Goal: Contribute content: Contribute content

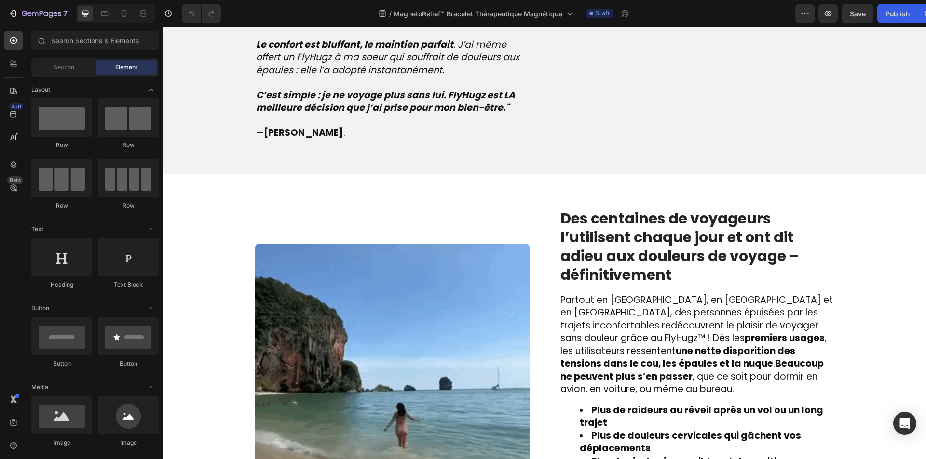
scroll to position [1205, 0]
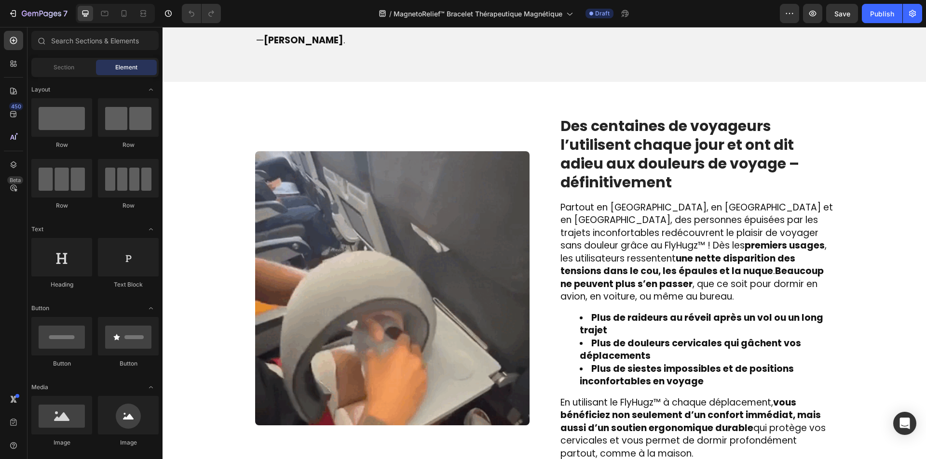
click at [385, 227] on img at bounding box center [392, 288] width 274 height 274
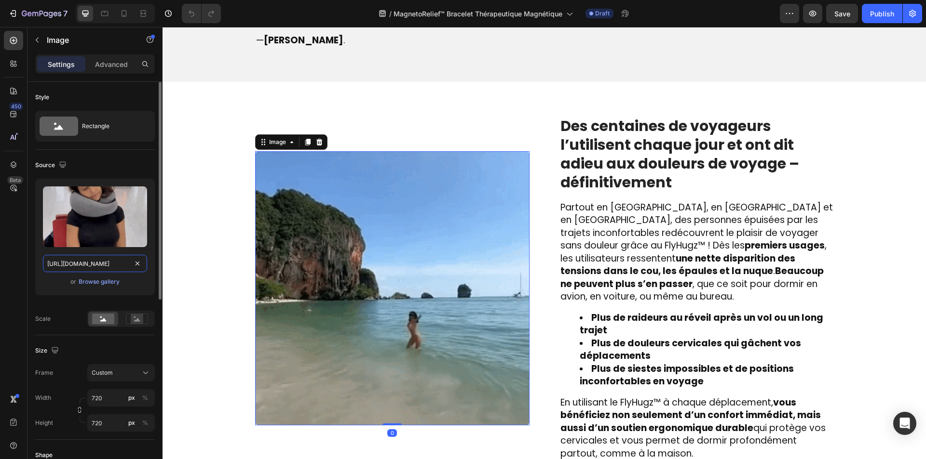
click at [58, 260] on input "[URL][DOMAIN_NAME]" at bounding box center [95, 263] width 104 height 17
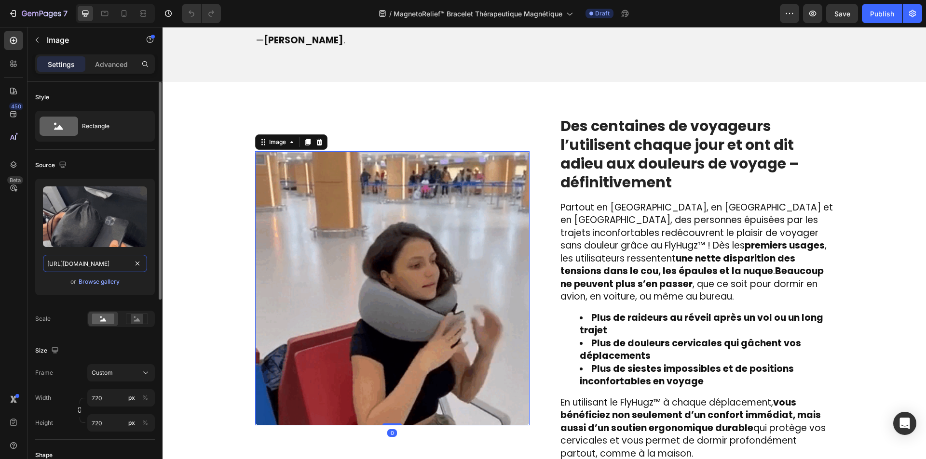
paste input "try.evolve-paris.fr/vitabrace/lander-1750946183434171#next-step"
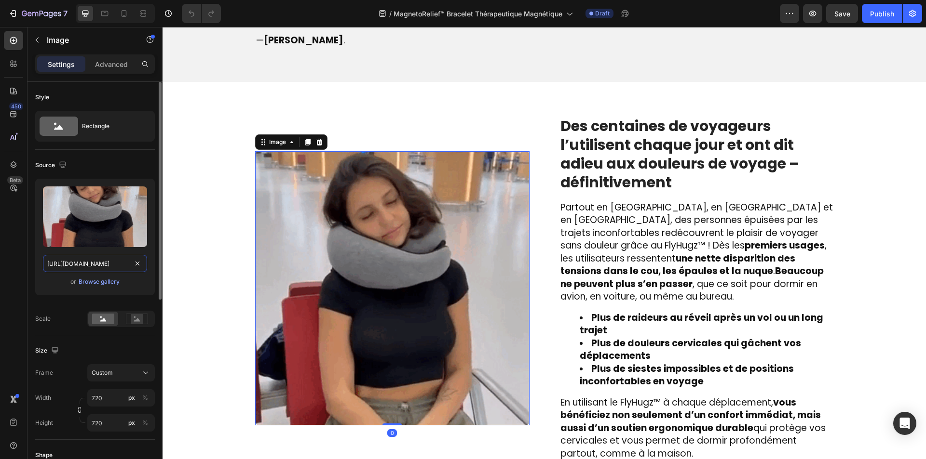
scroll to position [0, 119]
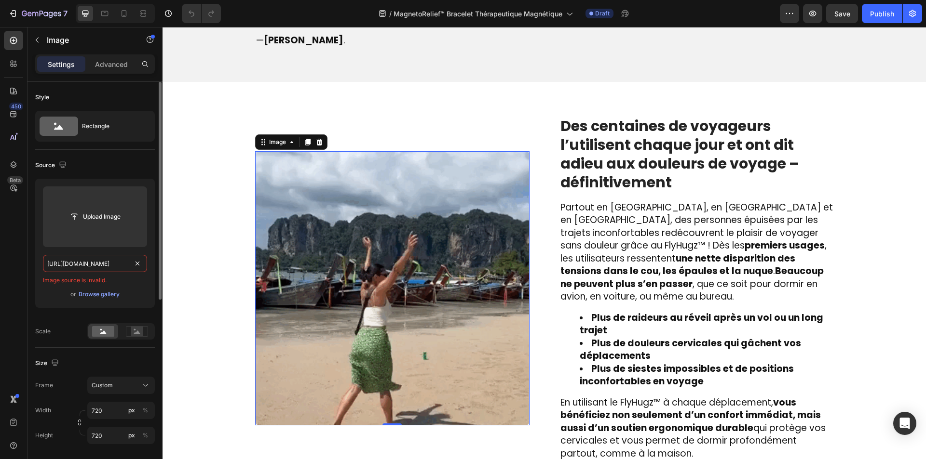
paste input "text"
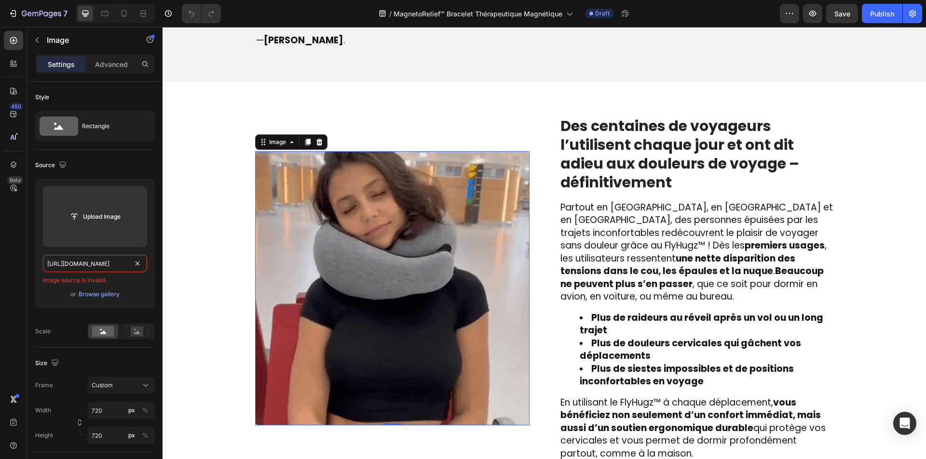
type input "https://try.evolve-paris.fr/vitabrace/lander-1750946183434171#next-step"
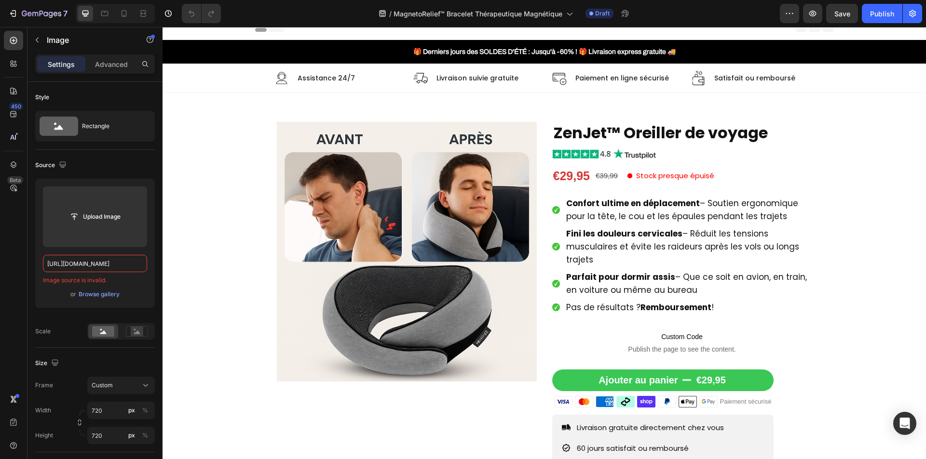
scroll to position [0, 0]
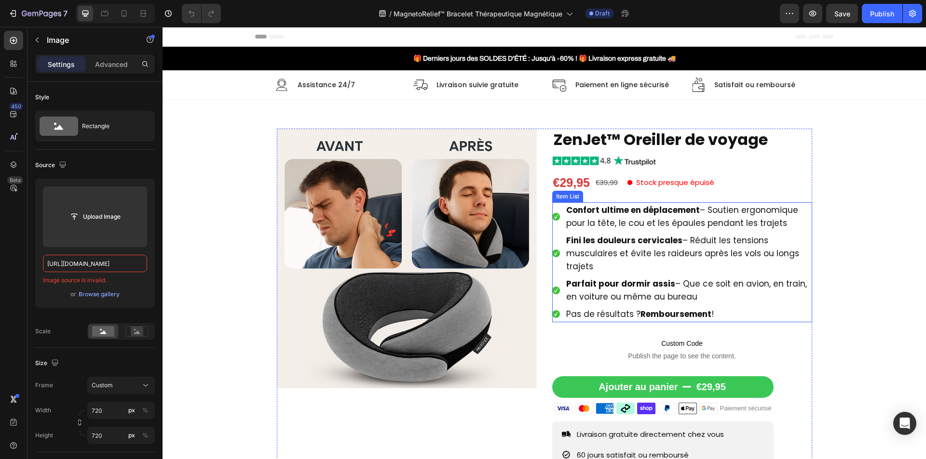
click at [602, 218] on span "Confort ultime en déplacement – Soutien ergonomique pour la tête, le cou et les…" at bounding box center [682, 216] width 232 height 25
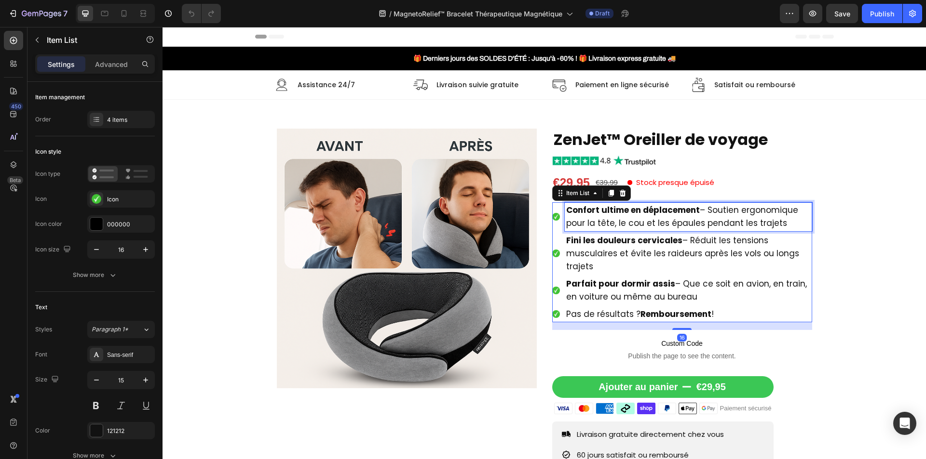
click at [602, 218] on span "Confort ultime en déplacement – Soutien ergonomique pour la tête, le cou et les…" at bounding box center [682, 216] width 232 height 25
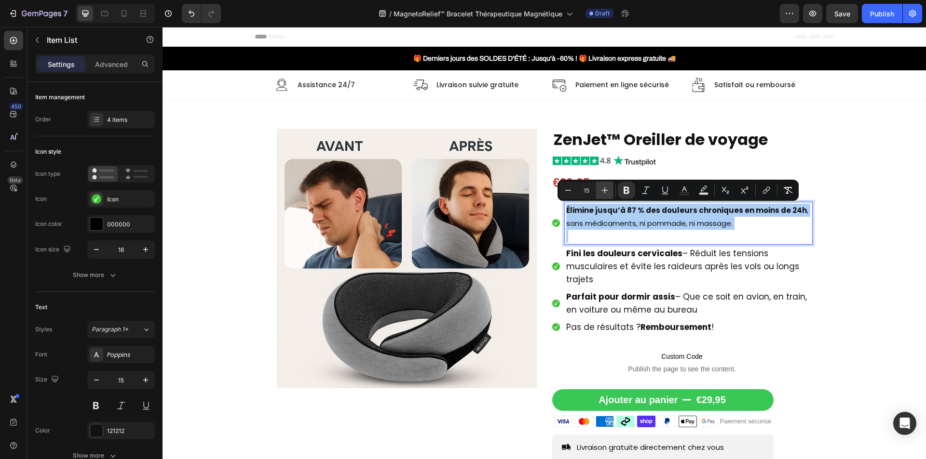
click at [604, 185] on button "Plus" at bounding box center [604, 190] width 17 height 17
type input "17"
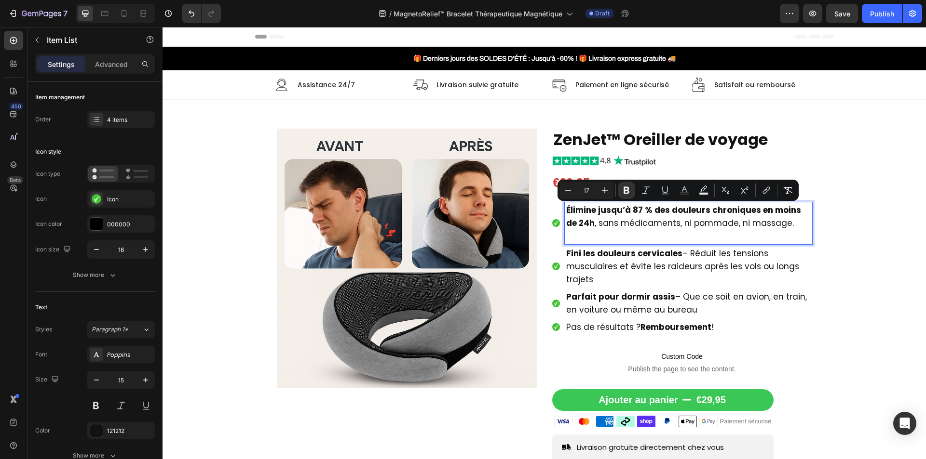
click at [593, 239] on p "Rich Text Editor. Editing area: main" at bounding box center [688, 236] width 244 height 13
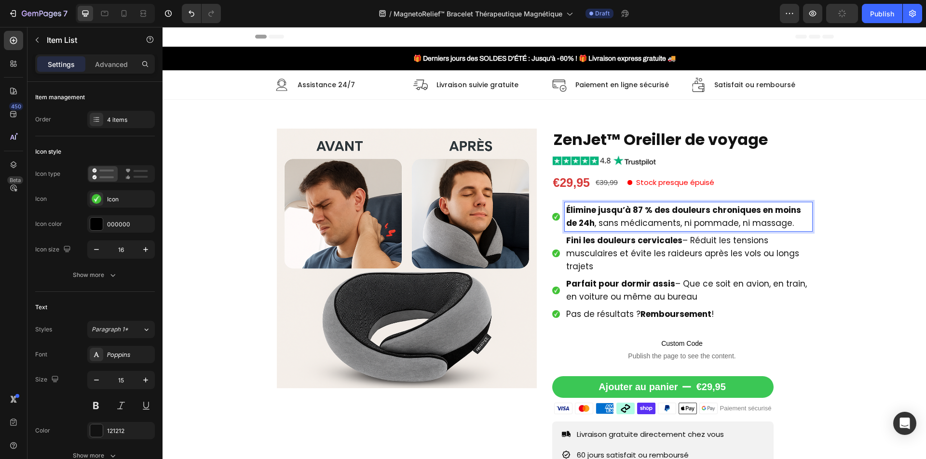
click at [594, 251] on span "Fini les douleurs cervicales – Réduit les tensions musculaires et évite les rai…" at bounding box center [682, 254] width 233 height 38
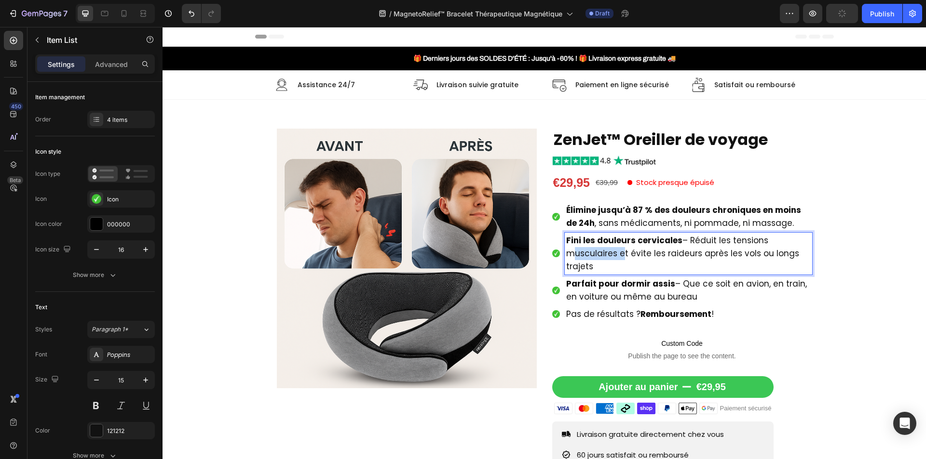
click at [594, 251] on span "Fini les douleurs cervicales – Réduit les tensions musculaires et évite les rai…" at bounding box center [682, 254] width 233 height 38
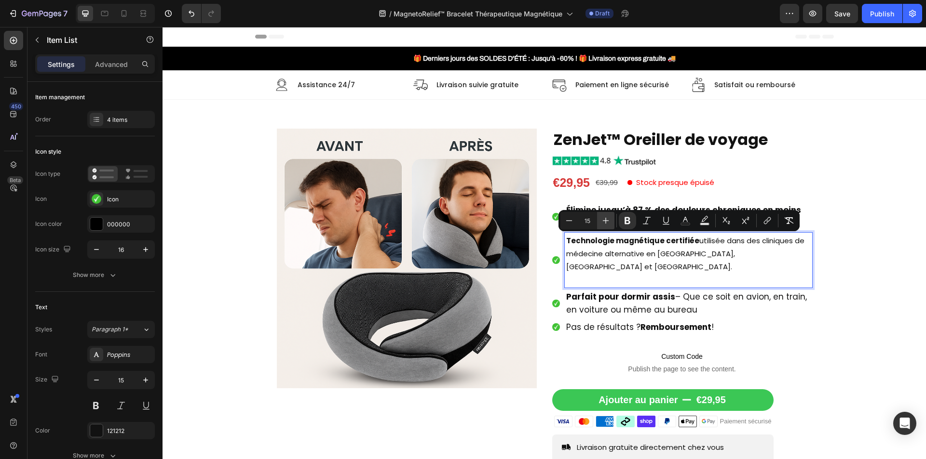
click at [606, 220] on icon "Editor contextual toolbar" at bounding box center [606, 221] width 10 height 10
type input "17"
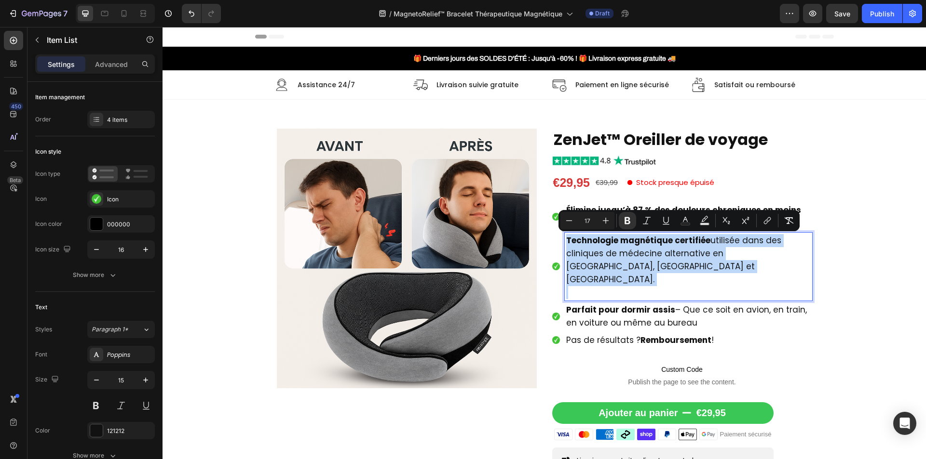
click at [610, 286] on p "Rich Text Editor. Editing area: main" at bounding box center [688, 292] width 244 height 13
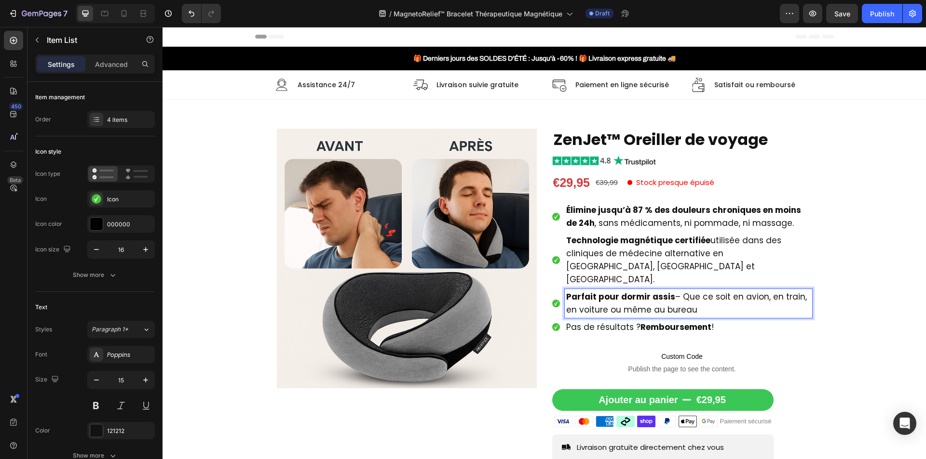
click at [618, 291] on strong "Parfait pour dormir assis" at bounding box center [620, 297] width 109 height 12
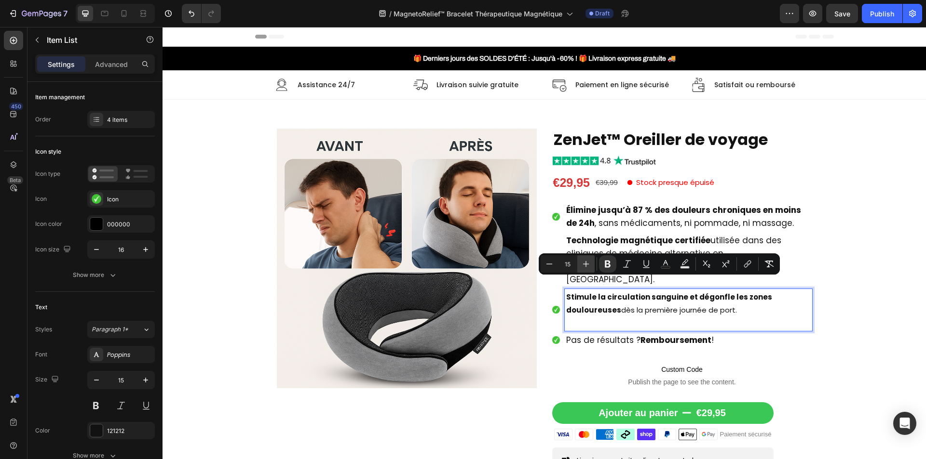
click at [583, 272] on button "Plus" at bounding box center [585, 264] width 17 height 17
type input "17"
click at [601, 317] on p "Rich Text Editor. Editing area: main" at bounding box center [688, 323] width 244 height 13
click at [621, 299] on span "Stimule la circulation sanguine et dégonfle les zones douloureuses dès la premi…" at bounding box center [678, 303] width 225 height 25
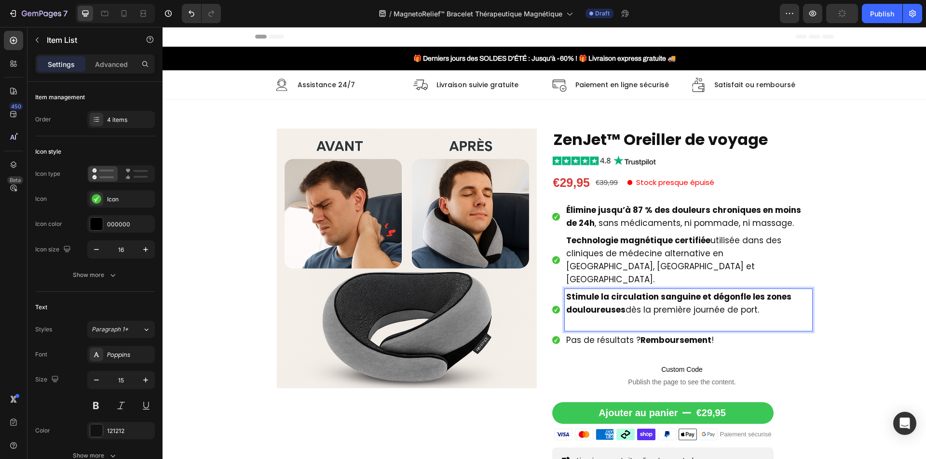
click at [625, 317] on p "Rich Text Editor. Editing area: main" at bounding box center [688, 323] width 244 height 13
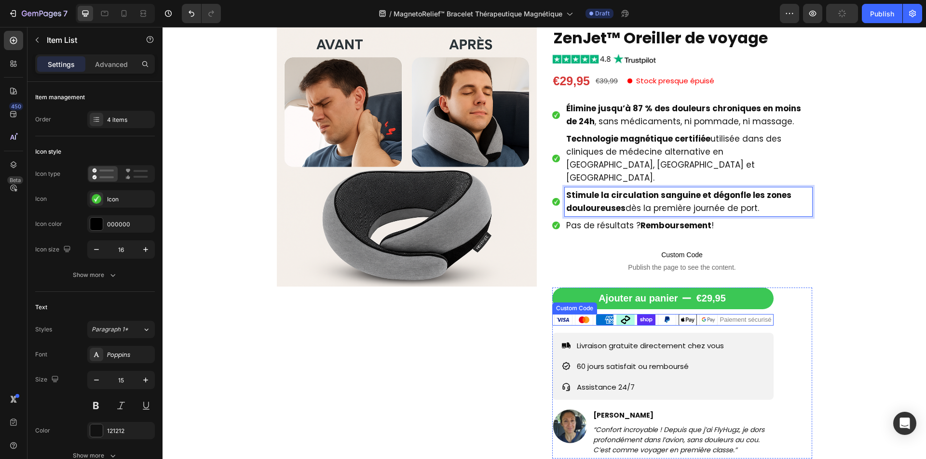
scroll to position [145, 0]
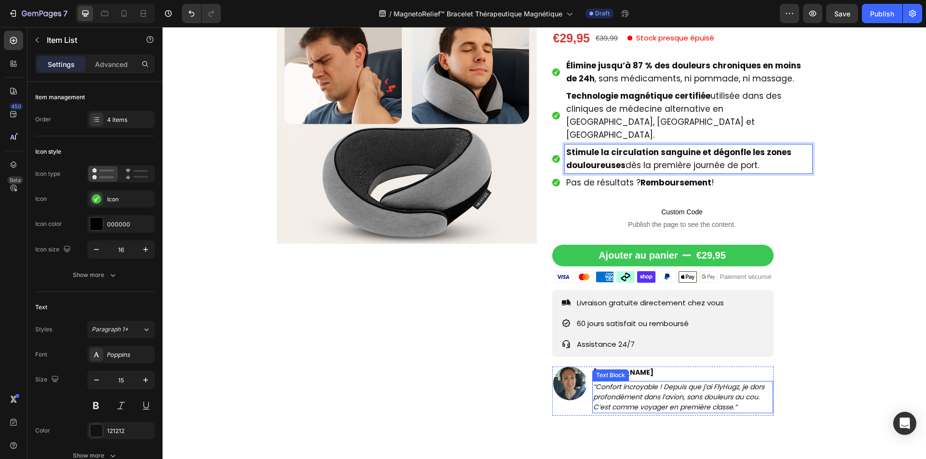
click at [666, 382] on icon "“Confort incroyable ! Depuis que j’ai FlyHugz, je dors profondément dans l’avio…" at bounding box center [678, 397] width 171 height 30
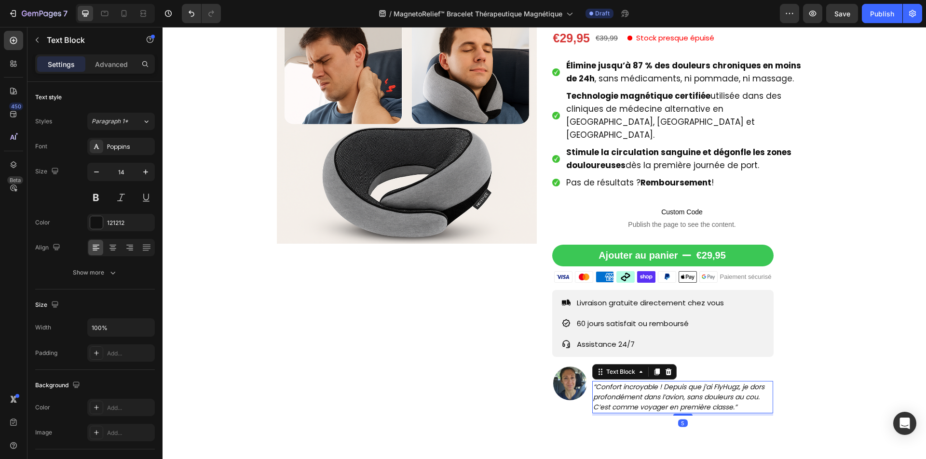
click at [666, 382] on icon "“Confort incroyable ! Depuis que j’ai FlyHugz, je dors profondément dans l’avio…" at bounding box center [678, 397] width 171 height 30
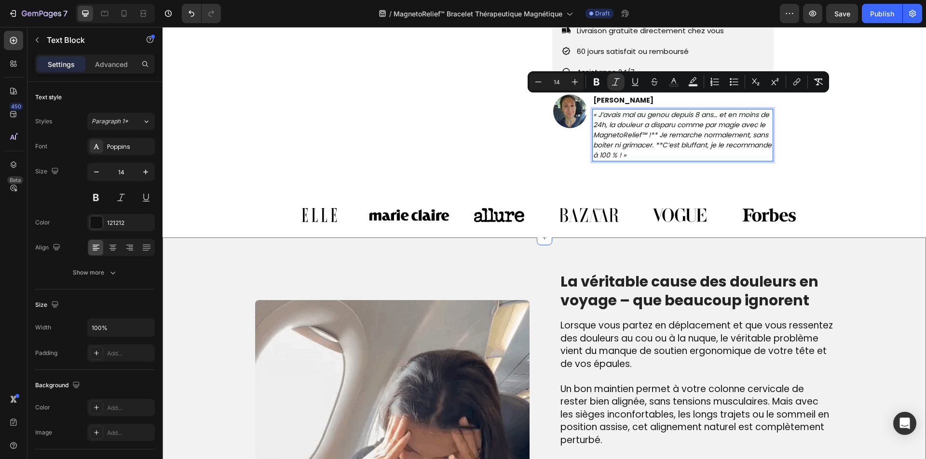
scroll to position [434, 0]
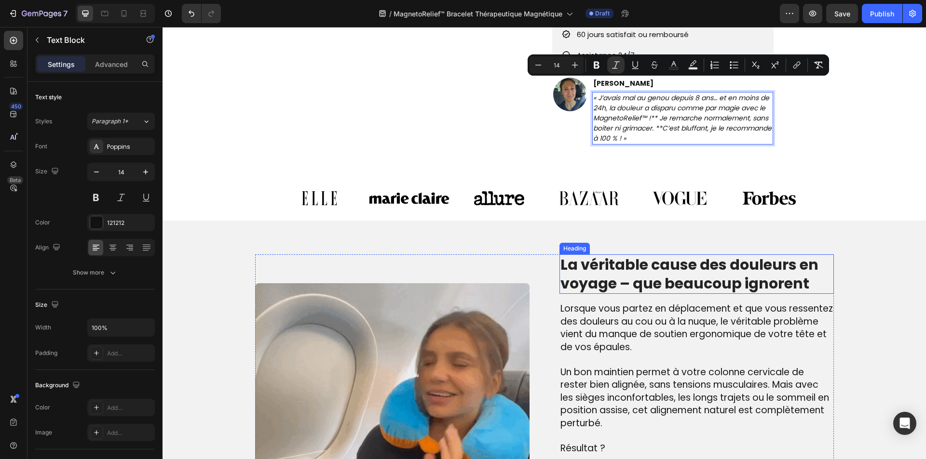
click at [674, 264] on h2 "La véritable cause des douleurs en voyage – que beaucoup ignorent" at bounding box center [696, 275] width 274 height 40
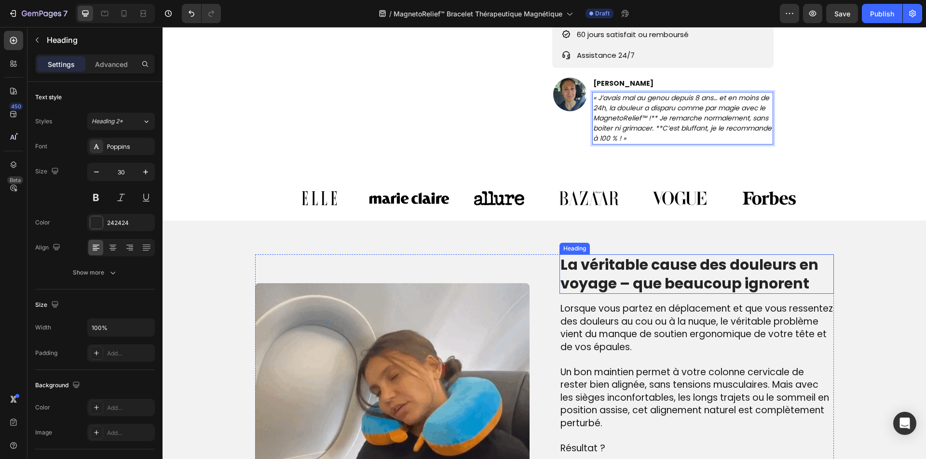
click at [674, 264] on h2 "La véritable cause des douleurs en voyage – que beaucoup ignorent" at bounding box center [696, 275] width 274 height 40
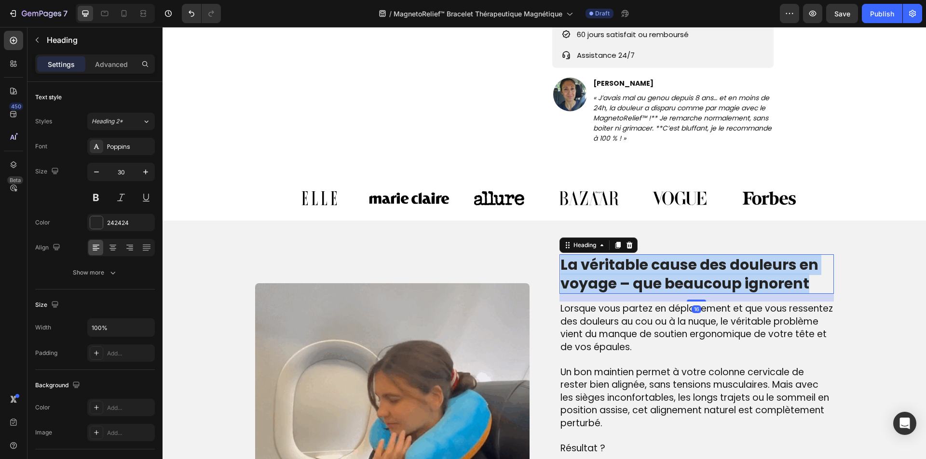
click at [674, 264] on p "La véritable cause des douleurs en voyage – que beaucoup ignorent" at bounding box center [696, 275] width 272 height 38
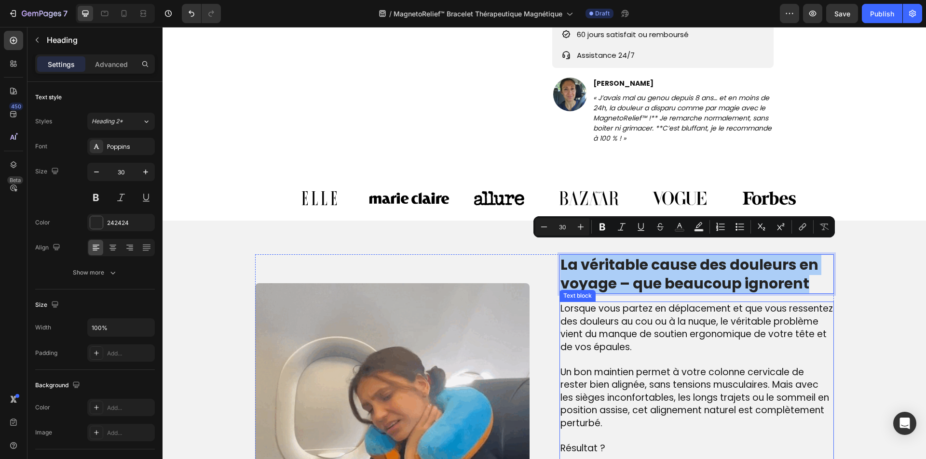
click at [581, 371] on span "Un bon maintien permet à votre colonne cervicale de rester bien alignée, sans t…" at bounding box center [694, 398] width 269 height 64
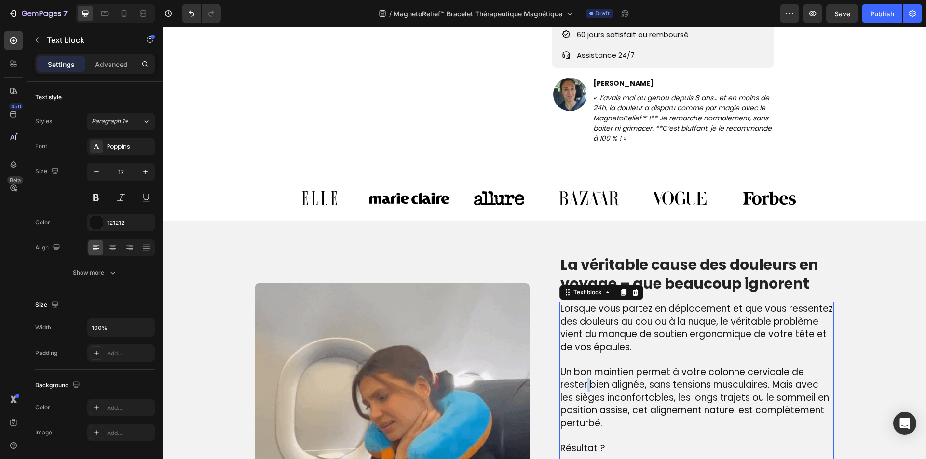
click at [581, 371] on span "Un bon maintien permet à votre colonne cervicale de rester bien alignée, sans t…" at bounding box center [694, 398] width 269 height 64
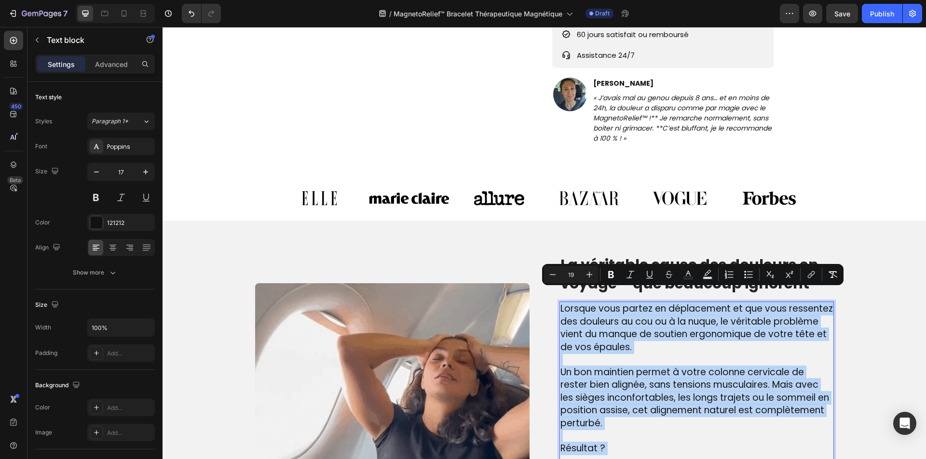
type input "17"
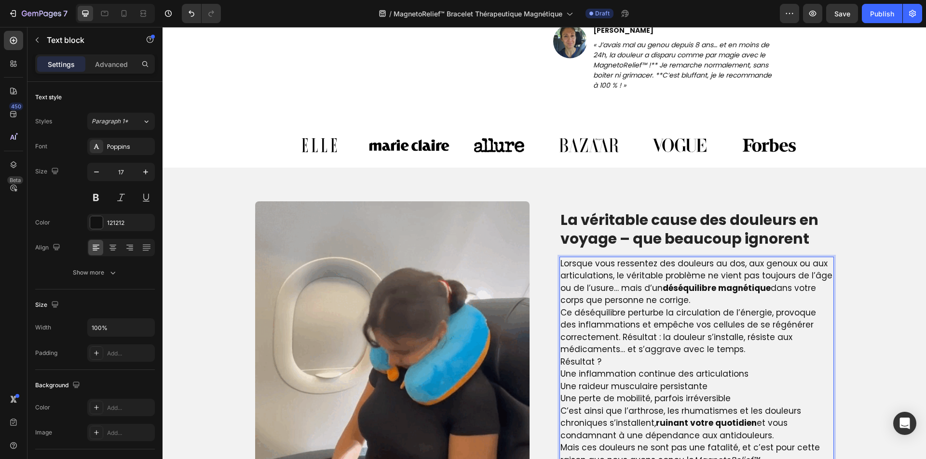
scroll to position [490, 0]
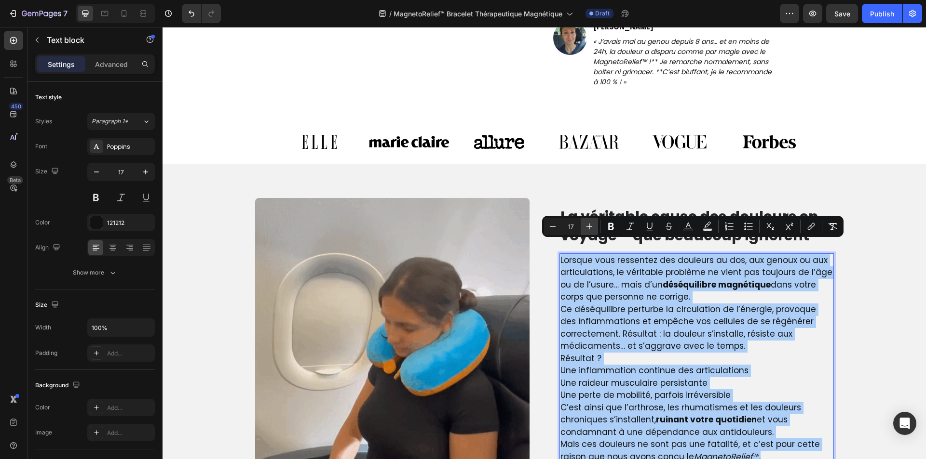
click at [588, 230] on icon "Editor contextual toolbar" at bounding box center [589, 227] width 10 height 10
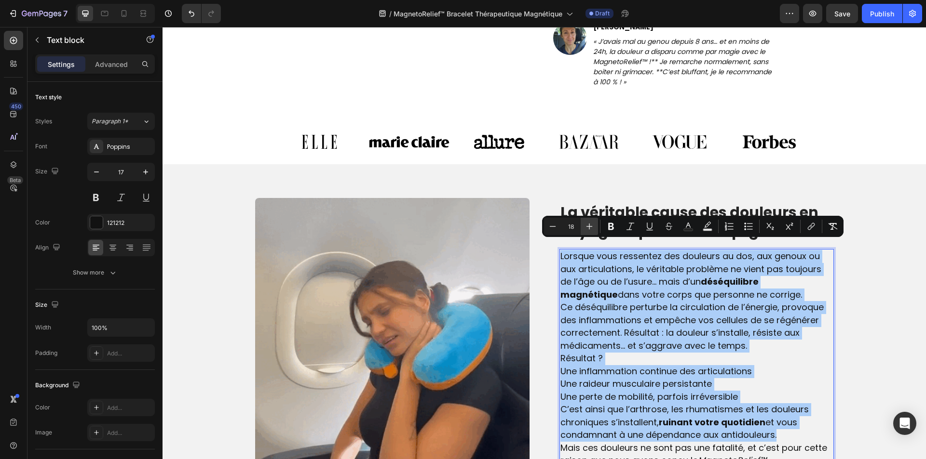
click at [588, 230] on icon "Editor contextual toolbar" at bounding box center [589, 227] width 10 height 10
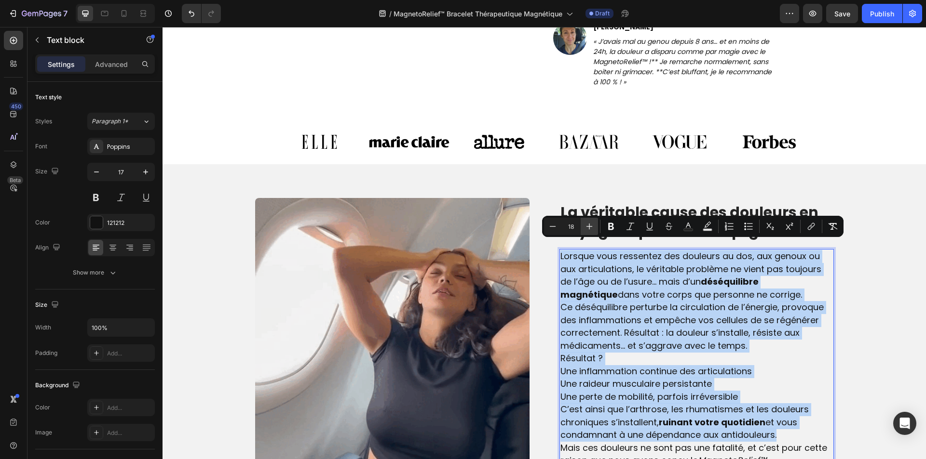
type input "19"
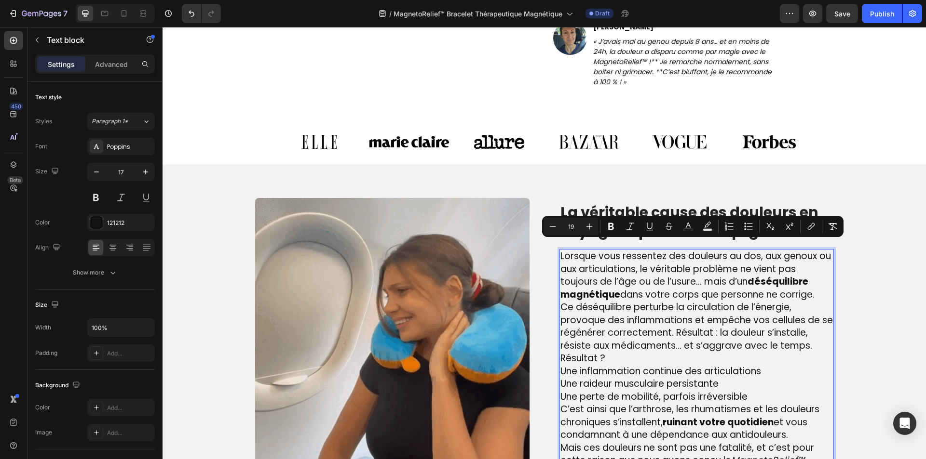
click at [770, 370] on p "Une inflammation continue des articulations Une raideur musculaire persistante …" at bounding box center [696, 384] width 272 height 39
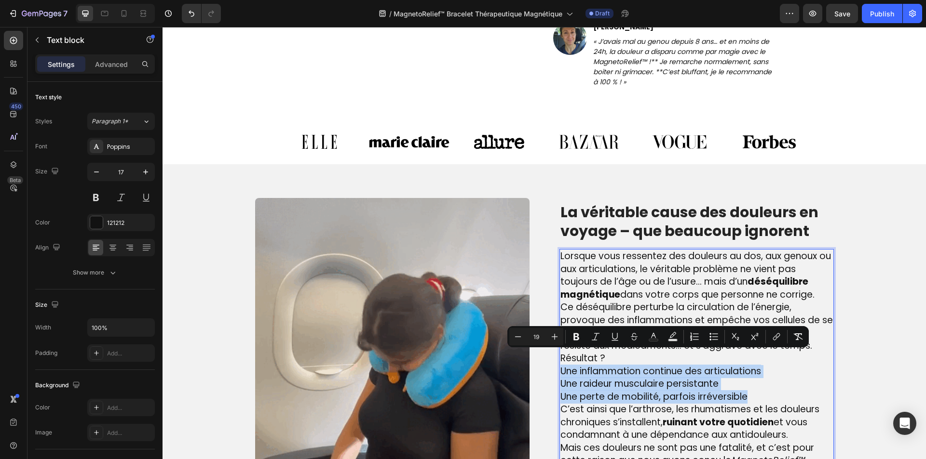
drag, startPoint x: 769, startPoint y: 380, endPoint x: 557, endPoint y: 355, distance: 213.6
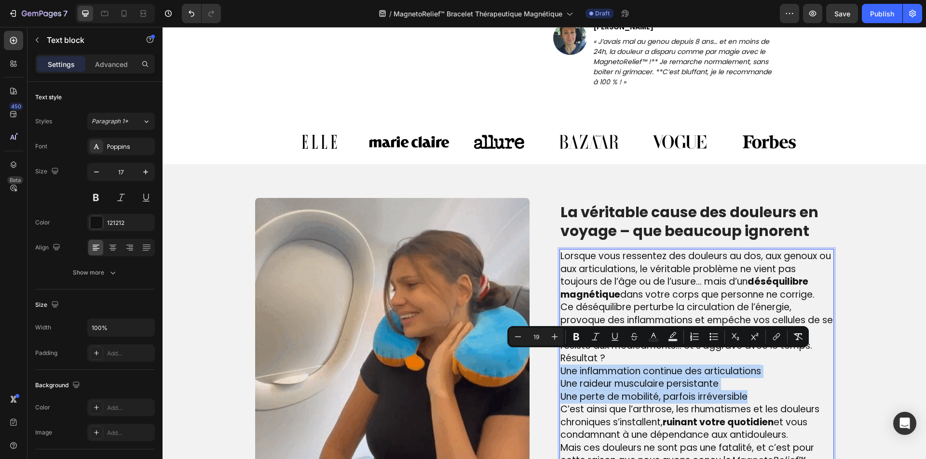
click at [560, 365] on p "Une inflammation continue des articulations Une raideur musculaire persistante …" at bounding box center [696, 384] width 272 height 39
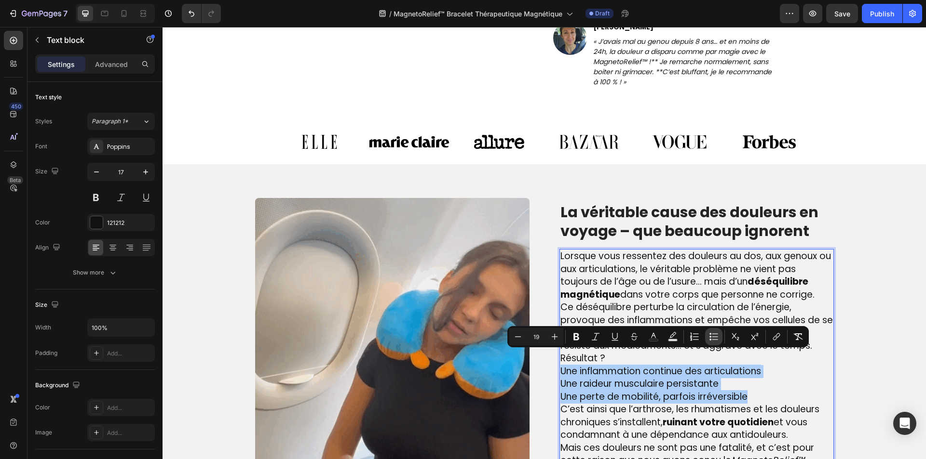
click at [709, 334] on icon "Editor contextual toolbar" at bounding box center [714, 337] width 10 height 10
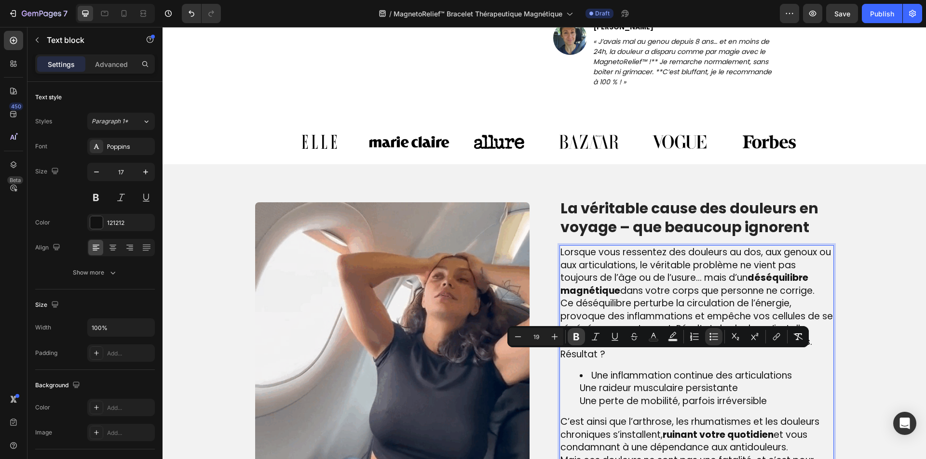
click at [570, 336] on button "Bold" at bounding box center [575, 336] width 17 height 17
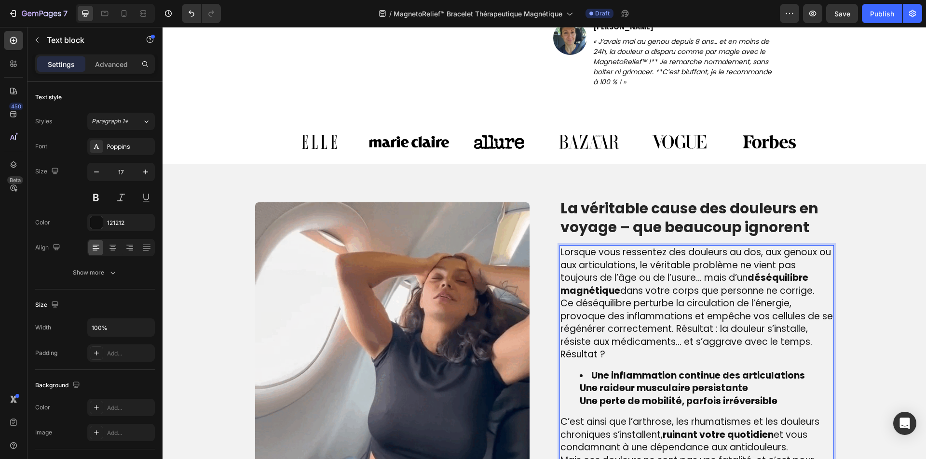
click at [570, 376] on ul "Une inflammation continue des articulations Une raideur musculaire persistante …" at bounding box center [696, 389] width 272 height 39
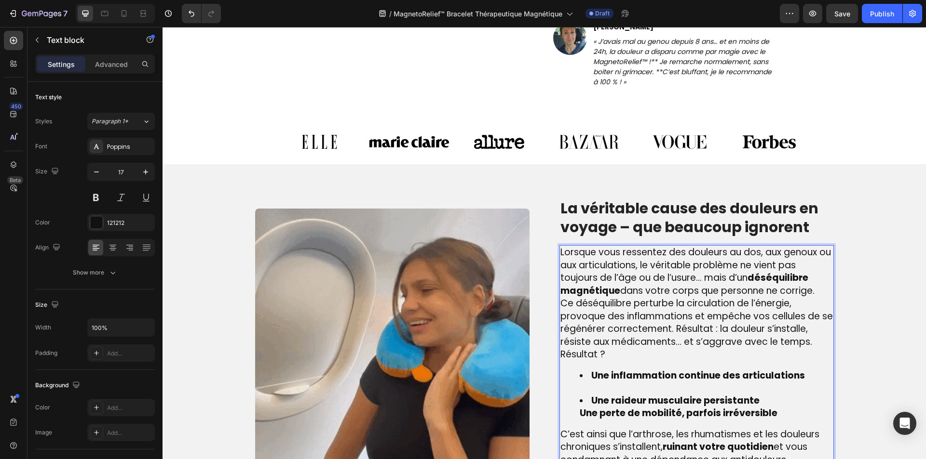
click at [570, 400] on ul "Une inflammation continue des articulations Une raideur musculaire persistante …" at bounding box center [696, 395] width 272 height 51
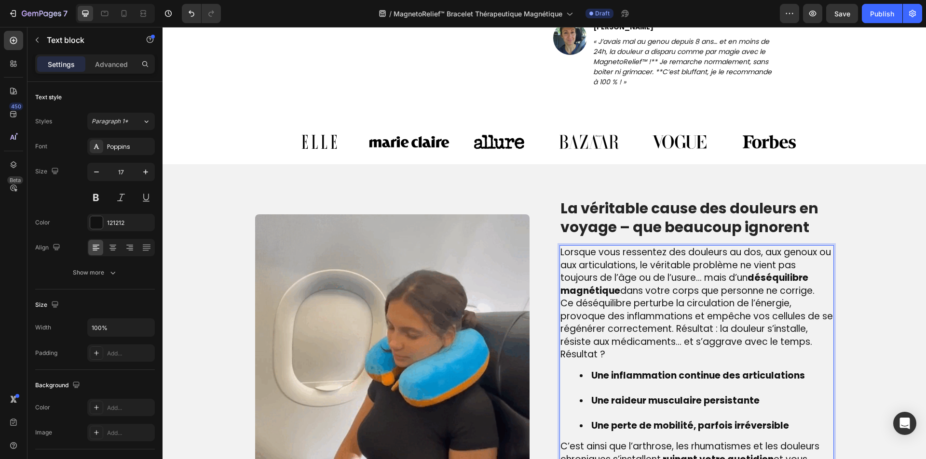
click at [594, 403] on li "Une raideur musculaire persistante" at bounding box center [706, 407] width 253 height 25
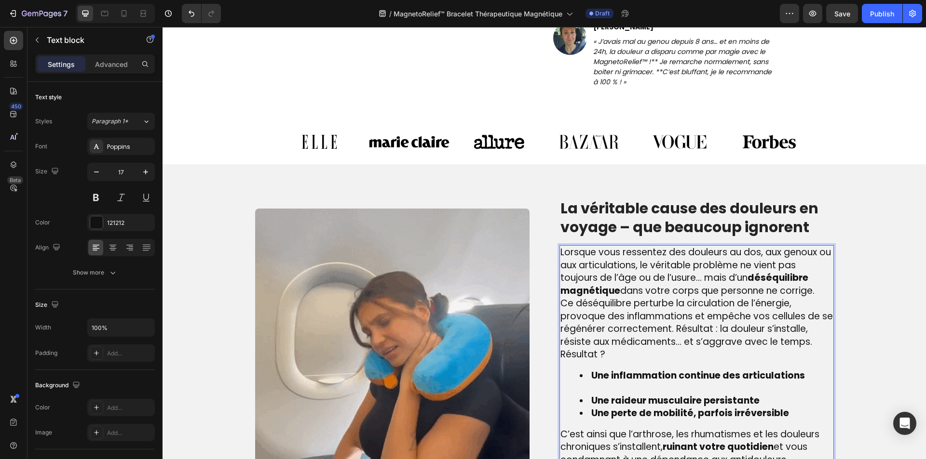
click at [599, 374] on li "Une inflammation continue des articulations" at bounding box center [706, 382] width 253 height 25
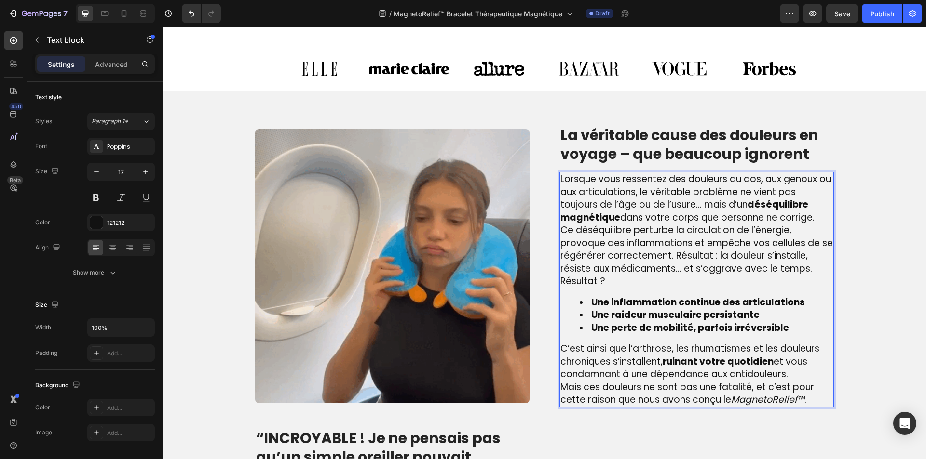
scroll to position [587, 0]
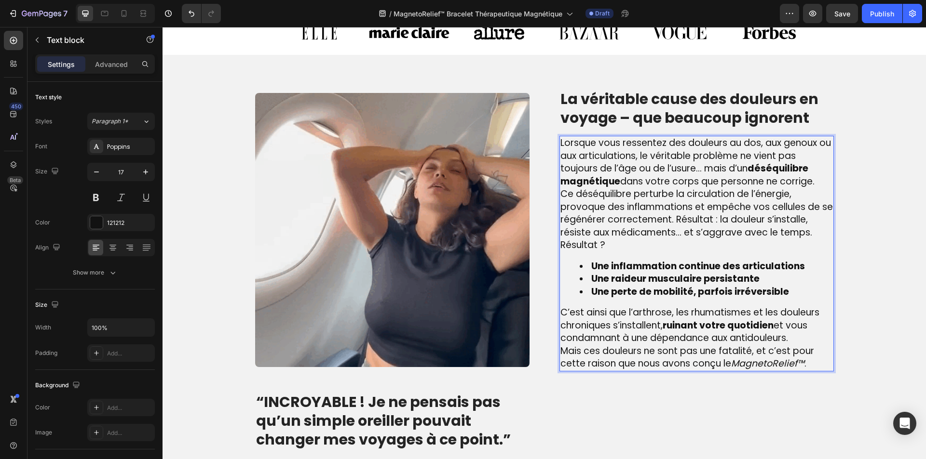
click at [809, 230] on p "Ce déséquilibre perturbe la circulation de l’énergie, provoque des inflammation…" at bounding box center [696, 213] width 272 height 51
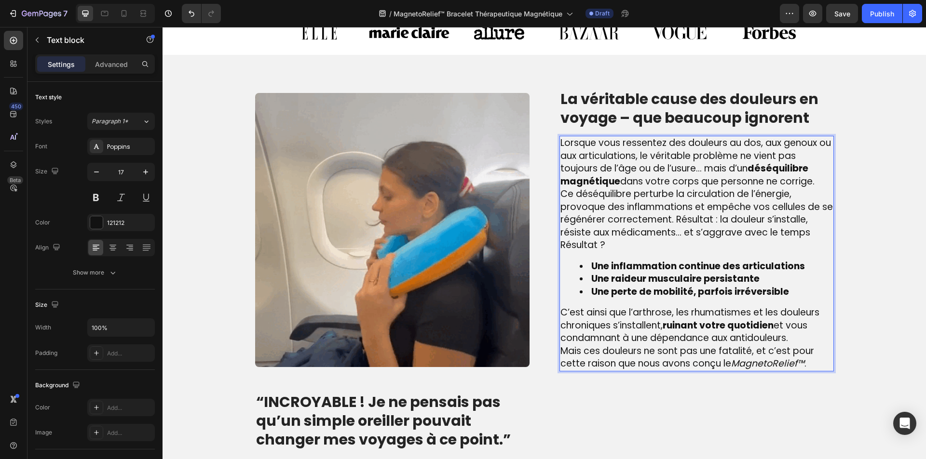
click at [801, 333] on p "C’est ainsi que l’arthrose, les rhumatismes et les douleurs chroniques s’instal…" at bounding box center [696, 326] width 272 height 39
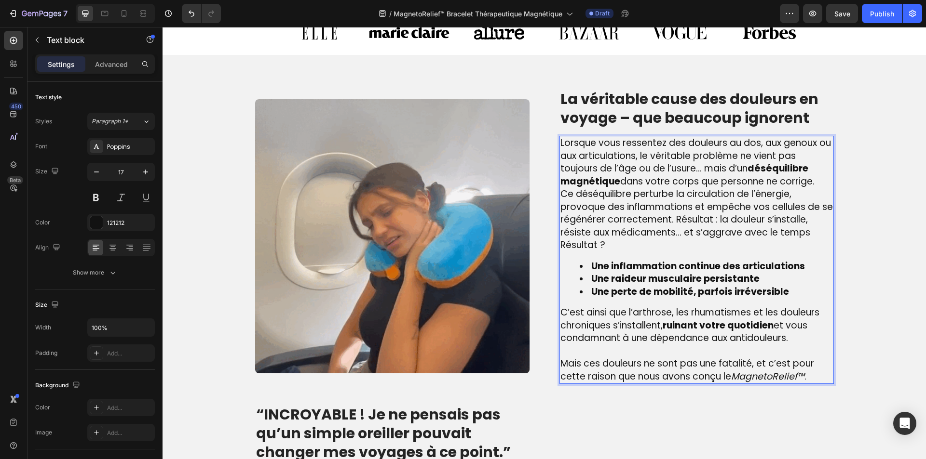
click at [810, 234] on p "Ce déséquilibre perturbe la circulation de l’énergie, provoque des inflammation…" at bounding box center [696, 213] width 272 height 51
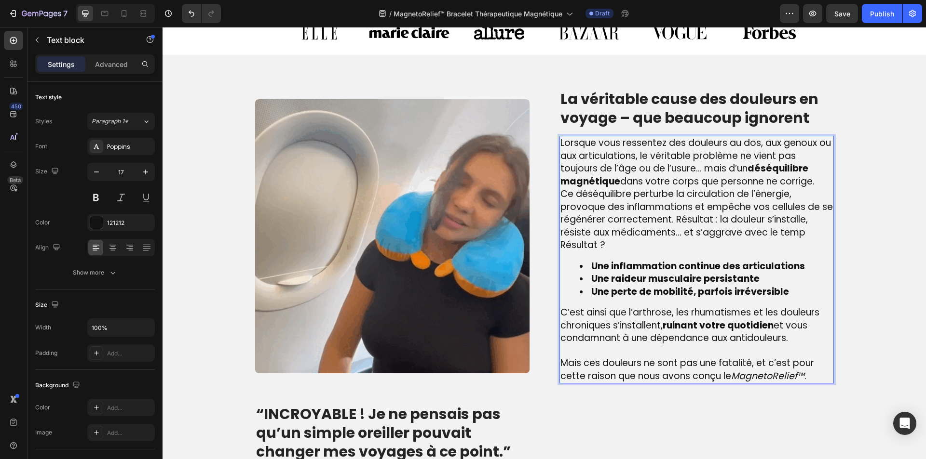
click at [810, 234] on p "Ce déséquilibre perturbe la circulation de l’énergie, provoque des inflammation…" at bounding box center [696, 213] width 272 height 51
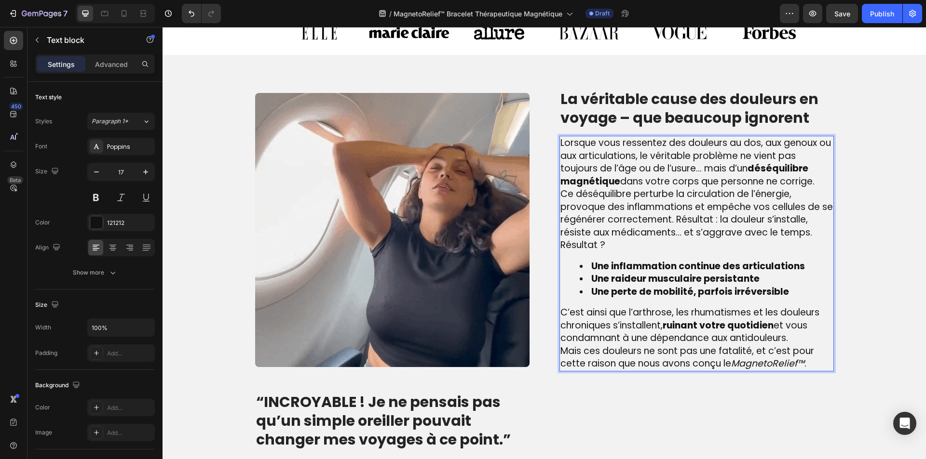
click at [810, 233] on p "Ce déséquilibre perturbe la circulation de l’énergie, provoque des inflammation…" at bounding box center [696, 213] width 272 height 51
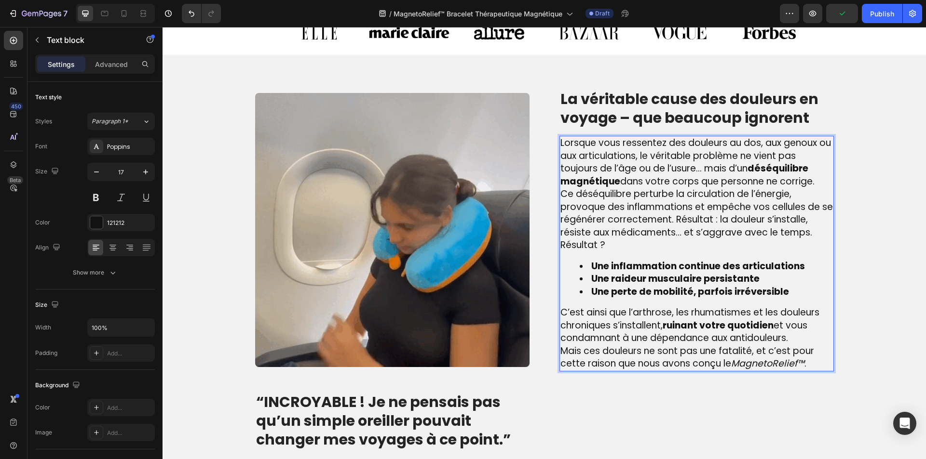
click at [806, 336] on p "C’est ainsi que l’arthrose, les rhumatismes et les douleurs chroniques s’instal…" at bounding box center [696, 326] width 272 height 39
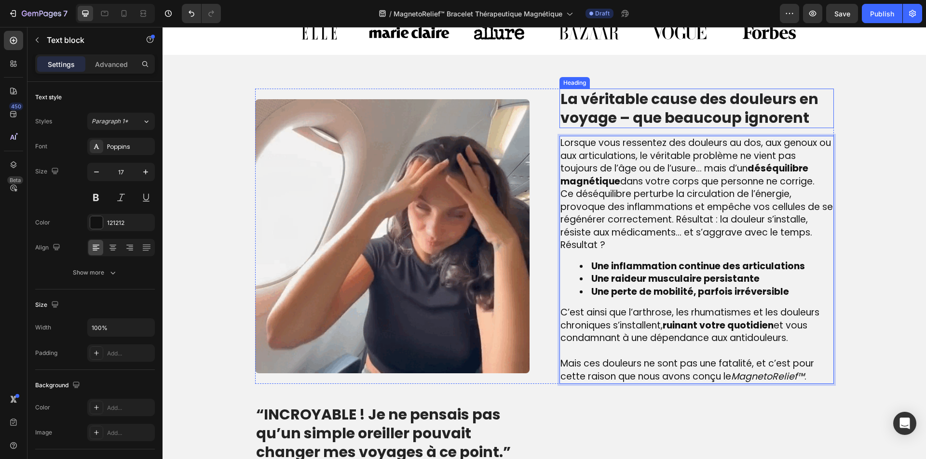
click at [588, 110] on p "La véritable cause des douleurs en voyage – que beaucoup ignorent" at bounding box center [696, 109] width 272 height 38
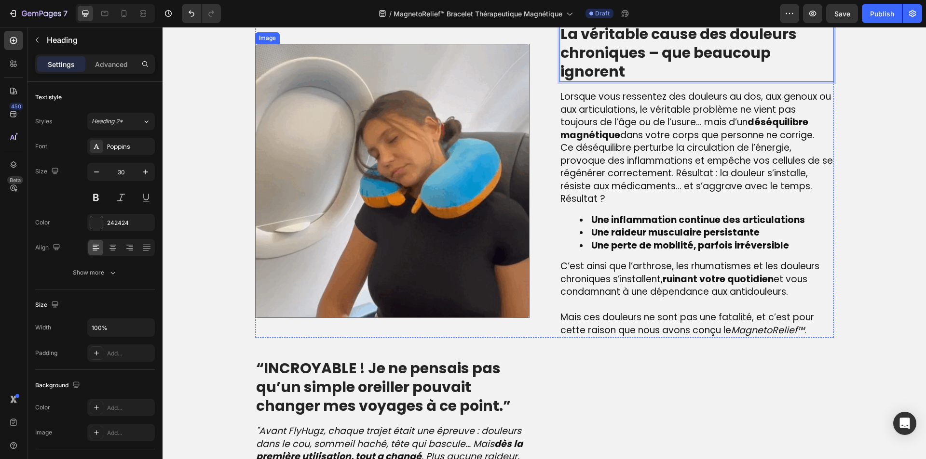
scroll to position [828, 0]
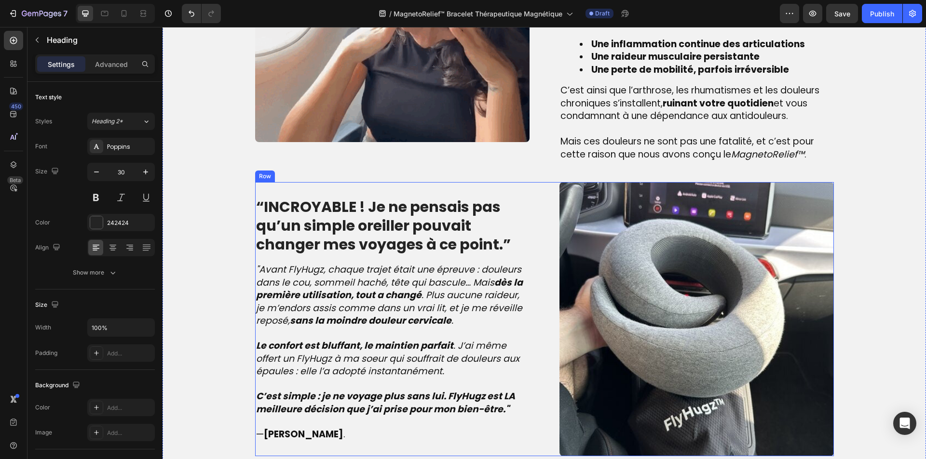
click at [314, 218] on strong "“INCROYABLE ! Je ne pensais pas qu’un simple oreiller pouvait changer mes voyag…" at bounding box center [383, 226] width 255 height 58
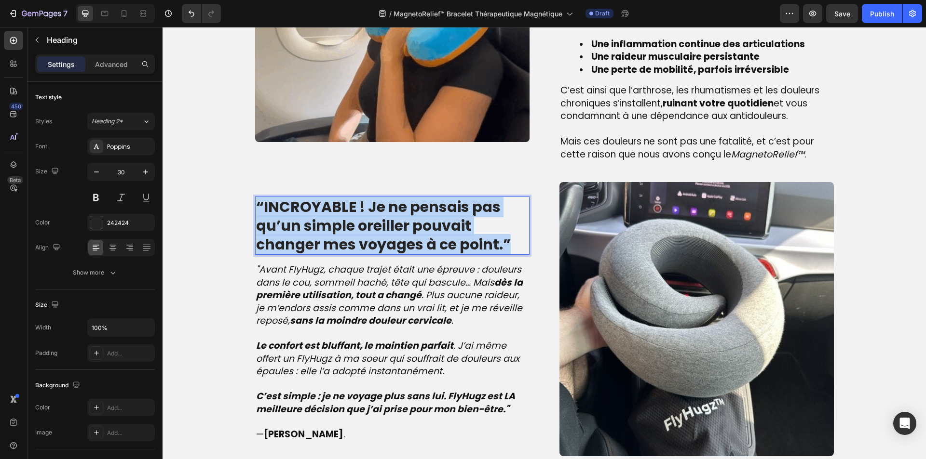
click at [314, 218] on strong "“INCROYABLE ! Je ne pensais pas qu’un simple oreiller pouvait changer mes voyag…" at bounding box center [383, 226] width 255 height 58
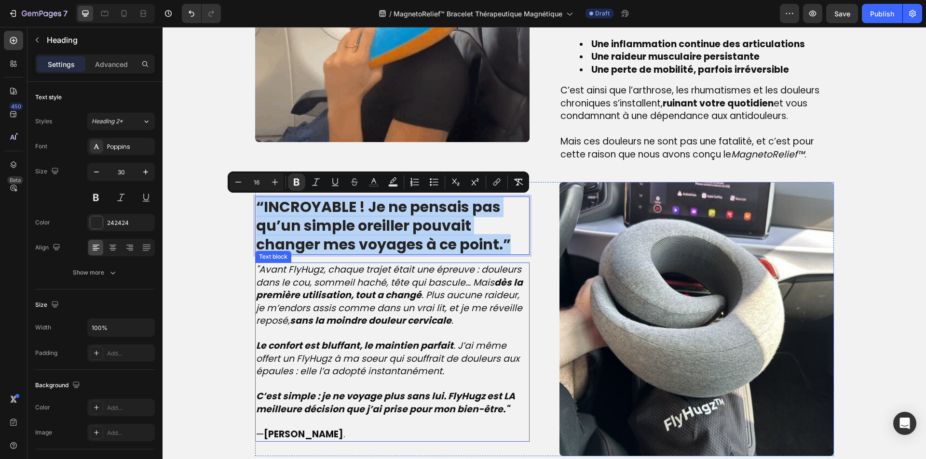
click at [367, 314] on strong "sans la moindre douleur cervicale" at bounding box center [371, 320] width 162 height 13
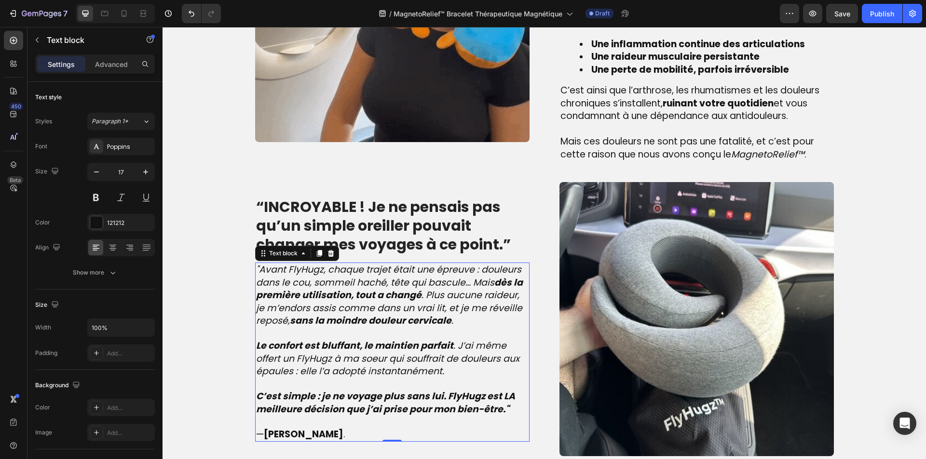
click at [367, 314] on strong "sans la moindre douleur cervicale" at bounding box center [371, 320] width 162 height 13
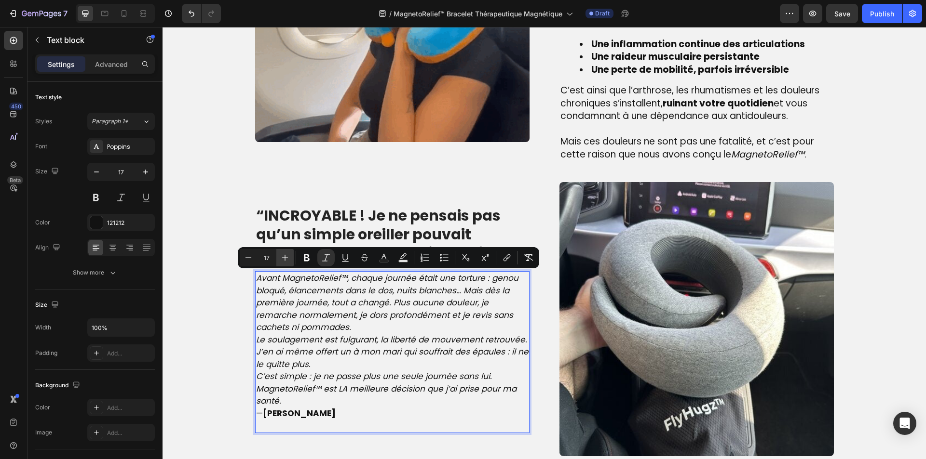
click at [286, 258] on icon "Editor contextual toolbar" at bounding box center [285, 258] width 6 height 6
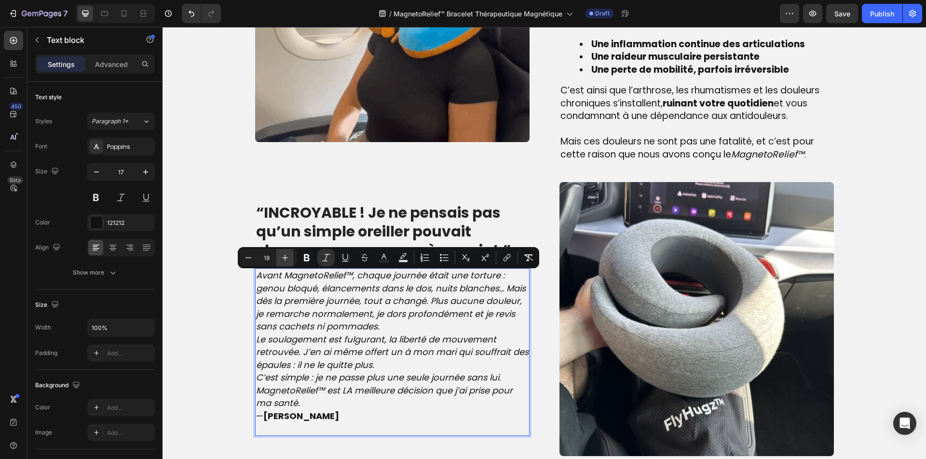
click at [286, 258] on icon "Editor contextual toolbar" at bounding box center [285, 258] width 6 height 6
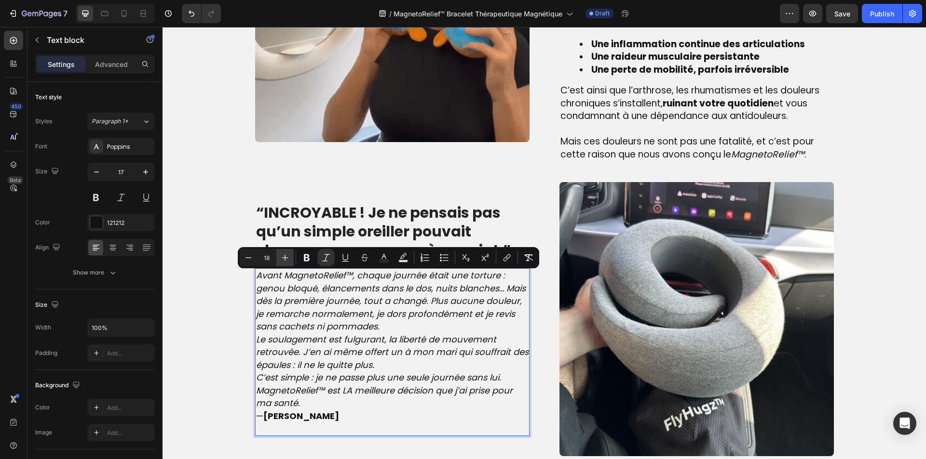
type input "19"
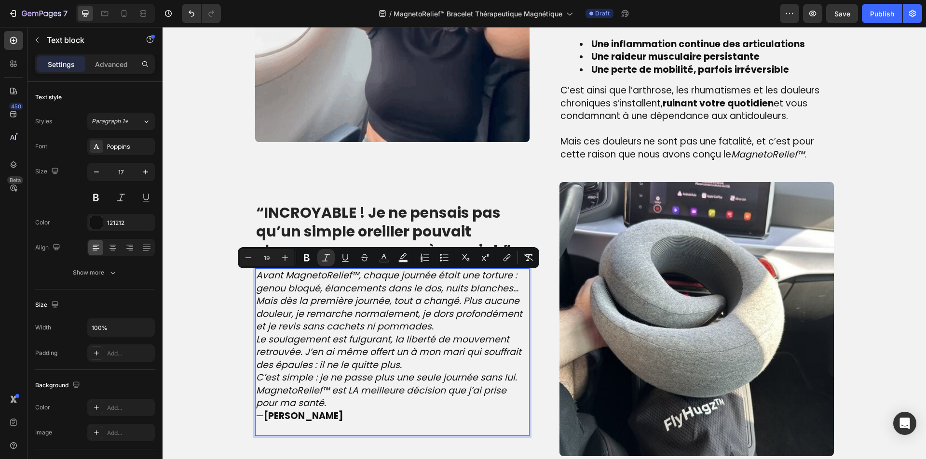
click at [356, 405] on p "C’est simple : je ne passe plus une seule journée sans lui. MagnetoRelief™ est …" at bounding box center [392, 391] width 272 height 39
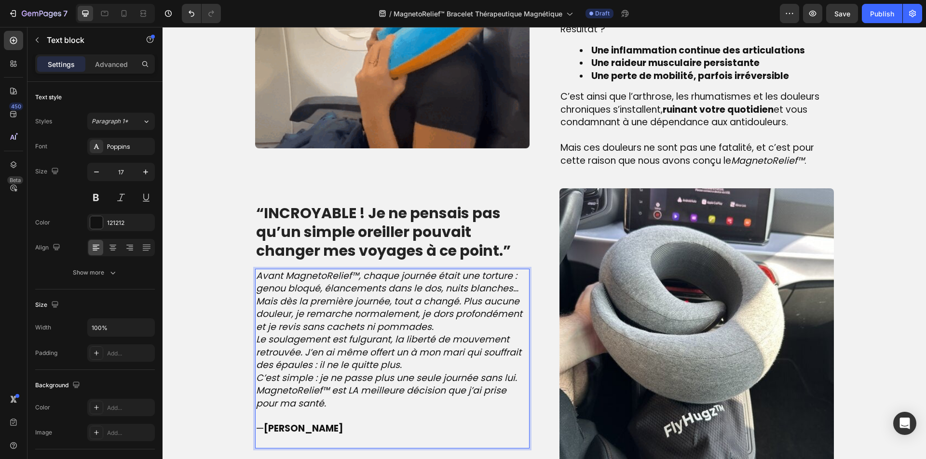
click at [423, 367] on p "Le soulagement est fulgurant, la liberté de mouvement retrouvée. J’en ai même o…" at bounding box center [392, 353] width 272 height 39
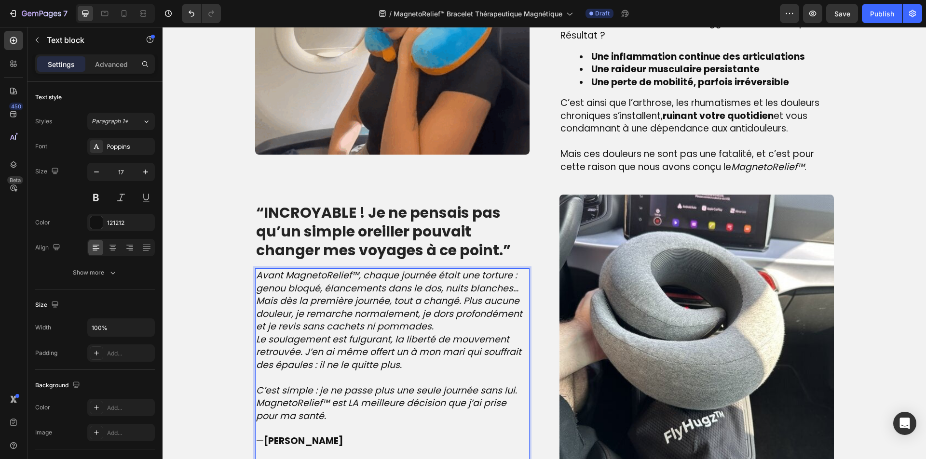
click at [437, 326] on p "Avant MagnetoRelief™, chaque journée était une torture : genou bloqué, élanceme…" at bounding box center [392, 302] width 272 height 64
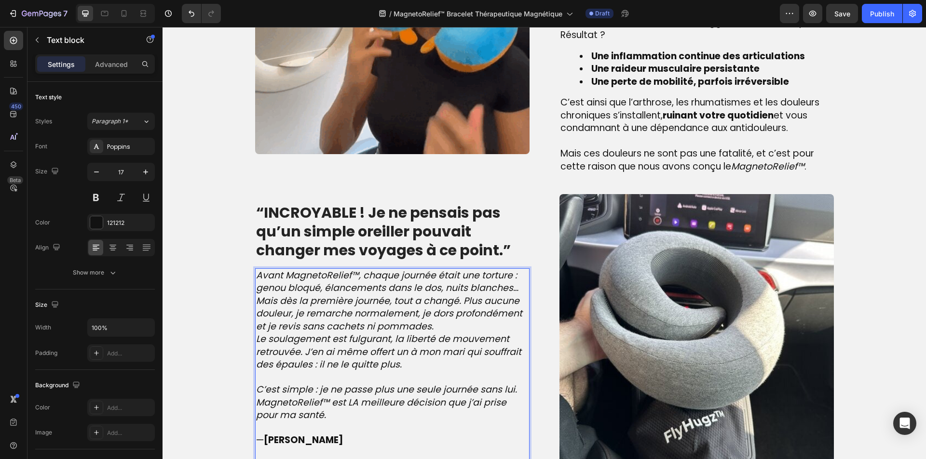
scroll to position [810, 0]
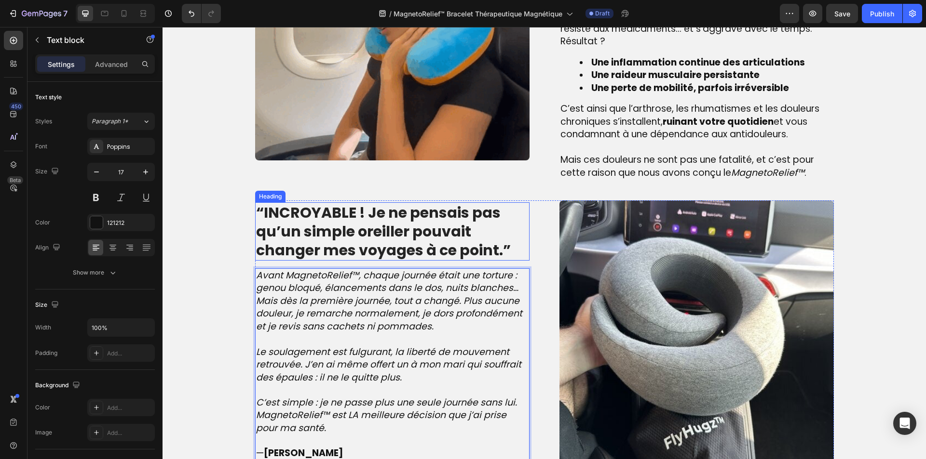
click at [365, 244] on strong "“INCROYABLE ! Je ne pensais pas qu’un simple oreiller pouvait changer mes voyag…" at bounding box center [383, 232] width 255 height 58
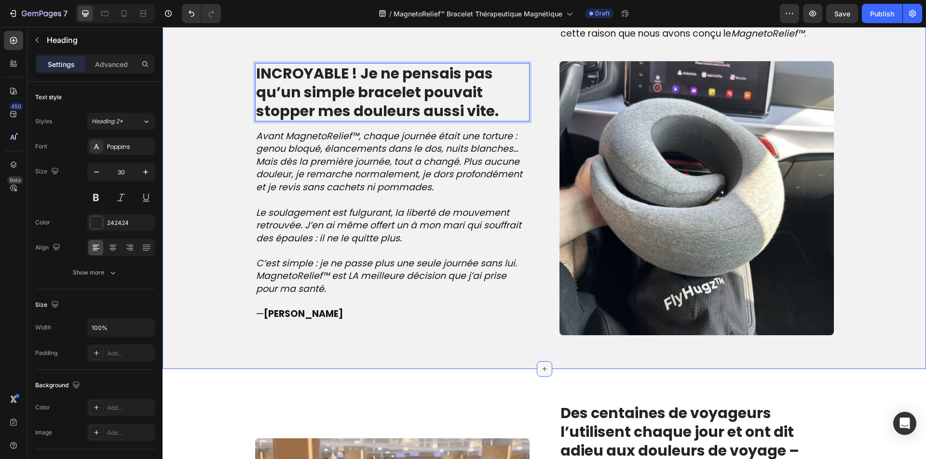
scroll to position [1002, 0]
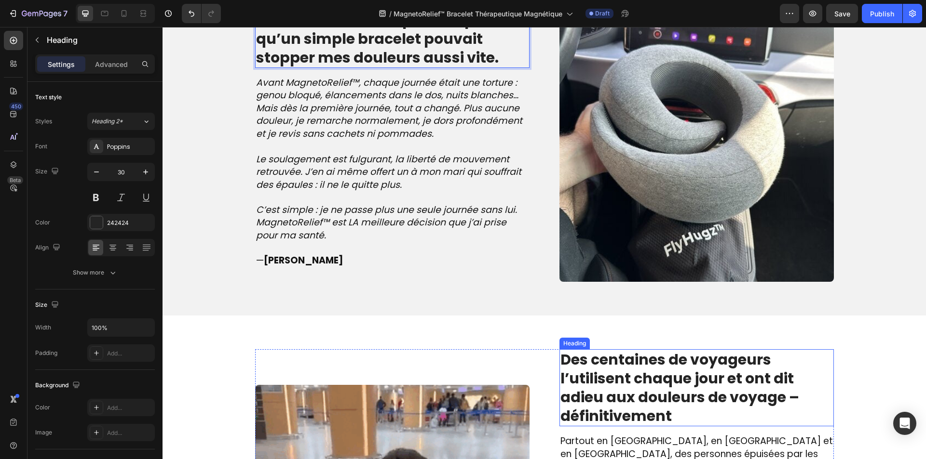
click at [654, 396] on strong "Des centaines de voyageurs l’utilisent chaque jour et ont dit adieu aux douleur…" at bounding box center [679, 388] width 239 height 77
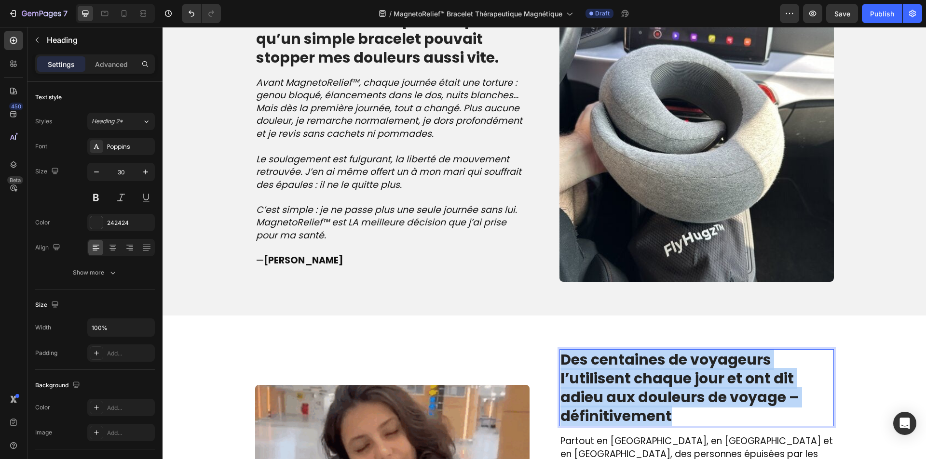
click at [654, 396] on strong "Des centaines de voyageurs l’utilisent chaque jour et ont dit adieu aux douleur…" at bounding box center [679, 388] width 239 height 77
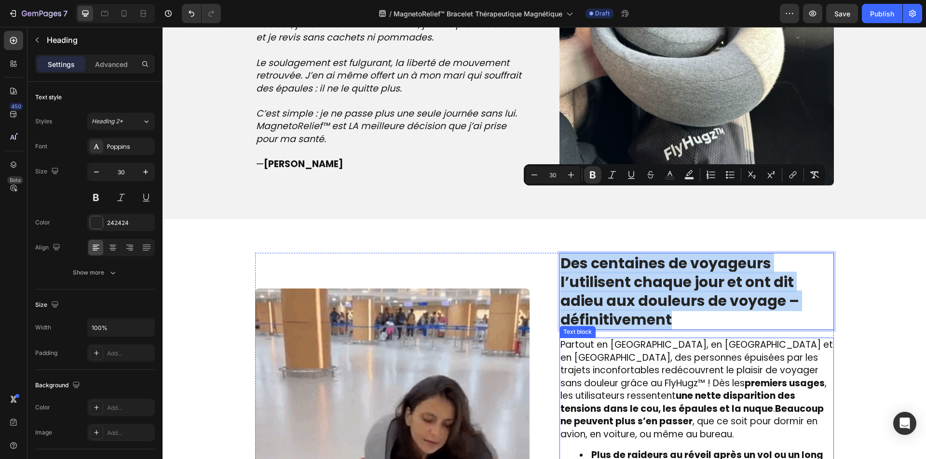
scroll to position [1195, 0]
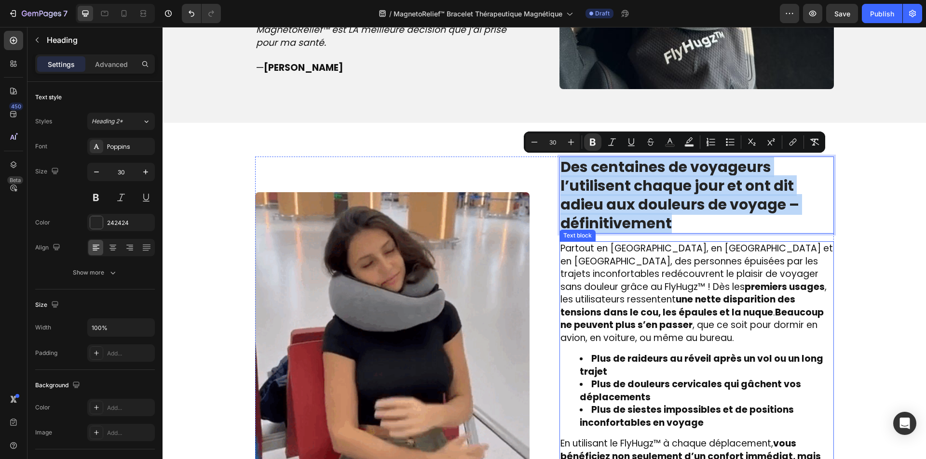
click at [595, 324] on span "Partout en France, en Belgique et en Suisse, des personnes épuisées par les tra…" at bounding box center [696, 293] width 272 height 103
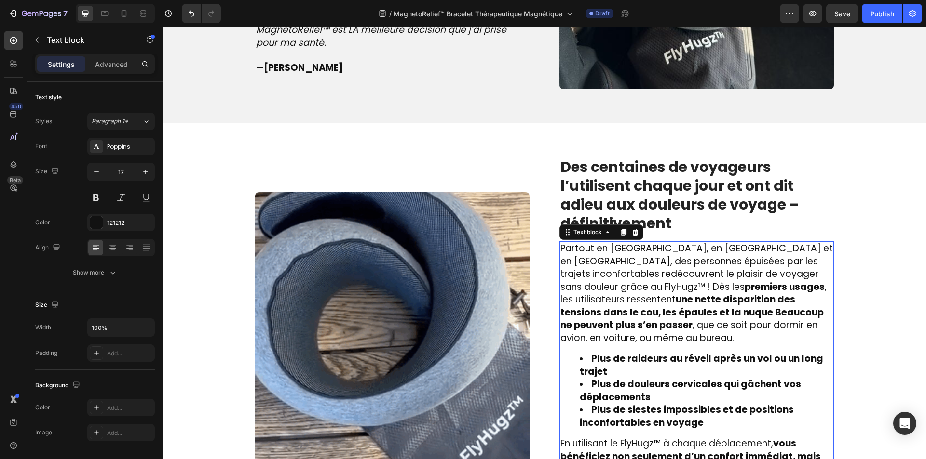
click at [595, 324] on span "Partout en France, en Belgique et en Suisse, des personnes épuisées par les tra…" at bounding box center [696, 293] width 272 height 103
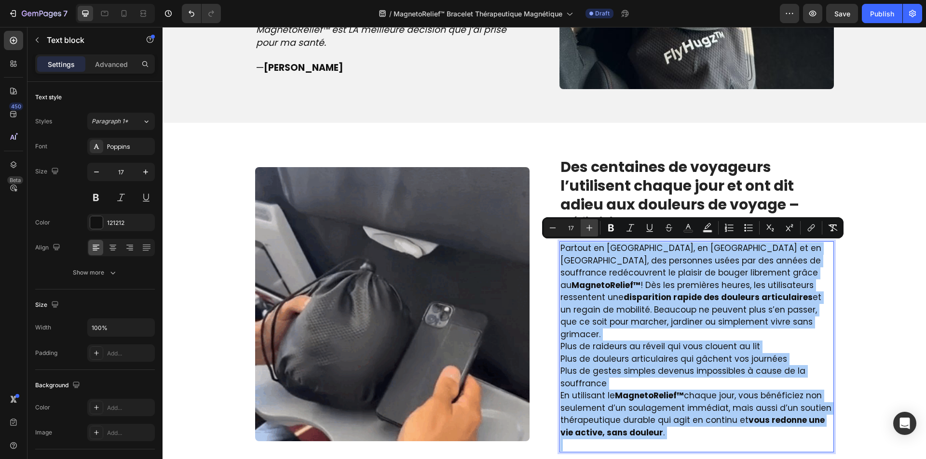
click at [586, 230] on icon "Editor contextual toolbar" at bounding box center [589, 228] width 10 height 10
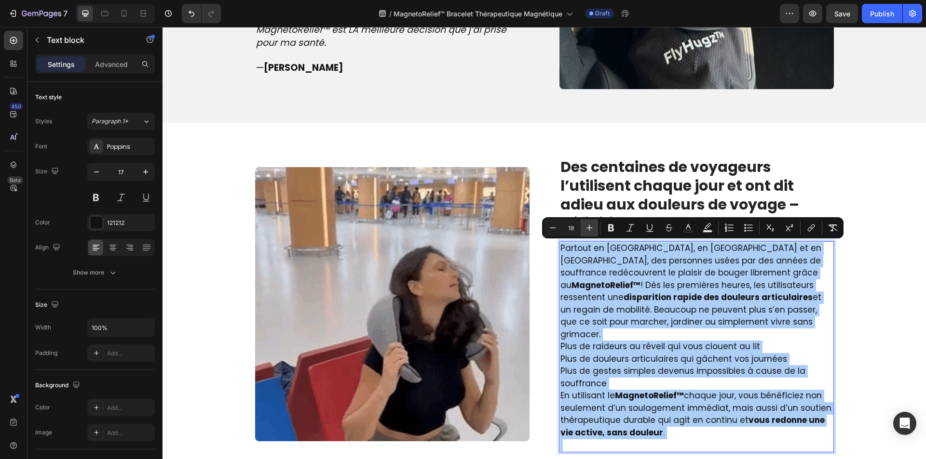
click at [586, 230] on icon "Editor contextual toolbar" at bounding box center [589, 228] width 10 height 10
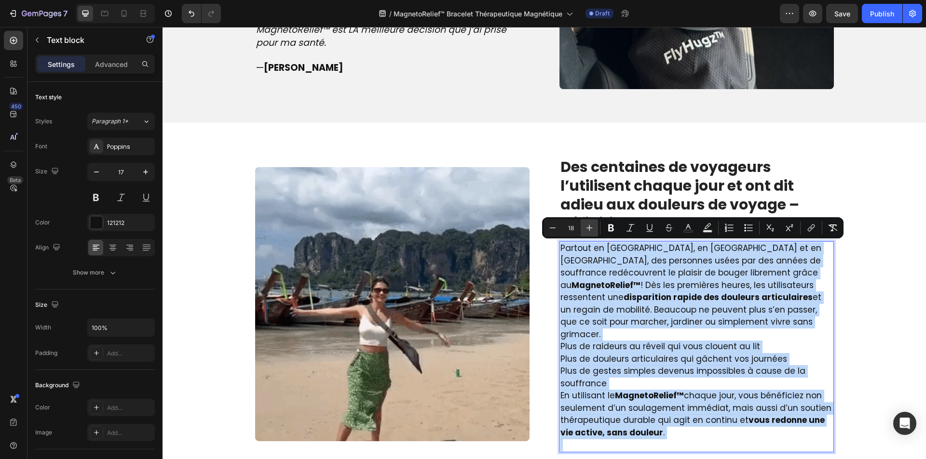
type input "19"
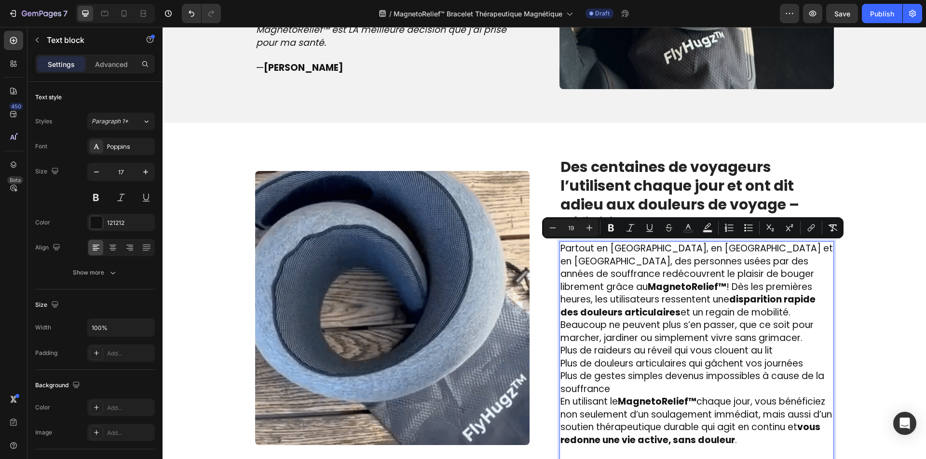
click at [675, 389] on p "Plus de raideurs au réveil qui vous clouent au lit Plus de douleurs articulaire…" at bounding box center [696, 370] width 272 height 51
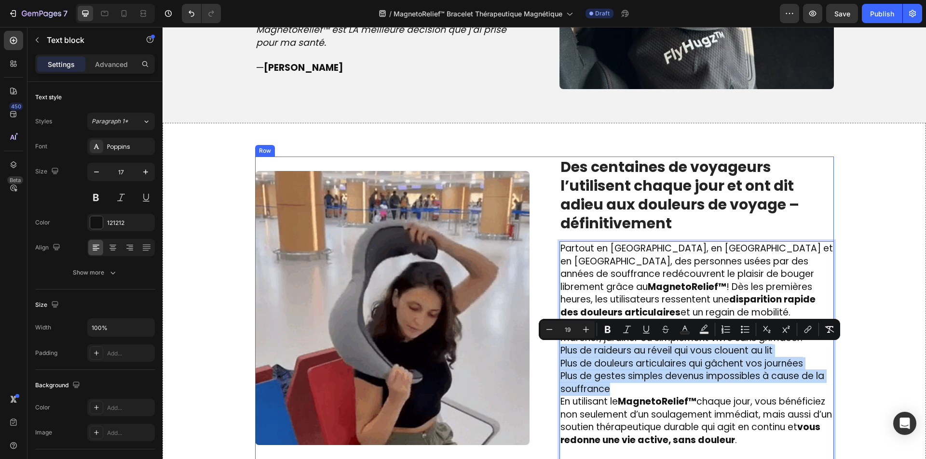
drag, startPoint x: 640, startPoint y: 385, endPoint x: 550, endPoint y: 352, distance: 96.4
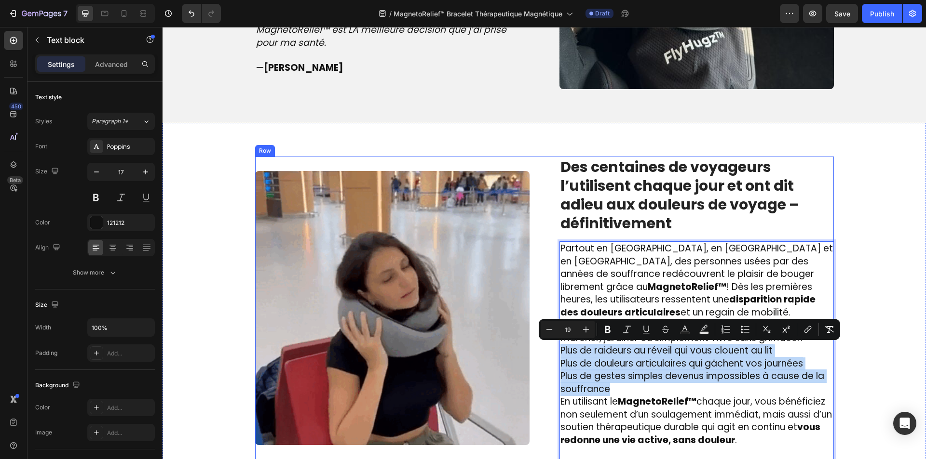
click at [550, 352] on div "Image ⁠⁠⁠⁠⁠⁠⁠ Des centaines de voyageurs l’utilisent chaque jour et ont dit adi…" at bounding box center [544, 309] width 579 height 304
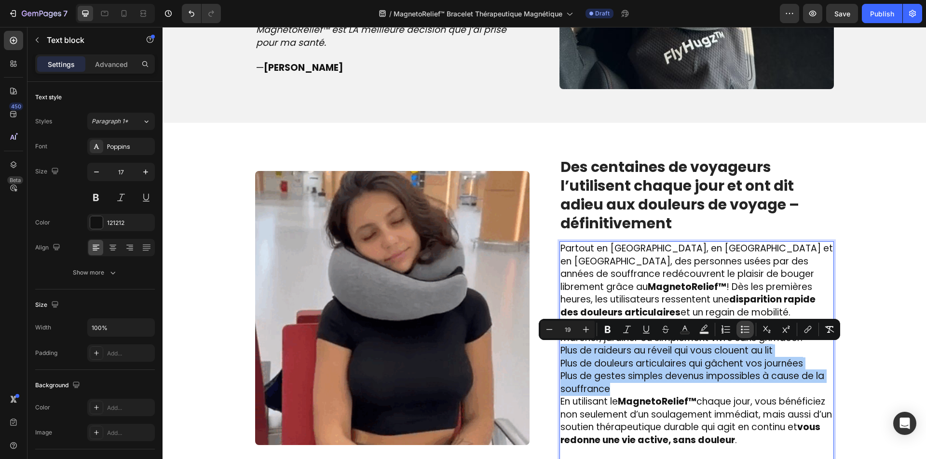
click at [748, 331] on icon "Editor contextual toolbar" at bounding box center [745, 330] width 10 height 10
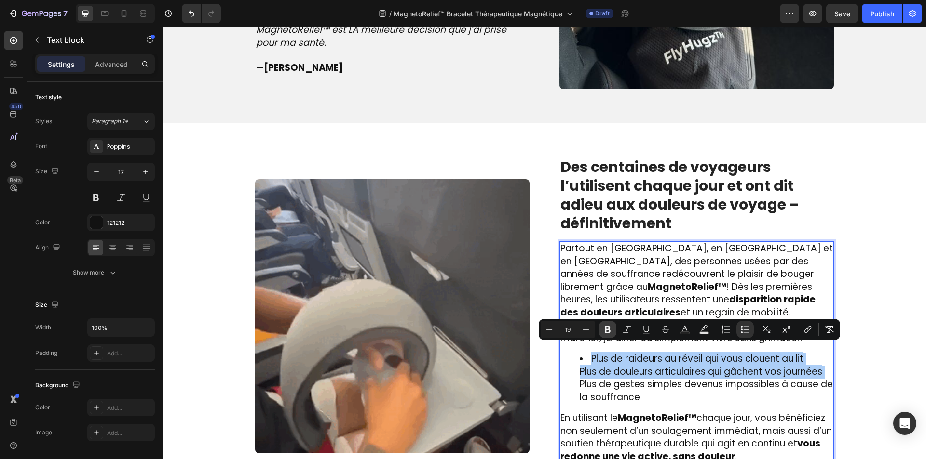
click at [604, 329] on icon "Editor contextual toolbar" at bounding box center [608, 330] width 10 height 10
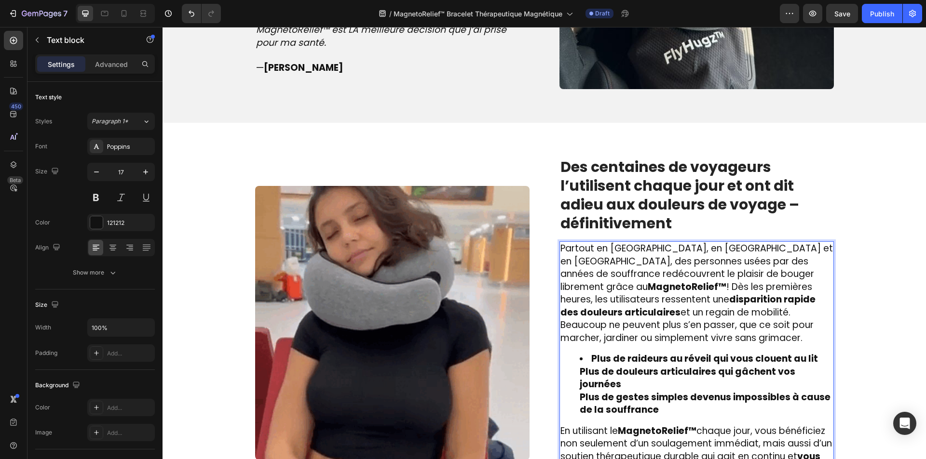
click at [563, 377] on ul "Plus de raideurs au réveil qui vous clouent au lit Plus de douleurs articulaire…" at bounding box center [696, 385] width 272 height 64
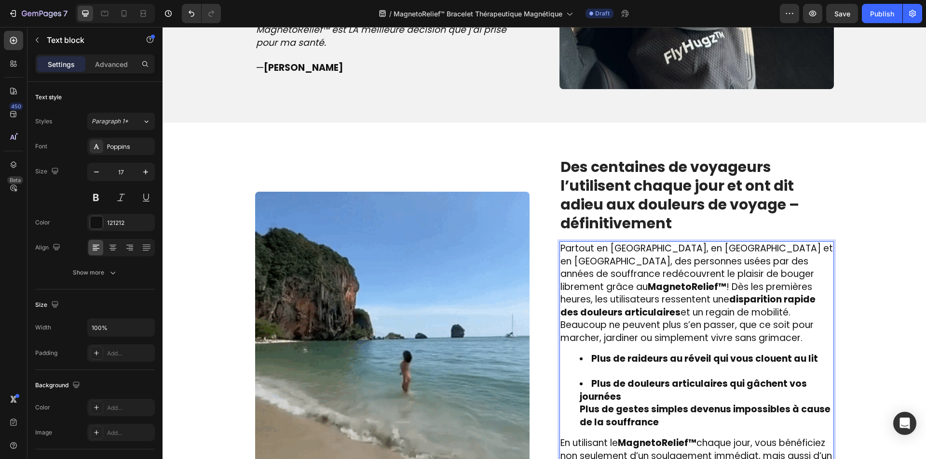
click at [560, 413] on ul "Plus de raideurs au réveil qui vous clouent au lit Plus de douleurs articulaire…" at bounding box center [696, 391] width 272 height 76
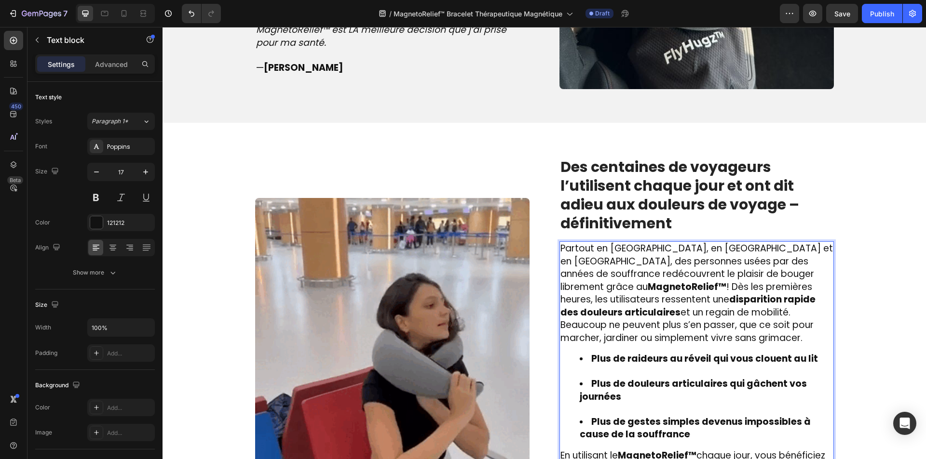
click at [609, 412] on li "Plus de douleurs articulaires qui gâchent vos journées" at bounding box center [706, 397] width 253 height 38
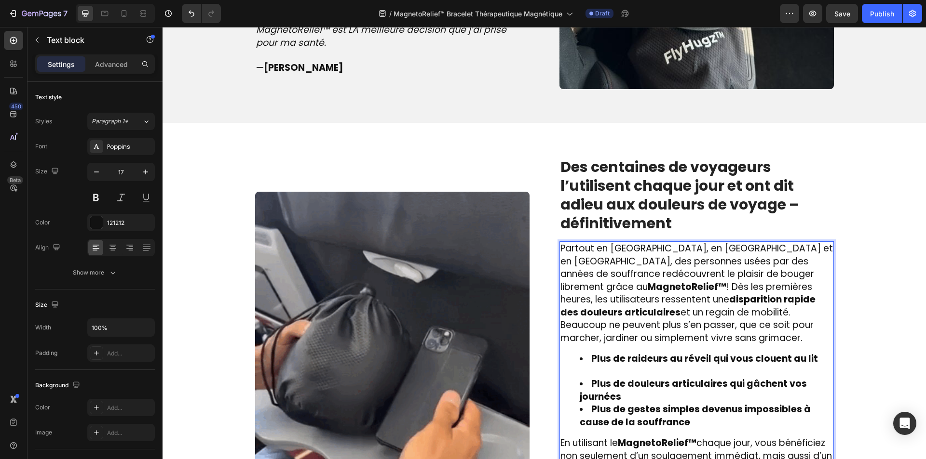
click at [603, 375] on li "Plus de raideurs au réveil qui vous clouent au lit" at bounding box center [706, 365] width 253 height 25
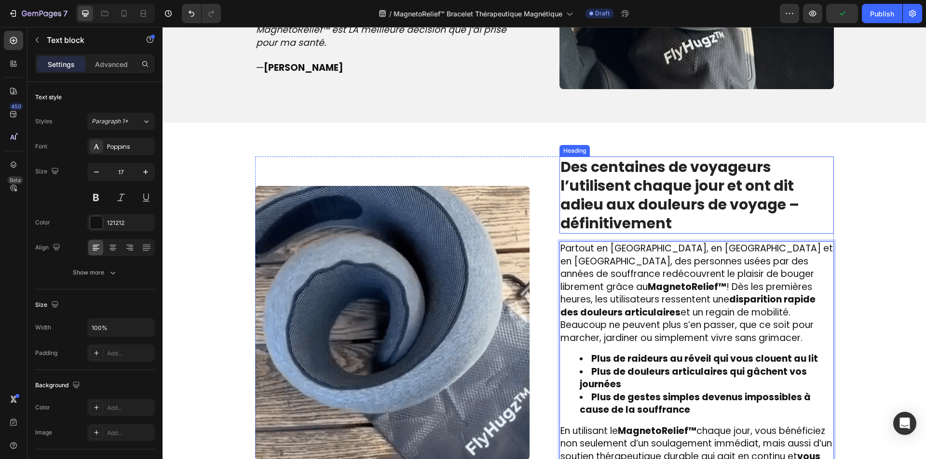
click at [616, 176] on strong "Des centaines de voyageurs l’utilisent chaque jour et ont dit adieu aux douleur…" at bounding box center [679, 195] width 239 height 77
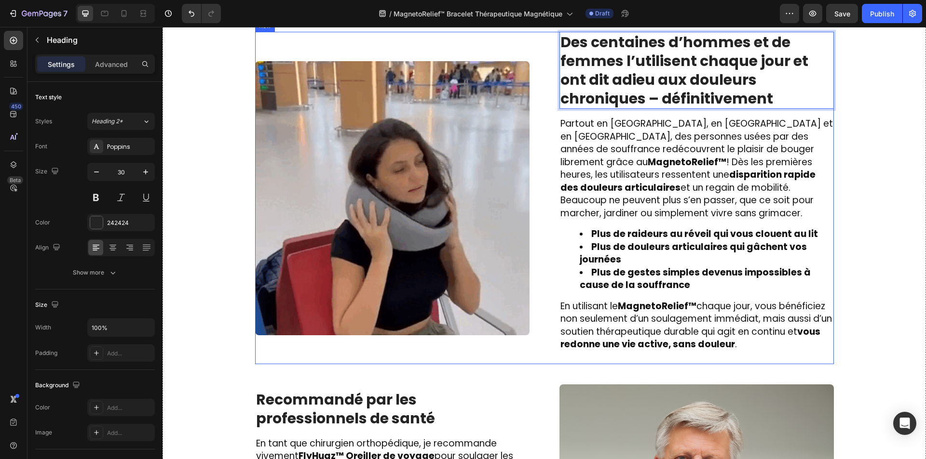
scroll to position [1436, 0]
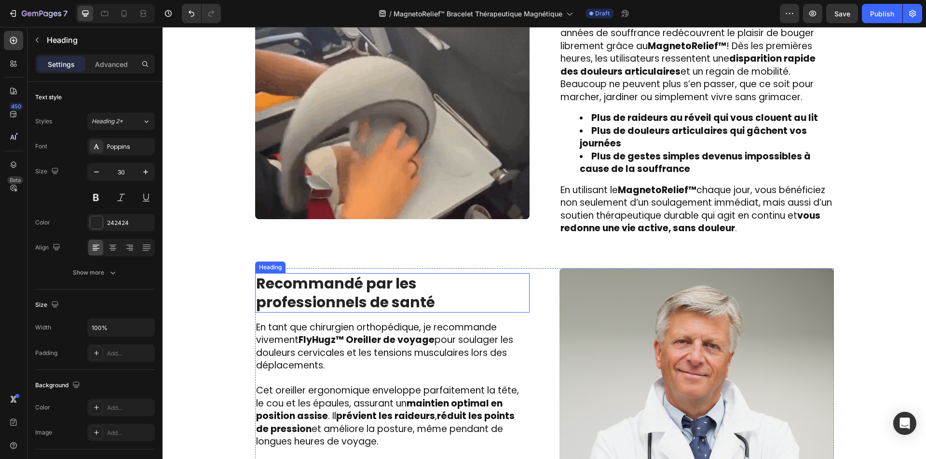
click at [348, 286] on strong "Recommandé par les professionnels de santé" at bounding box center [345, 293] width 179 height 40
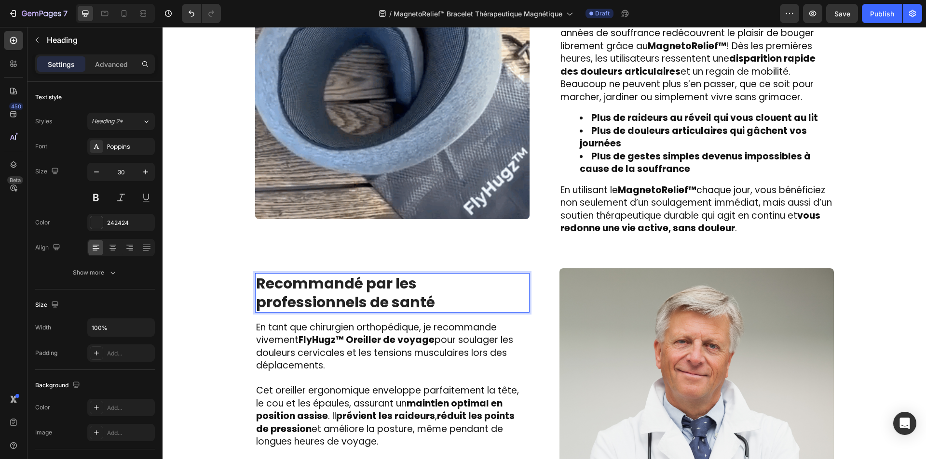
click at [348, 286] on strong "Recommandé par les professionnels de santé" at bounding box center [345, 293] width 179 height 40
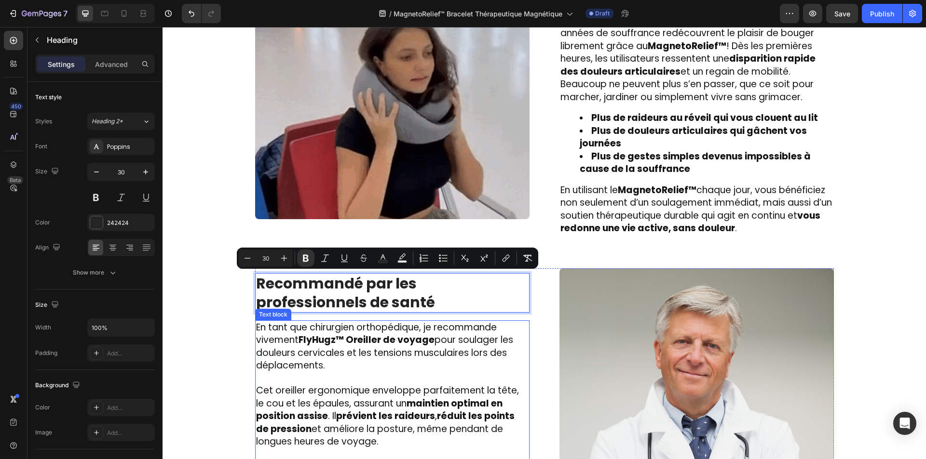
click at [324, 371] on p "En tant que chirurgien orthopédique, je recommande vivement FlyHugz™ Oreiller d…" at bounding box center [392, 347] width 272 height 51
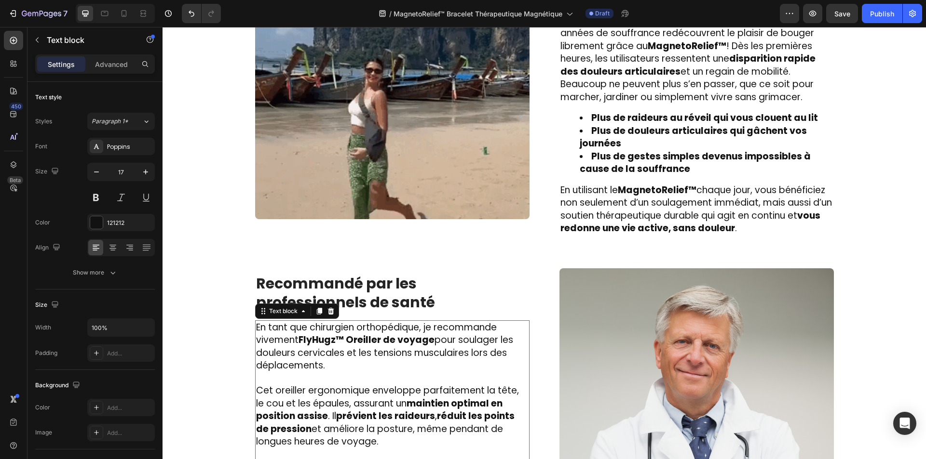
click at [324, 371] on p "En tant que chirurgien orthopédique, je recommande vivement FlyHugz™ Oreiller d…" at bounding box center [392, 347] width 272 height 51
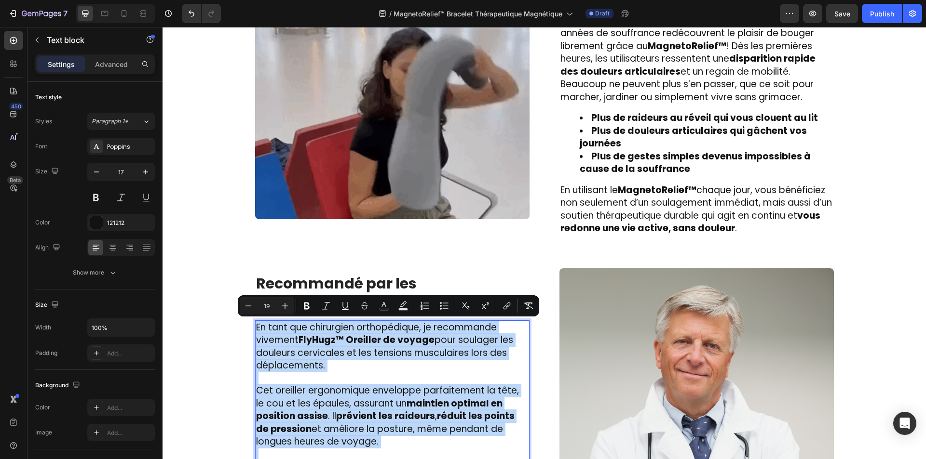
type input "17"
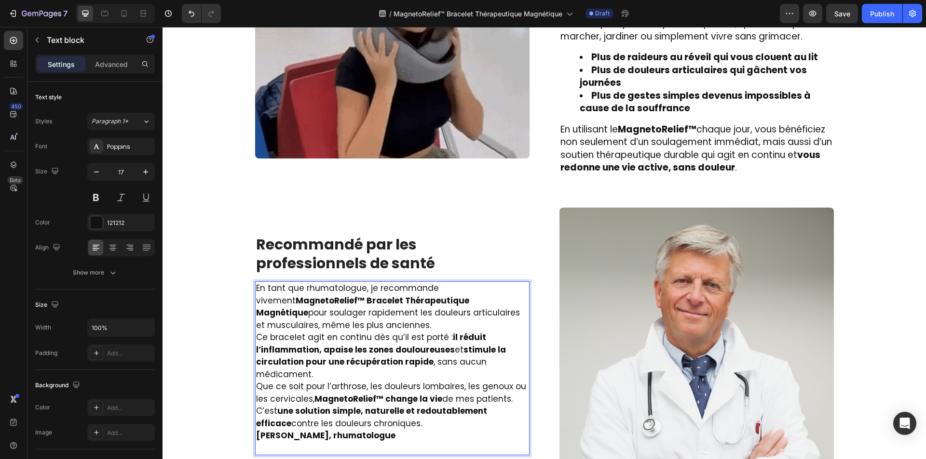
scroll to position [1502, 0]
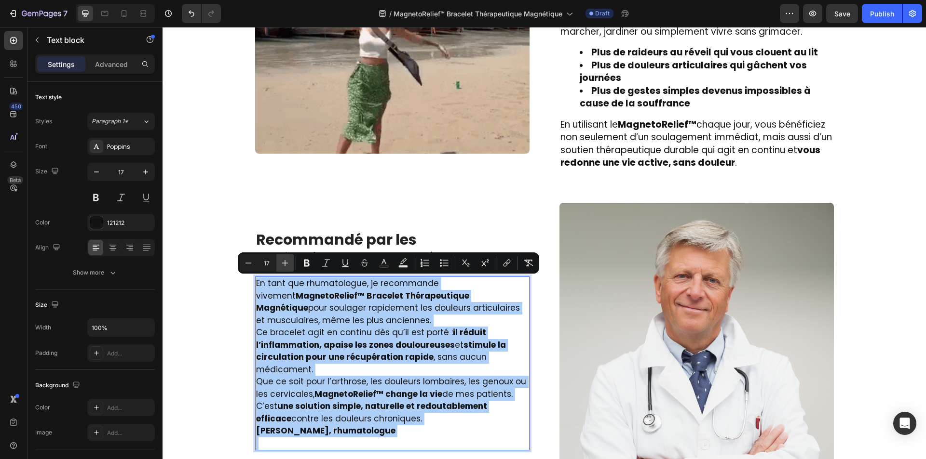
click at [287, 261] on icon "Editor contextual toolbar" at bounding box center [285, 263] width 10 height 10
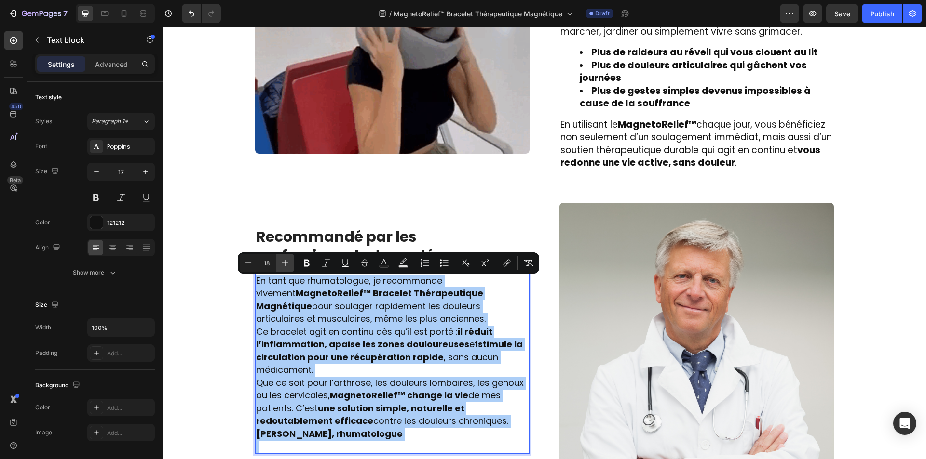
click at [287, 261] on icon "Editor contextual toolbar" at bounding box center [285, 263] width 10 height 10
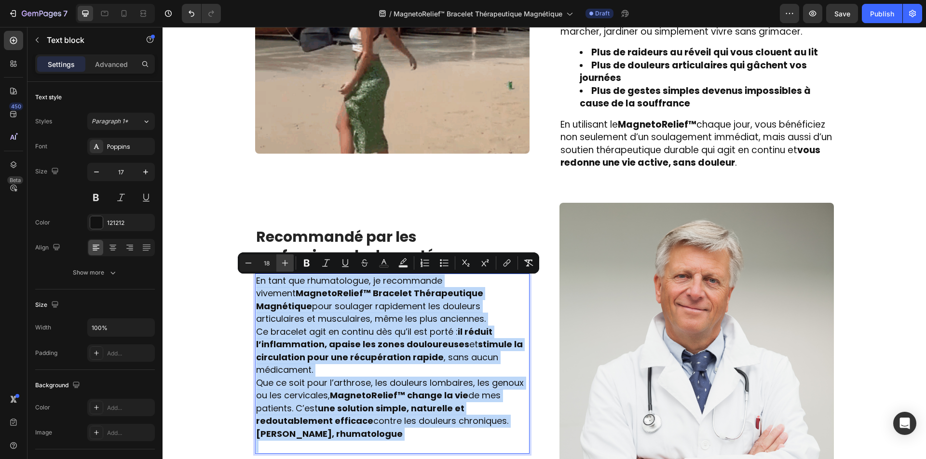
type input "19"
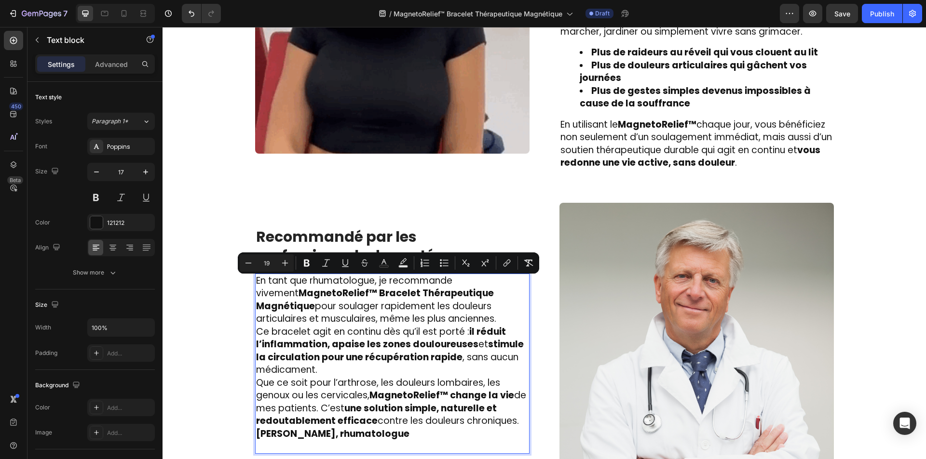
scroll to position [1550, 0]
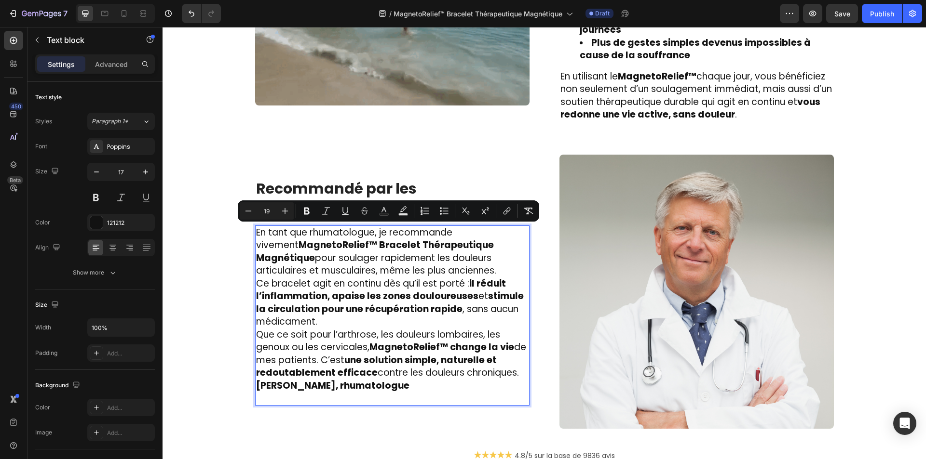
click at [517, 376] on p "Que ce soit pour l’arthrose, les douleurs lombaires, les genoux ou les cervical…" at bounding box center [392, 354] width 272 height 51
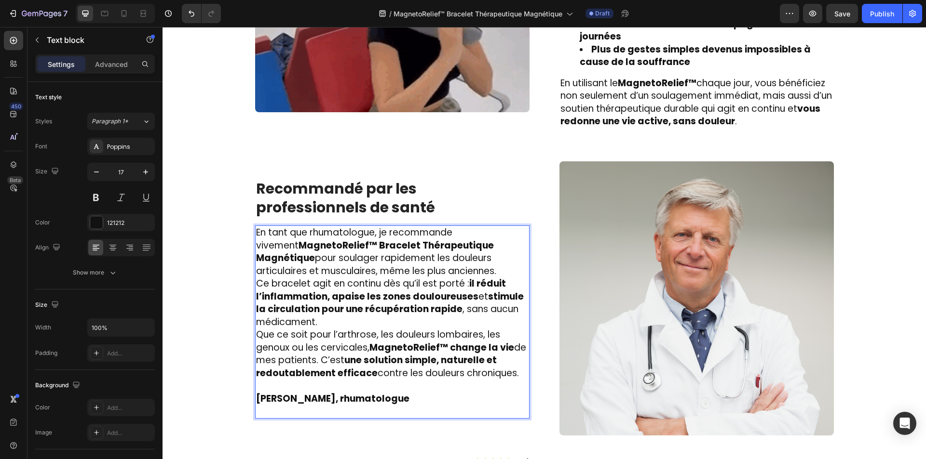
click at [386, 320] on p "Ce bracelet agit en continu dès qu’il est porté : il réduit l’inflammation, apa…" at bounding box center [392, 303] width 272 height 51
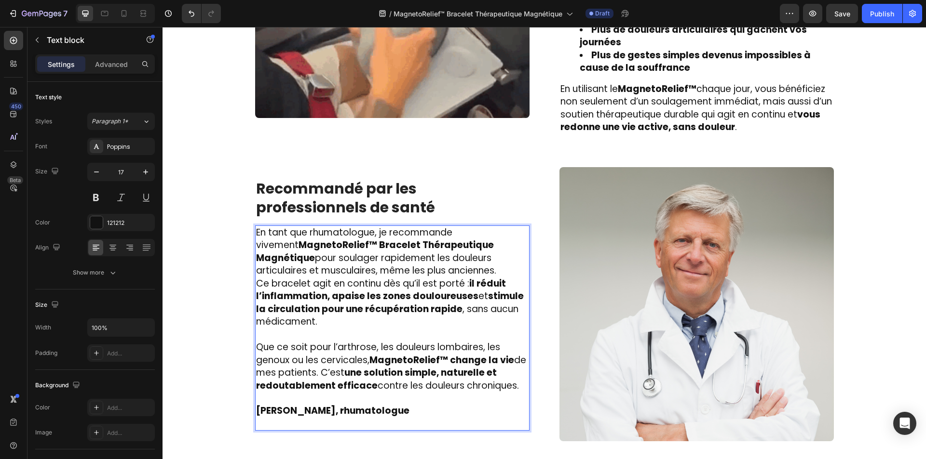
click at [439, 268] on p "En tant que rhumatologue, je recommande vivement MagnetoRelief™ Bracelet Thérap…" at bounding box center [392, 252] width 272 height 51
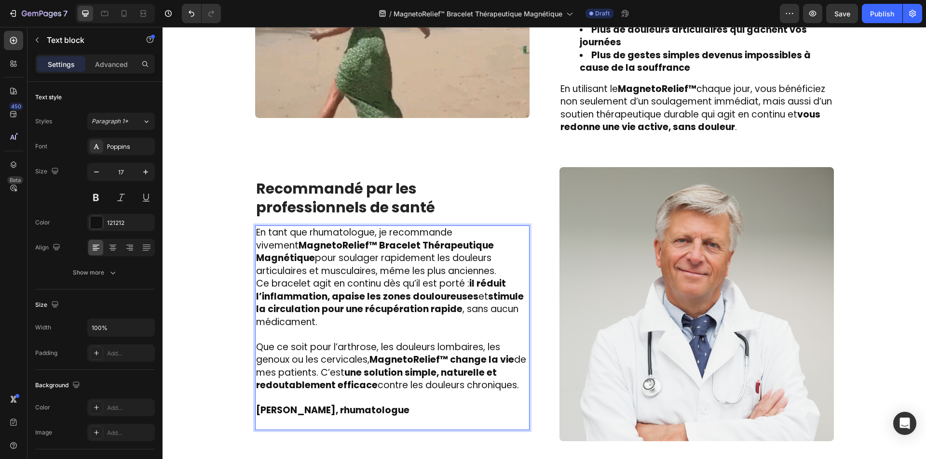
scroll to position [1531, 0]
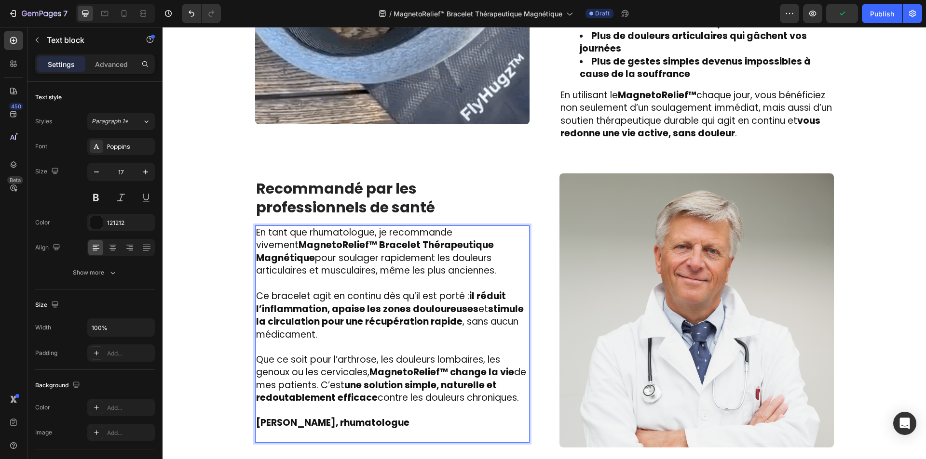
click at [356, 423] on strong "Dr. Émilie Vaugrenard, rhumatologue" at bounding box center [332, 423] width 153 height 13
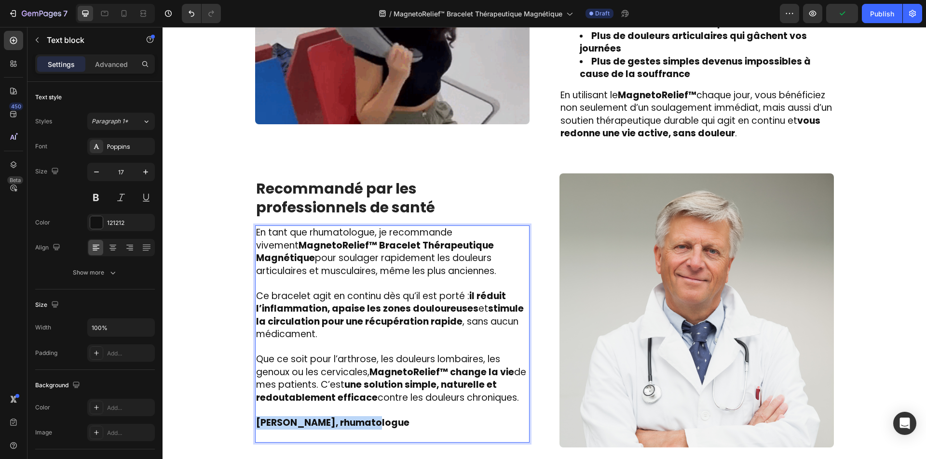
drag, startPoint x: 356, startPoint y: 423, endPoint x: 260, endPoint y: 416, distance: 96.2
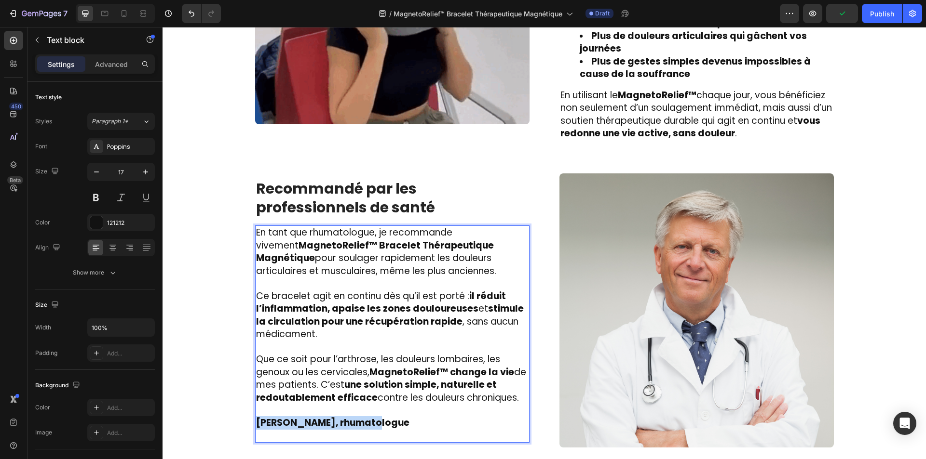
click at [260, 417] on strong "Dr. Émilie Vaugrenard, rhumatologue" at bounding box center [332, 423] width 153 height 13
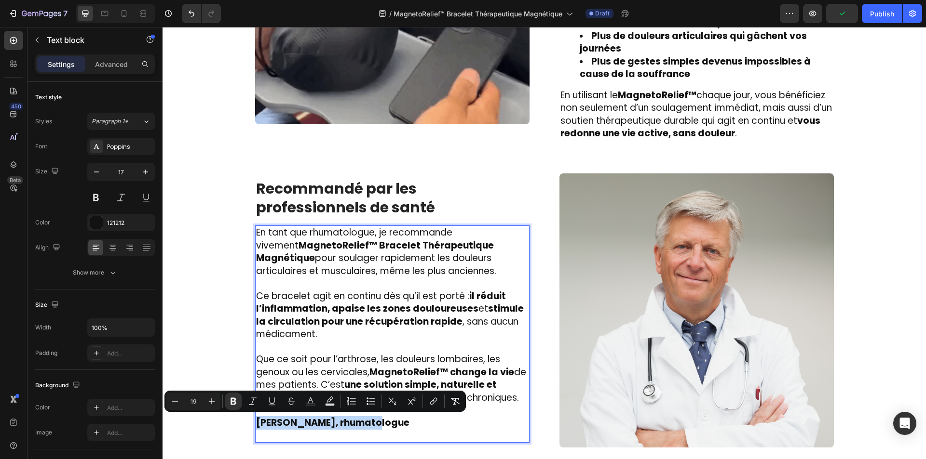
click at [260, 417] on strong "Dr. Émilie Vaugrenard, rhumatologue" at bounding box center [332, 423] width 153 height 13
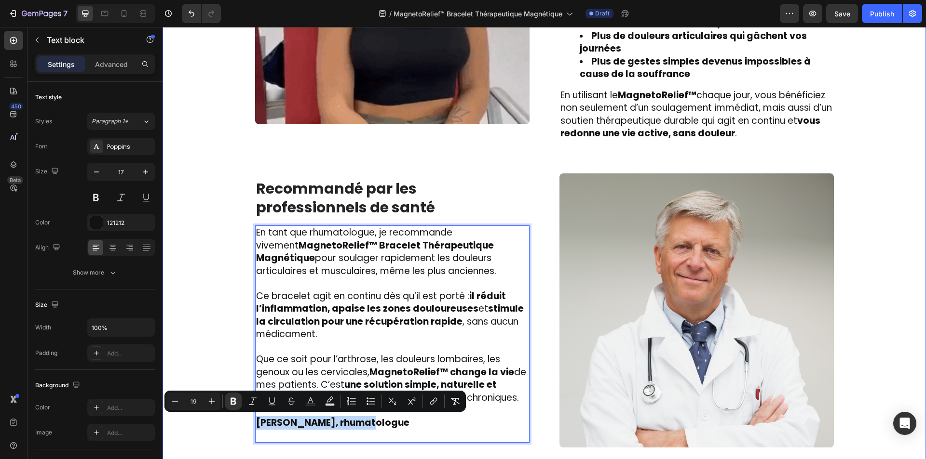
drag, startPoint x: 356, startPoint y: 424, endPoint x: 249, endPoint y: 423, distance: 107.5
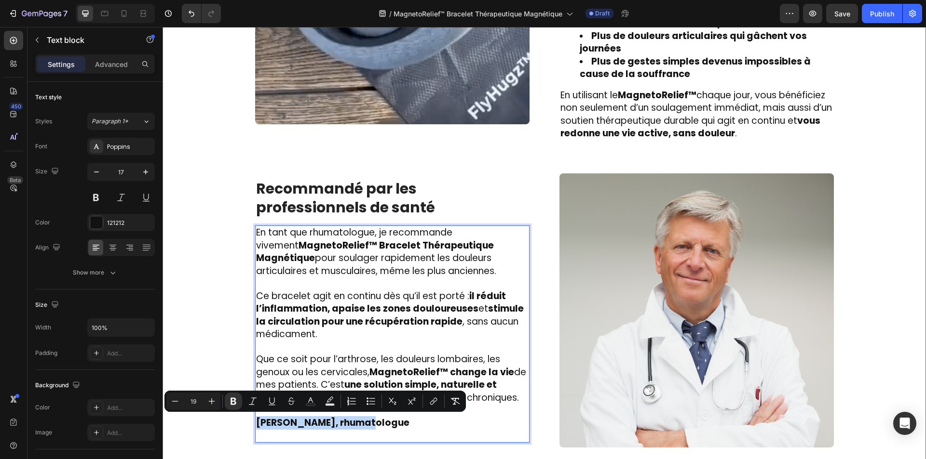
click at [249, 423] on div "Image Des centaines d’hommes et de femmes l’utilisent chaque jour et ont dit ad…" at bounding box center [544, 171] width 749 height 700
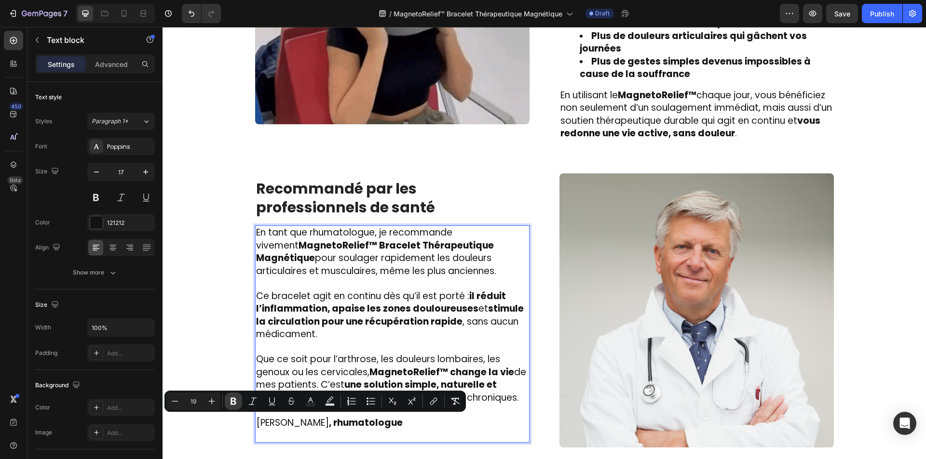
click at [236, 407] on button "Bold" at bounding box center [233, 401] width 17 height 17
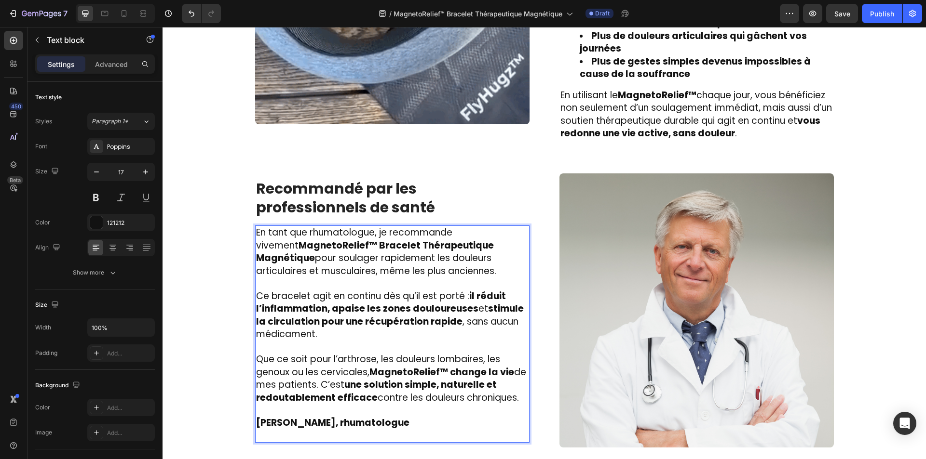
click at [356, 424] on strong "Dr. Émilie Vaugrenard, rhumatologue" at bounding box center [332, 423] width 153 height 13
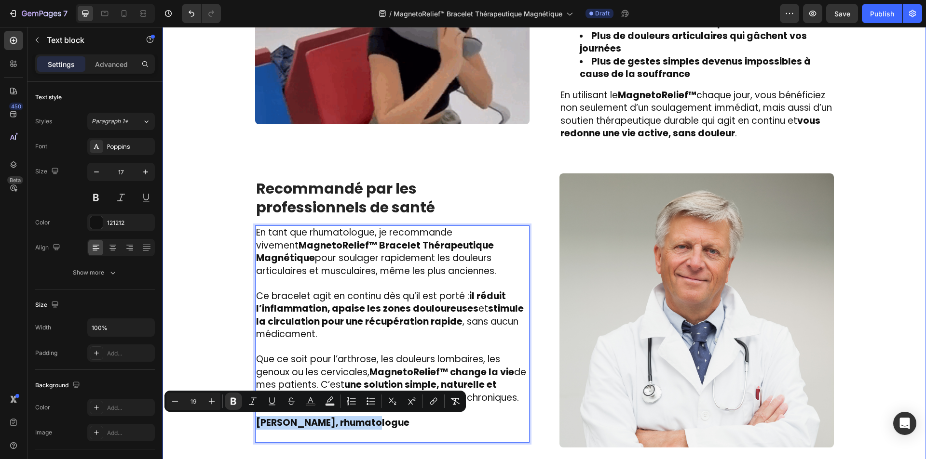
drag, startPoint x: 356, startPoint y: 424, endPoint x: 251, endPoint y: 420, distance: 105.7
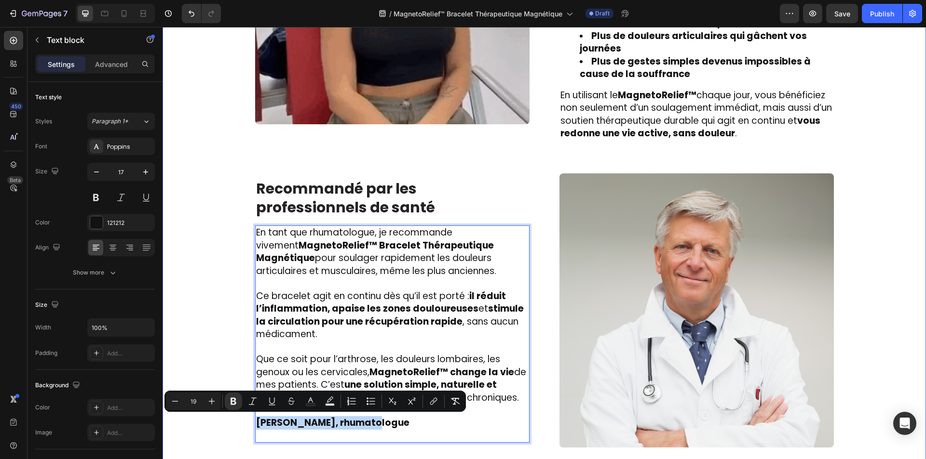
click at [251, 420] on div "Image Des centaines d’hommes et de femmes l’utilisent chaque jour et ont dit ad…" at bounding box center [544, 171] width 749 height 700
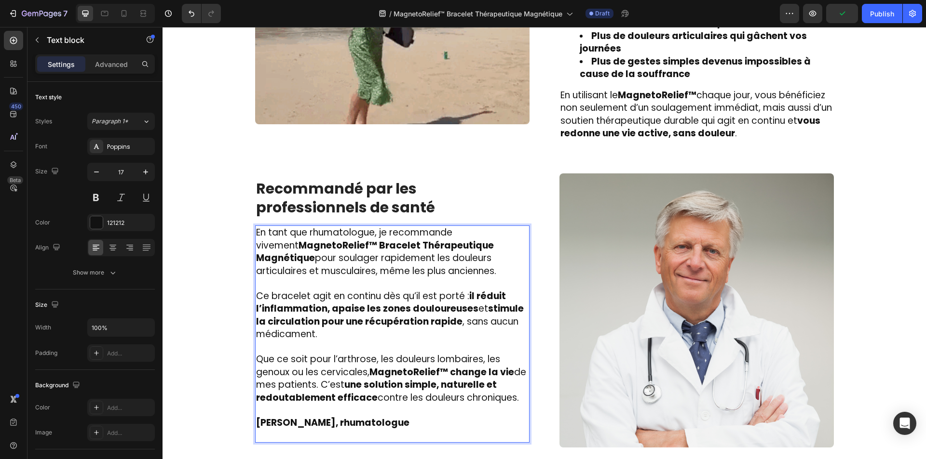
click at [342, 435] on p "Rich Text Editor. Editing area: main" at bounding box center [392, 436] width 272 height 13
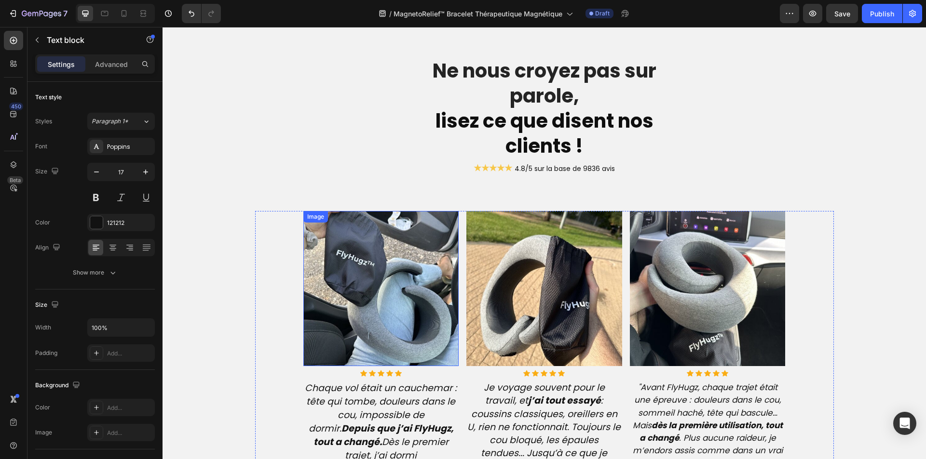
scroll to position [2303, 0]
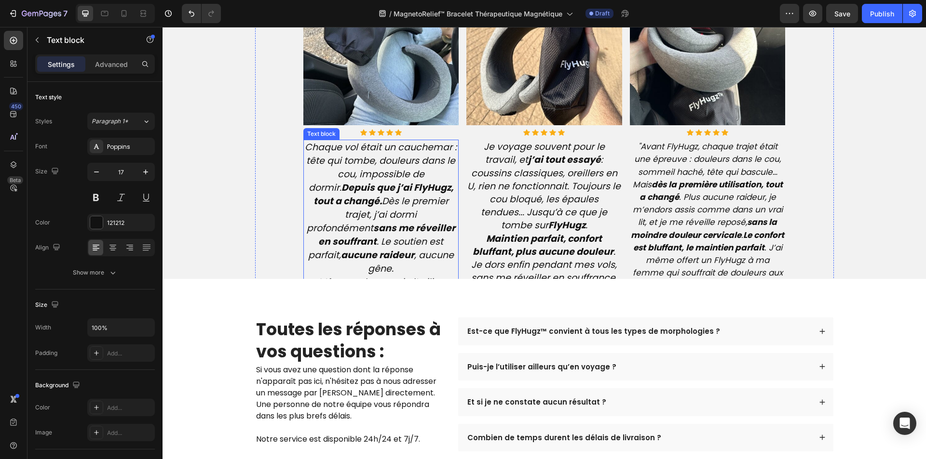
click at [352, 255] on icon "Chaque vol était un cauchemar : tête qui tombe, douleurs dans le cou, impossibl…" at bounding box center [381, 208] width 152 height 135
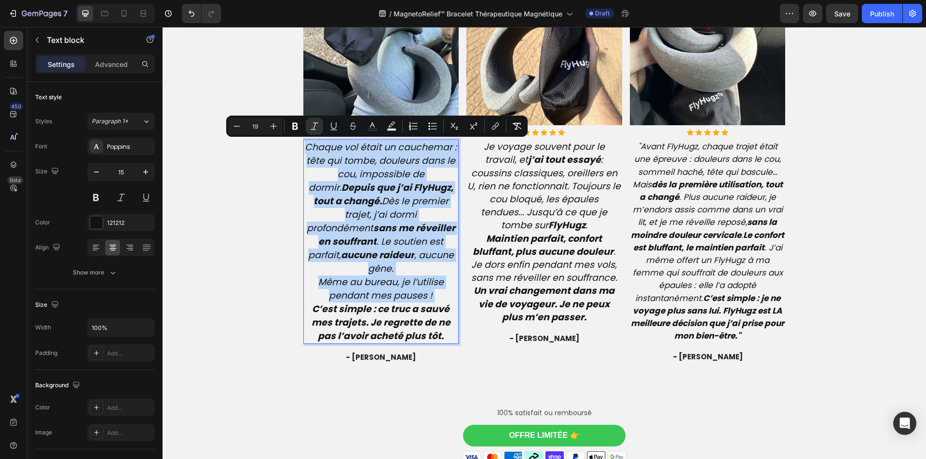
type input "15"
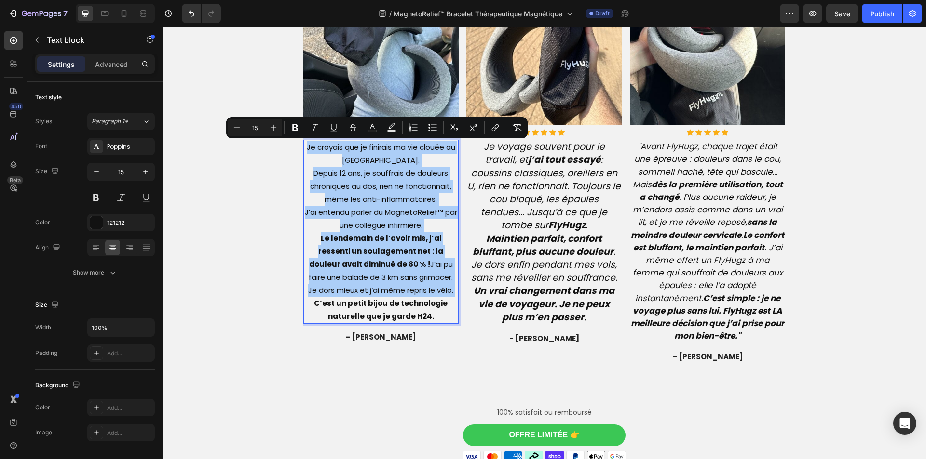
click at [258, 127] on input "15" at bounding box center [254, 128] width 19 height 12
type input "19"
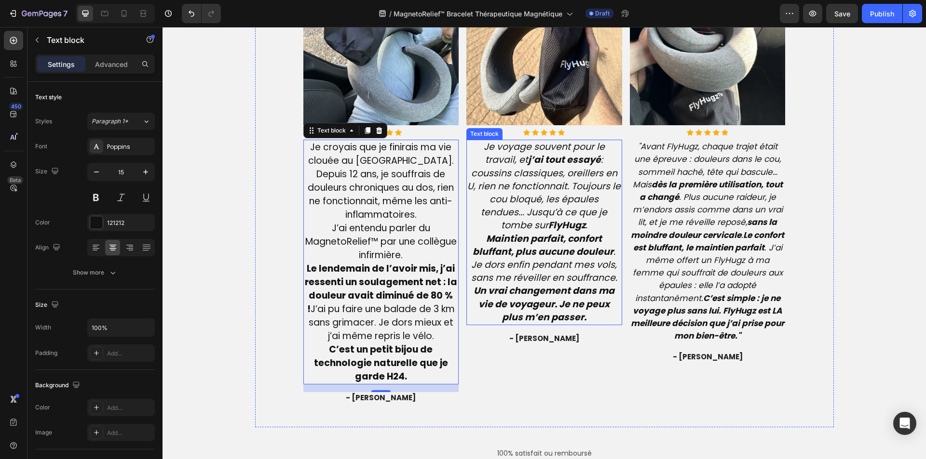
click at [504, 241] on strong "Maintien parfait, confort bluffant, plus aucune douleur" at bounding box center [543, 245] width 141 height 26
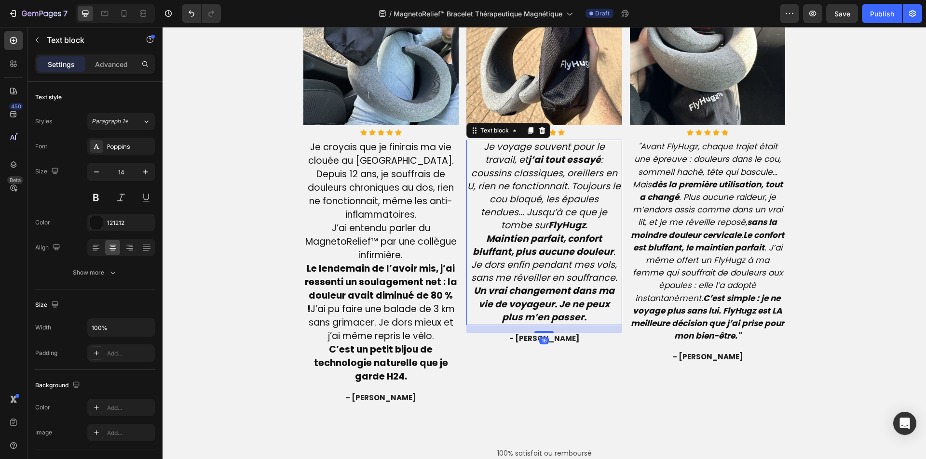
click at [504, 241] on strong "Maintien parfait, confort bluffant, plus aucune douleur" at bounding box center [543, 245] width 141 height 26
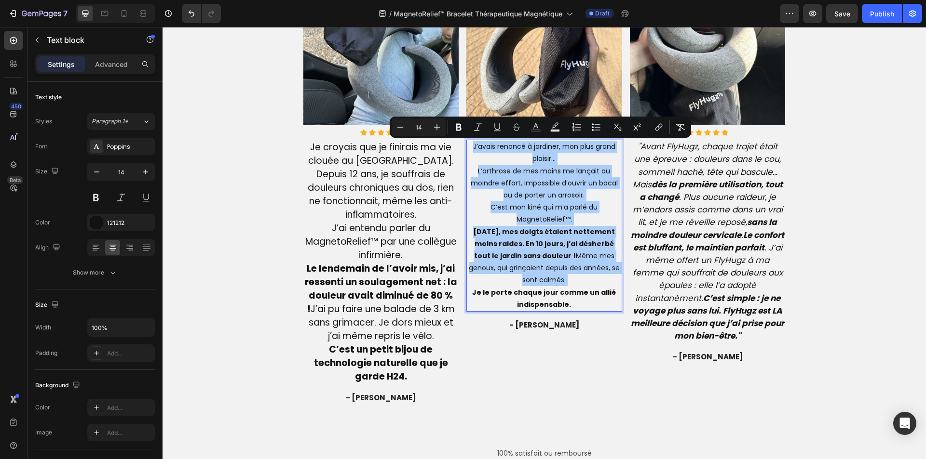
click at [422, 129] on input "14" at bounding box center [418, 128] width 19 height 12
type input "19"
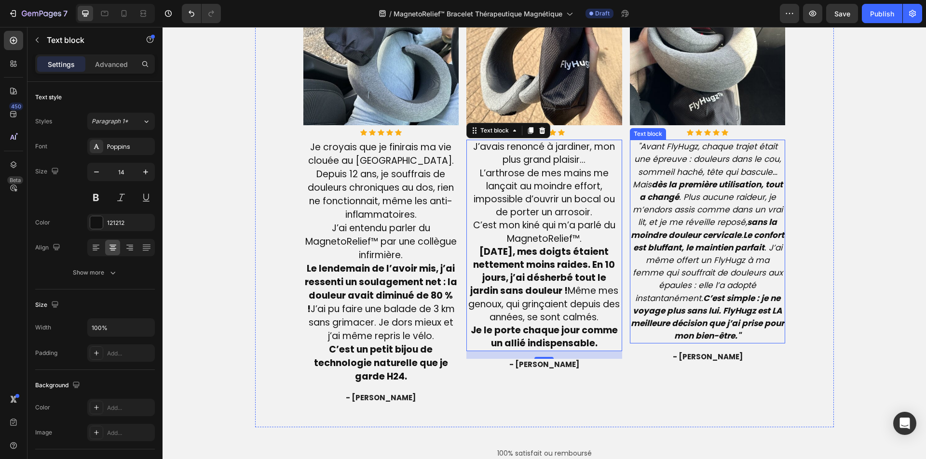
click at [698, 281] on icon ""Avant FlyHugz, chaque trajet était une épreuve : douleurs dans le cou, sommeil…" at bounding box center [707, 241] width 153 height 201
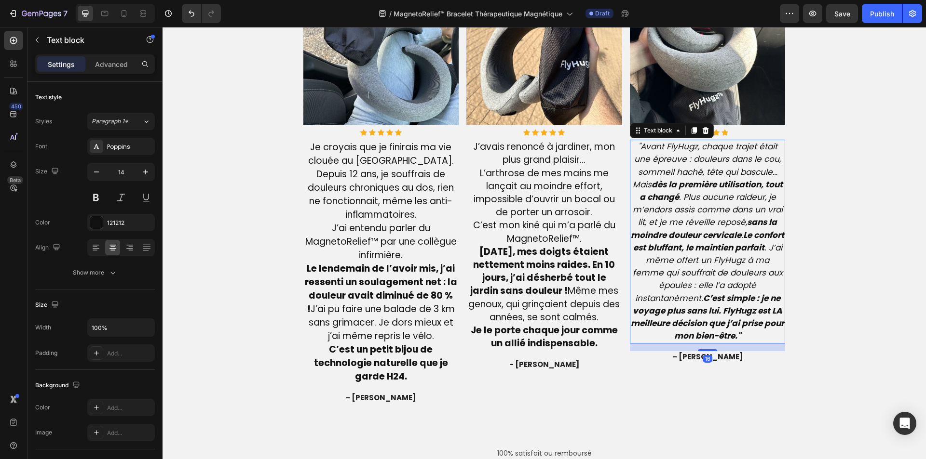
click at [698, 281] on icon ""Avant FlyHugz, chaque trajet était une épreuve : douleurs dans le cou, sommeil…" at bounding box center [707, 241] width 153 height 201
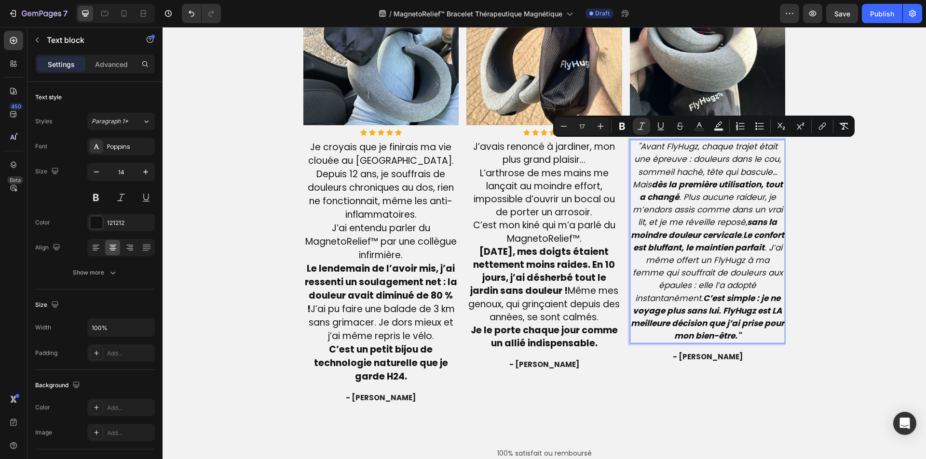
type input "14"
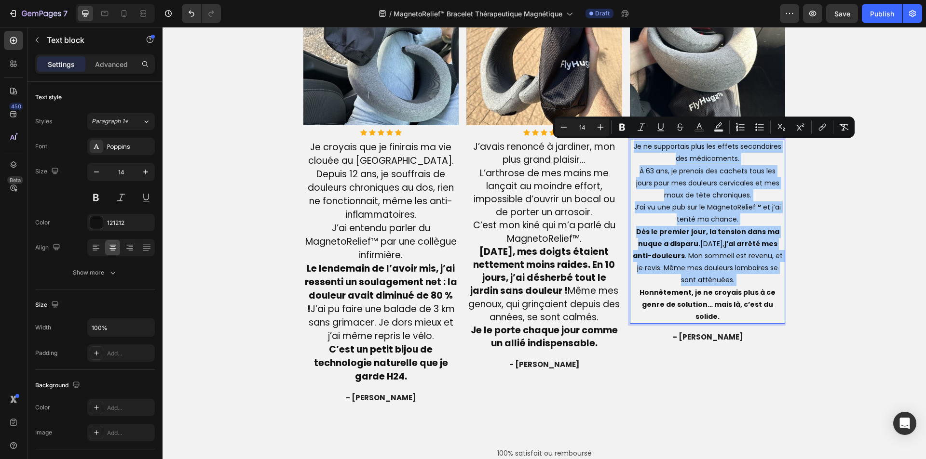
click at [589, 124] on input "14" at bounding box center [581, 128] width 19 height 12
type input "19"
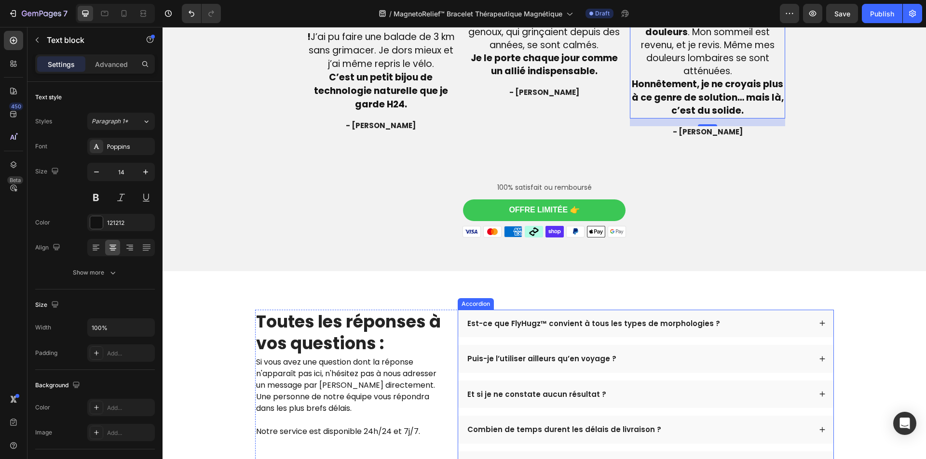
scroll to position [2592, 0]
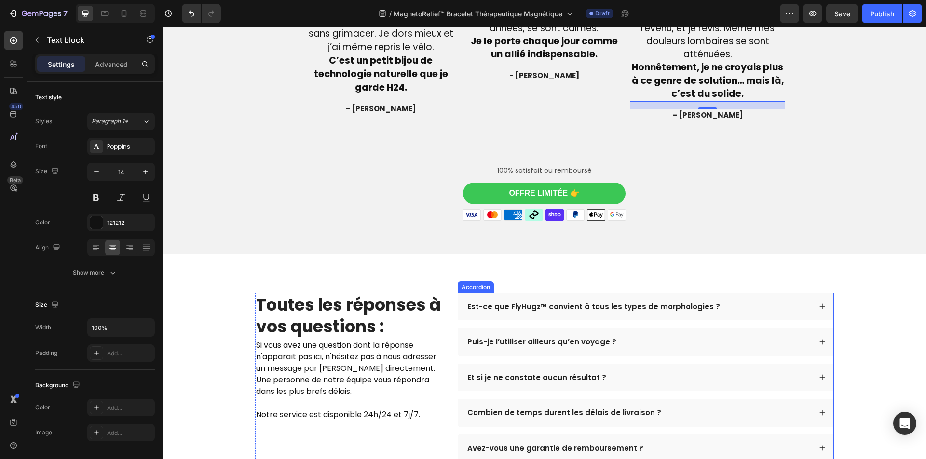
click at [558, 304] on p "Est-ce que FlyHugz™ convient à tous les types de morphologies ?" at bounding box center [593, 307] width 253 height 10
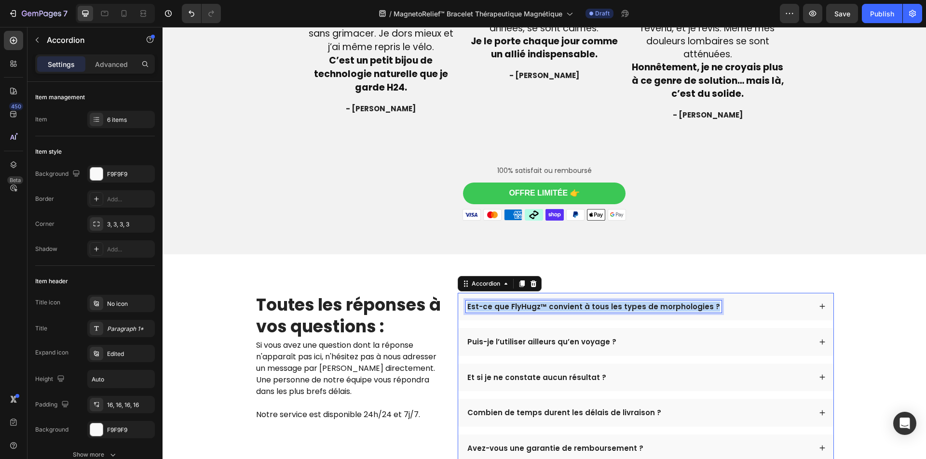
click at [558, 304] on p "Est-ce que FlyHugz™ convient à tous les types de morphologies ?" at bounding box center [593, 307] width 253 height 10
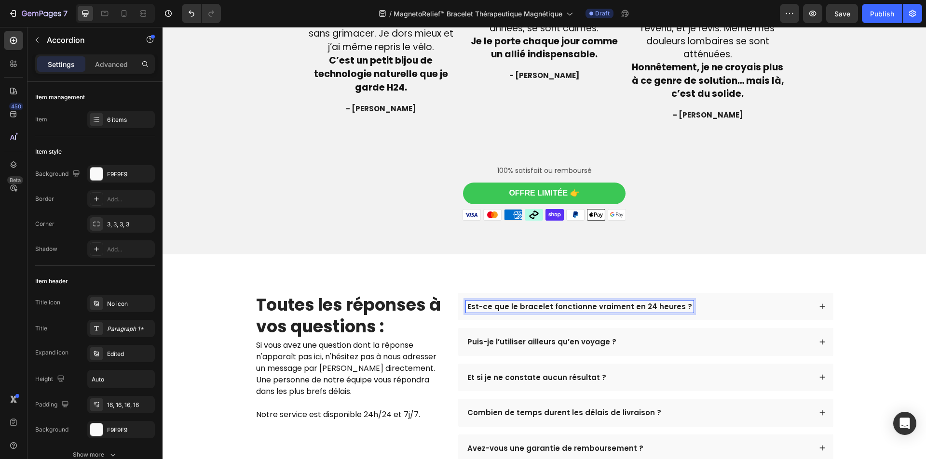
click at [701, 303] on div "Est-ce que le bracelet fonctionne vraiment en 24 heures ?" at bounding box center [638, 307] width 345 height 13
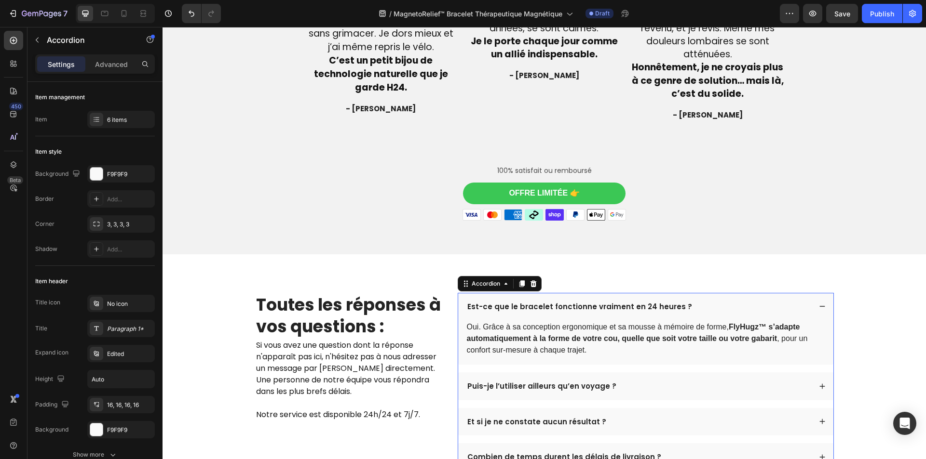
click at [641, 340] on strong "FlyHugz™ s’adapte automatiquement à la forme de votre cou, quelle que soit votr…" at bounding box center [633, 333] width 333 height 20
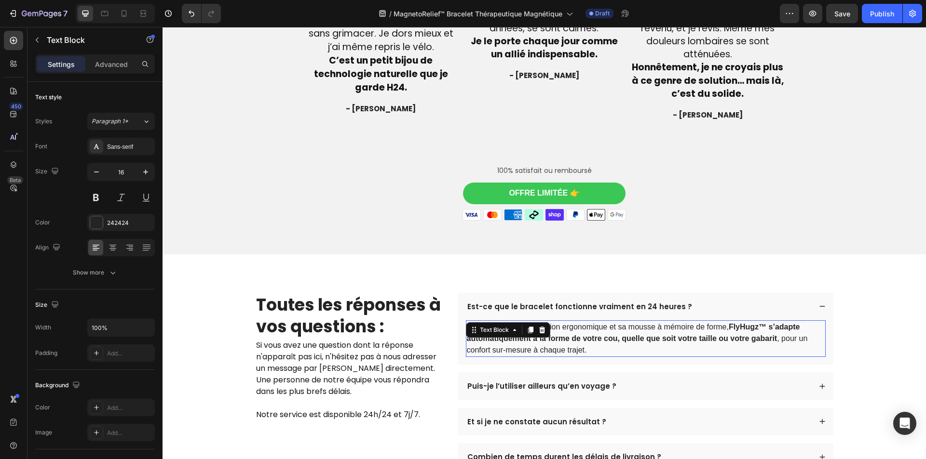
click at [641, 340] on strong "FlyHugz™ s’adapte automatiquement à la forme de votre cou, quelle que soit votr…" at bounding box center [633, 333] width 333 height 20
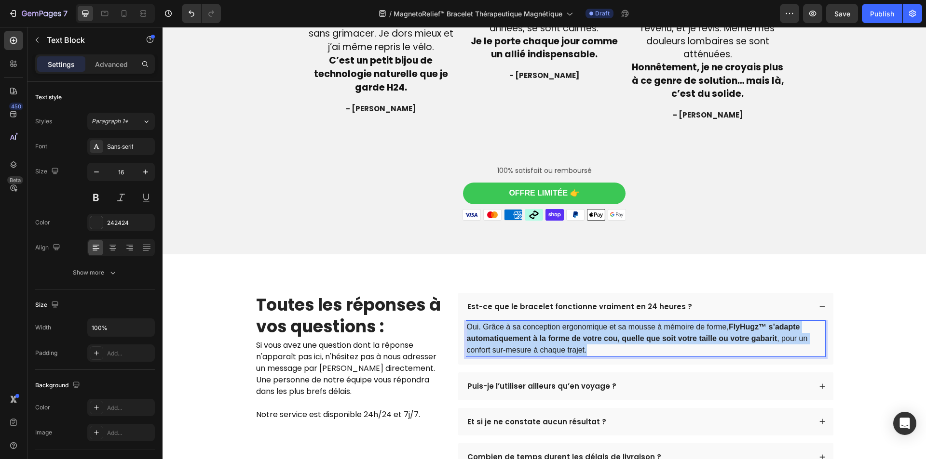
click at [641, 340] on strong "FlyHugz™ s’adapte automatiquement à la forme de votre cou, quelle que soit votr…" at bounding box center [633, 333] width 333 height 20
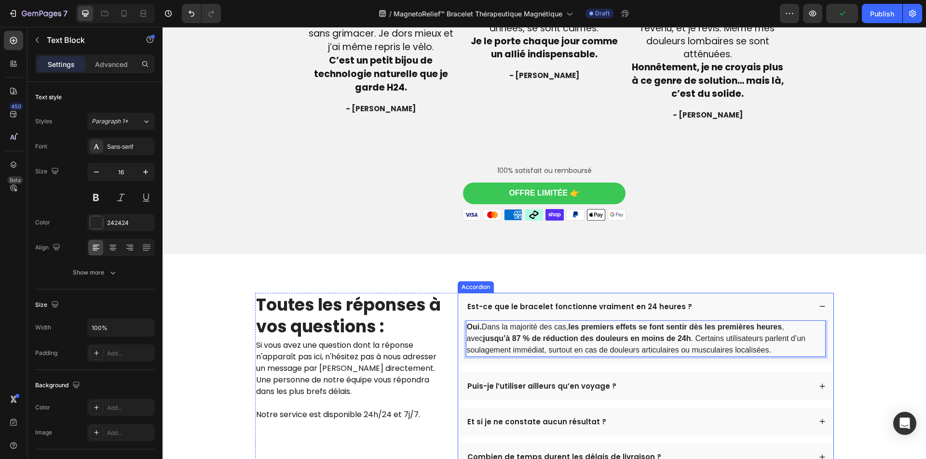
click at [554, 390] on p "Puis-je l’utiliser ailleurs qu’en voyage ?" at bounding box center [541, 387] width 149 height 10
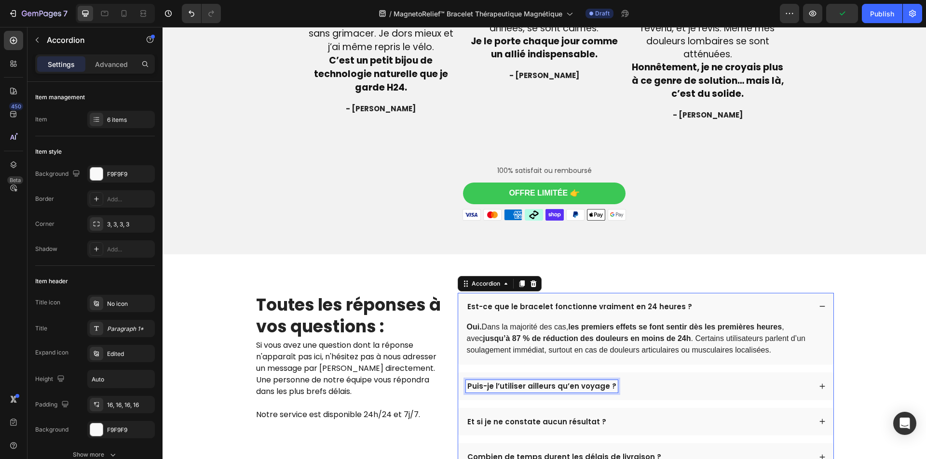
click at [551, 388] on p "Puis-je l’utiliser ailleurs qu’en voyage ?" at bounding box center [541, 387] width 149 height 10
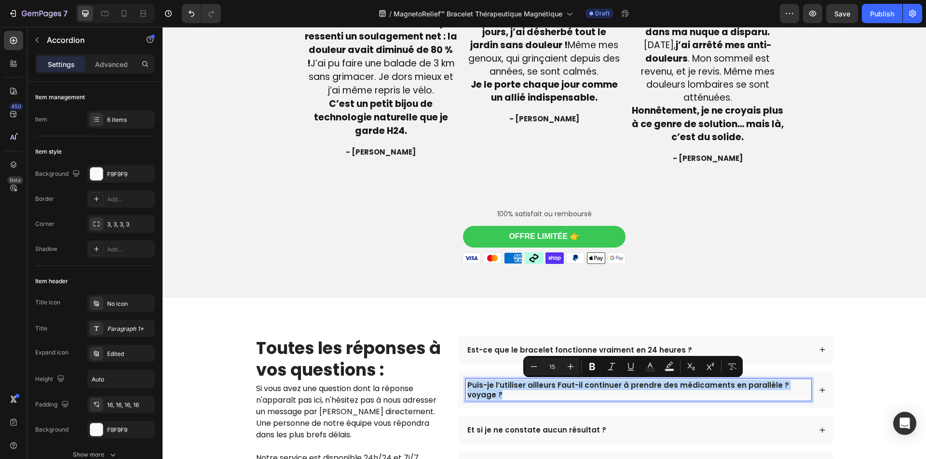
scroll to position [2548, 0]
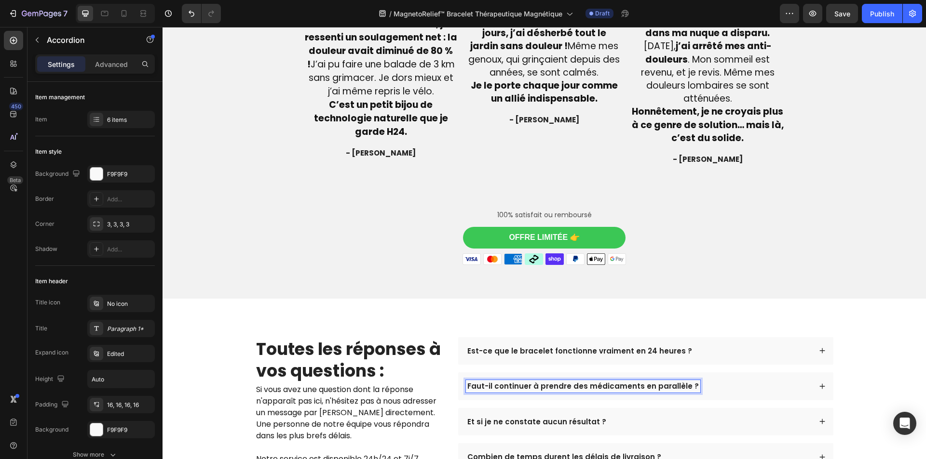
click at [738, 389] on div "Faut-il continuer à prendre des médicaments en parallèle ?" at bounding box center [638, 386] width 345 height 13
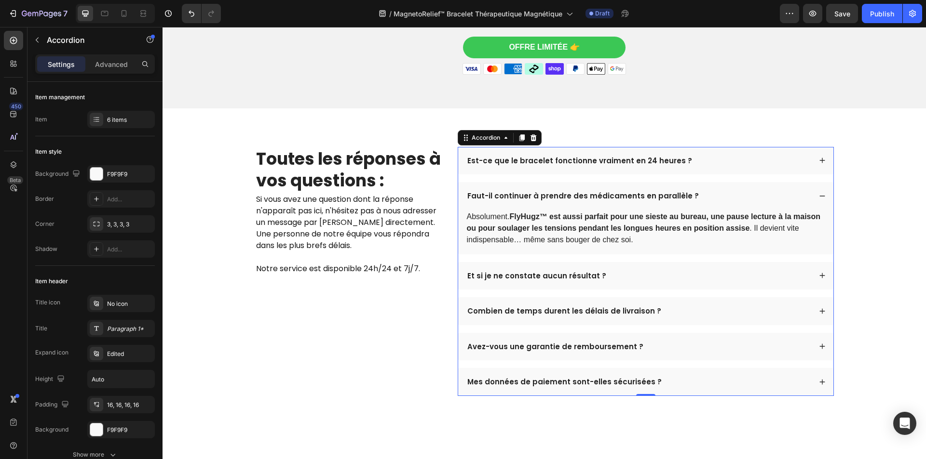
scroll to position [2741, 0]
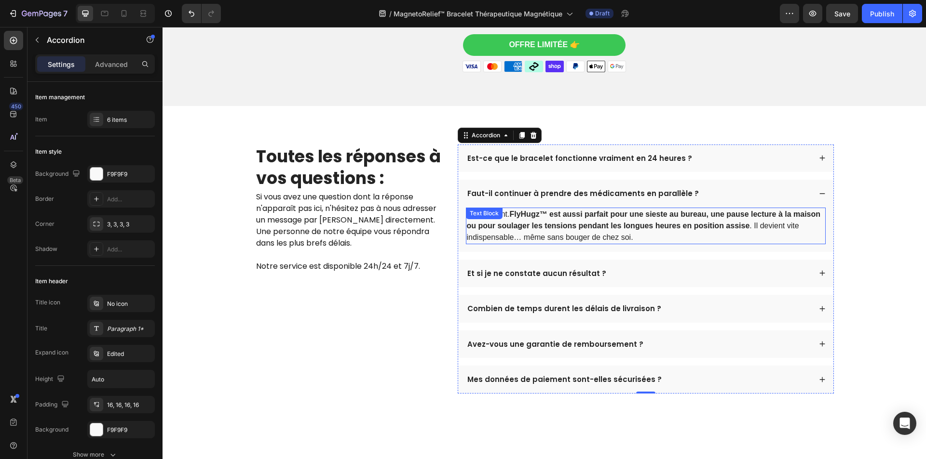
click at [585, 224] on strong "FlyHugz™ est aussi parfait pour une sieste au bureau, une pause lecture à la ma…" at bounding box center [644, 220] width 354 height 20
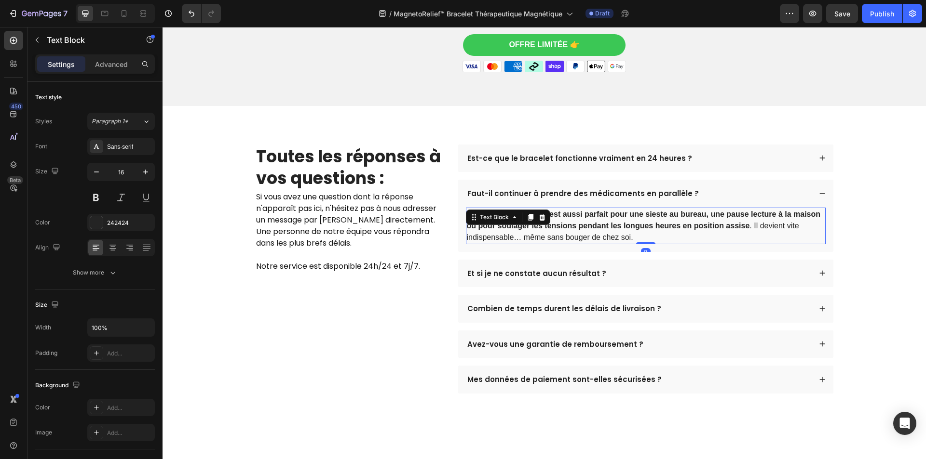
click at [585, 224] on strong "FlyHugz™ est aussi parfait pour une sieste au bureau, une pause lecture à la ma…" at bounding box center [644, 220] width 354 height 20
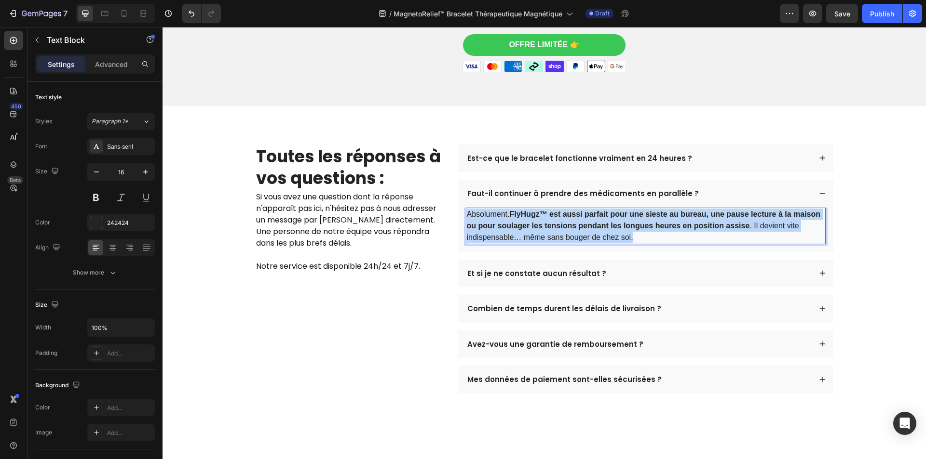
click at [585, 224] on strong "FlyHugz™ est aussi parfait pour une sieste au bureau, une pause lecture à la ma…" at bounding box center [644, 220] width 354 height 20
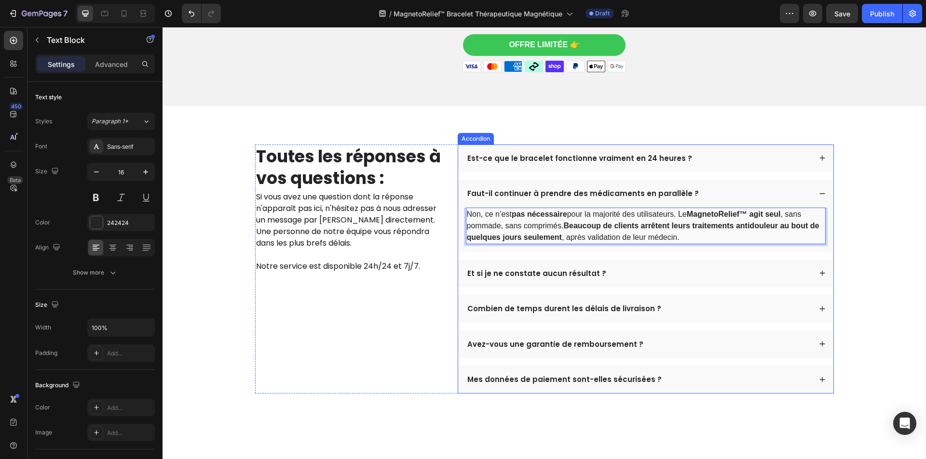
click at [548, 275] on p "Et si je ne constate aucun résultat ?" at bounding box center [536, 274] width 139 height 10
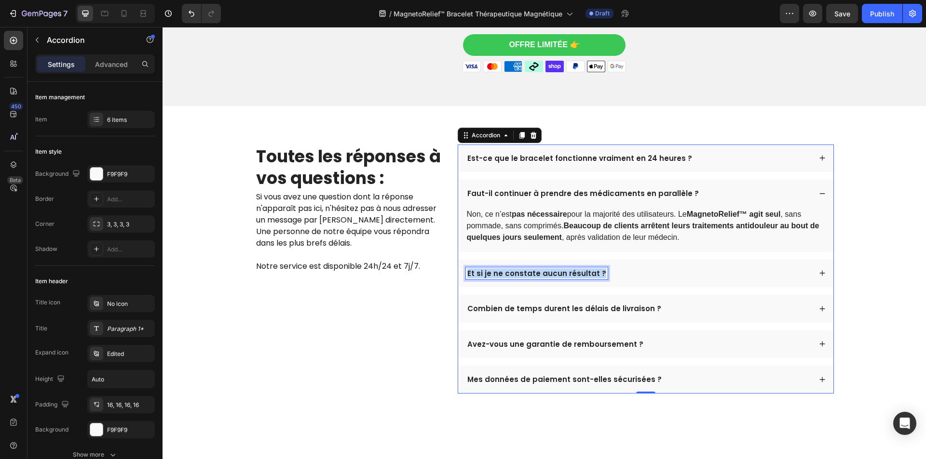
click at [548, 275] on p "Et si je ne constate aucun résultat ?" at bounding box center [536, 274] width 139 height 10
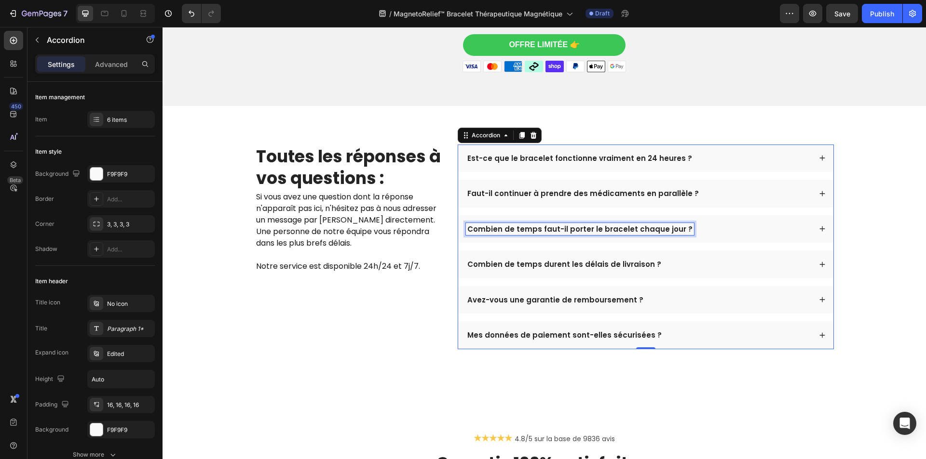
scroll to position [2696, 0]
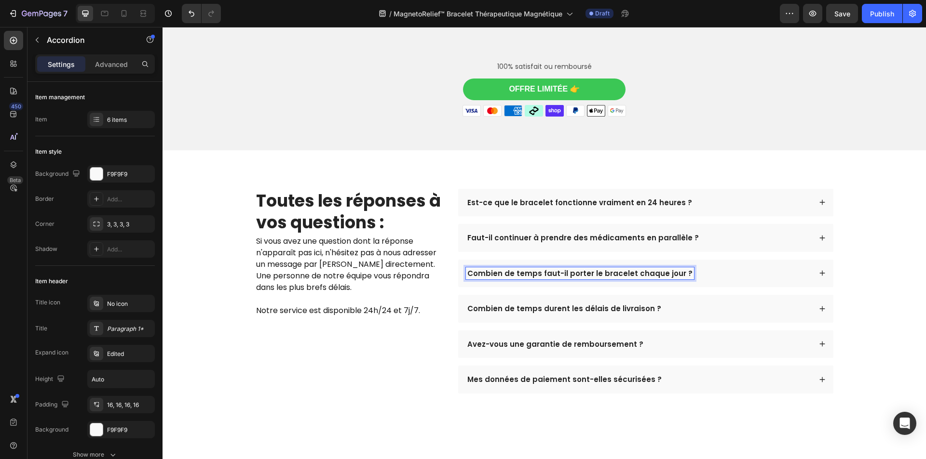
click at [733, 272] on div "Combien de temps faut-il porter le bracelet chaque jour ?" at bounding box center [638, 274] width 345 height 13
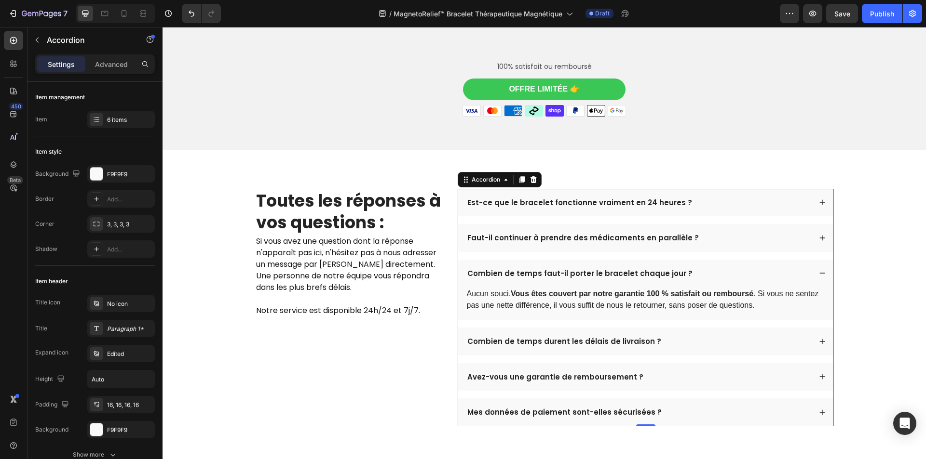
click at [589, 308] on p "Aucun souci. Vous êtes couvert par notre garantie 100 % satisfait ou remboursé …" at bounding box center [646, 299] width 358 height 23
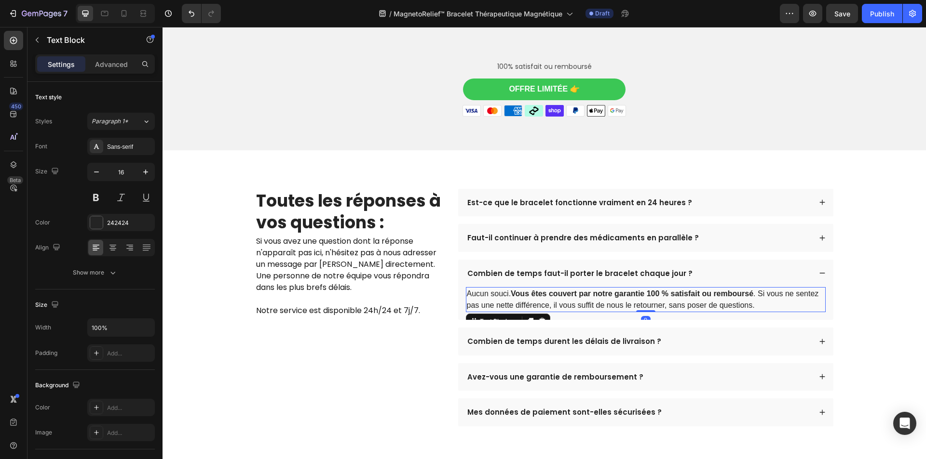
click at [589, 308] on p "Aucun souci. Vous êtes couvert par notre garantie 100 % satisfait ou remboursé …" at bounding box center [646, 299] width 358 height 23
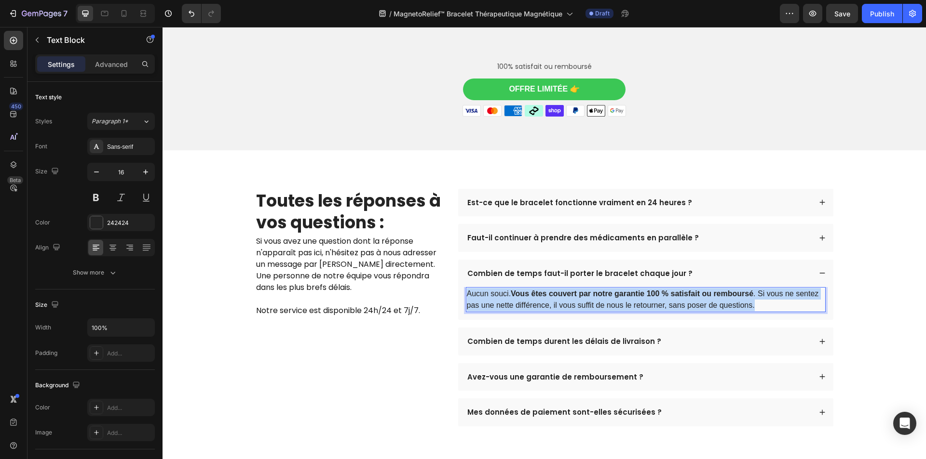
click at [589, 308] on p "Aucun souci. Vous êtes couvert par notre garantie 100 % satisfait ou remboursé …" at bounding box center [646, 299] width 358 height 23
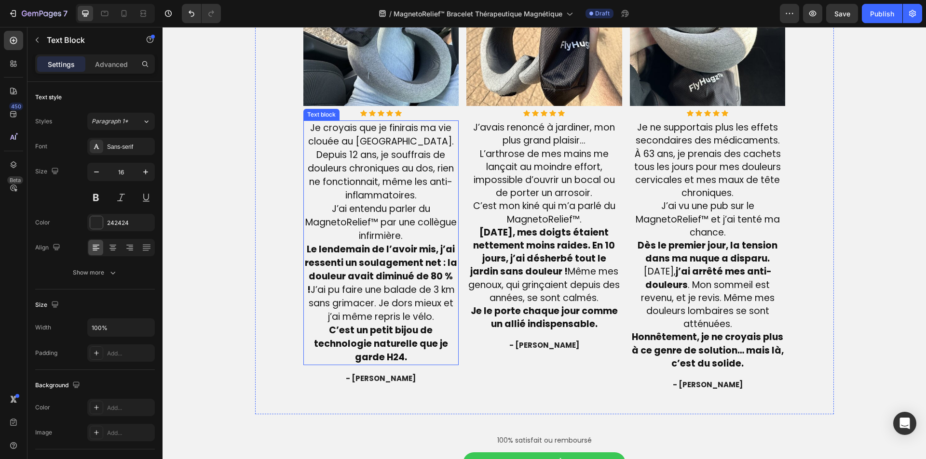
scroll to position [2089, 0]
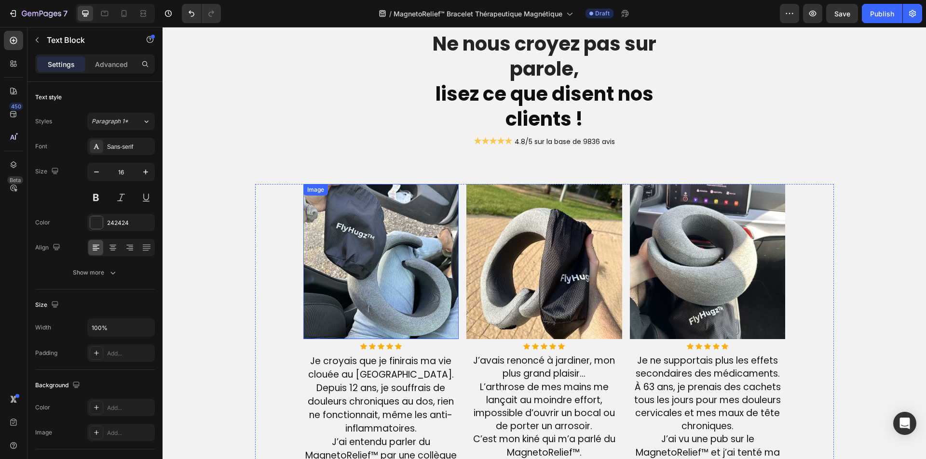
click at [364, 275] on img at bounding box center [381, 262] width 156 height 156
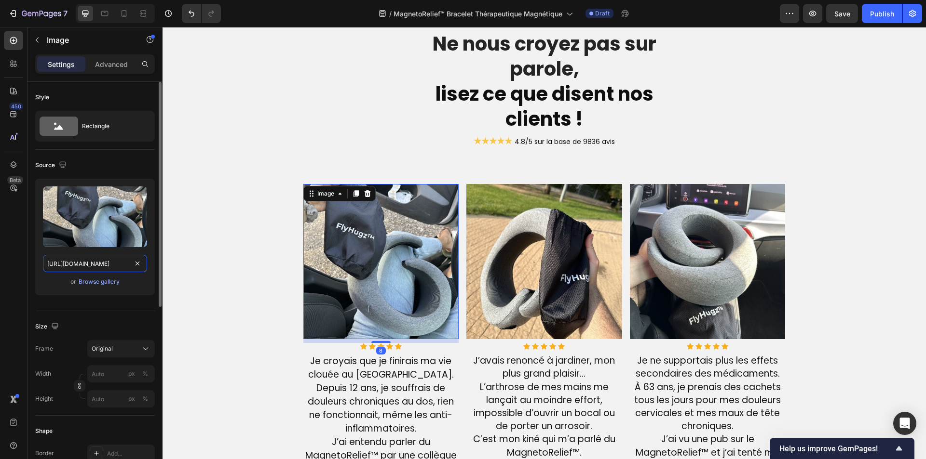
click at [71, 256] on input "[URL][DOMAIN_NAME]" at bounding box center [95, 263] width 104 height 17
paste input "backpainauckland.co.nz/wp-content/uploads/2021/08/Lower-Back-Pain-Posture-Befor…"
type input "https://backpainauckland.co.nz/wp-content/uploads/2021/08/Lower-Back-Pain-Postu…"
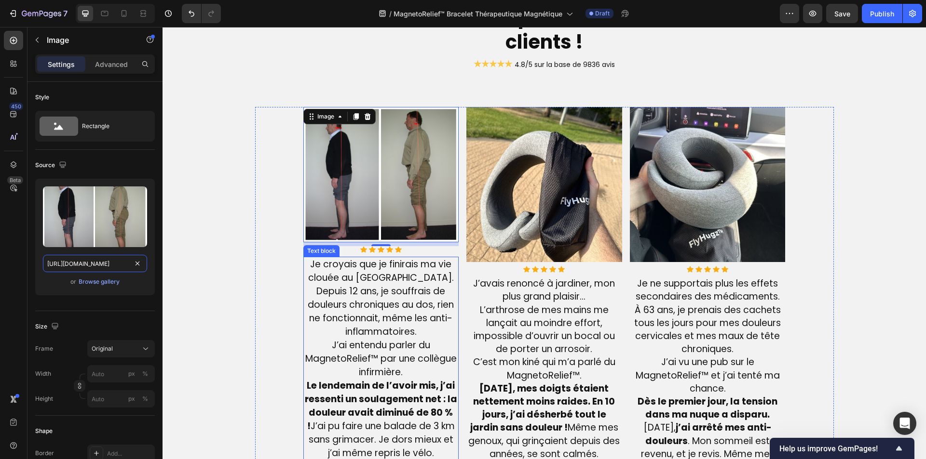
scroll to position [2282, 0]
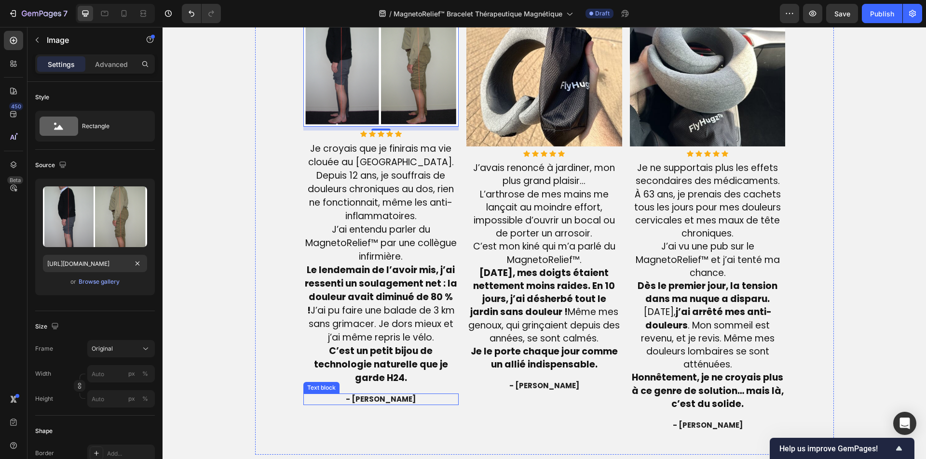
click at [372, 397] on span "- [PERSON_NAME]" at bounding box center [381, 399] width 70 height 10
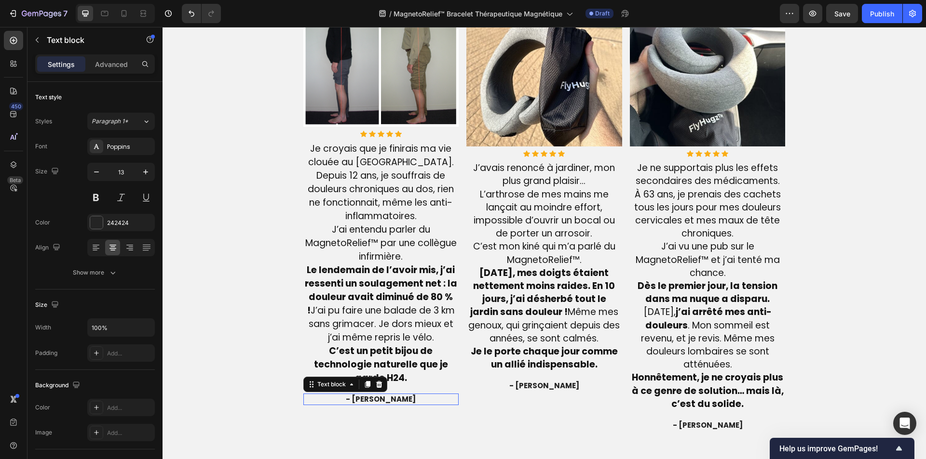
click at [372, 397] on span "- [PERSON_NAME]" at bounding box center [381, 399] width 70 height 10
drag, startPoint x: 542, startPoint y: 109, endPoint x: 534, endPoint y: 120, distance: 13.5
click at [542, 108] on img at bounding box center [544, 69] width 156 height 156
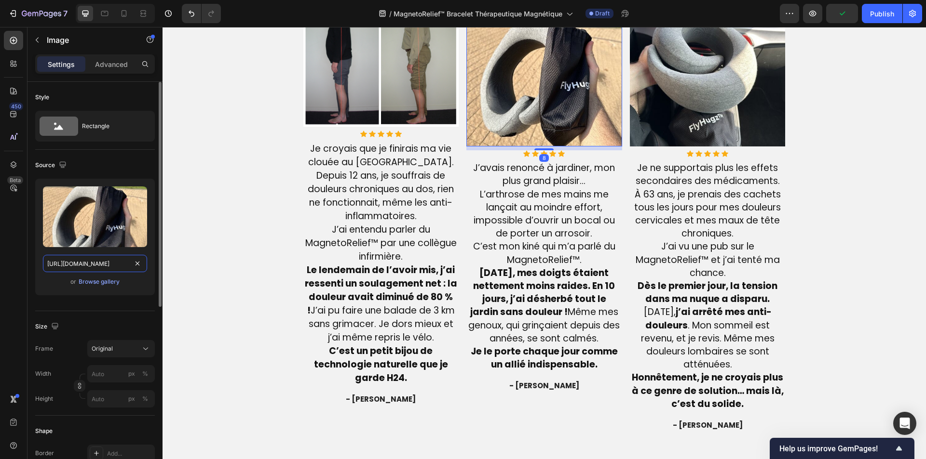
click at [93, 269] on input "[URL][DOMAIN_NAME]" at bounding box center [95, 263] width 104 height 17
paste input "31/2032/4884/files/shutterstock_1439819501_600x600.jpg?v=1702602165"
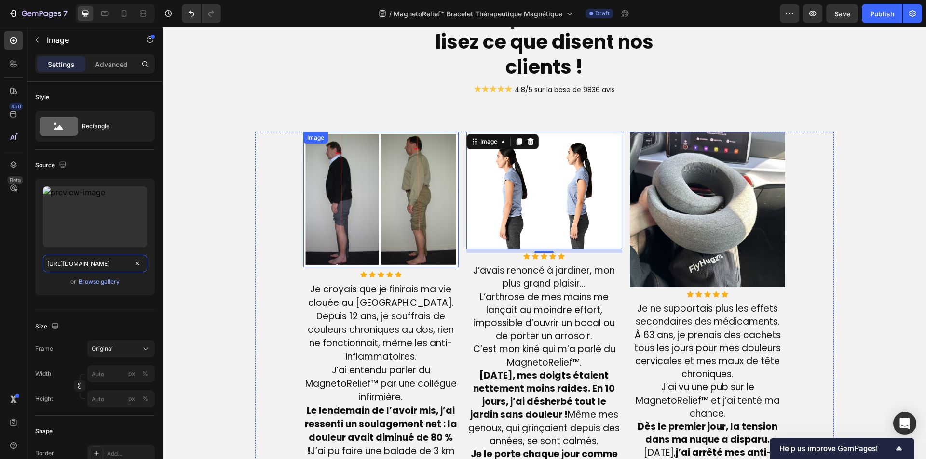
scroll to position [2137, 0]
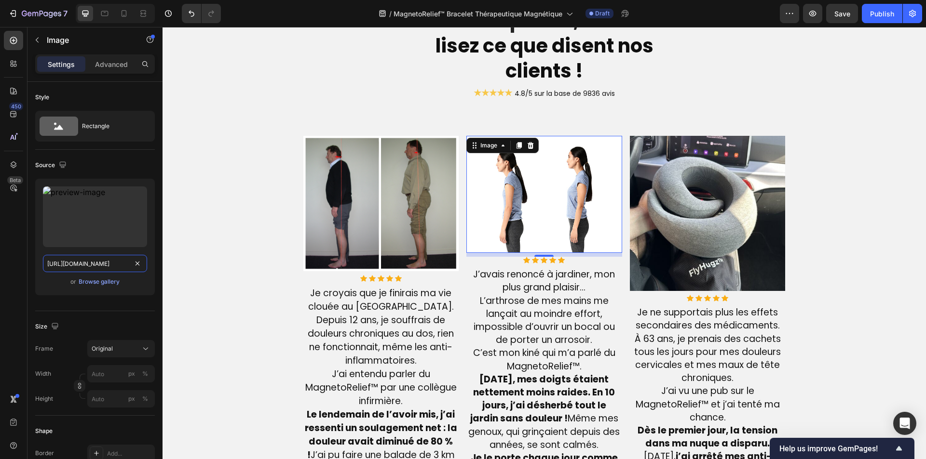
type input "https://cdn.shopify.com/s/files/1/0831/2032/4884/files/shutterstock_1439819501_…"
click at [705, 197] on img at bounding box center [708, 214] width 156 height 156
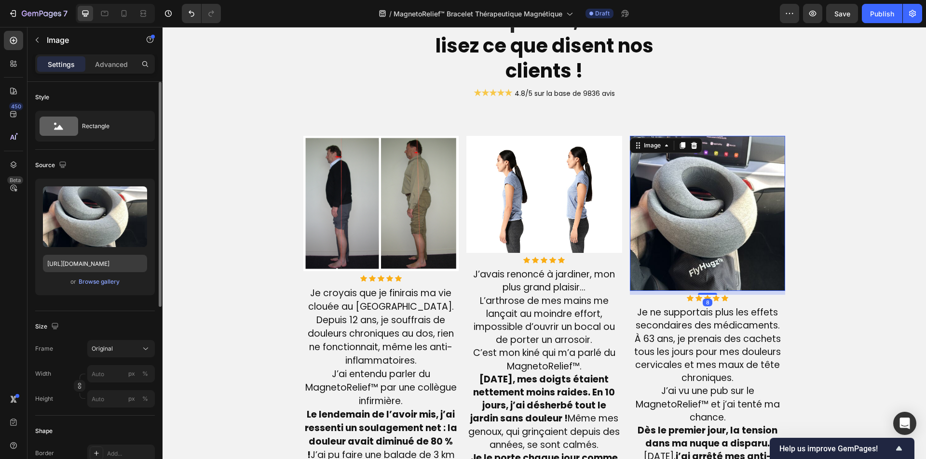
click at [96, 255] on div "Upload Image https://cdn.shopify.com/s/files/1/0810/9329/6452/files/gempages_54…" at bounding box center [95, 237] width 120 height 117
click at [99, 261] on input "[URL][DOMAIN_NAME]" at bounding box center [95, 263] width 104 height 17
paste input "images.squarespace-cdn.com/content/v1/61421e6be812ac2c1455836d/59dd90e0-faa2-48…"
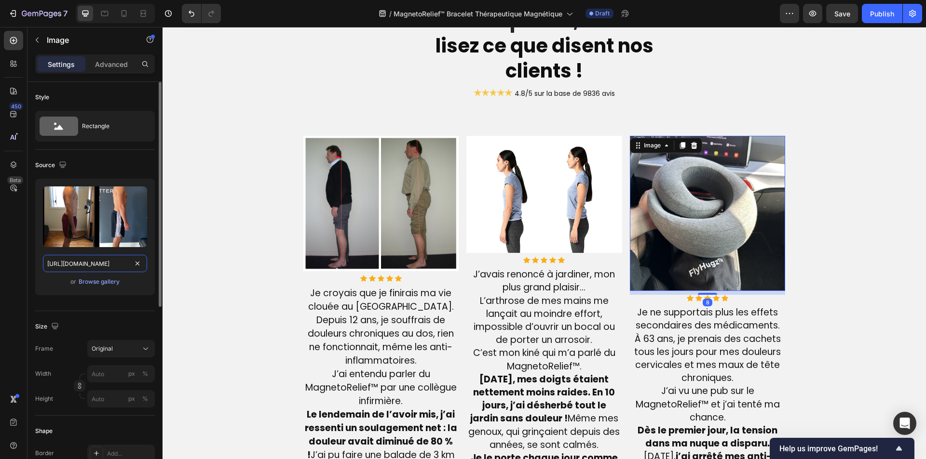
scroll to position [0, 389]
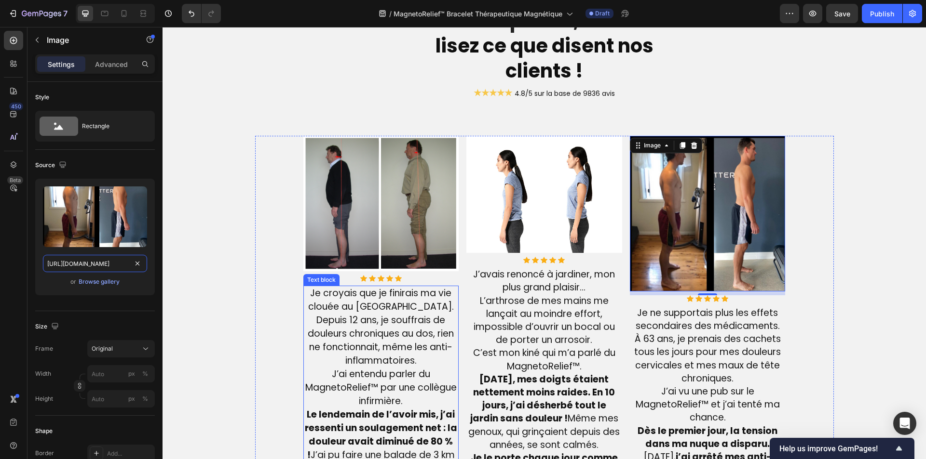
type input "https://images.squarespace-cdn.com/content/v1/61421e6be812ac2c1455836d/59dd90e0…"
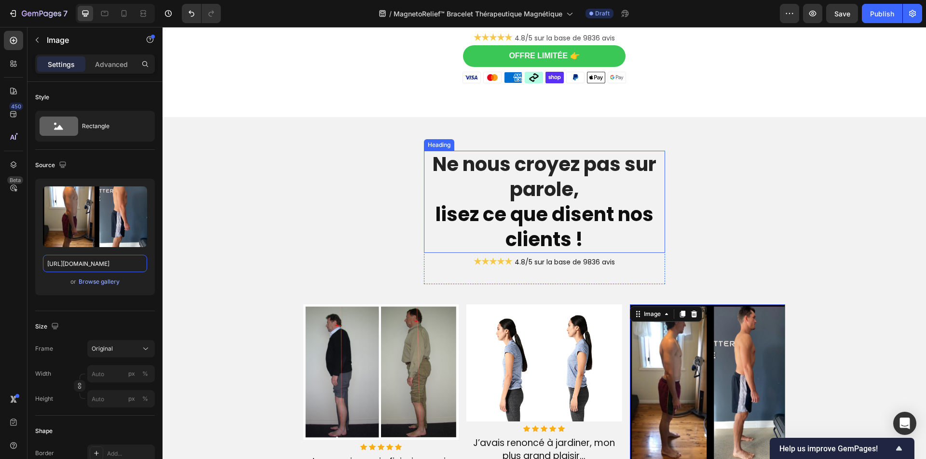
scroll to position [2137, 0]
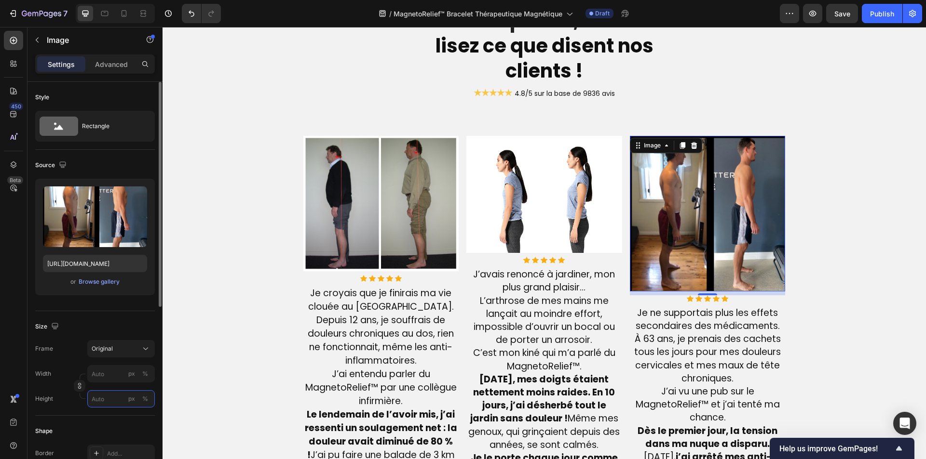
click at [116, 398] on input "px %" at bounding box center [121, 399] width 68 height 17
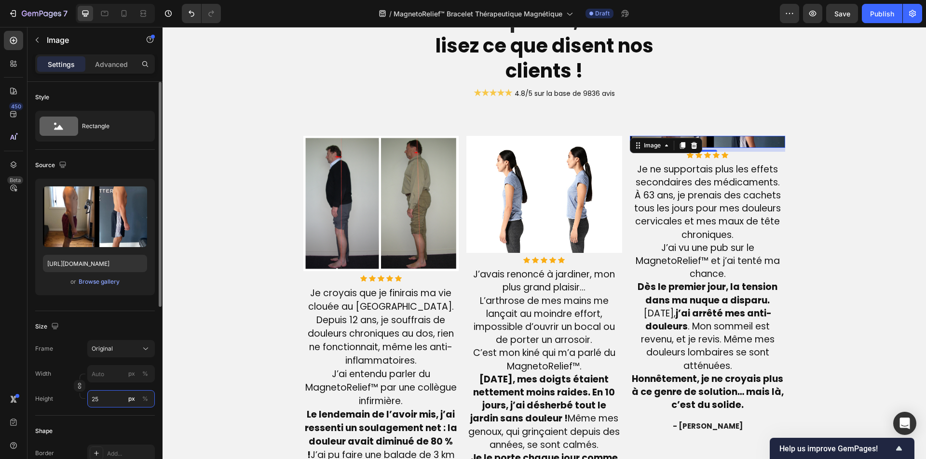
type input "250"
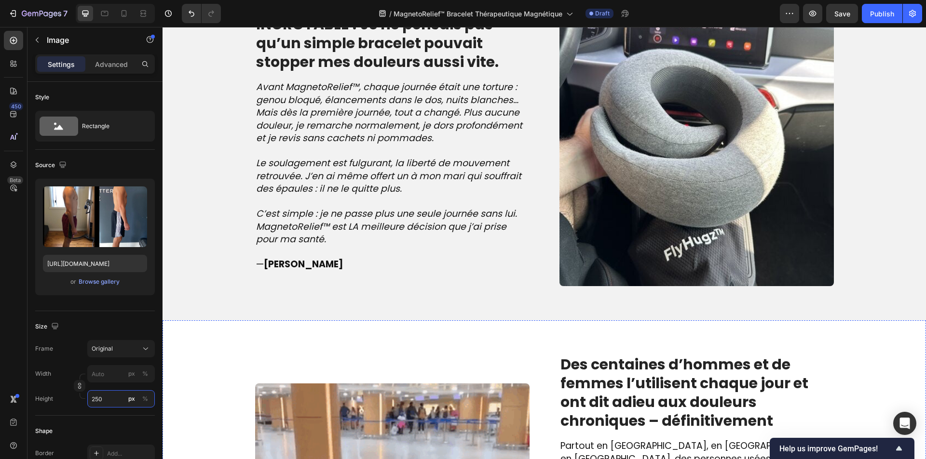
scroll to position [835, 0]
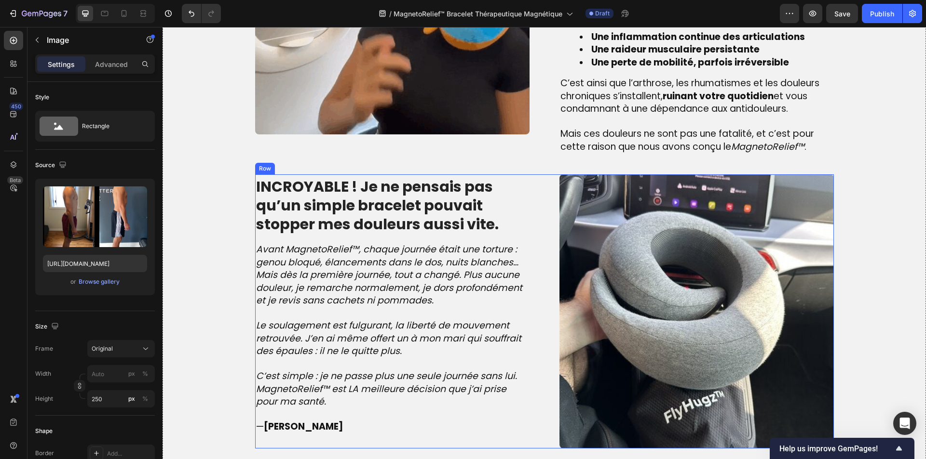
click at [667, 224] on img at bounding box center [696, 312] width 274 height 274
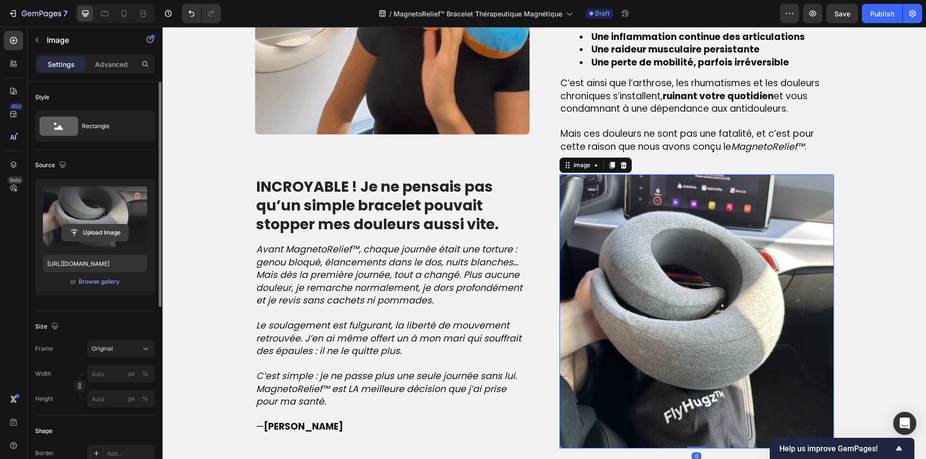
click at [64, 225] on input "file" at bounding box center [95, 233] width 67 height 16
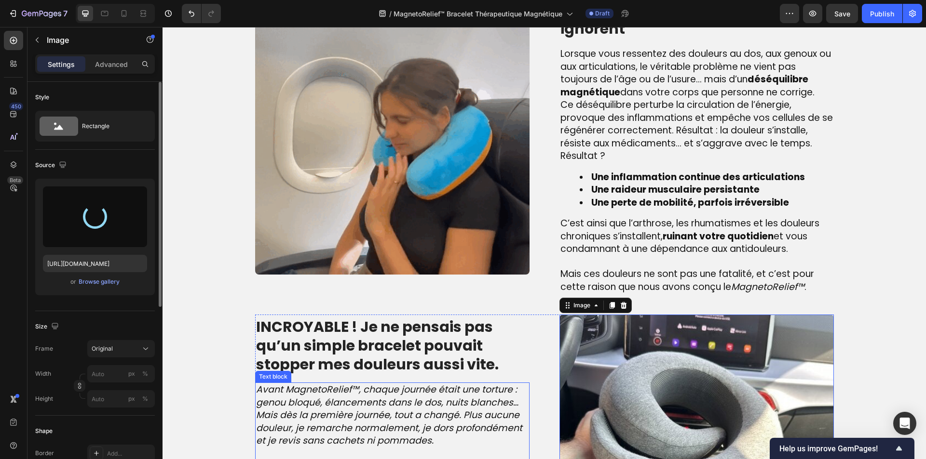
scroll to position [690, 0]
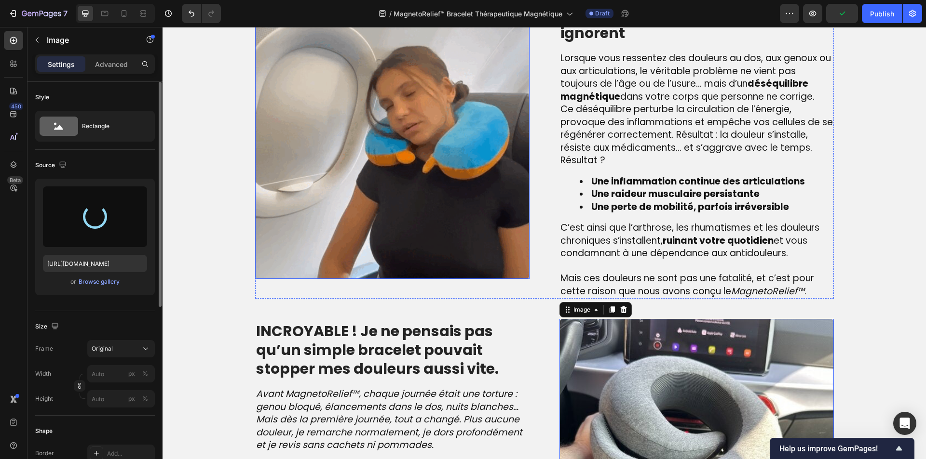
type input "https://cdn.shopify.com/s/files/1/0810/9329/6452/files/gempages_540190890933617…"
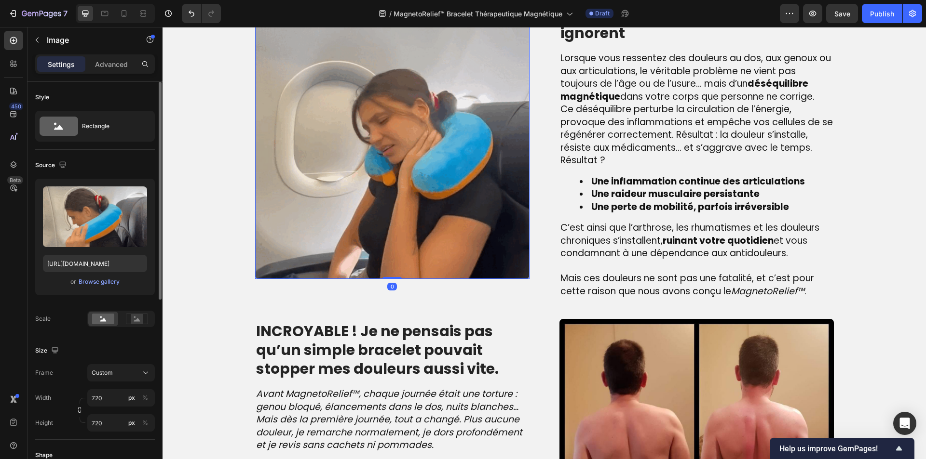
click at [369, 195] on img at bounding box center [392, 142] width 274 height 274
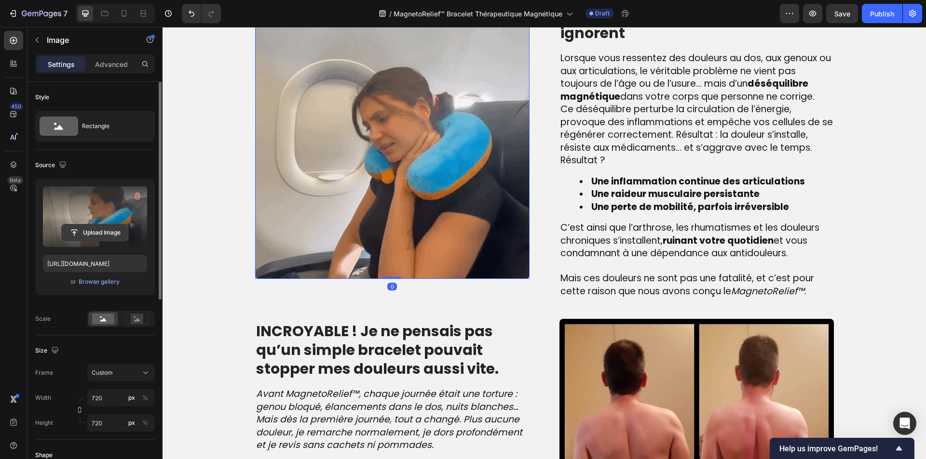
click at [97, 228] on input "file" at bounding box center [95, 233] width 67 height 16
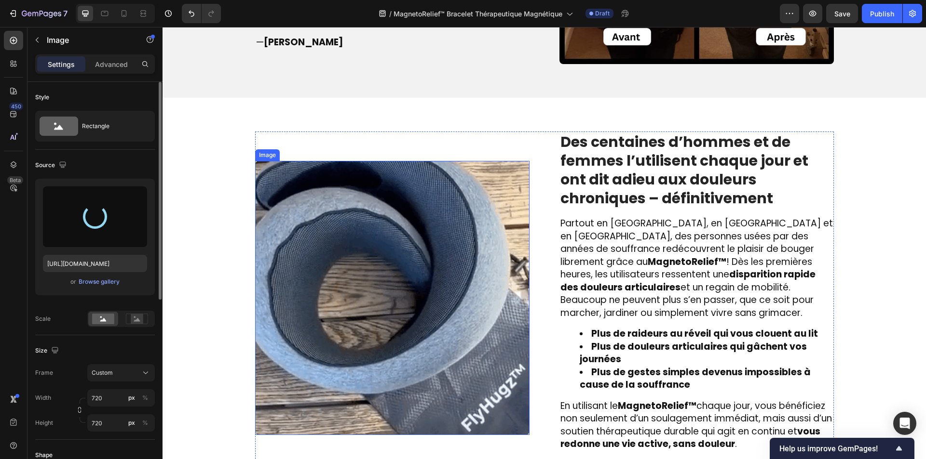
scroll to position [1221, 0]
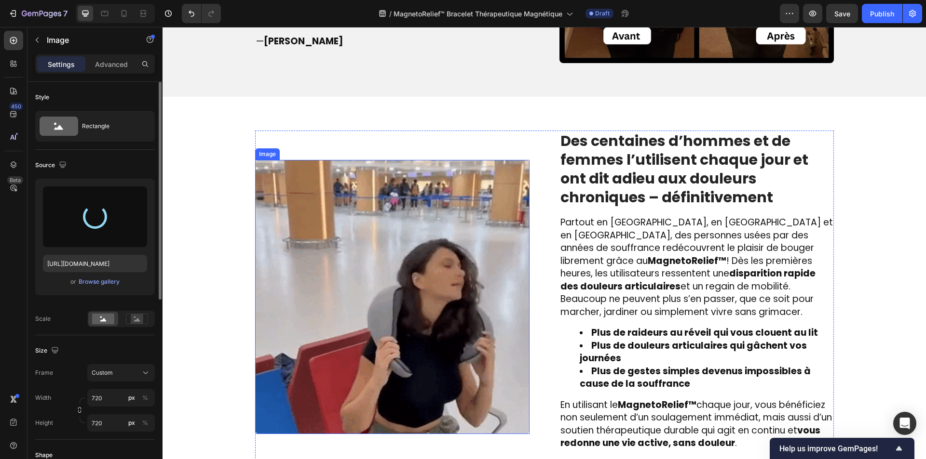
type input "https://cdn.shopify.com/s/files/1/0810/9329/6452/files/gempages_540190890933617…"
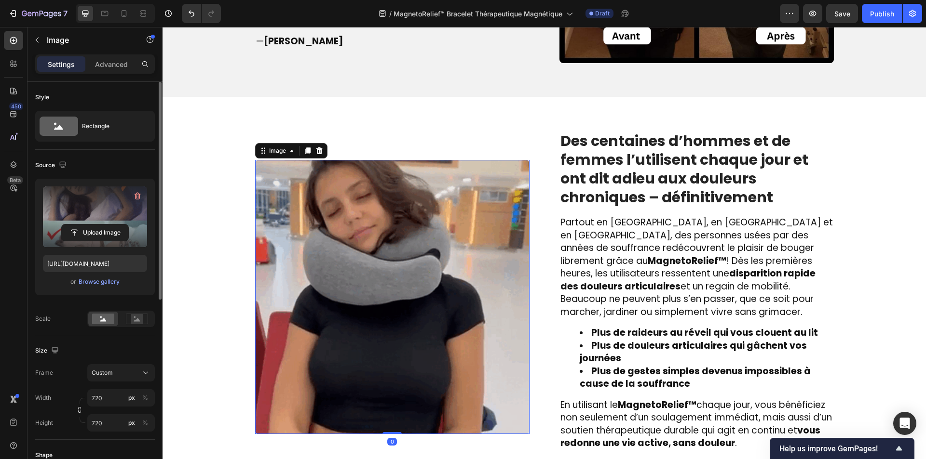
click at [326, 338] on img at bounding box center [392, 297] width 274 height 274
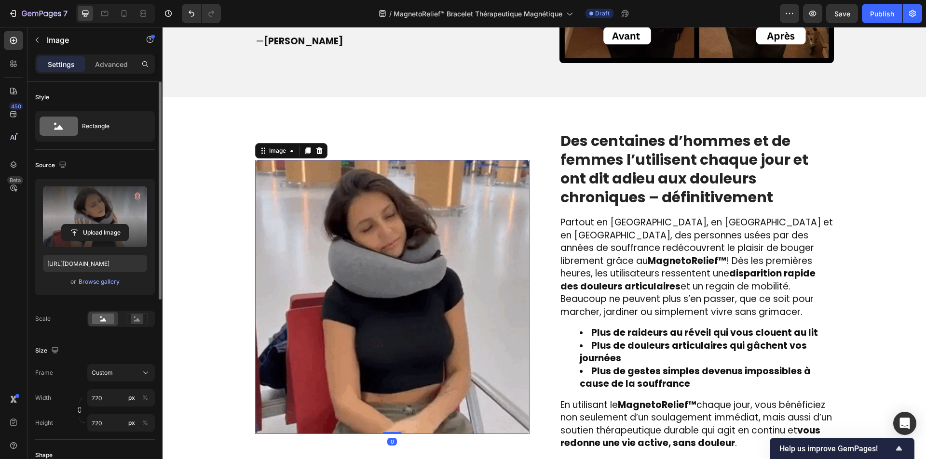
click at [81, 221] on label at bounding box center [95, 217] width 104 height 61
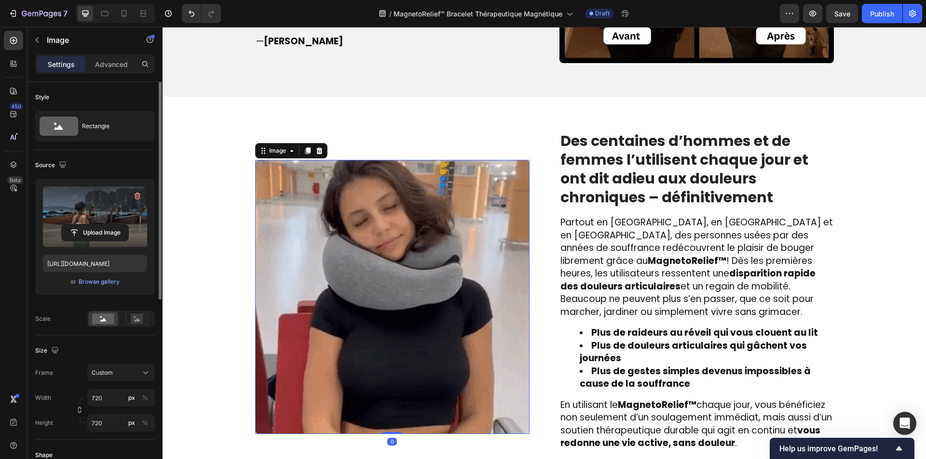
click at [81, 225] on input "file" at bounding box center [95, 233] width 67 height 16
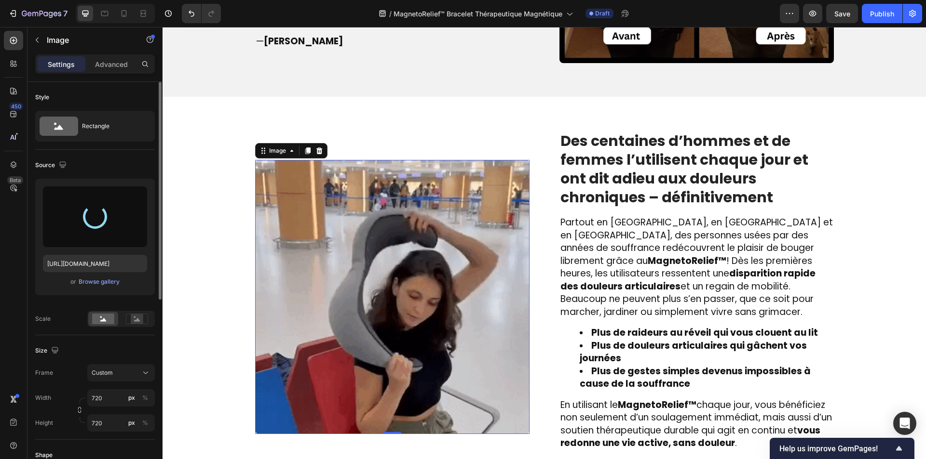
type input "https://cdn.shopify.com/s/files/1/0810/9329/6452/files/gempages_540190890933617…"
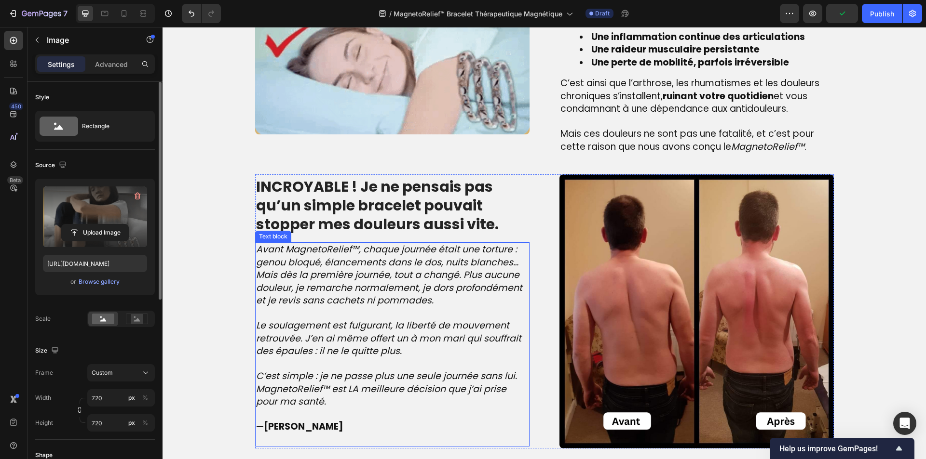
scroll to position [1028, 0]
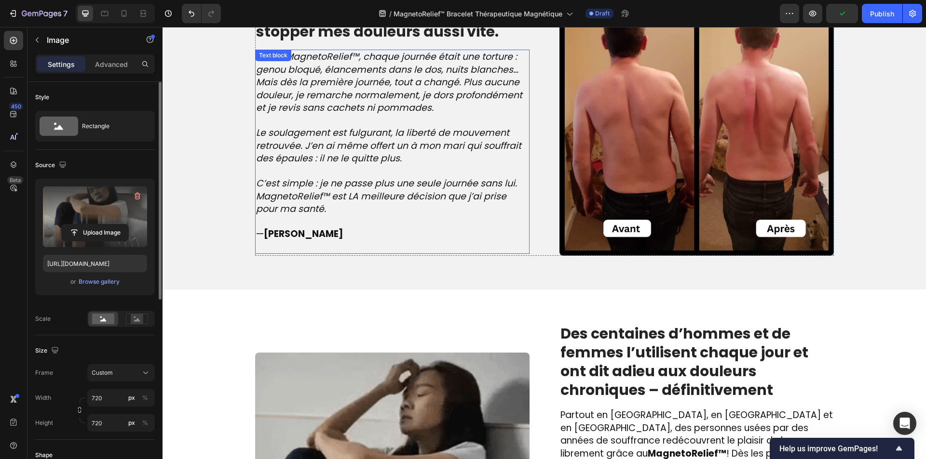
click at [275, 237] on strong "Julie R." at bounding box center [304, 234] width 80 height 13
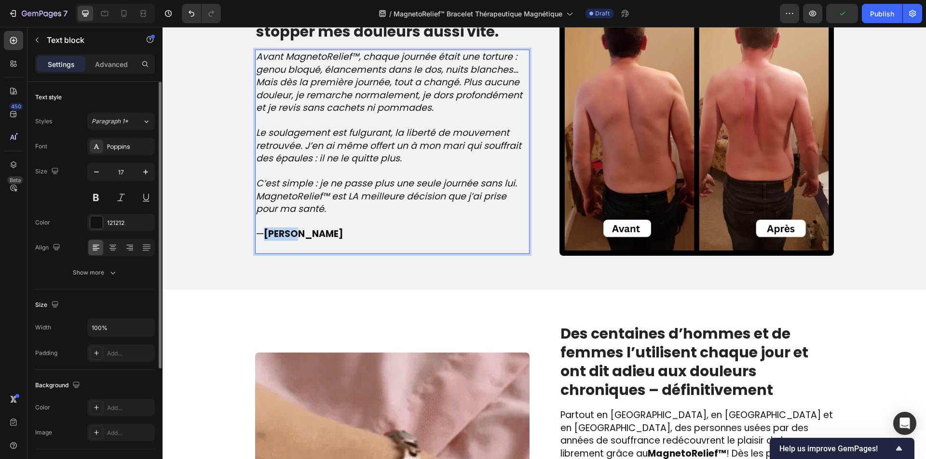
click at [275, 237] on strong "Julie R." at bounding box center [304, 234] width 80 height 13
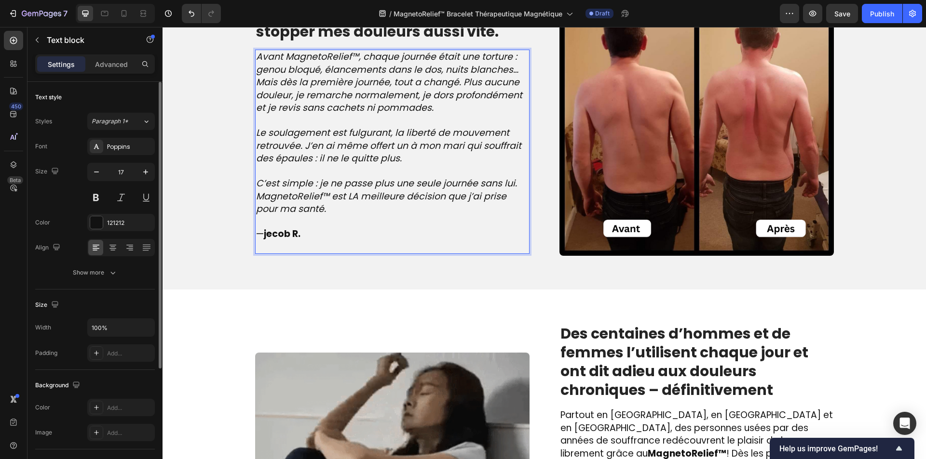
click at [270, 235] on strong "jecob R." at bounding box center [282, 234] width 37 height 13
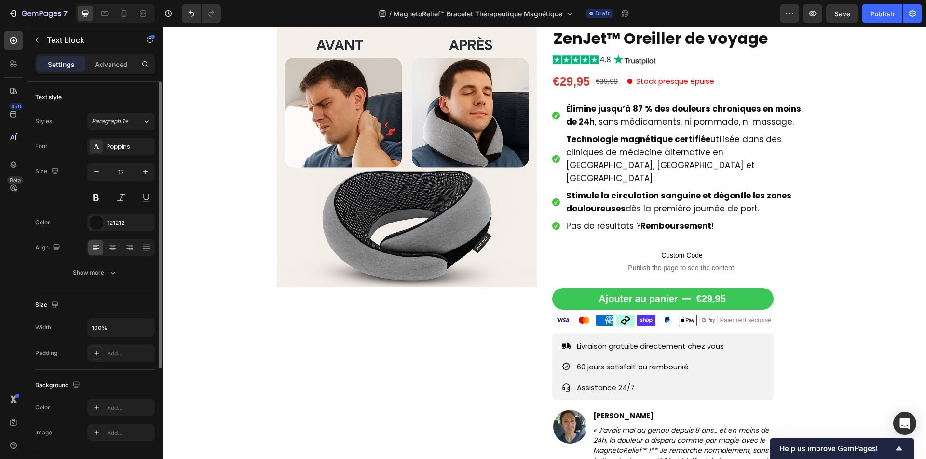
scroll to position [0, 0]
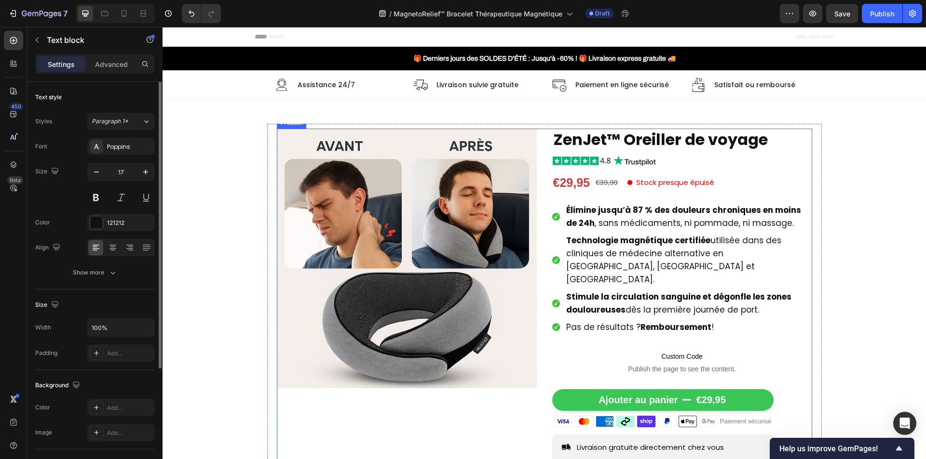
click at [538, 290] on div "Product Images ZenJet™ Oreiller de voyage Product Title Image €29,95 Product Pr…" at bounding box center [544, 355] width 535 height 452
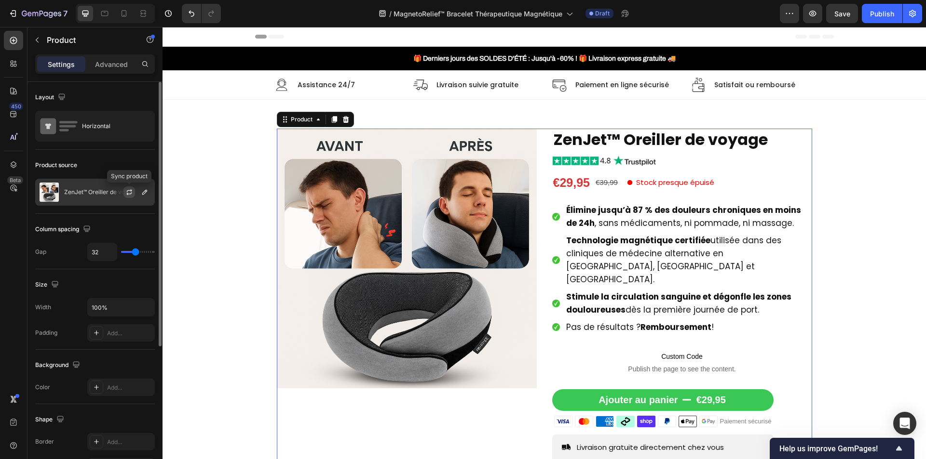
click at [129, 192] on icon "button" at bounding box center [129, 193] width 8 height 8
click at [143, 192] on icon "button" at bounding box center [145, 193] width 8 height 8
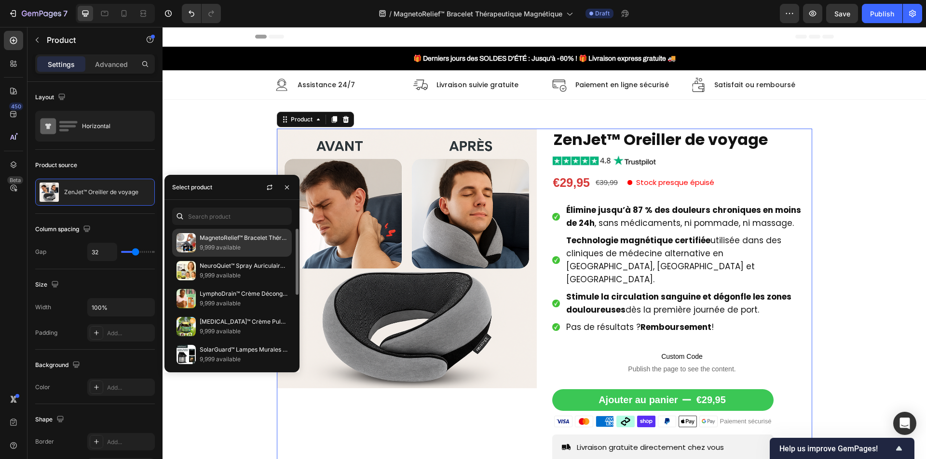
click at [218, 241] on p "MagnetoRelief™ Bracelet Thérapeutique Magnétique | Stoppe les douleurs chroniqu…" at bounding box center [244, 238] width 88 height 10
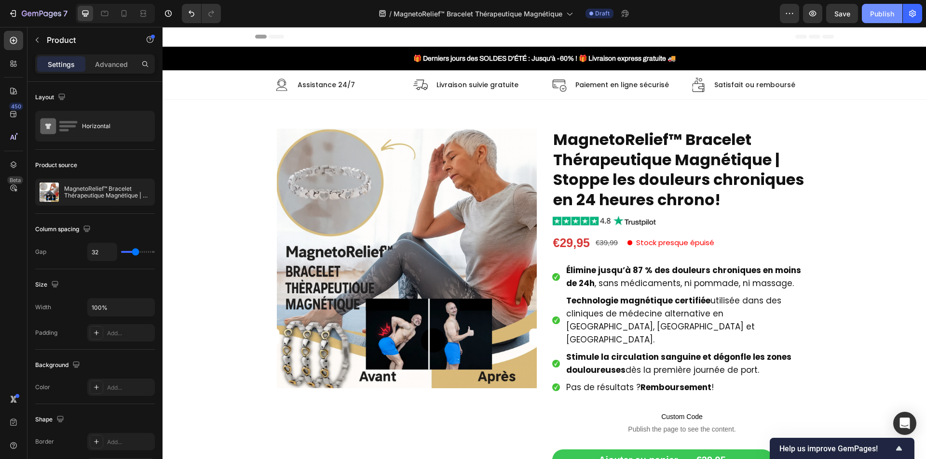
click at [866, 19] on button "Publish" at bounding box center [882, 13] width 41 height 19
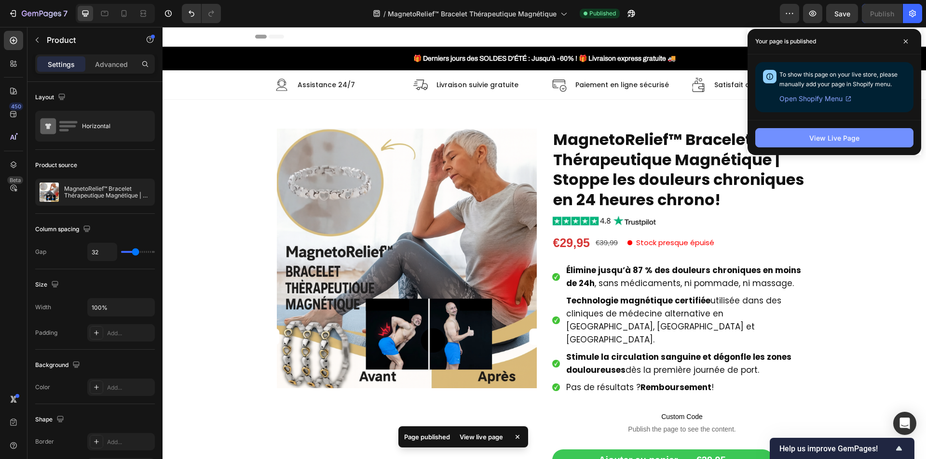
click at [785, 142] on button "View Live Page" at bounding box center [834, 137] width 158 height 19
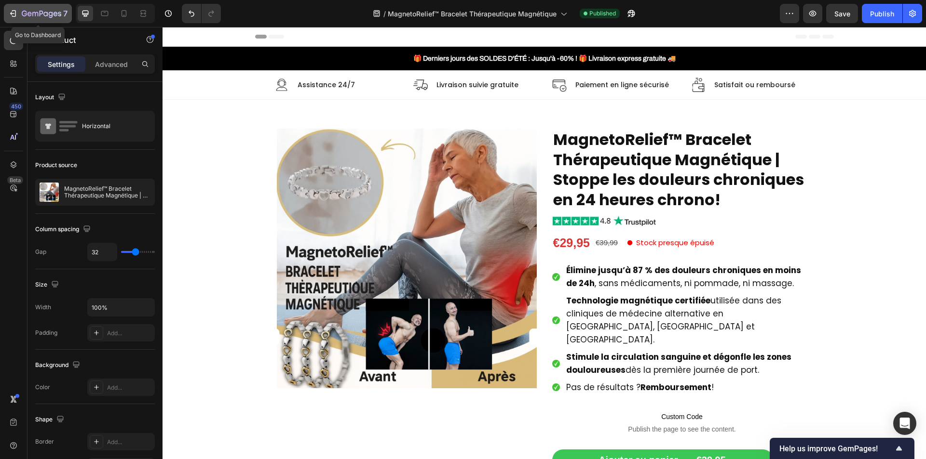
click at [54, 17] on icon "button" at bounding box center [42, 14] width 40 height 8
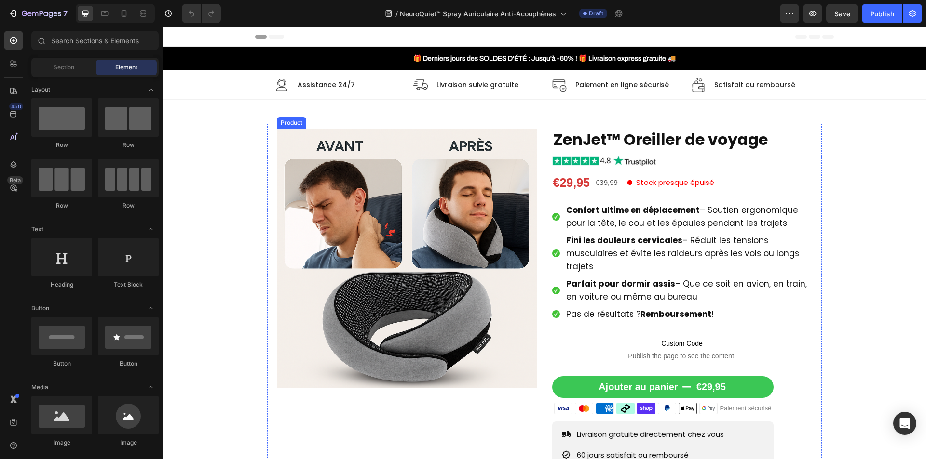
click at [542, 248] on div "Product Images ZenJet™ Oreiller de voyage Product Title Image €29,95 Product Pr…" at bounding box center [544, 338] width 535 height 419
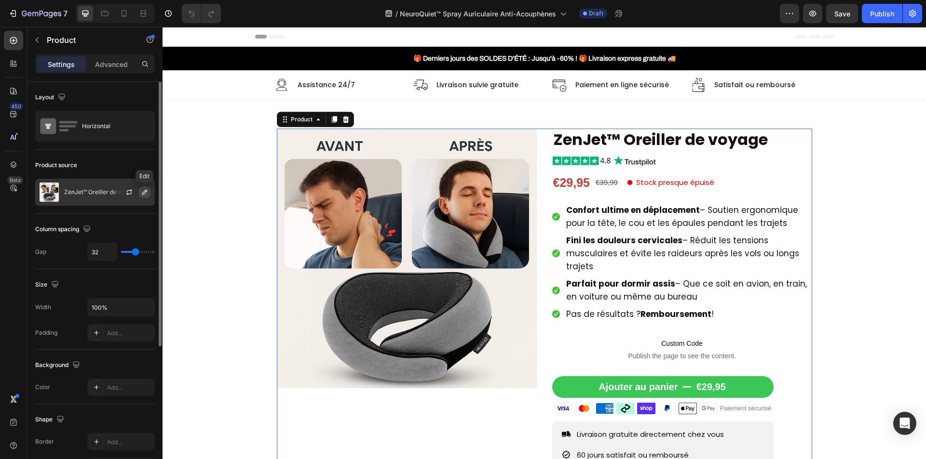
click at [147, 191] on icon "button" at bounding box center [144, 192] width 5 height 5
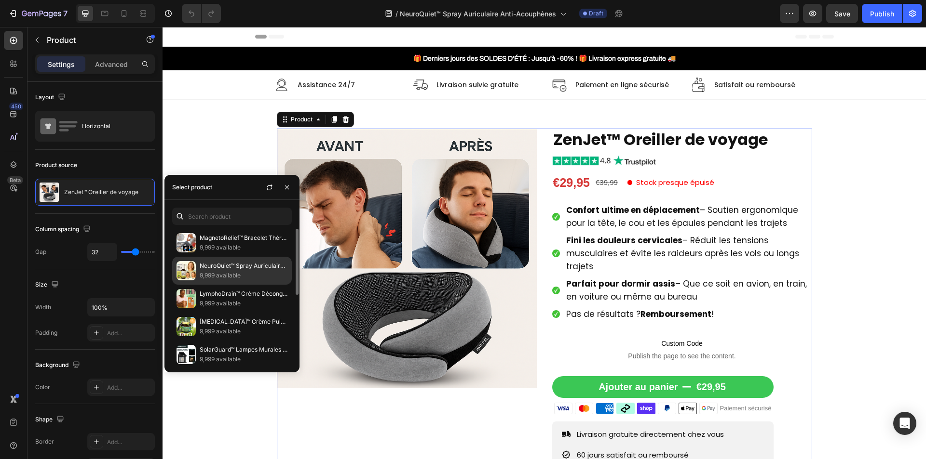
click at [220, 271] on p "9,999 available" at bounding box center [244, 276] width 88 height 10
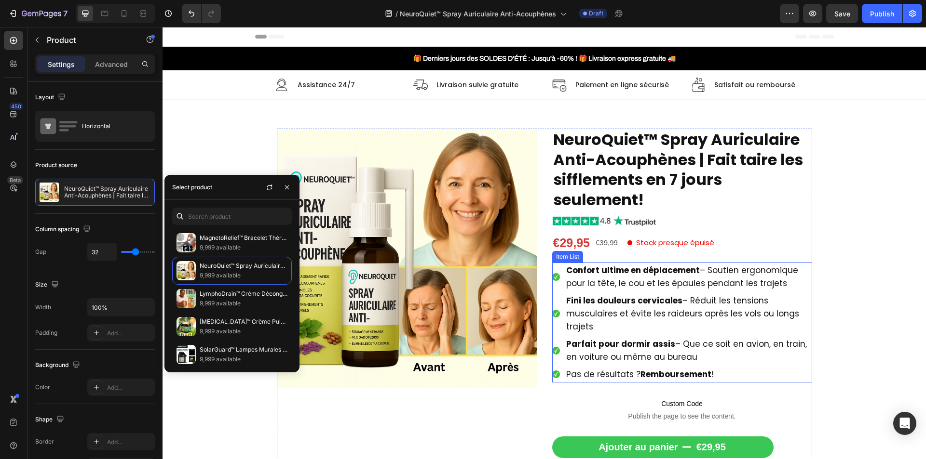
click at [616, 280] on span "Confort ultime en déplacement – Soutien ergonomique pour la tête, le cou et les…" at bounding box center [682, 277] width 232 height 25
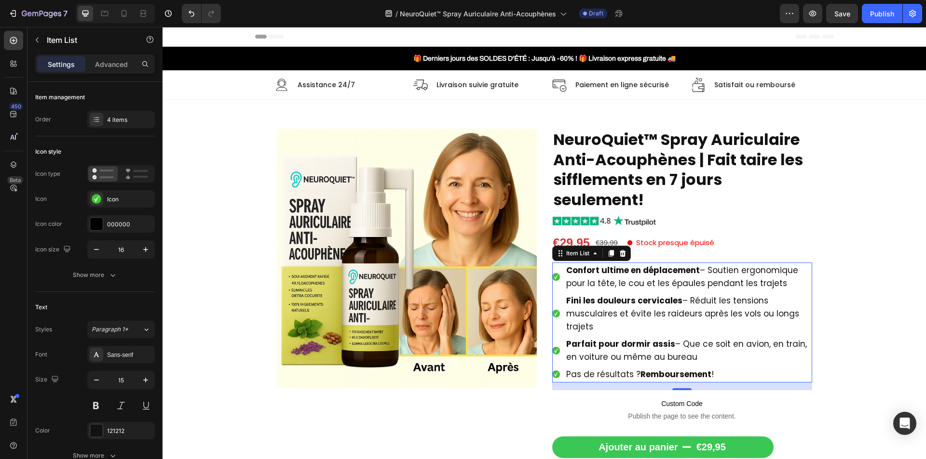
click at [616, 280] on span "Confort ultime en déplacement – Soutien ergonomique pour la tête, le cou et les…" at bounding box center [682, 277] width 232 height 25
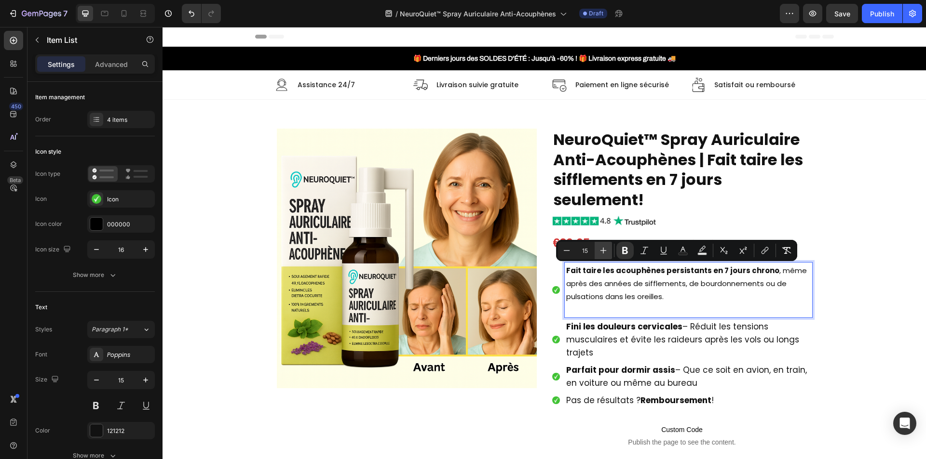
click at [600, 249] on icon "Editor contextual toolbar" at bounding box center [603, 251] width 10 height 10
drag, startPoint x: 600, startPoint y: 249, endPoint x: 429, endPoint y: 250, distance: 171.2
click at [600, 249] on icon "Editor contextual toolbar" at bounding box center [603, 251] width 10 height 10
type input "17"
click at [585, 306] on p "Rich Text Editor. Editing area: main" at bounding box center [688, 309] width 244 height 13
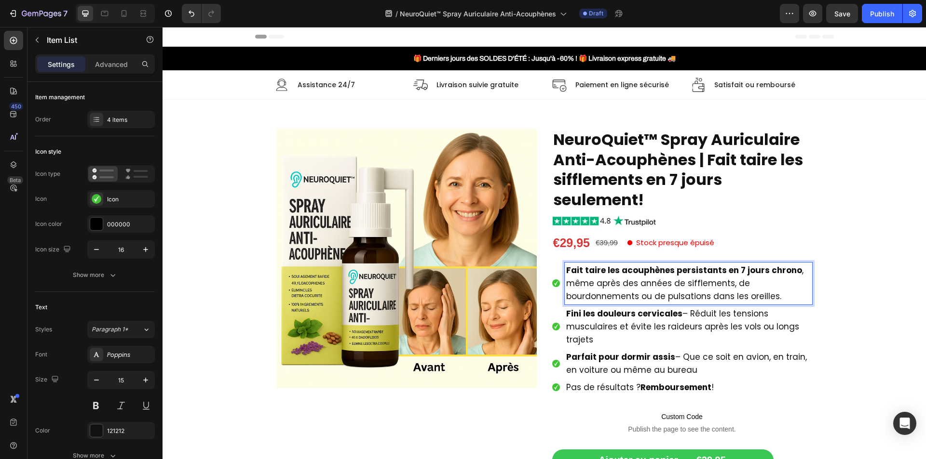
click at [597, 324] on span "Fini les douleurs cervicales – Réduit les tensions musculaires et évite les rai…" at bounding box center [682, 327] width 233 height 38
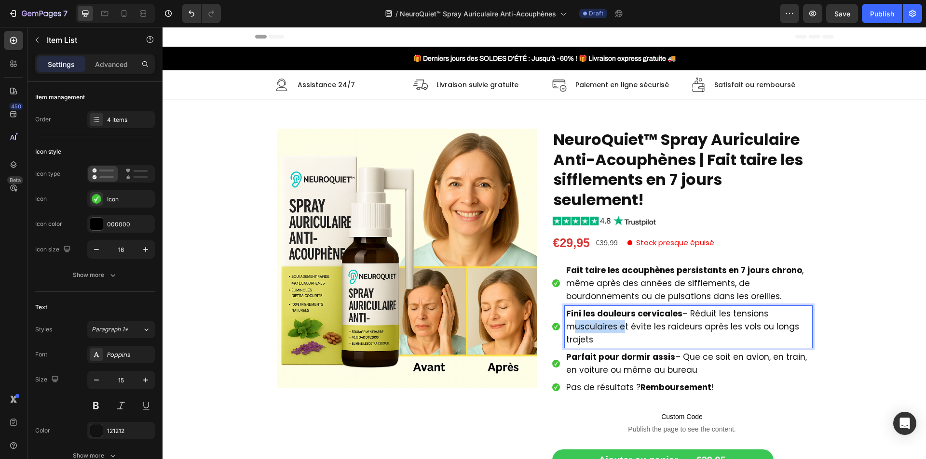
click at [597, 324] on span "Fini les douleurs cervicales – Réduit les tensions musculaires et évite les rai…" at bounding box center [682, 327] width 233 height 38
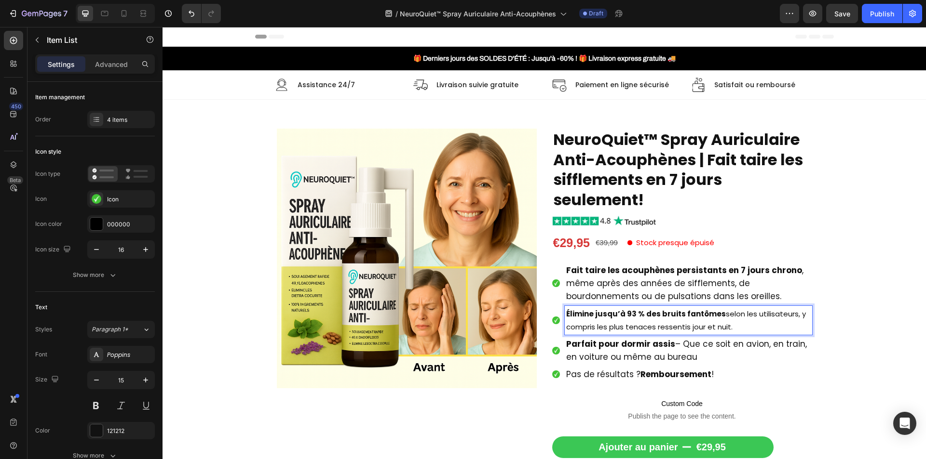
click at [597, 324] on p "Élimine jusqu’à 93 % des bruits fantômes selon les utilisateurs, y compris les …" at bounding box center [688, 321] width 244 height 26
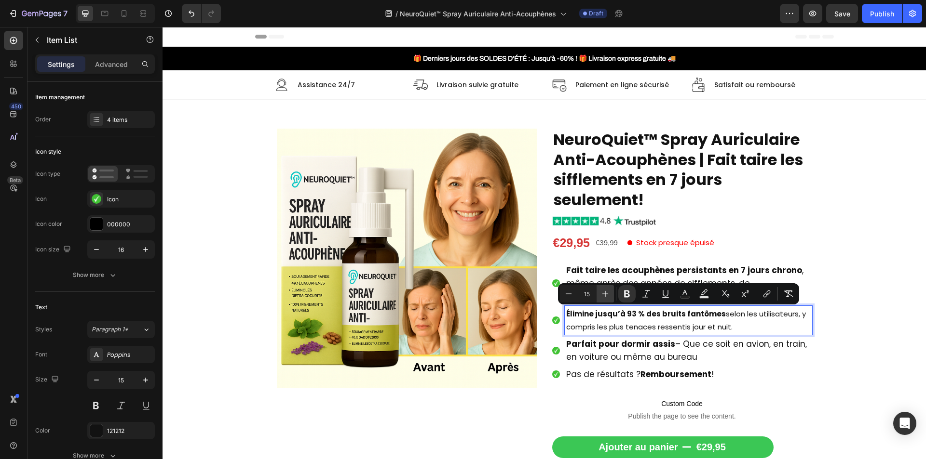
click at [602, 295] on icon "Editor contextual toolbar" at bounding box center [605, 294] width 10 height 10
type input "17"
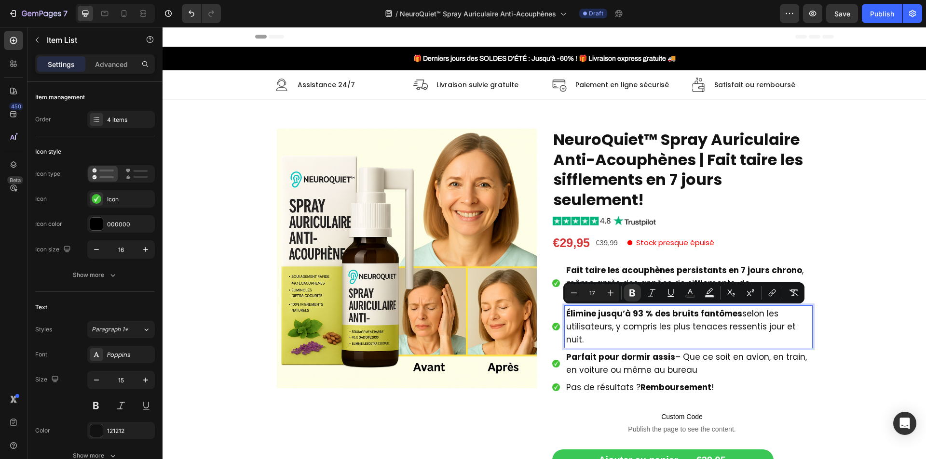
click at [598, 351] on strong "Parfait pour dormir assis" at bounding box center [620, 357] width 109 height 12
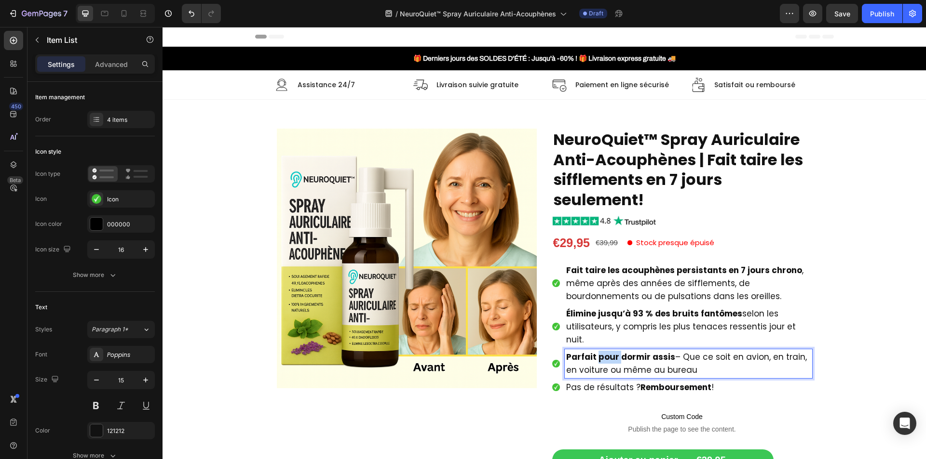
click at [598, 351] on strong "Parfait pour dormir assis" at bounding box center [620, 357] width 109 height 12
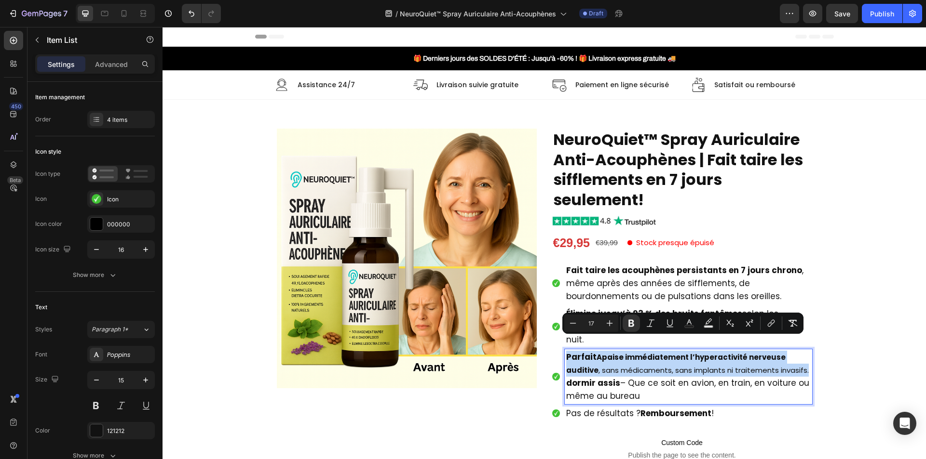
type input "15"
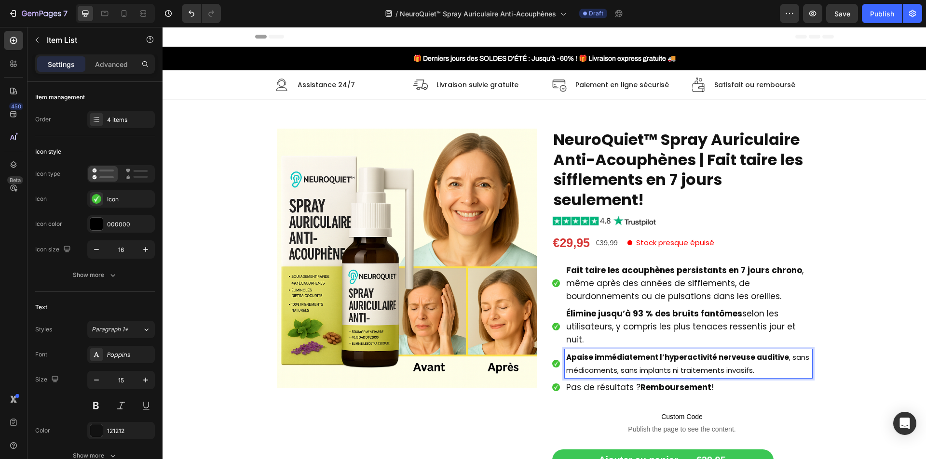
click at [602, 352] on strong "Apaise immédiatement l’hyperactivité nerveuse auditive" at bounding box center [677, 357] width 223 height 10
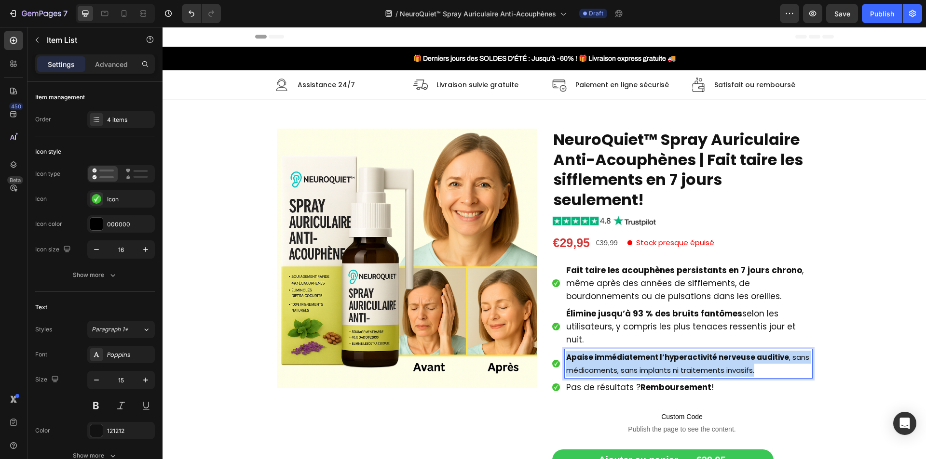
click at [602, 352] on strong "Apaise immédiatement l’hyperactivité nerveuse auditive" at bounding box center [677, 357] width 223 height 10
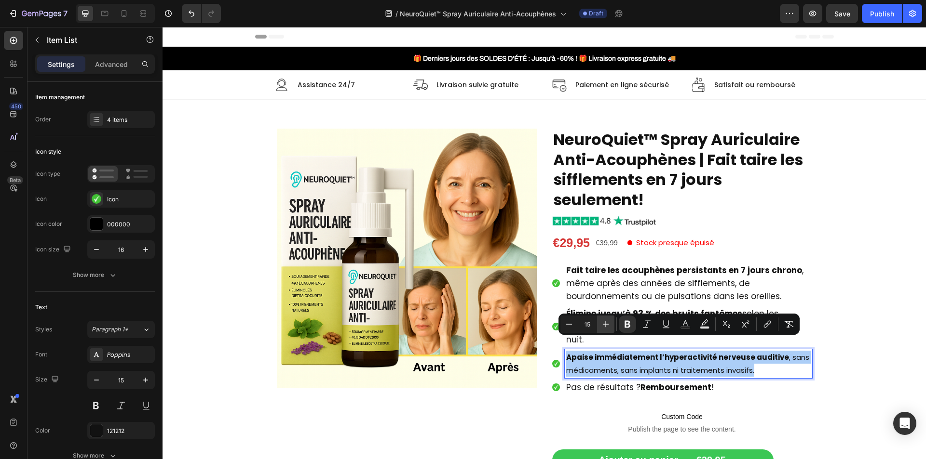
click at [611, 324] on button "Plus" at bounding box center [605, 324] width 17 height 17
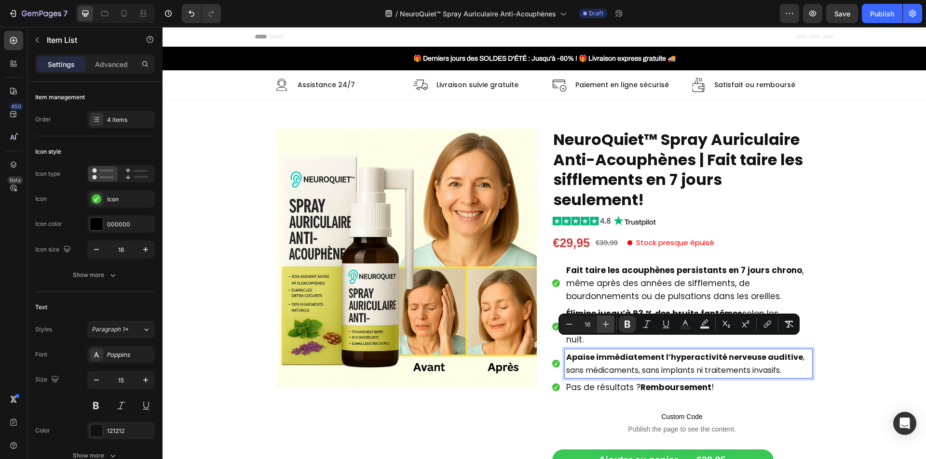
click at [611, 324] on button "Plus" at bounding box center [605, 324] width 17 height 17
type input "17"
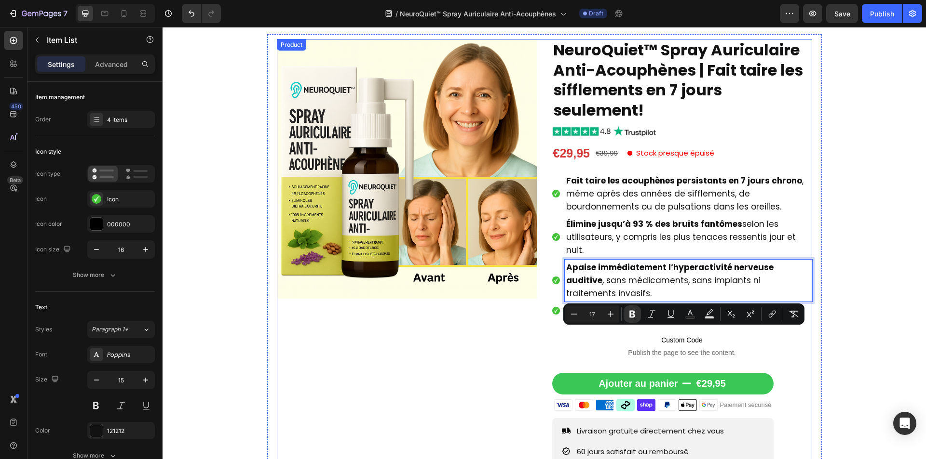
scroll to position [241, 0]
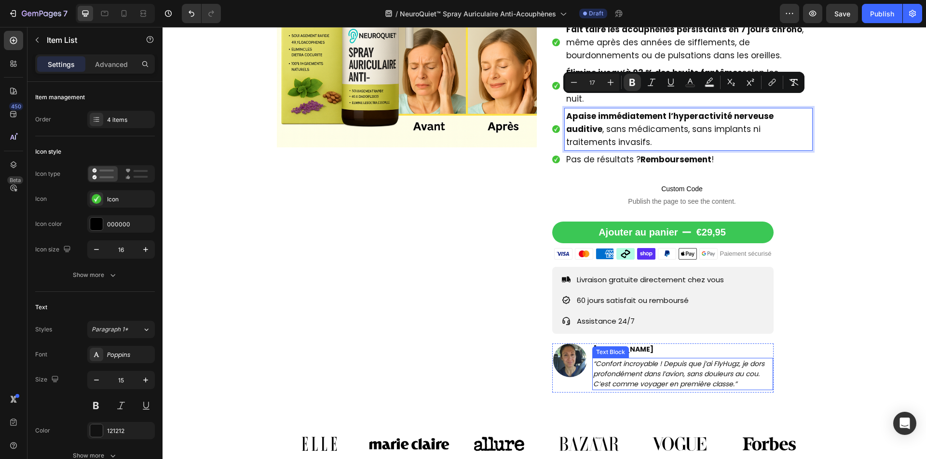
click at [616, 359] on icon "“Confort incroyable ! Depuis que j’ai FlyHugz, je dors profondément dans l’avio…" at bounding box center [678, 374] width 171 height 30
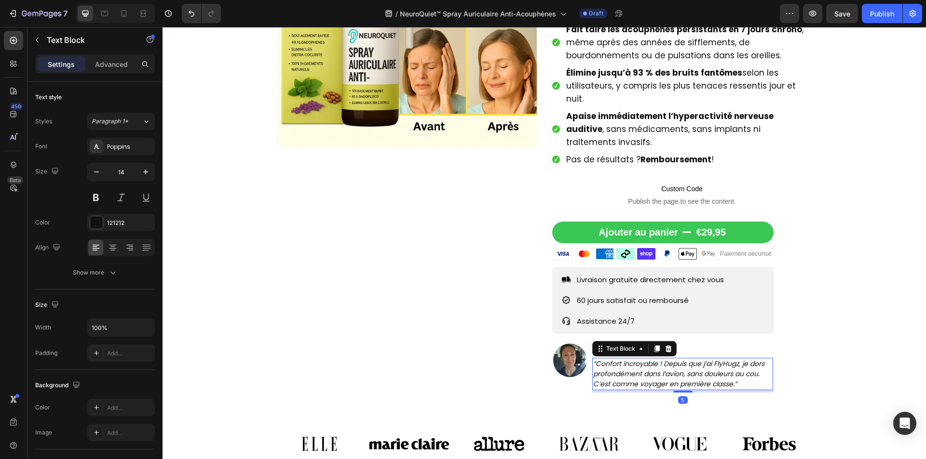
click at [616, 359] on icon "“Confort incroyable ! Depuis que j’ai FlyHugz, je dors profondément dans l’avio…" at bounding box center [678, 374] width 171 height 30
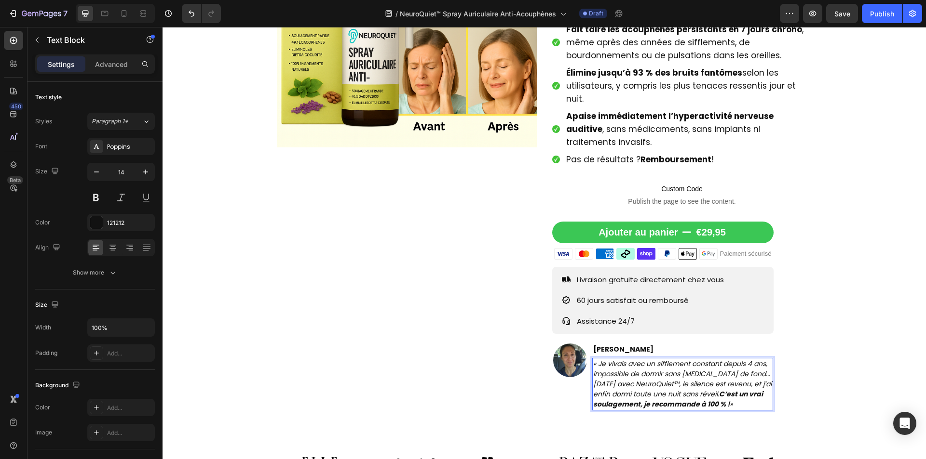
drag, startPoint x: 718, startPoint y: 368, endPoint x: 731, endPoint y: 381, distance: 18.1
click at [731, 381] on p "« Je vivais avec un sifflement constant depuis 4 ans, impossible de dormir sans…" at bounding box center [682, 384] width 179 height 51
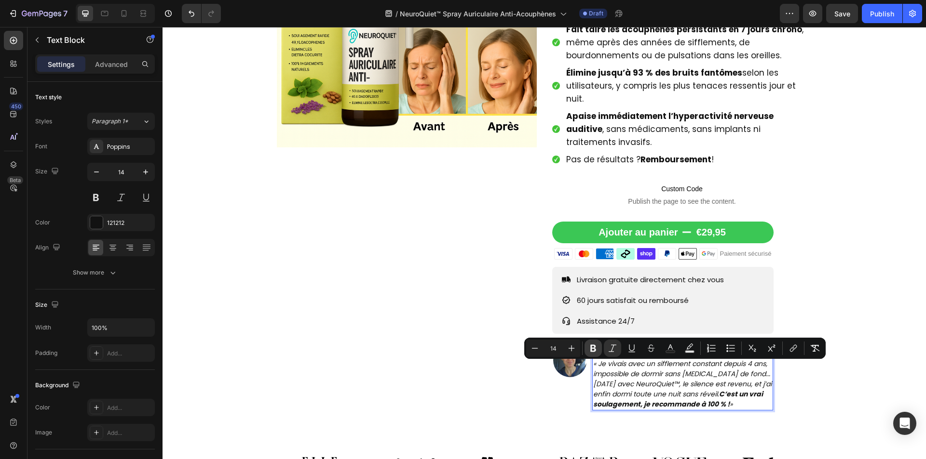
click at [599, 346] on button "Bold" at bounding box center [592, 348] width 17 height 17
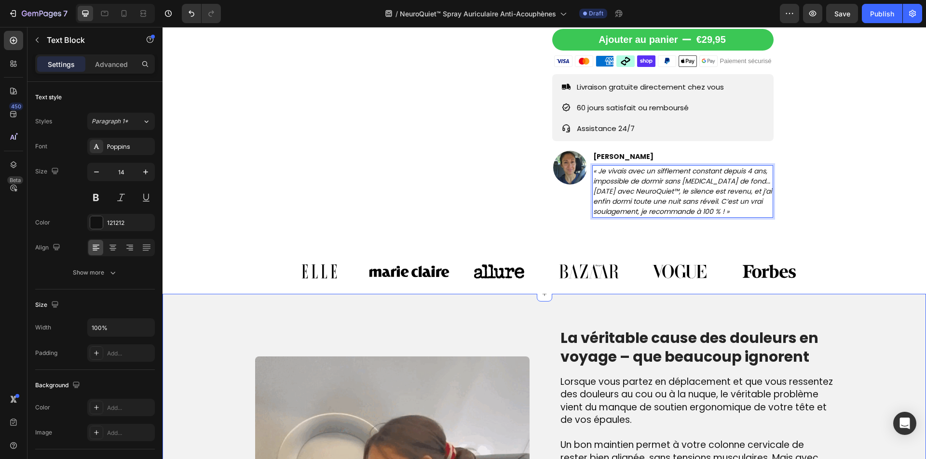
scroll to position [482, 0]
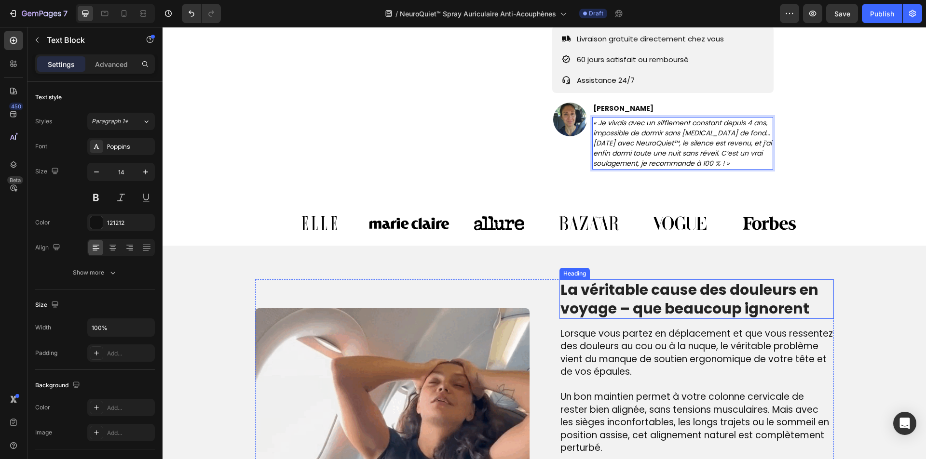
click at [649, 280] on h2 "La véritable cause des douleurs en voyage – que beaucoup ignorent" at bounding box center [696, 300] width 274 height 40
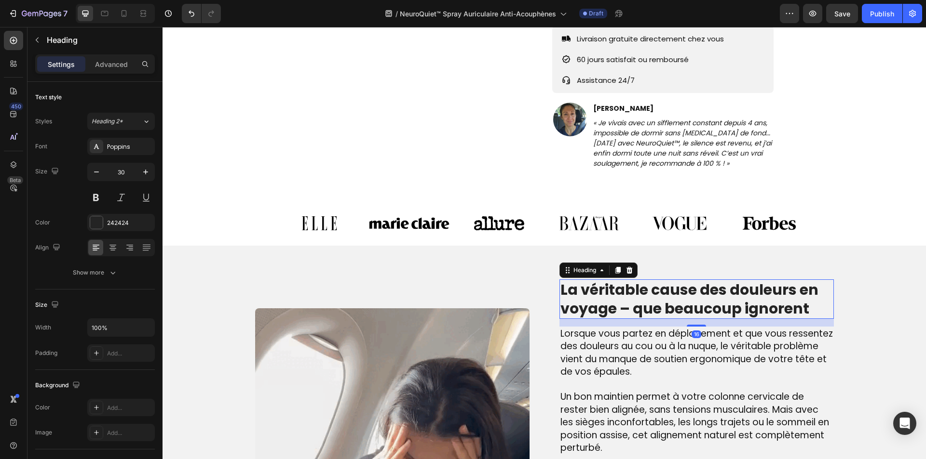
click at [649, 280] on h2 "La véritable cause des douleurs en voyage – que beaucoup ignorent" at bounding box center [696, 300] width 274 height 40
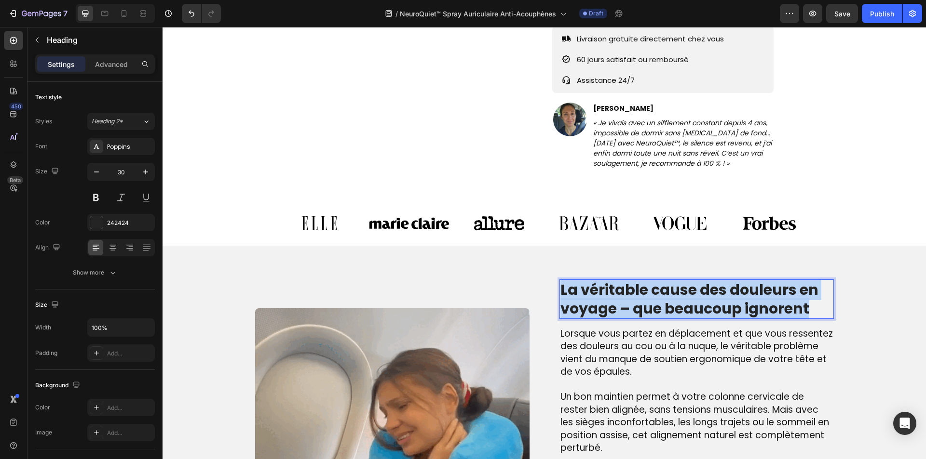
click at [649, 281] on p "La véritable cause des douleurs en voyage – que beaucoup ignorent" at bounding box center [696, 300] width 272 height 38
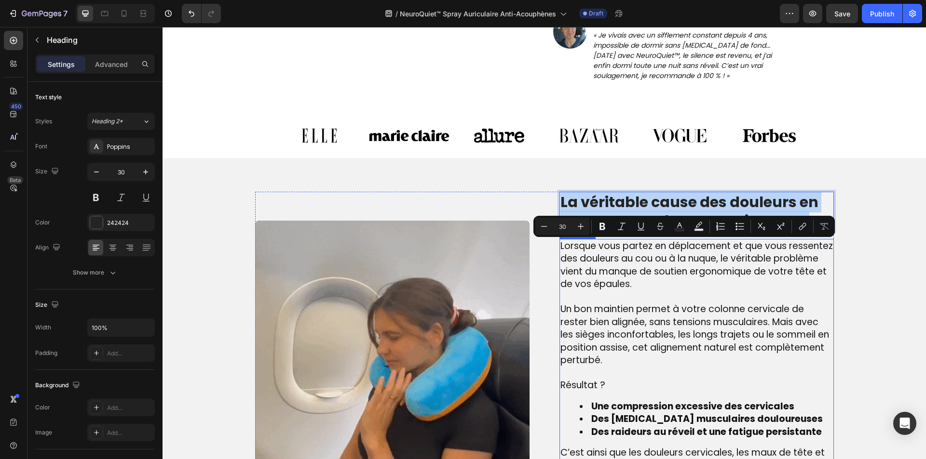
scroll to position [579, 0]
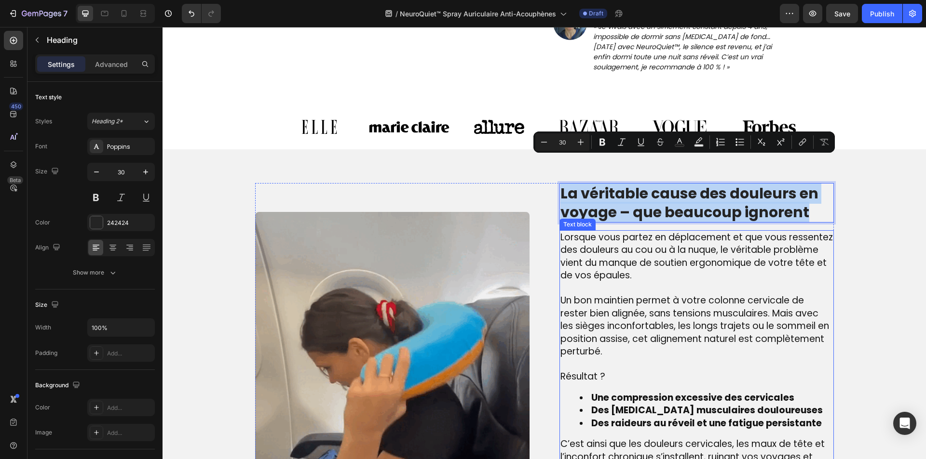
click at [619, 359] on p at bounding box center [696, 365] width 272 height 13
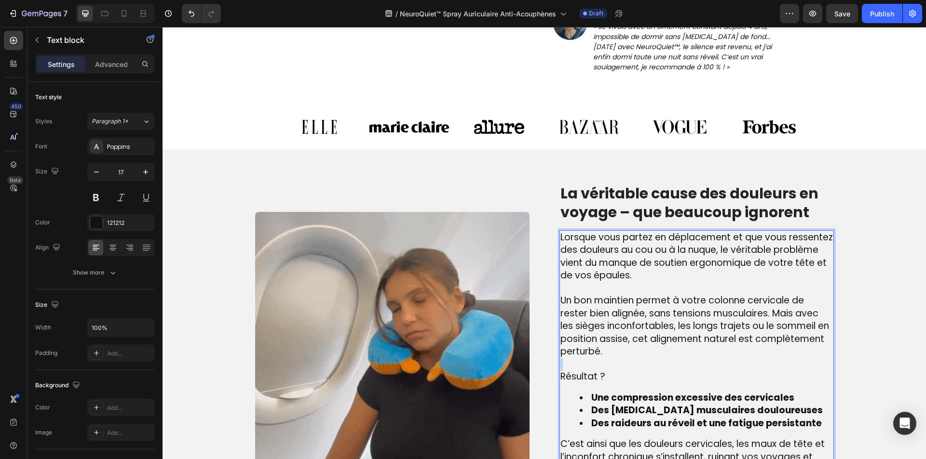
click at [619, 359] on p "Rich Text Editor. Editing area: main" at bounding box center [696, 365] width 272 height 13
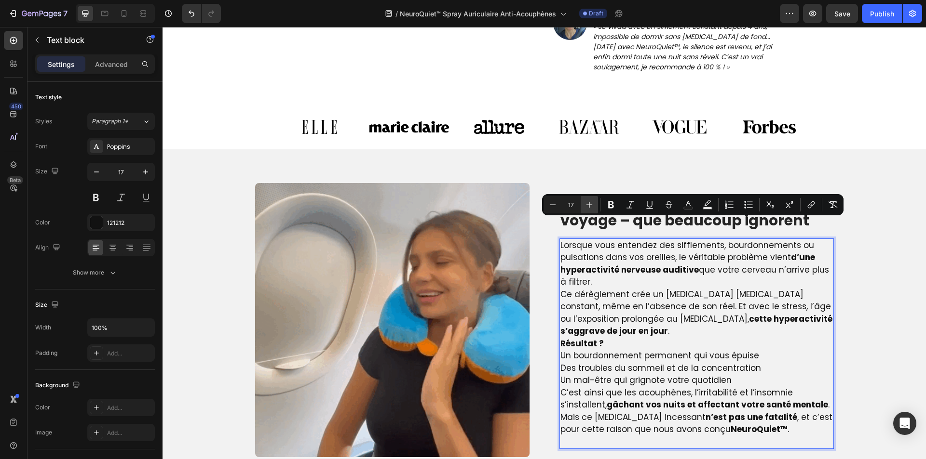
click at [585, 203] on icon "Editor contextual toolbar" at bounding box center [589, 205] width 10 height 10
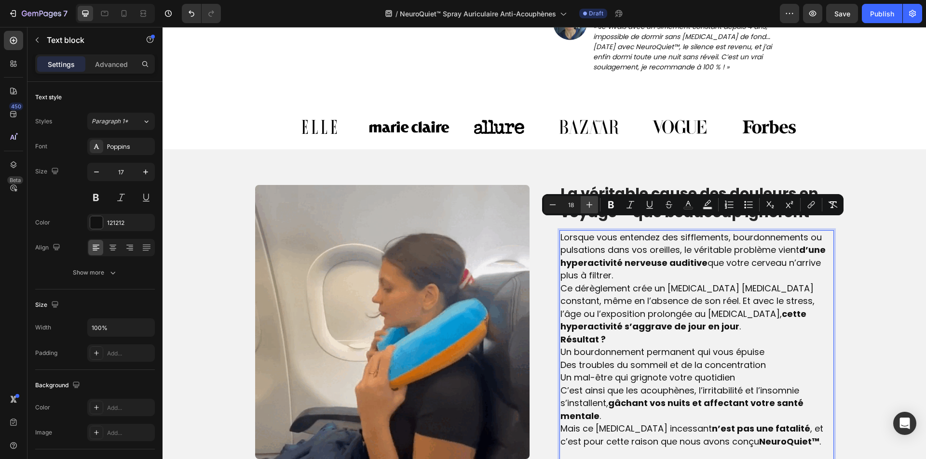
click at [585, 203] on icon "Editor contextual toolbar" at bounding box center [589, 205] width 10 height 10
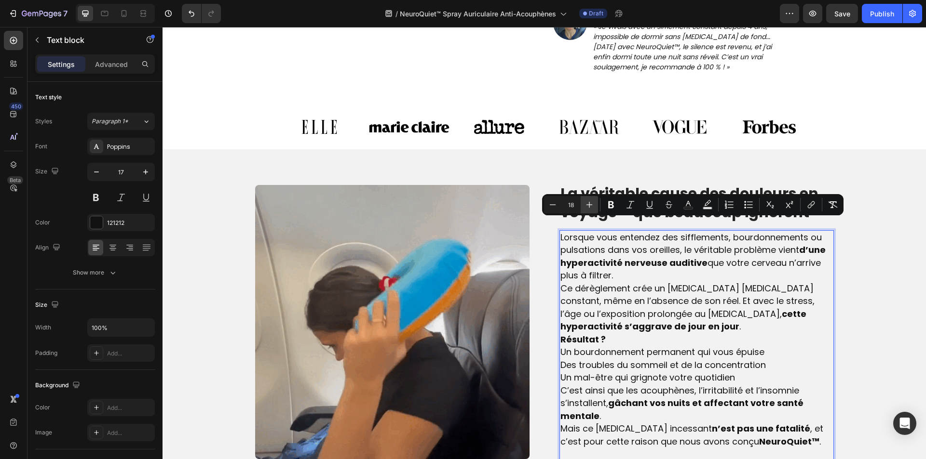
type input "19"
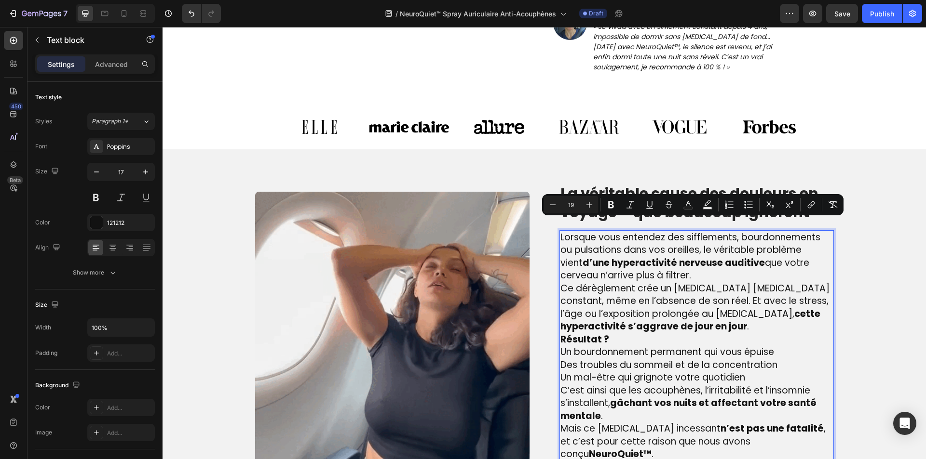
click at [707, 388] on p "C’est ainsi que les acouphènes, l’irritabilité et l’insomnie s’installent, gâch…" at bounding box center [696, 404] width 272 height 39
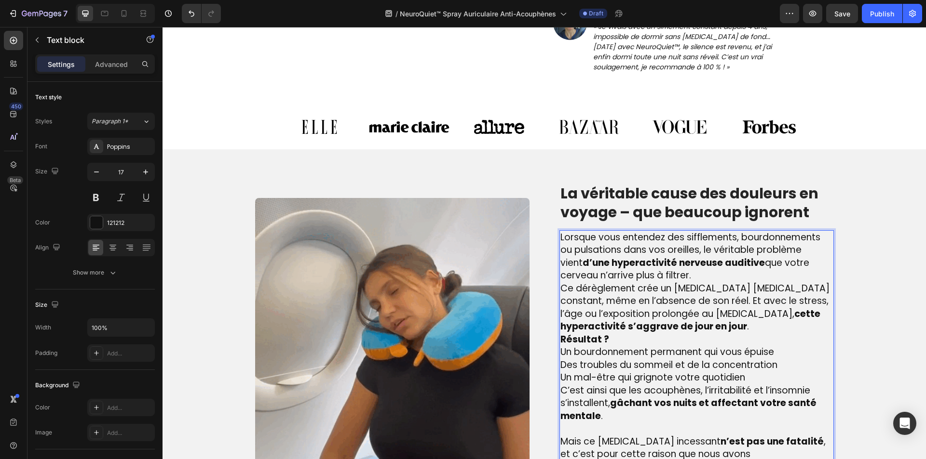
click at [779, 351] on p "Résultat ? Un bourdonnement permanent qui vous épuise Des troubles du sommeil e…" at bounding box center [696, 359] width 272 height 51
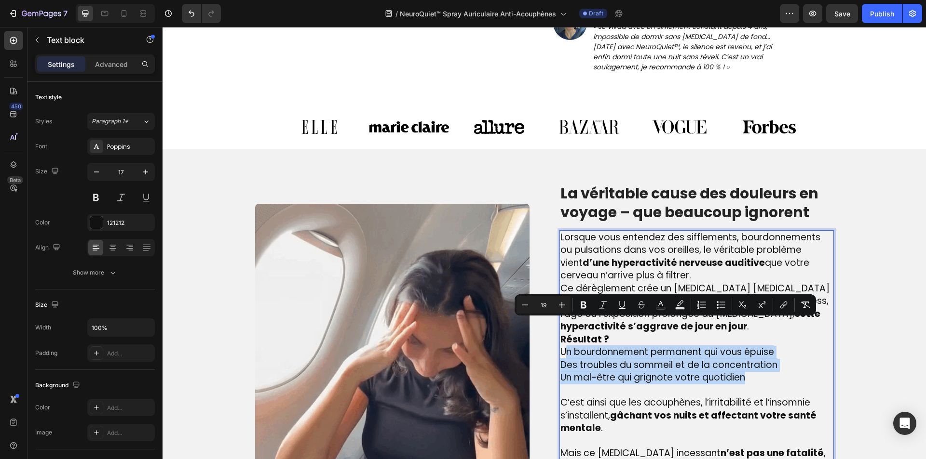
drag, startPoint x: 779, startPoint y: 351, endPoint x: 560, endPoint y: 324, distance: 220.1
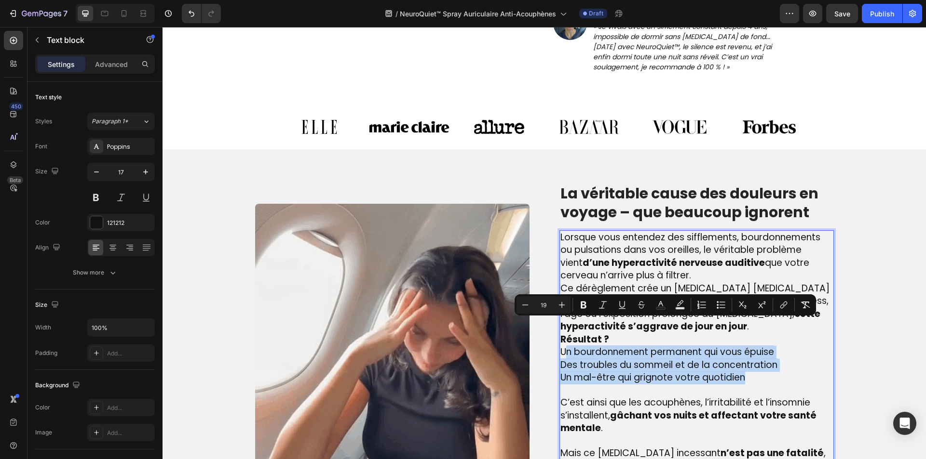
click at [560, 334] on p "Résultat ? Un bourdonnement permanent qui vous épuise Des troubles du sommeil e…" at bounding box center [696, 359] width 272 height 51
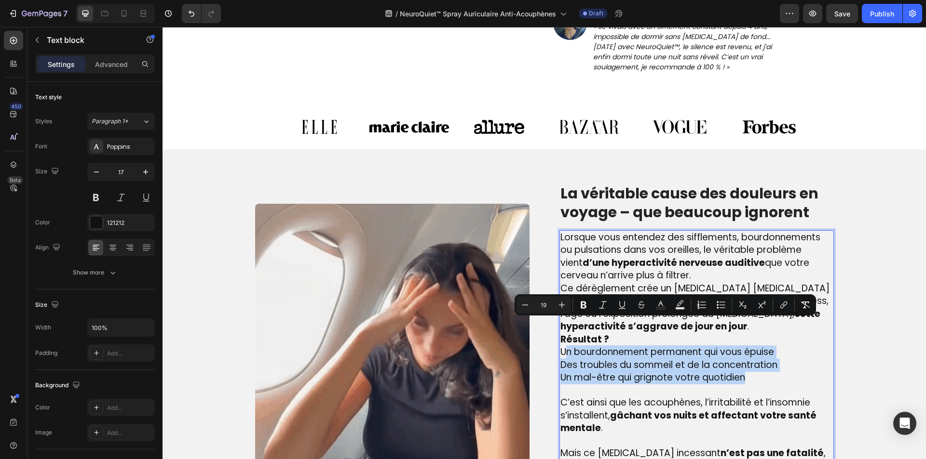
click at [757, 357] on p "Résultat ? Un bourdonnement permanent qui vous épuise Des troubles du sommeil e…" at bounding box center [696, 359] width 272 height 51
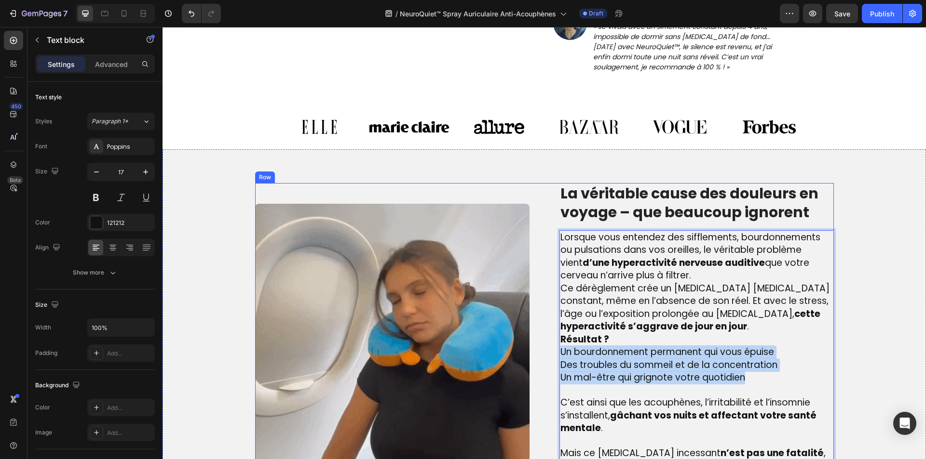
drag, startPoint x: 751, startPoint y: 353, endPoint x: 698, endPoint y: 326, distance: 60.2
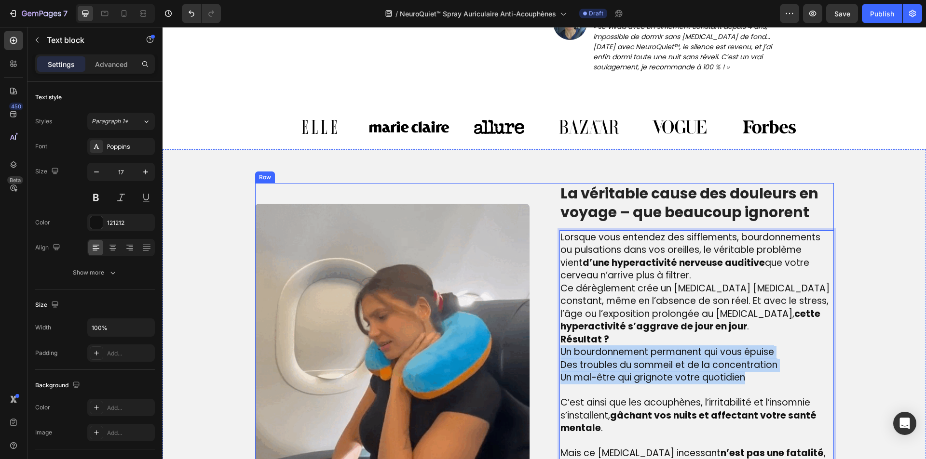
click at [548, 326] on div "Image La véritable cause des douleurs en voyage – que beaucoup ignorent Heading…" at bounding box center [544, 341] width 579 height 316
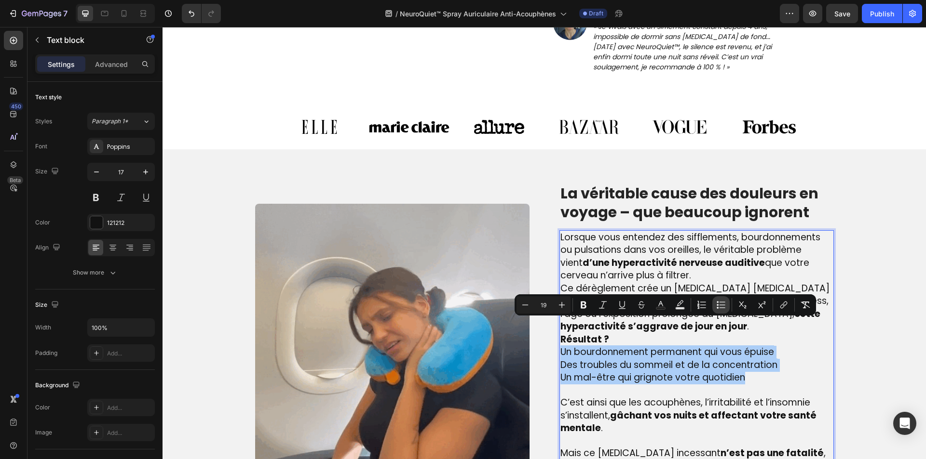
click at [718, 311] on button "Bulleted List" at bounding box center [720, 305] width 17 height 17
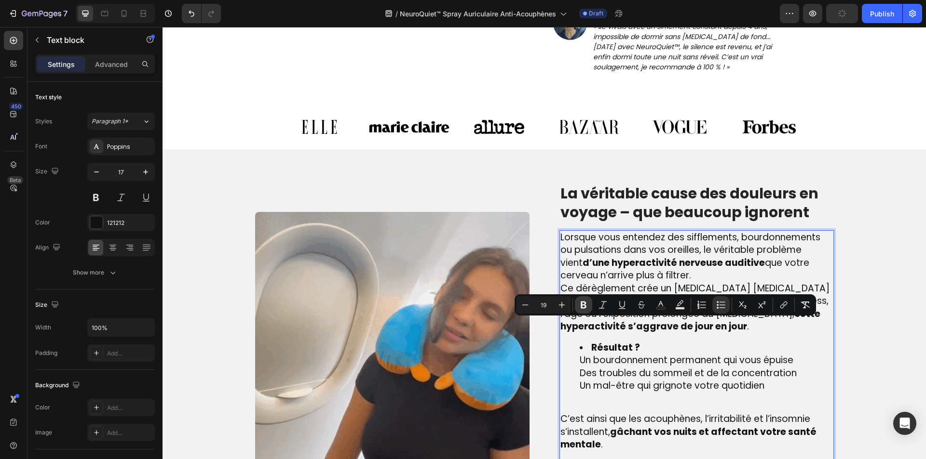
click at [583, 301] on icon "Editor contextual toolbar" at bounding box center [584, 305] width 10 height 10
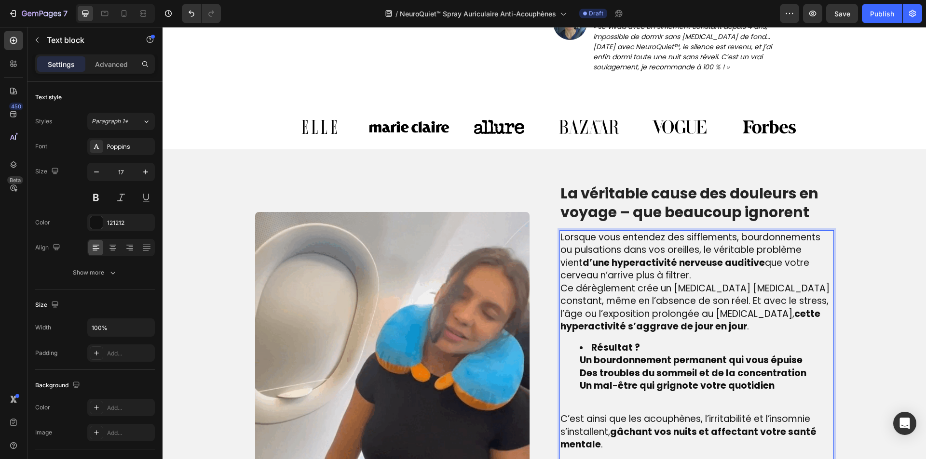
click at [567, 342] on ul "Résultat ? Un bourdonnement permanent qui vous épuise Des troubles du sommeil e…" at bounding box center [696, 367] width 272 height 51
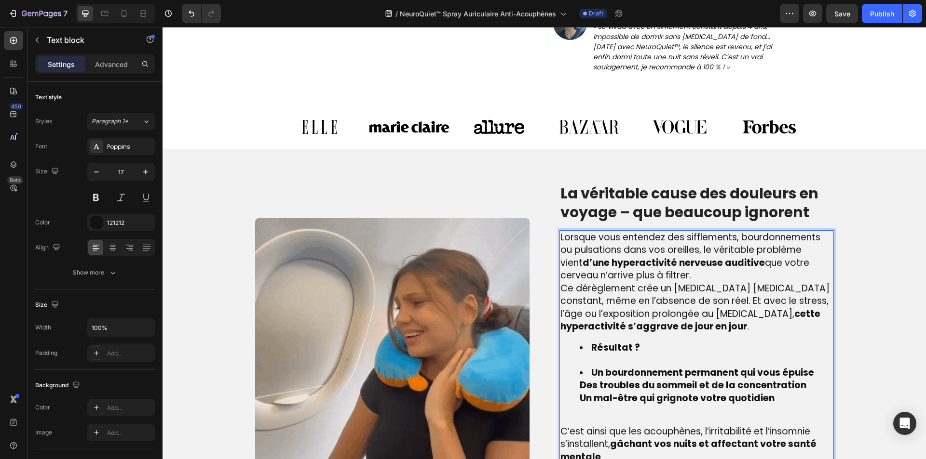
click at [571, 361] on ul "Résultat ? Un bourdonnement permanent qui vous épuise Des troubles du sommeil e…" at bounding box center [696, 374] width 272 height 64
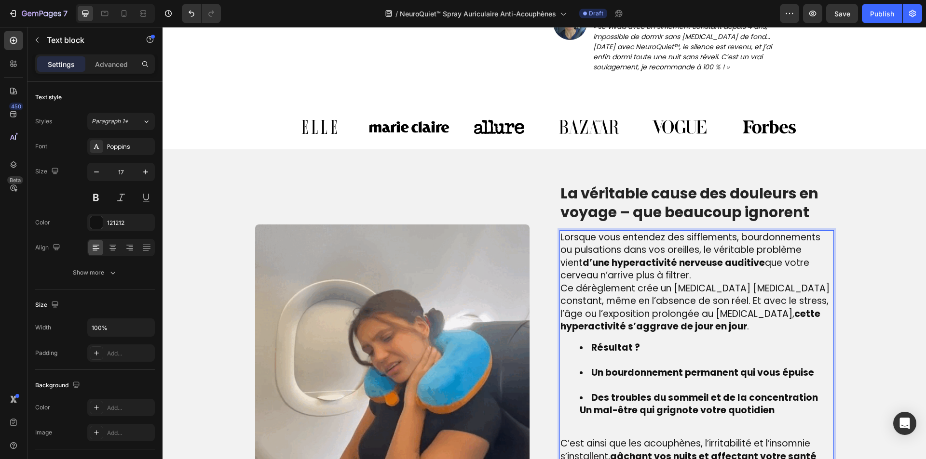
drag, startPoint x: 573, startPoint y: 381, endPoint x: 581, endPoint y: 380, distance: 8.7
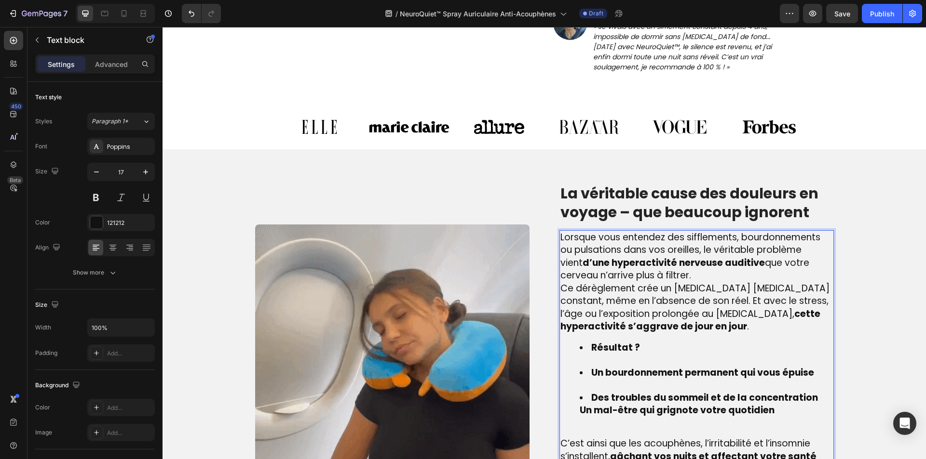
click at [573, 382] on ul "Résultat ? Un bourdonnement permanent qui vous épuise Des troubles du sommeil e…" at bounding box center [696, 380] width 272 height 76
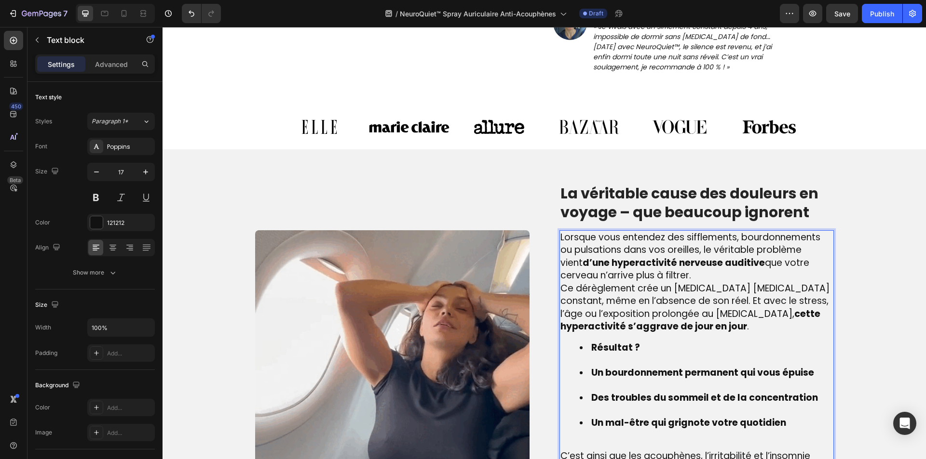
click at [587, 392] on li "Des troubles du sommeil et de la concentration" at bounding box center [706, 404] width 253 height 25
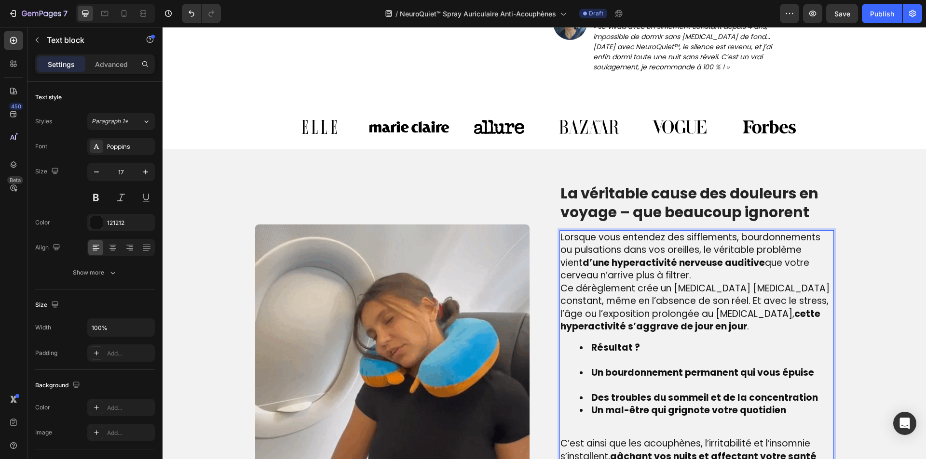
click at [585, 367] on li "Un bourdonnement permanent qui vous épuise" at bounding box center [706, 379] width 253 height 25
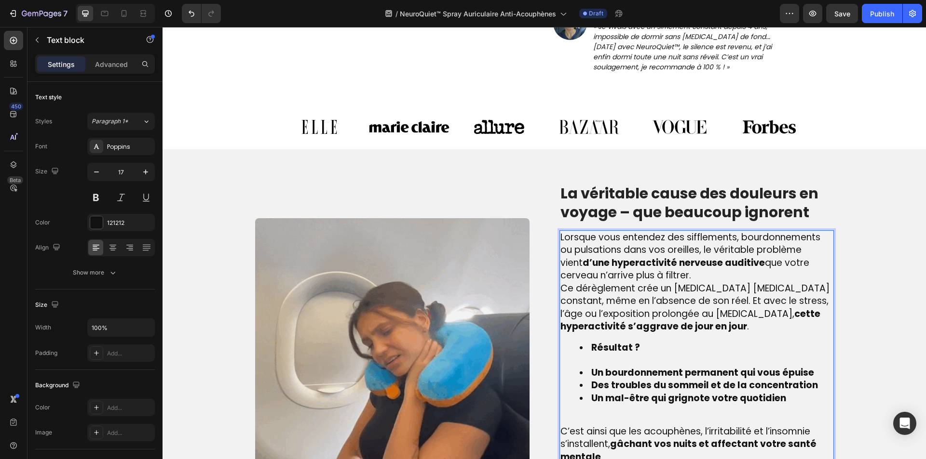
click at [586, 342] on li "Résultat ?" at bounding box center [706, 354] width 253 height 25
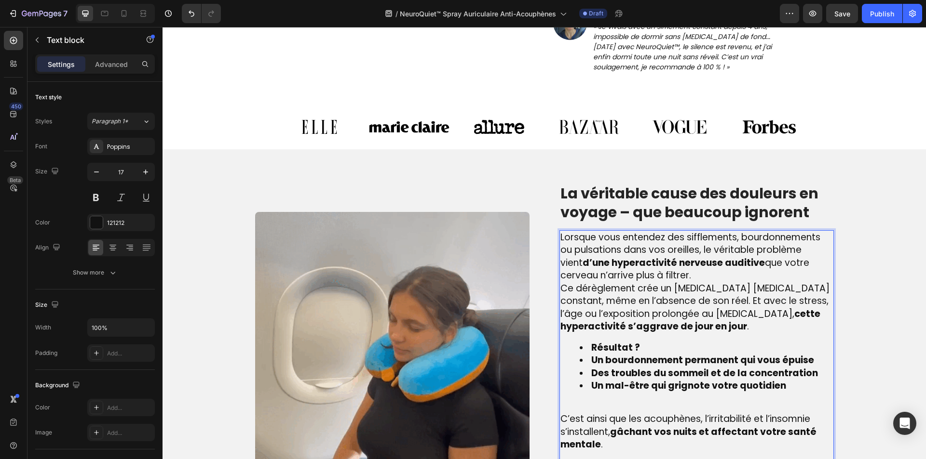
click at [586, 342] on li "Résultat ?" at bounding box center [706, 348] width 253 height 13
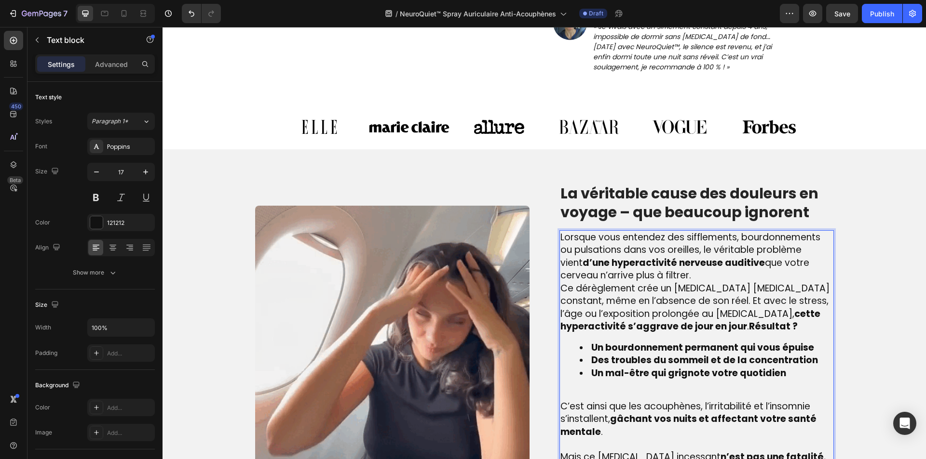
click at [749, 320] on strong "Résultat ?" at bounding box center [773, 326] width 49 height 13
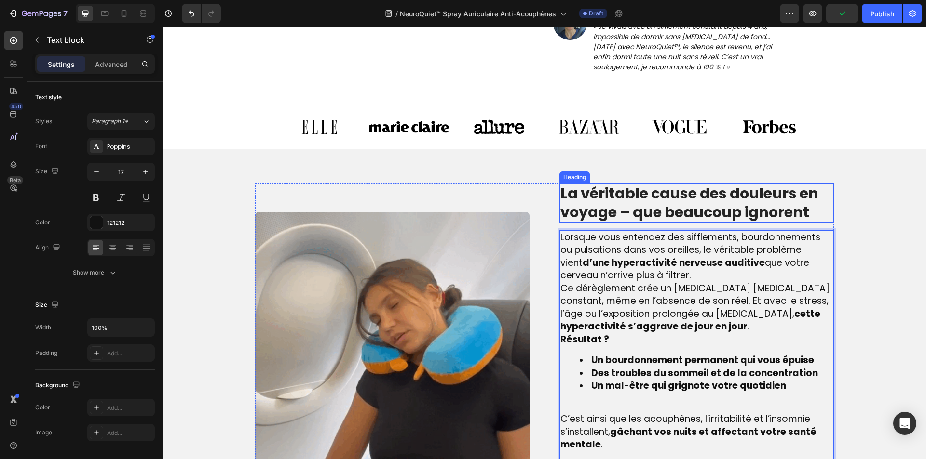
click at [677, 184] on p "La véritable cause des douleurs en voyage – que beaucoup ignorent" at bounding box center [696, 203] width 272 height 38
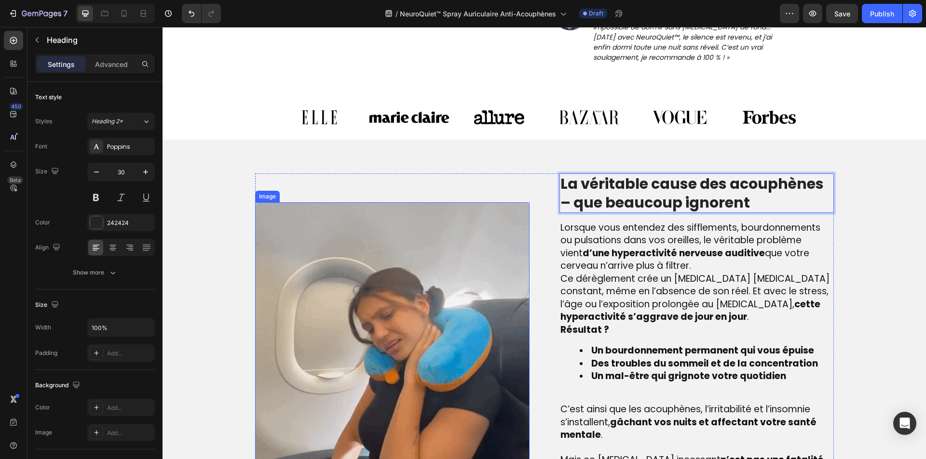
scroll to position [820, 0]
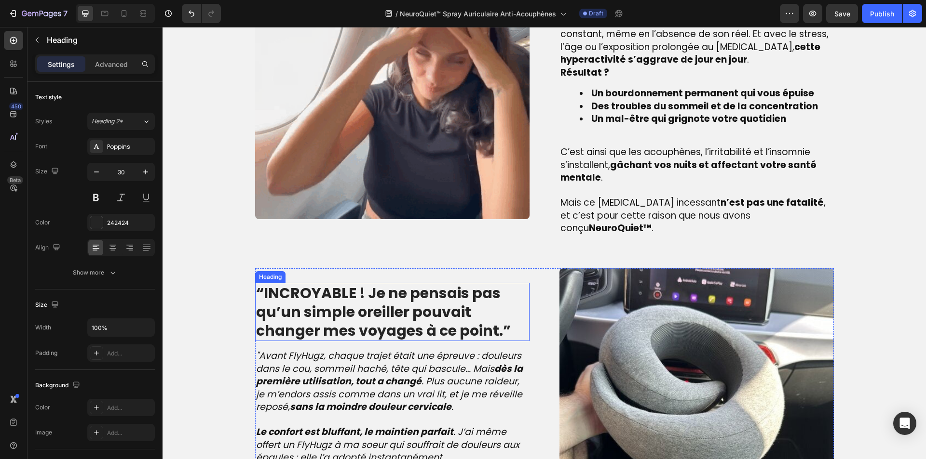
click at [311, 298] on strong "“INCROYABLE ! Je ne pensais pas qu’un simple oreiller pouvait changer mes voyag…" at bounding box center [383, 312] width 255 height 58
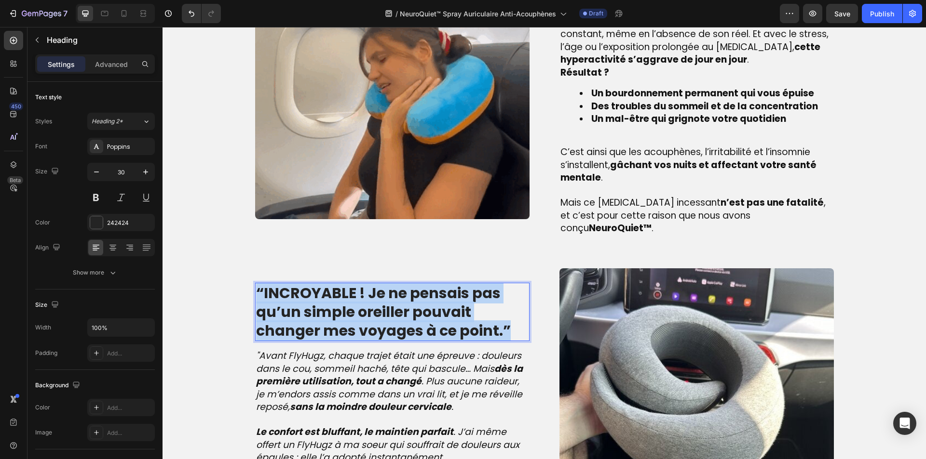
click at [311, 298] on strong "“INCROYABLE ! Je ne pensais pas qu’un simple oreiller pouvait changer mes voyag…" at bounding box center [383, 312] width 255 height 58
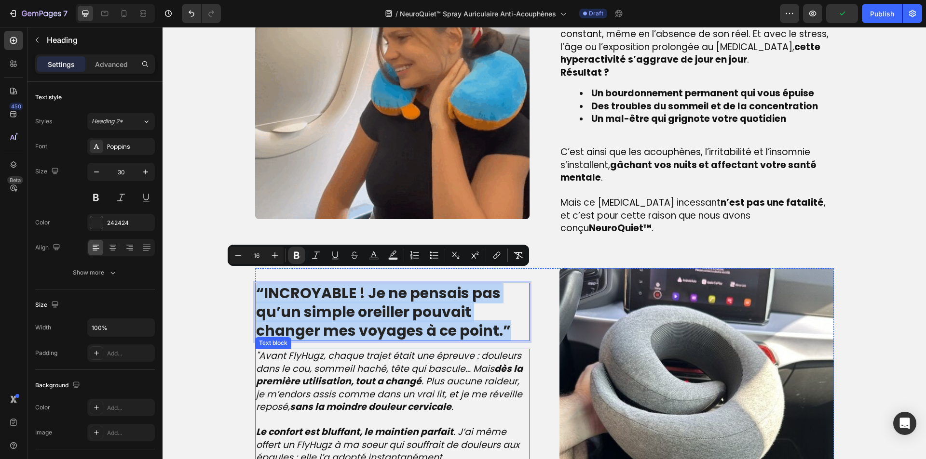
click at [335, 373] on strong "dès la première utilisation, tout a changé" at bounding box center [389, 376] width 267 height 26
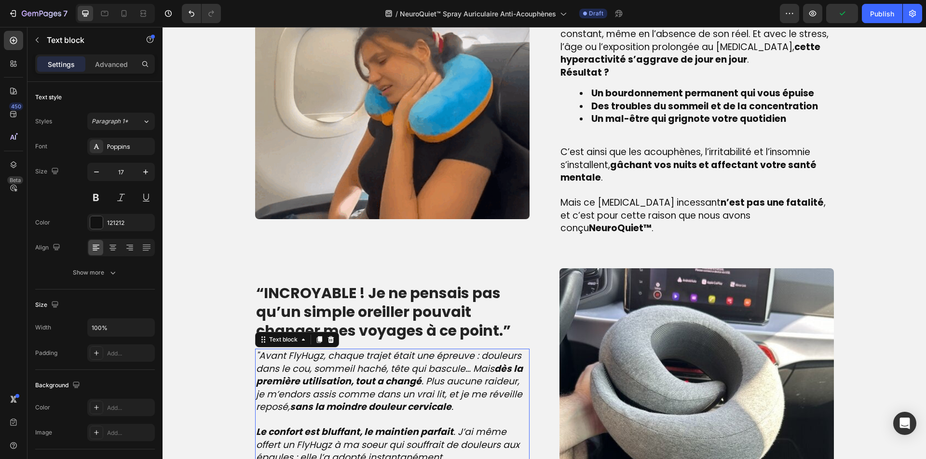
click at [335, 373] on strong "dès la première utilisation, tout a changé" at bounding box center [389, 376] width 267 height 26
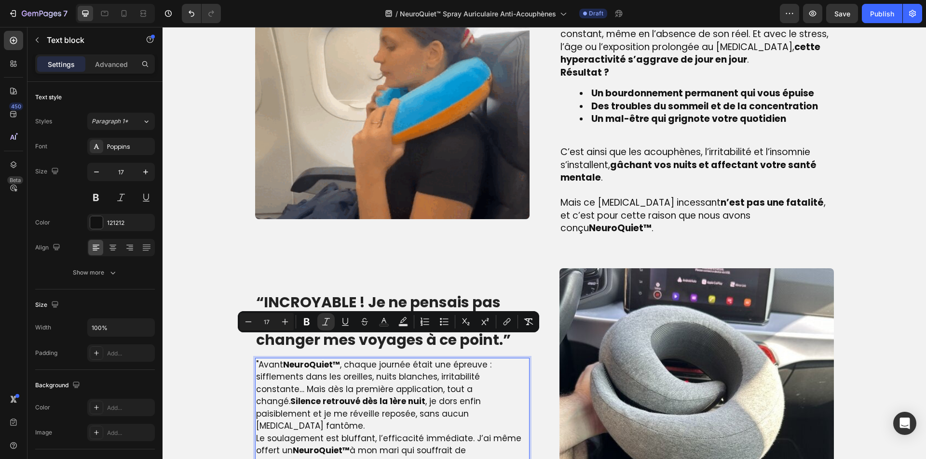
scroll to position [870, 0]
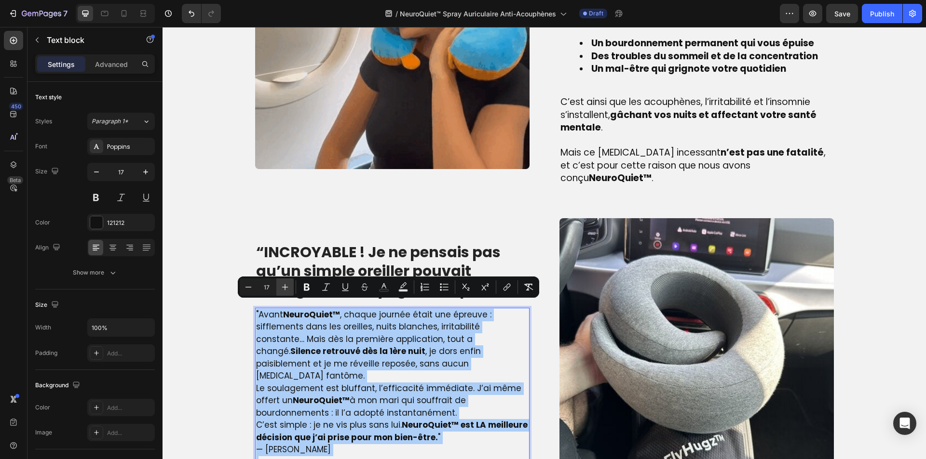
click at [289, 289] on icon "Editor contextual toolbar" at bounding box center [285, 288] width 10 height 10
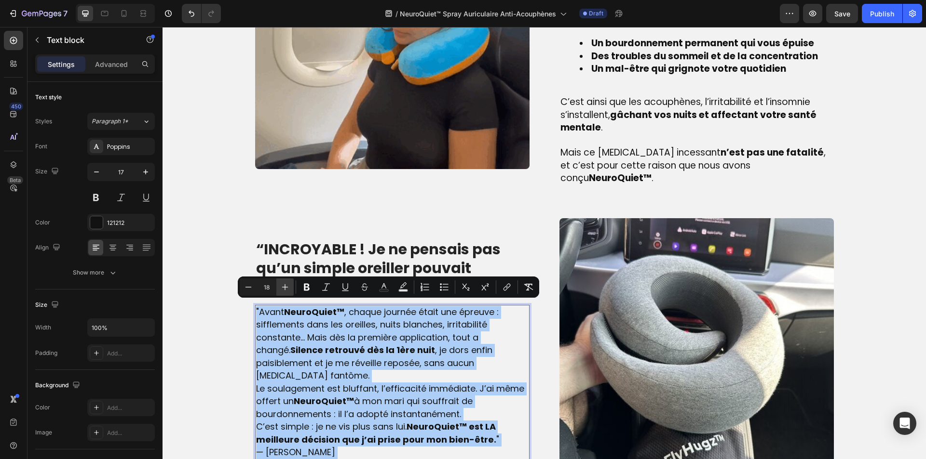
click at [289, 289] on icon "Editor contextual toolbar" at bounding box center [285, 288] width 10 height 10
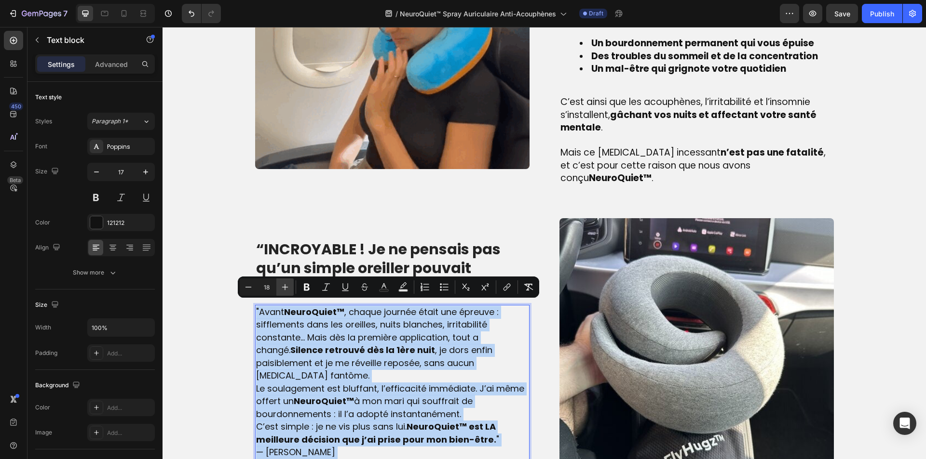
type input "19"
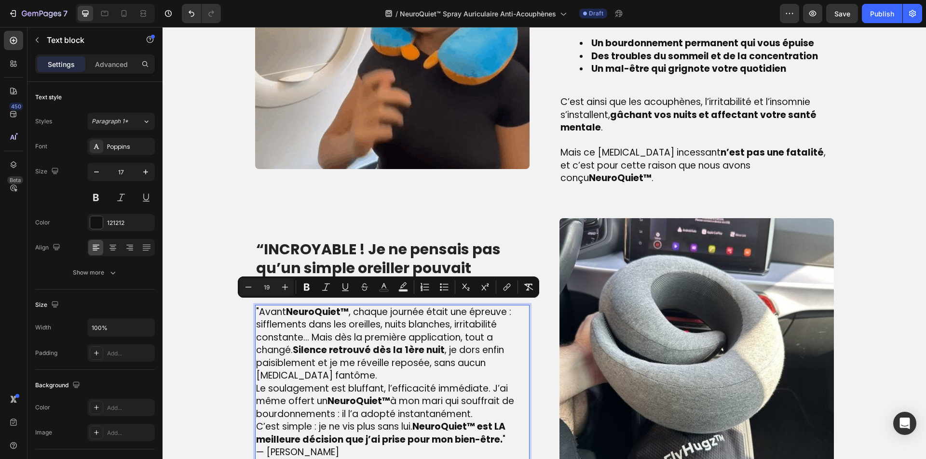
click at [510, 422] on p "C’est simple : je ne vis plus sans lui. NeuroQuiet™ est LA meilleure décision q…" at bounding box center [392, 434] width 272 height 26
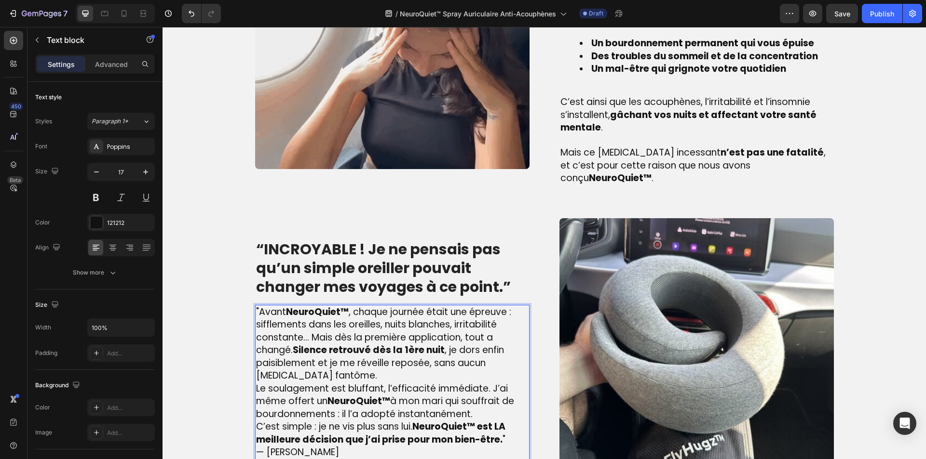
scroll to position [864, 0]
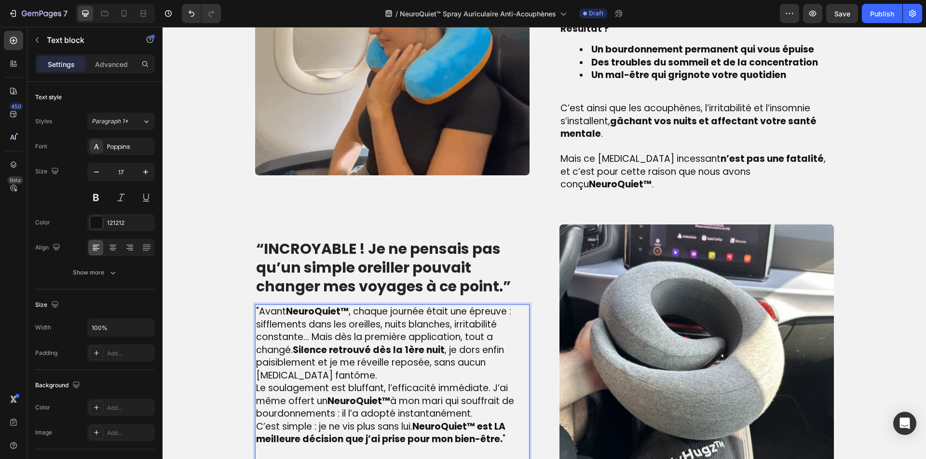
click at [488, 401] on p "Le soulagement est bluffant, l’efficacité immédiate. J’ai même offert un NeuroQ…" at bounding box center [392, 401] width 272 height 39
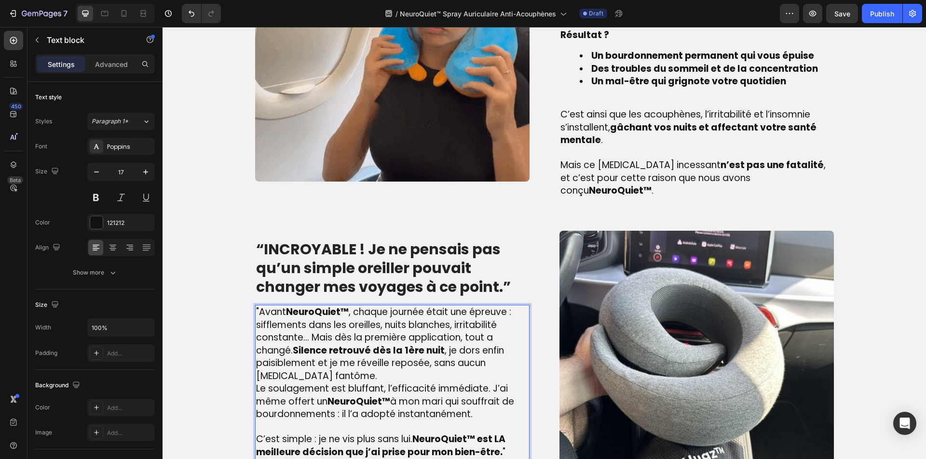
click at [327, 358] on p ""Avant NeuroQuiet™ , chaque journée était une épreuve : sifflements dans les or…" at bounding box center [392, 344] width 272 height 77
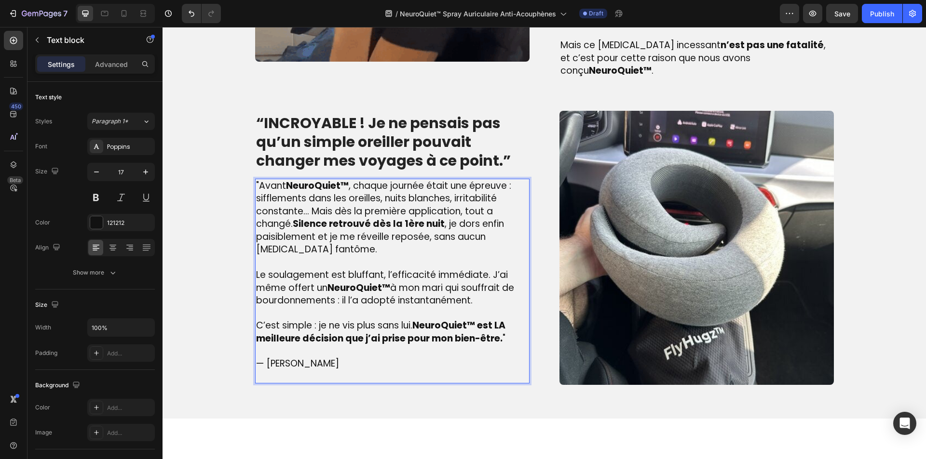
scroll to position [996, 0]
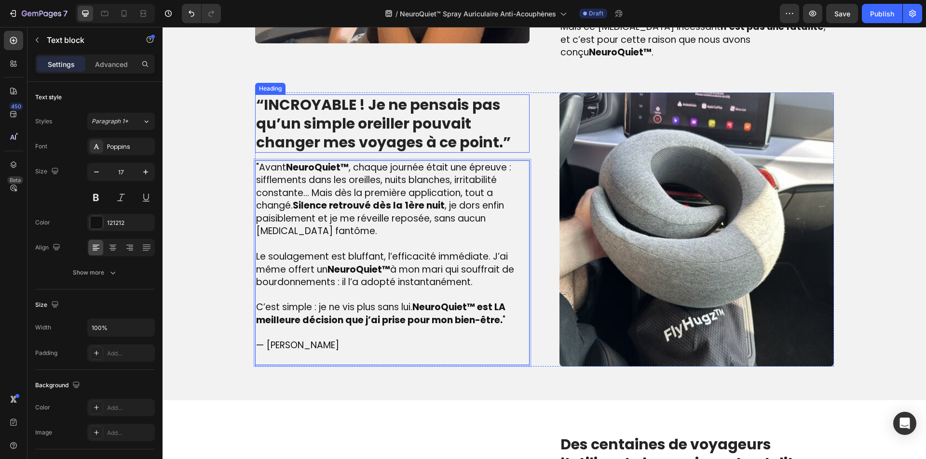
click at [375, 125] on strong "“INCROYABLE ! Je ne pensais pas qu’un simple oreiller pouvait changer mes voyag…" at bounding box center [383, 124] width 255 height 58
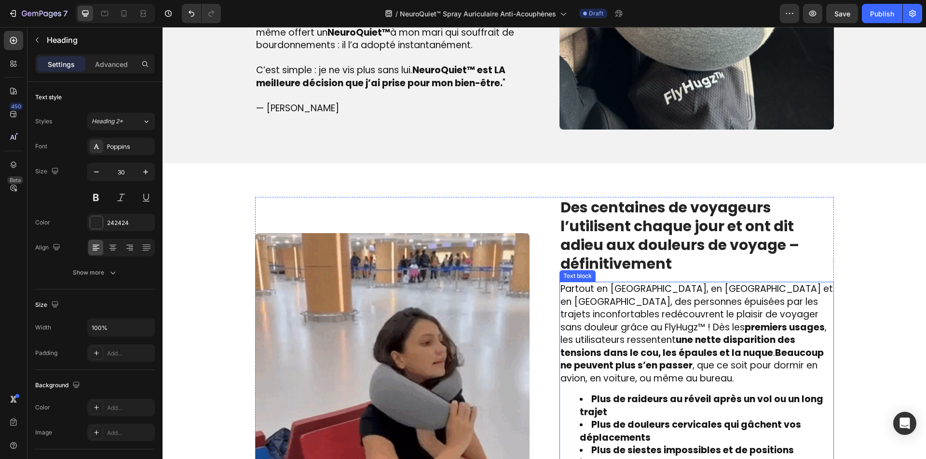
scroll to position [1237, 0]
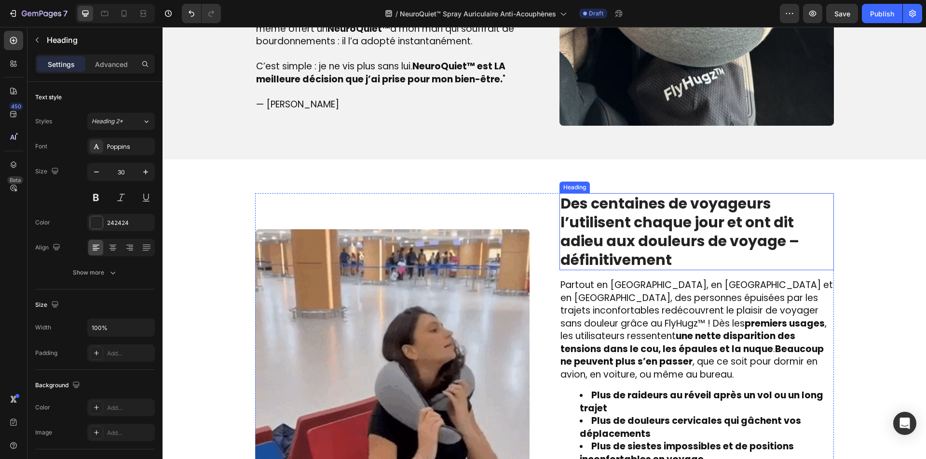
click at [625, 236] on strong "Des centaines de voyageurs l’utilisent chaque jour et ont dit adieu aux douleur…" at bounding box center [679, 231] width 239 height 77
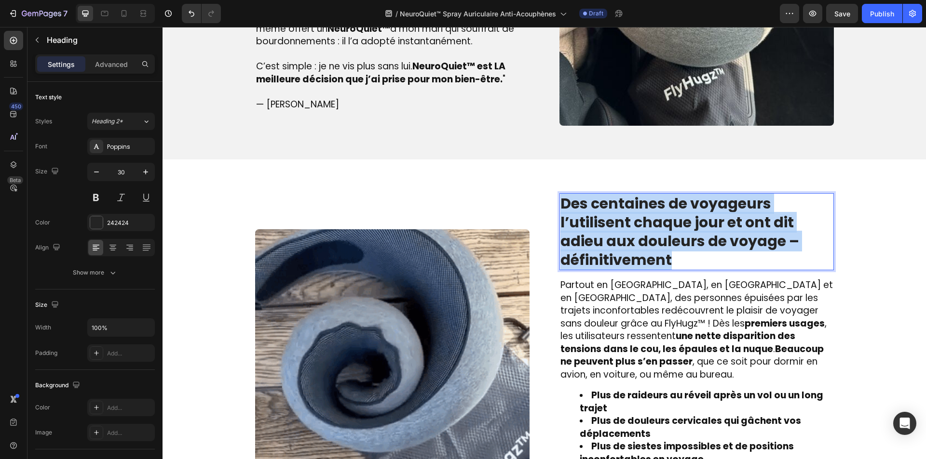
click at [625, 236] on strong "Des centaines de voyageurs l’utilisent chaque jour et ont dit adieu aux douleur…" at bounding box center [679, 231] width 239 height 77
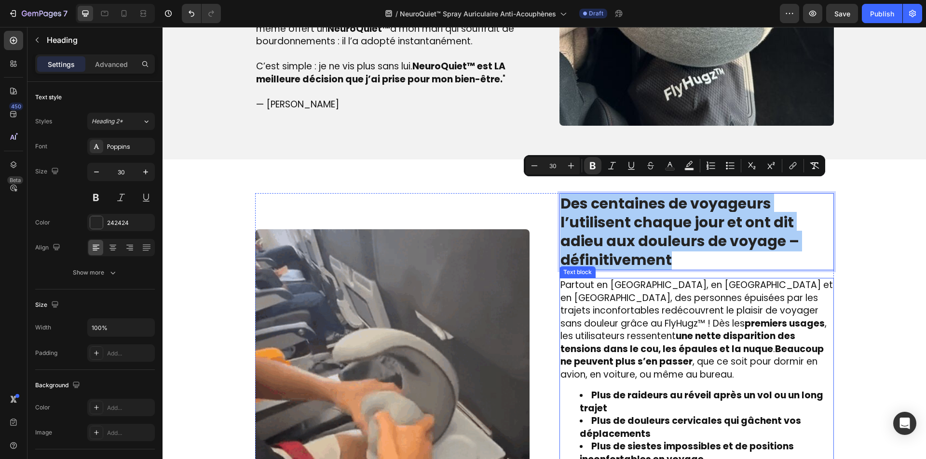
click at [625, 415] on strong "Plus de douleurs cervicales qui gâchent vos déplacements" at bounding box center [690, 428] width 221 height 26
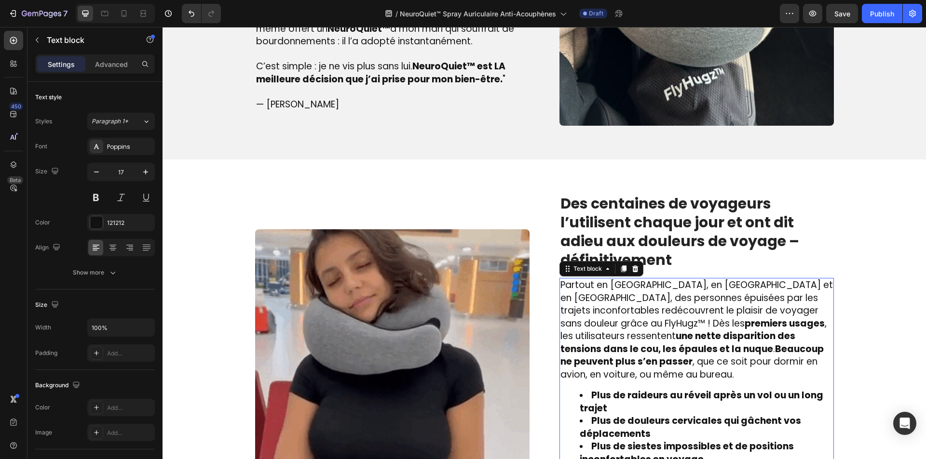
click at [625, 415] on strong "Plus de douleurs cervicales qui gâchent vos déplacements" at bounding box center [690, 428] width 221 height 26
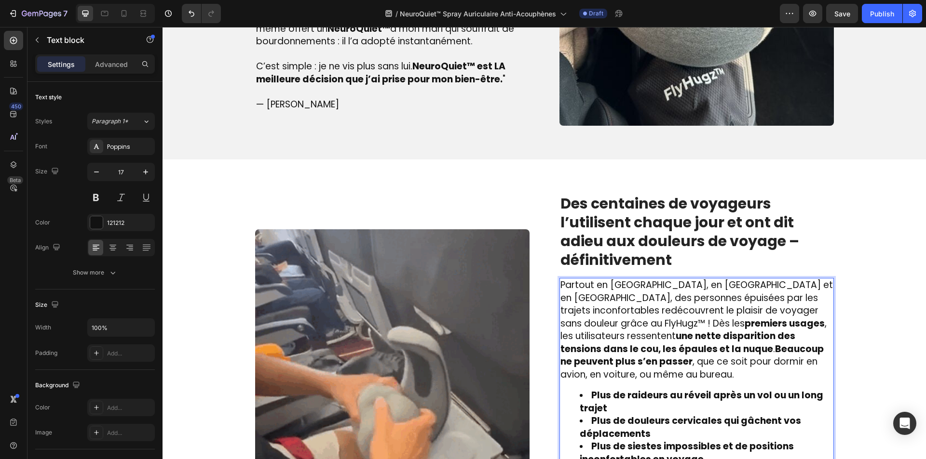
scroll to position [1250, 0]
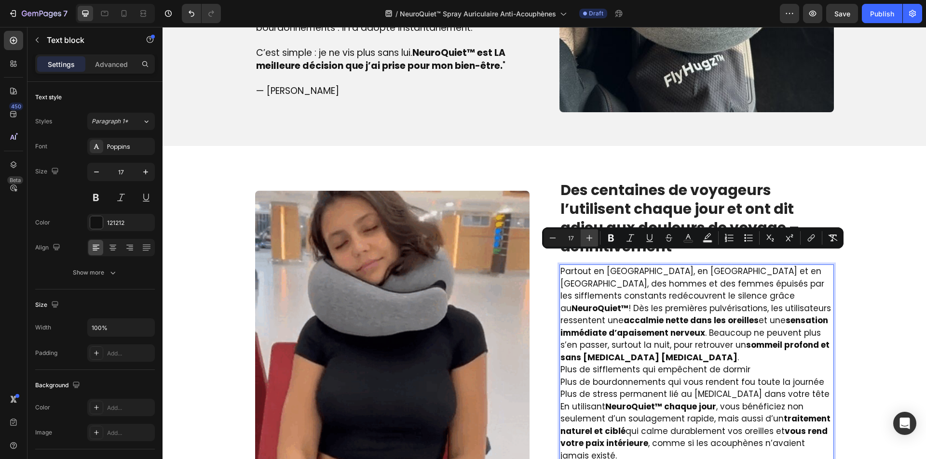
click at [589, 238] on icon "Editor contextual toolbar" at bounding box center [589, 238] width 6 height 6
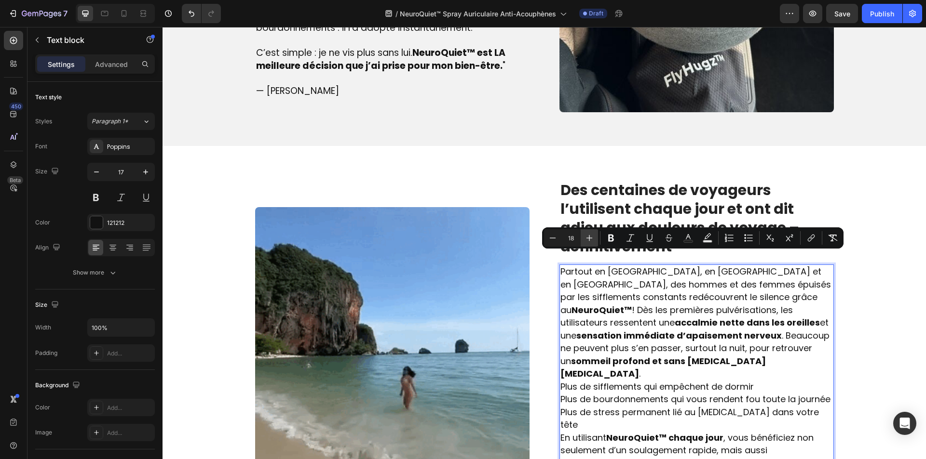
click at [589, 238] on icon "Editor contextual toolbar" at bounding box center [589, 238] width 6 height 6
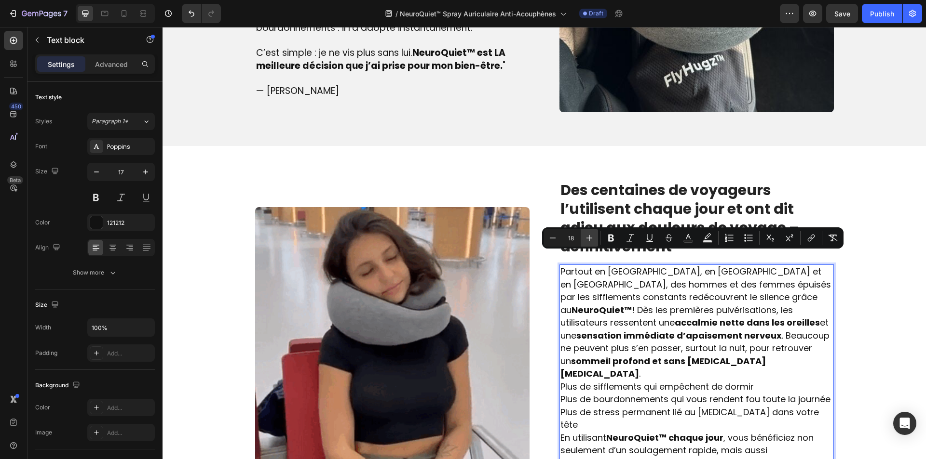
type input "19"
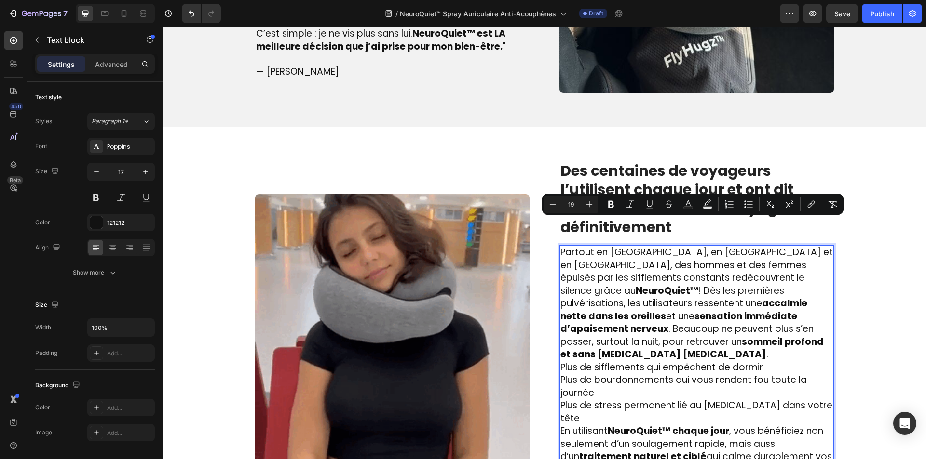
scroll to position [1298, 0]
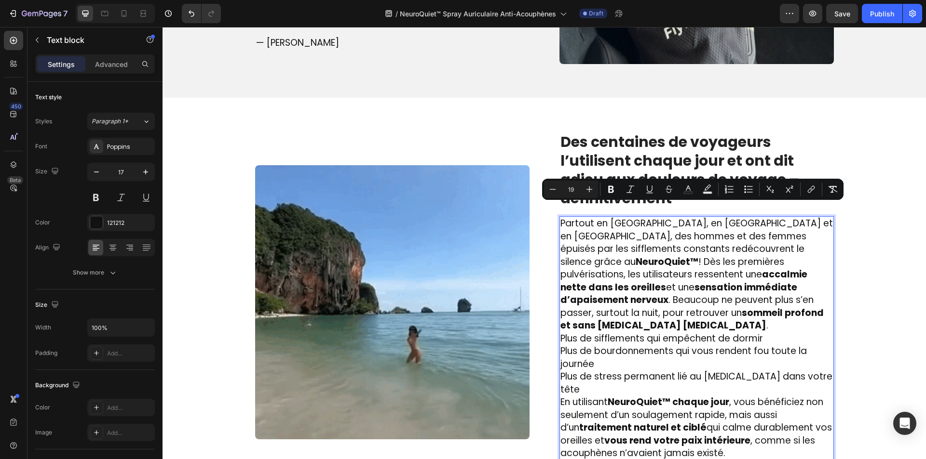
click at [671, 344] on p "Plus de sifflements qui empêchent de dormir Plus de bourdonnements qui vous ren…" at bounding box center [696, 365] width 272 height 64
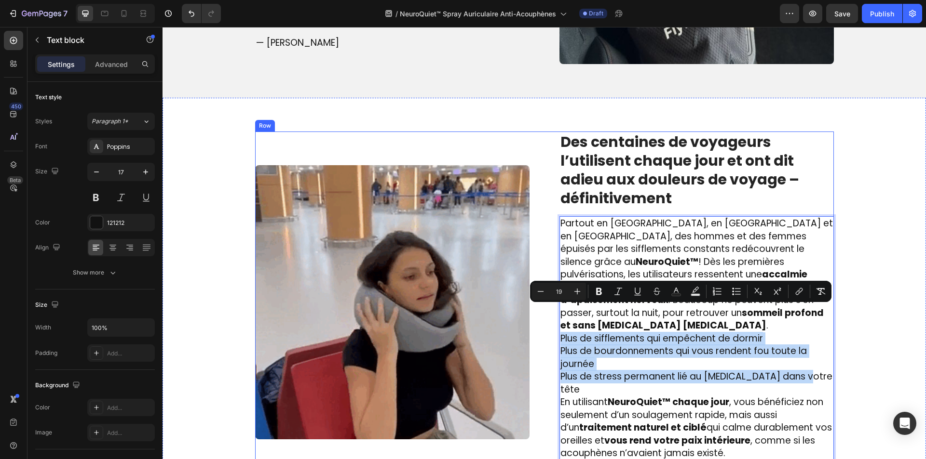
drag, startPoint x: 801, startPoint y: 350, endPoint x: 552, endPoint y: 314, distance: 252.4
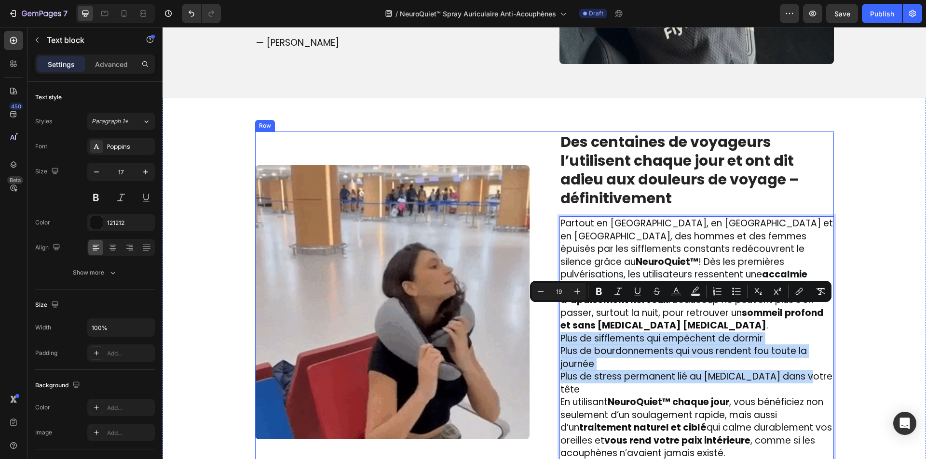
click at [552, 314] on div "Image ⁠⁠⁠⁠⁠⁠⁠ Des centaines de voyageurs l’utilisent chaque jour et ont dit adi…" at bounding box center [544, 303] width 579 height 342
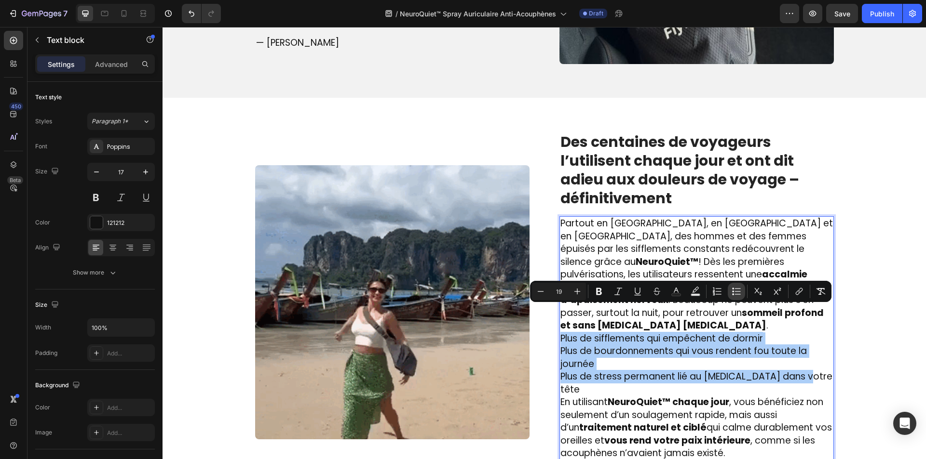
drag, startPoint x: 731, startPoint y: 287, endPoint x: 546, endPoint y: 280, distance: 185.3
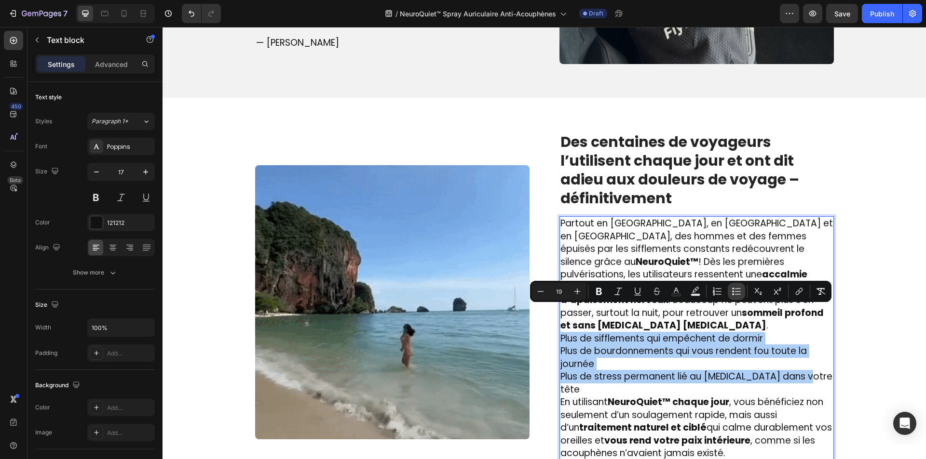
click at [731, 287] on button "Bulleted List" at bounding box center [736, 291] width 17 height 17
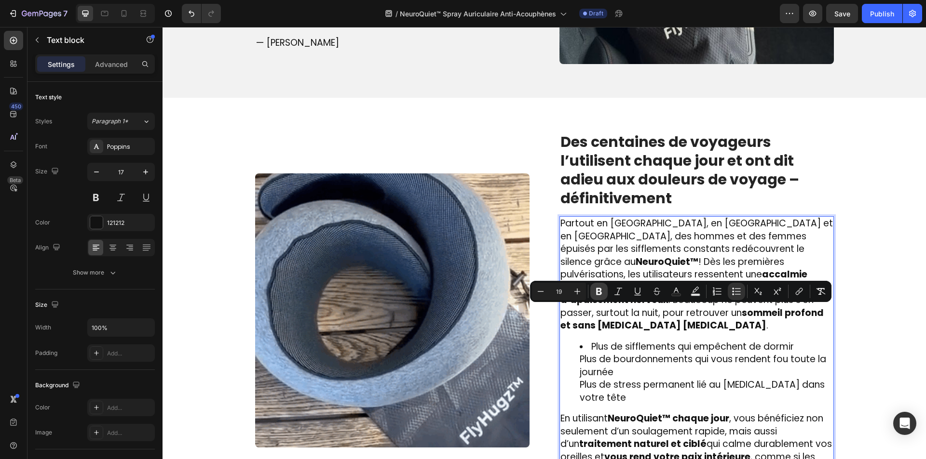
click at [597, 295] on icon "Editor contextual toolbar" at bounding box center [599, 291] width 6 height 7
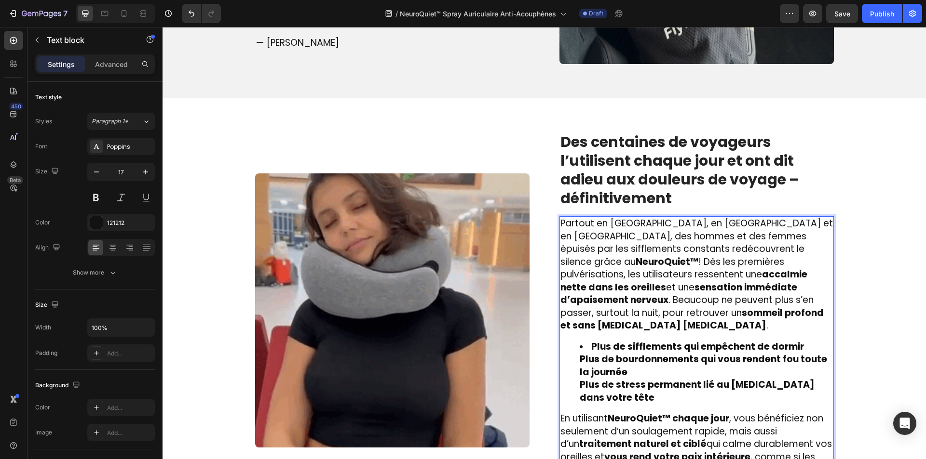
click at [573, 341] on ul "Plus de sifflements qui empêchent de dormir Plus de bourdonnements qui vous ren…" at bounding box center [696, 373] width 272 height 64
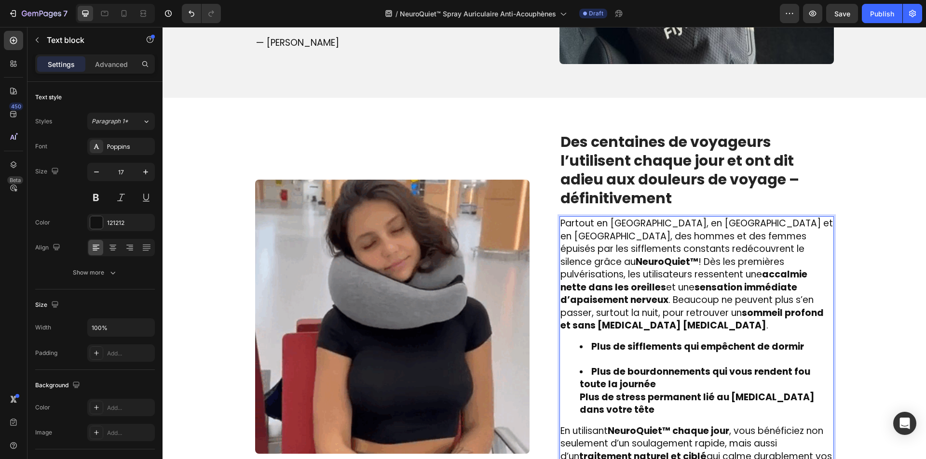
click at [564, 368] on ul "Plus de sifflements qui empêchent de dormir Plus de bourdonnements qui vous ren…" at bounding box center [696, 379] width 272 height 76
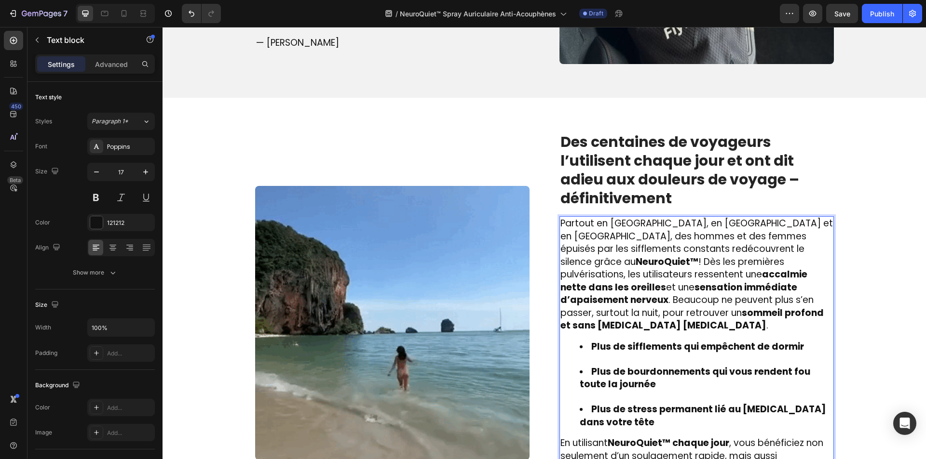
click at [580, 370] on li "Plus de bourdonnements qui vous rendent fou toute la journée" at bounding box center [706, 385] width 253 height 38
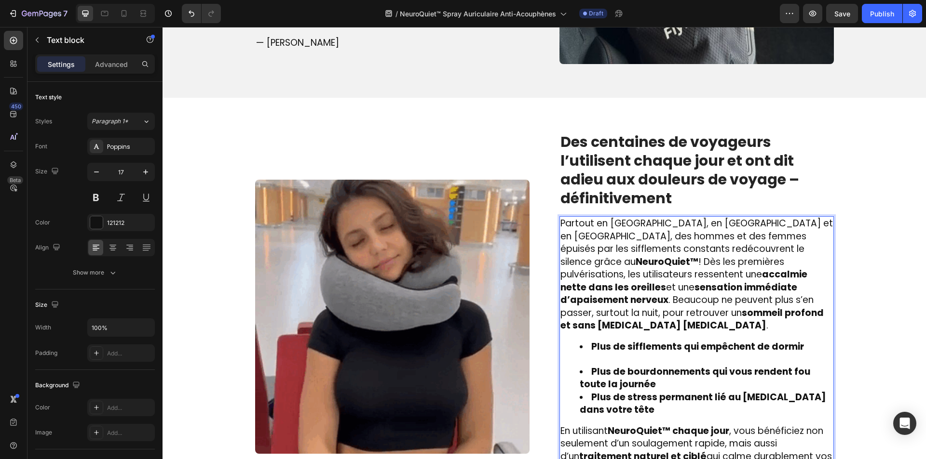
click at [582, 341] on li "Plus de sifflements qui empêchent de dormir" at bounding box center [706, 353] width 253 height 25
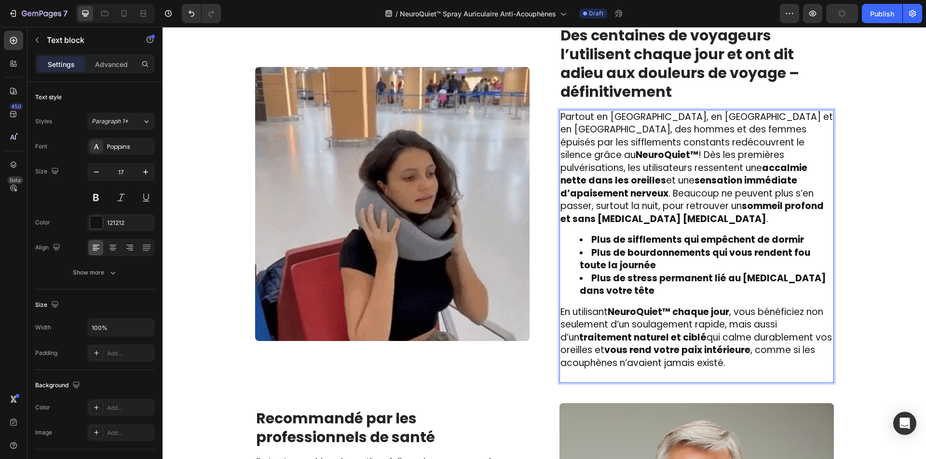
scroll to position [1395, 0]
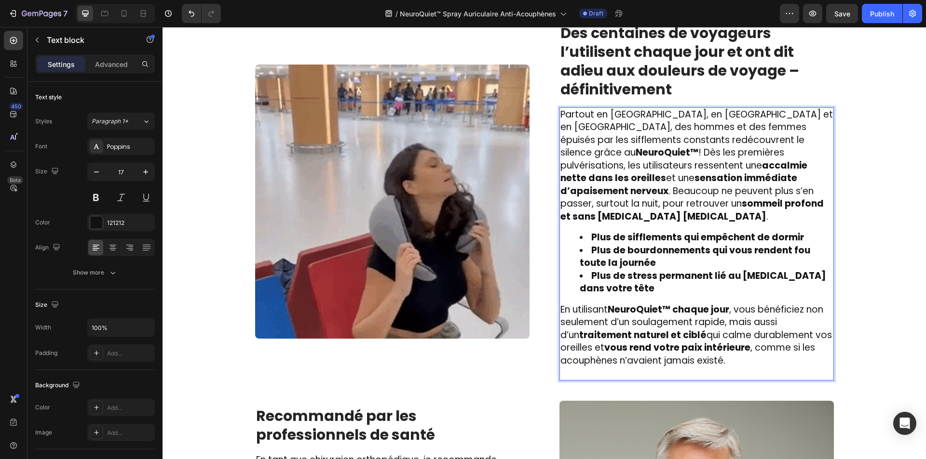
click at [596, 367] on p "Rich Text Editor. Editing area: main" at bounding box center [696, 373] width 272 height 13
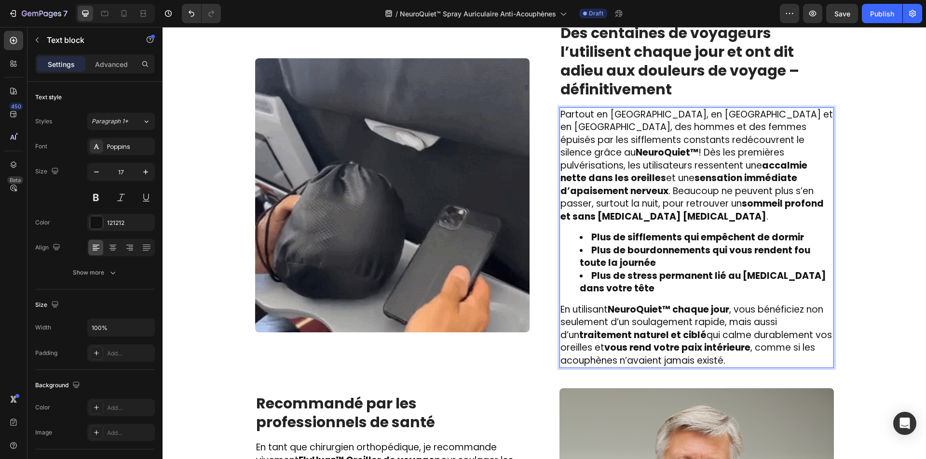
click at [650, 88] on strong "Des centaines de voyageurs l’utilisent chaque jour et ont dit adieu aux douleur…" at bounding box center [679, 61] width 239 height 77
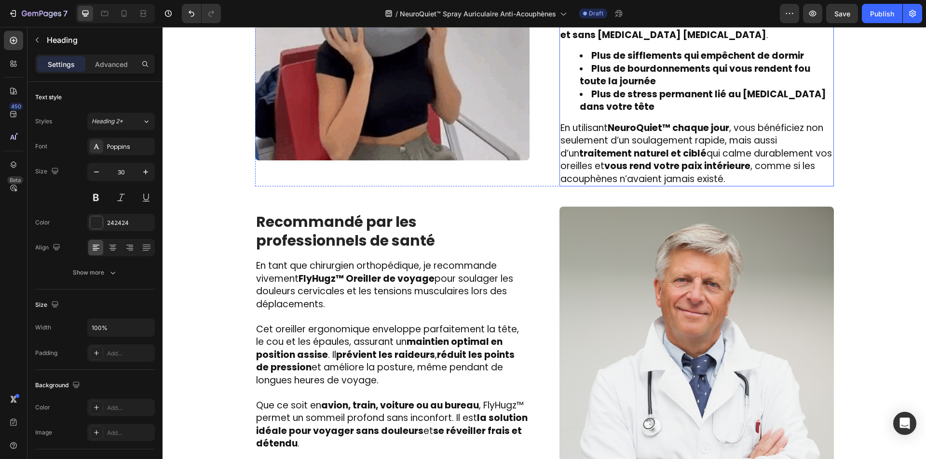
scroll to position [1575, 0]
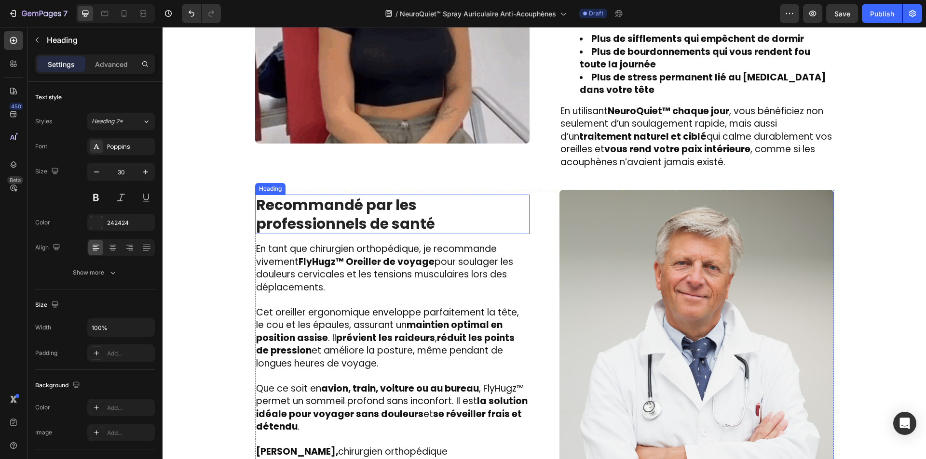
click at [274, 195] on strong "Recommandé par les professionnels de santé" at bounding box center [345, 215] width 179 height 40
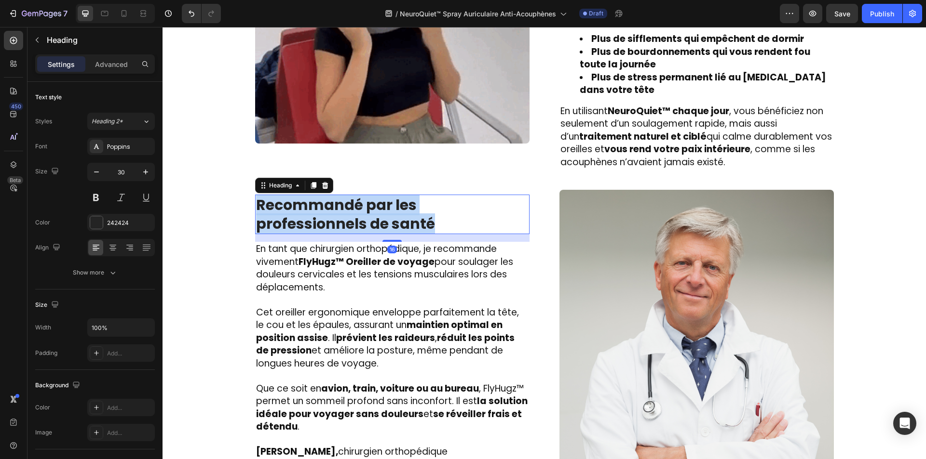
click at [274, 195] on strong "Recommandé par les professionnels de santé" at bounding box center [345, 215] width 179 height 40
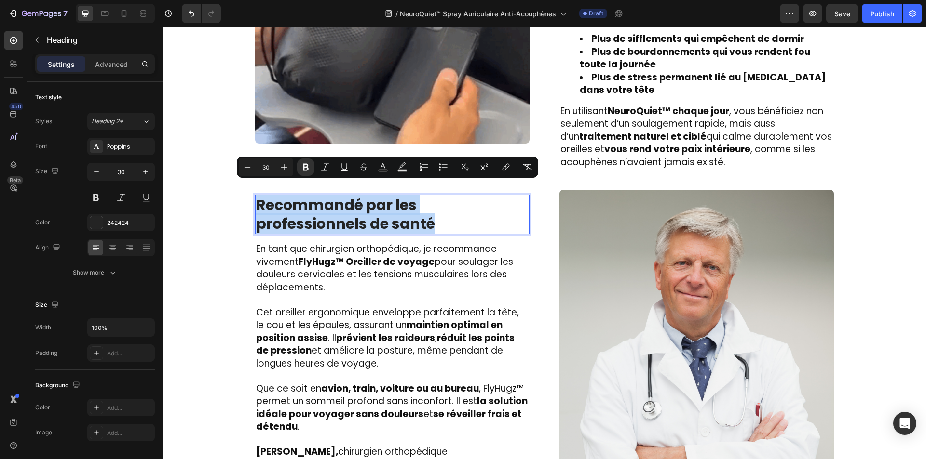
copy strong "Recommandé par les professionnels de santé"
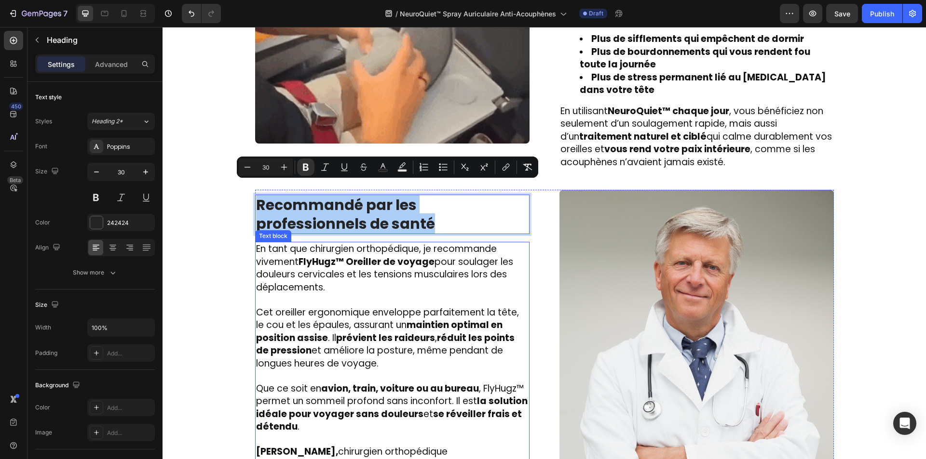
click at [313, 311] on span "Cet oreiller ergonomique enveloppe parfaitement la tête, le cou et les épaules,…" at bounding box center [387, 338] width 263 height 64
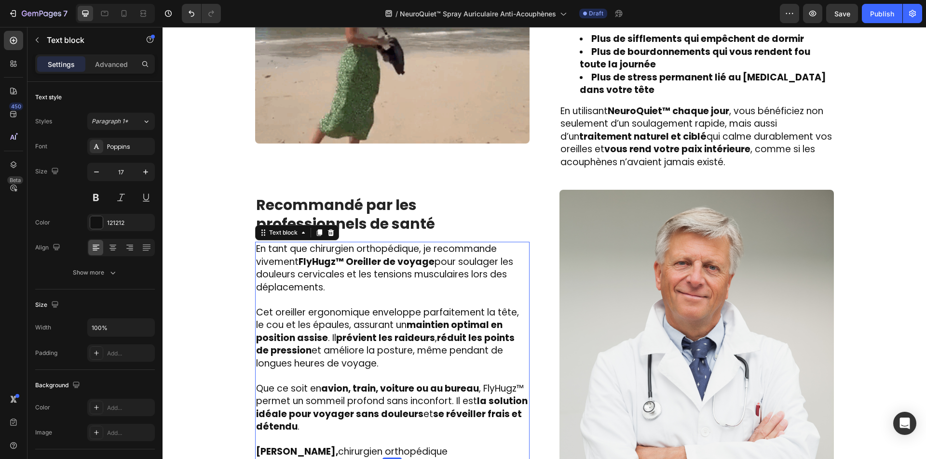
click at [313, 311] on span "Cet oreiller ergonomique enveloppe parfaitement la tête, le cou et les épaules,…" at bounding box center [387, 338] width 263 height 64
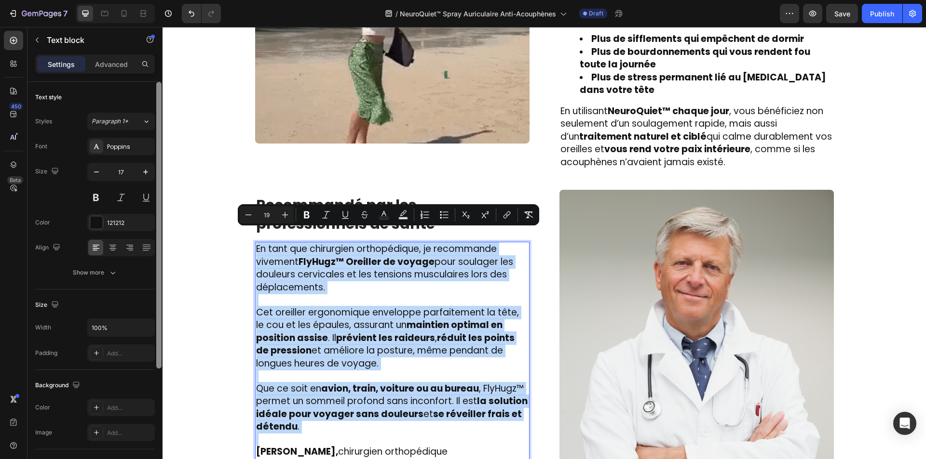
copy div "En tant que chirurgien orthopédique, je recommande vivement FlyHugz™ Oreiller d…"
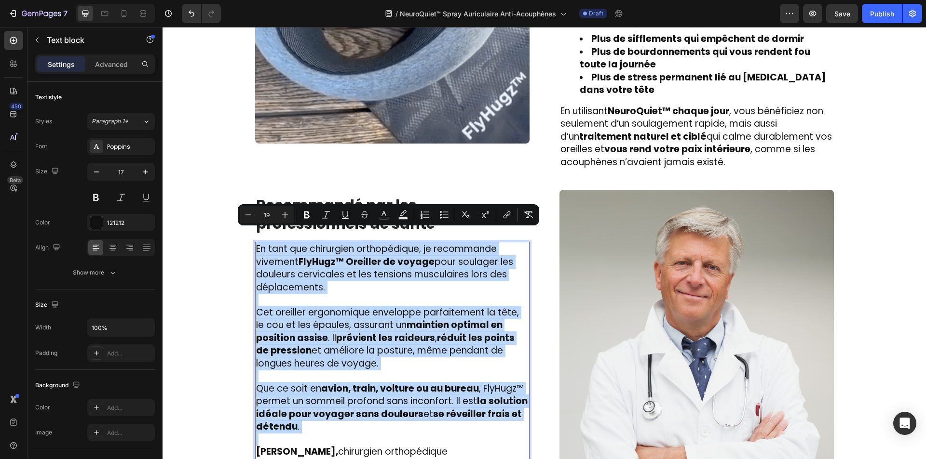
type input "17"
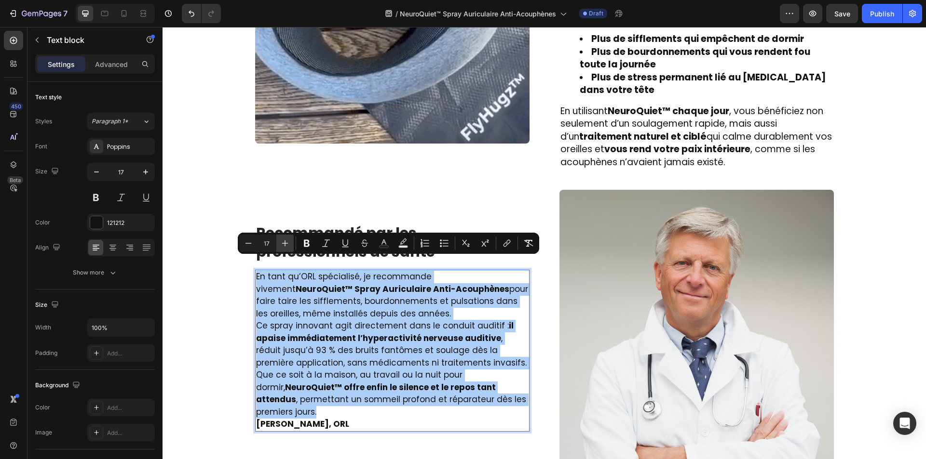
click at [287, 244] on icon "Editor contextual toolbar" at bounding box center [285, 244] width 10 height 10
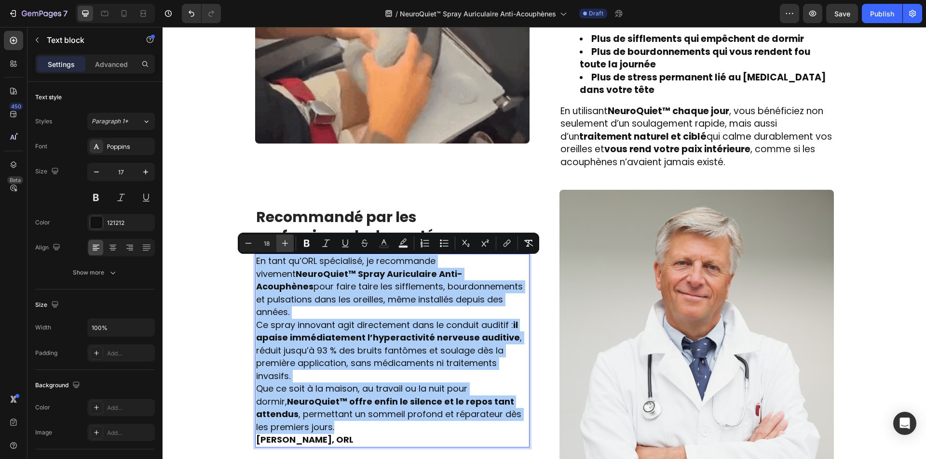
drag, startPoint x: 287, startPoint y: 244, endPoint x: 142, endPoint y: 289, distance: 151.9
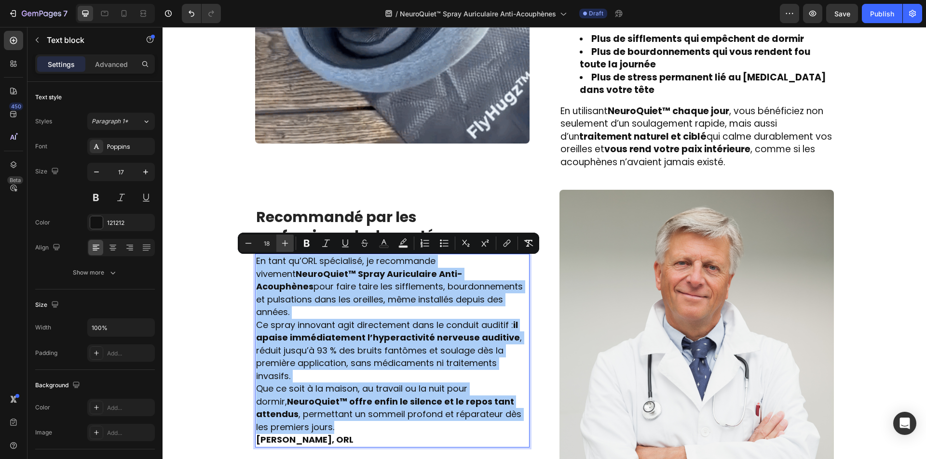
click at [287, 244] on icon "Editor contextual toolbar" at bounding box center [285, 244] width 10 height 10
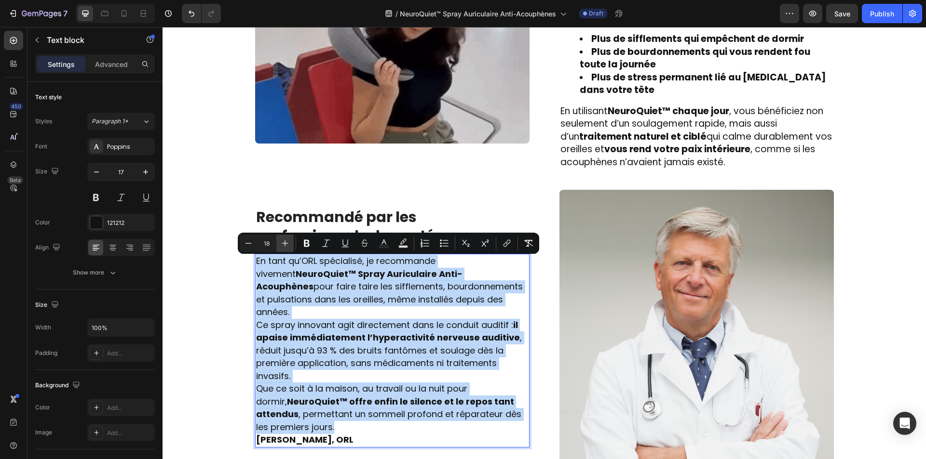
type input "19"
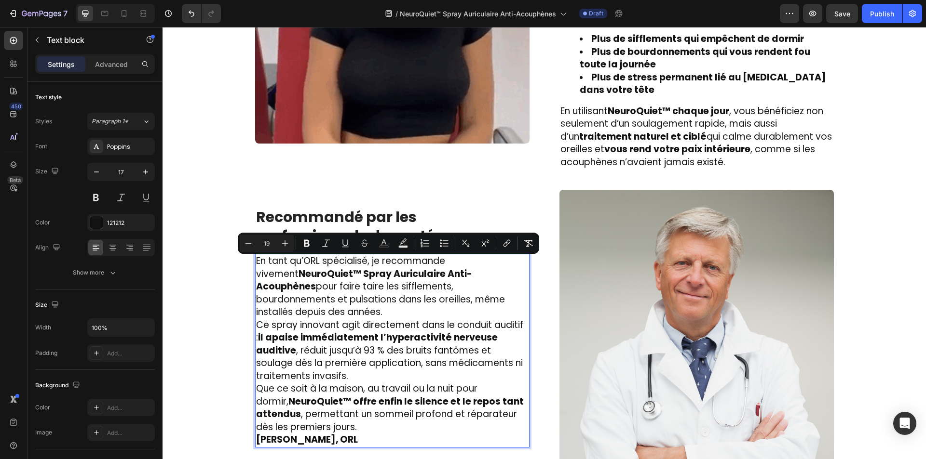
click at [404, 405] on p "Que ce soit à la maison, au travail ou la nuit pour dormir, NeuroQuiet™ offre e…" at bounding box center [392, 408] width 272 height 51
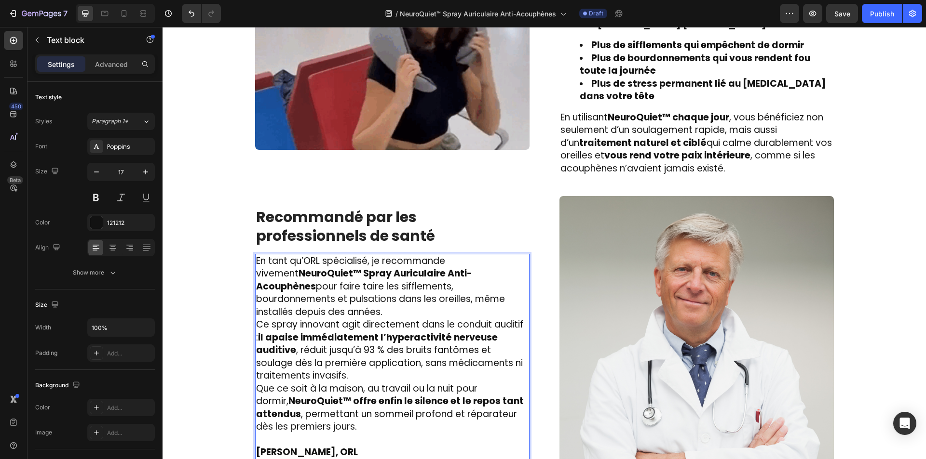
click at [382, 357] on p "Ce spray innovant agit directement dans le conduit auditif : il apaise immédiat…" at bounding box center [392, 351] width 272 height 64
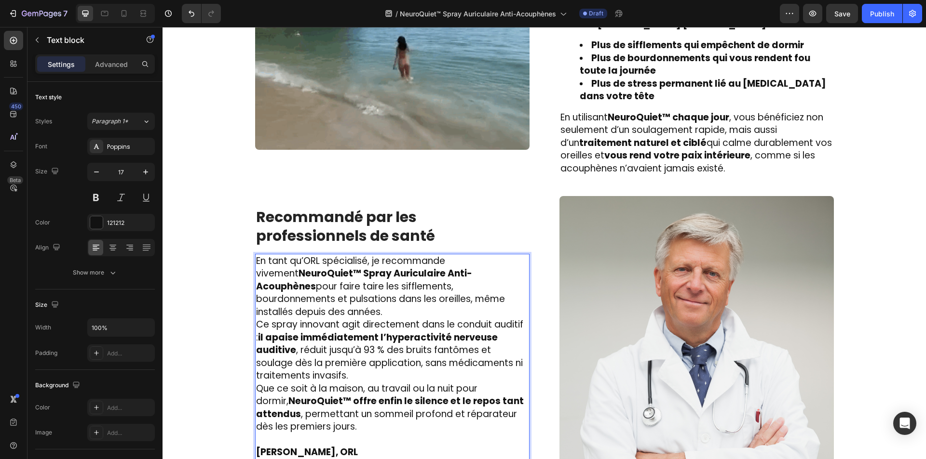
scroll to position [1562, 0]
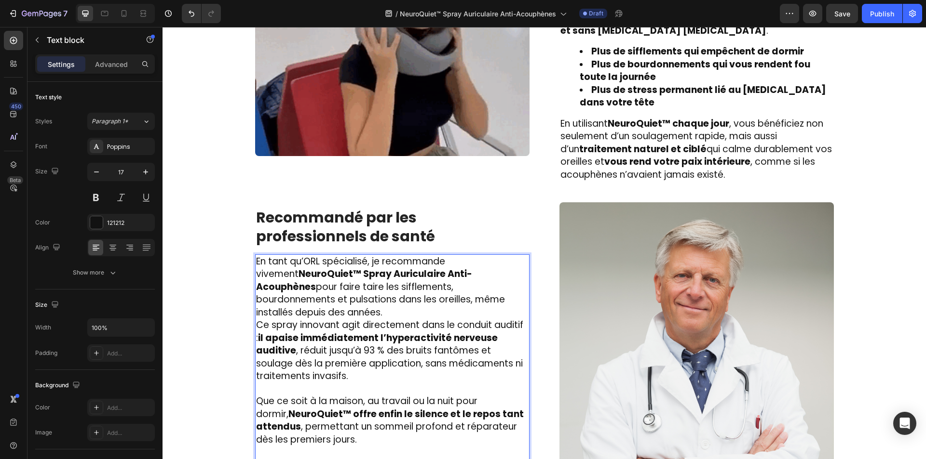
click at [503, 293] on p "En tant qu’ORL spécialisé, je recommande vivement NeuroQuiet™ Spray Auriculaire…" at bounding box center [392, 288] width 272 height 64
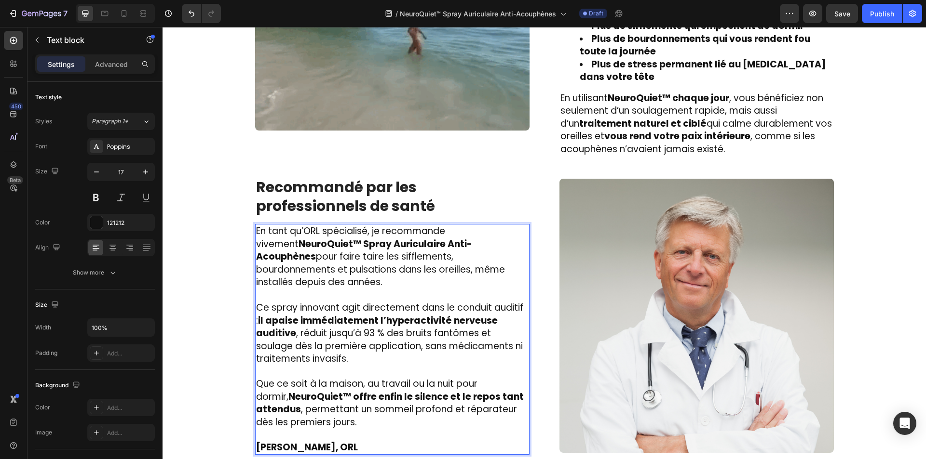
scroll to position [1604, 0]
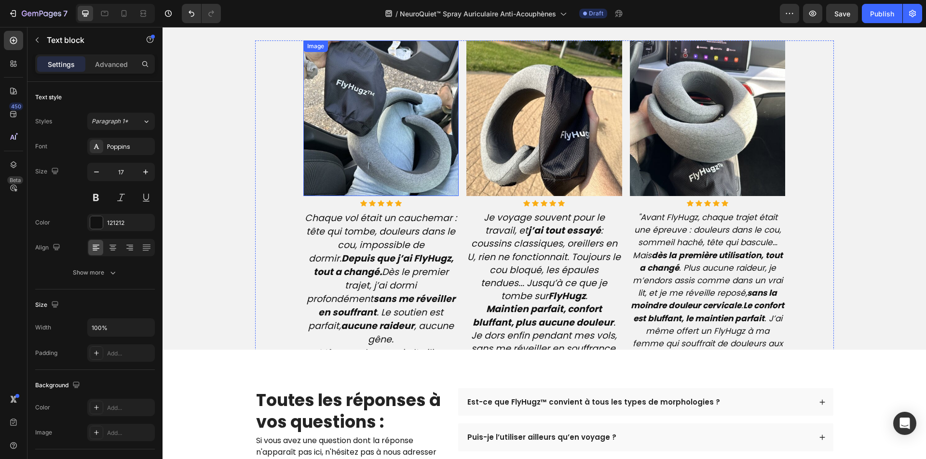
click at [387, 305] on strong "sans me réveiller en souffrant" at bounding box center [386, 306] width 137 height 27
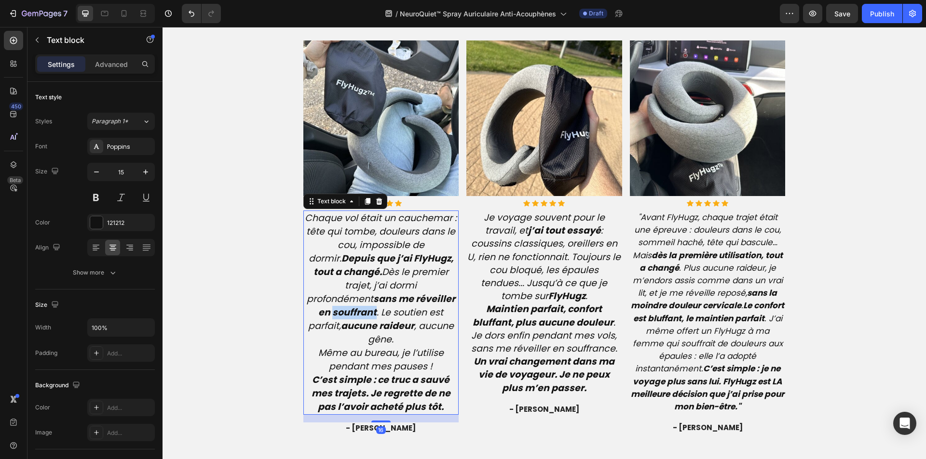
click at [387, 305] on strong "sans me réveiller en souffrant" at bounding box center [386, 306] width 137 height 27
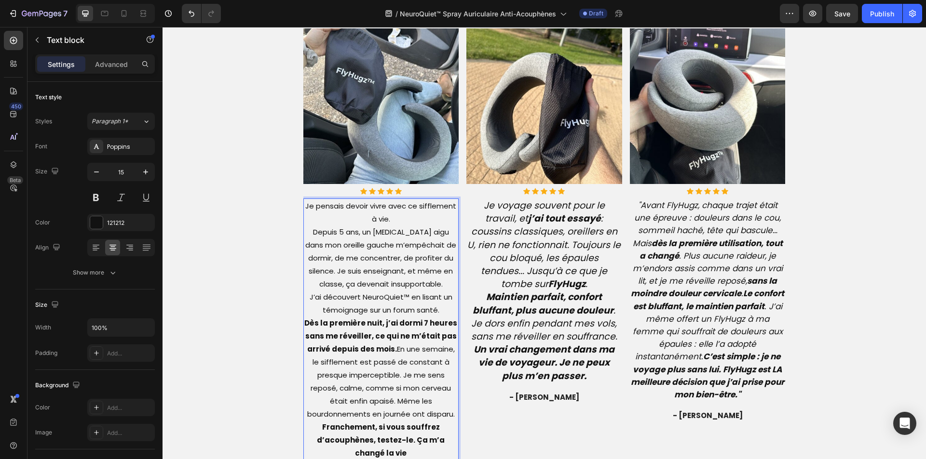
scroll to position [2300, 0]
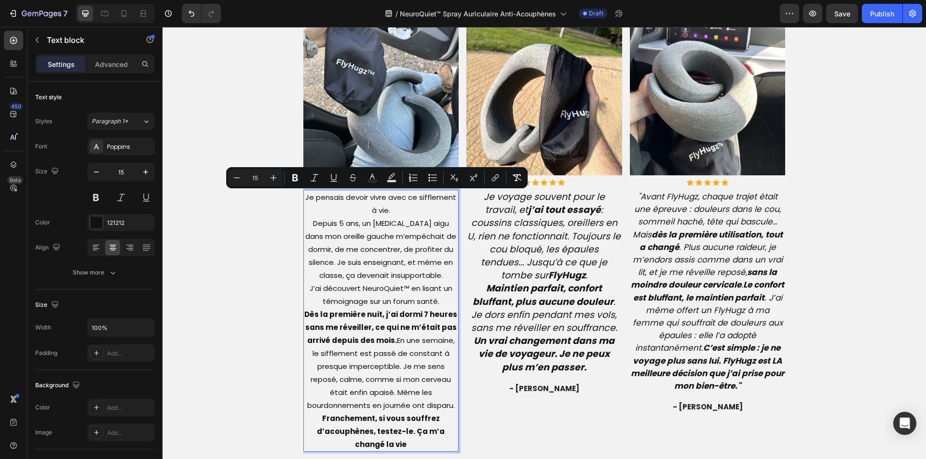
click at [257, 183] on input "15" at bounding box center [254, 178] width 19 height 12
type input "19"
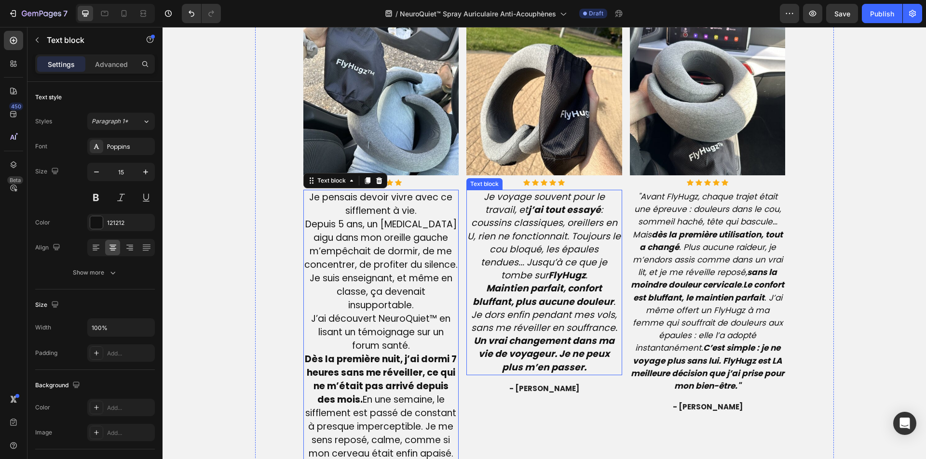
click at [581, 290] on strong "Maintien parfait, confort bluffant, plus aucune douleur" at bounding box center [543, 295] width 141 height 26
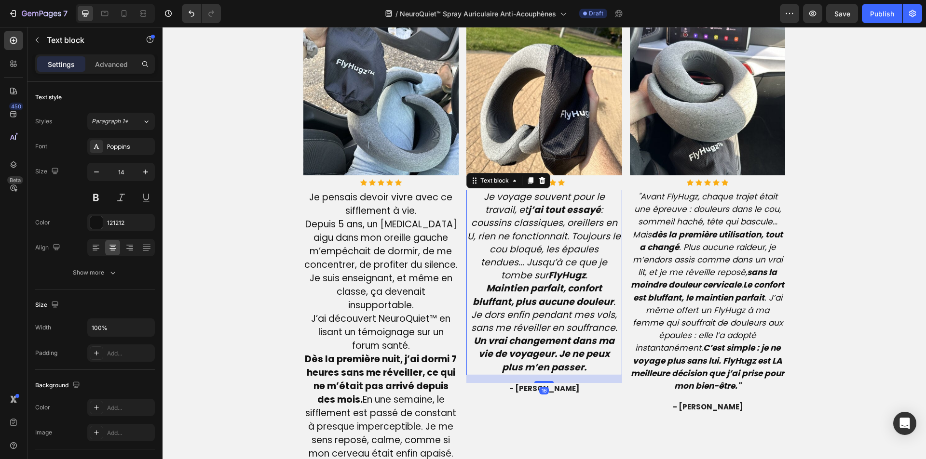
click at [581, 290] on strong "Maintien parfait, confort bluffant, plus aucune douleur" at bounding box center [543, 295] width 141 height 26
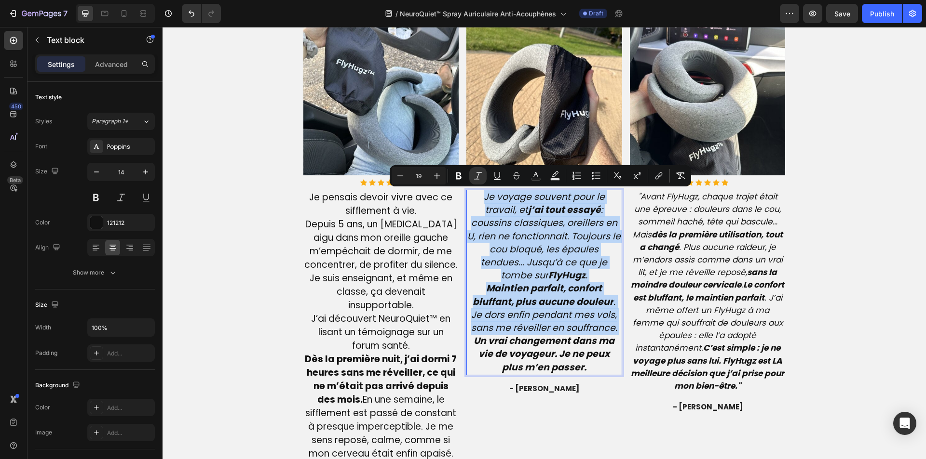
type input "14"
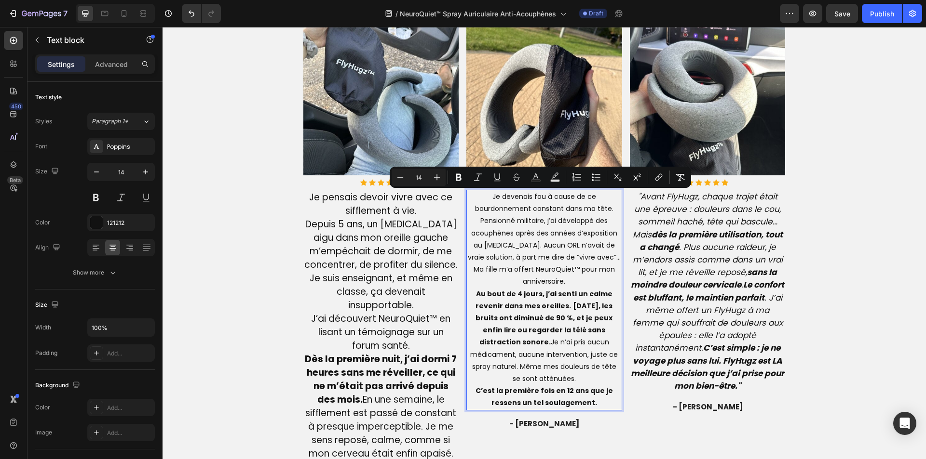
click at [423, 177] on input "14" at bounding box center [418, 178] width 19 height 12
type input "19"
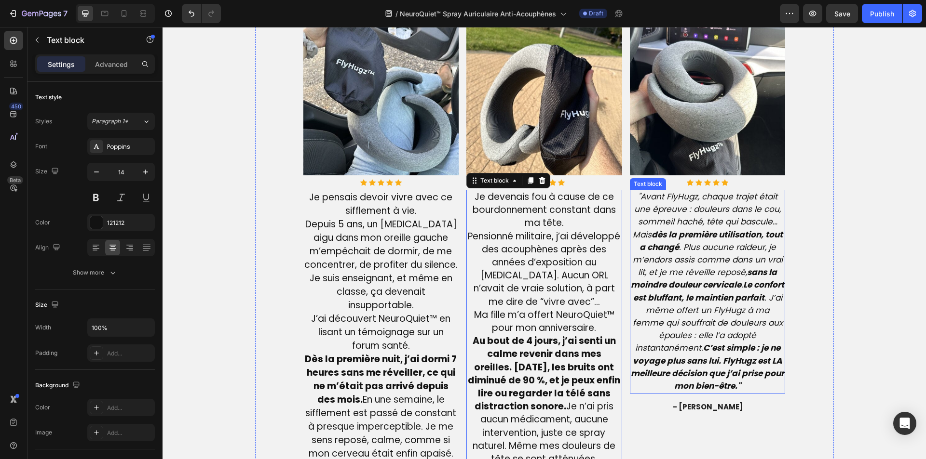
click at [705, 290] on strong "sans la moindre douleur cervicale" at bounding box center [704, 279] width 146 height 24
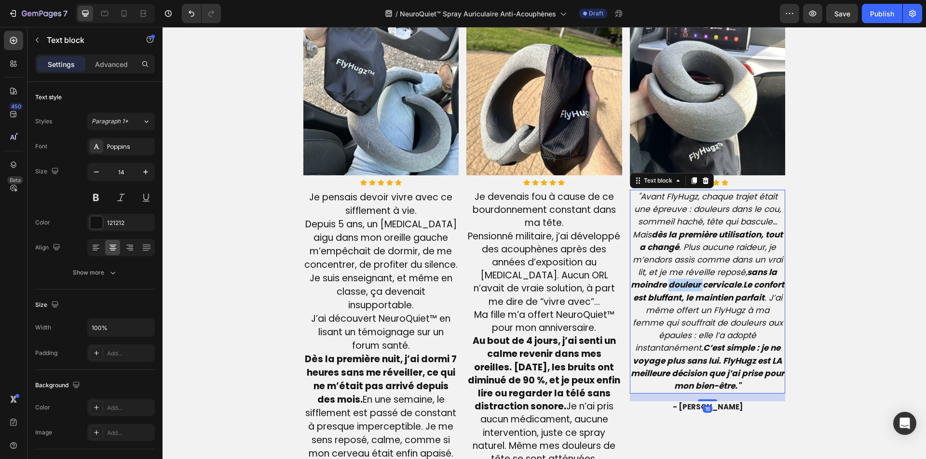
click at [705, 290] on strong "sans la moindre douleur cervicale" at bounding box center [704, 279] width 146 height 24
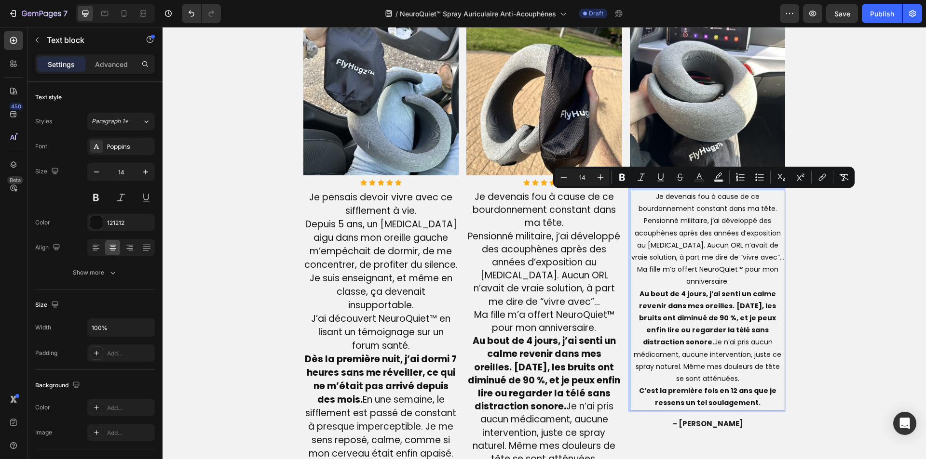
click at [586, 177] on input "14" at bounding box center [581, 178] width 19 height 12
type input "19"
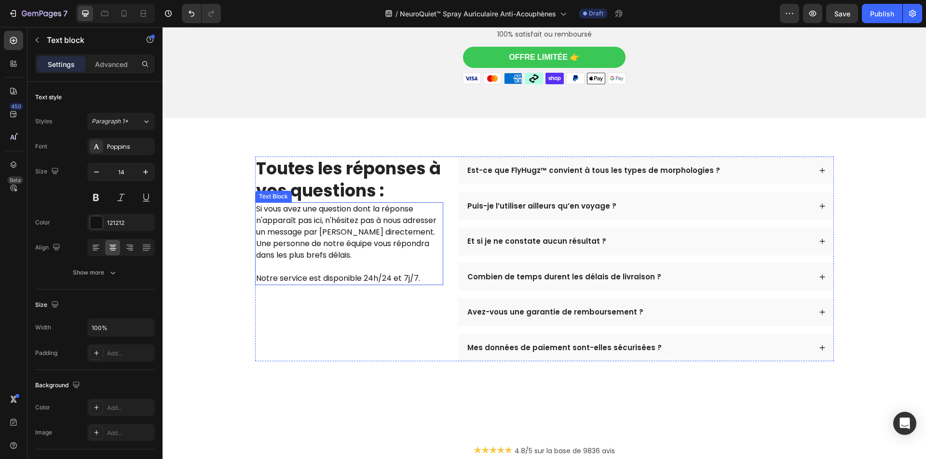
scroll to position [2878, 0]
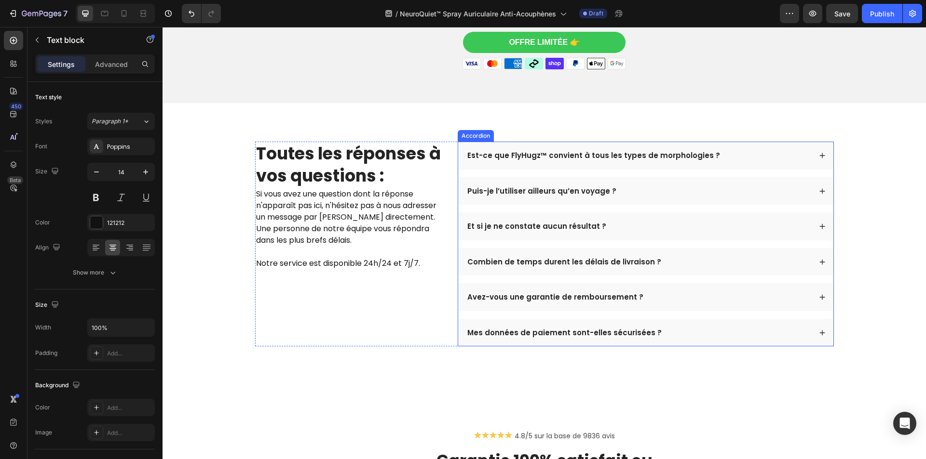
click at [501, 149] on div "Est-ce que FlyHugz™ convient à tous les types de morphologies ?" at bounding box center [594, 155] width 256 height 13
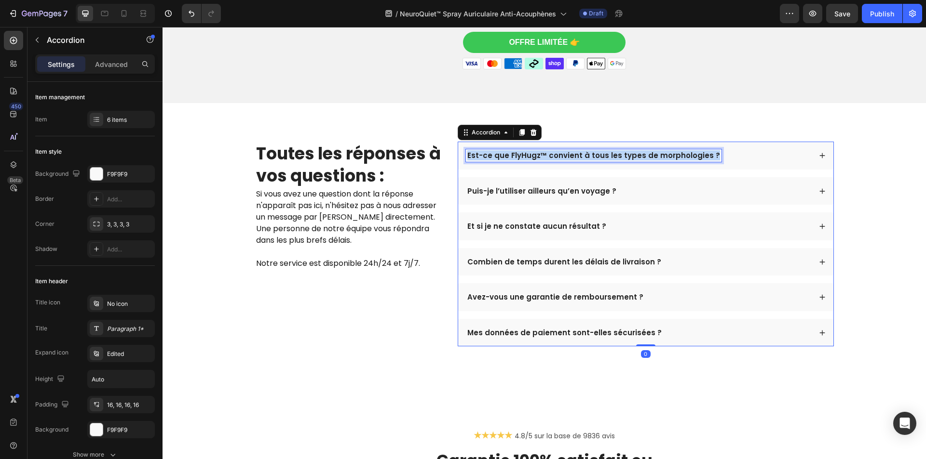
click at [501, 149] on div "Est-ce que FlyHugz™ convient à tous les types de morphologies ?" at bounding box center [594, 155] width 256 height 13
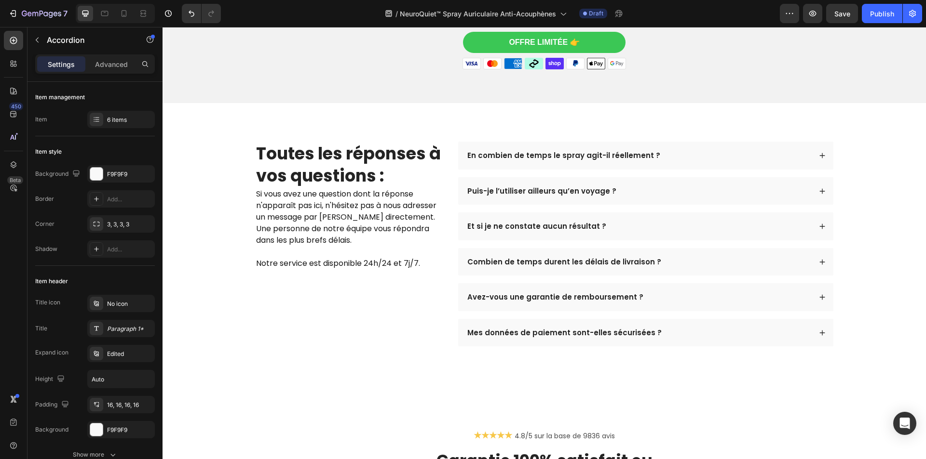
click at [667, 149] on div "En combien de temps le spray agit-il réellement ?" at bounding box center [638, 155] width 345 height 13
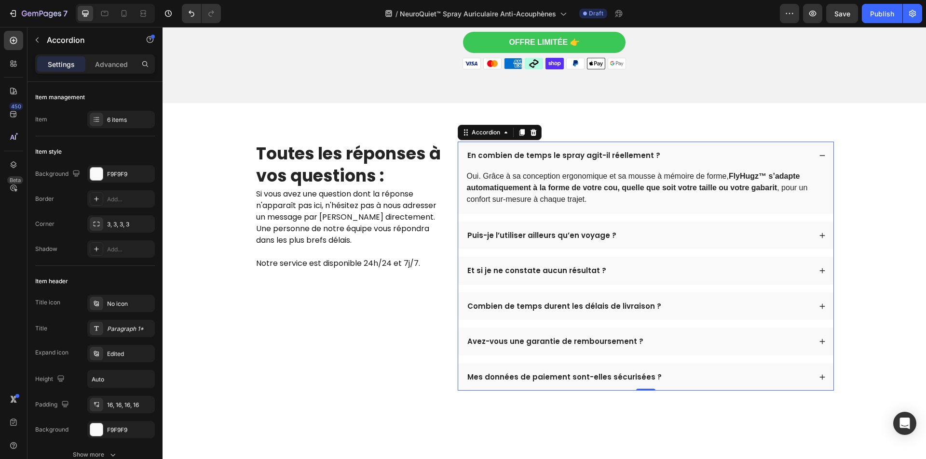
click at [614, 181] on p "Oui. Grâce à sa conception ergonomique et sa mousse à mémoire de forme, FlyHugz…" at bounding box center [646, 188] width 358 height 35
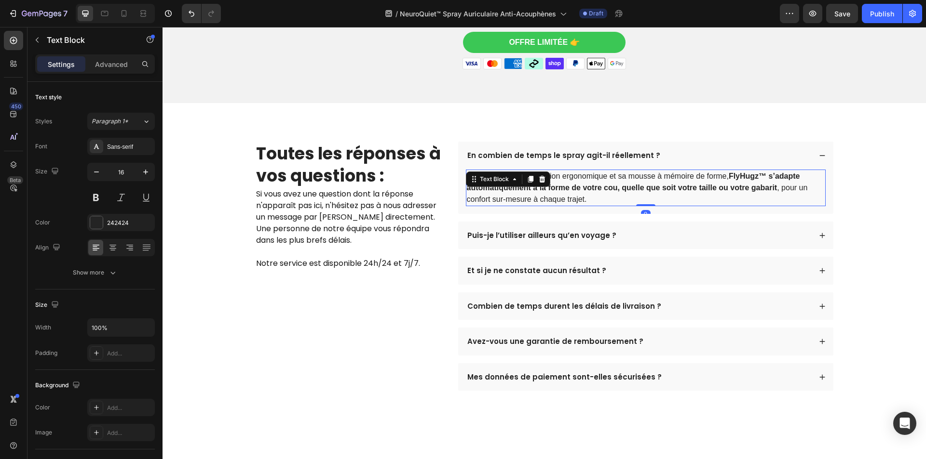
click at [614, 181] on p "Oui. Grâce à sa conception ergonomique et sa mousse à mémoire de forme, FlyHugz…" at bounding box center [646, 188] width 358 height 35
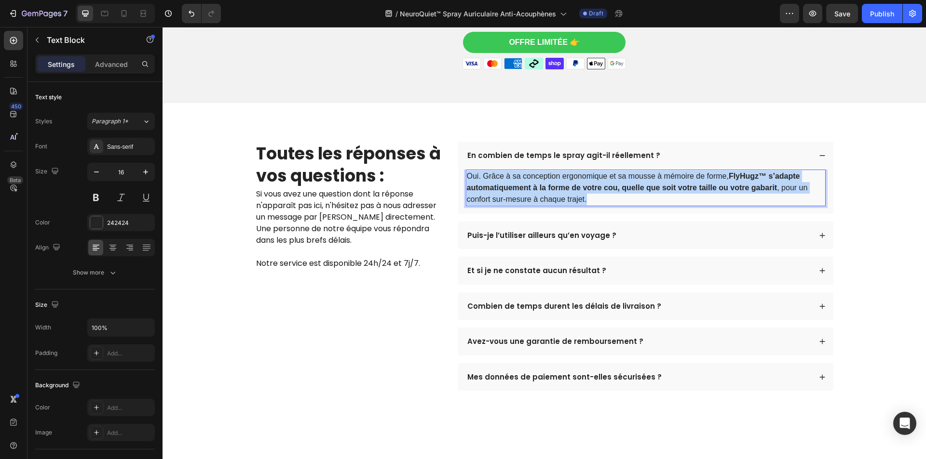
click at [614, 181] on p "Oui. Grâce à sa conception ergonomique et sa mousse à mémoire de forme, FlyHugz…" at bounding box center [646, 188] width 358 height 35
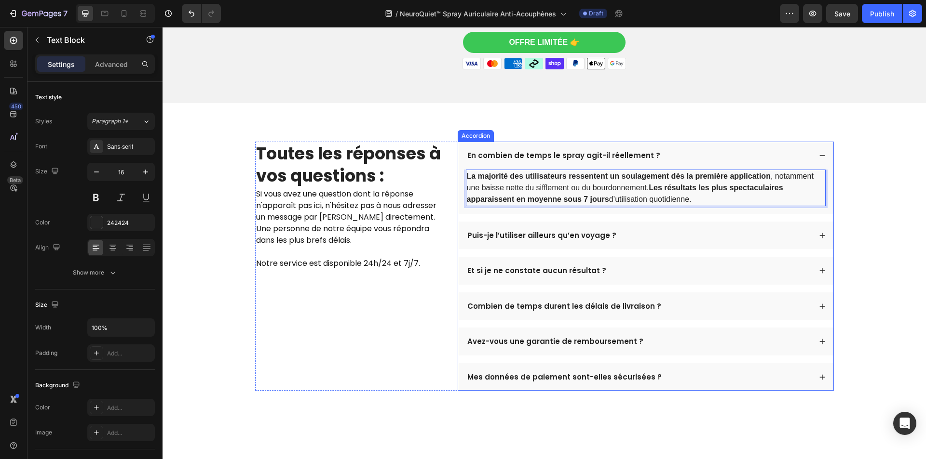
click at [523, 231] on p "Puis-je l’utiliser ailleurs qu’en voyage ?" at bounding box center [541, 236] width 149 height 10
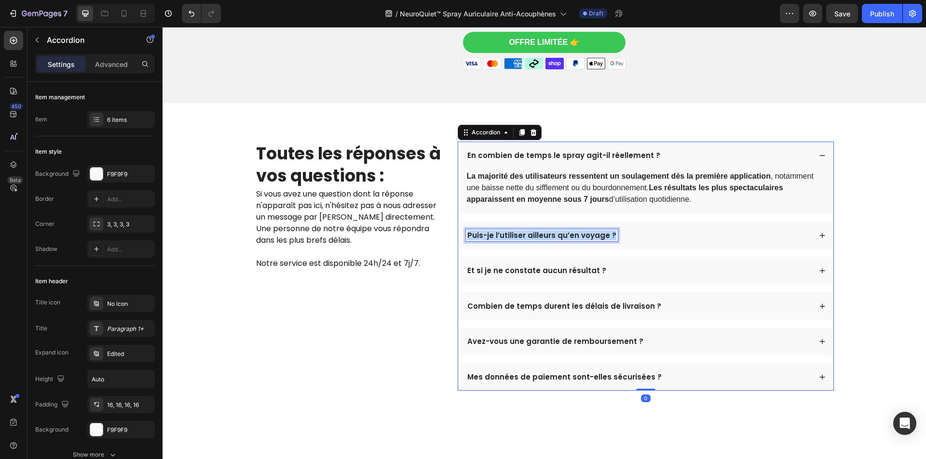
click at [523, 231] on p "Puis-je l’utiliser ailleurs qu’en voyage ?" at bounding box center [541, 236] width 149 height 10
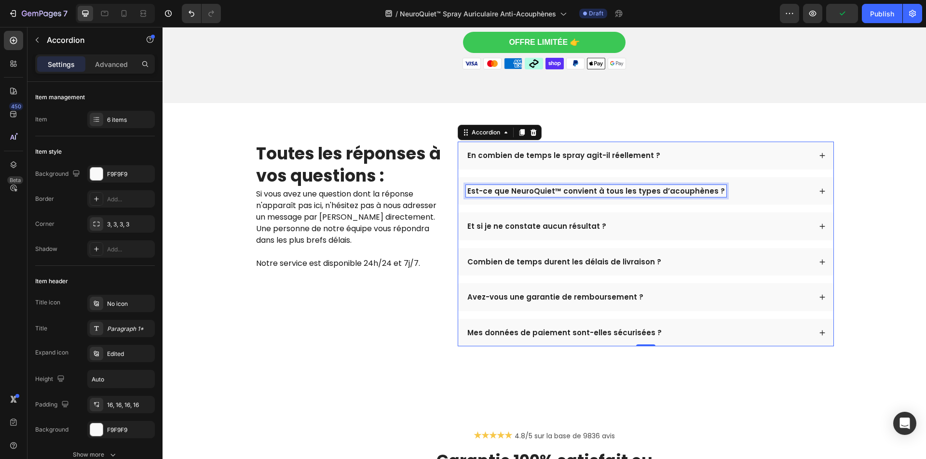
scroll to position [2834, 0]
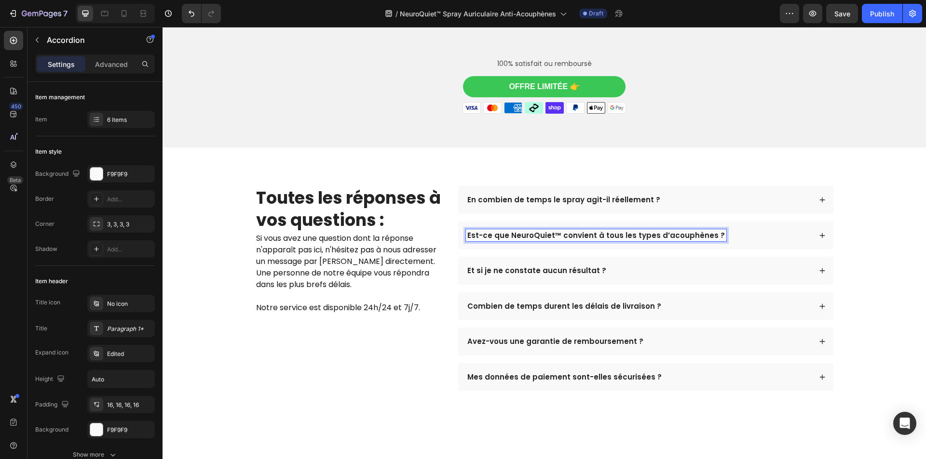
click at [727, 230] on div "Est-ce que NeuroQuiet™ convient à tous les types d’acouphènes ?" at bounding box center [638, 236] width 345 height 13
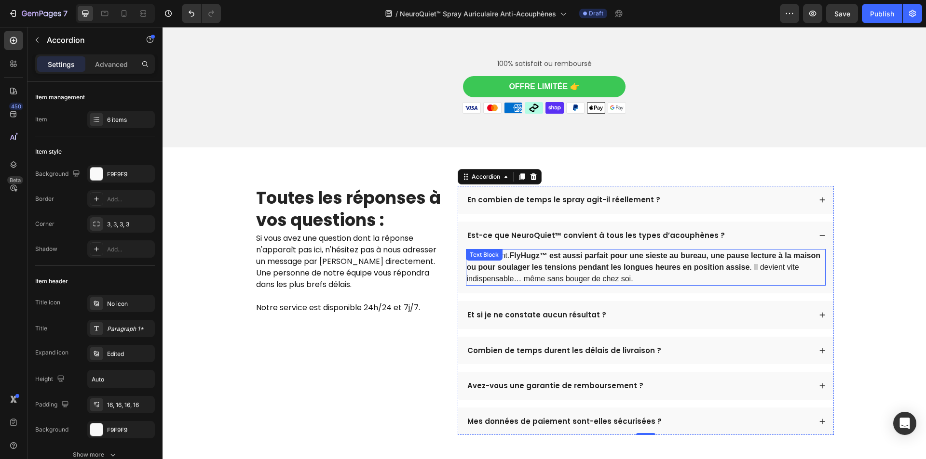
click at [556, 253] on strong "FlyHugz™ est aussi parfait pour une sieste au bureau, une pause lecture à la ma…" at bounding box center [644, 262] width 354 height 20
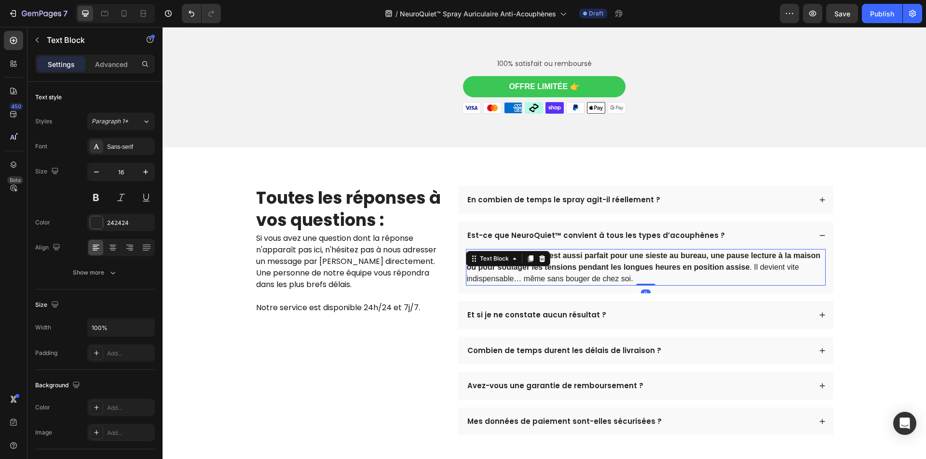
click at [556, 253] on strong "FlyHugz™ est aussi parfait pour une sieste au bureau, une pause lecture à la ma…" at bounding box center [644, 262] width 354 height 20
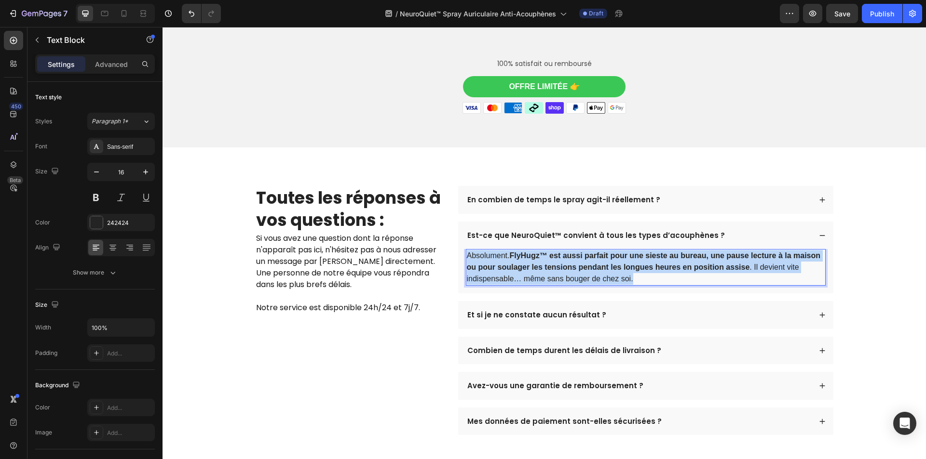
click at [556, 253] on strong "FlyHugz™ est aussi parfait pour une sieste au bureau, une pause lecture à la ma…" at bounding box center [644, 262] width 354 height 20
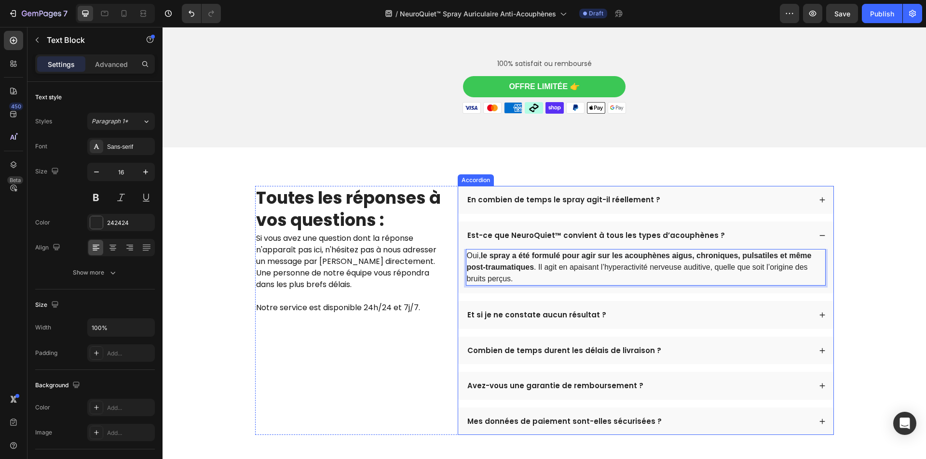
click at [490, 311] on p "Et si je ne constate aucun résultat ?" at bounding box center [536, 316] width 139 height 10
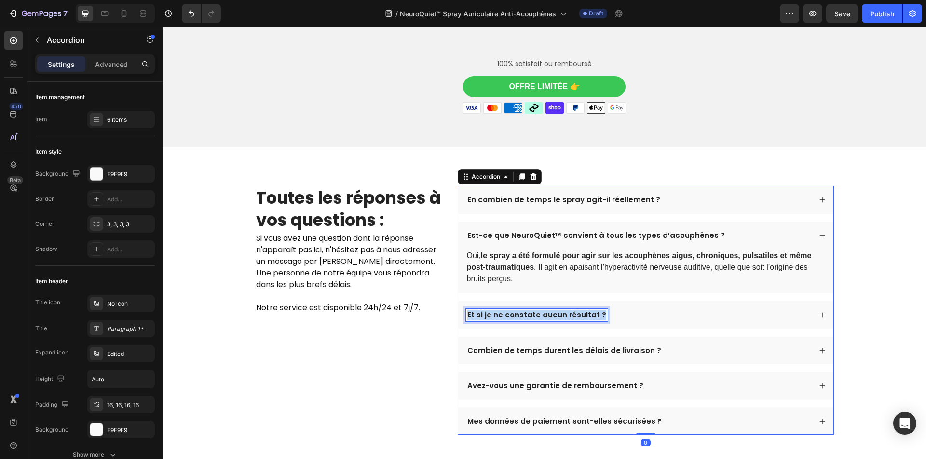
click at [490, 311] on p "Et si je ne constate aucun résultat ?" at bounding box center [536, 316] width 139 height 10
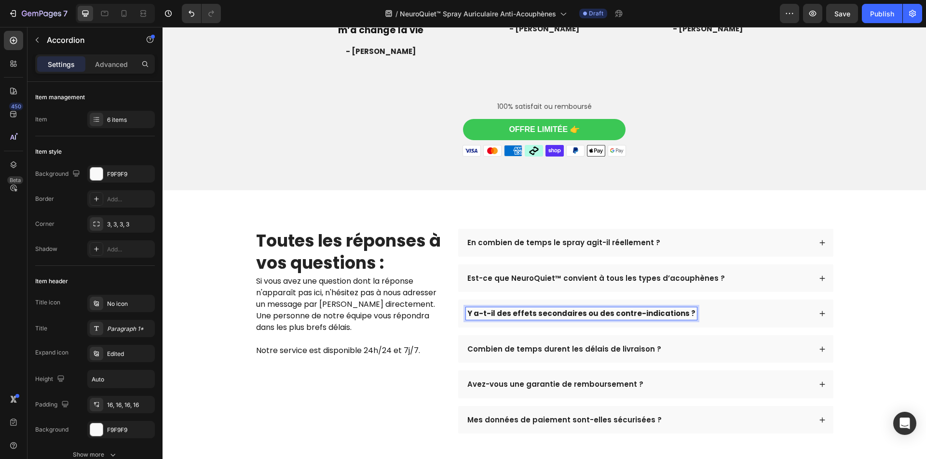
scroll to position [2790, 0]
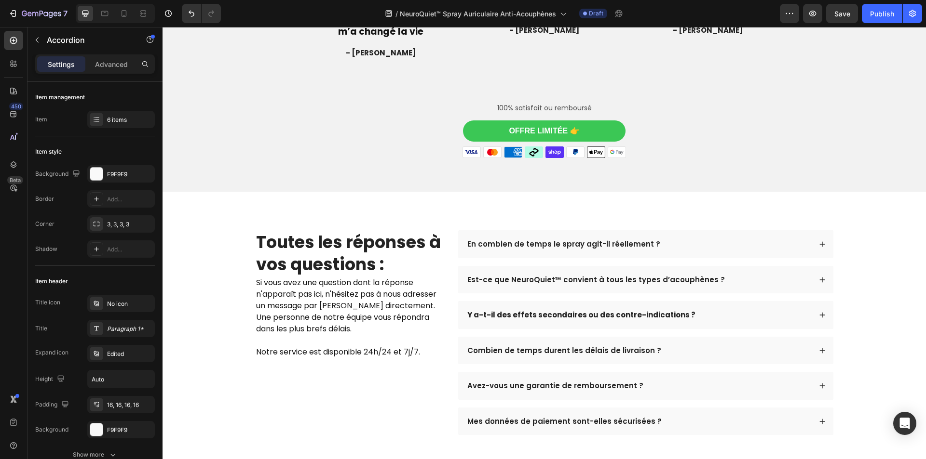
click at [699, 285] on div "En combien de temps le spray agit-il réellement ? Est-ce que NeuroQuiet™ convie…" at bounding box center [646, 332] width 376 height 205
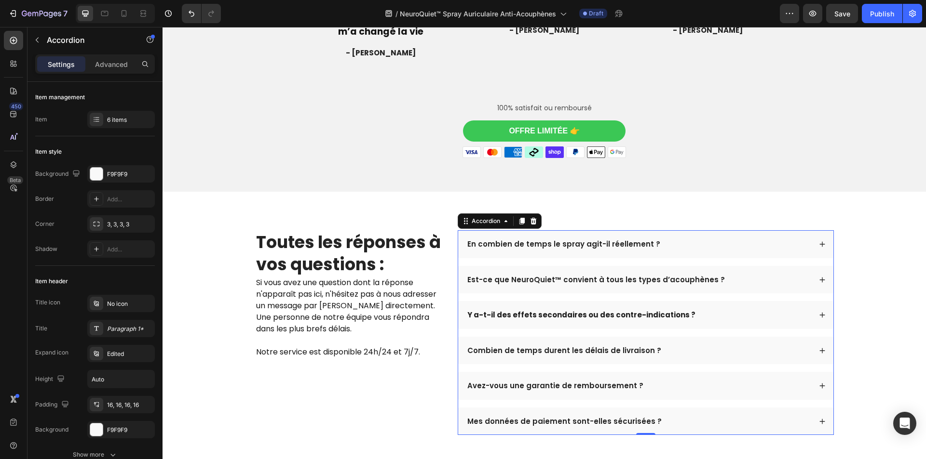
click at [708, 309] on div "Y a-t-il des effets secondaires ou des contre-indications ?" at bounding box center [638, 315] width 345 height 13
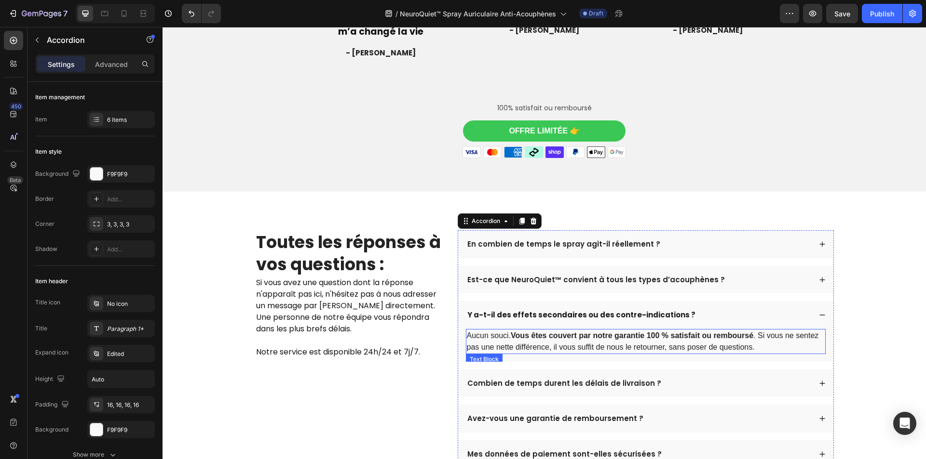
click at [656, 333] on p "Aucun souci. Vous êtes couvert par notre garantie 100 % satisfait ou remboursé …" at bounding box center [646, 341] width 358 height 23
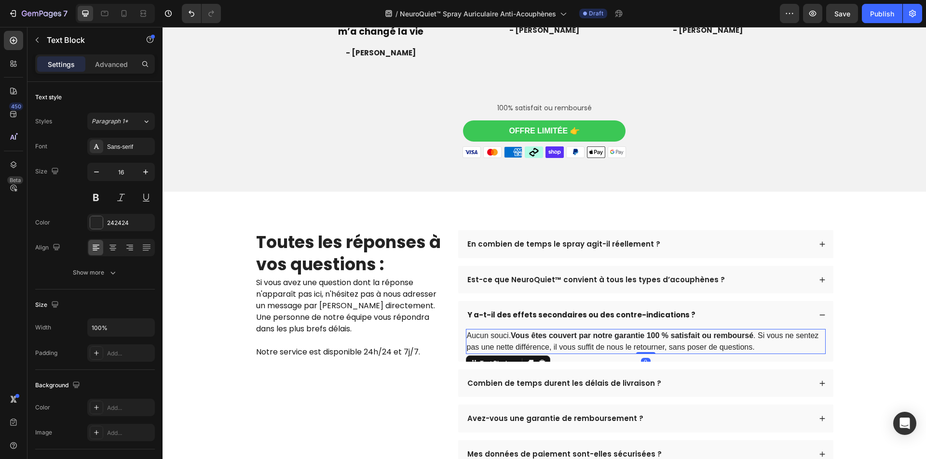
click at [656, 333] on p "Aucun souci. Vous êtes couvert par notre garantie 100 % satisfait ou remboursé …" at bounding box center [646, 341] width 358 height 23
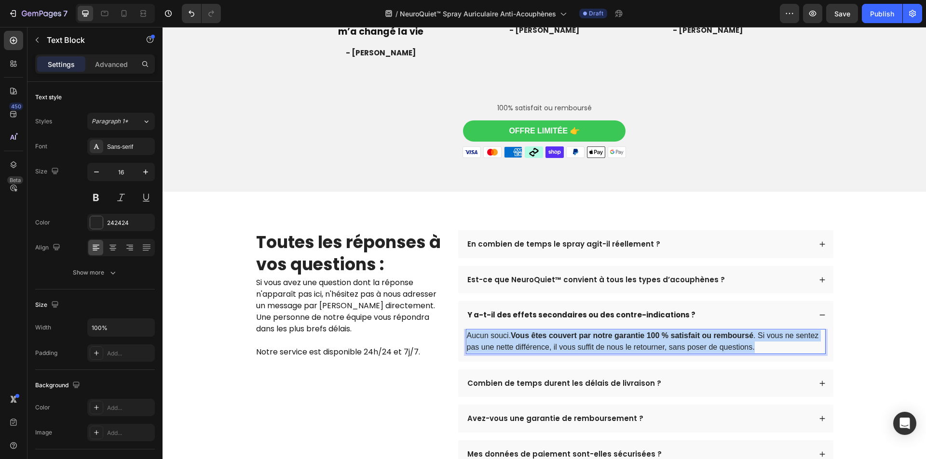
click at [656, 333] on p "Aucun souci. Vous êtes couvert par notre garantie 100 % satisfait ou remboursé …" at bounding box center [646, 341] width 358 height 23
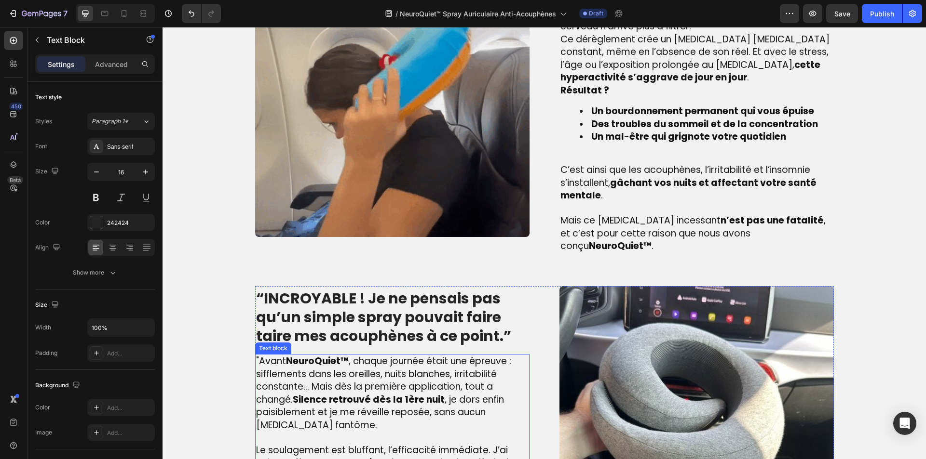
scroll to position [668, 0]
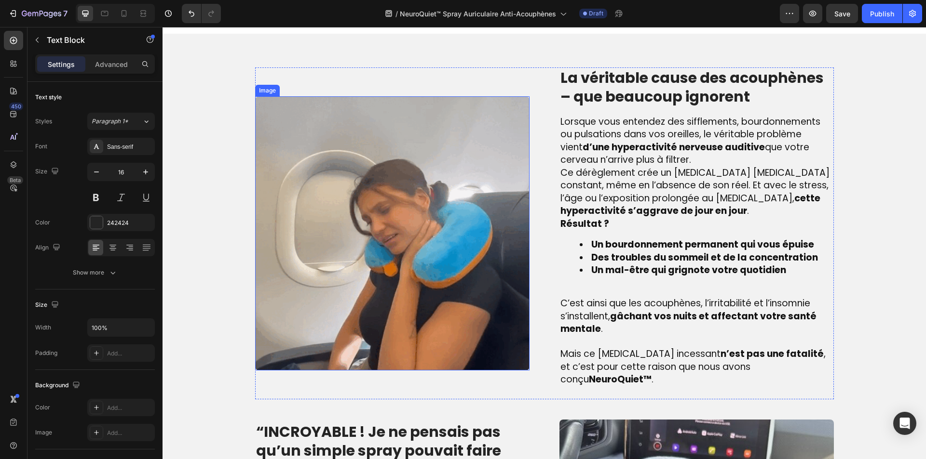
click at [418, 254] on img at bounding box center [392, 233] width 274 height 274
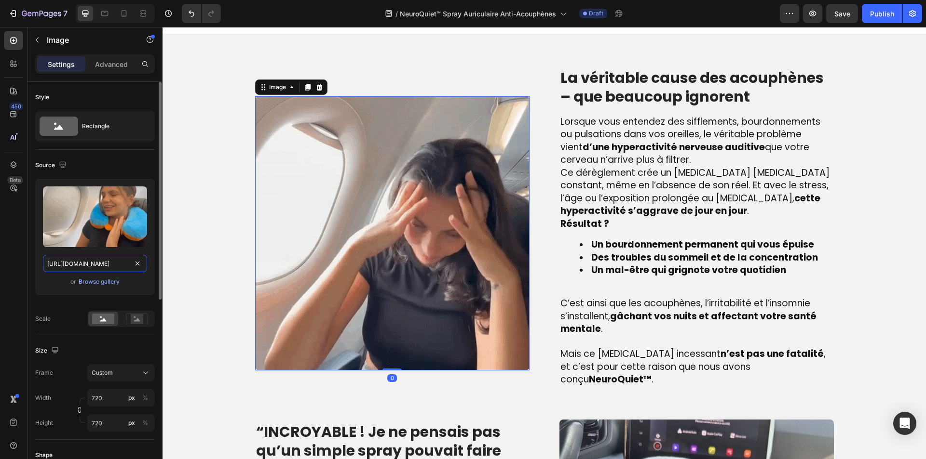
click at [70, 265] on input "[URL][DOMAIN_NAME]" at bounding box center [95, 263] width 104 height 17
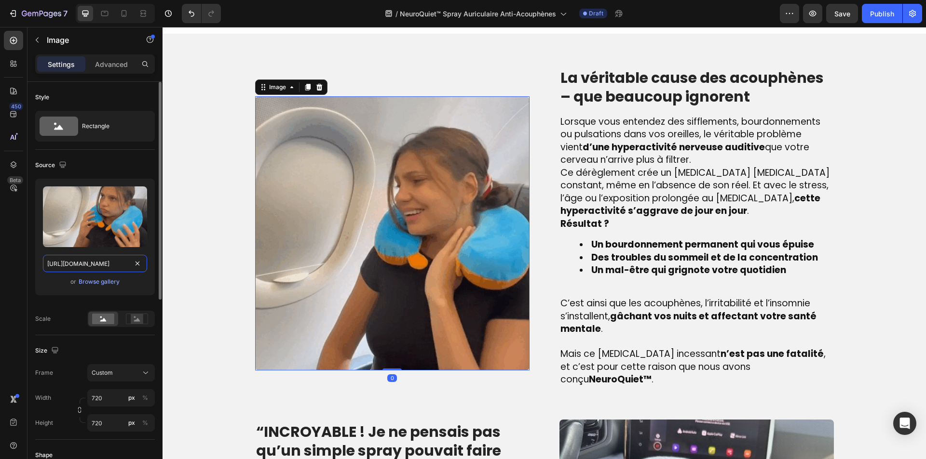
paste input "64.media.tumblr.com/9b739cac31432da5a854fb60eea45164/52d3101d2ec6111f-d4/s1280x…"
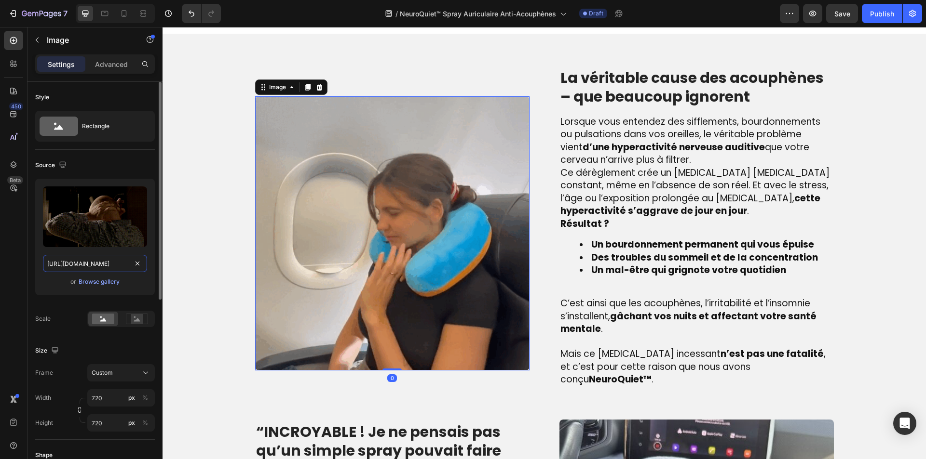
scroll to position [0, 347]
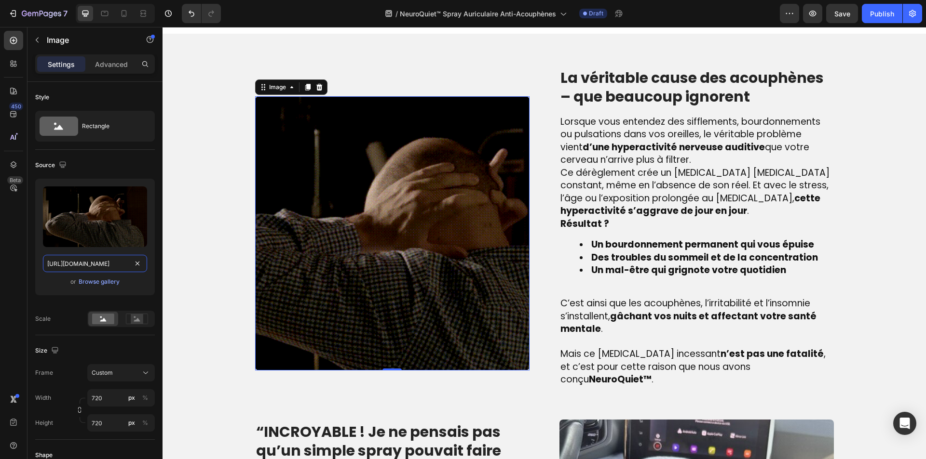
type input "https://64.media.tumblr.com/9b739cac31432da5a854fb60eea45164/52d3101d2ec6111f-d…"
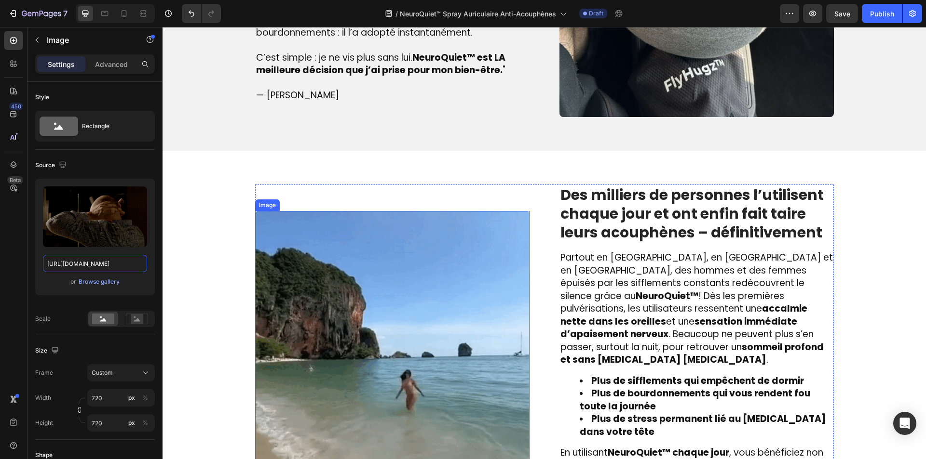
scroll to position [1391, 0]
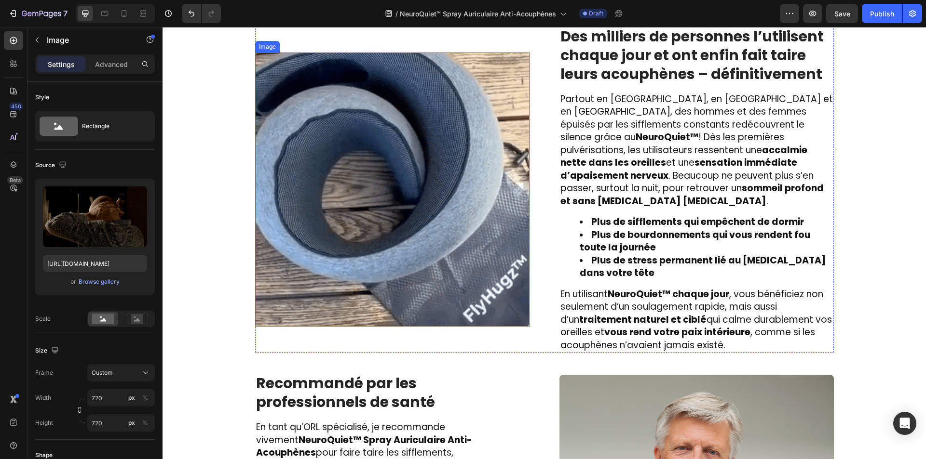
click at [397, 211] on img at bounding box center [392, 190] width 274 height 274
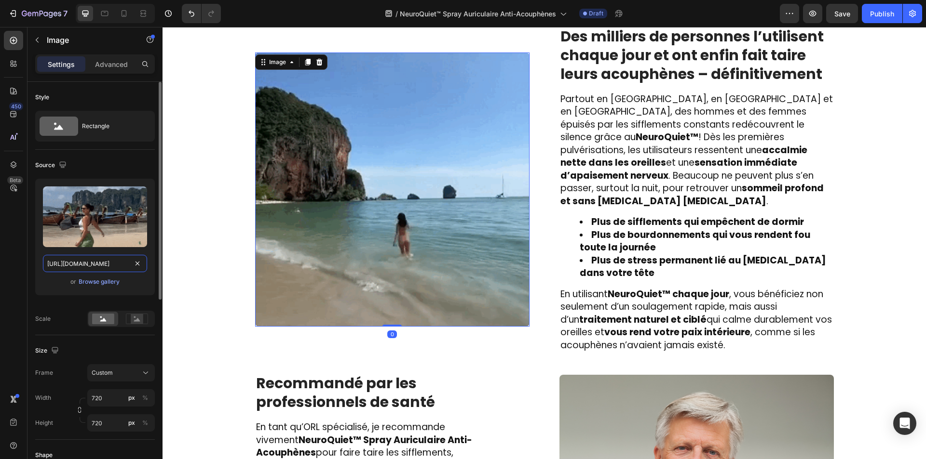
click at [103, 258] on input "[URL][DOMAIN_NAME]" at bounding box center [95, 263] width 104 height 17
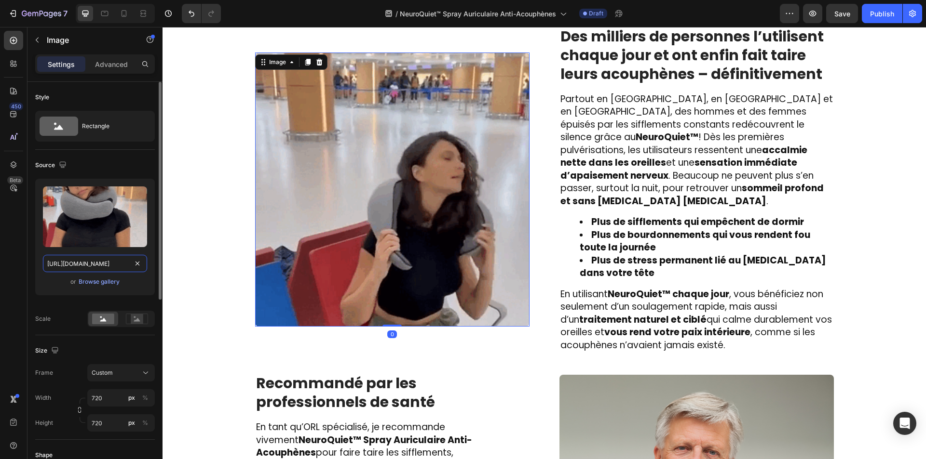
paste input "media.tenor.com/QHnF4wUG-xsAAAAM/clean-ears-ears.gif"
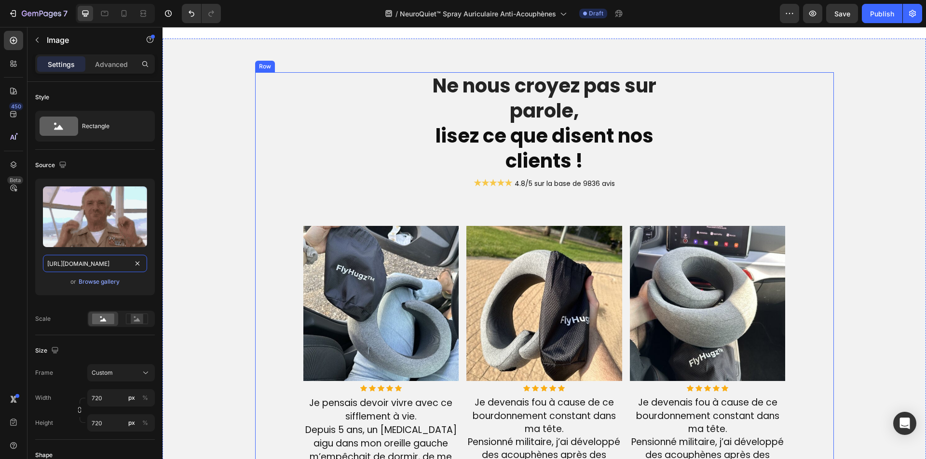
scroll to position [2115, 0]
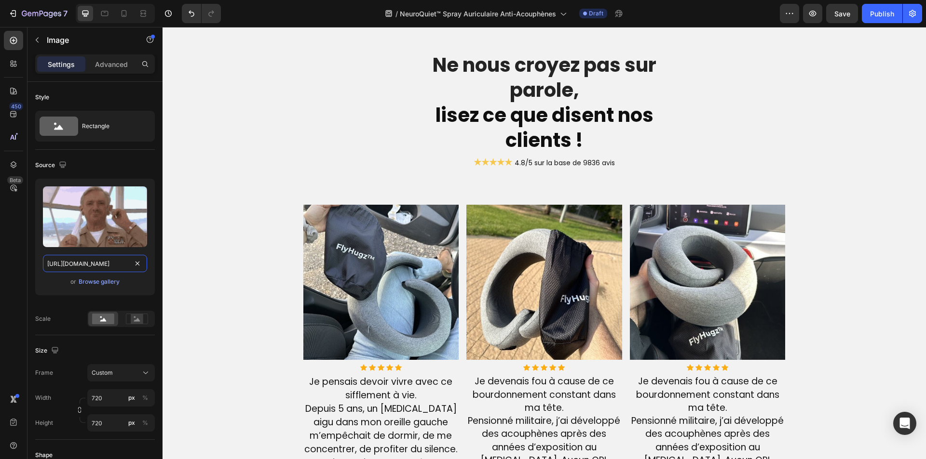
type input "https://media.tenor.com/QHnF4wUG-xsAAAAM/clean-ears-ears.gif"
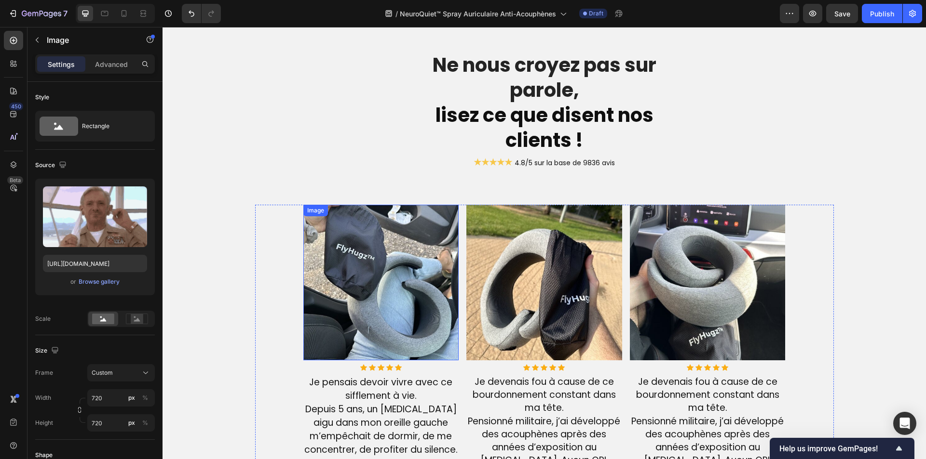
drag, startPoint x: 300, startPoint y: 274, endPoint x: 319, endPoint y: 270, distance: 18.7
click at [303, 273] on img at bounding box center [381, 283] width 156 height 156
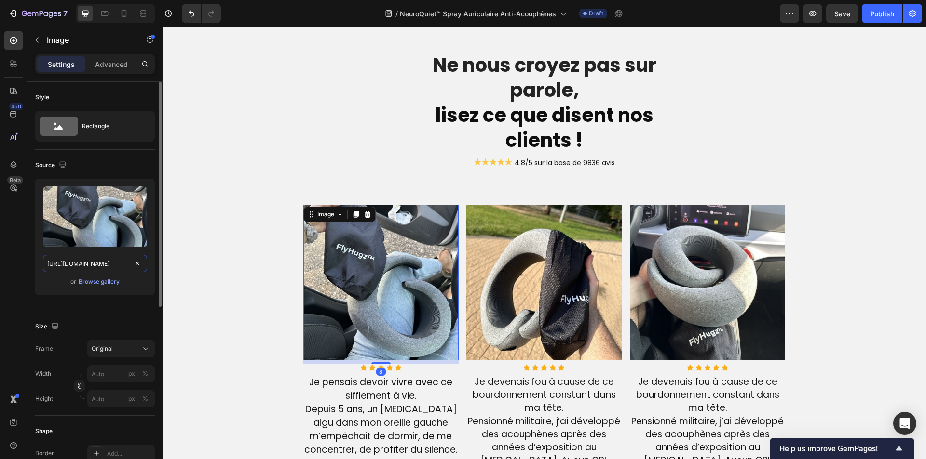
click at [74, 257] on input "[URL][DOMAIN_NAME]" at bounding box center [95, 263] width 104 height 17
paste input "www.shutterstock.com/shutterstock/videos/1079570315/thumb/7.jpg?ip=x480"
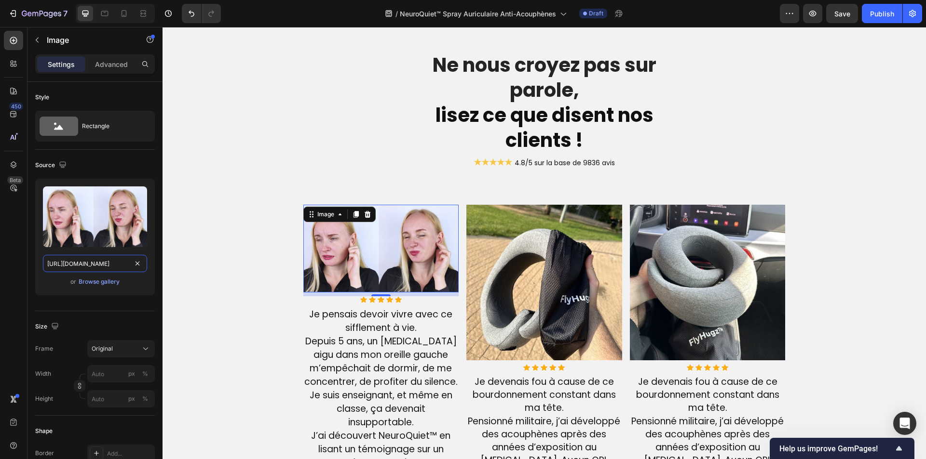
type input "https://www.shutterstock.com/shutterstock/videos/1079570315/thumb/7.jpg?ip=x480"
click at [543, 303] on img at bounding box center [544, 283] width 156 height 156
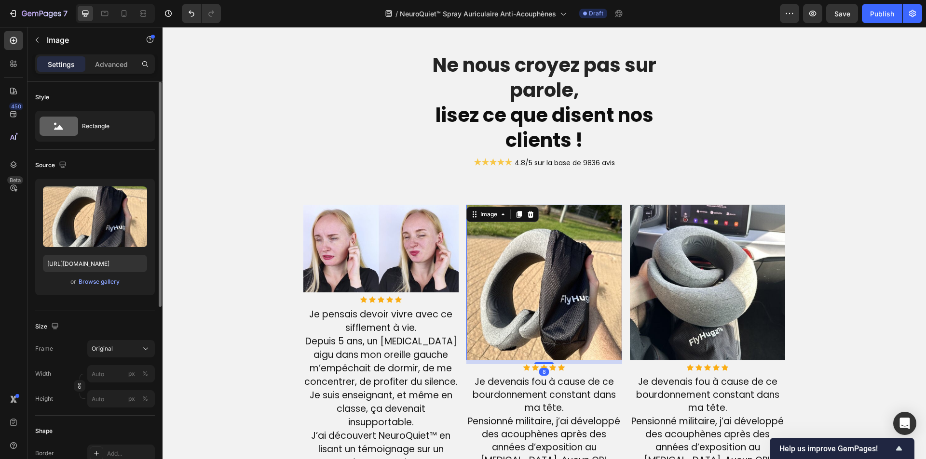
click at [69, 254] on div "Upload Image https://cdn.shopify.com/s/files/1/0810/9329/6452/files/gempages_54…" at bounding box center [95, 237] width 120 height 117
click at [73, 259] on input "[URL][DOMAIN_NAME]" at bounding box center [95, 263] width 104 height 17
paste input "www.shutterstock.com/image-photo/before-after-on-left-man-260nw-1940187796"
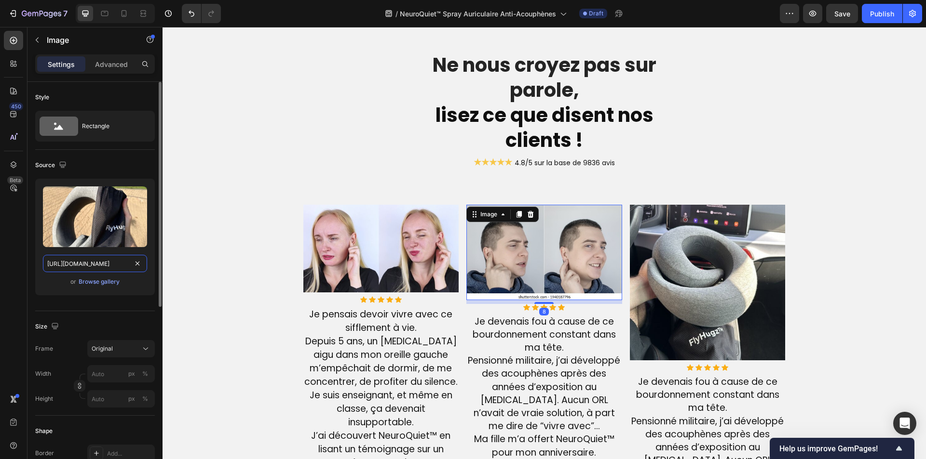
scroll to position [0, 176]
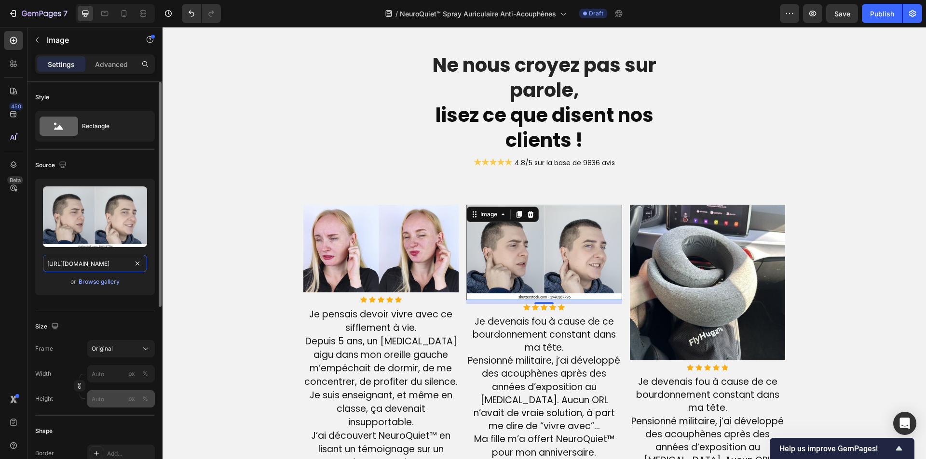
type input "https://www.shutterstock.com/image-photo/before-after-on-left-man-260nw-1940187…"
click at [110, 398] on input "px %" at bounding box center [121, 399] width 68 height 17
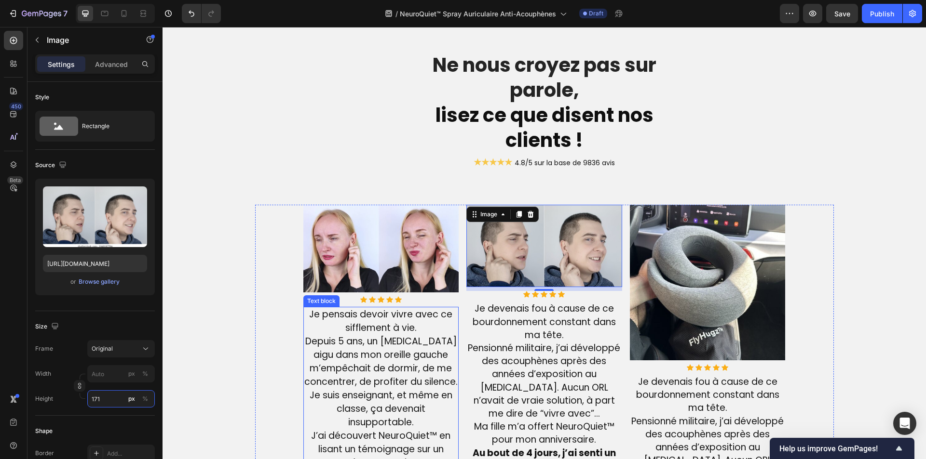
type input "170"
click at [349, 257] on img at bounding box center [381, 248] width 156 height 87
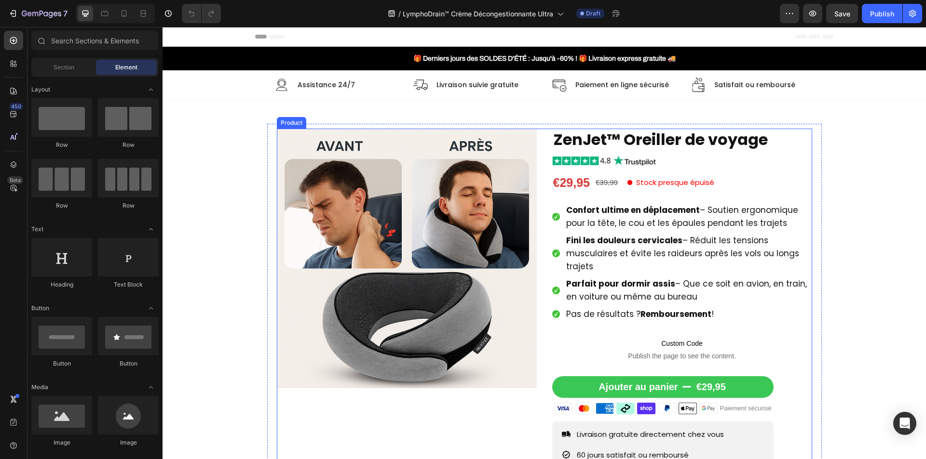
click at [541, 238] on div "Product Images ZenJet™ Oreiller de voyage Product Title Image €29,95 Product Pr…" at bounding box center [544, 338] width 535 height 419
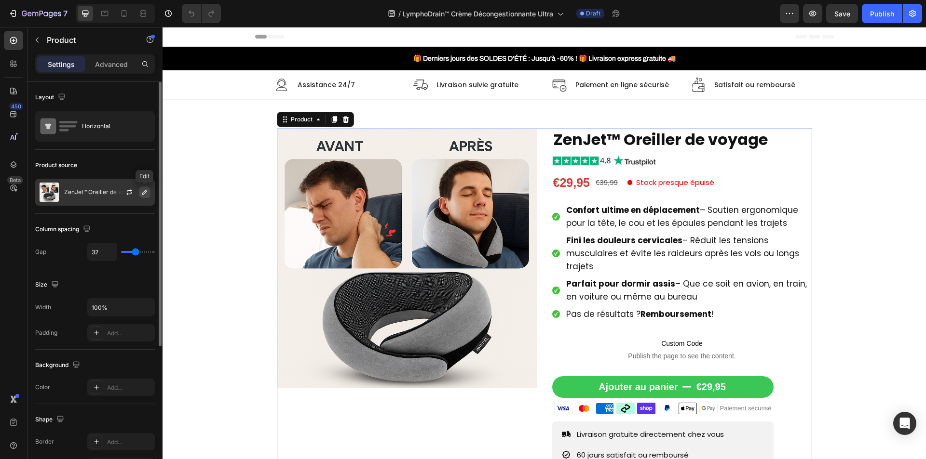
click at [139, 192] on button "button" at bounding box center [145, 193] width 12 height 12
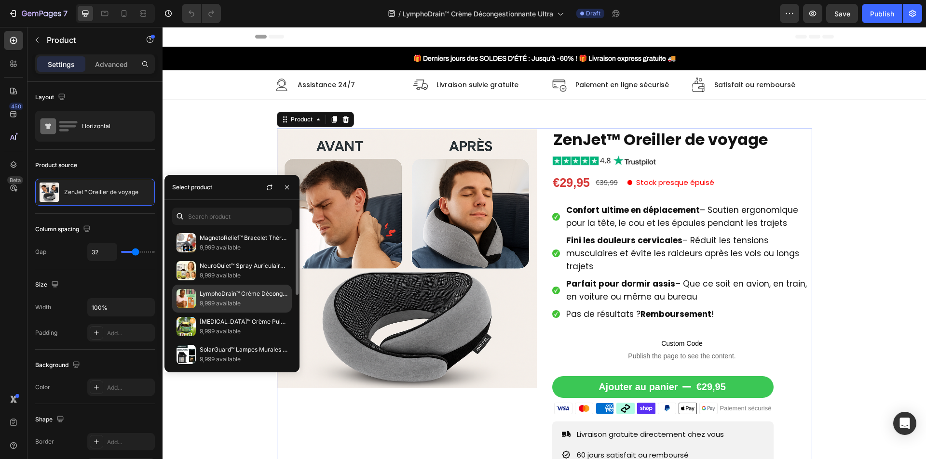
click at [238, 290] on p "LymphoDrain™ Crème Décongestionnante Ultra | Élimine les gonflements et le lymp…" at bounding box center [244, 294] width 88 height 10
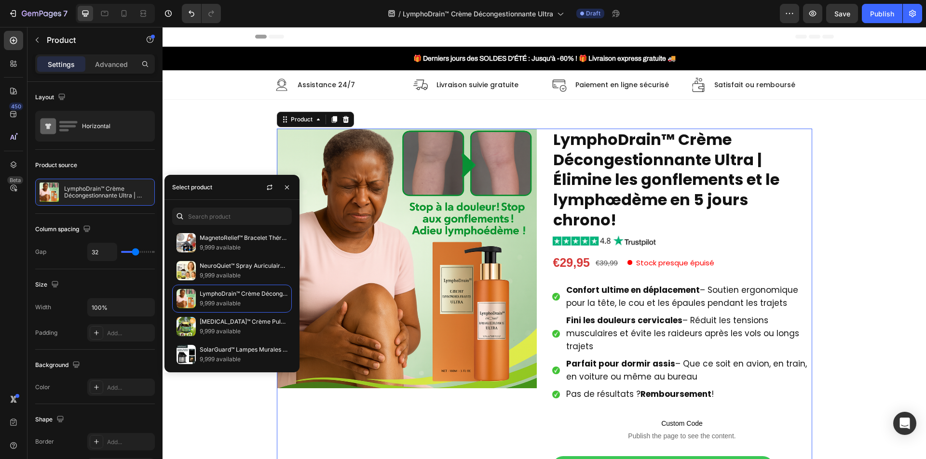
click at [540, 274] on div "Product Images LymphoDrain™ Crème Décongestionnante Ultra | Élimine les gonflem…" at bounding box center [544, 378] width 535 height 499
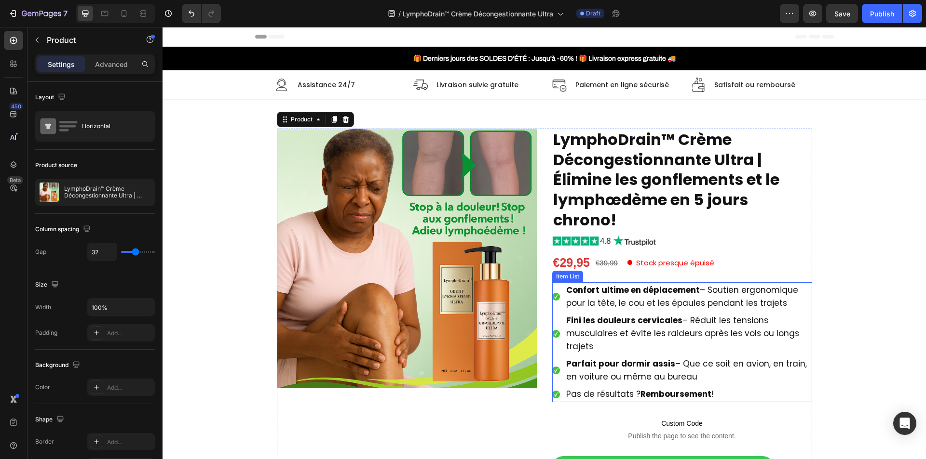
click at [663, 307] on span "Confort ultime en déplacement – Soutien ergonomique pour la tête, le cou et les…" at bounding box center [682, 296] width 232 height 25
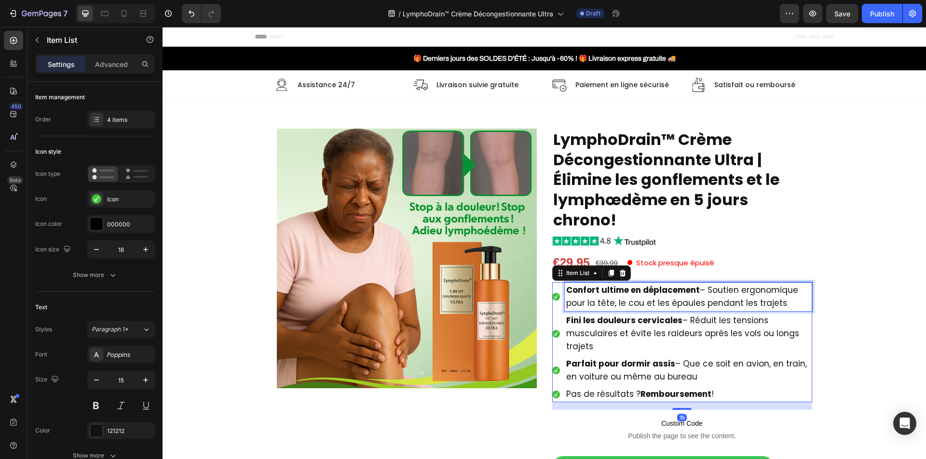
click at [662, 305] on span "Confort ultime en déplacement – Soutien ergonomique pour la tête, le cou et les…" at bounding box center [682, 296] width 232 height 25
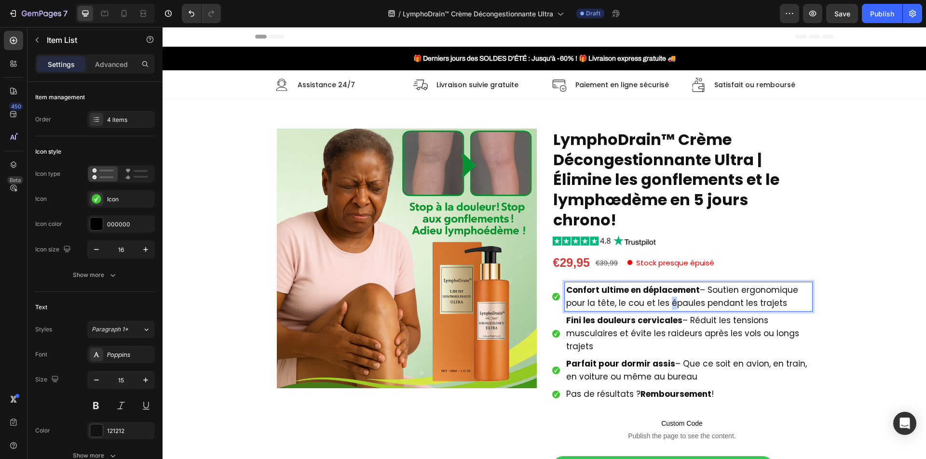
click at [662, 305] on span "Confort ultime en déplacement – Soutien ergonomique pour la tête, le cou et les…" at bounding box center [682, 296] width 232 height 25
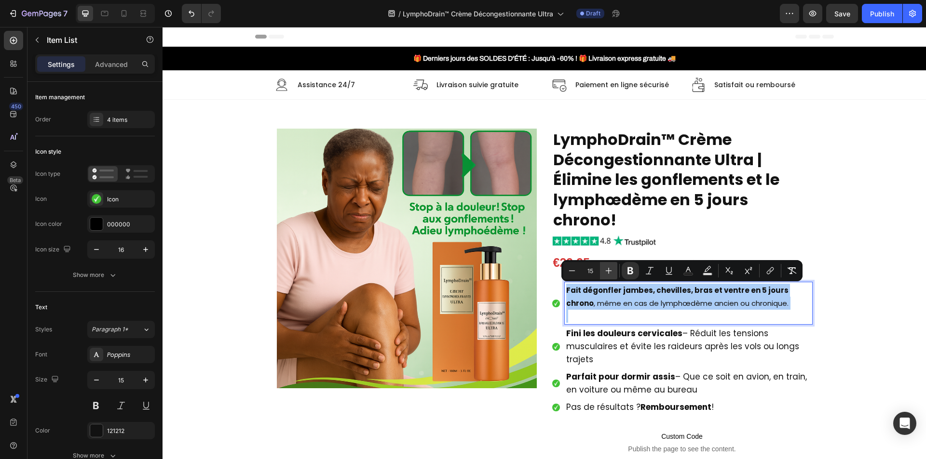
click at [606, 272] on icon "Editor contextual toolbar" at bounding box center [609, 271] width 10 height 10
type input "17"
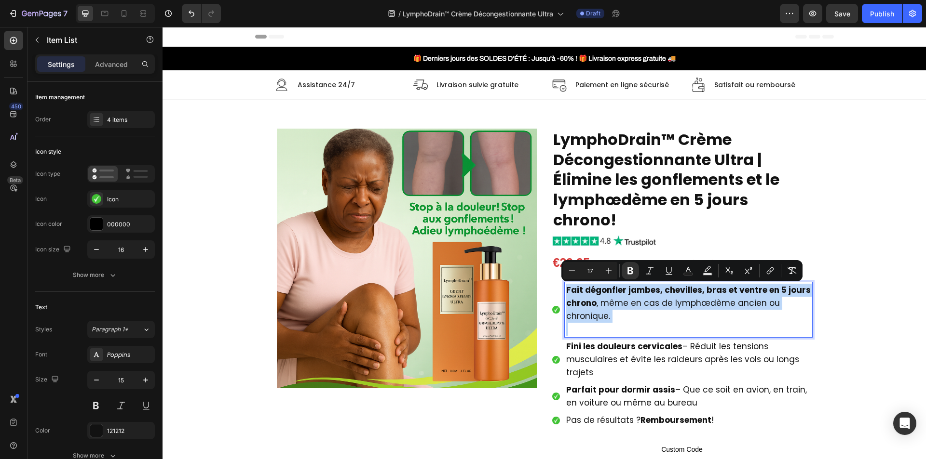
click at [616, 323] on p "Fait dégonfler jambes, chevilles, bras et ventre en 5 jours chrono , même en ca…" at bounding box center [688, 303] width 244 height 39
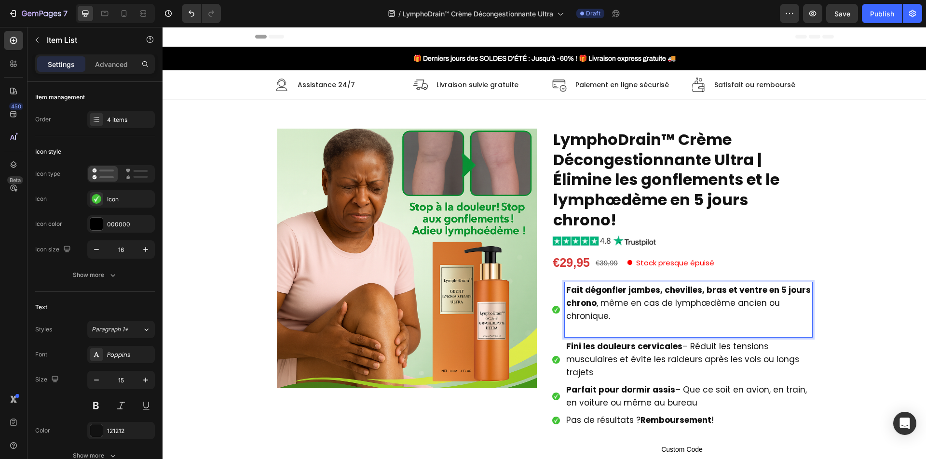
click at [617, 330] on p "Rich Text Editor. Editing area: main" at bounding box center [688, 329] width 244 height 13
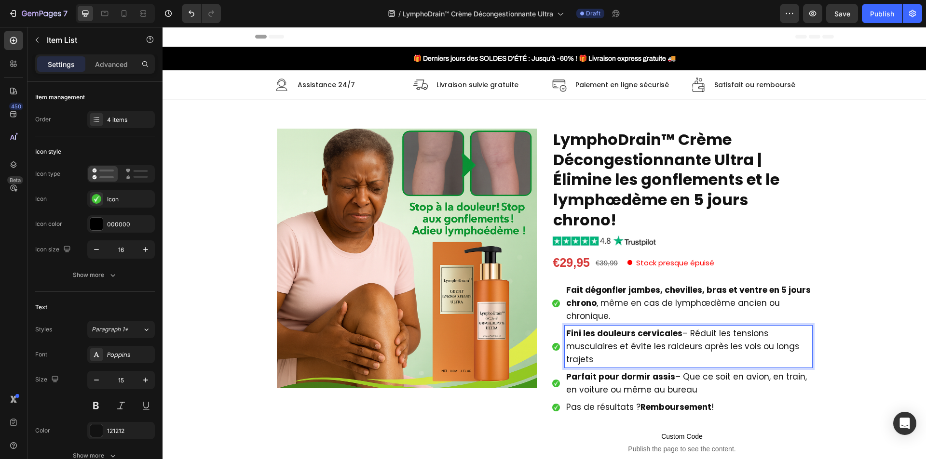
click at [574, 339] on strong "Fini les douleurs cervicales" at bounding box center [624, 334] width 116 height 12
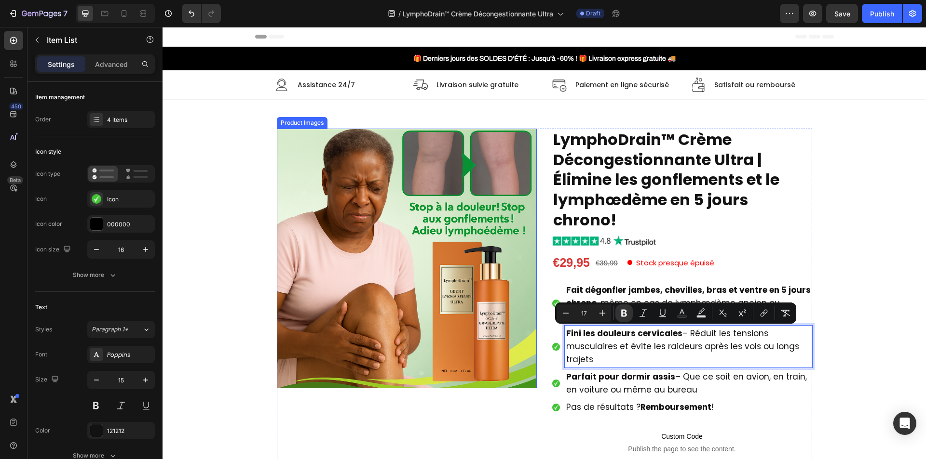
type input "15"
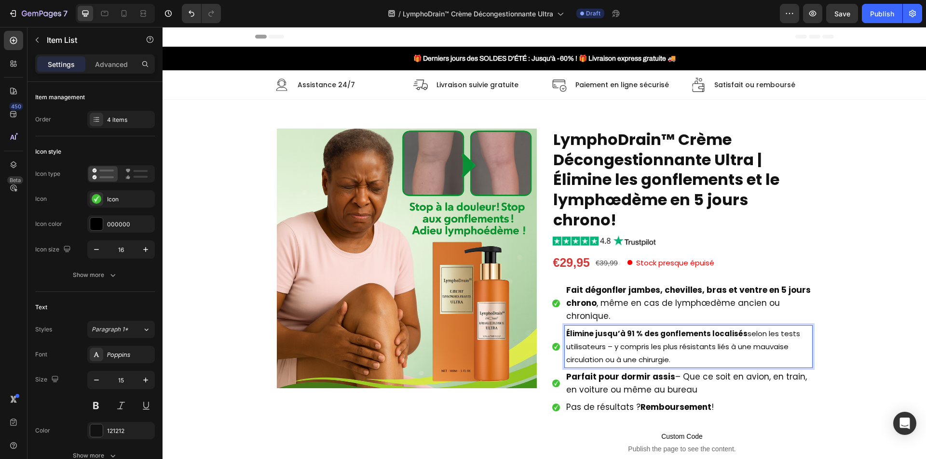
click at [587, 359] on p "Élimine jusqu’à 91 % des gonflements localisés selon les tests utilisateurs – y…" at bounding box center [688, 346] width 244 height 39
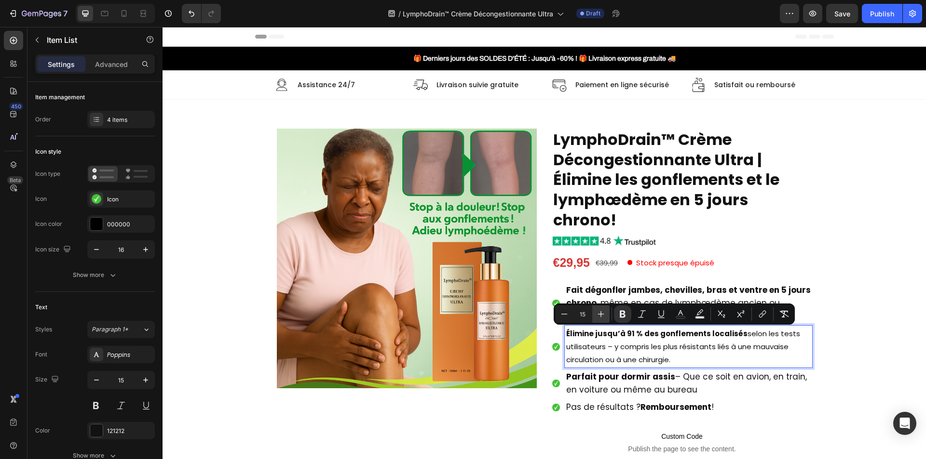
click at [600, 316] on icon "Editor contextual toolbar" at bounding box center [601, 315] width 10 height 10
type input "17"
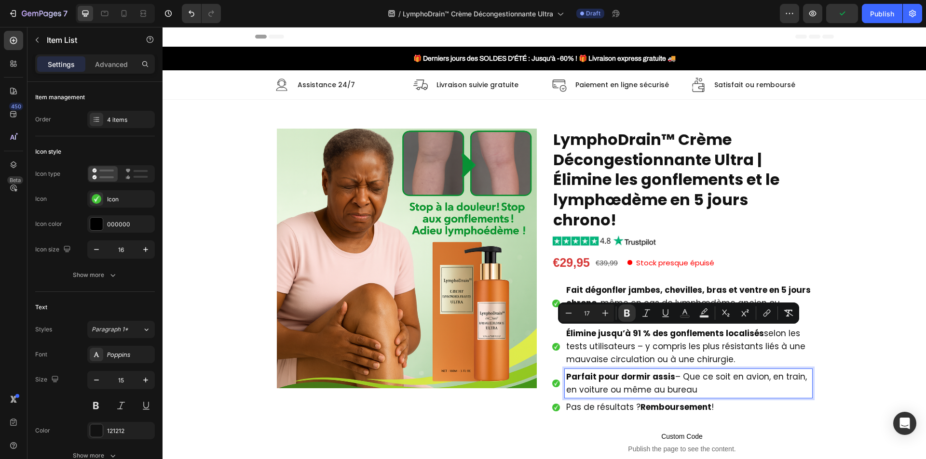
click at [603, 386] on span "Parfait pour dormir assis – Que ce soit en avion, en train, en voiture ou même …" at bounding box center [686, 383] width 241 height 25
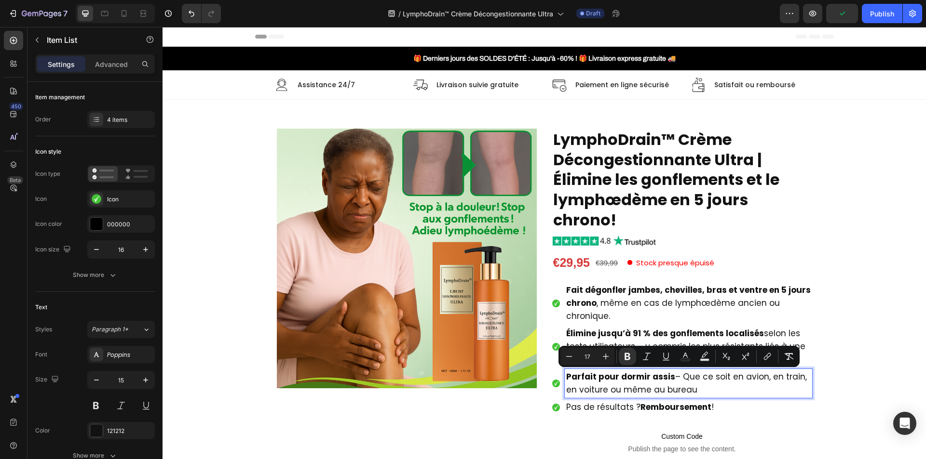
type input "15"
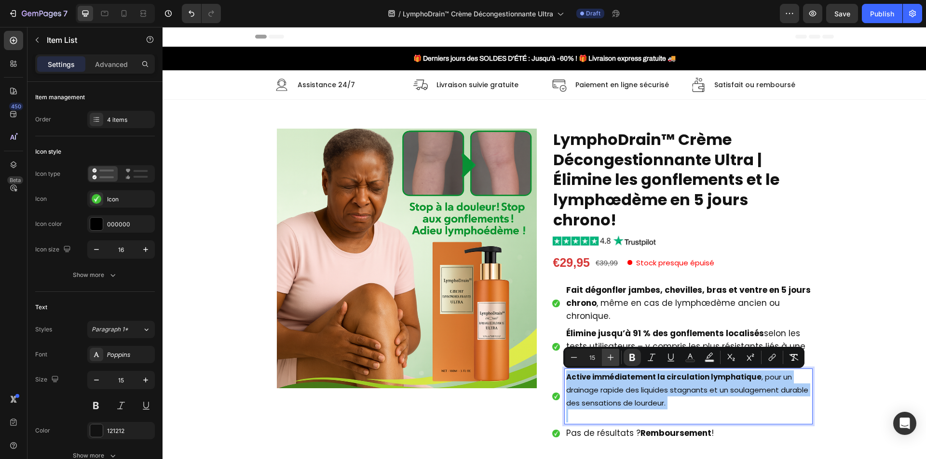
click at [608, 362] on icon "Editor contextual toolbar" at bounding box center [611, 358] width 10 height 10
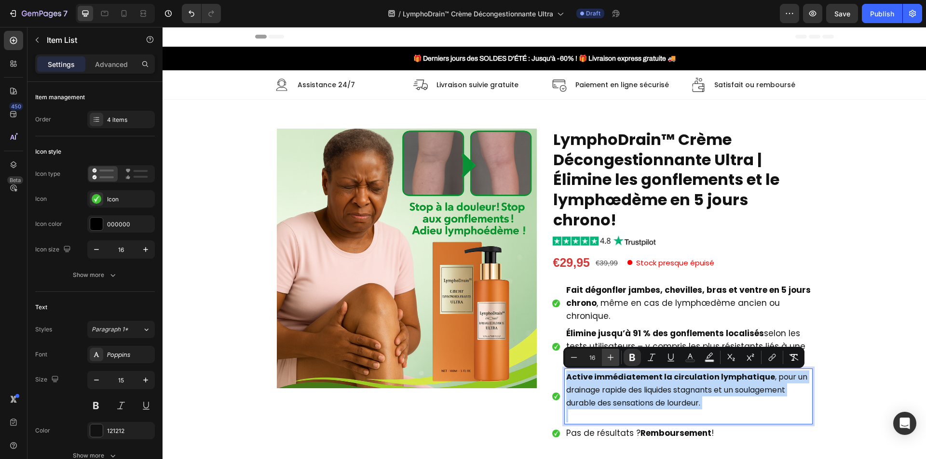
type input "17"
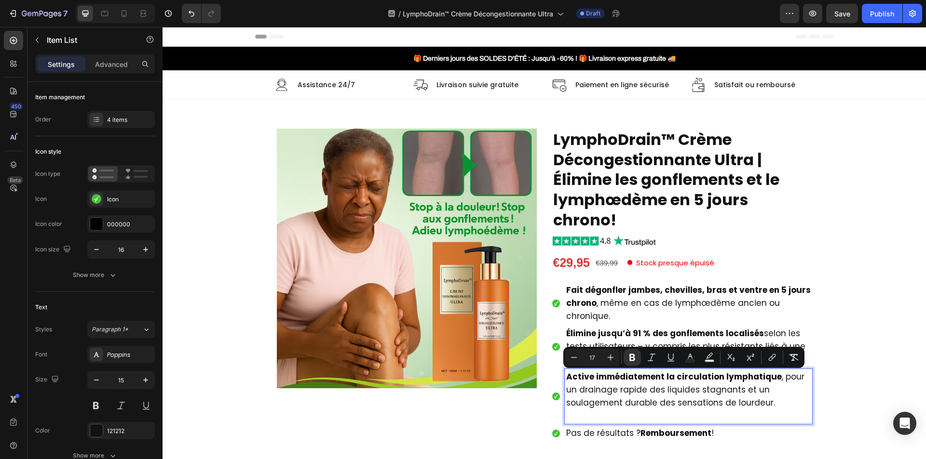
click at [606, 416] on p "Rich Text Editor. Editing area: main" at bounding box center [688, 416] width 244 height 13
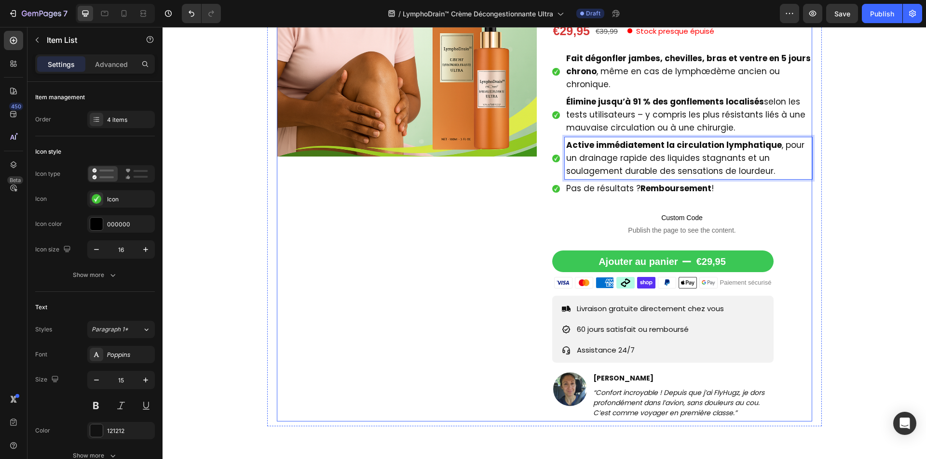
scroll to position [241, 0]
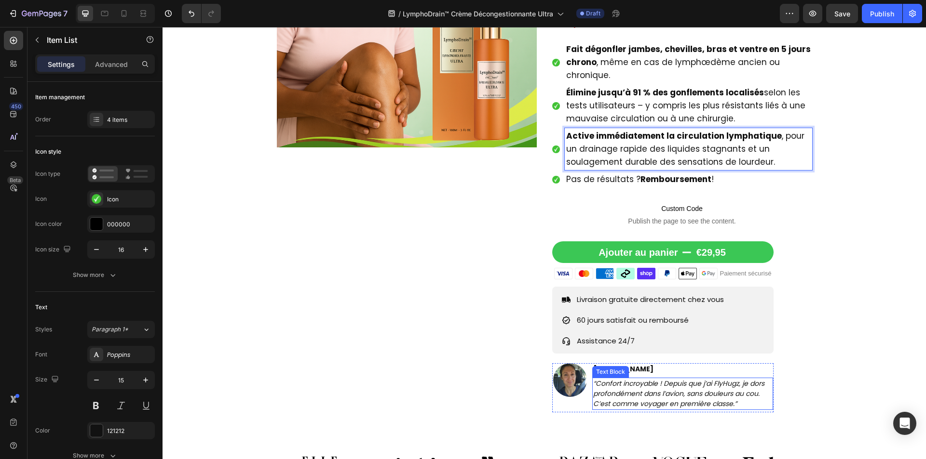
click at [653, 386] on icon "“Confort incroyable ! Depuis que j’ai FlyHugz, je dors profondément dans l’avio…" at bounding box center [678, 394] width 171 height 30
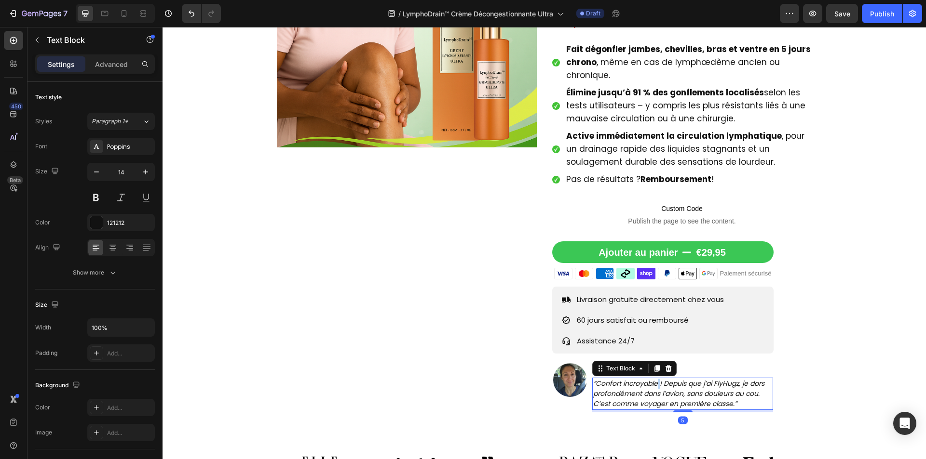
click at [653, 386] on icon "“Confort incroyable ! Depuis que j’ai FlyHugz, je dors profondément dans l’avio…" at bounding box center [678, 394] width 171 height 30
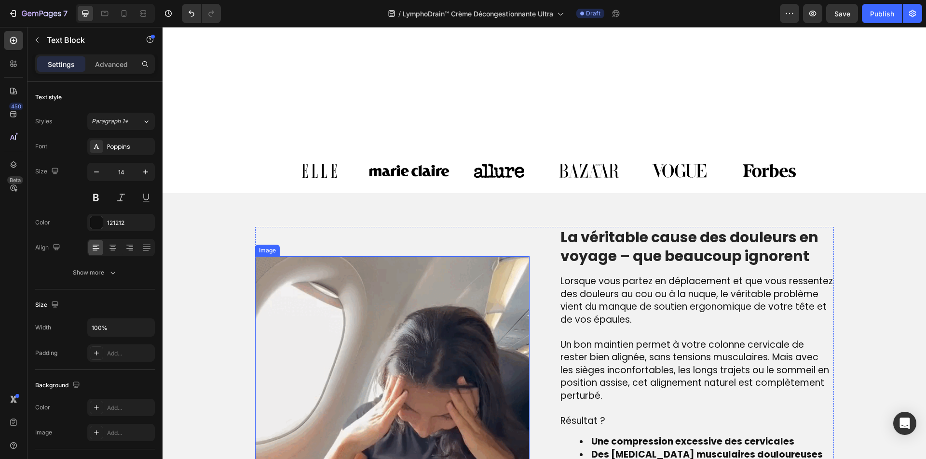
scroll to position [723, 0]
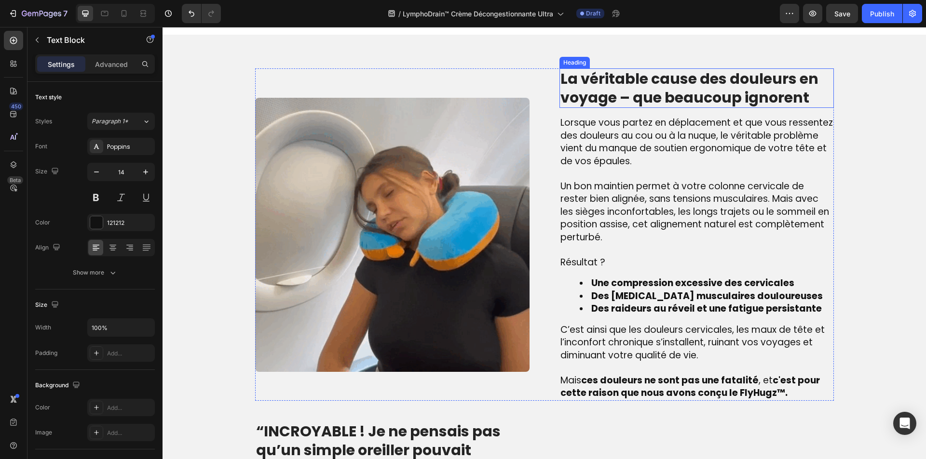
click at [604, 102] on h2 "La véritable cause des douleurs en voyage – que beaucoup ignorent" at bounding box center [696, 88] width 274 height 40
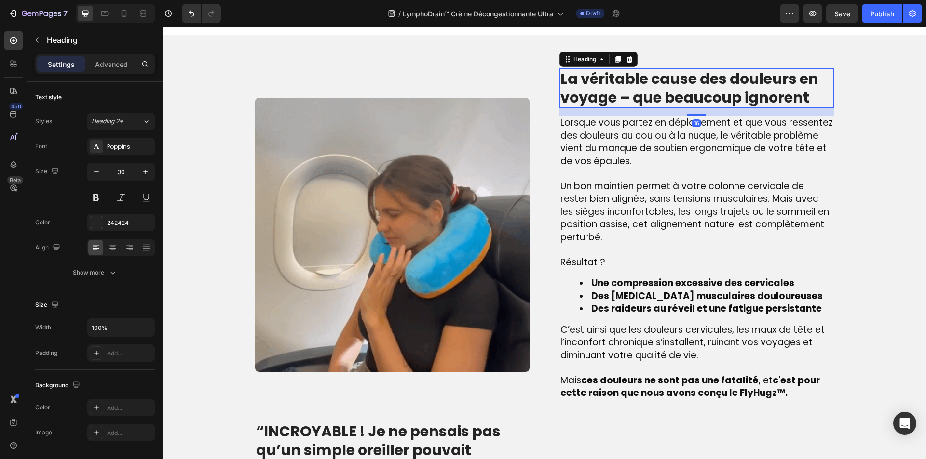
click at [604, 102] on h2 "La véritable cause des douleurs en voyage – que beaucoup ignorent" at bounding box center [696, 88] width 274 height 40
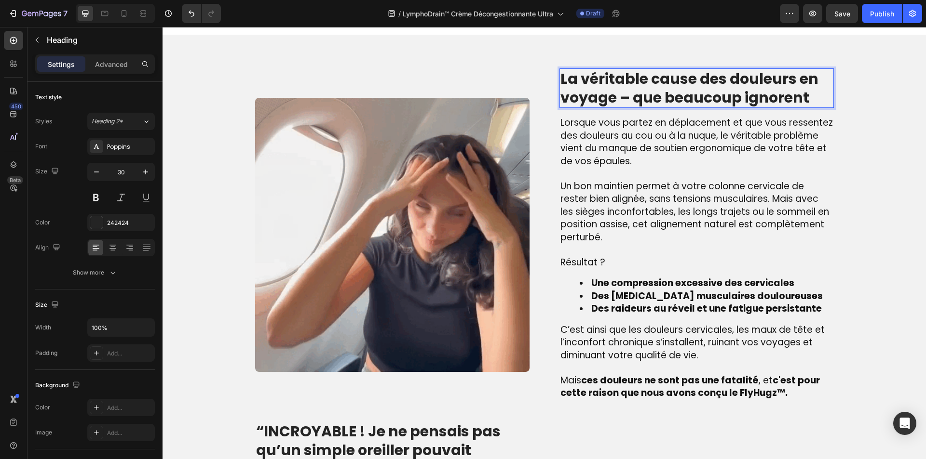
click at [604, 102] on p "La véritable cause des douleurs en voyage – que beaucoup ignorent" at bounding box center [696, 88] width 272 height 38
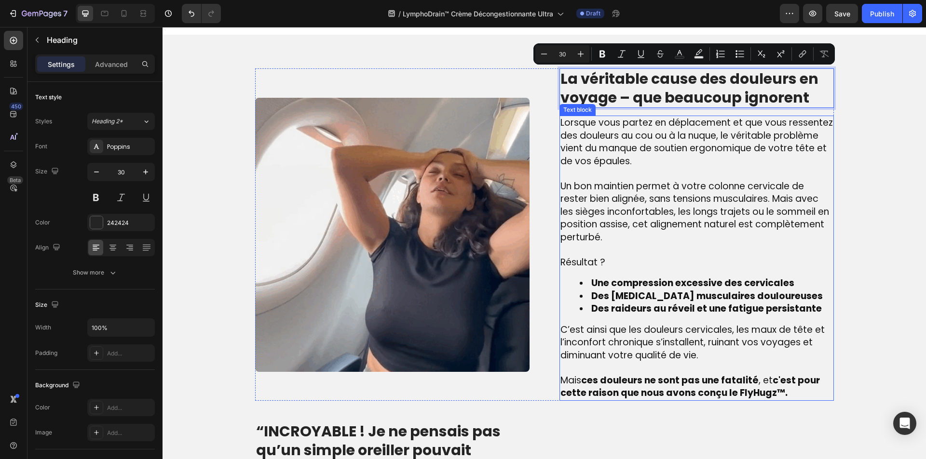
click at [703, 333] on span "C’est ainsi que les douleurs cervicales, les maux de tête et l’inconfort chroni…" at bounding box center [692, 343] width 264 height 39
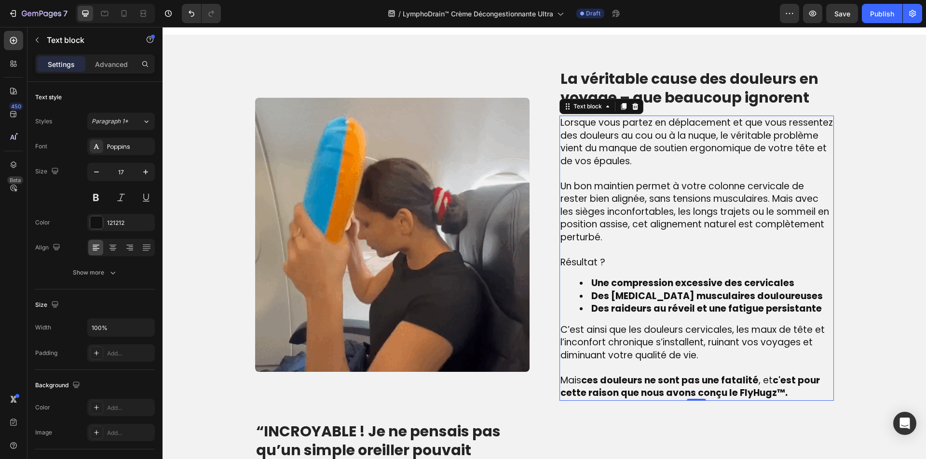
click at [703, 333] on span "C’est ainsi que les douleurs cervicales, les maux de tête et l’inconfort chroni…" at bounding box center [692, 343] width 264 height 39
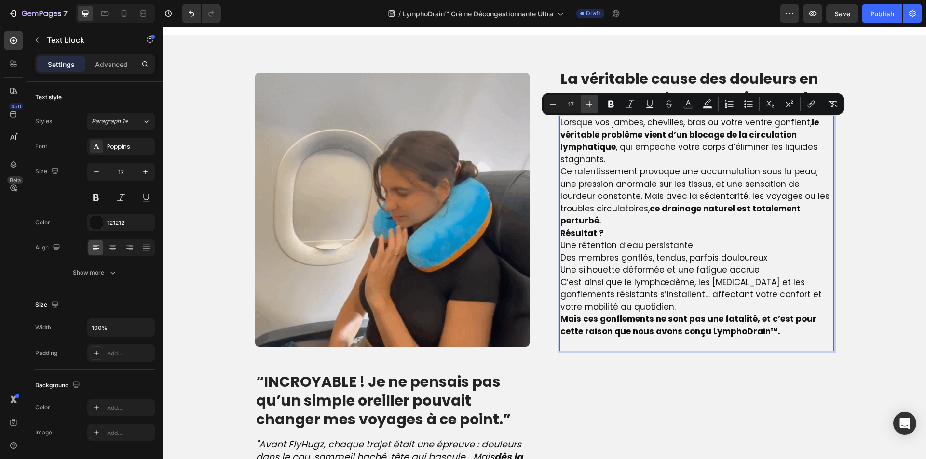
click at [588, 108] on icon "Editor contextual toolbar" at bounding box center [589, 104] width 10 height 10
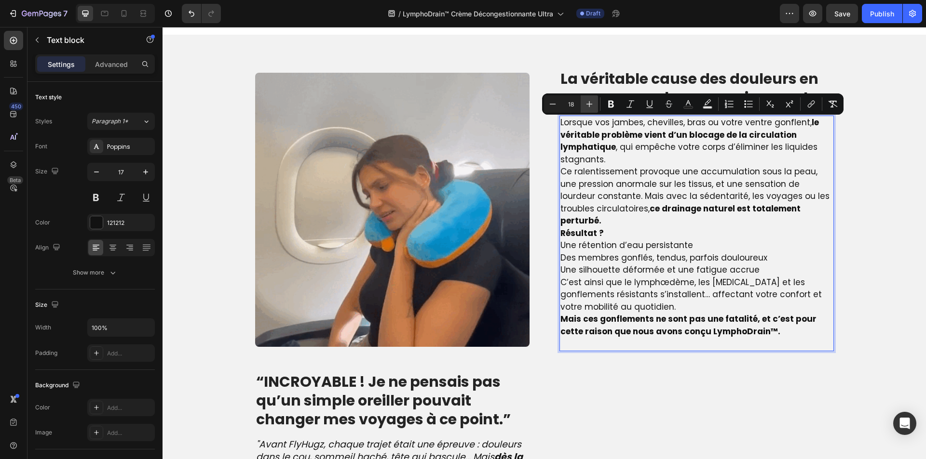
click at [588, 108] on icon "Editor contextual toolbar" at bounding box center [589, 104] width 10 height 10
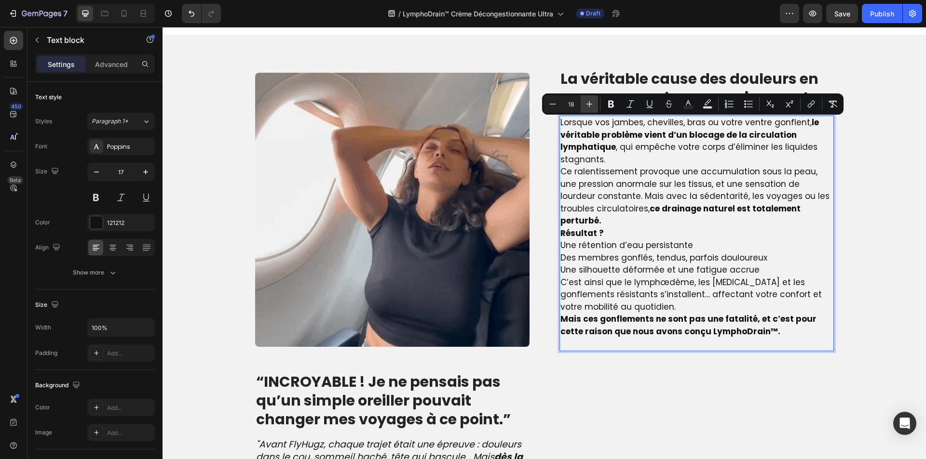
type input "19"
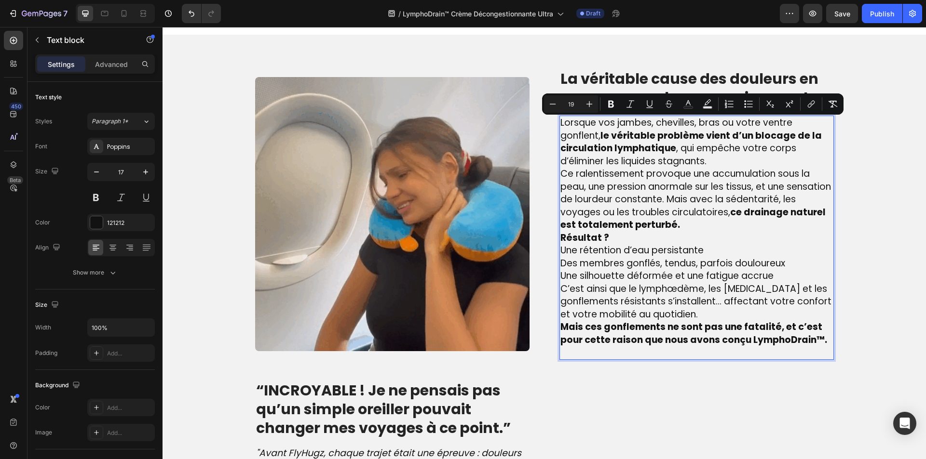
click at [714, 162] on p "Lorsque vos jambes, chevilles, bras ou votre ventre gonflent, le véritable prob…" at bounding box center [696, 142] width 272 height 51
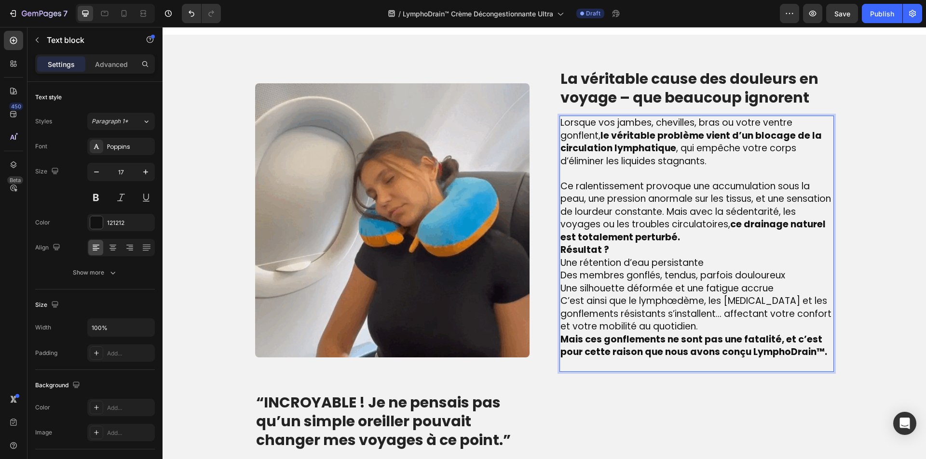
click at [742, 237] on p "Ce ralentissement provoque une accumulation sous la peau, une pression anormale…" at bounding box center [696, 212] width 272 height 64
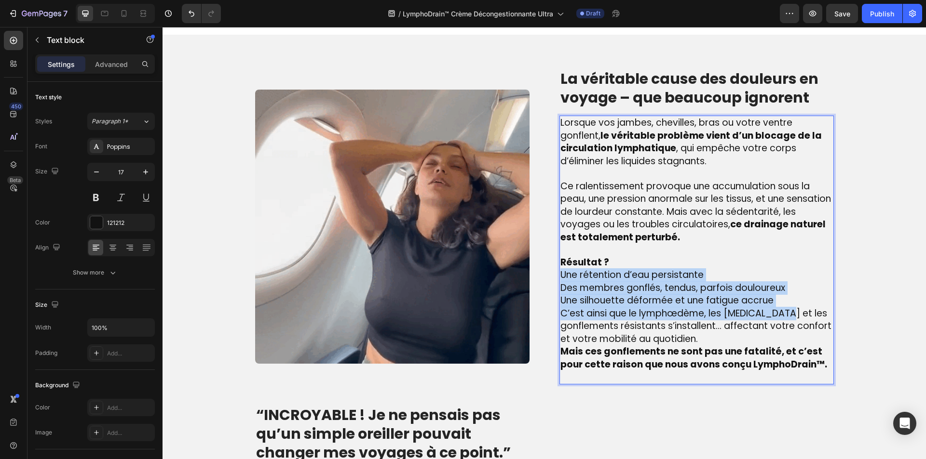
drag, startPoint x: 787, startPoint y: 308, endPoint x: 554, endPoint y: 281, distance: 234.9
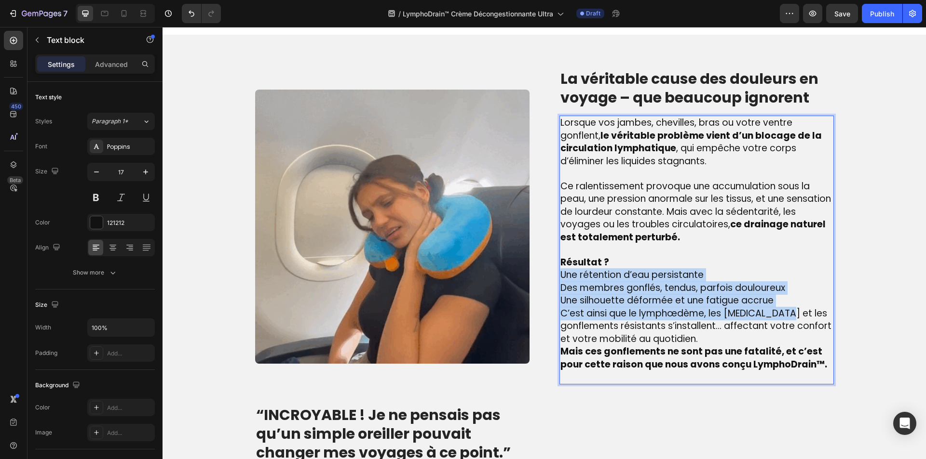
click at [554, 281] on div "Image La véritable cause des douleurs en voyage – que beaucoup ignorent Heading…" at bounding box center [544, 226] width 579 height 316
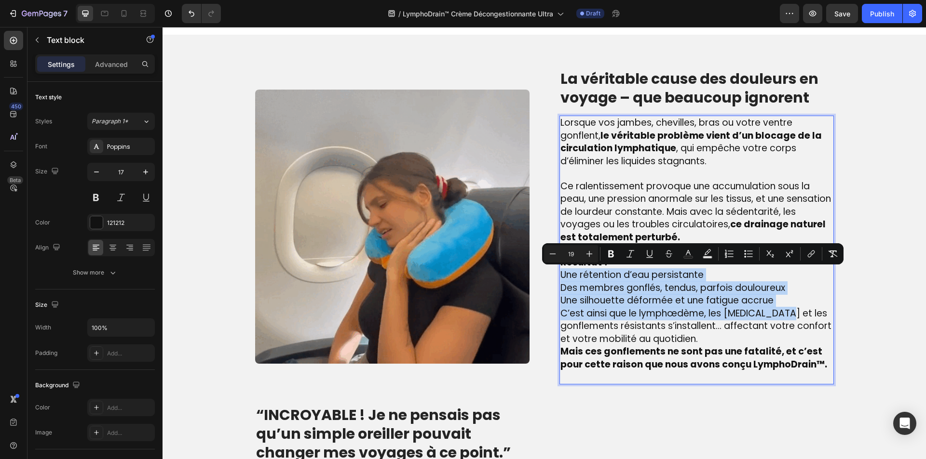
click at [788, 300] on p "Une silhouette déformée et une fatigue accrue" at bounding box center [696, 301] width 272 height 13
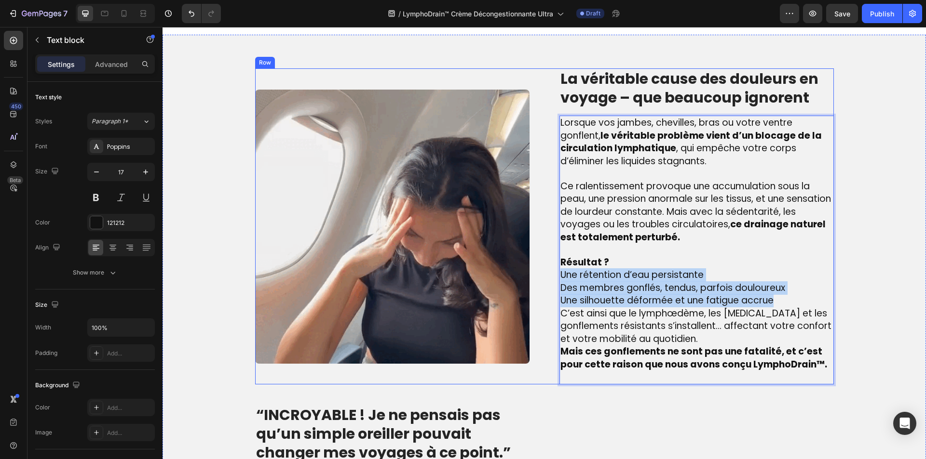
drag, startPoint x: 770, startPoint y: 298, endPoint x: 555, endPoint y: 274, distance: 216.4
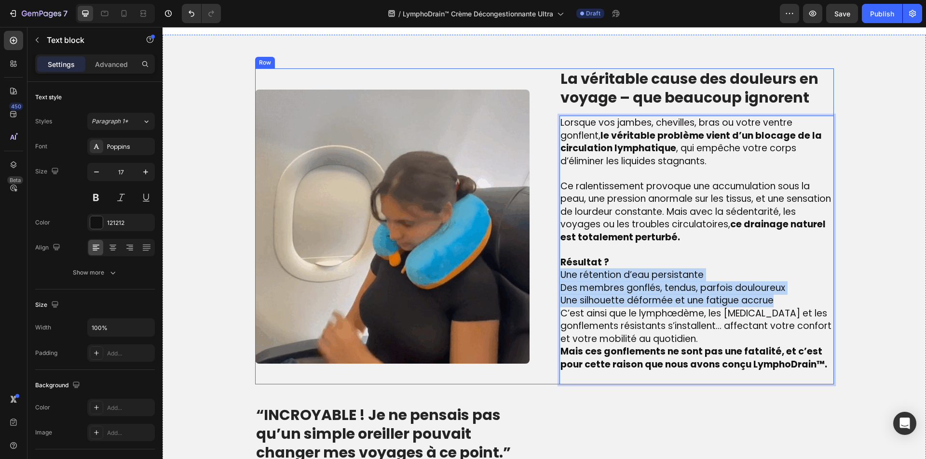
click at [555, 274] on div "Image La véritable cause des douleurs en voyage – que beaucoup ignorent Heading…" at bounding box center [544, 226] width 579 height 316
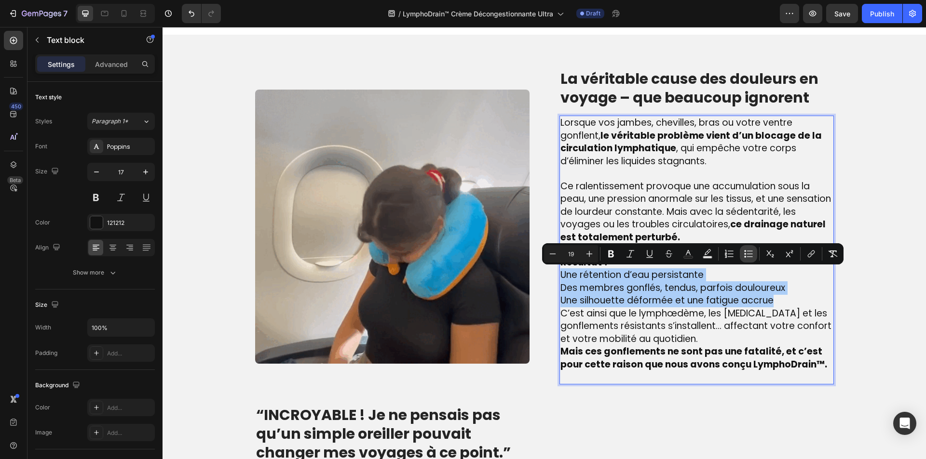
click at [751, 250] on icon "Editor contextual toolbar" at bounding box center [748, 254] width 10 height 10
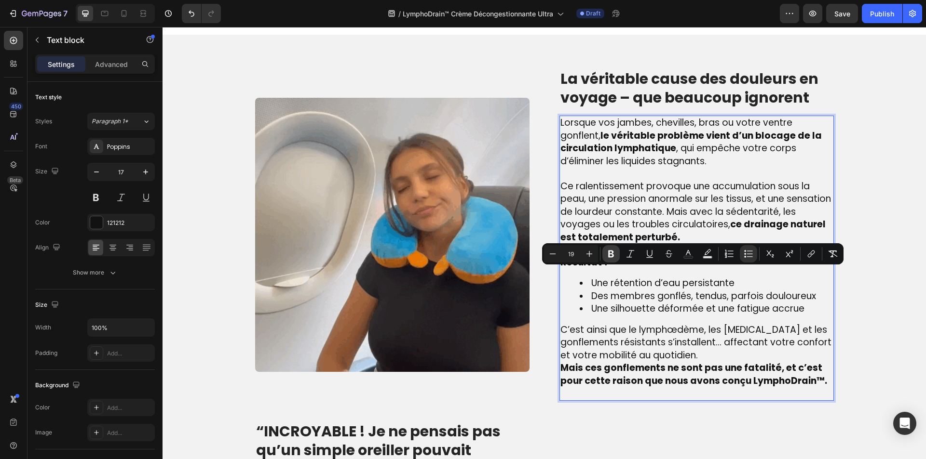
click at [608, 252] on icon "Editor contextual toolbar" at bounding box center [611, 254] width 10 height 10
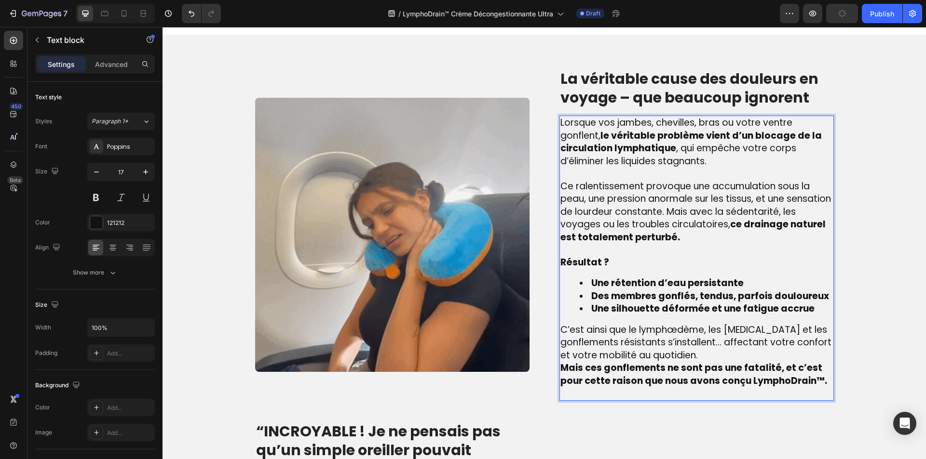
click at [706, 355] on p "C’est ainsi que le lymphœdème, les jambes lourdes et les gonflements résistants…" at bounding box center [696, 343] width 272 height 39
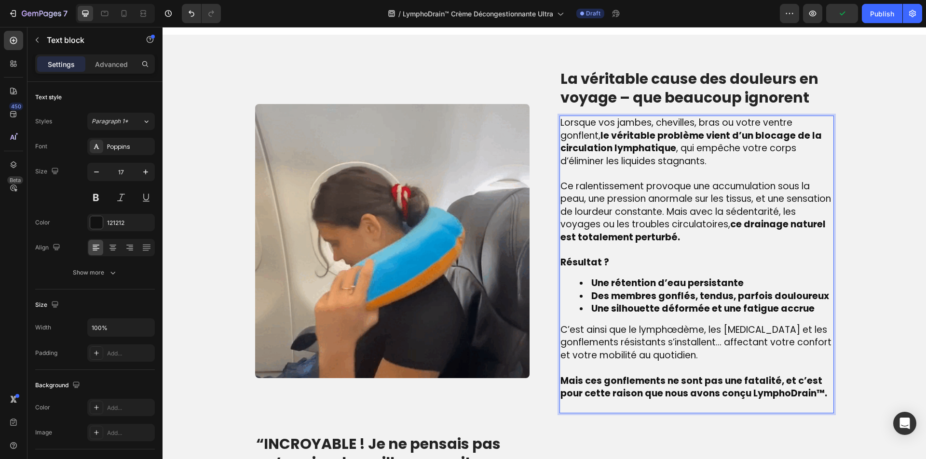
click at [632, 408] on p "Rich Text Editor. Editing area: main" at bounding box center [696, 407] width 272 height 13
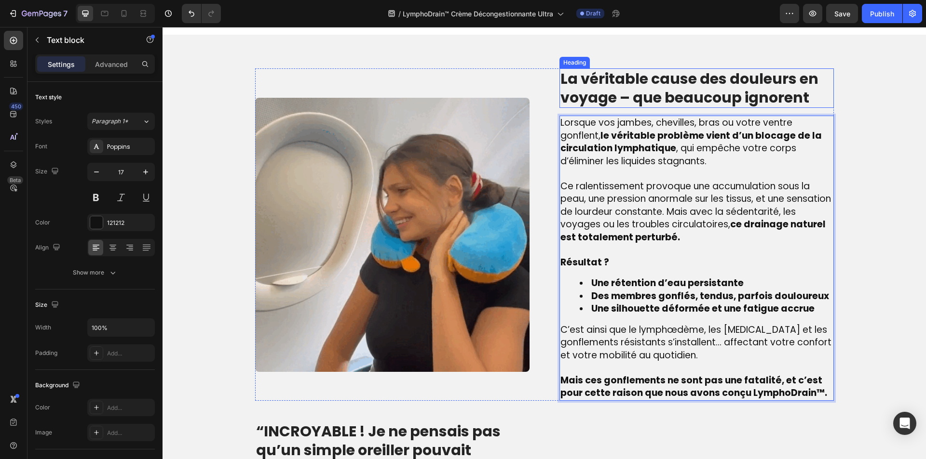
click at [612, 83] on p "La véritable cause des douleurs en voyage – que beaucoup ignorent" at bounding box center [696, 88] width 272 height 38
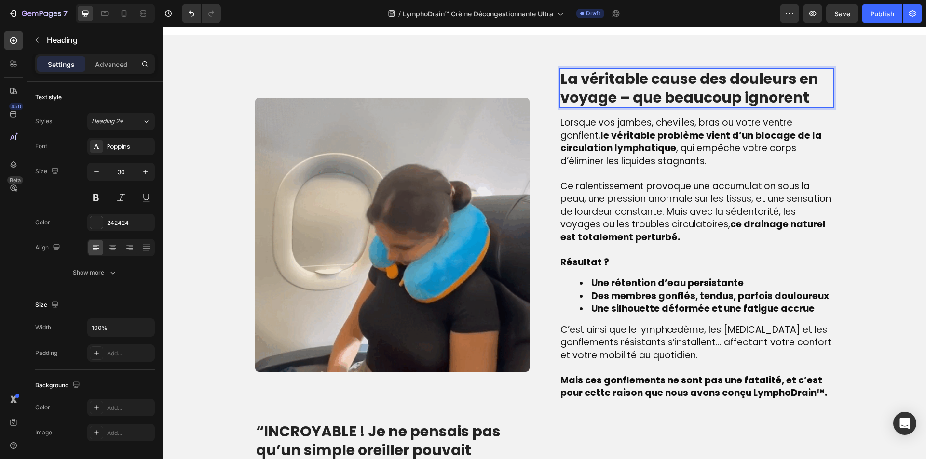
click at [612, 83] on p "La véritable cause des douleurs en voyage – que beaucoup ignorent" at bounding box center [696, 88] width 272 height 38
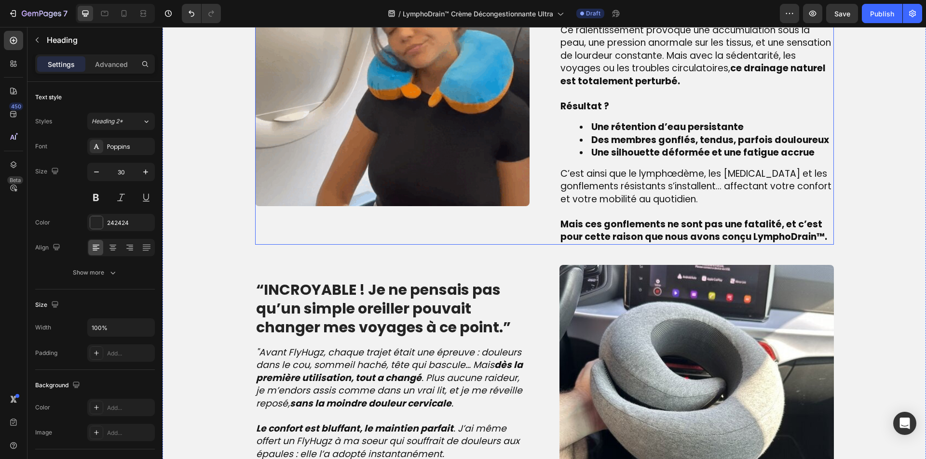
scroll to position [916, 0]
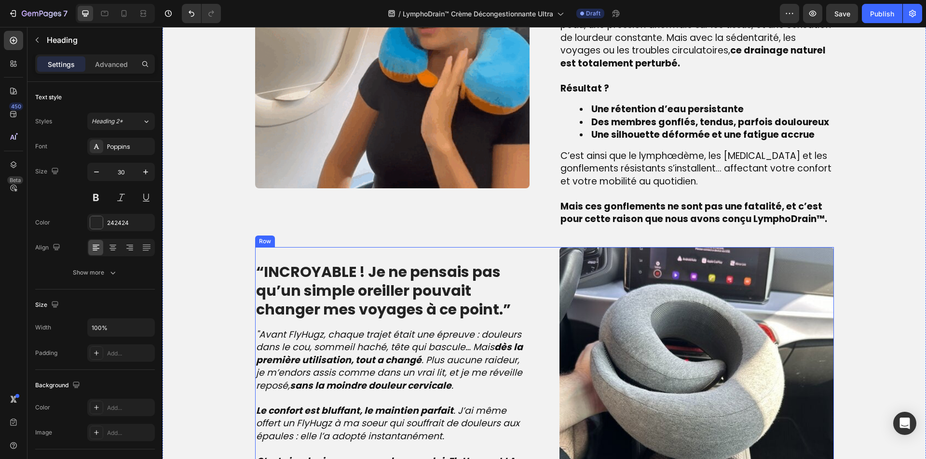
click at [401, 282] on strong "“INCROYABLE ! Je ne pensais pas qu’un simple oreiller pouvait changer mes voyag…" at bounding box center [383, 291] width 255 height 58
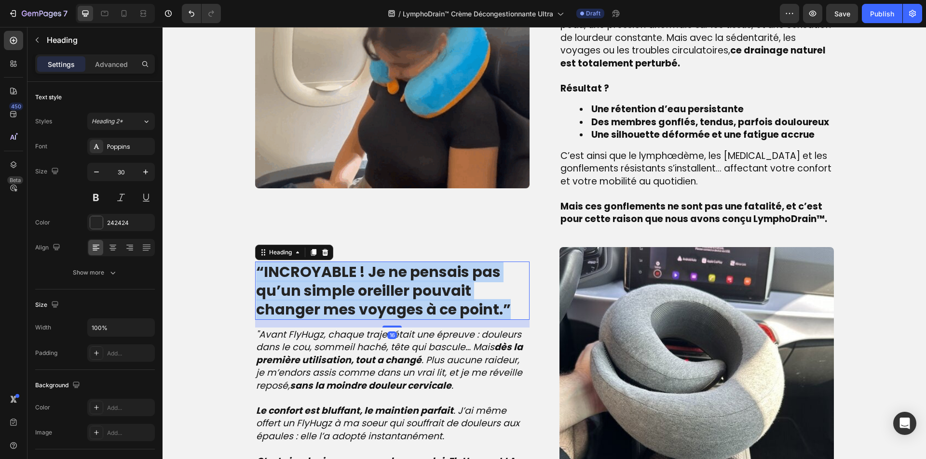
click at [401, 281] on strong "“INCROYABLE ! Je ne pensais pas qu’un simple oreiller pouvait changer mes voyag…" at bounding box center [383, 291] width 255 height 58
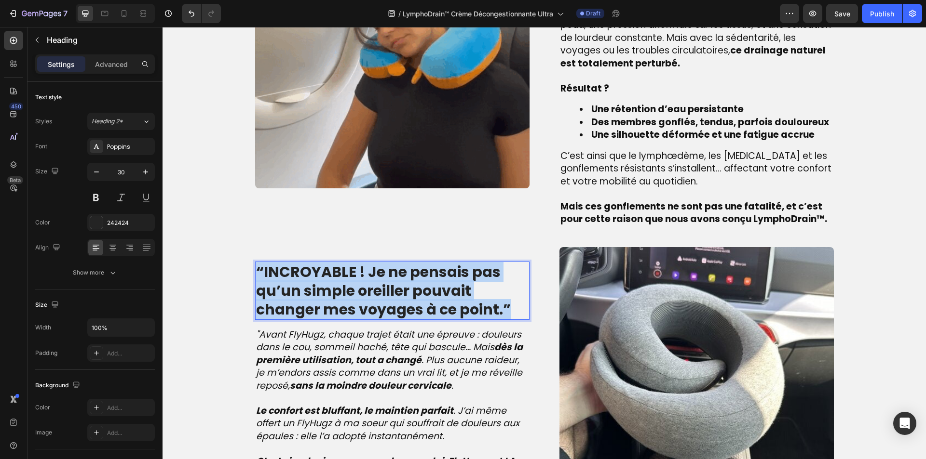
copy strong "“INCROYABLE ! Je ne pensais pas qu’un simple oreiller pouvait changer mes voyag…"
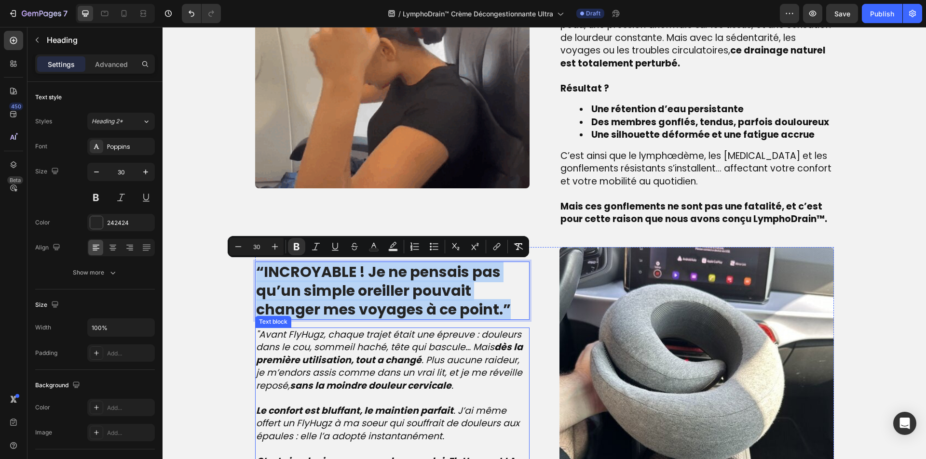
click at [445, 380] on strong "sans la moindre douleur cervicale" at bounding box center [371, 385] width 162 height 13
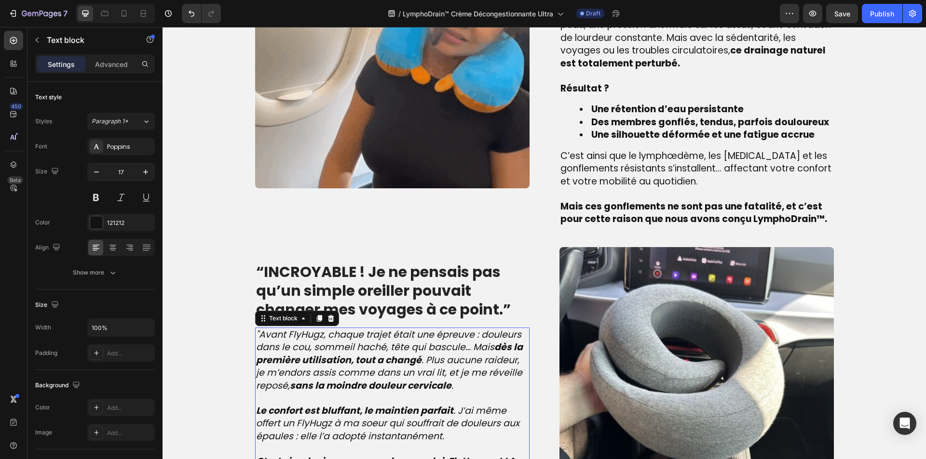
click at [445, 380] on strong "sans la moindre douleur cervicale" at bounding box center [371, 385] width 162 height 13
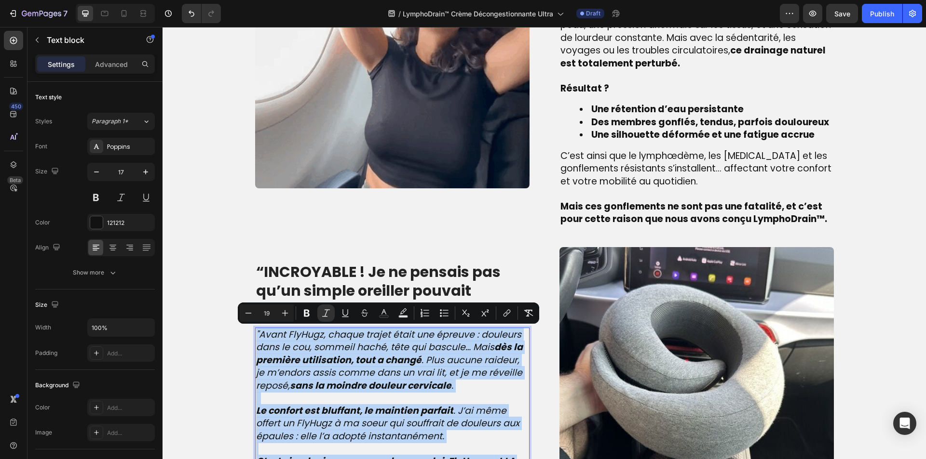
copy div ""Avant FlyHugz, chaque trajet était une épreuve : douleurs dans le cou, sommeil…"
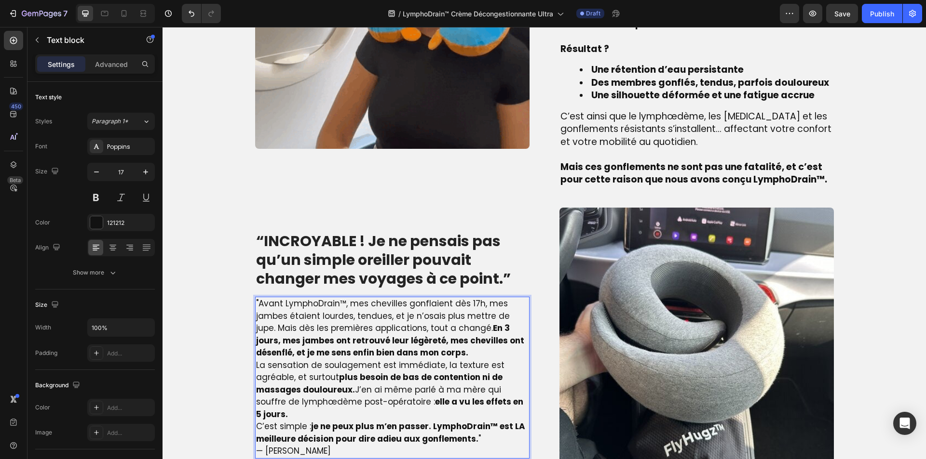
scroll to position [957, 0]
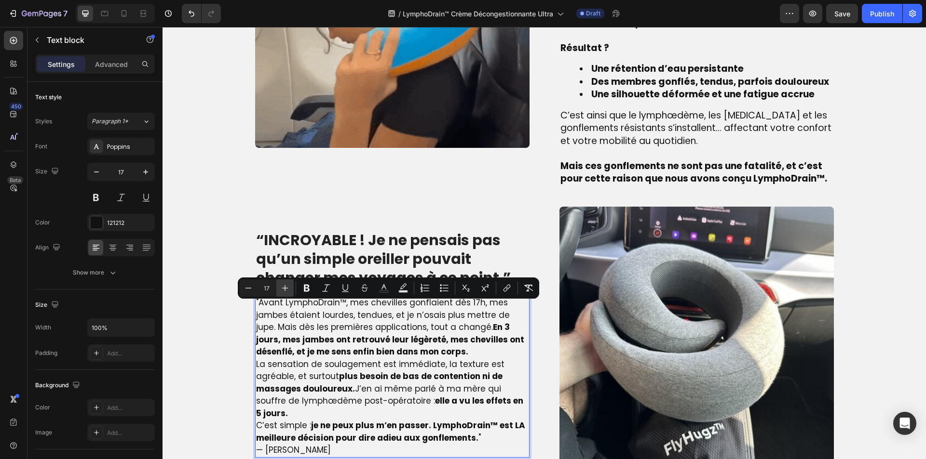
click at [287, 292] on icon "Editor contextual toolbar" at bounding box center [285, 289] width 10 height 10
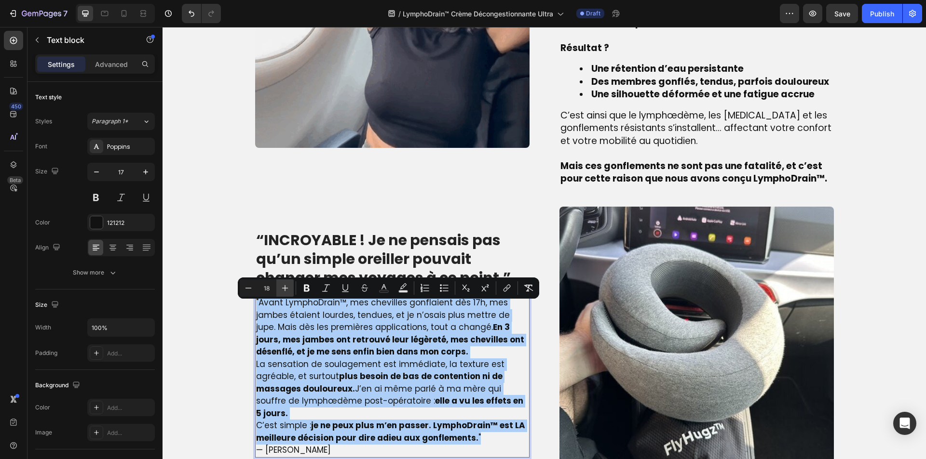
click at [287, 292] on icon "Editor contextual toolbar" at bounding box center [285, 289] width 10 height 10
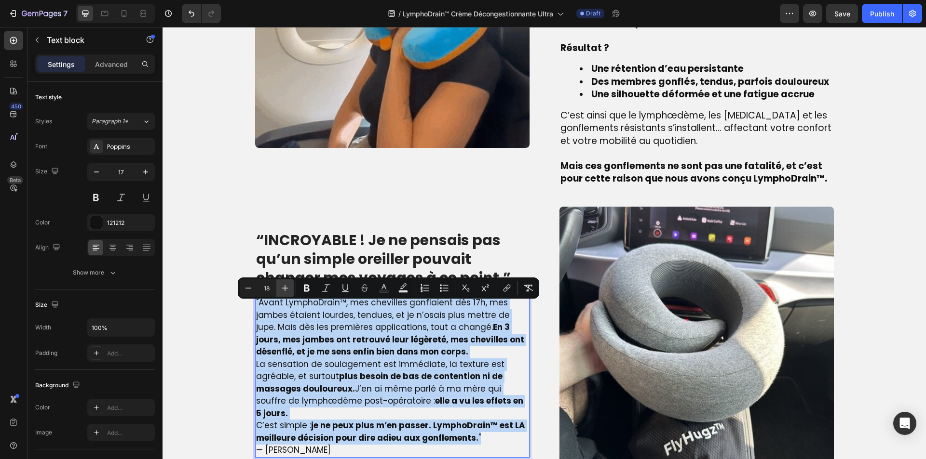
type input "19"
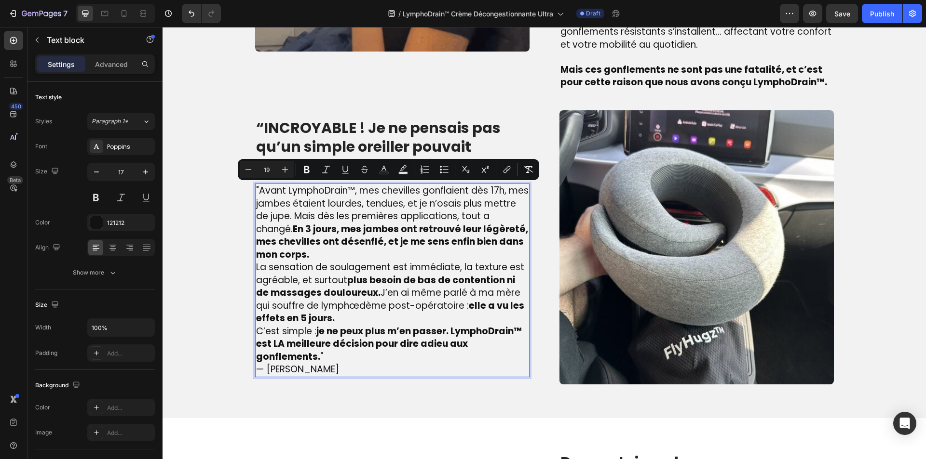
click at [348, 359] on p "C’est simple : je ne peux plus m’en passer. LymphoDrain™ est LA meilleure décis…" at bounding box center [392, 344] width 272 height 39
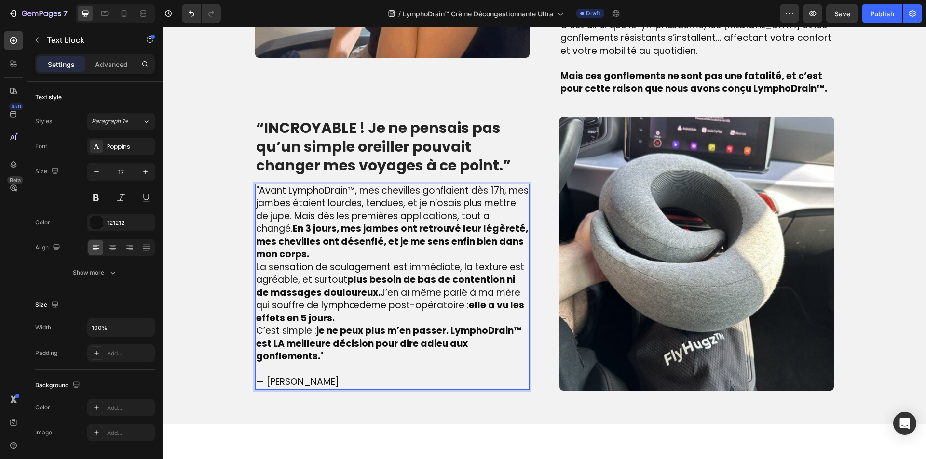
click at [342, 321] on p "La sensation de soulagement est immédiate, la texture est agréable, et surtout …" at bounding box center [392, 293] width 272 height 64
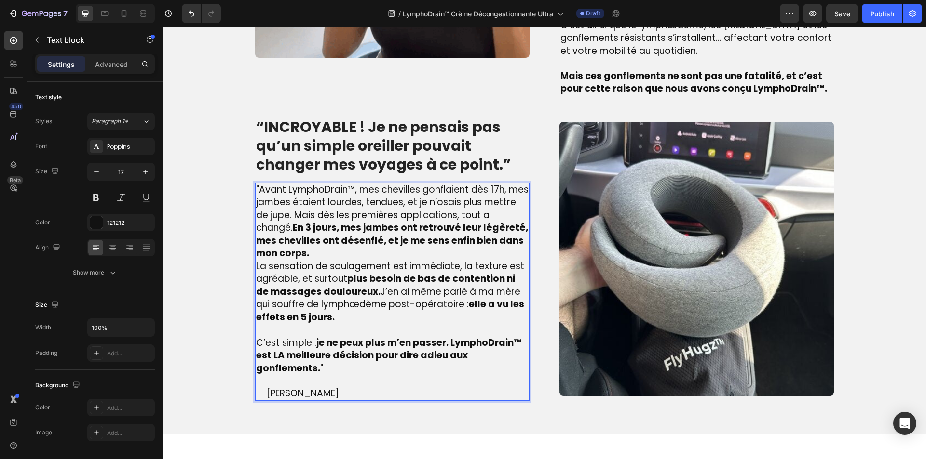
scroll to position [1046, 0]
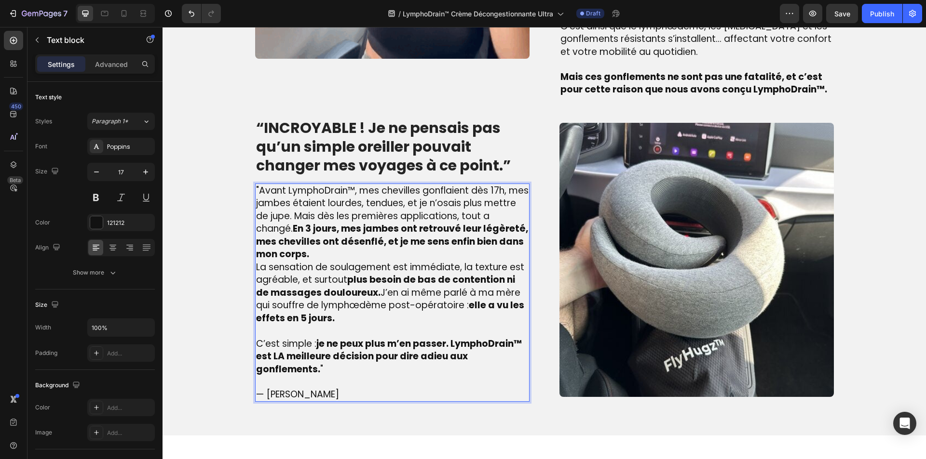
click at [321, 250] on p ""Avant LymphoDrain™, mes chevilles gonflaient dès 17h, mes jambes étaient lourd…" at bounding box center [392, 223] width 272 height 77
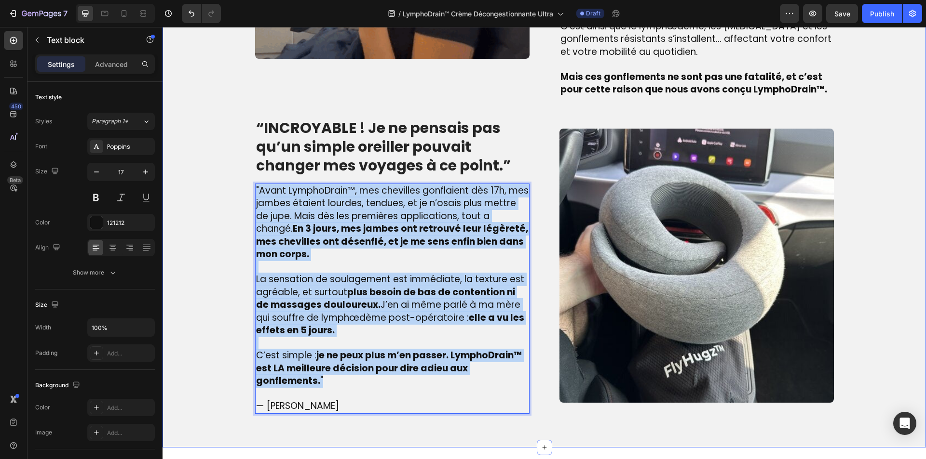
drag, startPoint x: 351, startPoint y: 378, endPoint x: 213, endPoint y: 179, distance: 242.4
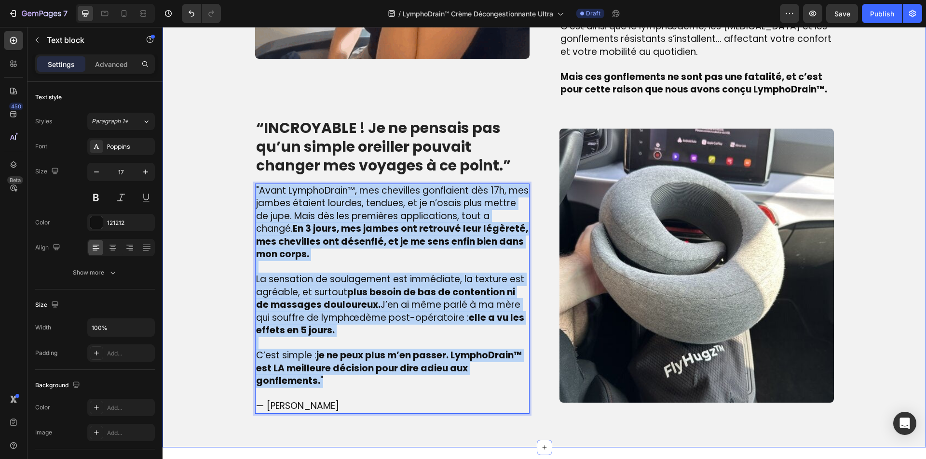
click at [213, 179] on div "Image ⁠⁠⁠⁠⁠⁠⁠ La véritable cause des gonflements chroniques – que beaucoup igno…" at bounding box center [544, 80] width 749 height 668
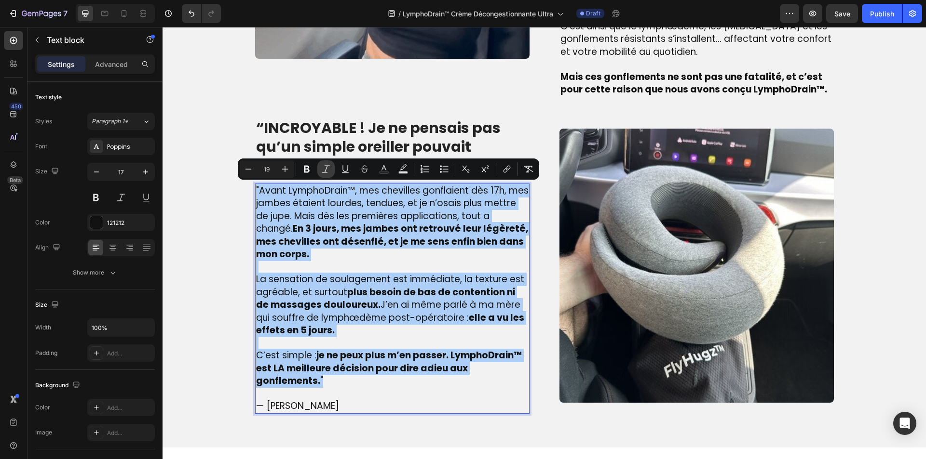
click at [326, 175] on button "Italic" at bounding box center [325, 169] width 17 height 17
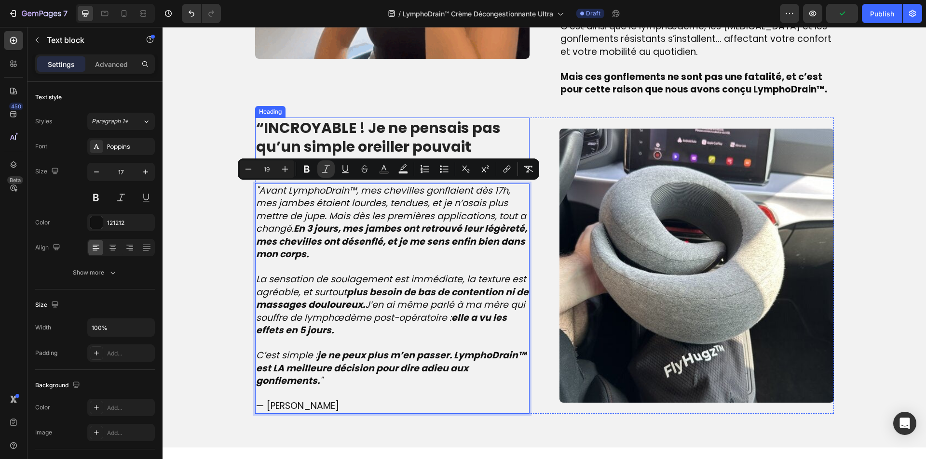
click at [291, 136] on strong "“INCROYABLE ! Je ne pensais pas qu’un simple oreiller pouvait changer mes voyag…" at bounding box center [383, 147] width 255 height 58
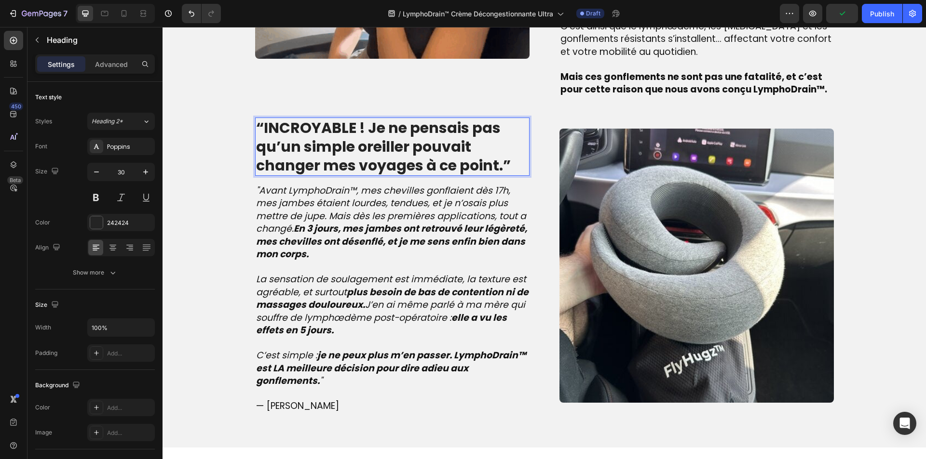
click at [291, 136] on strong "“INCROYABLE ! Je ne pensais pas qu’un simple oreiller pouvait changer mes voyag…" at bounding box center [383, 147] width 255 height 58
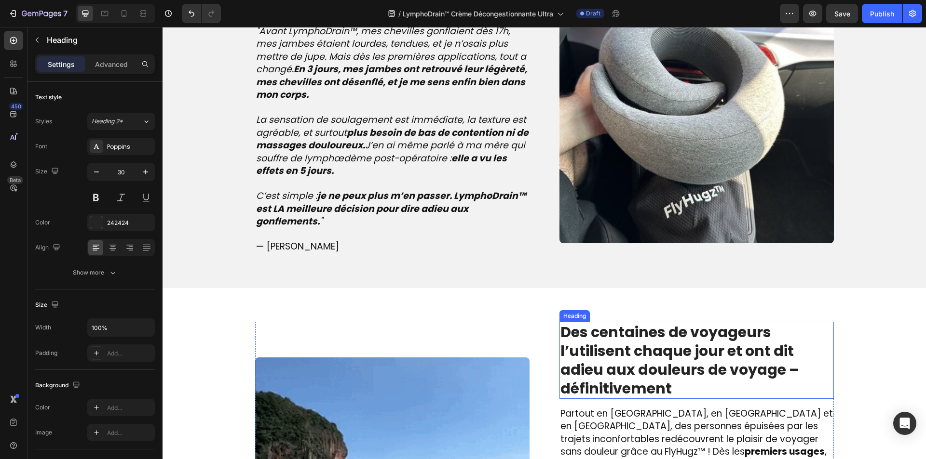
scroll to position [1287, 0]
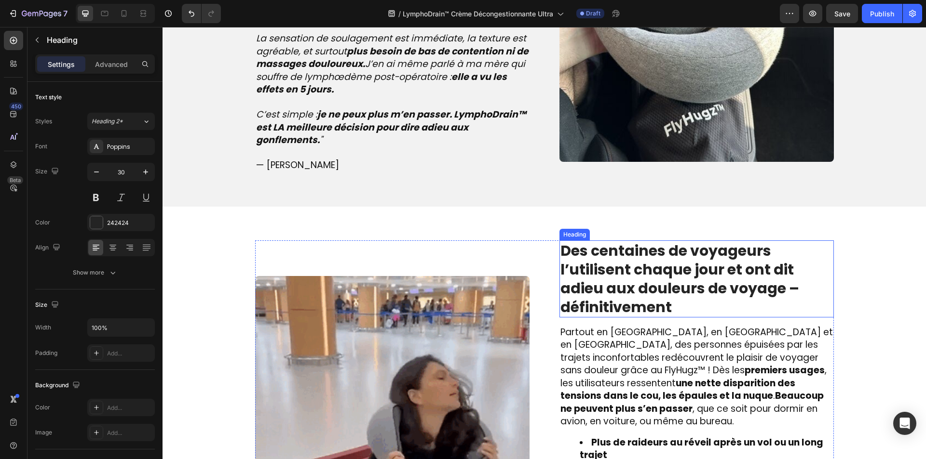
click at [597, 293] on strong "Des centaines de voyageurs l’utilisent chaque jour et ont dit adieu aux douleur…" at bounding box center [679, 279] width 239 height 77
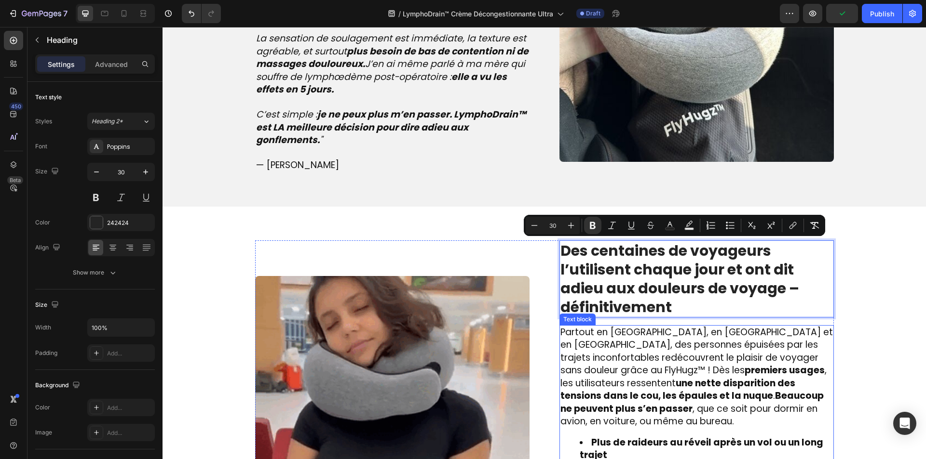
click at [599, 403] on span "Partout en France, en Belgique et en Suisse, des personnes épuisées par les tra…" at bounding box center [696, 377] width 272 height 103
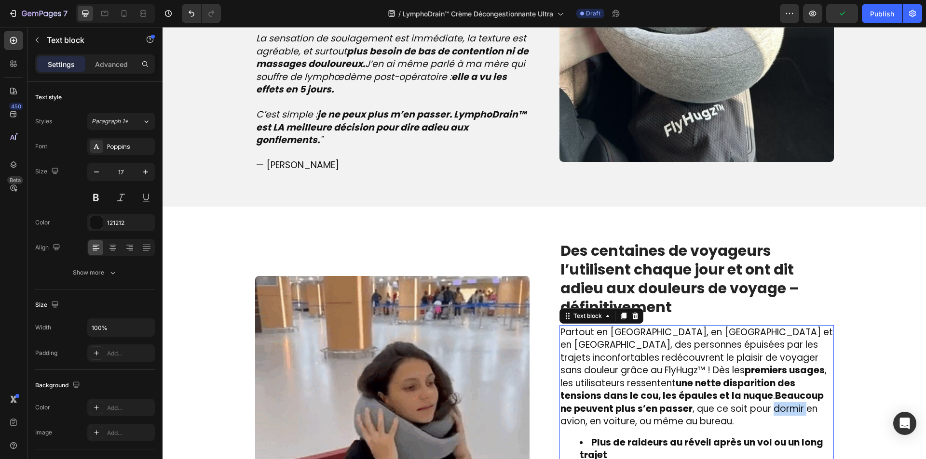
click at [599, 403] on span "Partout en France, en Belgique et en Suisse, des personnes épuisées par les tra…" at bounding box center [696, 377] width 272 height 103
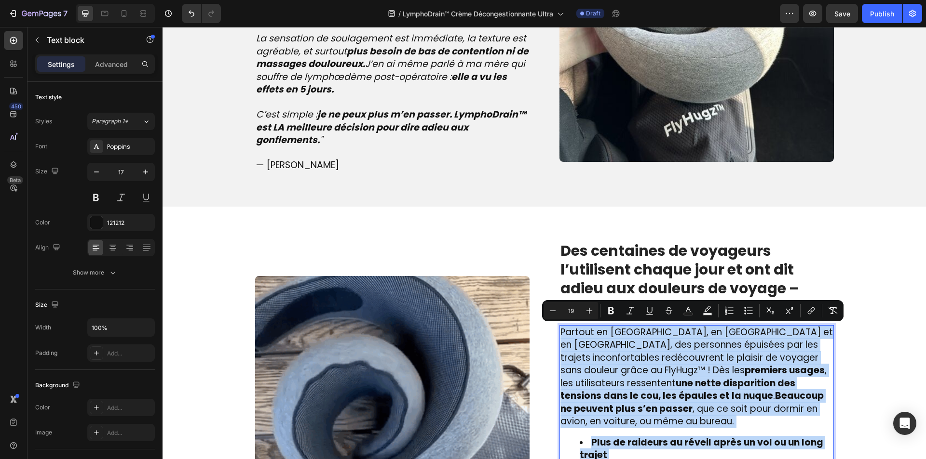
type input "17"
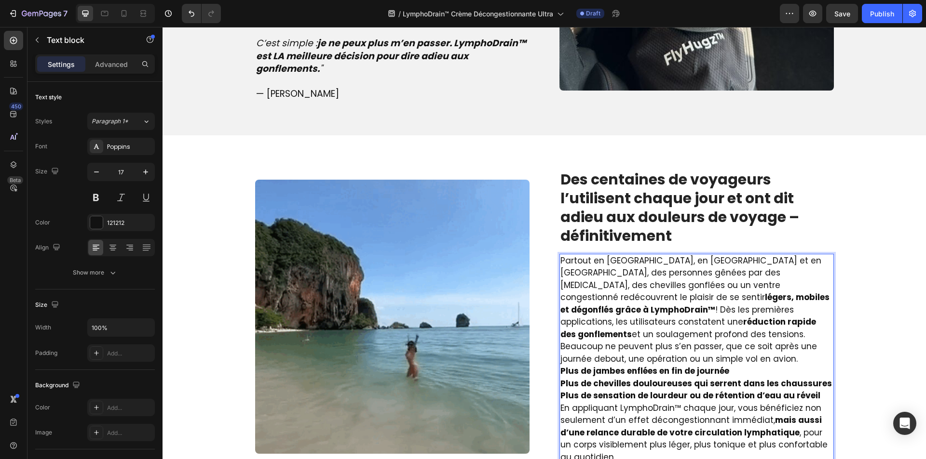
scroll to position [1359, 0]
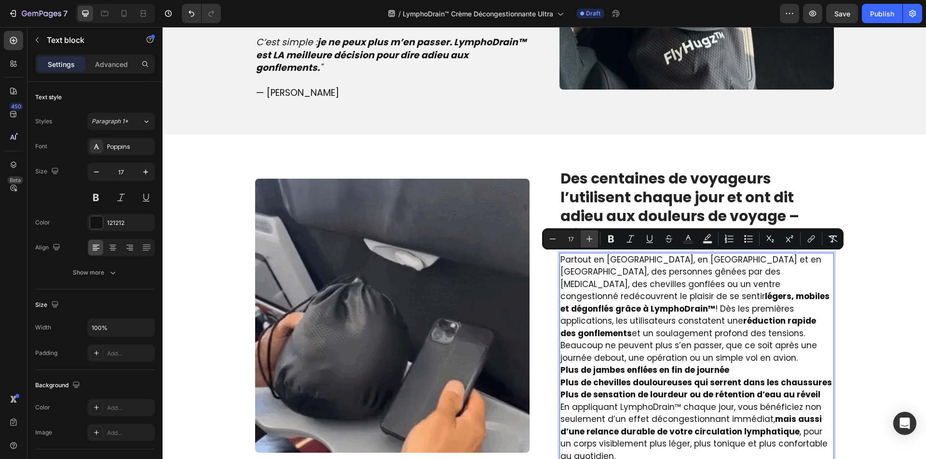
click at [584, 237] on icon "Editor contextual toolbar" at bounding box center [589, 239] width 10 height 10
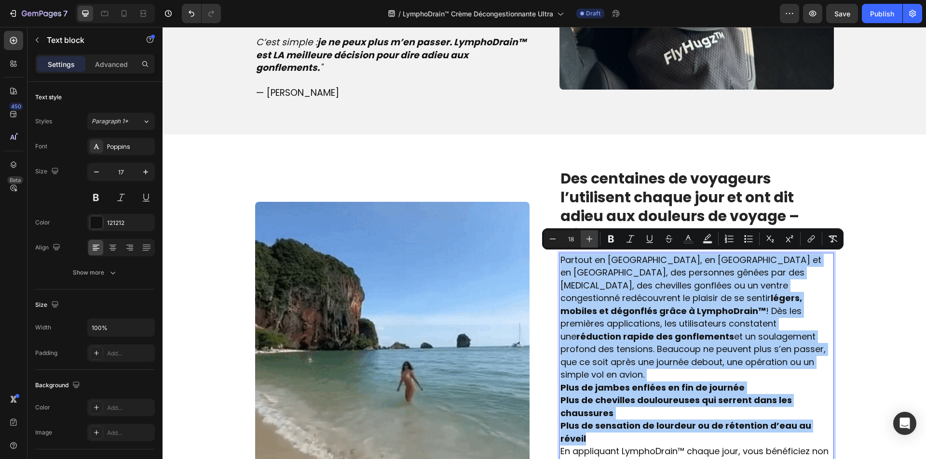
click at [584, 237] on icon "Editor contextual toolbar" at bounding box center [589, 239] width 10 height 10
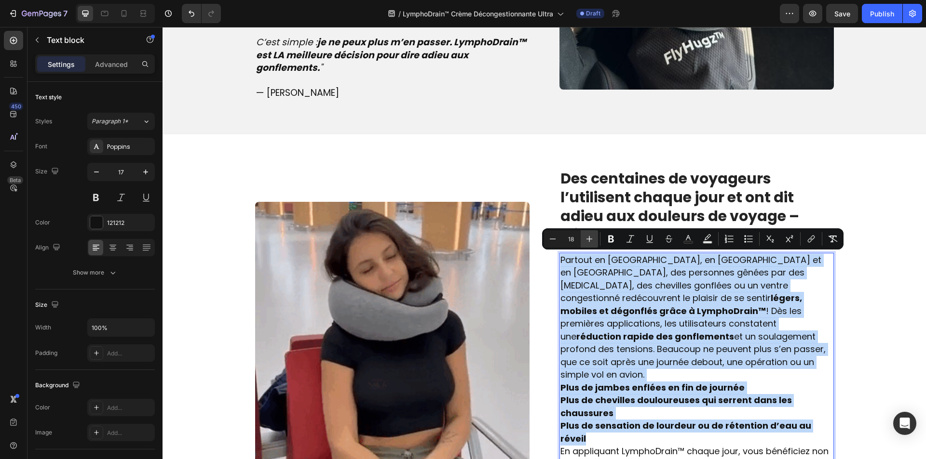
type input "19"
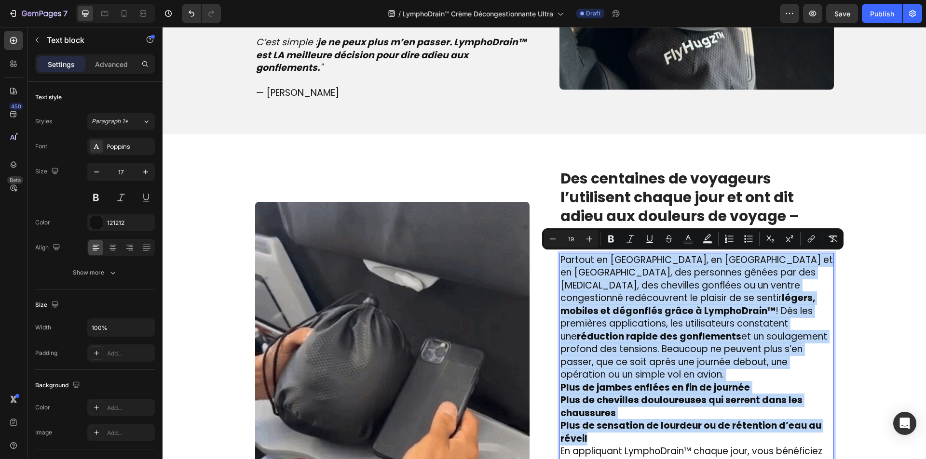
click at [728, 431] on p "Plus de jambes enflées en fin de journée Plus de chevilles douloureuses qui ser…" at bounding box center [696, 414] width 272 height 64
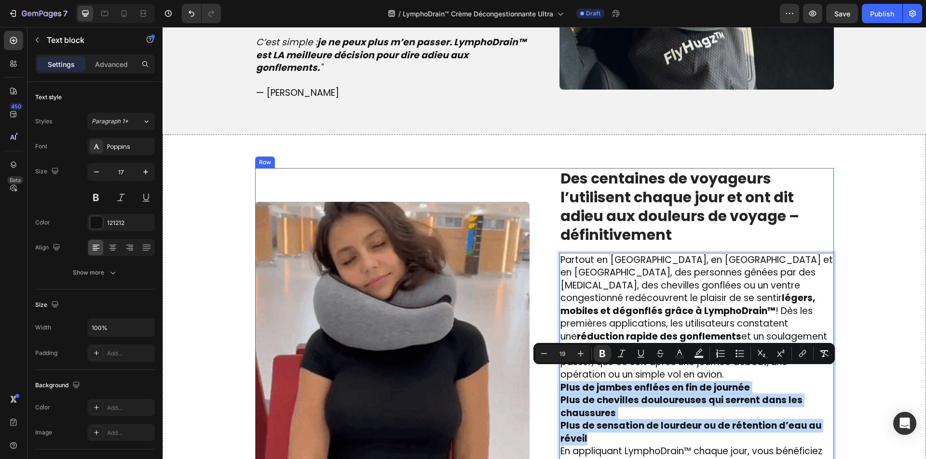
drag, startPoint x: 584, startPoint y: 425, endPoint x: 541, endPoint y: 375, distance: 66.0
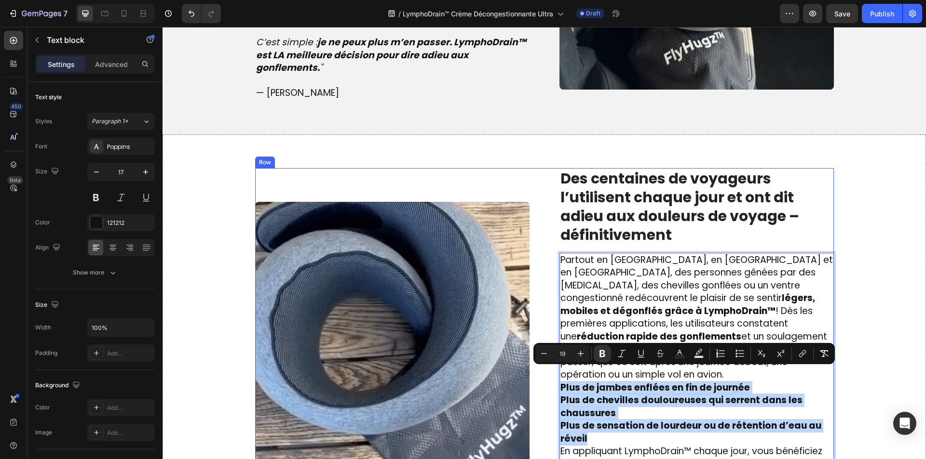
click at [541, 375] on div "Image ⁠⁠⁠⁠⁠⁠⁠ Des centaines de voyageurs l’utilisent chaque jour et ont dit adi…" at bounding box center [544, 339] width 579 height 342
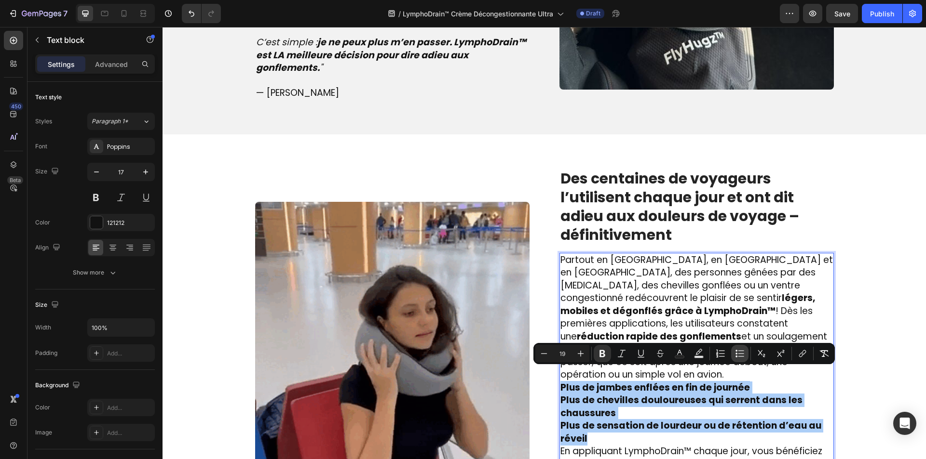
click at [735, 350] on icon "Editor contextual toolbar" at bounding box center [740, 354] width 10 height 10
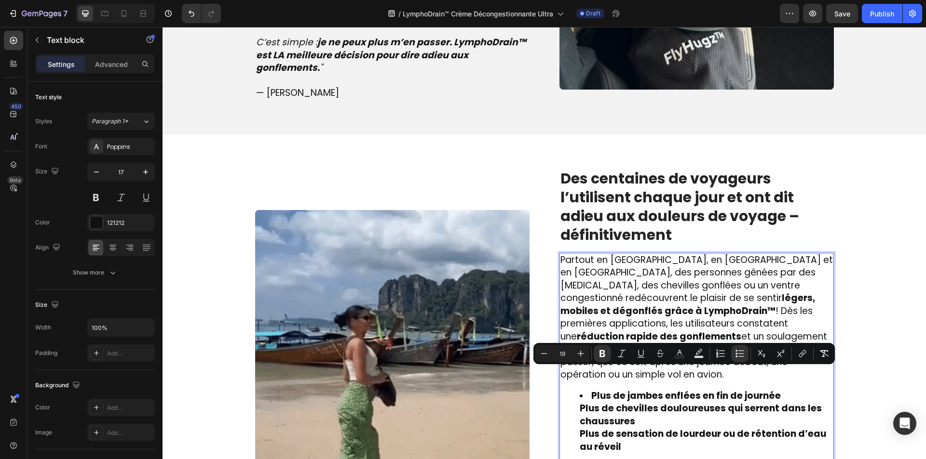
click at [567, 398] on ul "Plus de jambes enflées en fin de journée Plus de chevilles douloureuses qui ser…" at bounding box center [696, 422] width 272 height 64
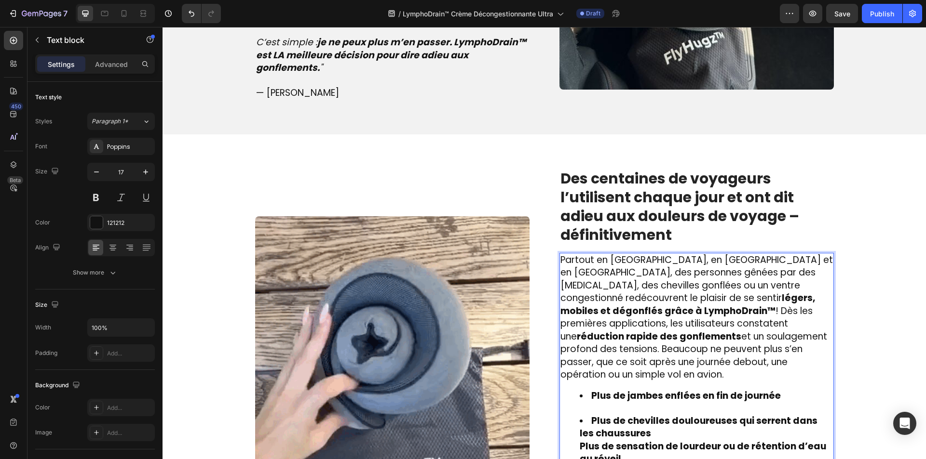
click at [570, 435] on ul "Plus de jambes enflées en fin de journée Plus de chevilles douloureuses qui ser…" at bounding box center [696, 428] width 272 height 76
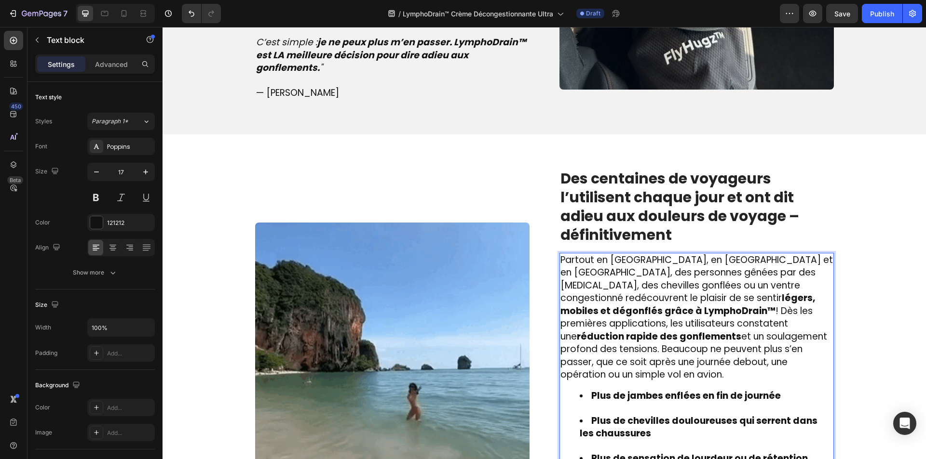
scroll to position [1362, 0]
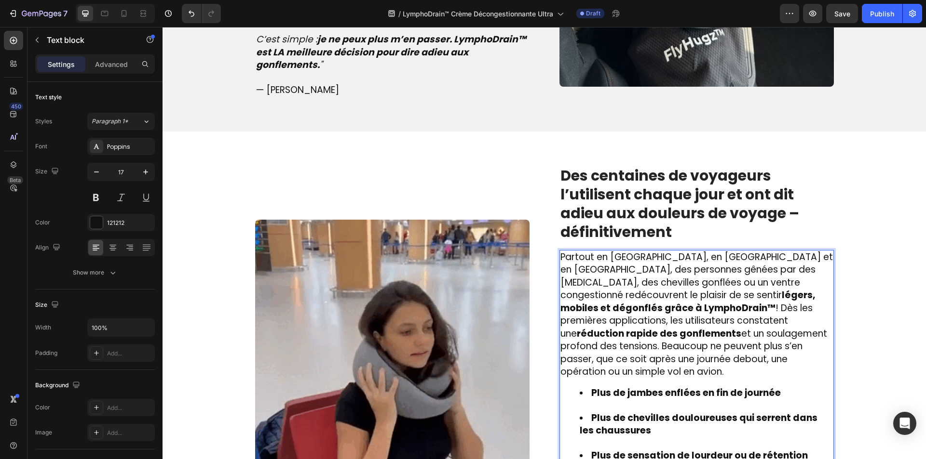
click at [594, 430] on li "Plus de chevilles douloureuses qui serrent dans les chaussures" at bounding box center [706, 431] width 253 height 38
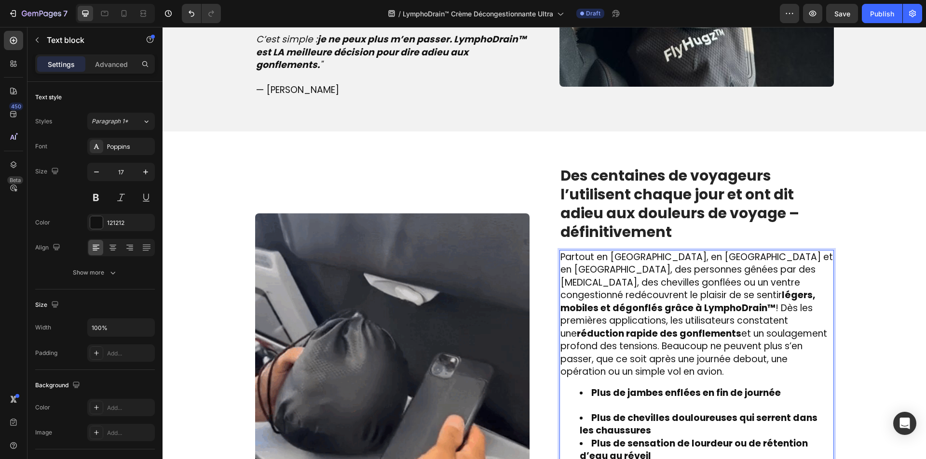
click at [599, 390] on li "Plus de jambes enflées en fin de journée" at bounding box center [706, 399] width 253 height 25
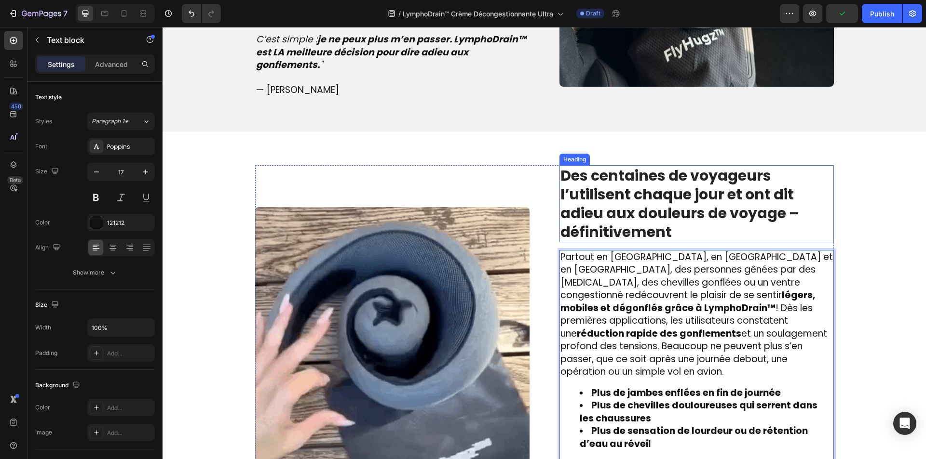
click at [642, 227] on strong "Des centaines de voyageurs l’utilisent chaque jour et ont dit adieu aux douleur…" at bounding box center [679, 203] width 239 height 77
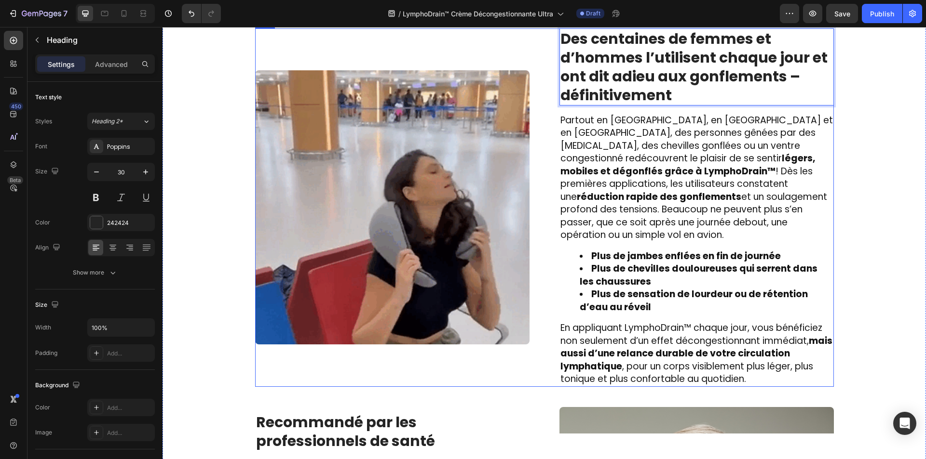
scroll to position [1555, 0]
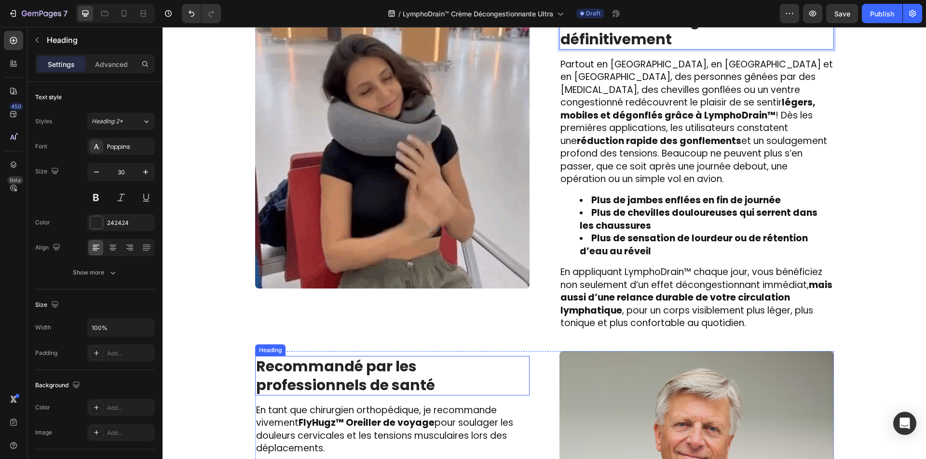
click at [373, 356] on strong "Recommandé par les professionnels de santé" at bounding box center [345, 376] width 179 height 40
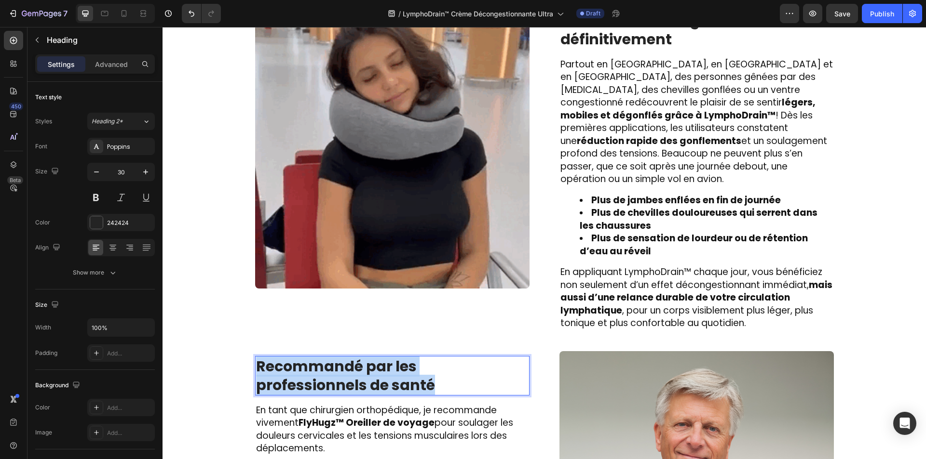
click at [373, 356] on strong "Recommandé par les professionnels de santé" at bounding box center [345, 376] width 179 height 40
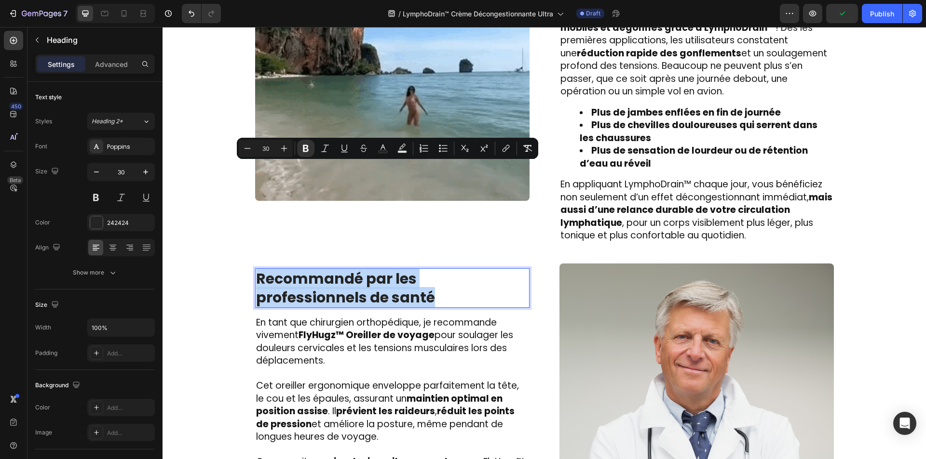
scroll to position [1748, 0]
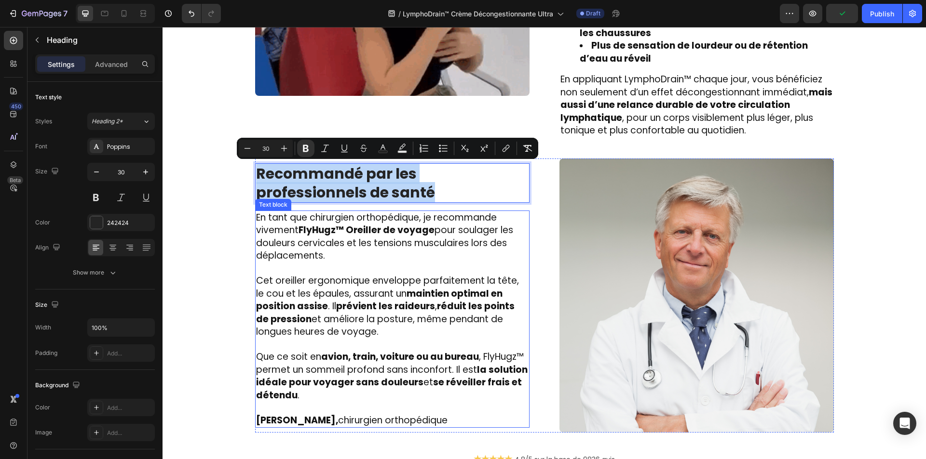
click at [369, 360] on span "Que ce soit en avion, train, voiture ou au bureau , FlyHugz™ permet un sommeil …" at bounding box center [391, 377] width 271 height 52
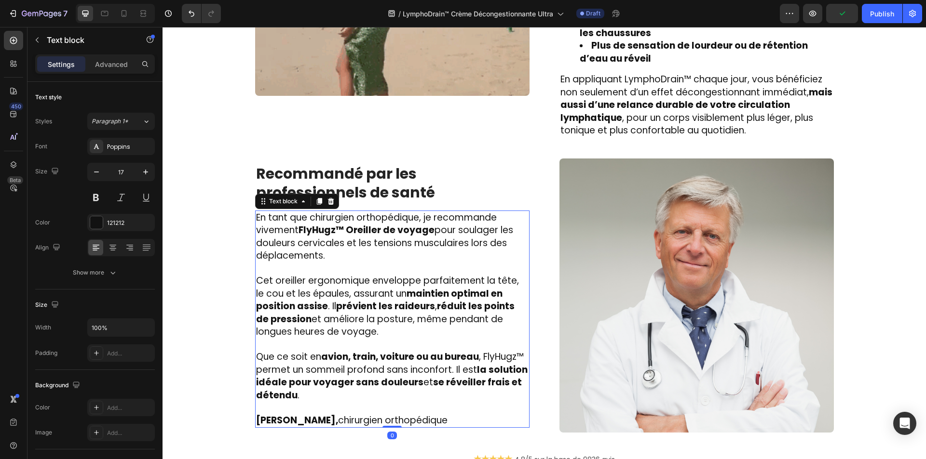
click at [369, 360] on span "Que ce soit en avion, train, voiture ou au bureau , FlyHugz™ permet un sommeil …" at bounding box center [391, 377] width 271 height 52
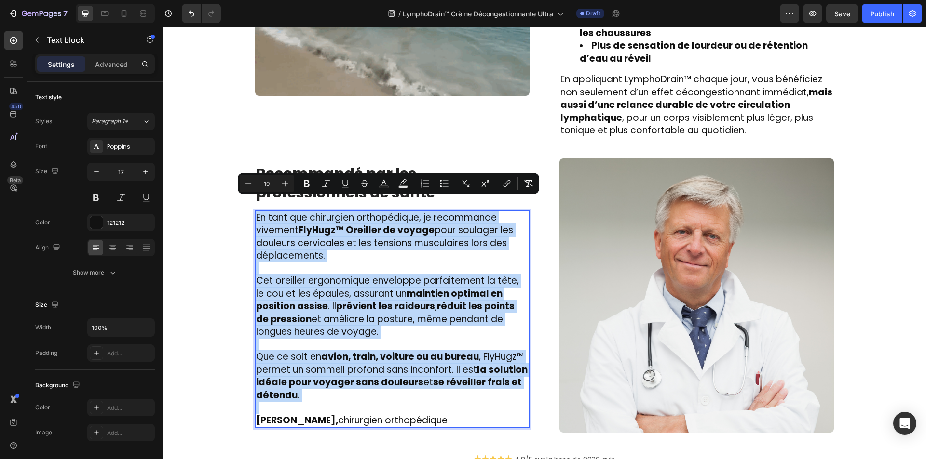
type input "17"
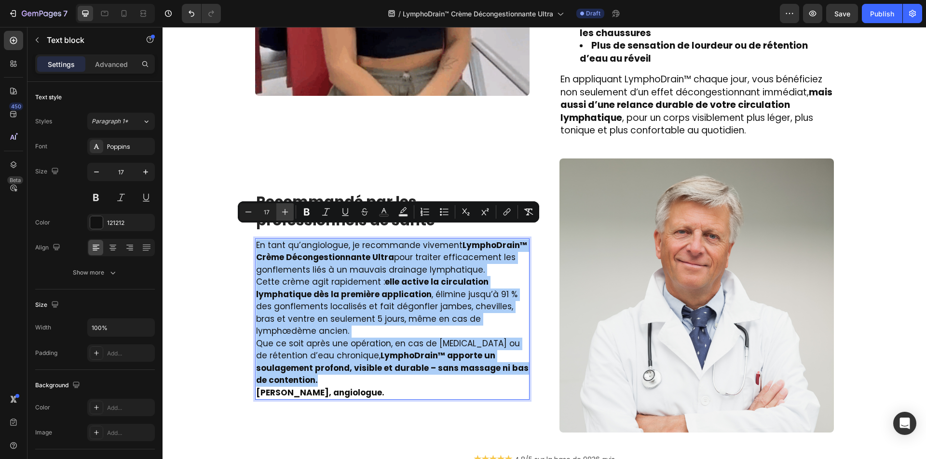
click at [282, 213] on icon "Editor contextual toolbar" at bounding box center [285, 212] width 10 height 10
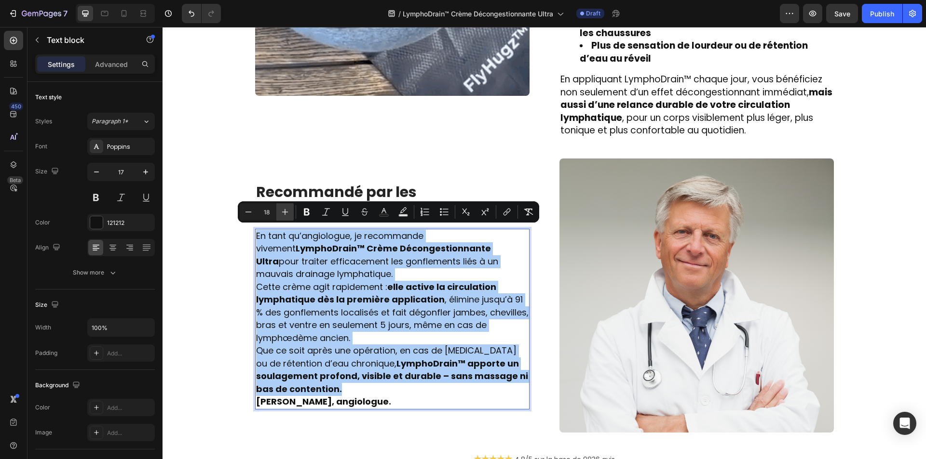
click at [282, 213] on icon "Editor contextual toolbar" at bounding box center [285, 212] width 10 height 10
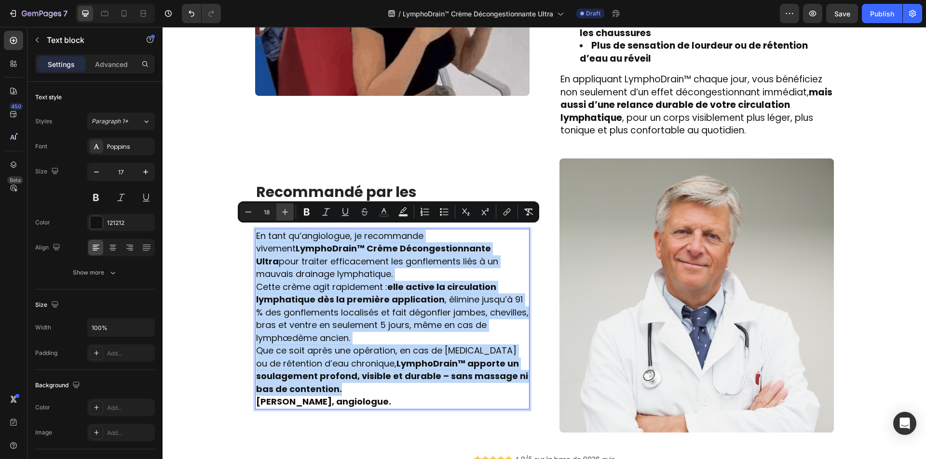
type input "19"
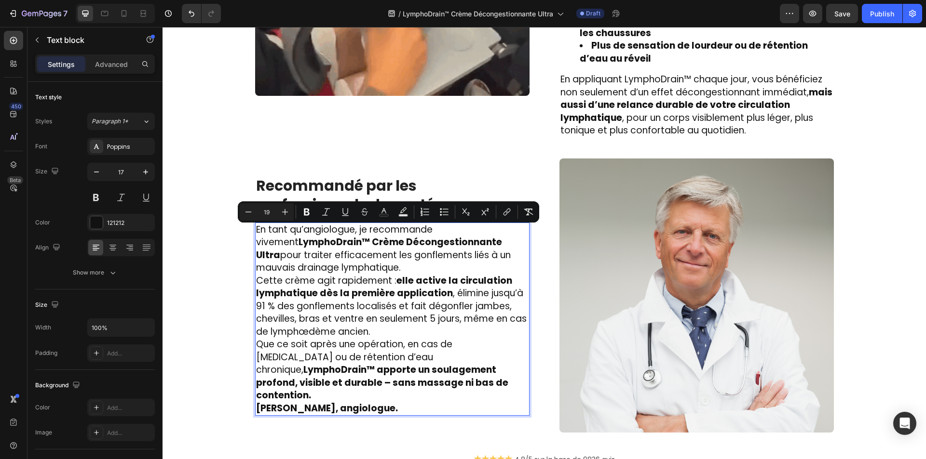
click at [427, 377] on p "Que ce soit après une opération, en cas de jambes lourdes ou de rétention d’eau…" at bounding box center [392, 370] width 272 height 64
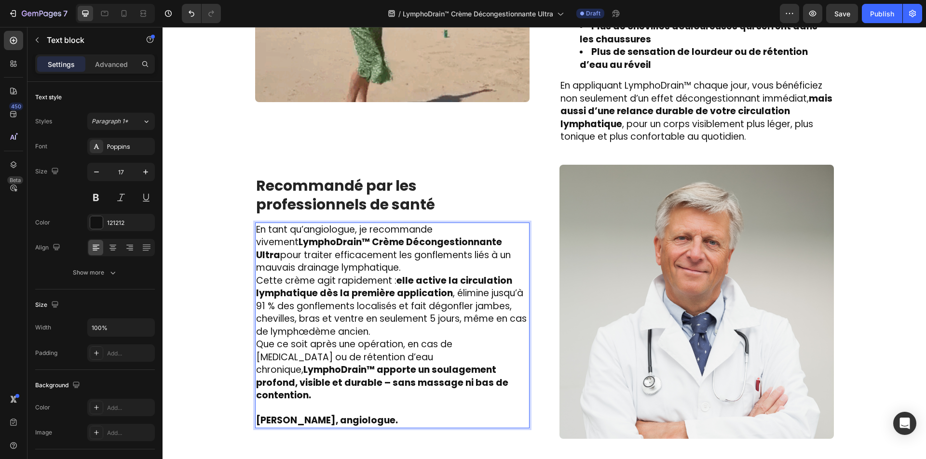
click at [398, 325] on p "Cette crème agit rapidement : elle active la circulation lymphatique dès la pre…" at bounding box center [392, 307] width 272 height 64
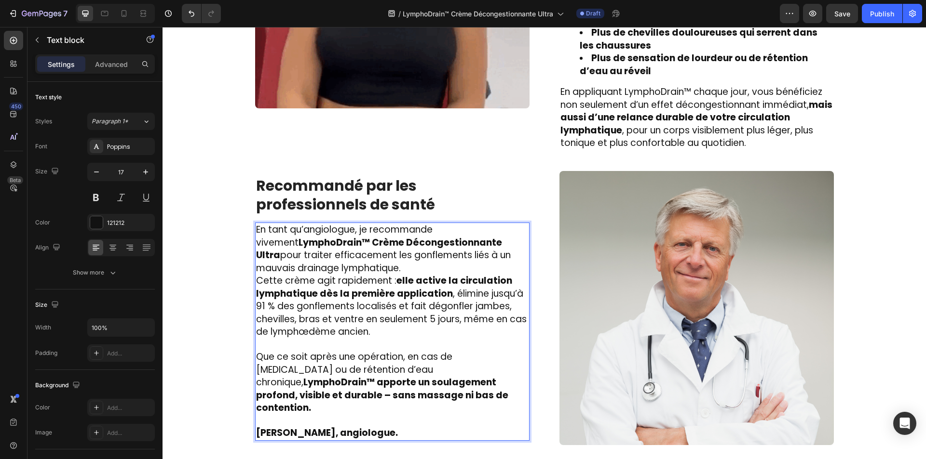
scroll to position [1736, 0]
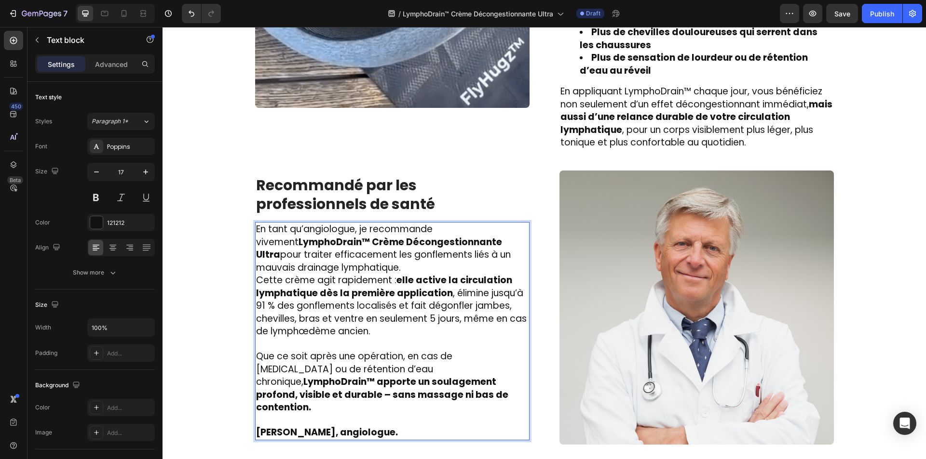
click at [378, 252] on span "En tant qu’angiologue, je recommande vivement LymphoDrain™ Crème Décongestionna…" at bounding box center [383, 249] width 255 height 52
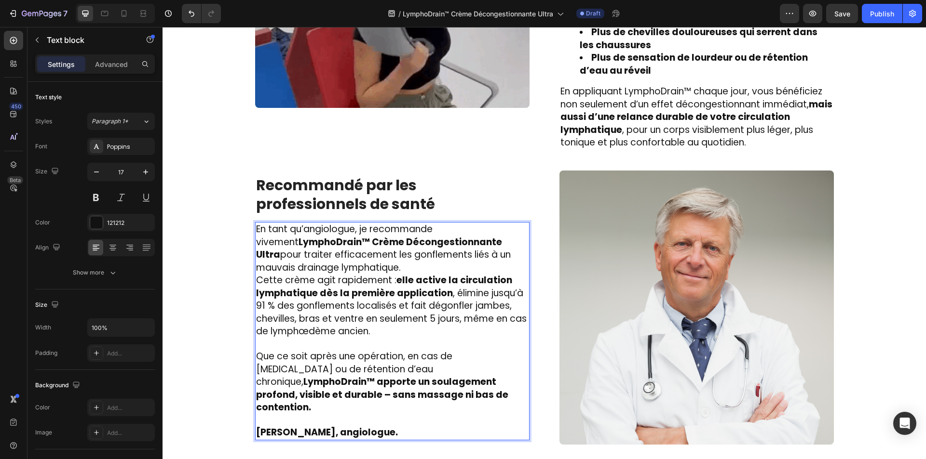
click at [378, 262] on p "En tant qu’angiologue, je recommande vivement LymphoDrain™ Crème Décongestionna…" at bounding box center [392, 248] width 272 height 51
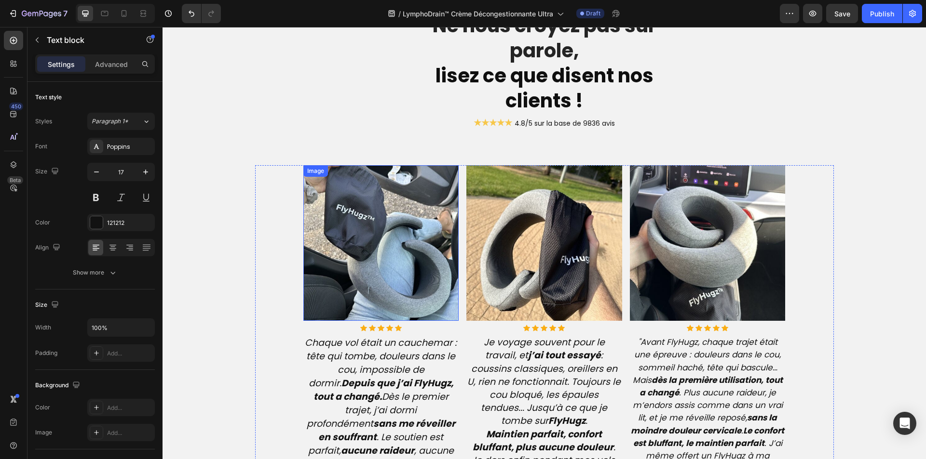
scroll to position [2453, 0]
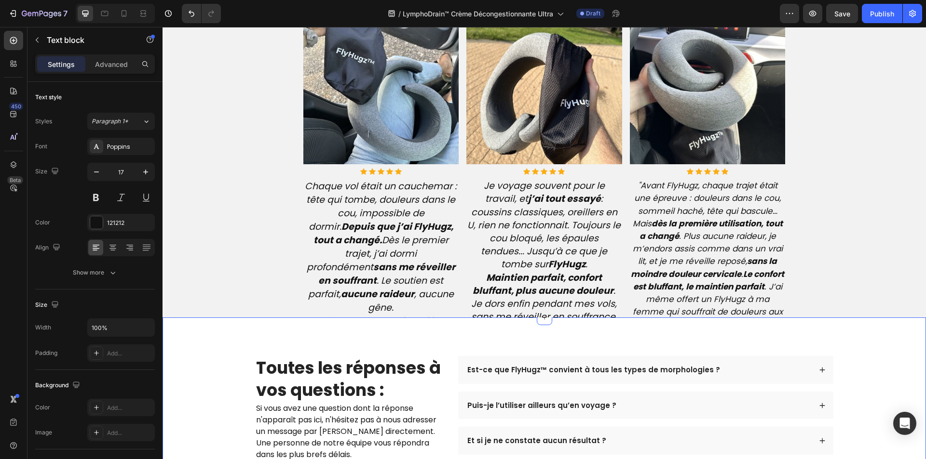
click at [347, 286] on icon "Chaque vol était un cauchemar : tête qui tombe, douleurs dans le cou, impossibl…" at bounding box center [381, 247] width 152 height 135
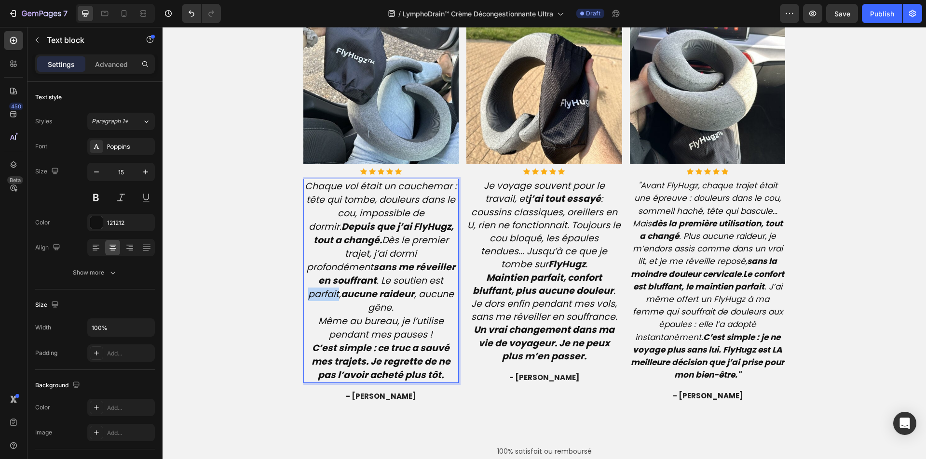
click at [347, 286] on icon "Chaque vol était un cauchemar : tête qui tombe, douleurs dans le cou, impossibl…" at bounding box center [381, 247] width 152 height 135
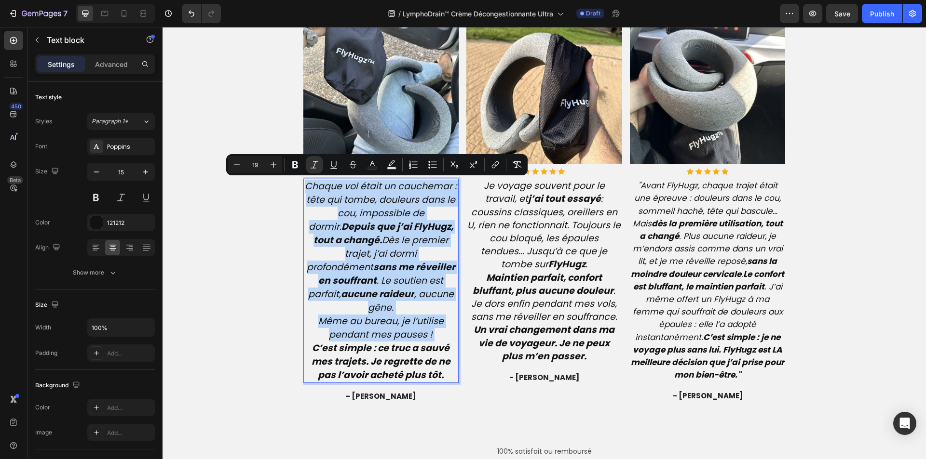
type input "15"
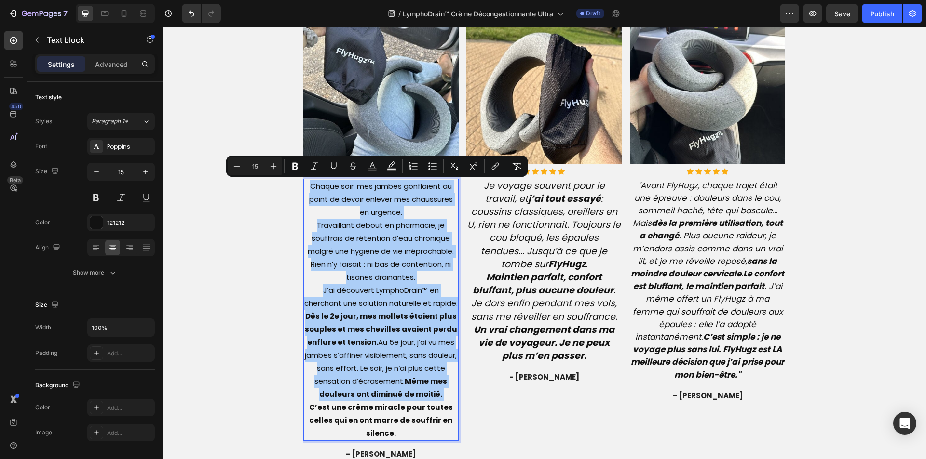
click at [261, 167] on input "15" at bounding box center [254, 167] width 19 height 12
type input "19"
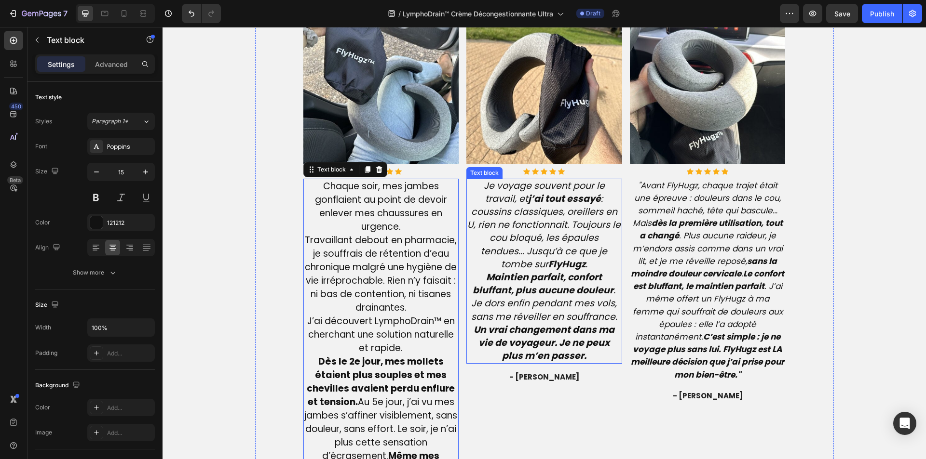
click at [490, 332] on strong "Un vrai changement dans ma vie de voyageur. Je ne peux plus m’en passer." at bounding box center [543, 343] width 141 height 39
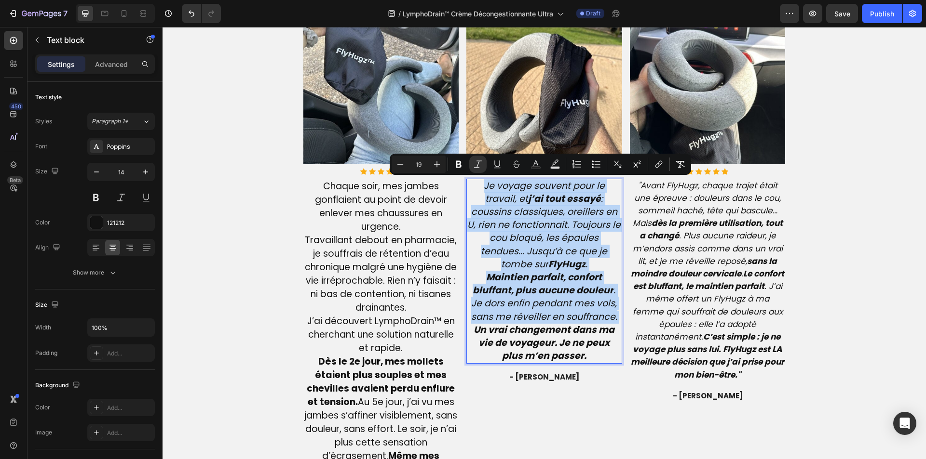
type input "14"
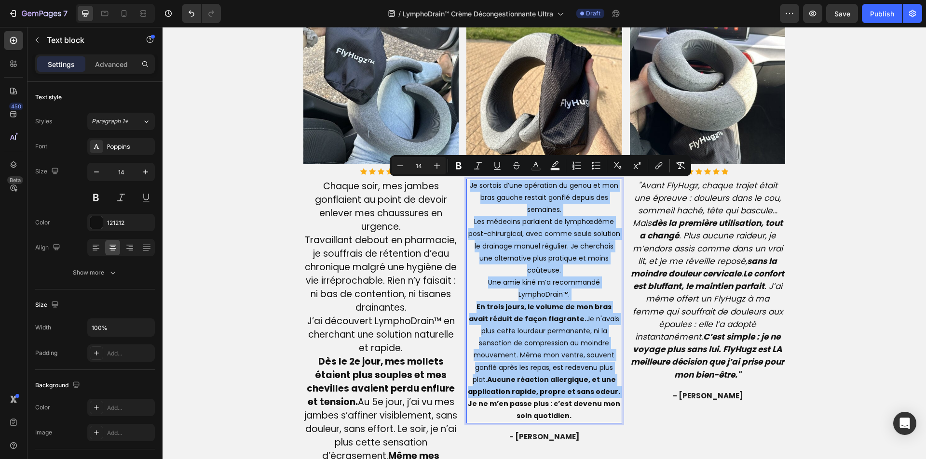
click at [421, 164] on input "14" at bounding box center [418, 166] width 19 height 12
type input "19"
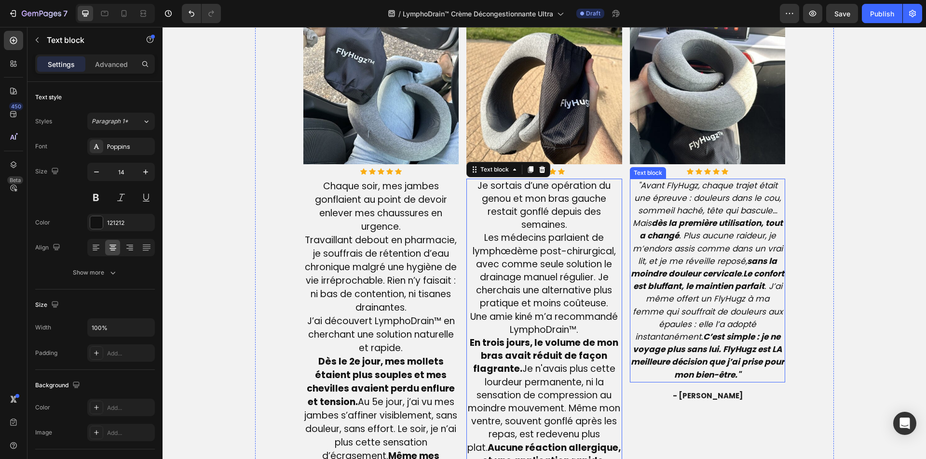
click at [712, 372] on strong "C’est simple : je ne voyage plus sans lui. FlyHugz est LA meilleure décision qu…" at bounding box center [707, 356] width 153 height 50
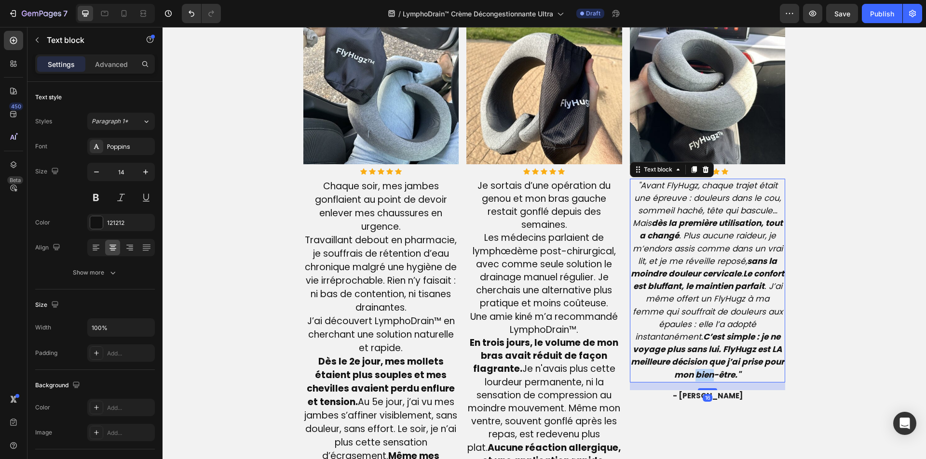
click at [712, 372] on strong "C’est simple : je ne voyage plus sans lui. FlyHugz est LA meilleure décision qu…" at bounding box center [707, 356] width 153 height 50
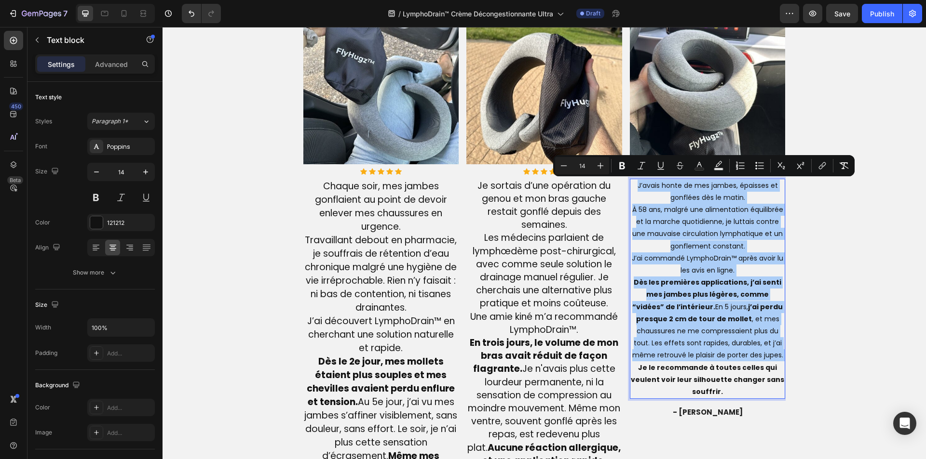
click at [585, 167] on input "14" at bounding box center [581, 166] width 19 height 12
type input "19"
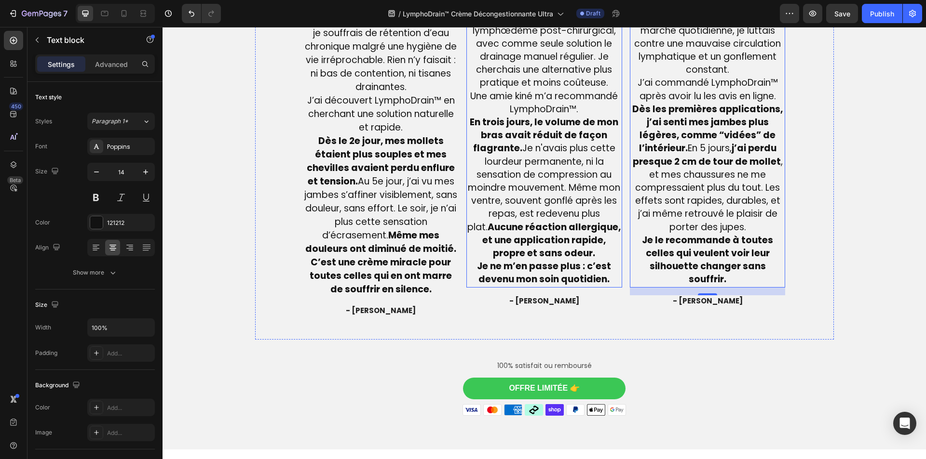
scroll to position [2887, 0]
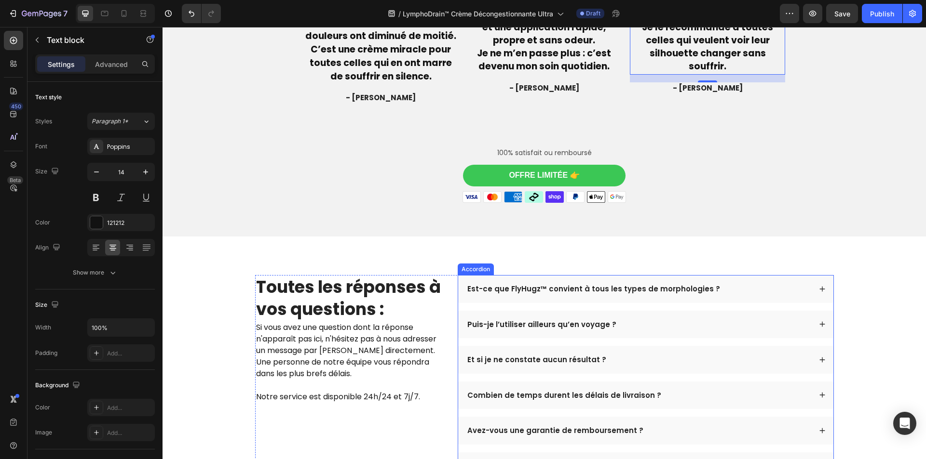
click at [506, 288] on p "Est-ce que FlyHugz™ convient à tous les types de morphologies ?" at bounding box center [593, 289] width 253 height 10
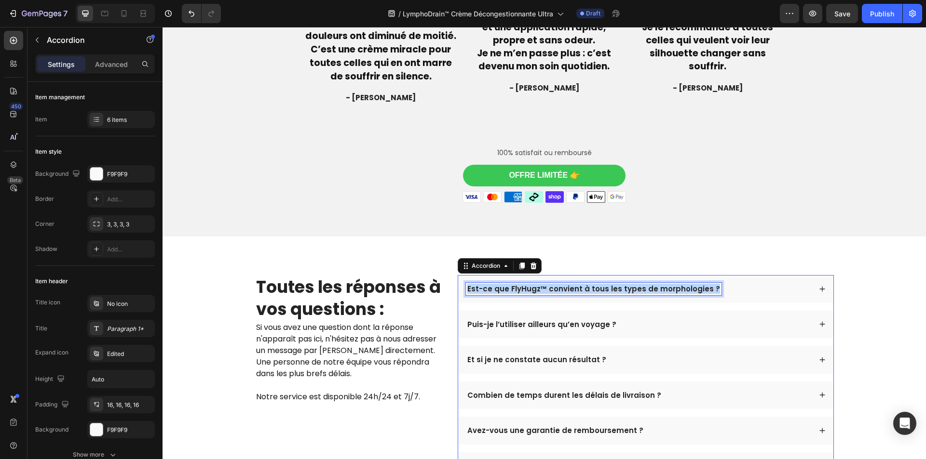
click at [506, 288] on p "Est-ce que FlyHugz™ convient à tous les types de morphologies ?" at bounding box center [593, 289] width 253 height 10
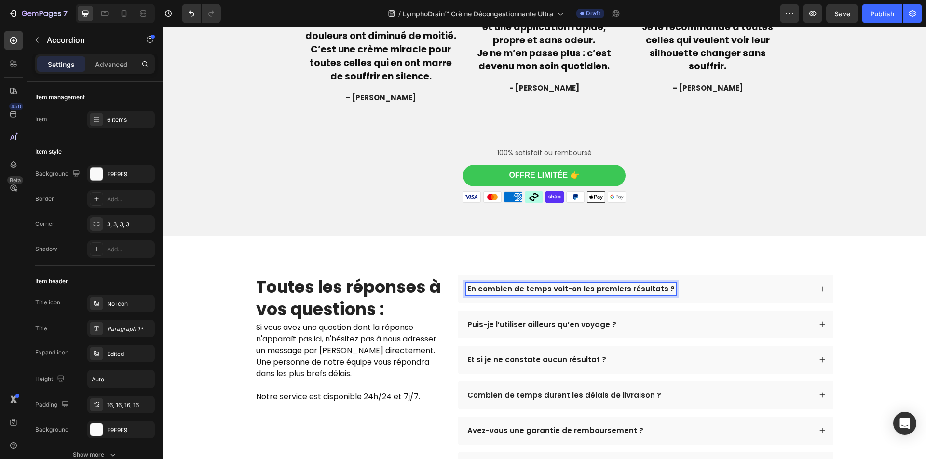
drag, startPoint x: 689, startPoint y: 288, endPoint x: 680, endPoint y: 298, distance: 13.7
click at [688, 288] on div "En combien de temps voit-on les premiers résultats ?" at bounding box center [638, 289] width 345 height 13
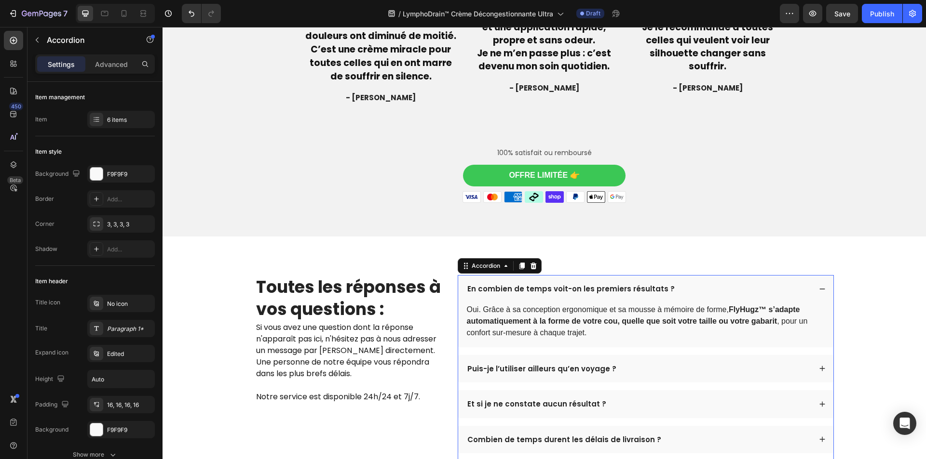
click at [637, 323] on strong "FlyHugz™ s’adapte automatiquement à la forme de votre cou, quelle que soit votr…" at bounding box center [633, 316] width 333 height 20
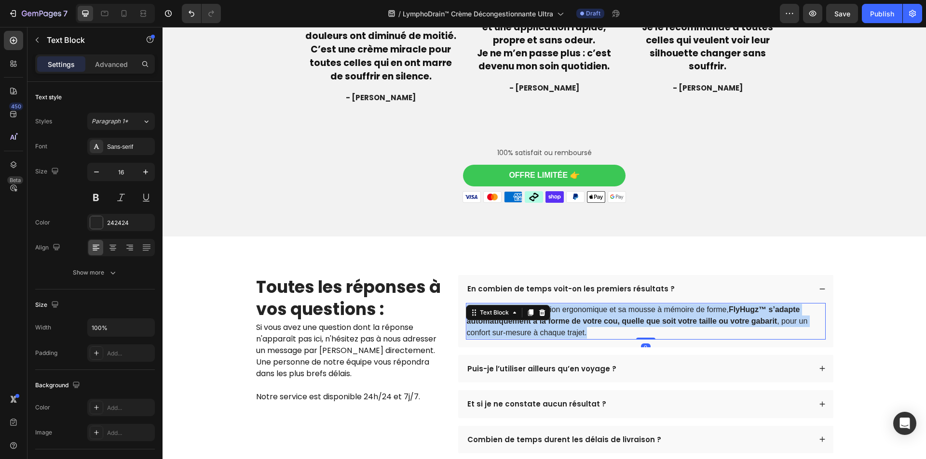
click at [637, 323] on strong "FlyHugz™ s’adapte automatiquement à la forme de votre cou, quelle que soit votr…" at bounding box center [633, 316] width 333 height 20
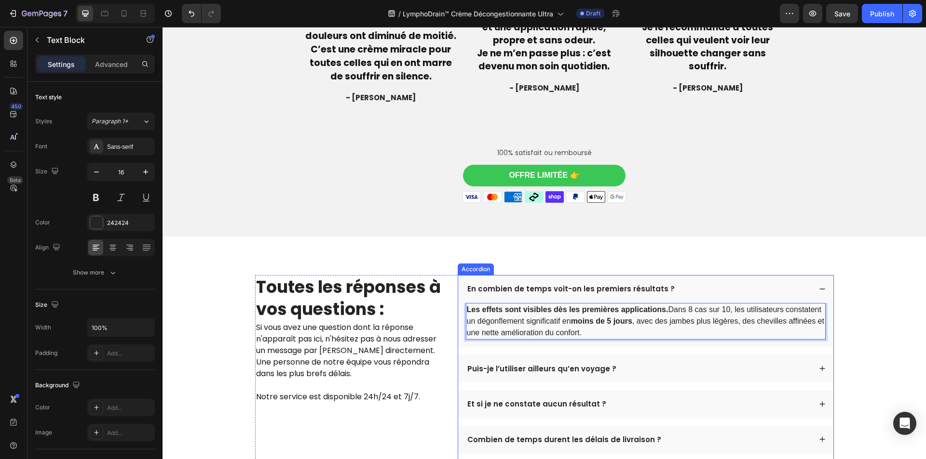
click at [496, 368] on p "Puis-je l’utiliser ailleurs qu’en voyage ?" at bounding box center [541, 370] width 149 height 10
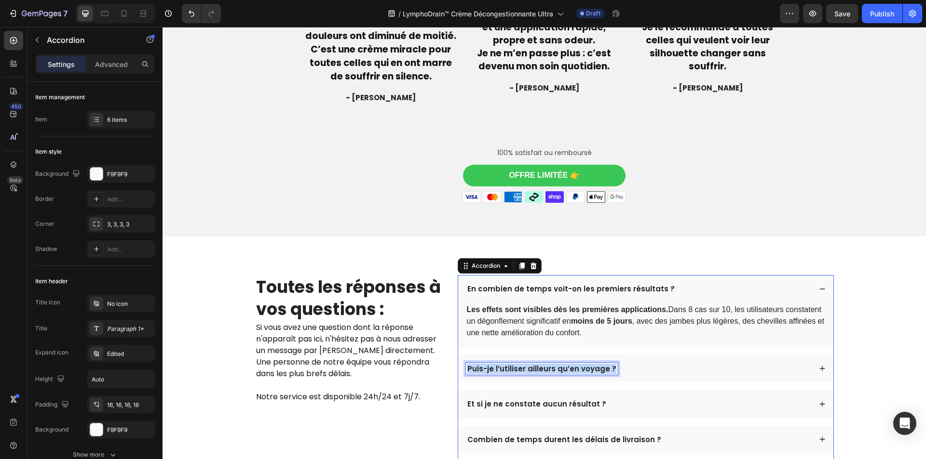
click at [496, 368] on p "Puis-je l’utiliser ailleurs qu’en voyage ?" at bounding box center [541, 370] width 149 height 10
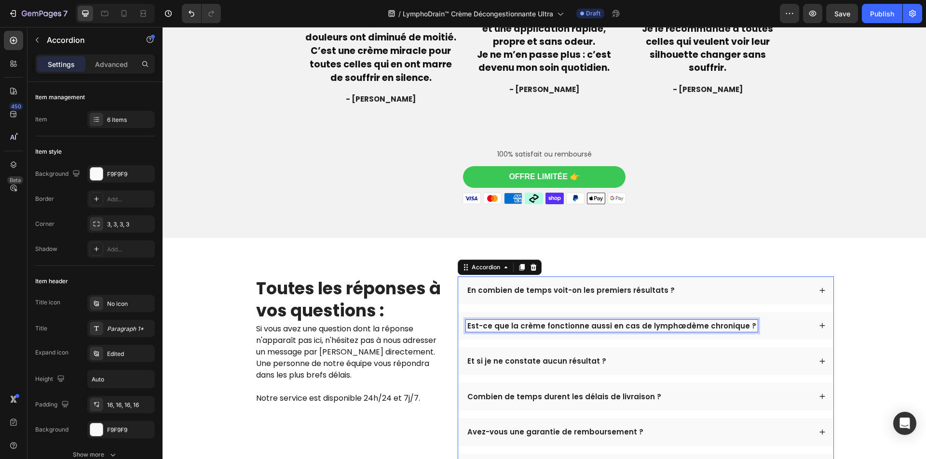
scroll to position [2842, 0]
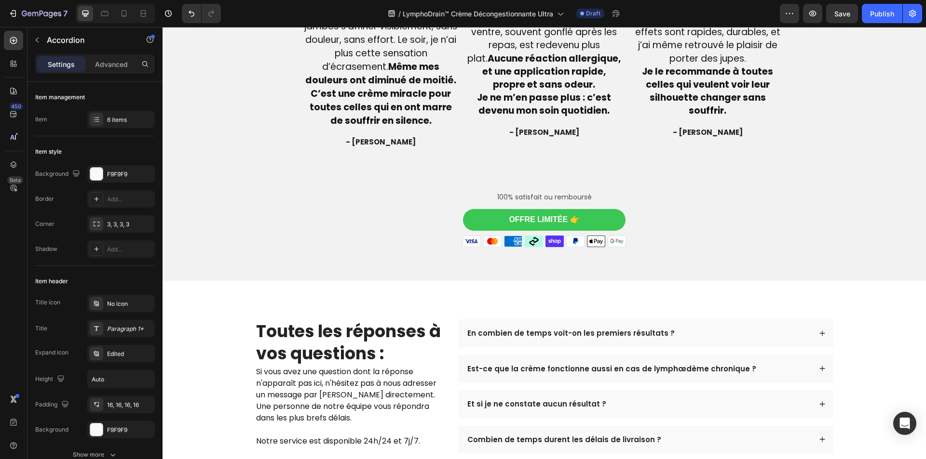
click at [769, 372] on div "Est-ce que la crème fonctionne aussi en cas de lymphœdème chronique ?" at bounding box center [638, 369] width 345 height 13
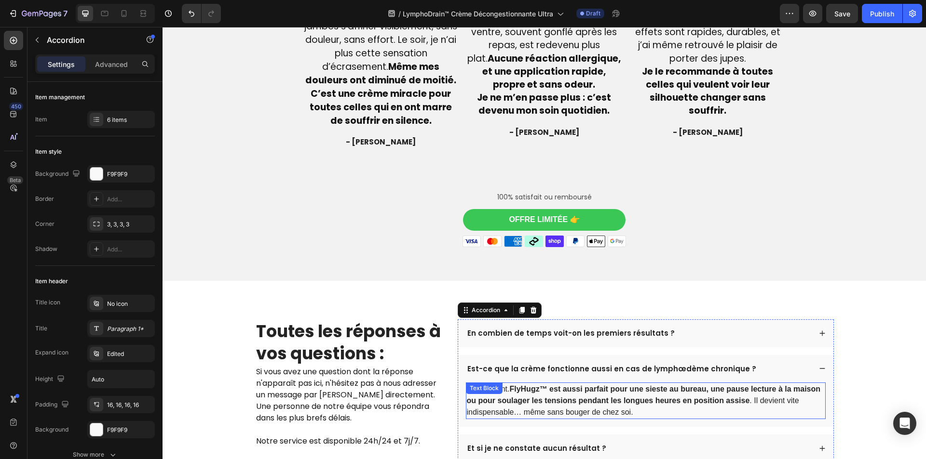
click at [632, 395] on p "Absolument. FlyHugz™ est aussi parfait pour une sieste au bureau, une pause lec…" at bounding box center [646, 401] width 358 height 35
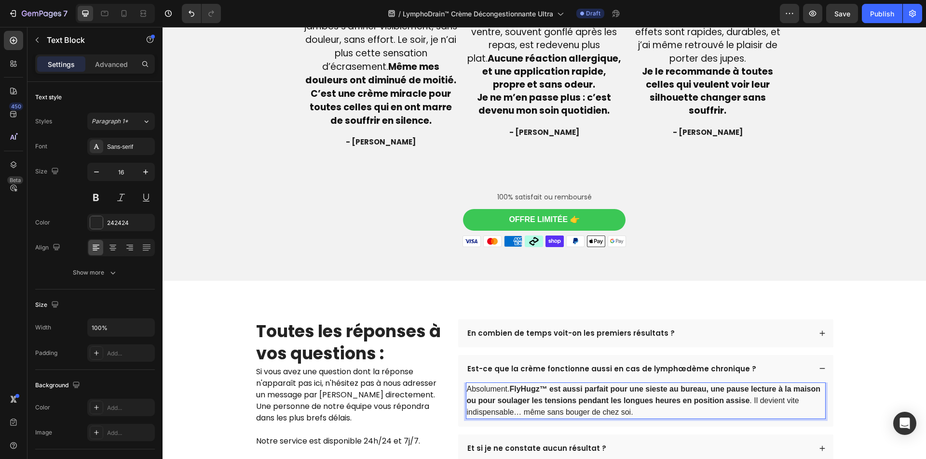
click at [632, 395] on p "Absolument. FlyHugz™ est aussi parfait pour une sieste au bureau, une pause lec…" at bounding box center [646, 401] width 358 height 35
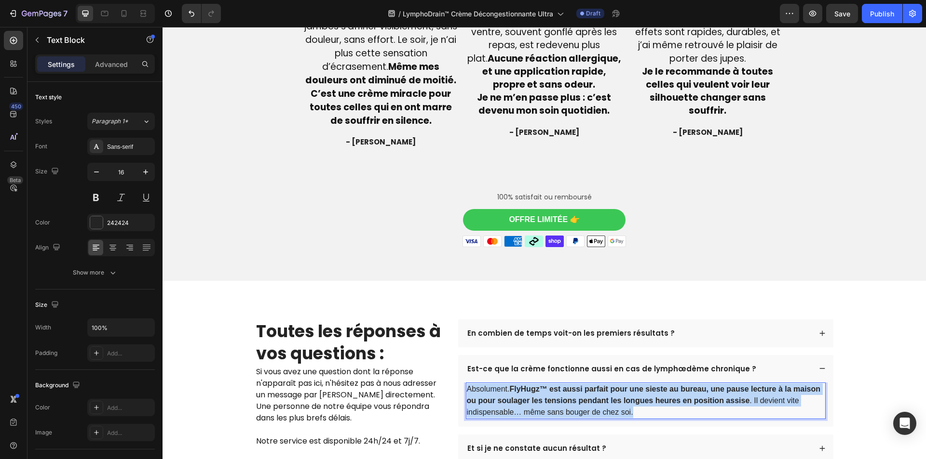
click at [632, 395] on p "Absolument. FlyHugz™ est aussi parfait pour une sieste au bureau, une pause lec…" at bounding box center [646, 401] width 358 height 35
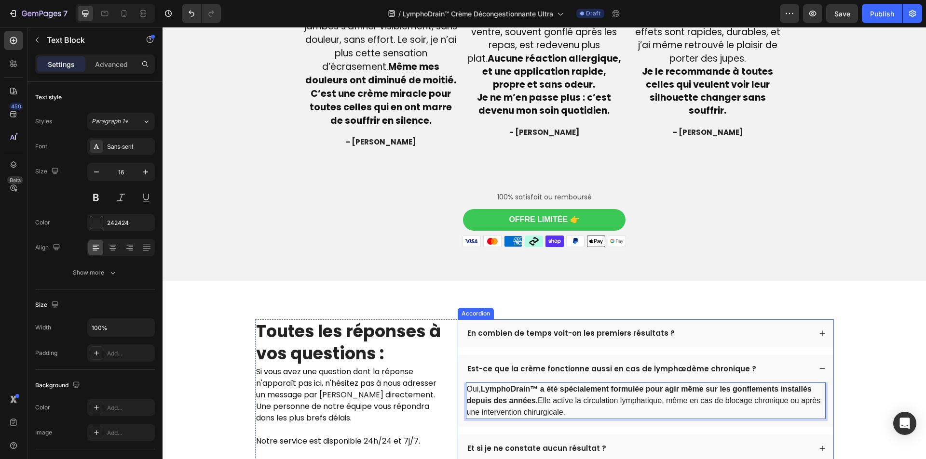
click at [566, 445] on p "Et si je ne constate aucun résultat ?" at bounding box center [536, 449] width 139 height 10
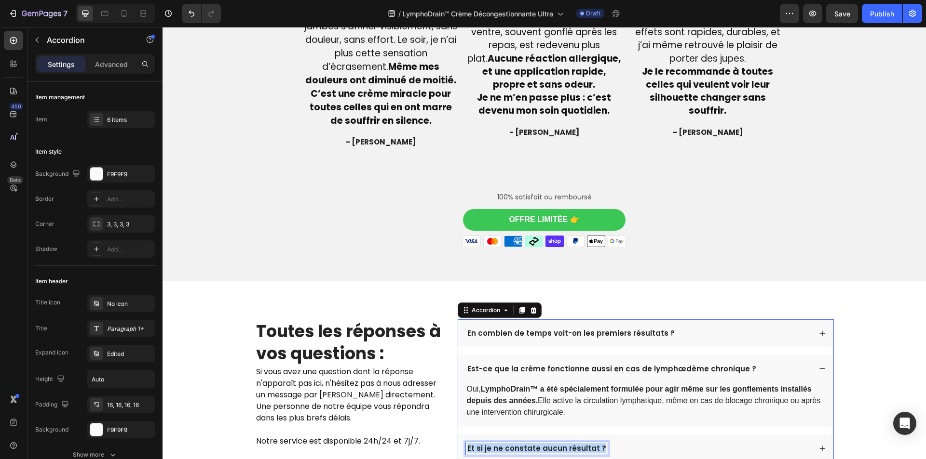
click at [566, 445] on p "Et si je ne constate aucun résultat ?" at bounding box center [536, 449] width 139 height 10
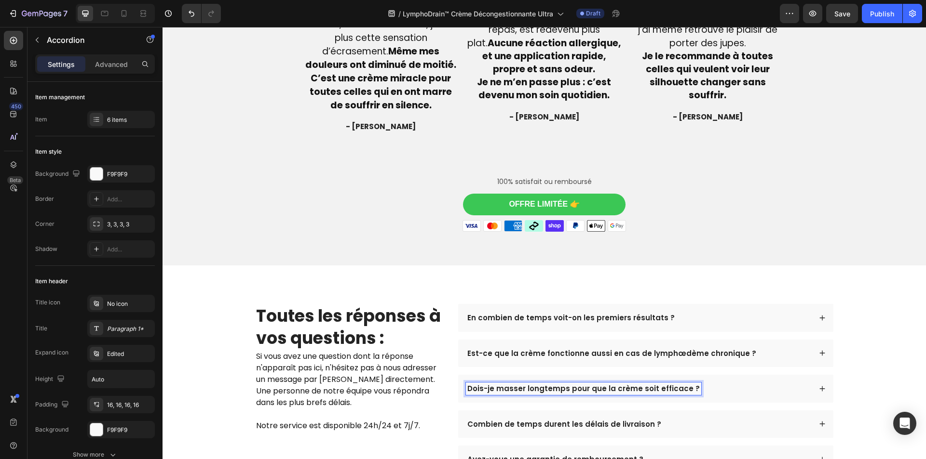
scroll to position [2995, 0]
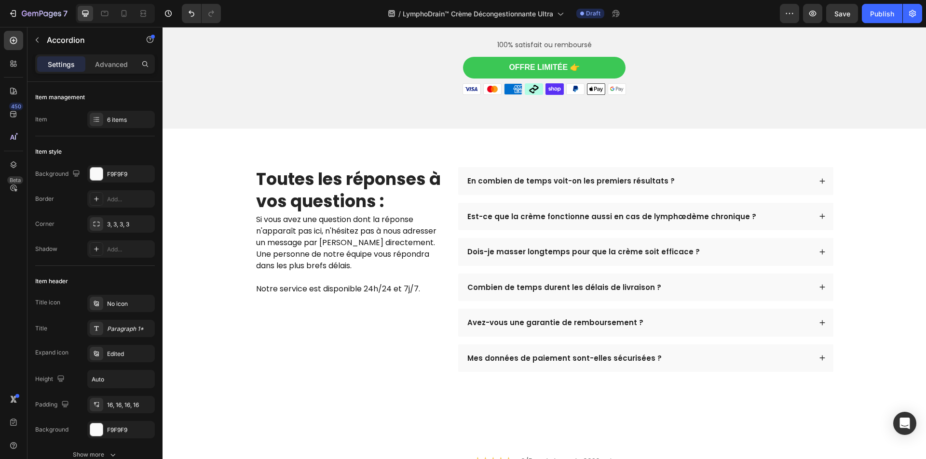
click at [716, 244] on div "Dois-je masser longtemps pour que la crème soit efficace ?" at bounding box center [645, 252] width 375 height 28
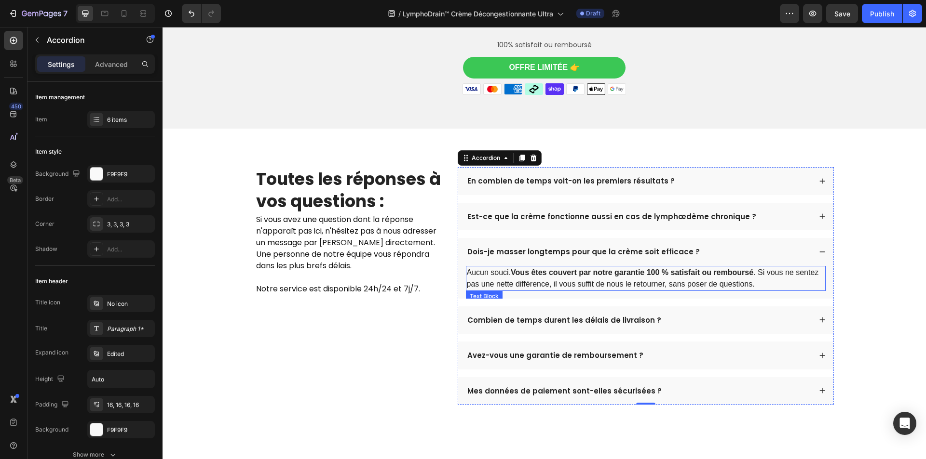
click at [630, 288] on p "Aucun souci. Vous êtes couvert par notre garantie 100 % satisfait ou remboursé …" at bounding box center [646, 278] width 358 height 23
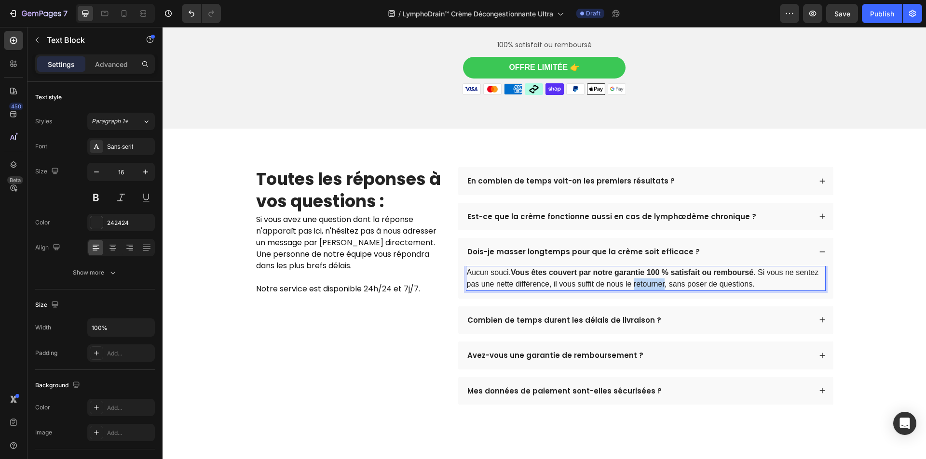
click at [630, 288] on p "Aucun souci. Vous êtes couvert par notre garantie 100 % satisfait ou remboursé …" at bounding box center [646, 278] width 358 height 23
click at [628, 282] on p "Aucun souci. Vous êtes couvert par notre garantie 100 % satisfait ou remboursé …" at bounding box center [646, 278] width 358 height 23
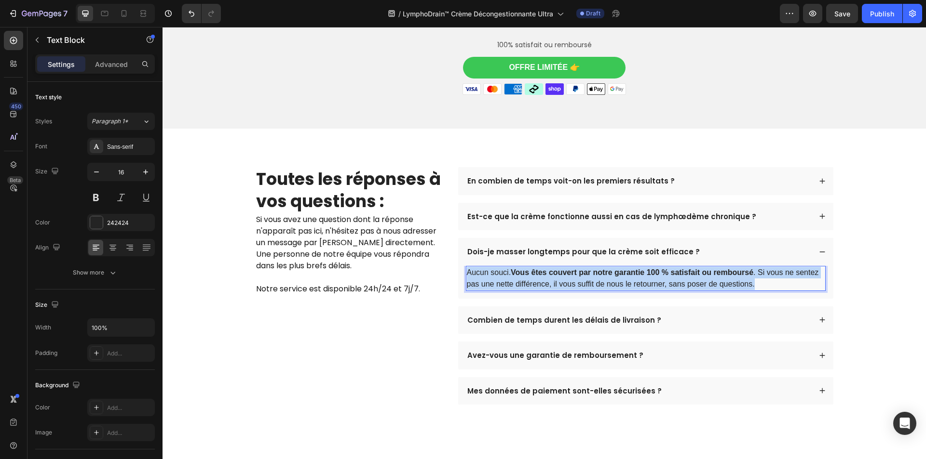
click at [628, 282] on p "Aucun souci. Vous êtes couvert par notre garantie 100 % satisfait ou remboursé …" at bounding box center [646, 278] width 358 height 23
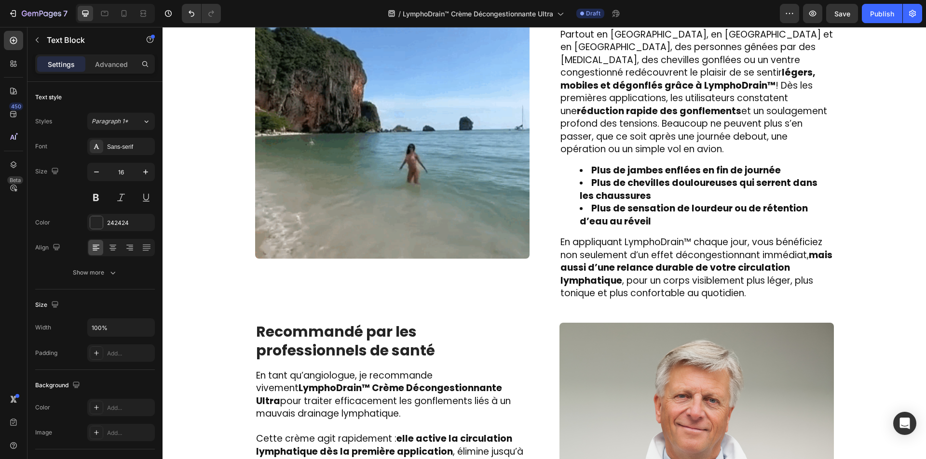
scroll to position [1404, 0]
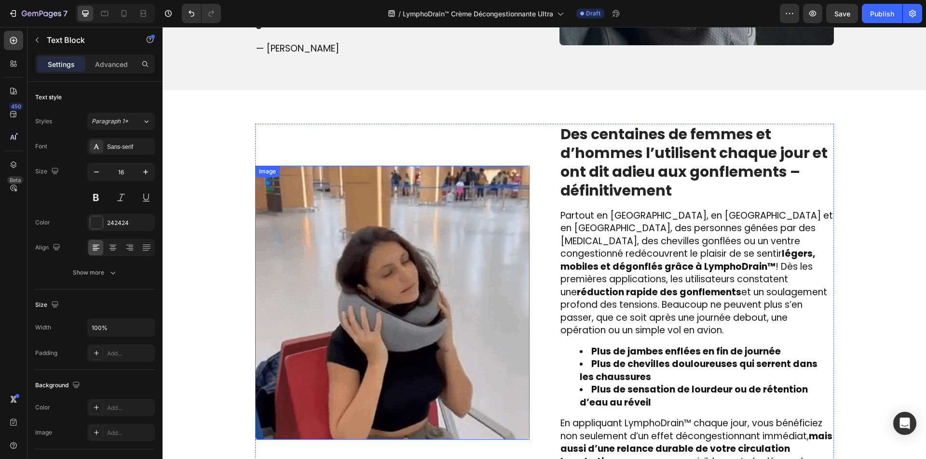
click at [396, 246] on img at bounding box center [392, 303] width 274 height 274
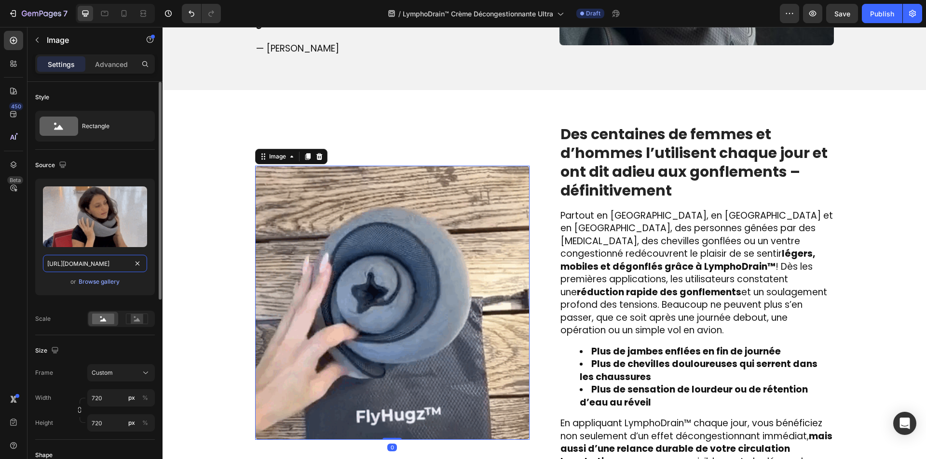
click at [96, 262] on input "[URL][DOMAIN_NAME]" at bounding box center [95, 263] width 104 height 17
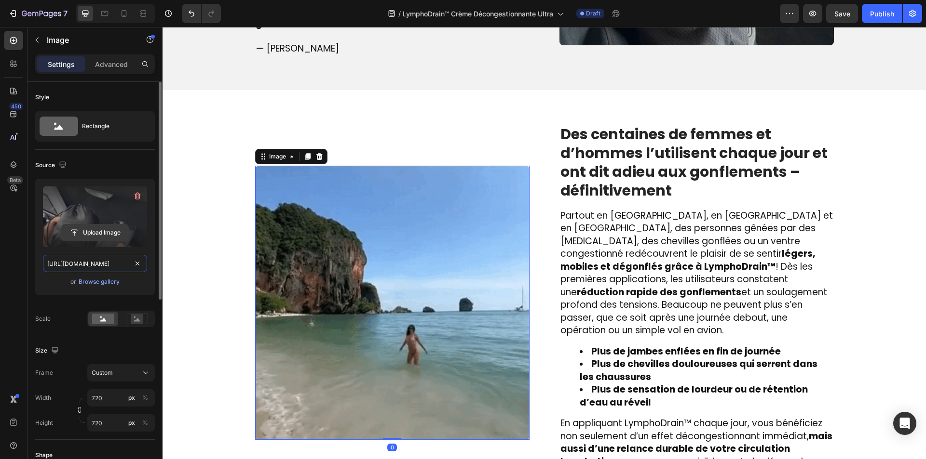
paste input "img.funnelish.com/72731/869263/1753359756-1752941714-11.webp"
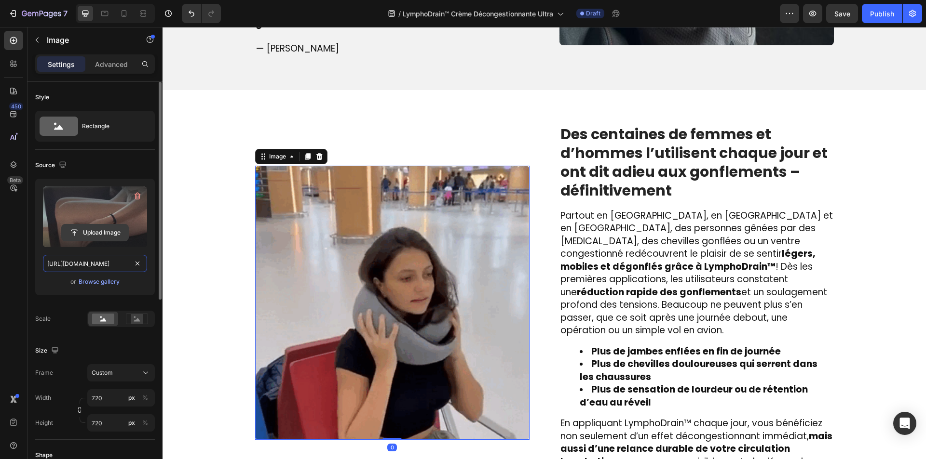
scroll to position [0, 125]
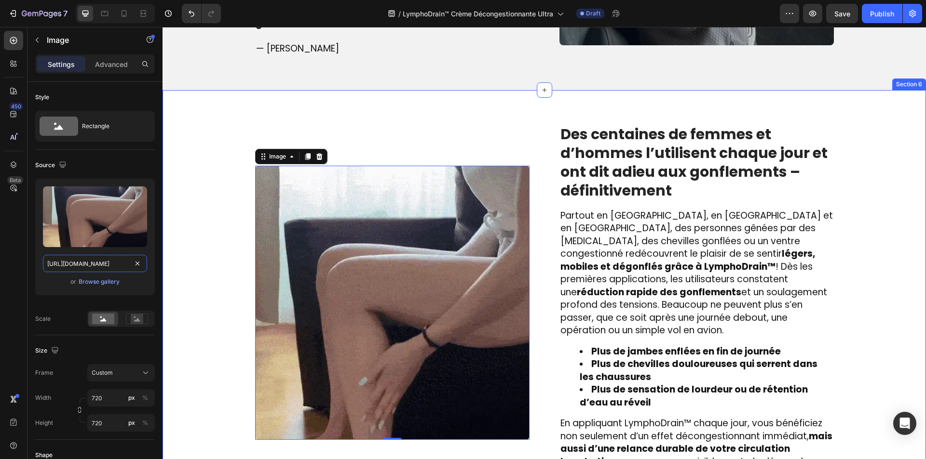
paste input "text"
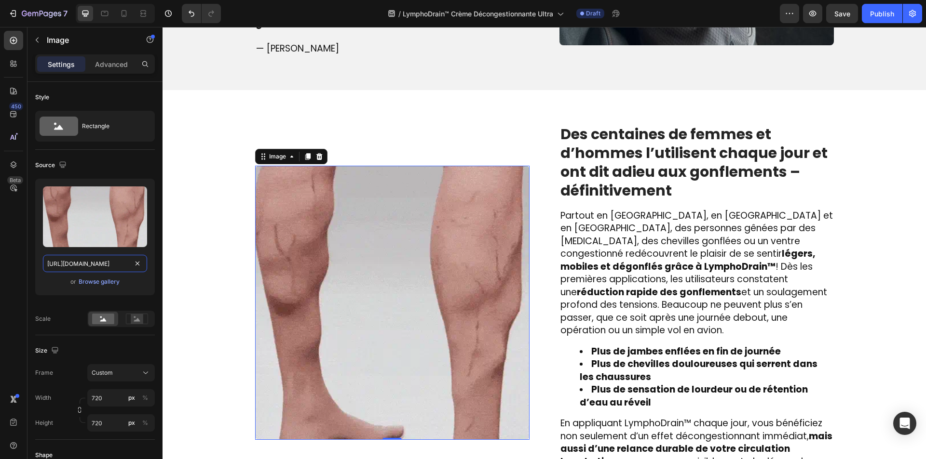
type input "https://img.funnelish.com/72731/869263/1753359756-1752941714-11.webp"
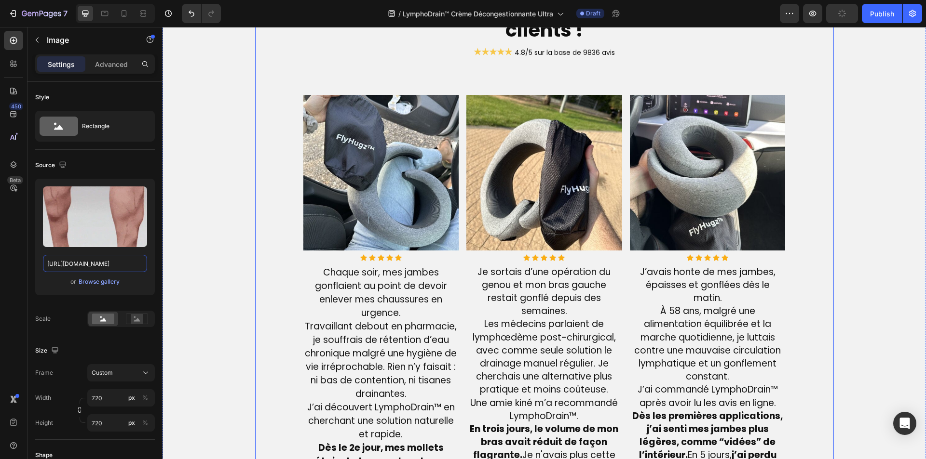
scroll to position [2368, 0]
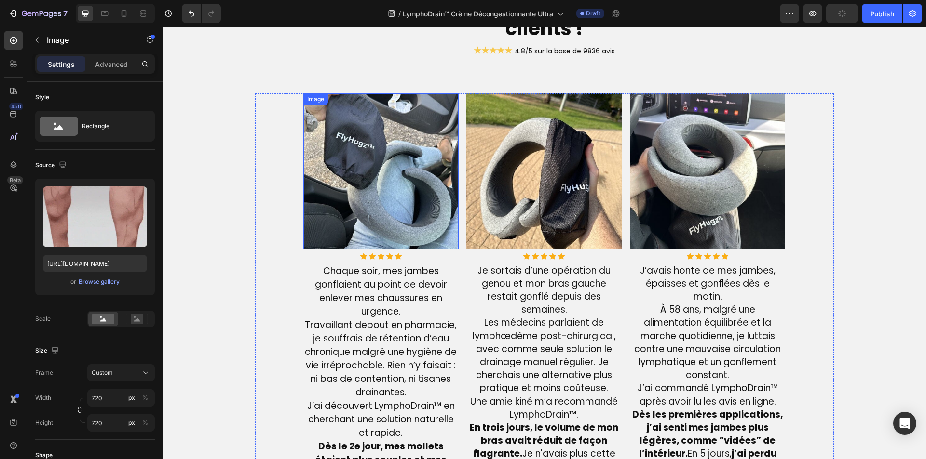
click at [338, 210] on img at bounding box center [381, 172] width 156 height 156
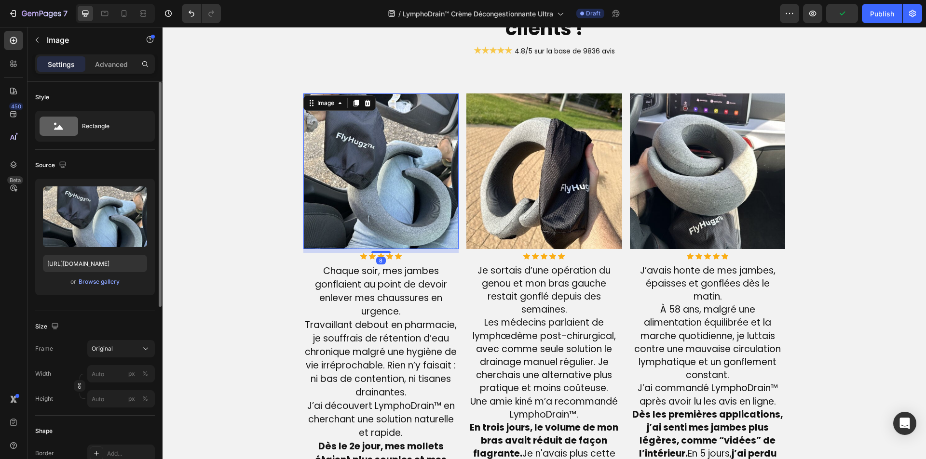
click at [86, 273] on div "Upload Image https://cdn.shopify.com/s/files/1/0810/9329/6452/files/gempages_54…" at bounding box center [95, 237] width 120 height 117
click at [86, 265] on input "[URL][DOMAIN_NAME]" at bounding box center [95, 263] width 104 height 17
paste input "img.funnelish.com/72731/869263/1753360697-1752942110-r1.webp"
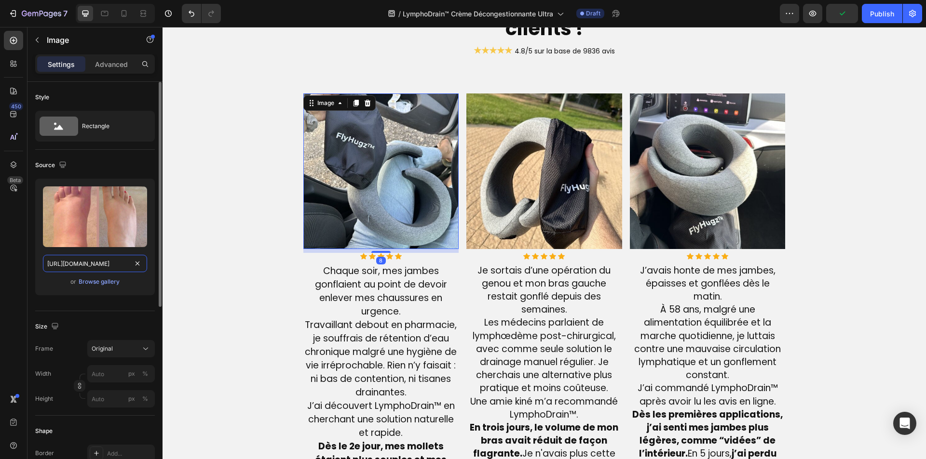
scroll to position [0, 125]
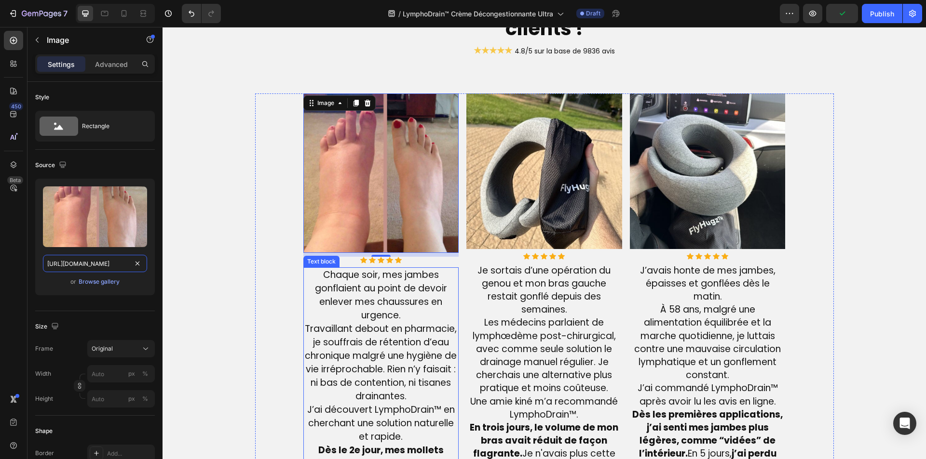
type input "https://img.funnelish.com/72731/869263/1753360697-1752942110-r1.webp"
click at [483, 211] on img at bounding box center [544, 172] width 156 height 156
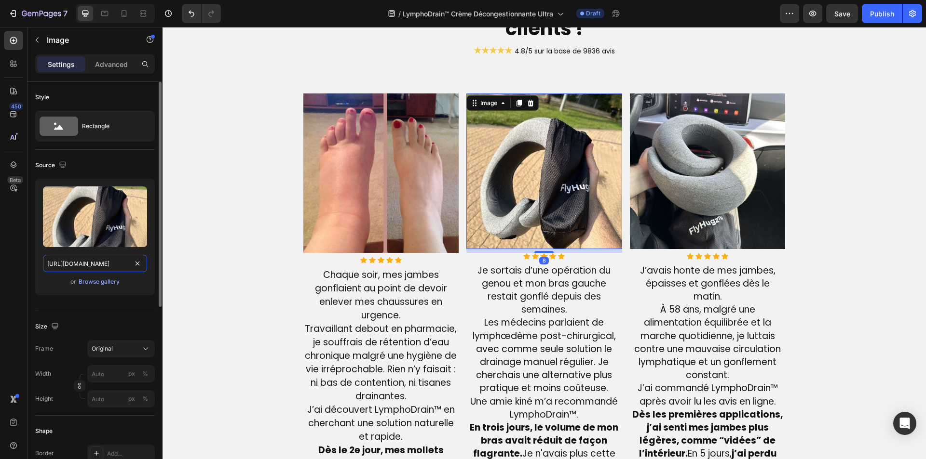
click at [113, 261] on input "[URL][DOMAIN_NAME]" at bounding box center [95, 263] width 104 height 17
paste input "img.funnelish.com/72731/869263/1753360740-1752942122-r2.webp"
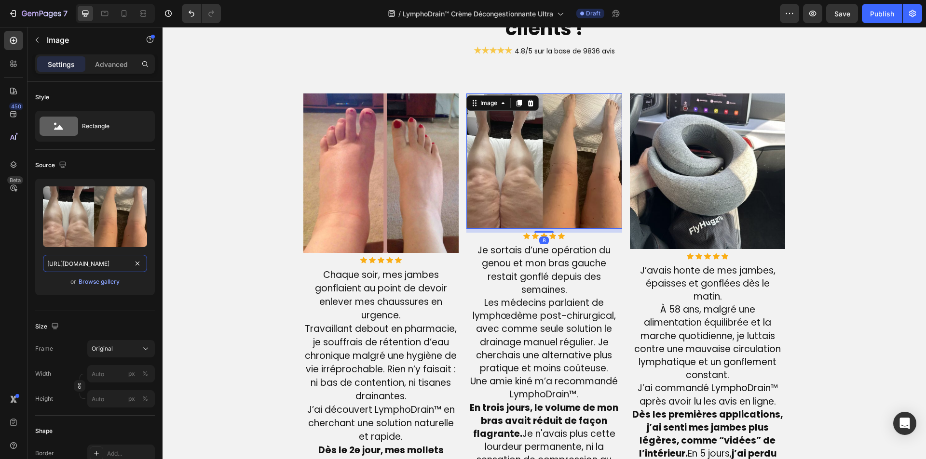
type input "https://img.funnelish.com/72731/869263/1753360740-1752942122-r2.webp"
click at [669, 181] on img at bounding box center [708, 172] width 156 height 156
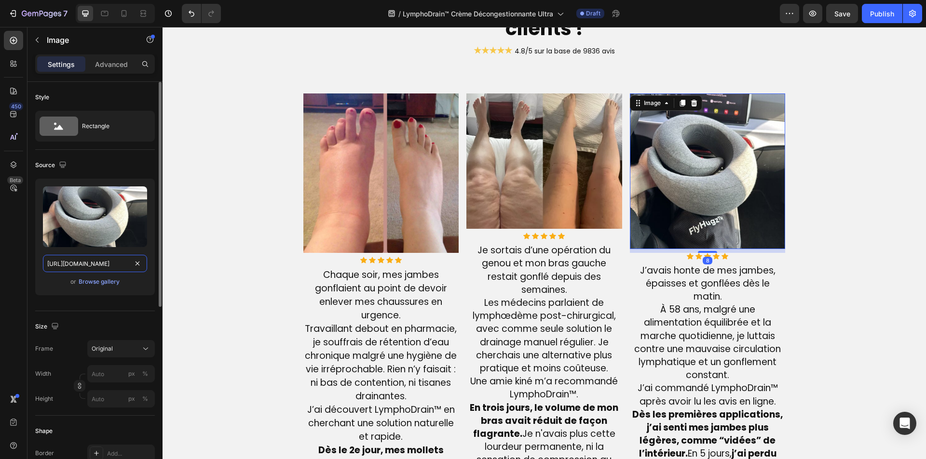
click at [49, 270] on input "[URL][DOMAIN_NAME]" at bounding box center [95, 263] width 104 height 17
paste input "img.funnelish.com/72731/869263/1753360764-1752942137-r3.webp"
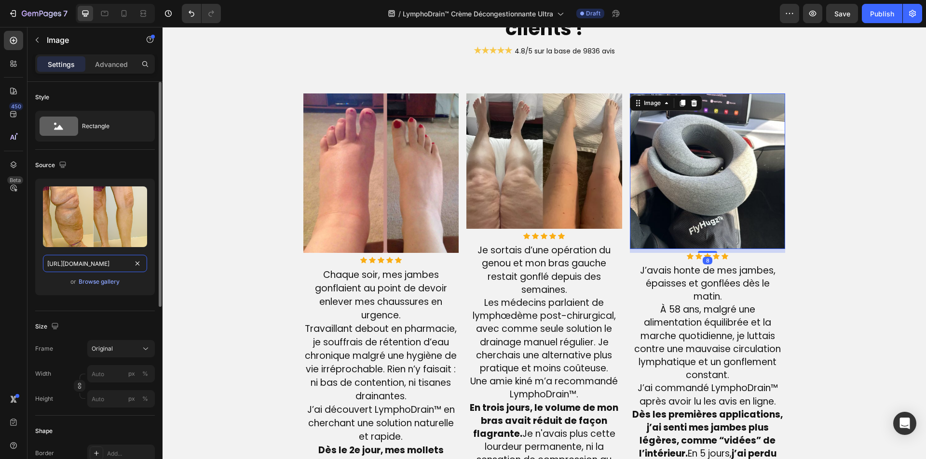
scroll to position [0, 127]
type input "https://img.funnelish.com/72731/869263/1753360764-1752942137-r3.webp"
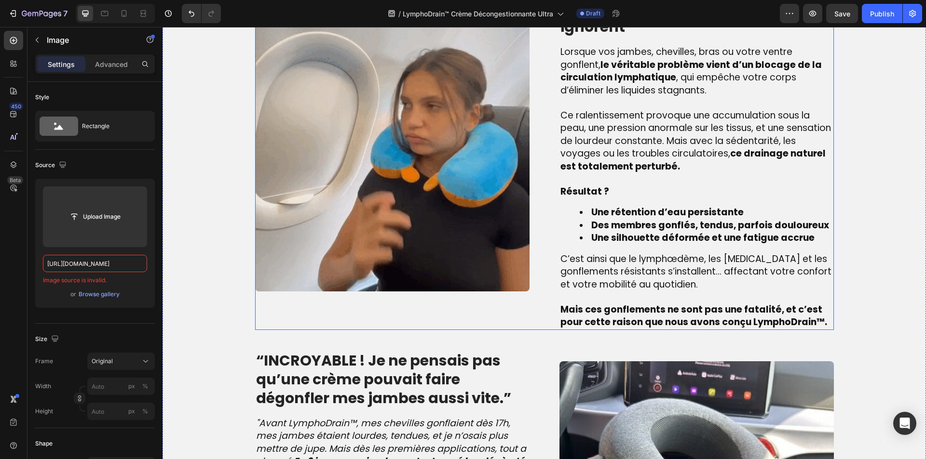
scroll to position [680, 0]
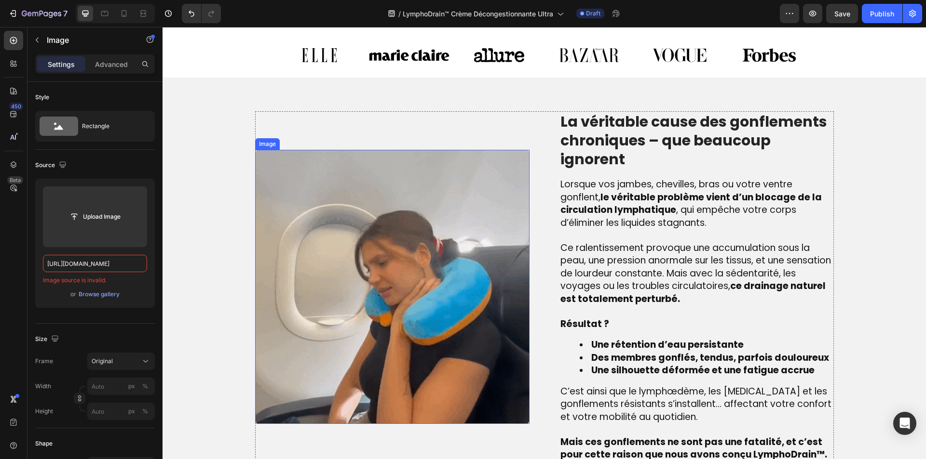
click at [299, 211] on img at bounding box center [392, 287] width 274 height 274
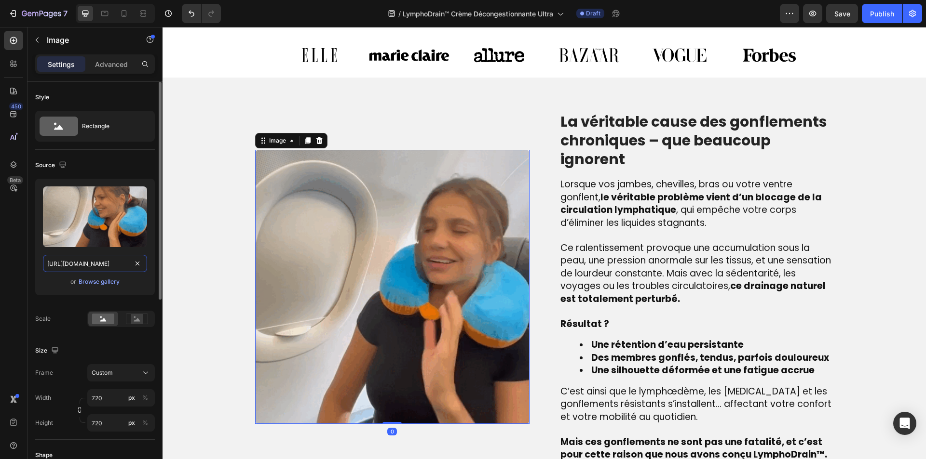
click at [98, 266] on input "[URL][DOMAIN_NAME]" at bounding box center [95, 263] width 104 height 17
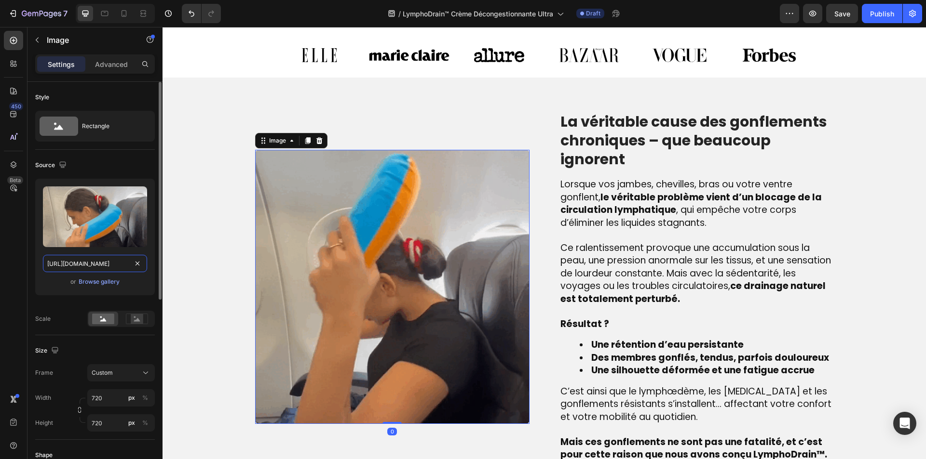
paste input "i.pinimg.com/originals/b4/e4/04/b4e404583ef12de45cc8664eddee0445"
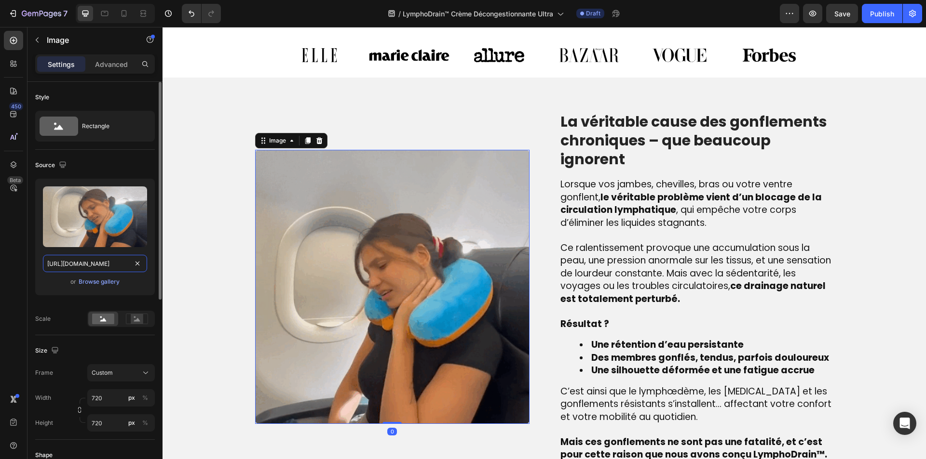
type input "https://i.pinimg.com/originals/b4/e4/04/b4e404583ef12de45cc8664eddee0445.gif"
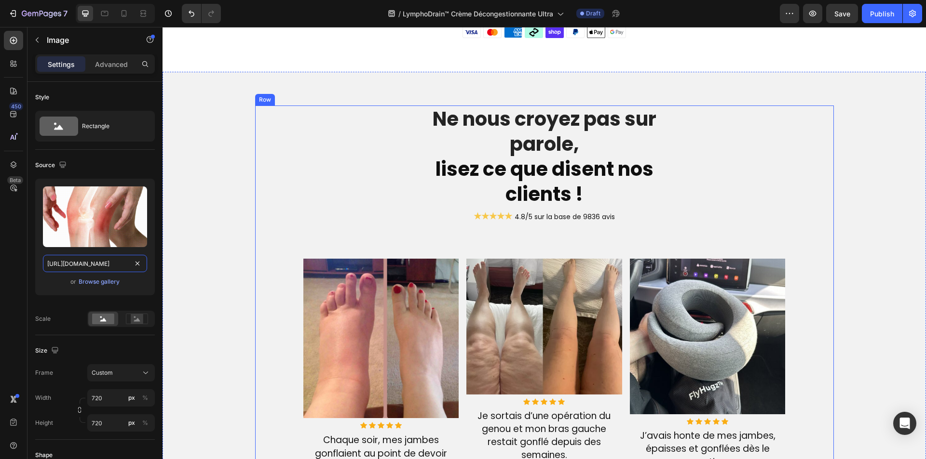
scroll to position [2320, 0]
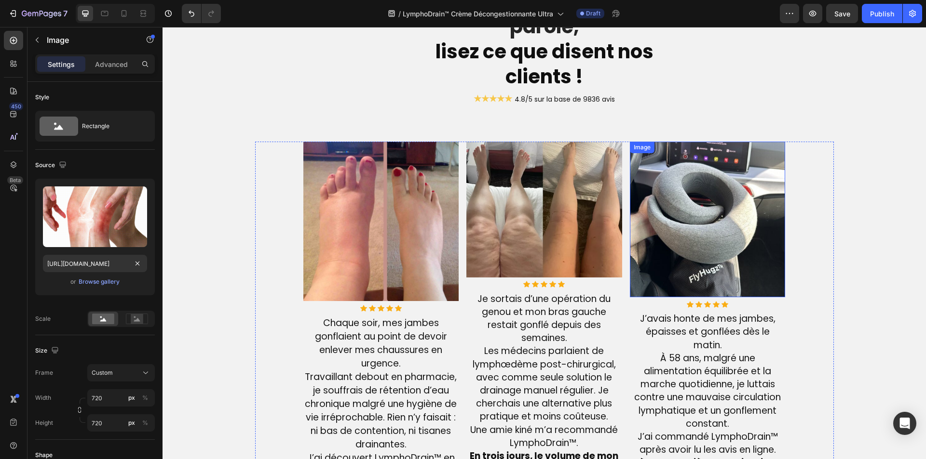
click at [677, 237] on img at bounding box center [708, 220] width 156 height 156
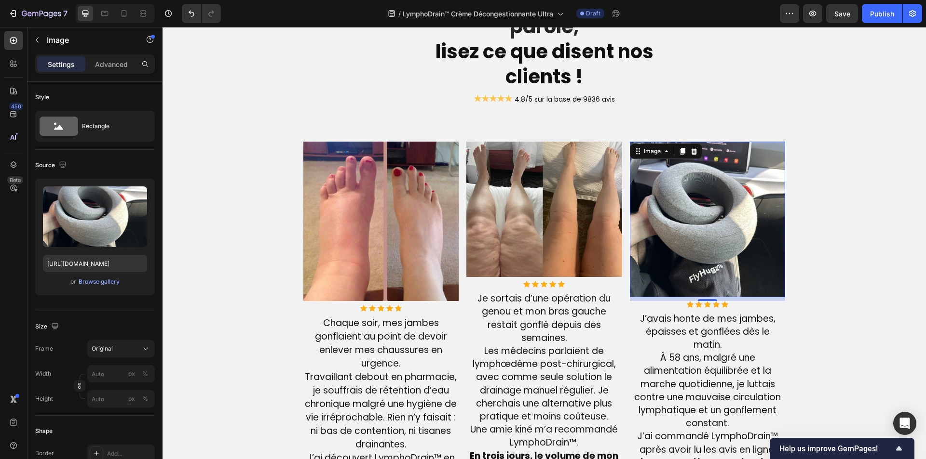
click at [653, 256] on img at bounding box center [708, 220] width 156 height 156
click at [73, 264] on input "[URL][DOMAIN_NAME]" at bounding box center [95, 263] width 104 height 17
paste input "actualite-science.com/cdn/shop/files/gempages_540190890933617569-481fba89-4ec1-…"
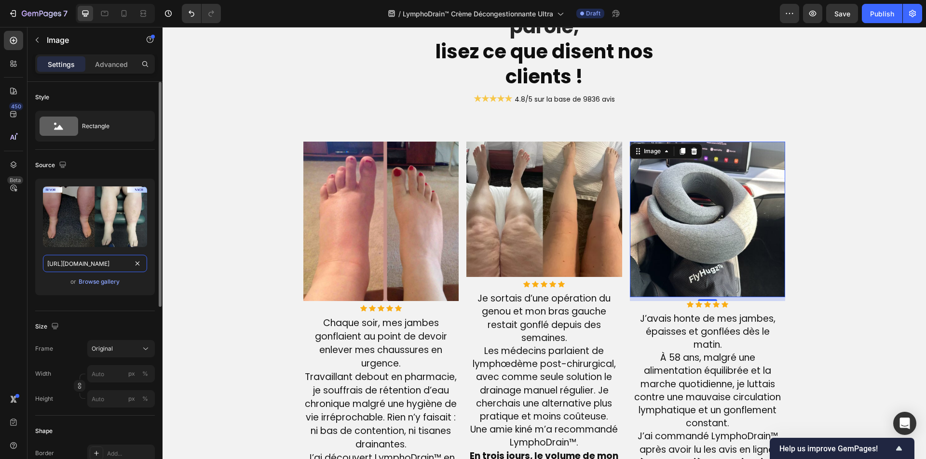
scroll to position [0, 347]
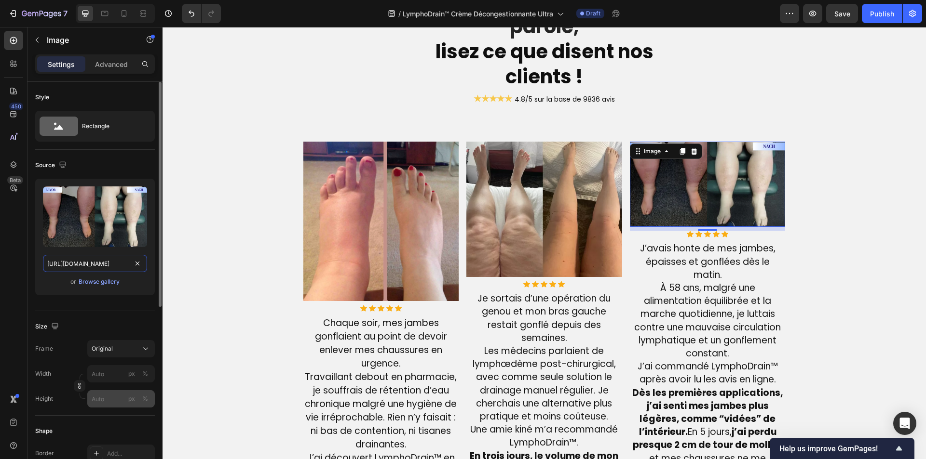
type input "https://actualite-science.com/cdn/shop/files/gempages_540190890933617569-481fba…"
click at [106, 400] on input "px %" at bounding box center [121, 399] width 68 height 17
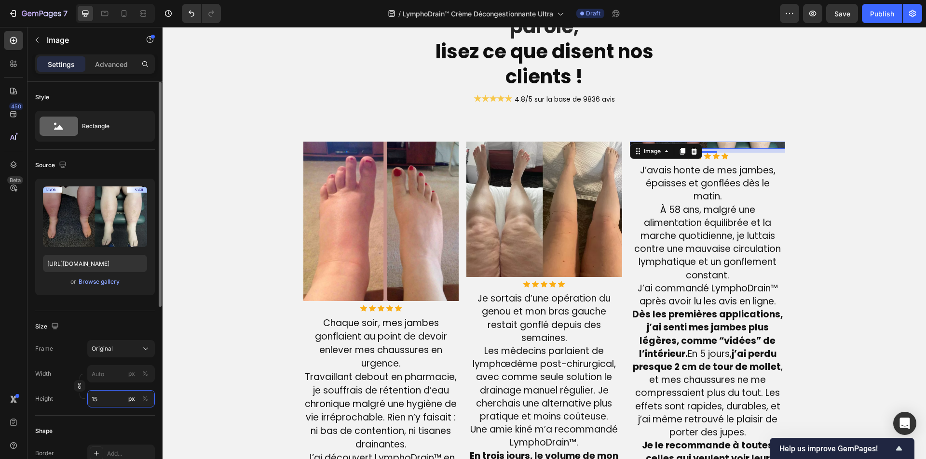
type input "150"
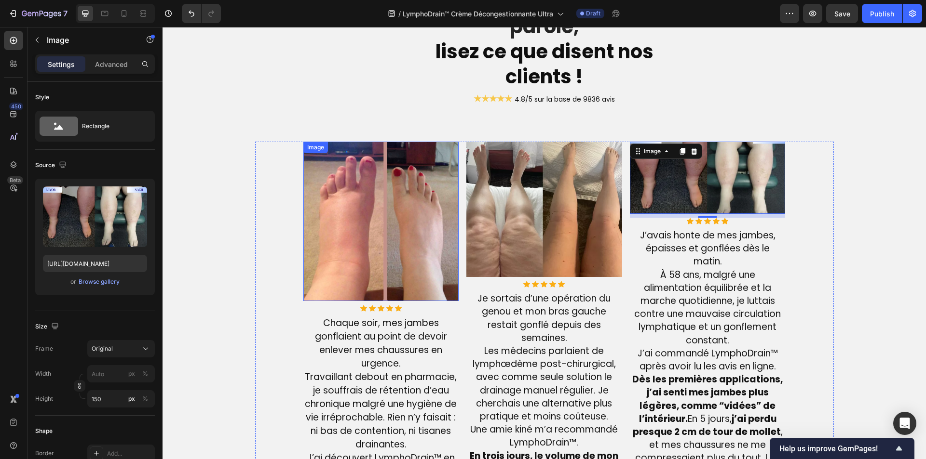
click at [336, 260] on img at bounding box center [381, 222] width 156 height 160
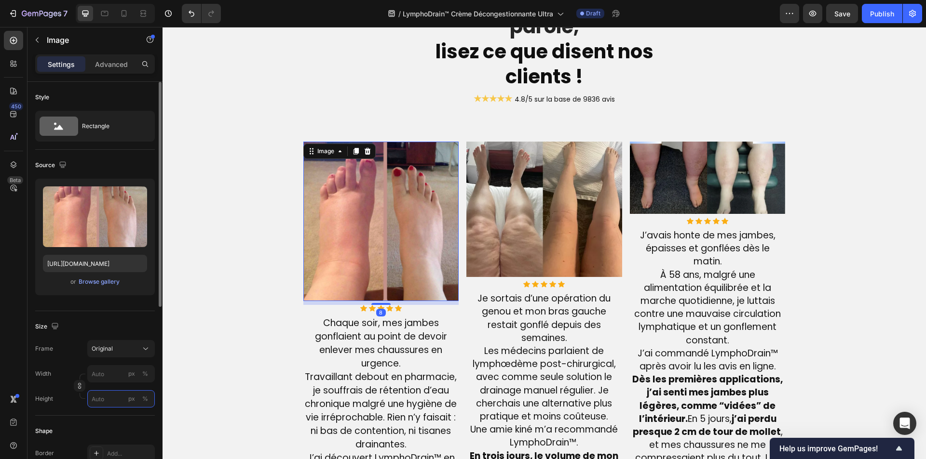
click at [98, 401] on input "px %" at bounding box center [121, 399] width 68 height 17
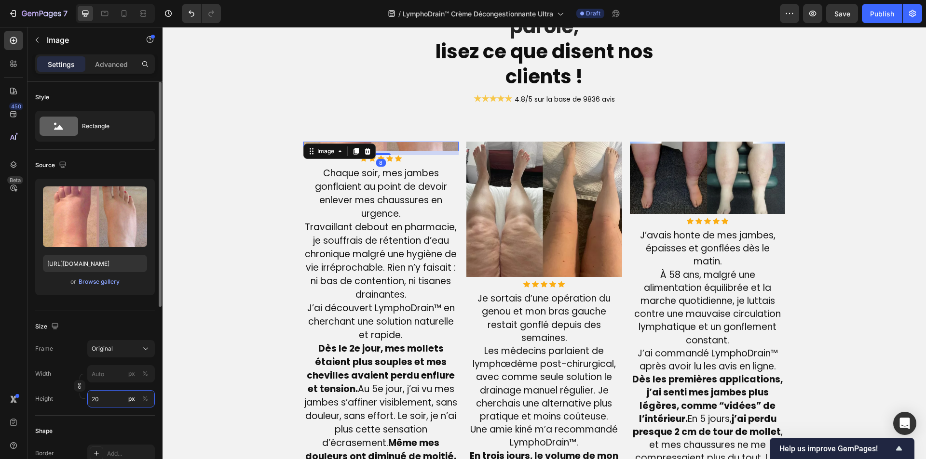
type input "200"
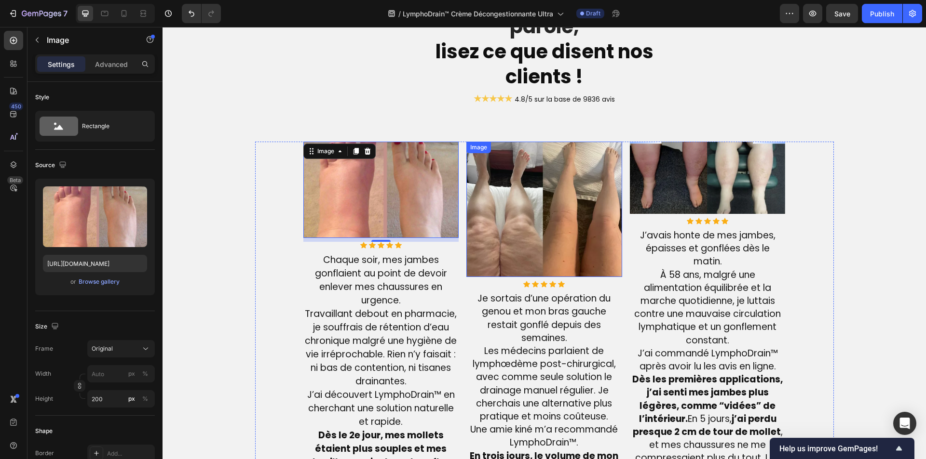
drag, startPoint x: 511, startPoint y: 225, endPoint x: 500, endPoint y: 238, distance: 17.5
click at [511, 224] on img at bounding box center [544, 209] width 156 height 135
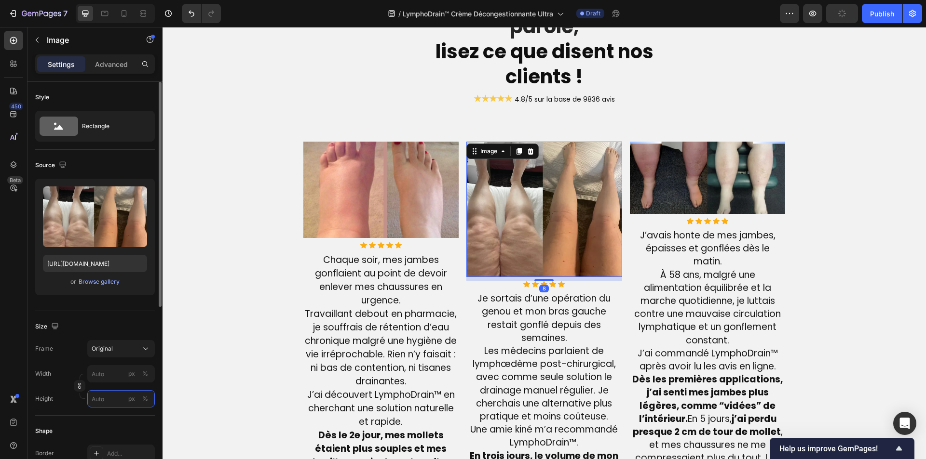
click at [108, 400] on input "px %" at bounding box center [121, 399] width 68 height 17
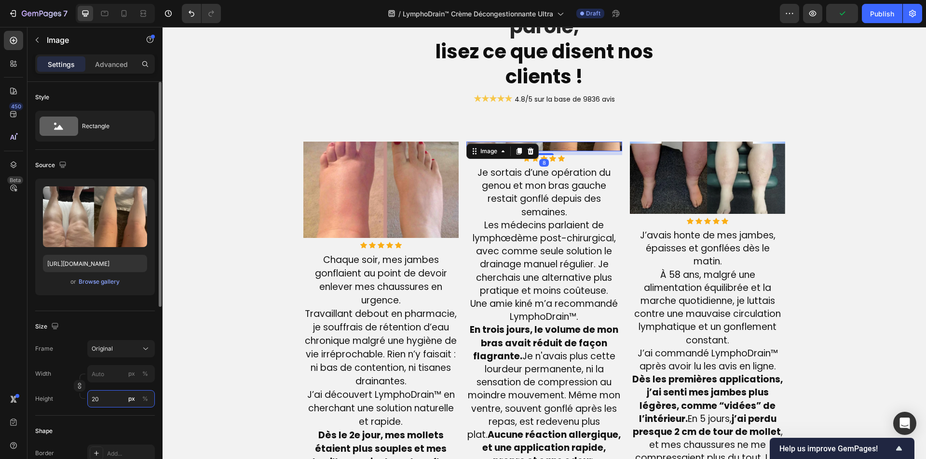
type input "200"
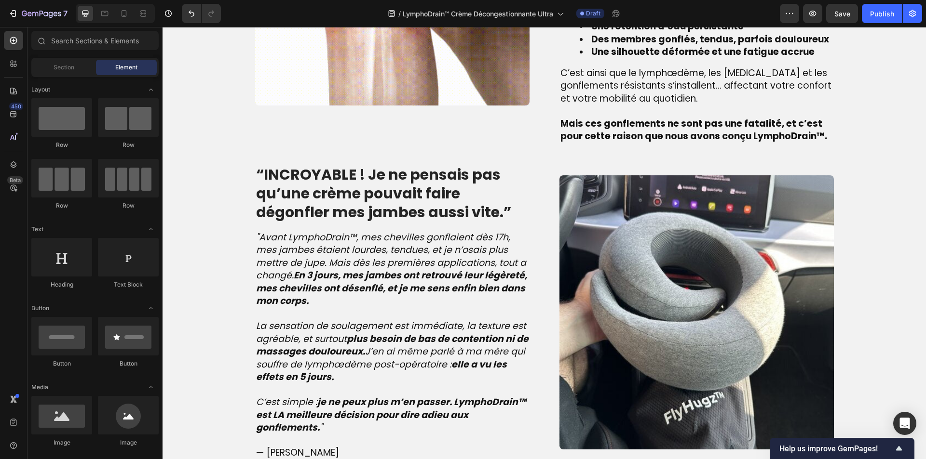
scroll to position [1230, 0]
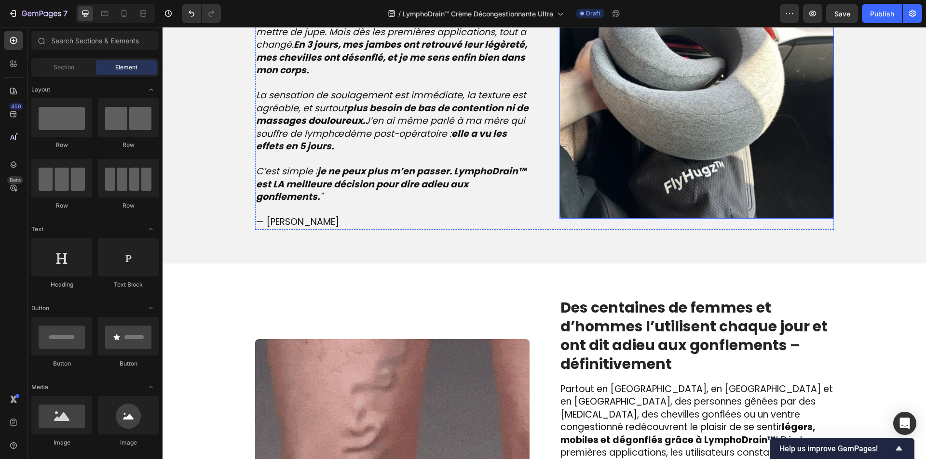
click at [721, 168] on img at bounding box center [696, 82] width 274 height 274
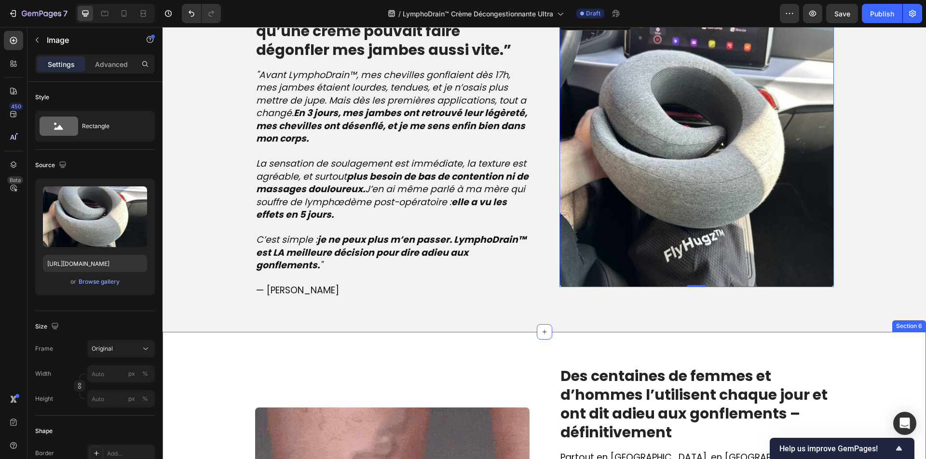
scroll to position [1037, 0]
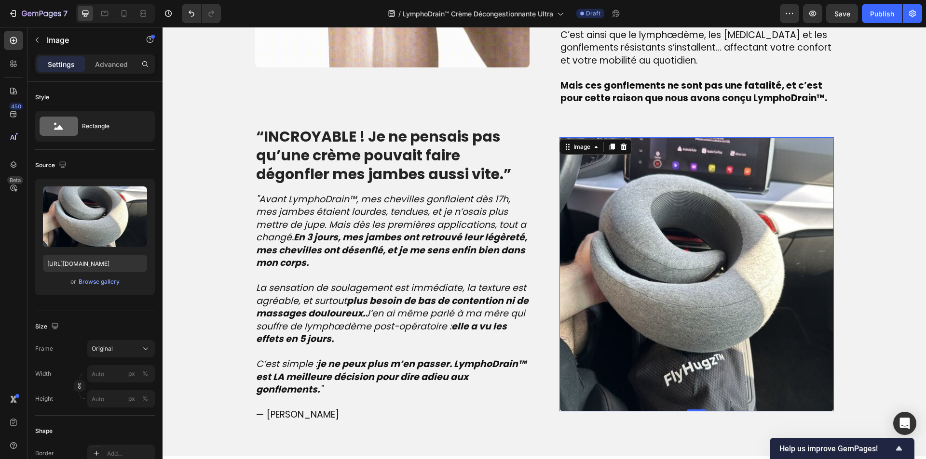
drag, startPoint x: 601, startPoint y: 241, endPoint x: 518, endPoint y: 268, distance: 87.7
click at [600, 242] on img at bounding box center [696, 274] width 274 height 274
click at [102, 267] on input "[URL][DOMAIN_NAME]" at bounding box center [95, 263] width 104 height 17
paste input "actualite-science.com/cdn/shop/files/gempages_540190890933617569-6c21cd26-6e45-…"
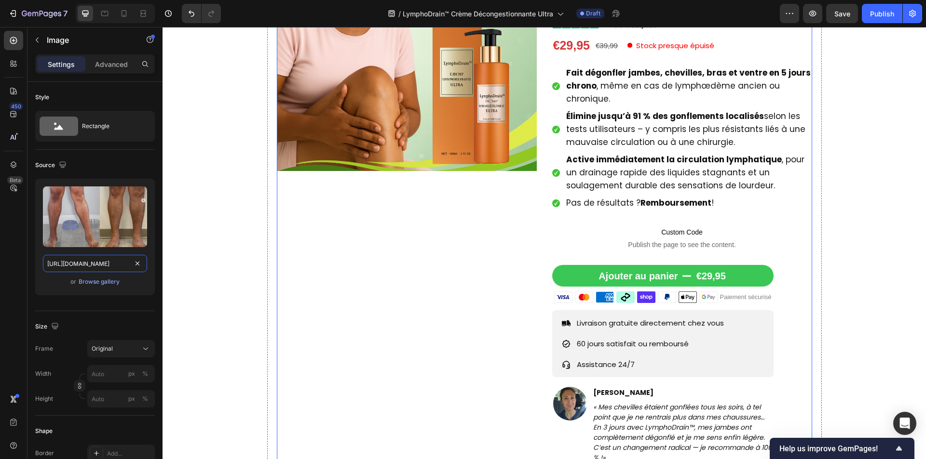
scroll to position [25, 0]
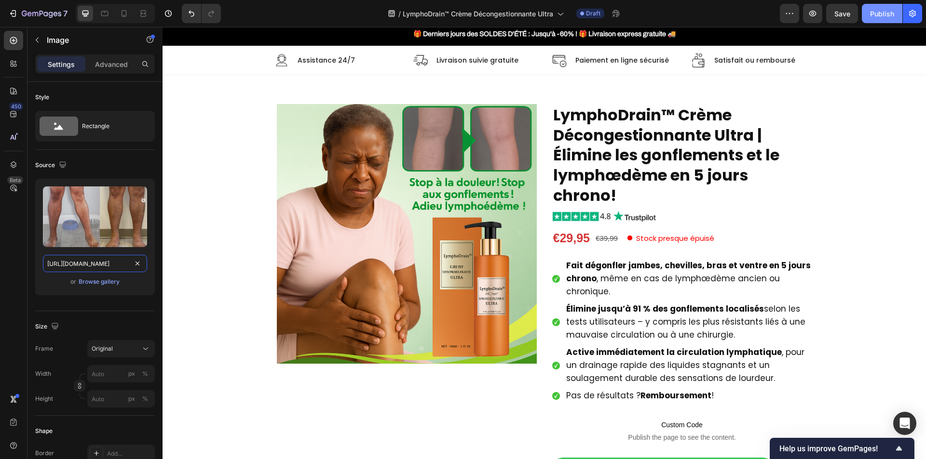
type input "https://actualite-science.com/cdn/shop/files/gempages_540190890933617569-6c21cd…"
click at [875, 17] on div "Publish" at bounding box center [882, 14] width 24 height 10
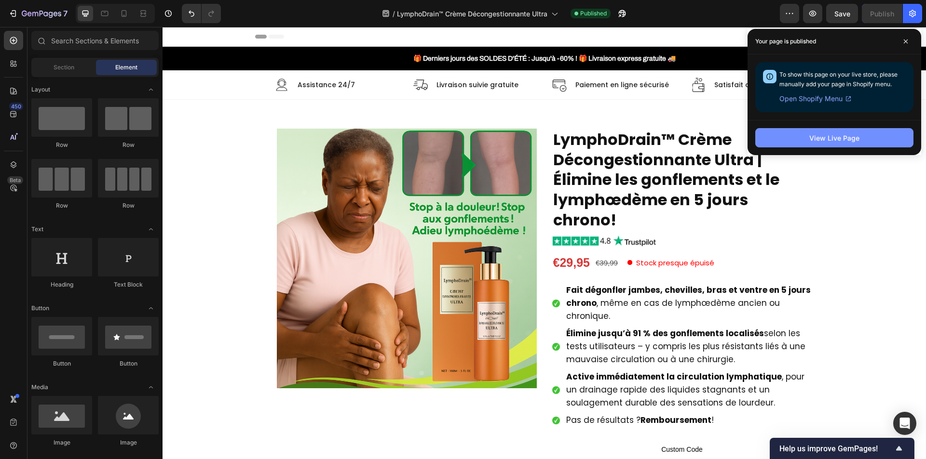
click at [846, 143] on button "View Live Page" at bounding box center [834, 137] width 158 height 19
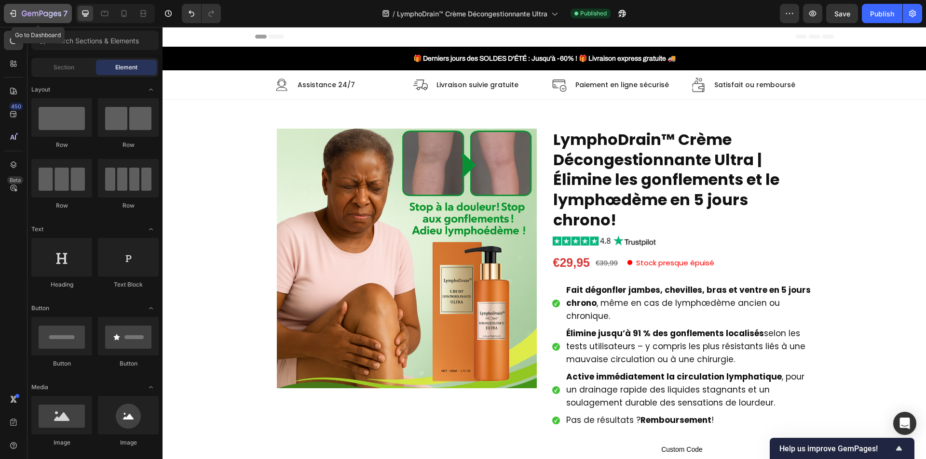
click at [27, 13] on icon "button" at bounding box center [42, 14] width 40 height 8
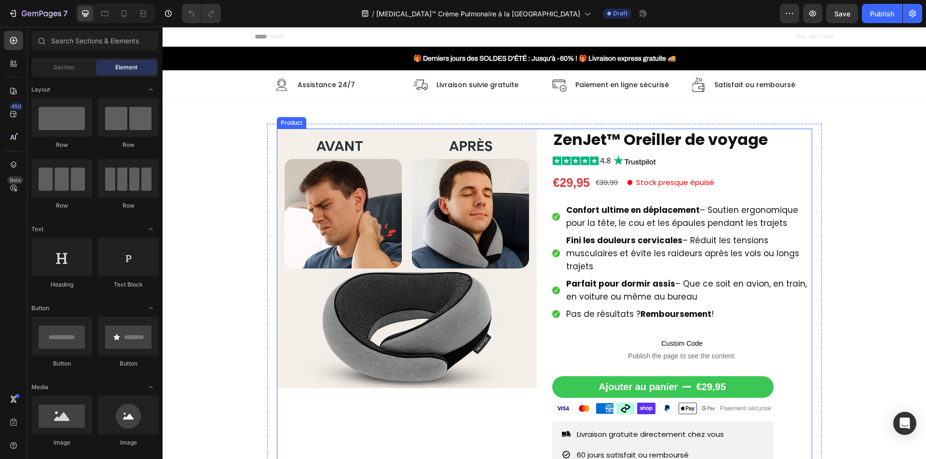
click at [544, 217] on div "Product Images ZenJet™ Oreiller de voyage Product Title Image €29,95 Product Pr…" at bounding box center [544, 338] width 535 height 419
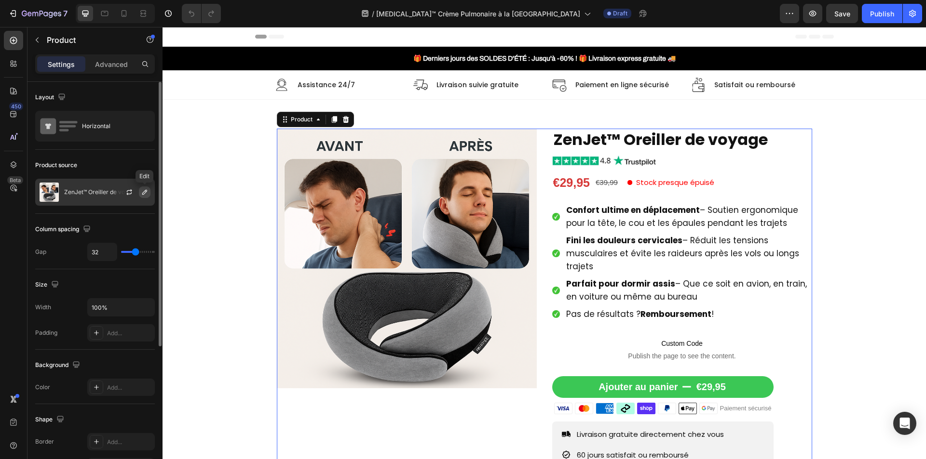
click at [143, 193] on icon "button" at bounding box center [144, 192] width 5 height 5
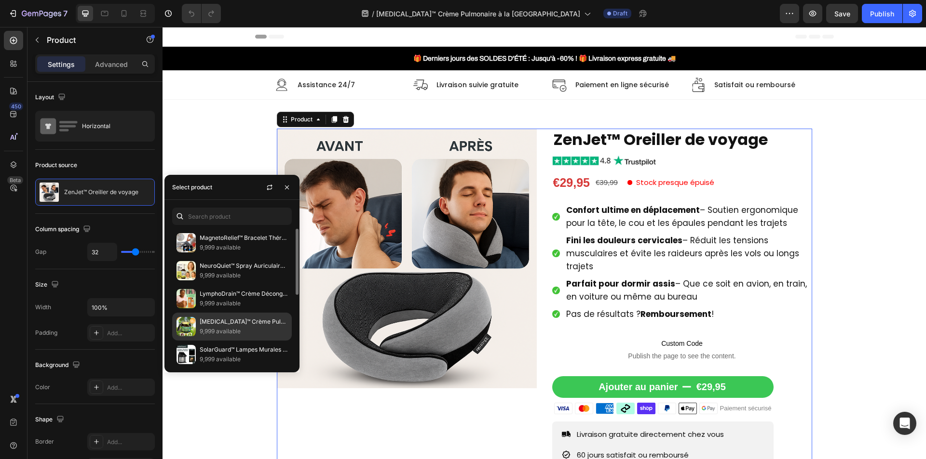
click at [230, 330] on p "9,999 available" at bounding box center [244, 332] width 88 height 10
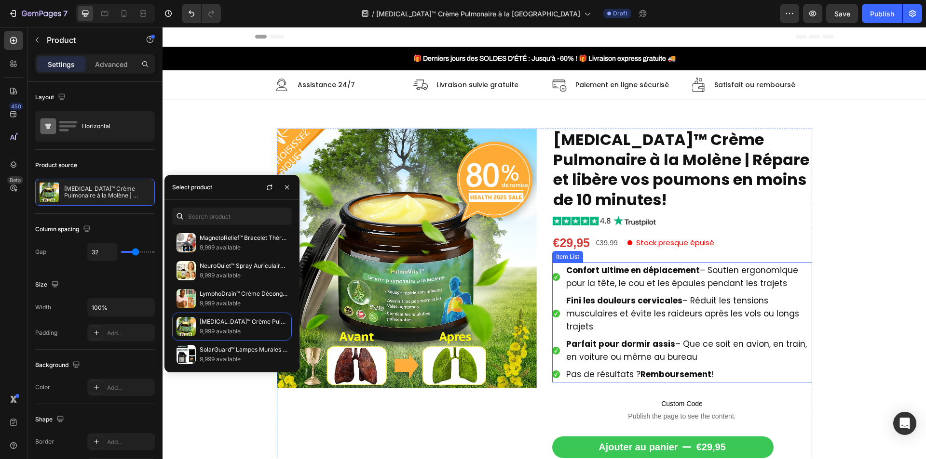
click at [622, 285] on span "Confort ultime en déplacement – Soutien ergonomique pour la tête, le cou et les…" at bounding box center [682, 277] width 232 height 25
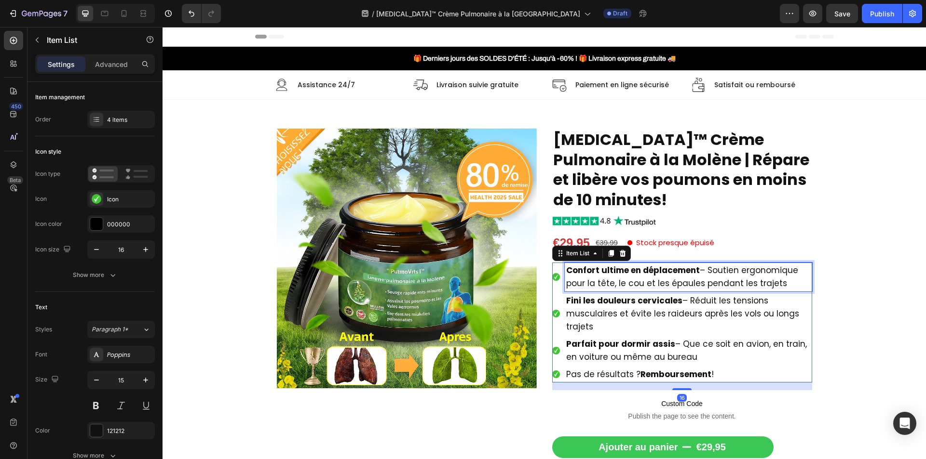
click at [622, 285] on span "Confort ultime en déplacement – Soutien ergonomique pour la tête, le cou et les…" at bounding box center [682, 277] width 232 height 25
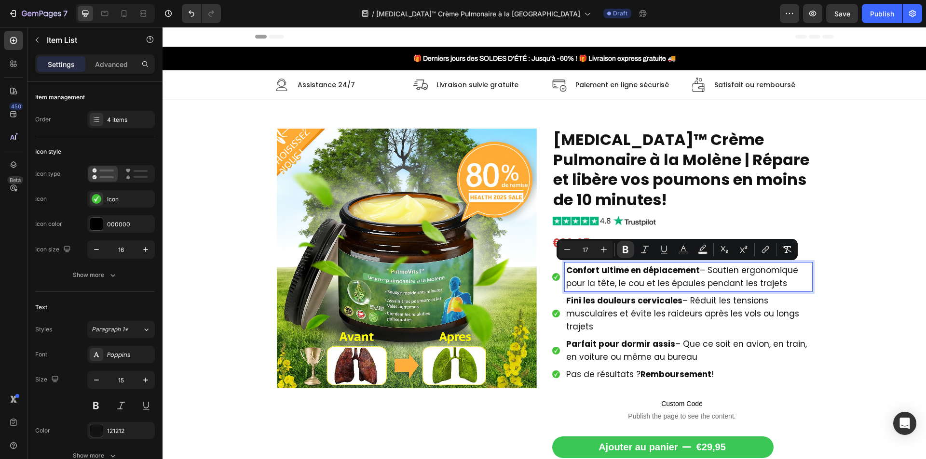
type input "15"
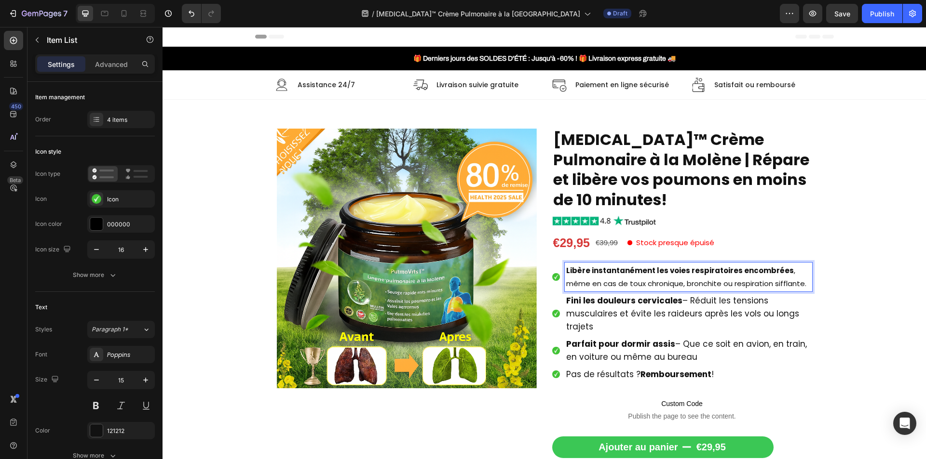
click at [608, 279] on p "Libère instantanément les voies respiratoires encombrées , même en cas de toux …" at bounding box center [688, 277] width 244 height 26
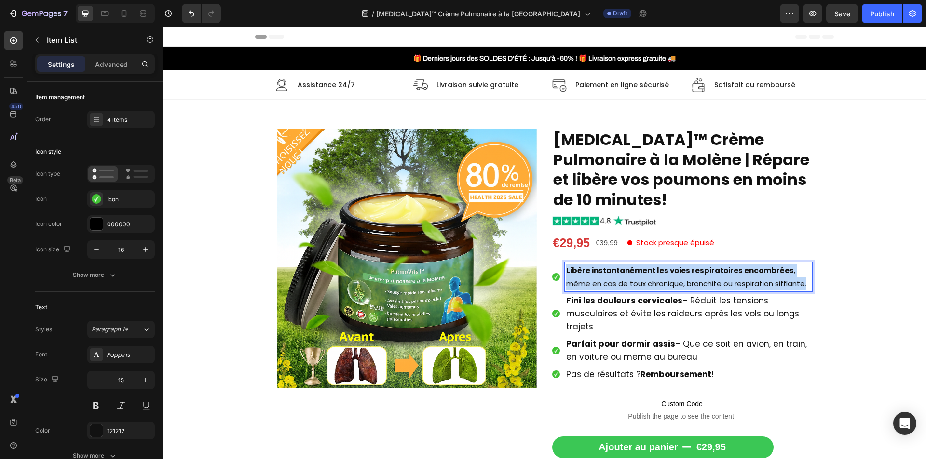
click at [608, 279] on p "Libère instantanément les voies respiratoires encombrées , même en cas de toux …" at bounding box center [688, 277] width 244 height 26
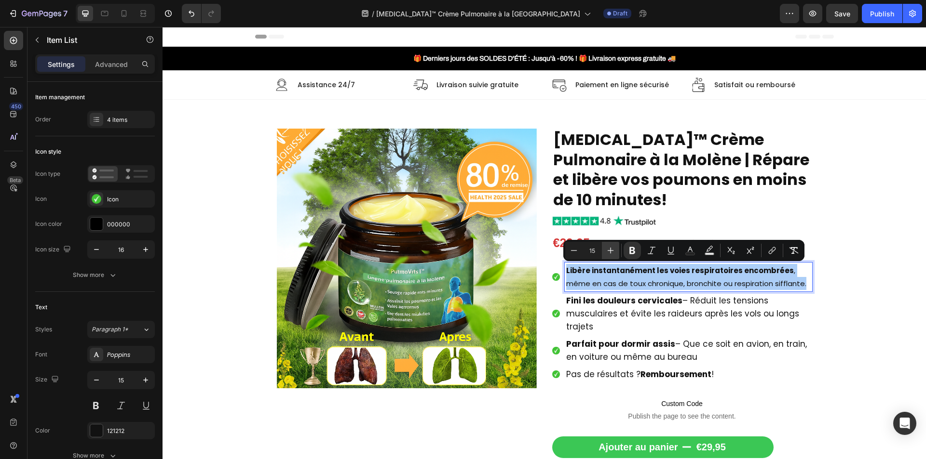
click at [607, 251] on icon "Editor contextual toolbar" at bounding box center [611, 251] width 10 height 10
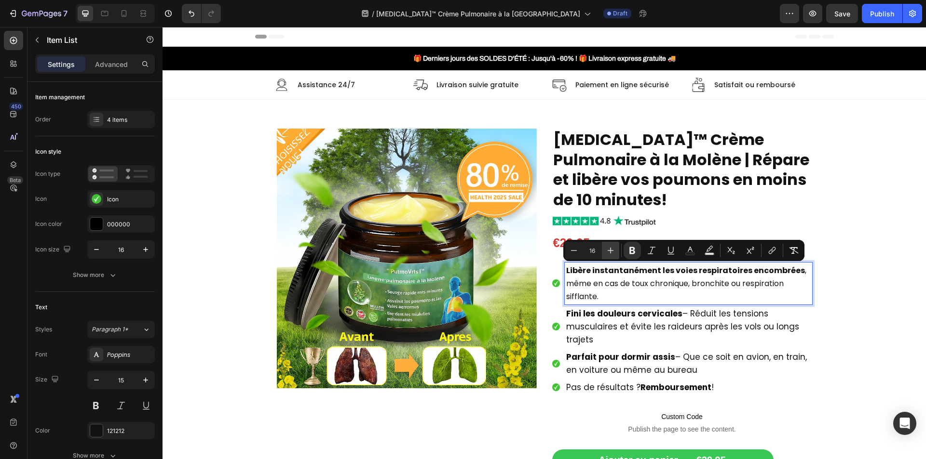
click at [607, 251] on icon "Editor contextual toolbar" at bounding box center [611, 251] width 10 height 10
type input "17"
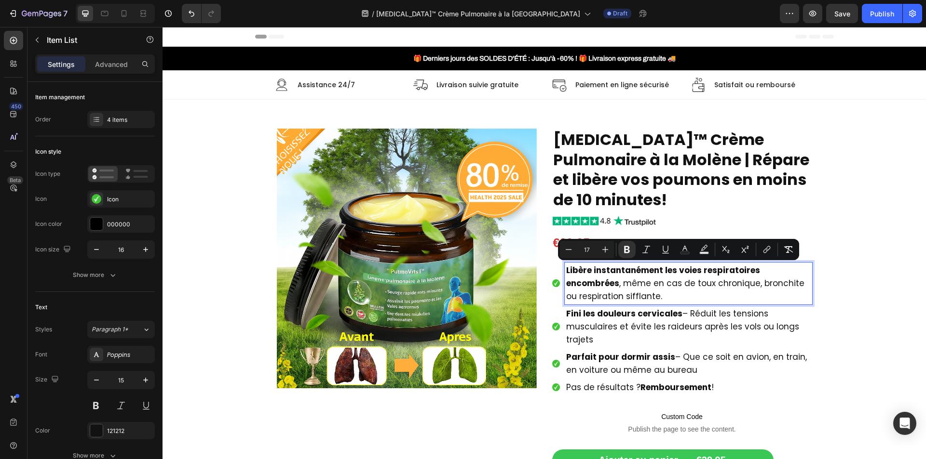
click at [627, 324] on span "Fini les douleurs cervicales – Réduit les tensions musculaires et évite les rai…" at bounding box center [682, 327] width 233 height 38
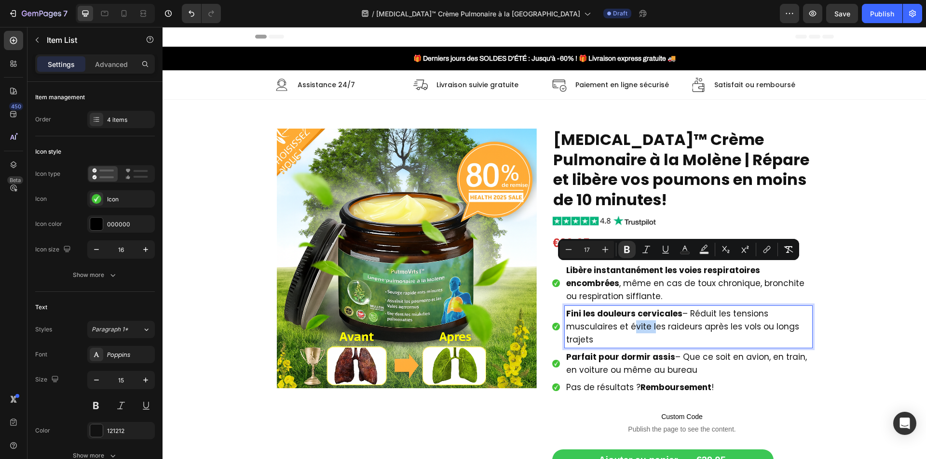
click at [627, 324] on span "Fini les douleurs cervicales – Réduit les tensions musculaires et évite les rai…" at bounding box center [682, 327] width 233 height 38
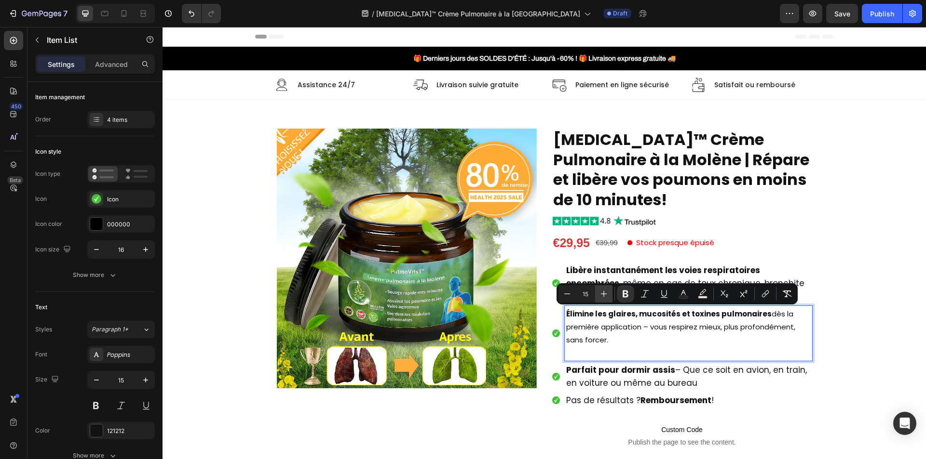
click at [603, 296] on icon "Editor contextual toolbar" at bounding box center [604, 294] width 10 height 10
type input "17"
click at [613, 360] on div "Élimine les glaires, mucosités et toxines pulmonaires dès la première applicati…" at bounding box center [688, 333] width 247 height 55
click at [611, 352] on p "Rich Text Editor. Editing area: main" at bounding box center [688, 353] width 244 height 13
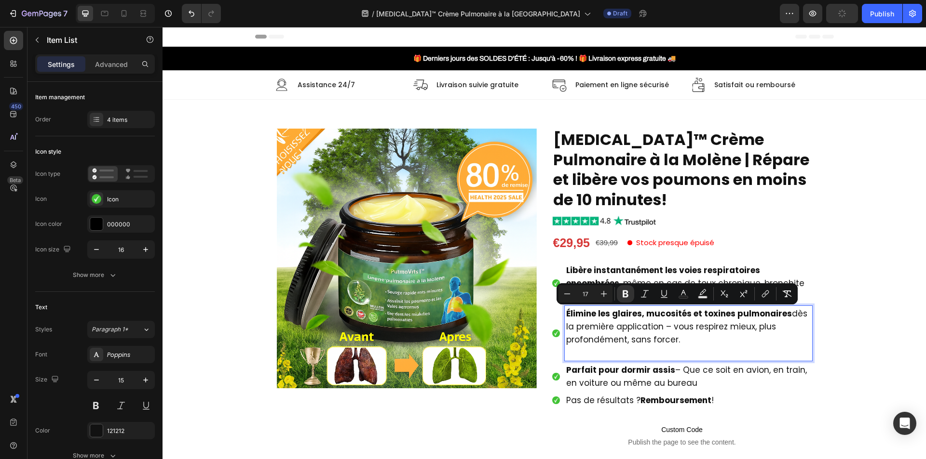
click at [661, 345] on span "Élimine les glaires, mucosités et toxines pulmonaires dès la première applicati…" at bounding box center [686, 327] width 241 height 38
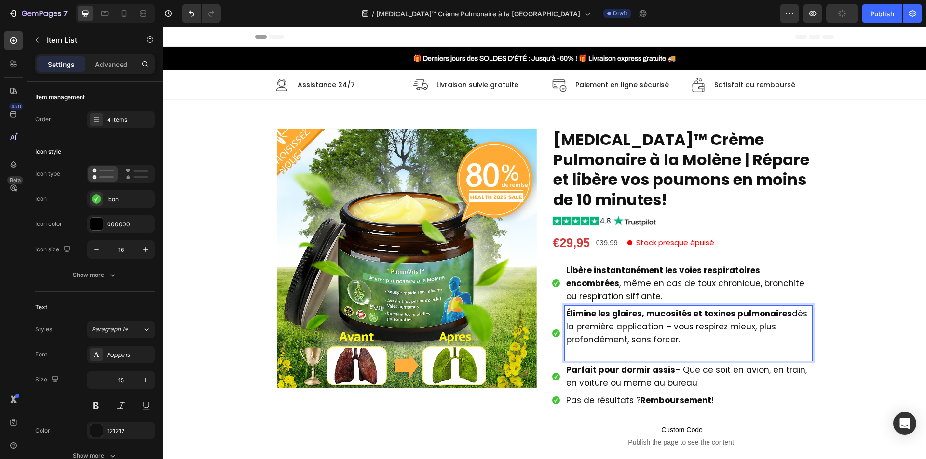
click at [677, 352] on p "Rich Text Editor. Editing area: main" at bounding box center [688, 353] width 244 height 13
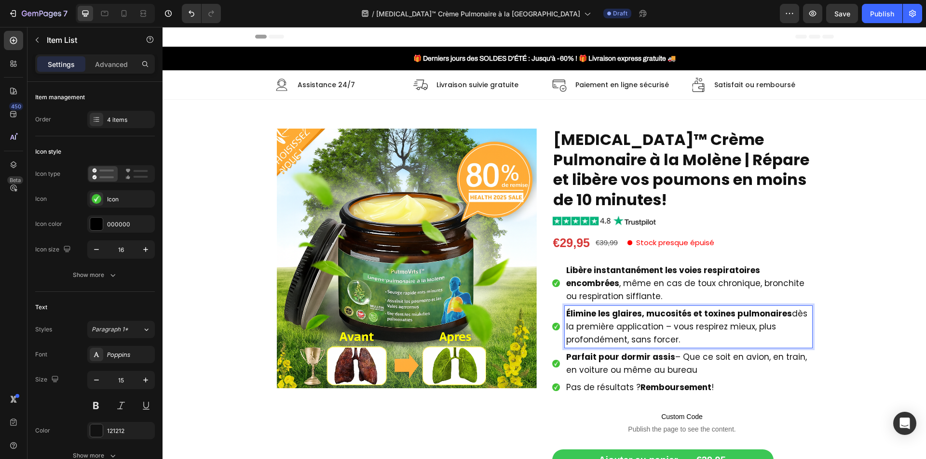
click at [591, 357] on strong "Parfait pour dormir assis" at bounding box center [620, 357] width 109 height 12
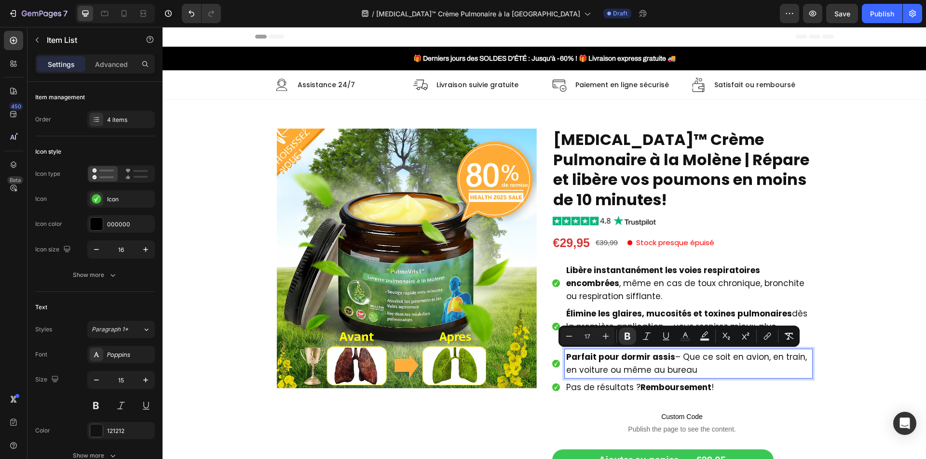
type input "15"
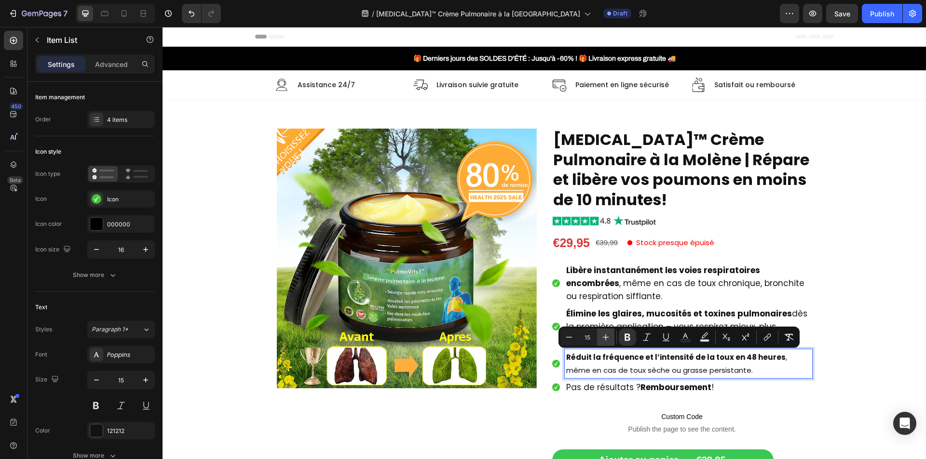
click at [610, 334] on icon "Editor contextual toolbar" at bounding box center [606, 338] width 10 height 10
drag, startPoint x: 610, startPoint y: 334, endPoint x: 418, endPoint y: 322, distance: 192.8
click at [610, 334] on icon "Editor contextual toolbar" at bounding box center [606, 338] width 10 height 10
type input "17"
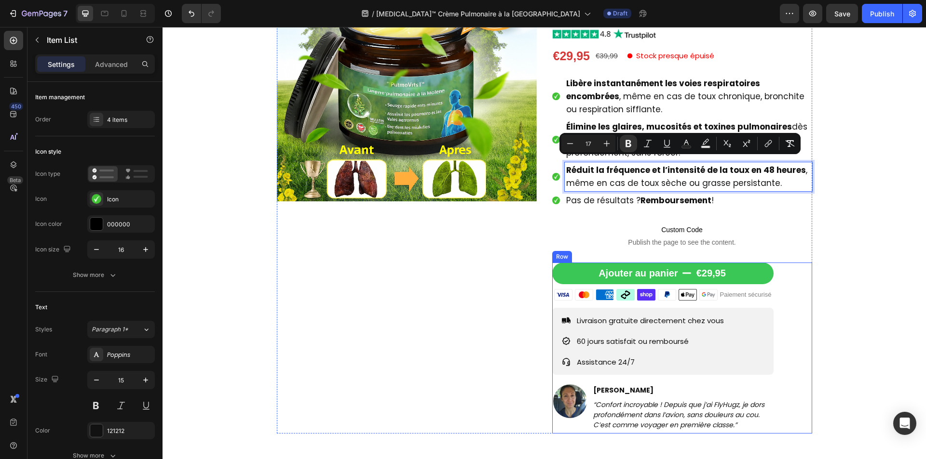
scroll to position [193, 0]
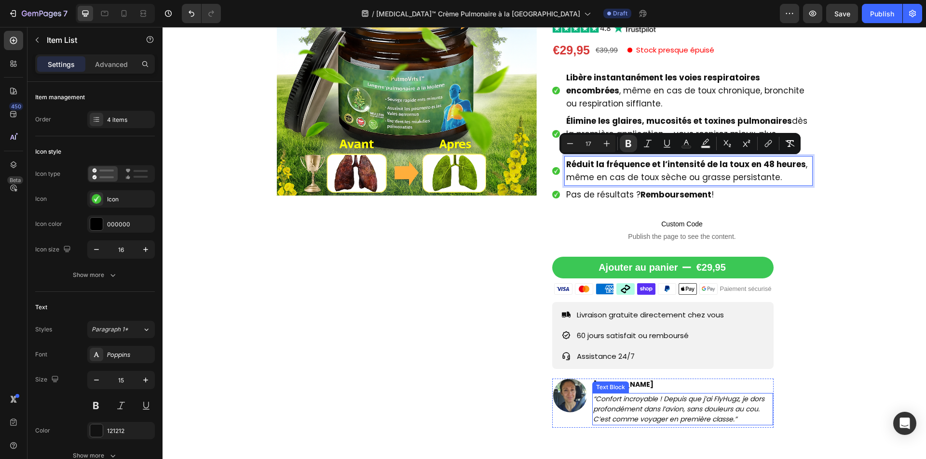
click at [627, 395] on icon "“Confort incroyable ! Depuis que j’ai FlyHugz, je dors profondément dans l’avio…" at bounding box center [678, 409] width 171 height 30
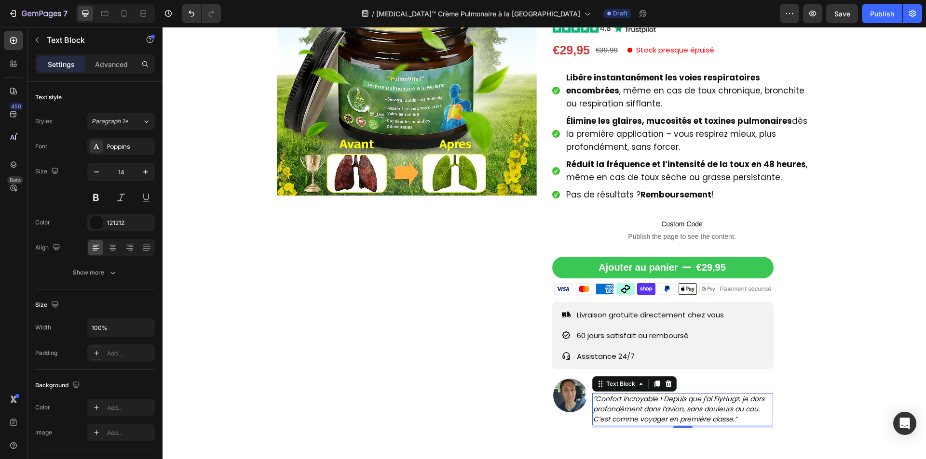
click at [627, 395] on icon "“Confort incroyable ! Depuis que j’ai FlyHugz, je dors profondément dans l’avio…" at bounding box center [678, 409] width 171 height 30
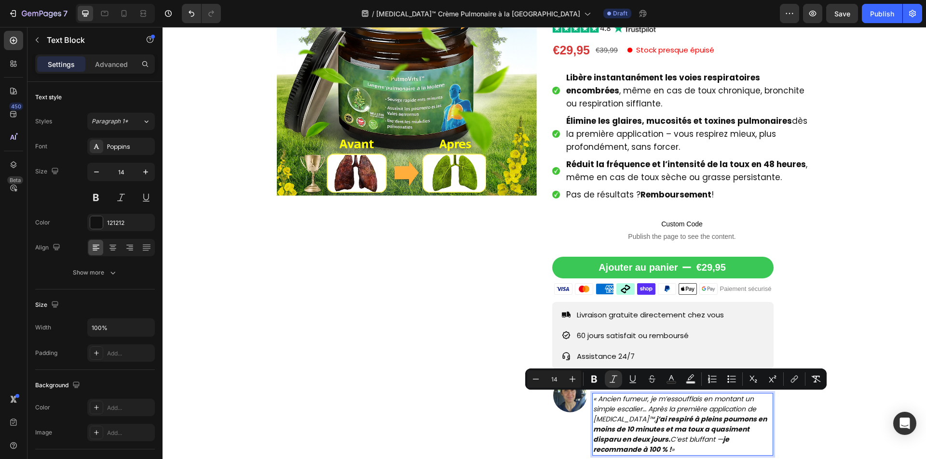
scroll to position [198, 0]
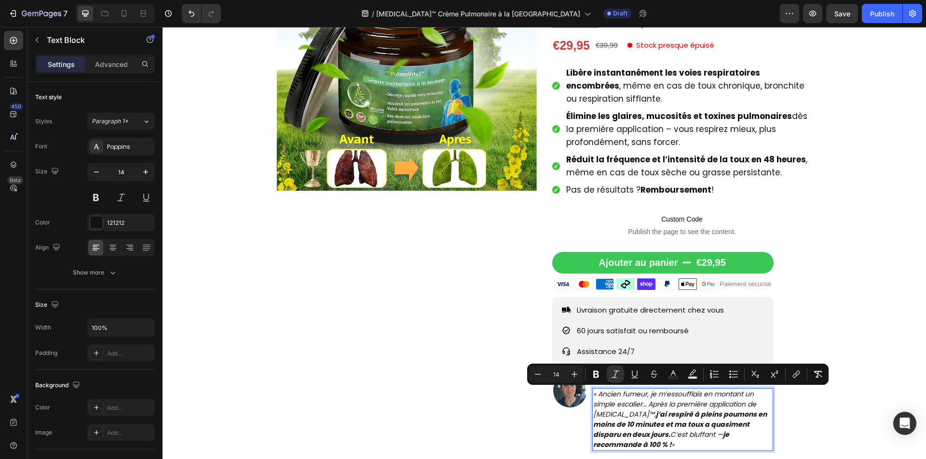
click at [639, 416] on strong "j’ai respiré à pleins poumons en moins de 10 minutes et ma toux a quasiment dis…" at bounding box center [680, 425] width 174 height 30
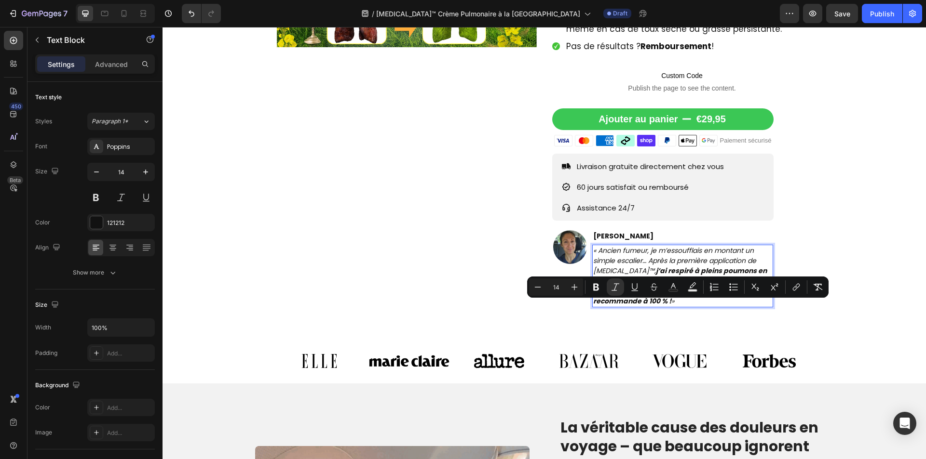
scroll to position [407, 0]
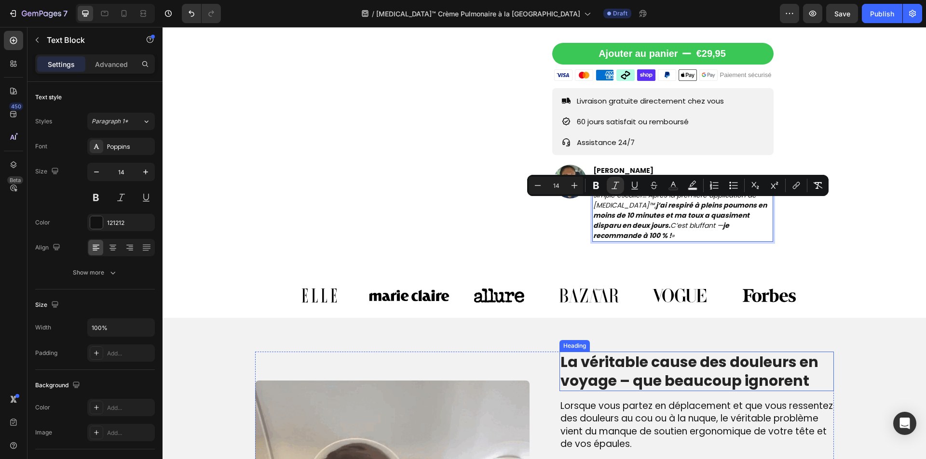
drag, startPoint x: 633, startPoint y: 415, endPoint x: 633, endPoint y: 352, distance: 62.7
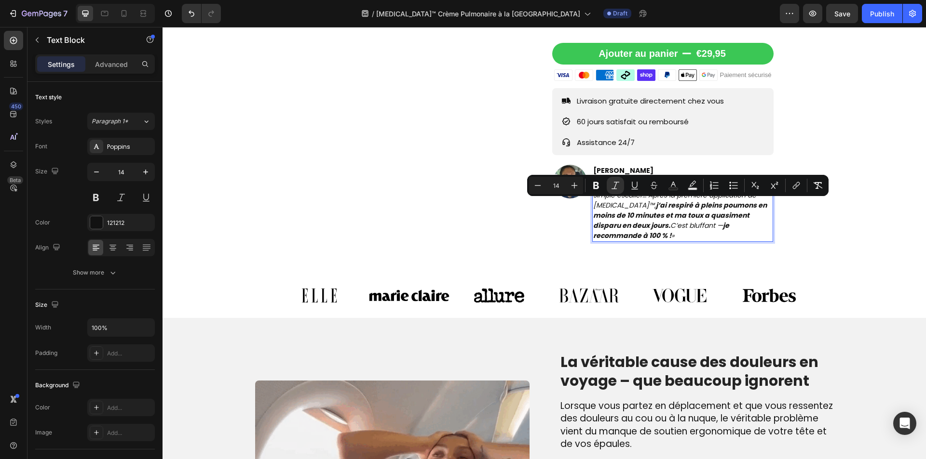
click at [641, 234] on p "« Ancien fumeur, je m’essoufflais en montant un simple escalier… Après la premi…" at bounding box center [682, 210] width 179 height 61
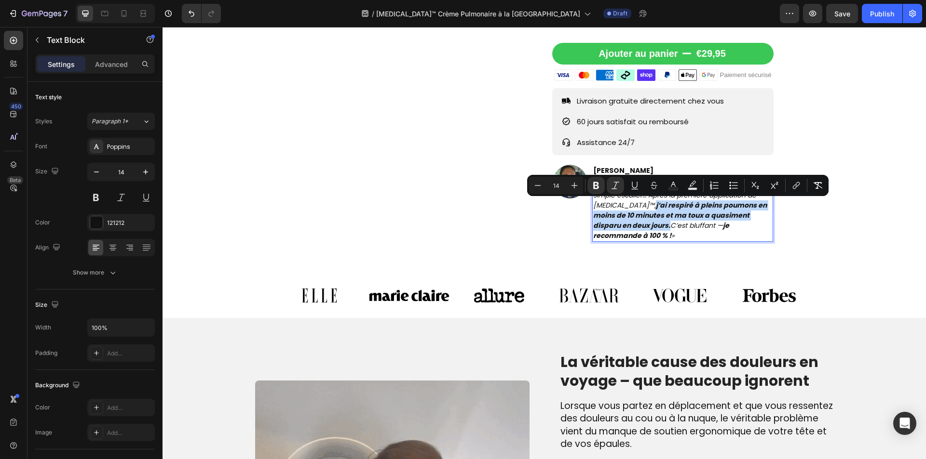
drag, startPoint x: 634, startPoint y: 203, endPoint x: 628, endPoint y: 224, distance: 21.5
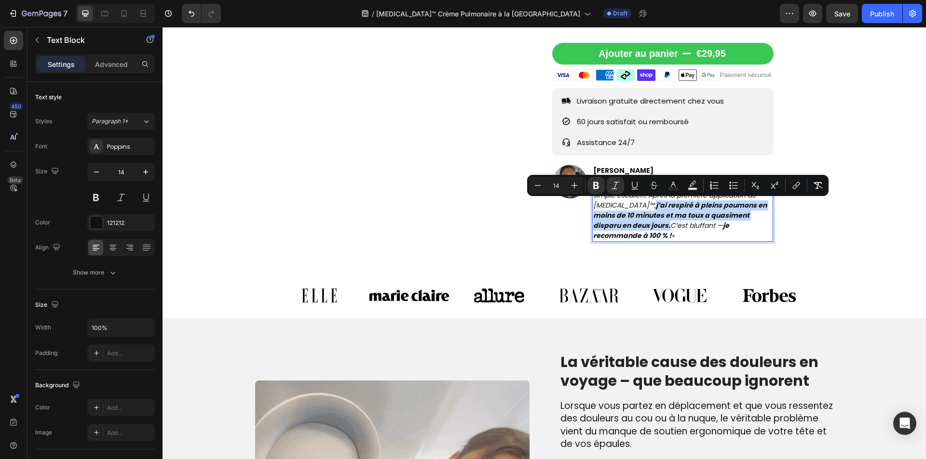
click at [628, 224] on icon "« Ancien fumeur, je m’essoufflais en montant un simple escalier… Après la premi…" at bounding box center [680, 210] width 174 height 60
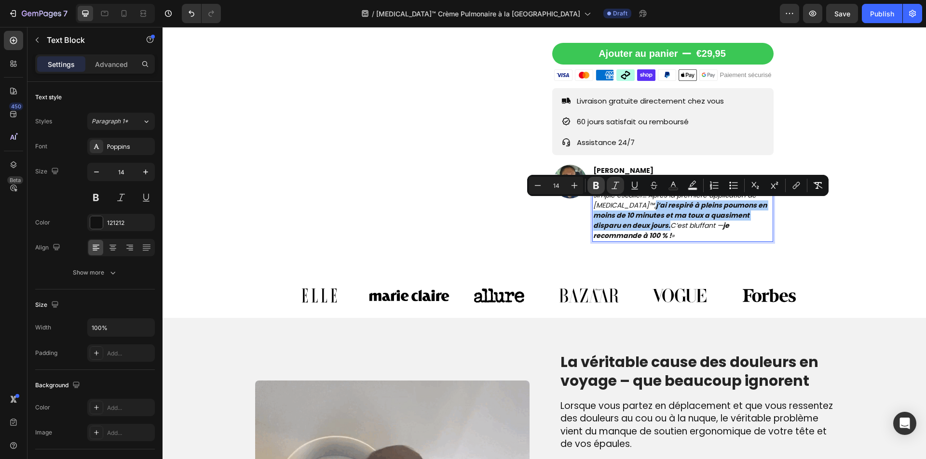
click at [598, 184] on icon "Editor contextual toolbar" at bounding box center [596, 185] width 6 height 7
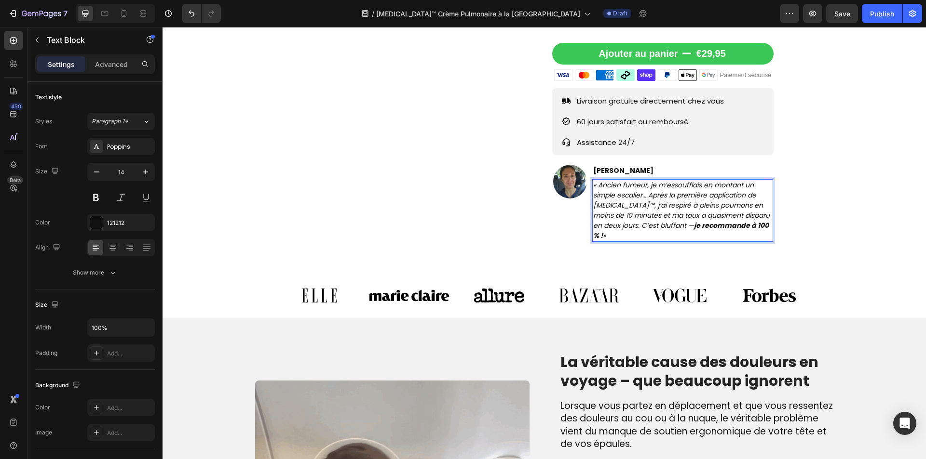
click at [682, 224] on strong "je recommande à 100 % !" at bounding box center [681, 231] width 176 height 20
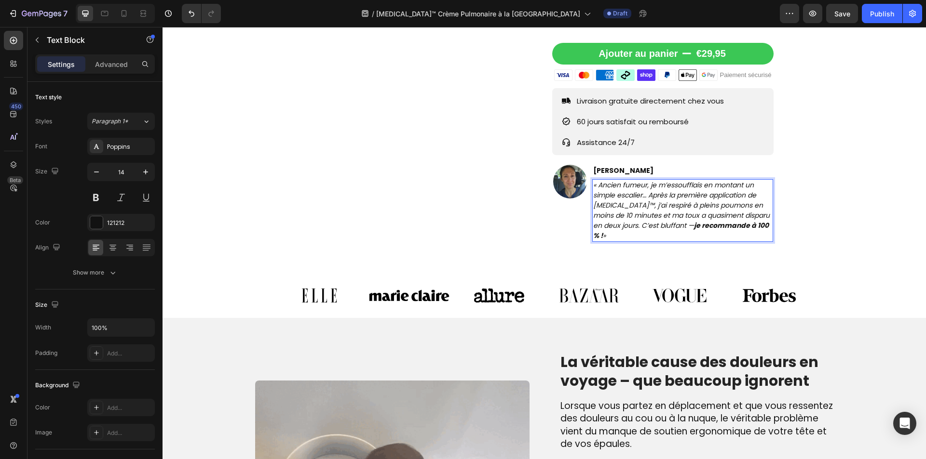
drag, startPoint x: 682, startPoint y: 224, endPoint x: 686, endPoint y: 231, distance: 8.0
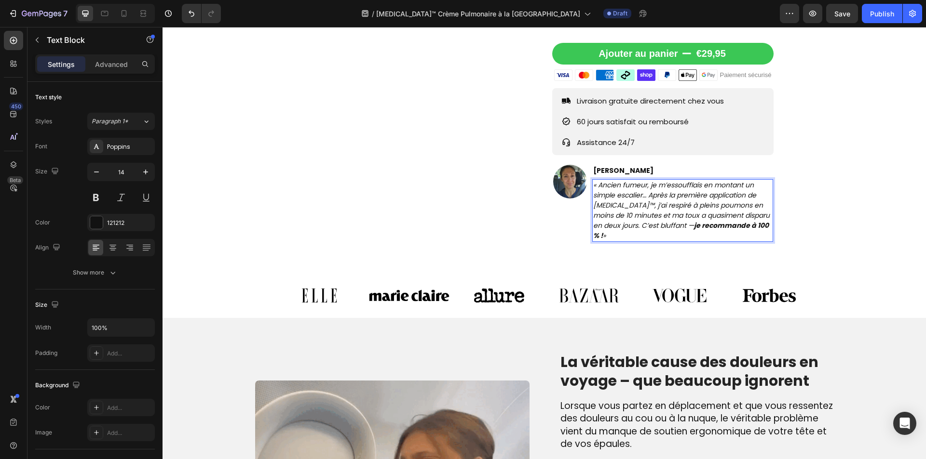
click at [686, 231] on p "« Ancien fumeur, je m’essoufflais en montant un simple escalier… Après la premi…" at bounding box center [682, 210] width 179 height 61
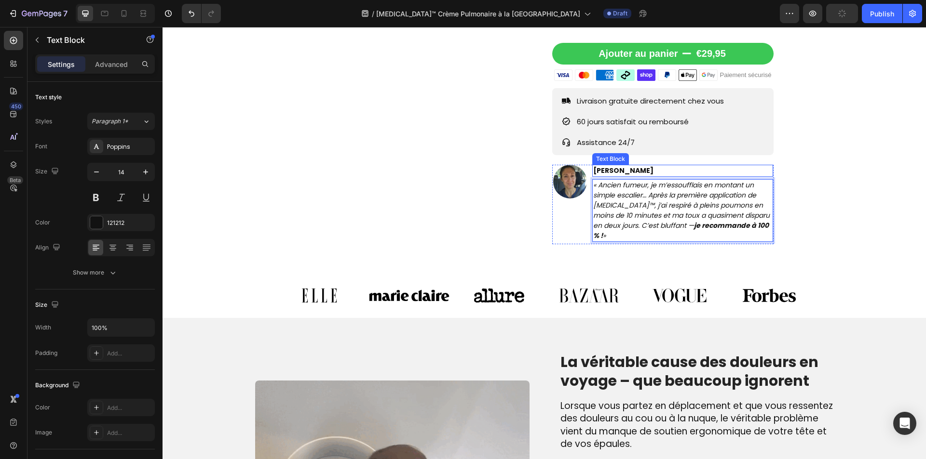
click at [630, 139] on p "Assistance 24/7" at bounding box center [650, 142] width 147 height 13
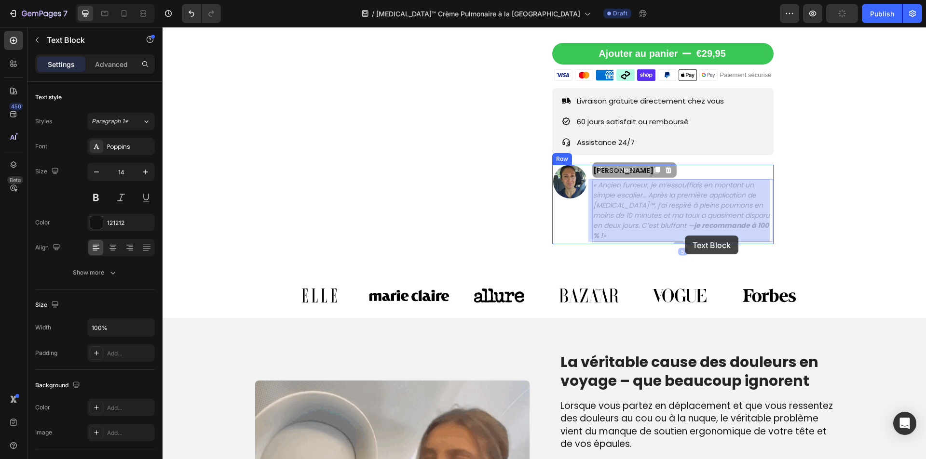
drag, startPoint x: 682, startPoint y: 226, endPoint x: 684, endPoint y: 235, distance: 9.5
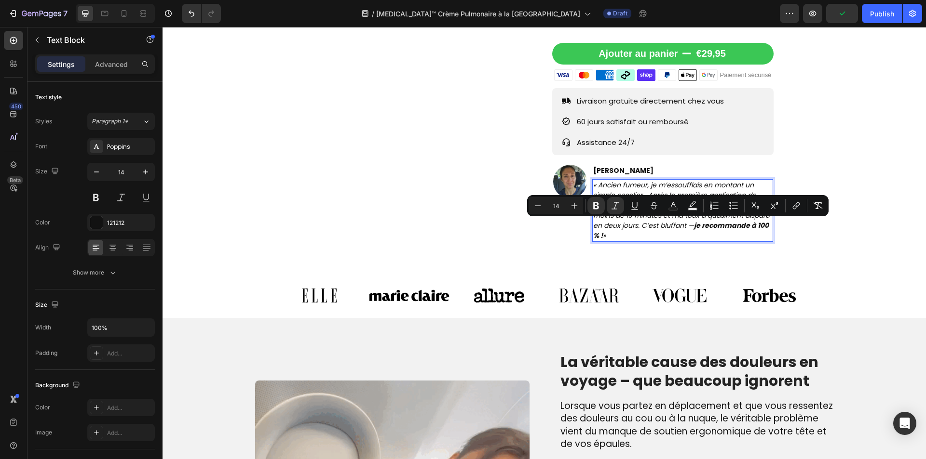
drag, startPoint x: 681, startPoint y: 226, endPoint x: 684, endPoint y: 234, distance: 8.7
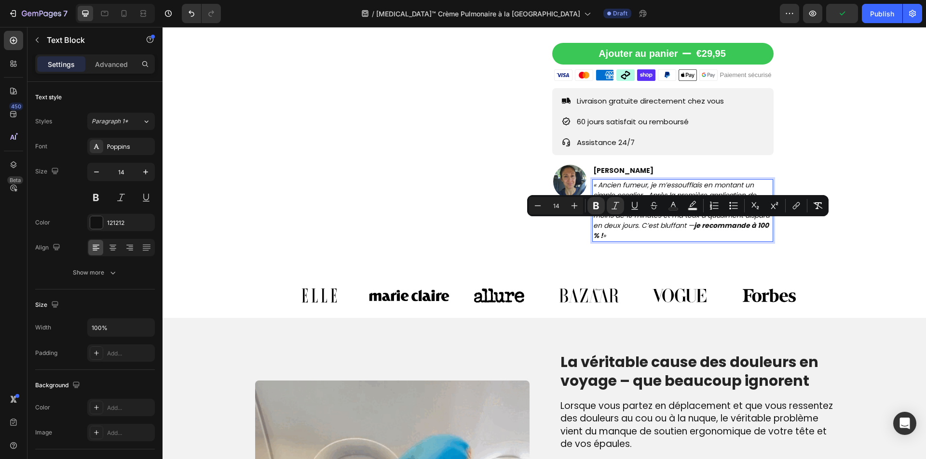
click at [684, 234] on p "« Ancien fumeur, je m’essoufflais en montant un simple escalier… Après la premi…" at bounding box center [682, 210] width 179 height 61
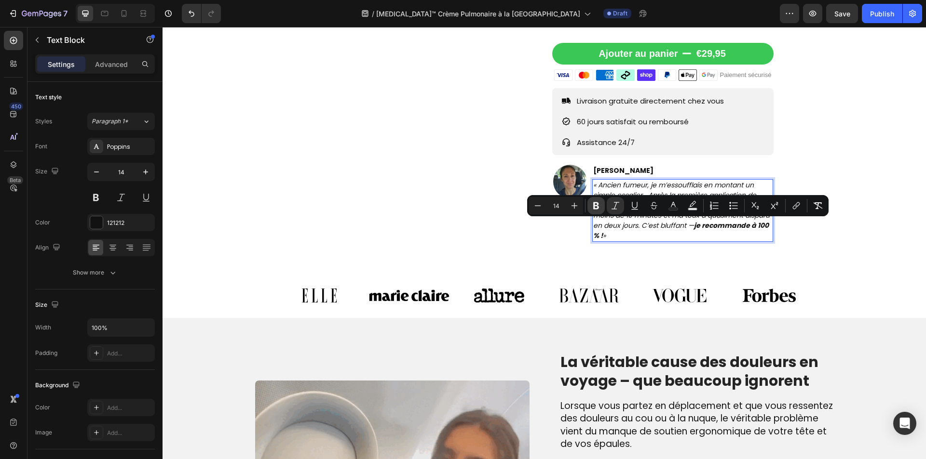
click at [601, 203] on button "Bold" at bounding box center [595, 205] width 17 height 17
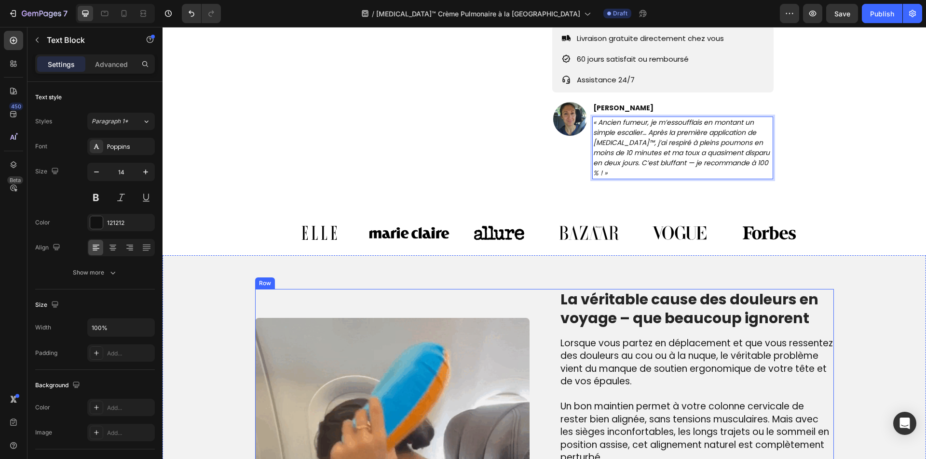
scroll to position [503, 0]
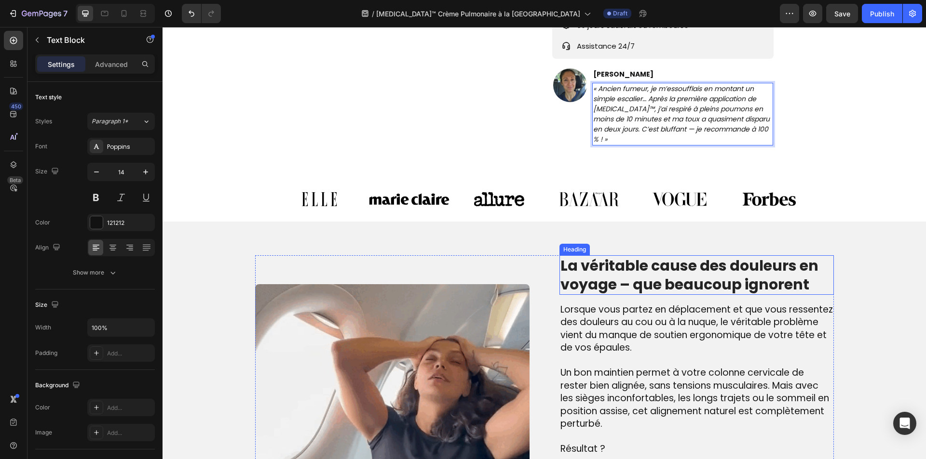
click at [589, 283] on h2 "La véritable cause des douleurs en voyage – que beaucoup ignorent" at bounding box center [696, 276] width 274 height 40
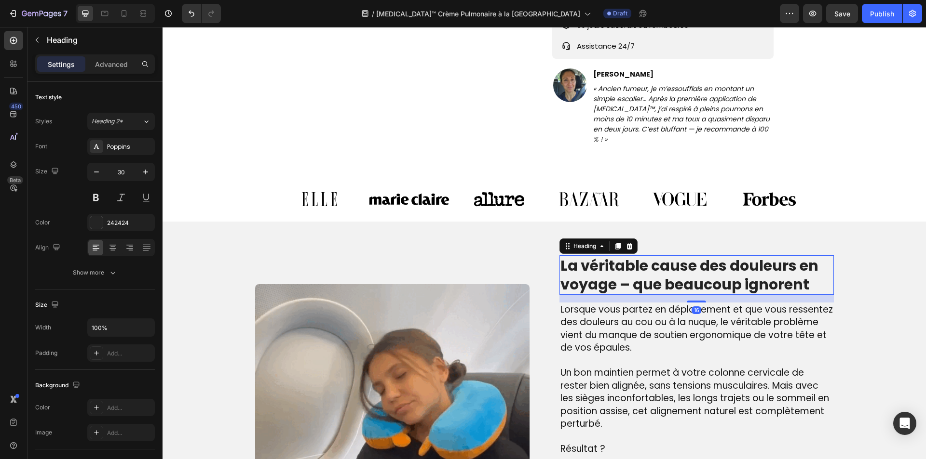
click at [589, 283] on h2 "La véritable cause des douleurs en voyage – que beaucoup ignorent" at bounding box center [696, 276] width 274 height 40
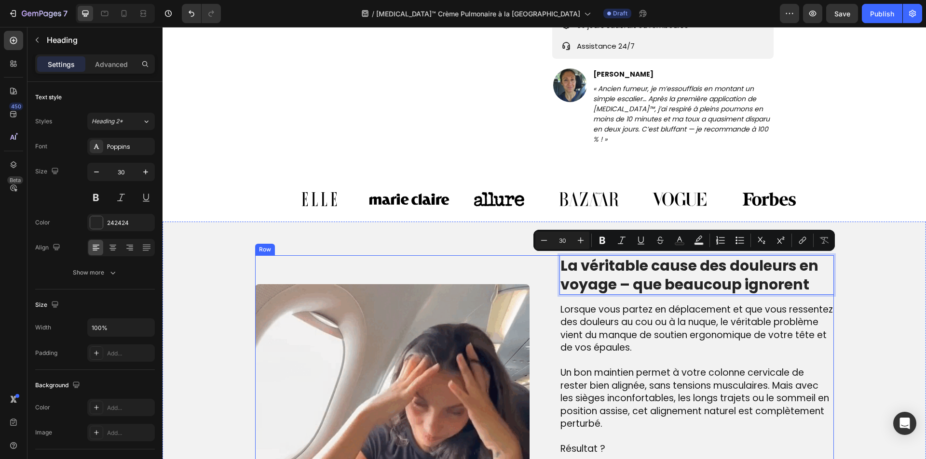
click at [560, 329] on span "Lorsque vous partez en déplacement et que vous ressentez des douleurs au cou ou…" at bounding box center [696, 329] width 272 height 52
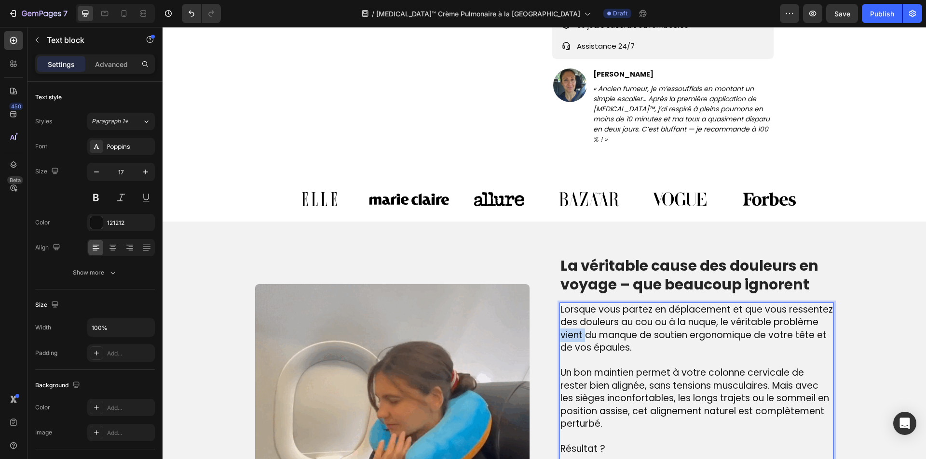
click at [560, 329] on span "Lorsque vous partez en déplacement et que vous ressentez des douleurs au cou ou…" at bounding box center [696, 329] width 272 height 52
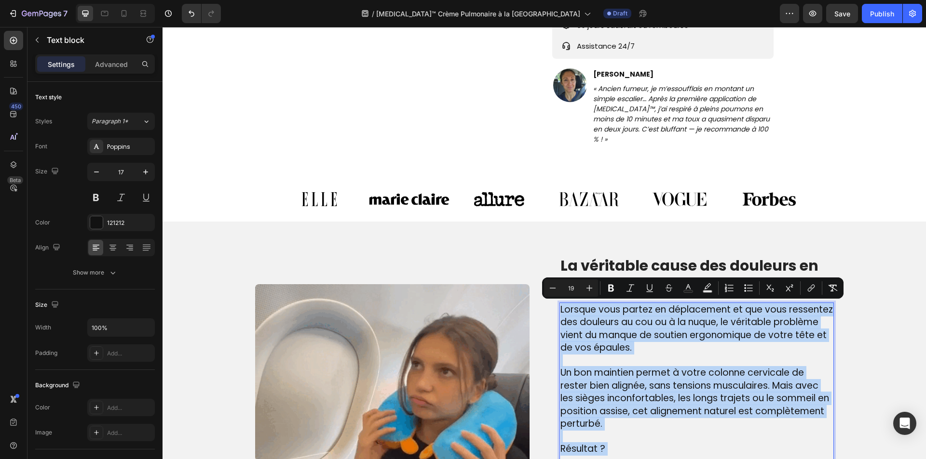
type input "17"
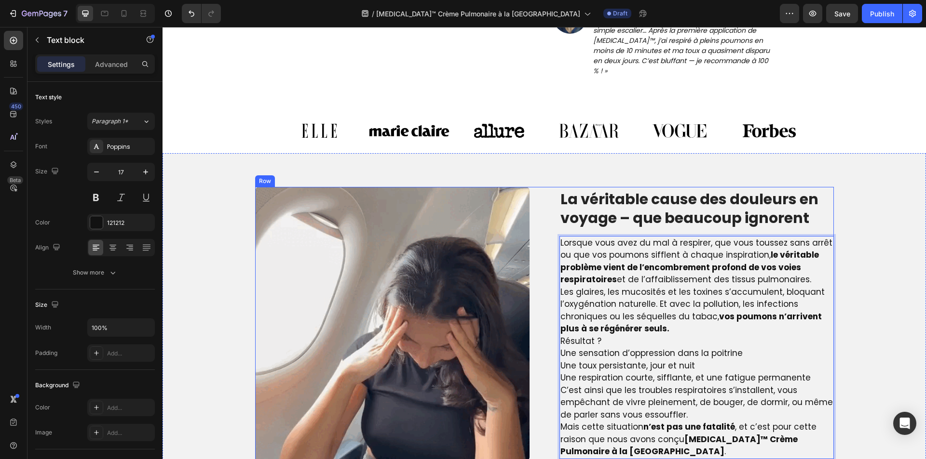
scroll to position [580, 0]
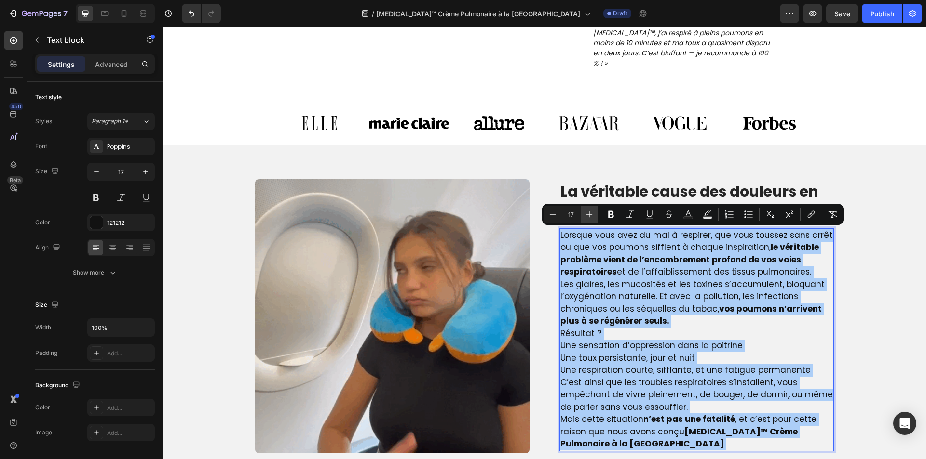
click at [589, 210] on icon "Editor contextual toolbar" at bounding box center [589, 215] width 10 height 10
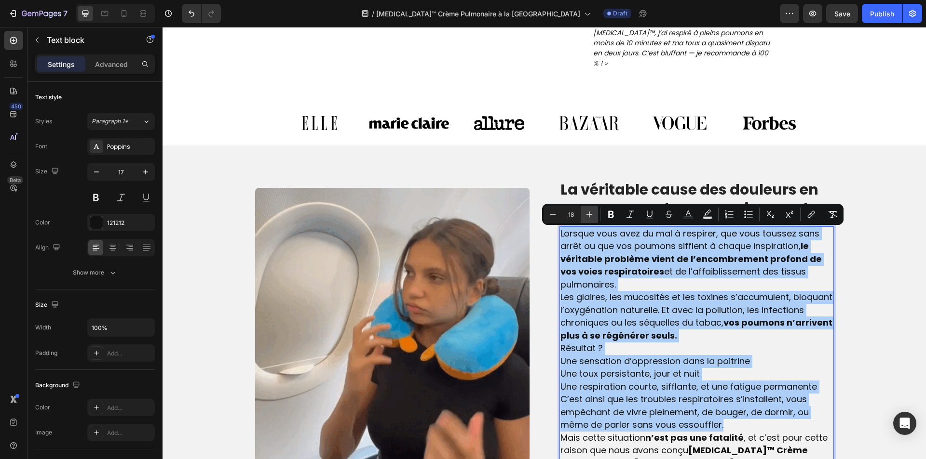
click at [589, 210] on icon "Editor contextual toolbar" at bounding box center [589, 215] width 10 height 10
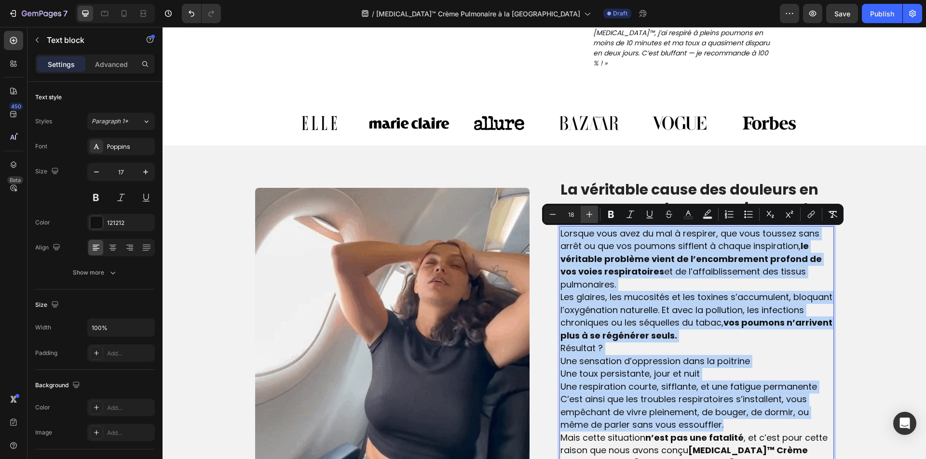
type input "19"
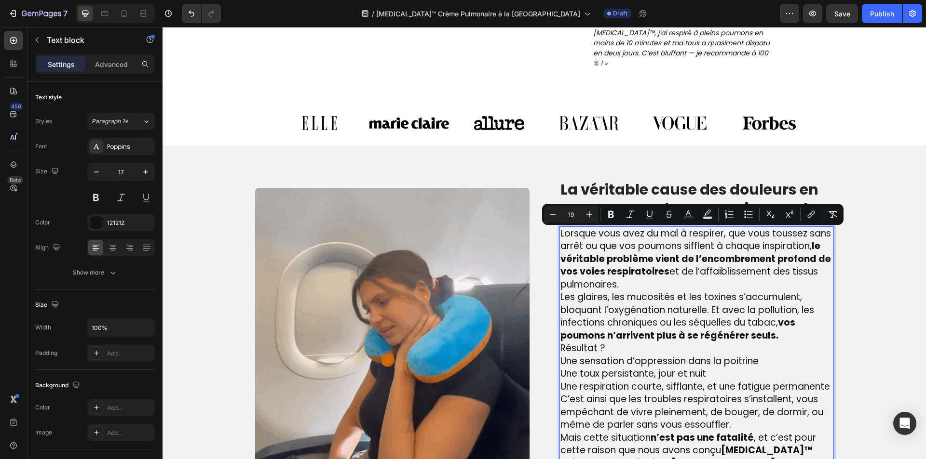
click at [772, 355] on p "Une sensation d’oppression dans la poitrine Une toux persistante, jour et nuit …" at bounding box center [696, 374] width 272 height 39
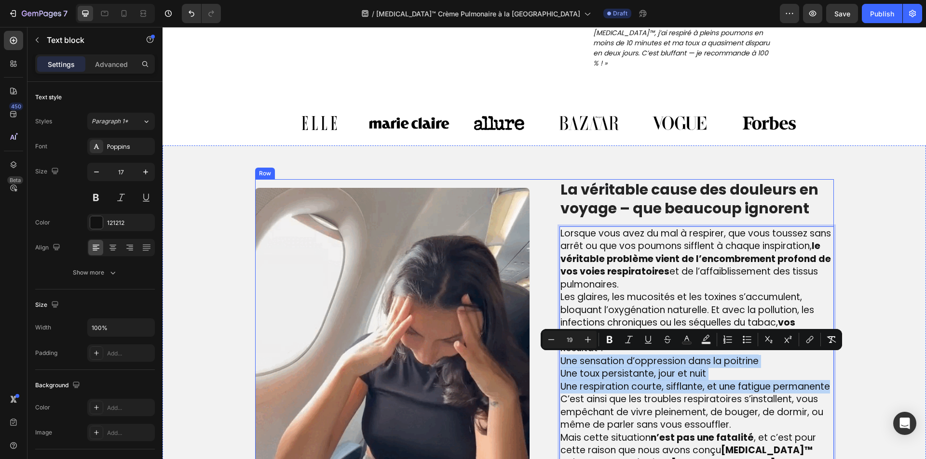
drag, startPoint x: 826, startPoint y: 387, endPoint x: 554, endPoint y: 361, distance: 273.6
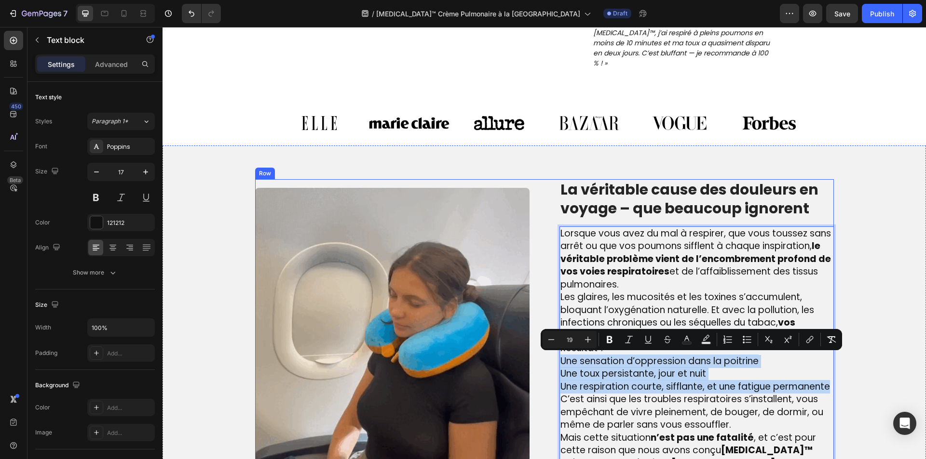
click at [554, 361] on div "Image La véritable cause des douleurs en voyage – que beaucoup ignorent Heading…" at bounding box center [544, 325] width 579 height 292
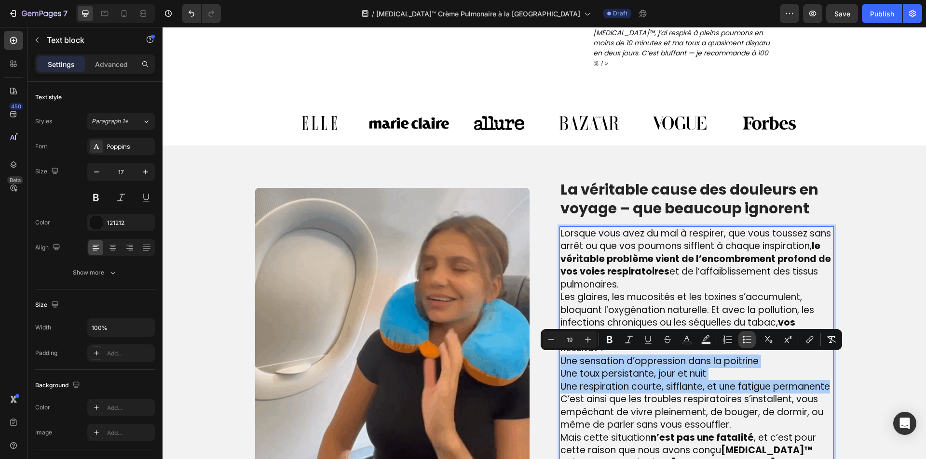
drag, startPoint x: 747, startPoint y: 339, endPoint x: 554, endPoint y: 326, distance: 192.8
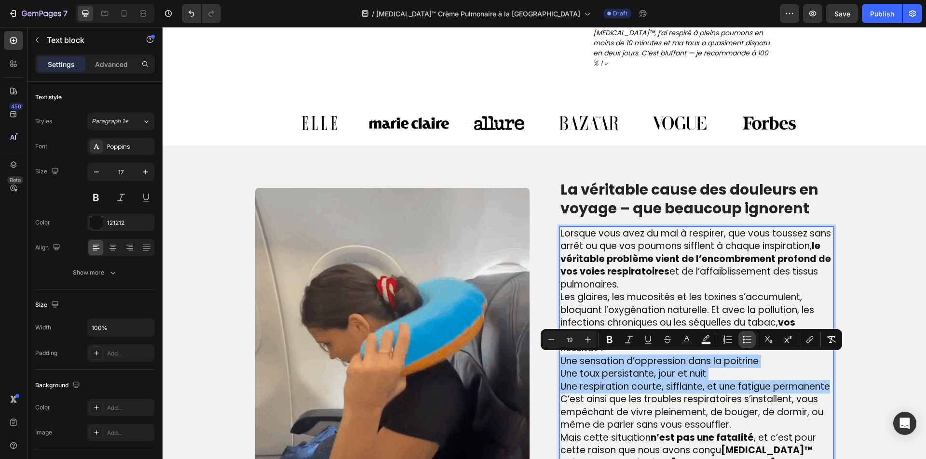
click at [747, 339] on icon "Editor contextual toolbar" at bounding box center [747, 340] width 10 height 10
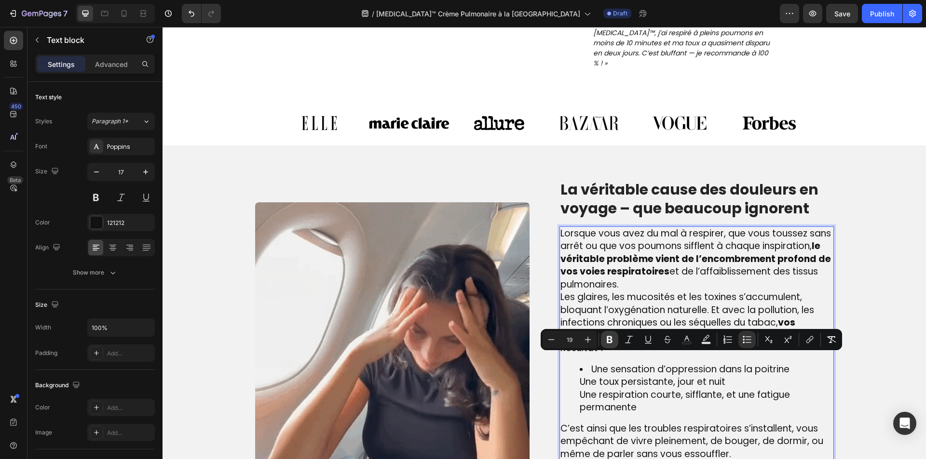
drag, startPoint x: 610, startPoint y: 336, endPoint x: 605, endPoint y: 346, distance: 12.1
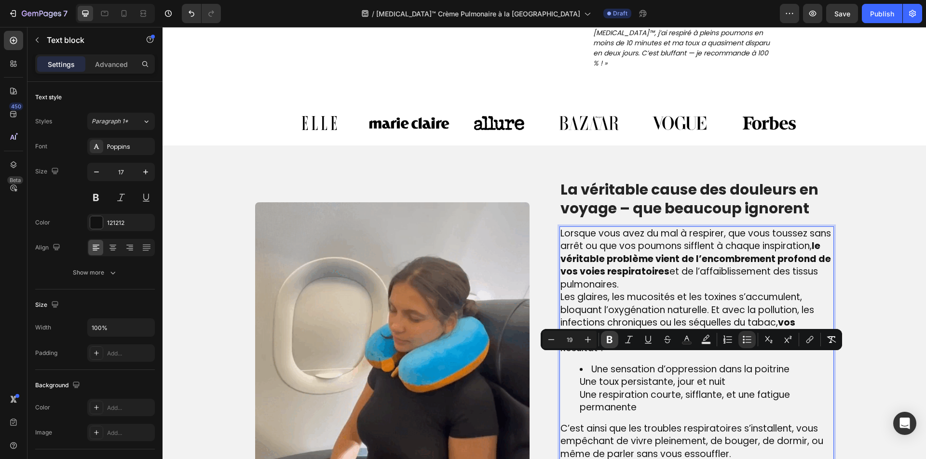
click at [610, 335] on icon "Editor contextual toolbar" at bounding box center [610, 340] width 10 height 10
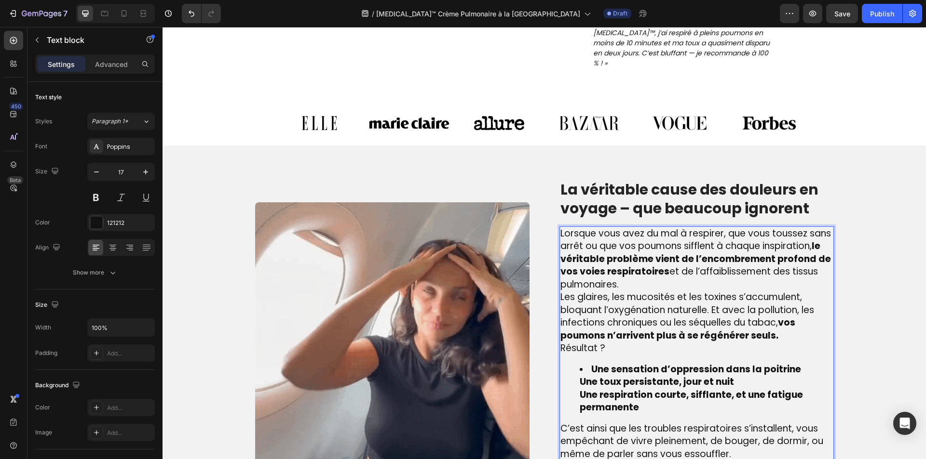
click at [565, 386] on ul "Une sensation d’oppression dans la poitrine Une toux persistante, jour et nuit …" at bounding box center [696, 389] width 272 height 51
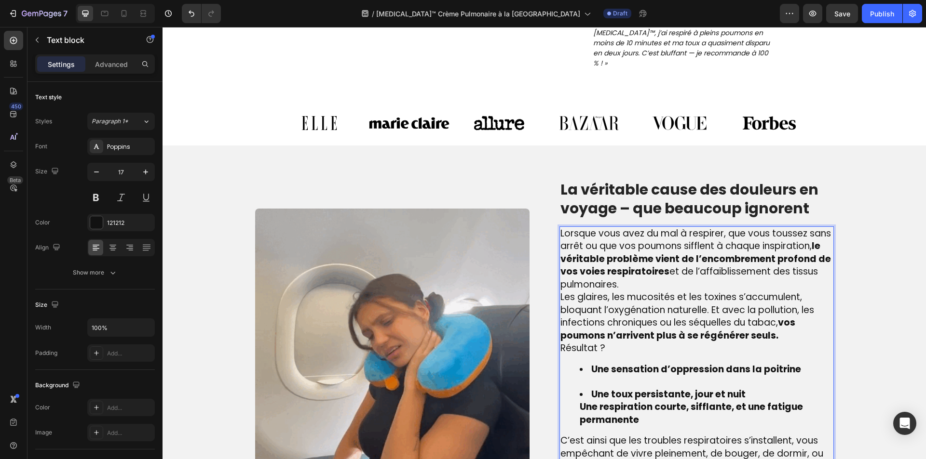
click at [571, 402] on ul "Une sensation d’oppression dans la poitrine Une toux persistante, jour et nuit …" at bounding box center [696, 396] width 272 height 64
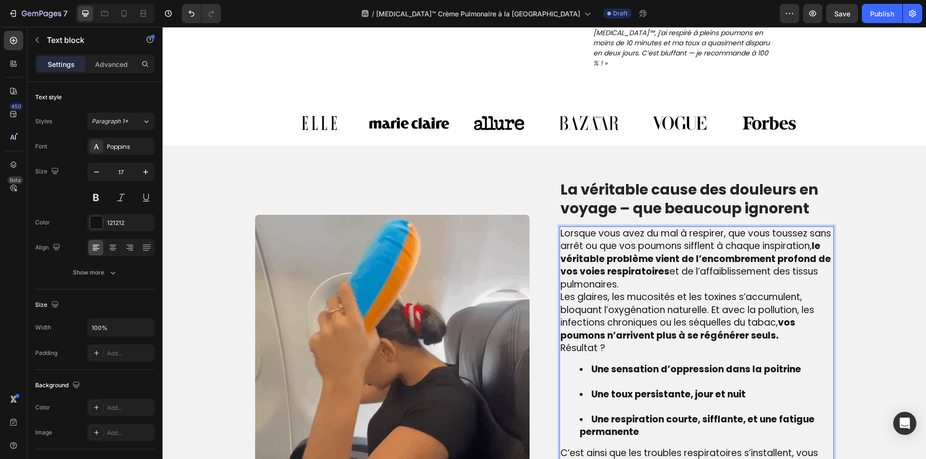
click at [594, 411] on li "Une toux persistante, jour et nuit" at bounding box center [706, 401] width 253 height 25
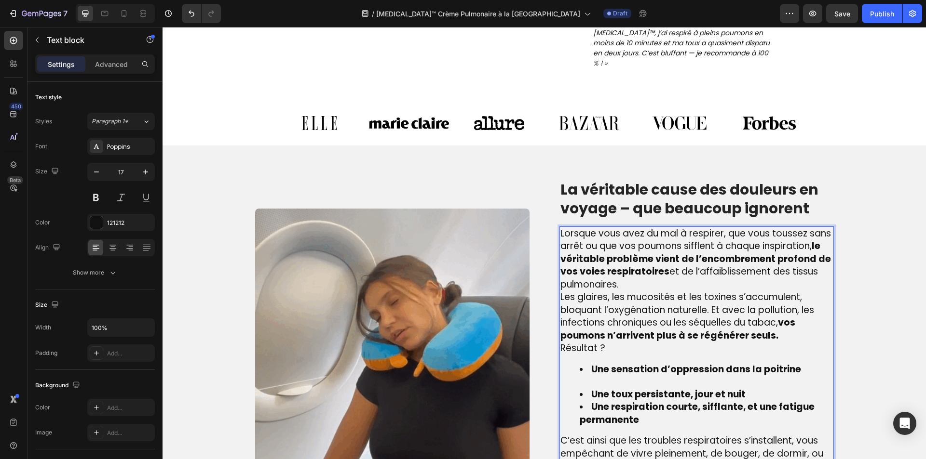
click at [594, 385] on li "Une sensation d’oppression dans la poitrine" at bounding box center [706, 376] width 253 height 25
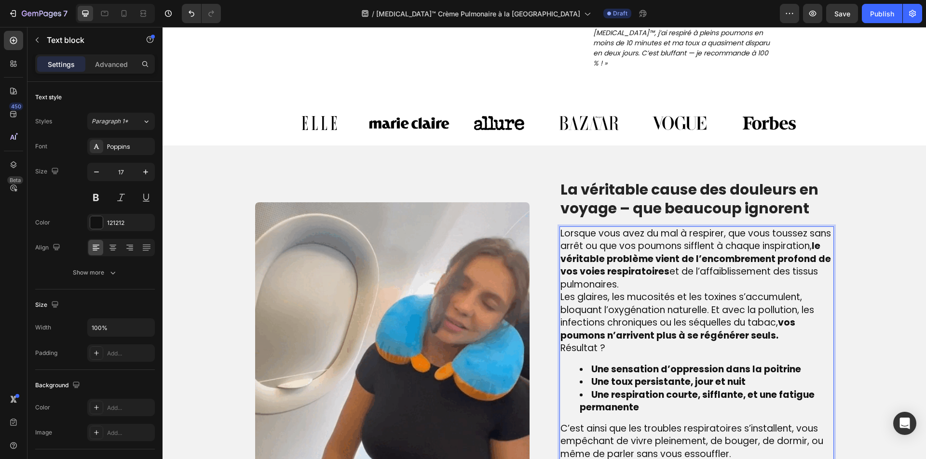
scroll to position [676, 0]
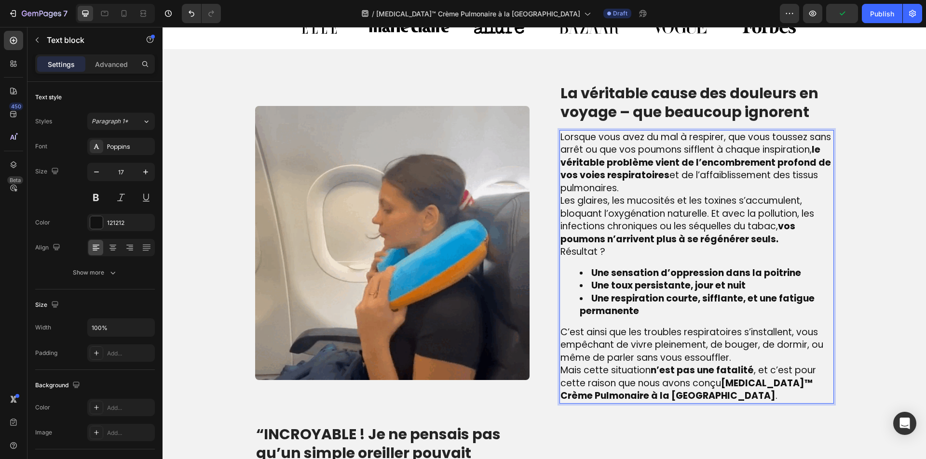
click at [749, 357] on p "C’est ainsi que les troubles respiratoires s’installent, vous empêchant de vivr…" at bounding box center [696, 345] width 272 height 39
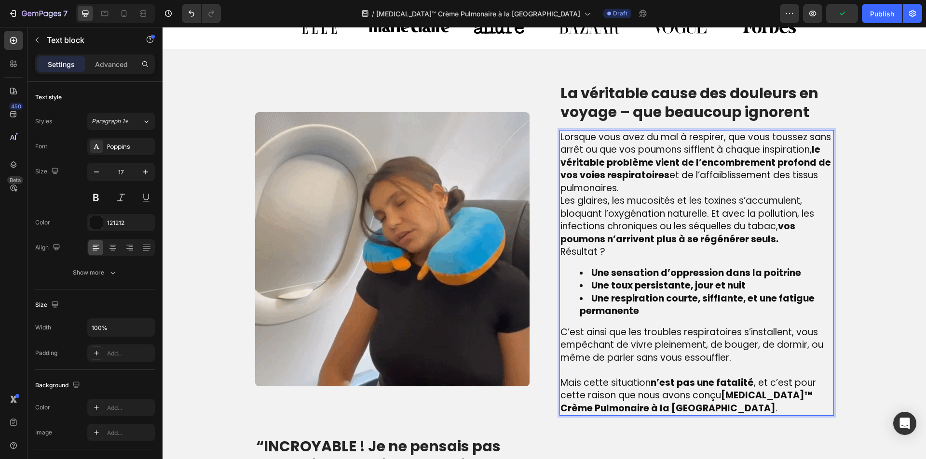
click at [793, 184] on p "Lorsque vous avez du mal à respirer, que vous toussez sans arrêt ou que vos pou…" at bounding box center [696, 163] width 272 height 64
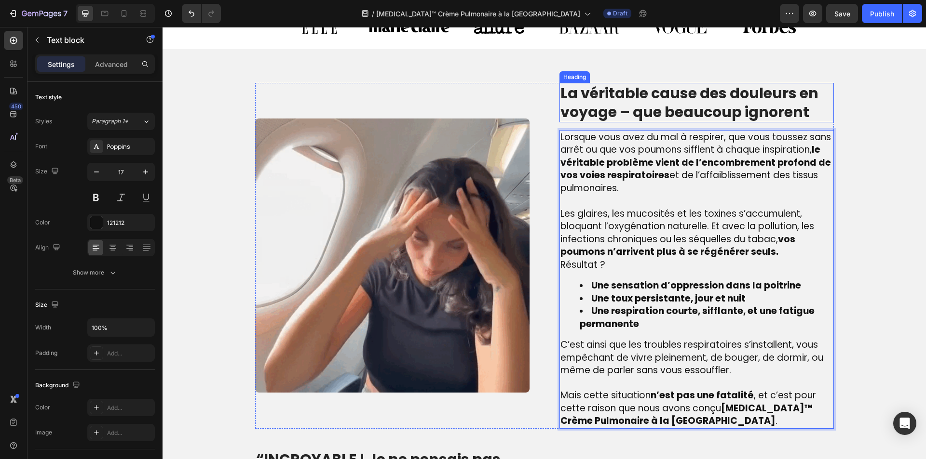
click at [594, 104] on p "La véritable cause des douleurs en voyage – que beaucoup ignorent" at bounding box center [696, 103] width 272 height 38
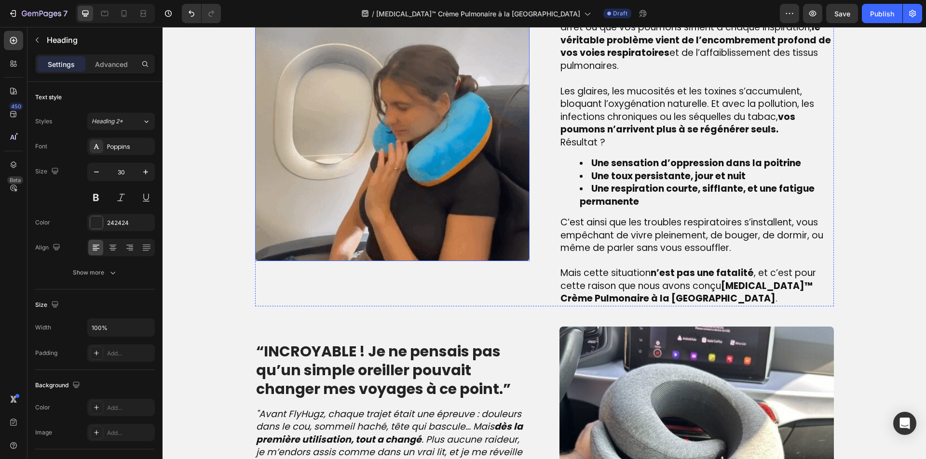
scroll to position [821, 0]
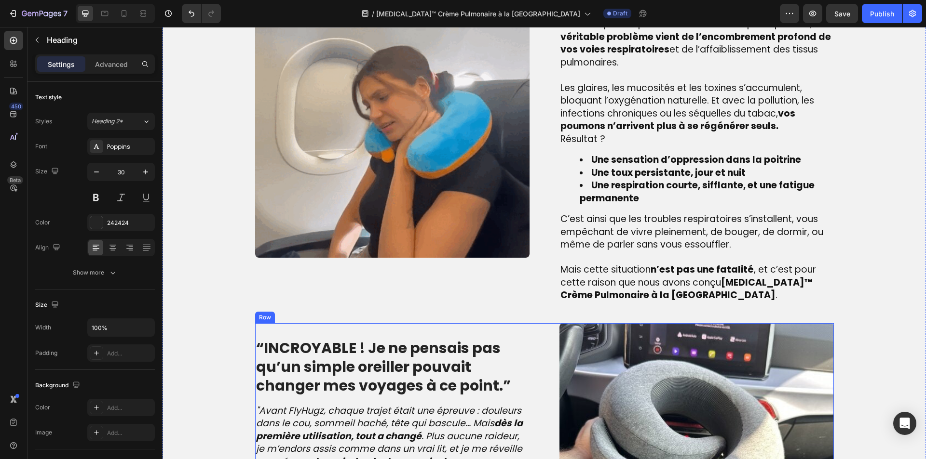
click at [334, 351] on strong "“INCROYABLE ! Je ne pensais pas qu’un simple oreiller pouvait changer mes voyag…" at bounding box center [383, 367] width 255 height 58
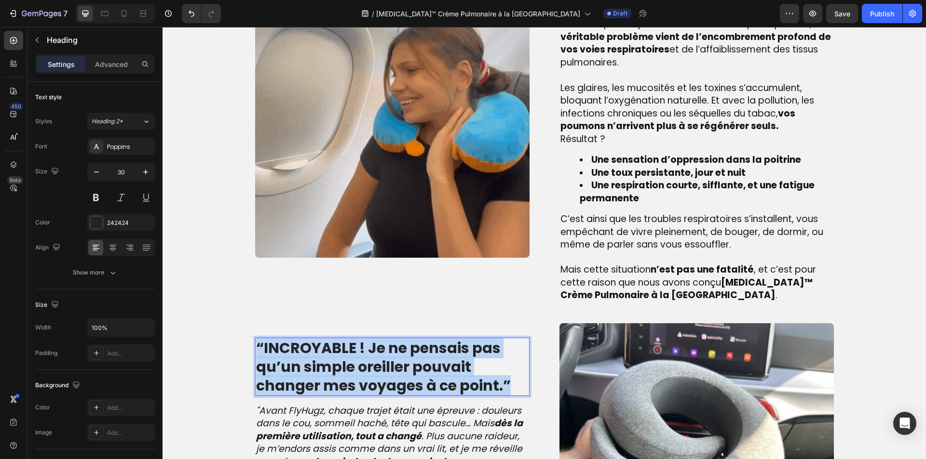
click at [334, 351] on strong "“INCROYABLE ! Je ne pensais pas qu’un simple oreiller pouvait changer mes voyag…" at bounding box center [383, 367] width 255 height 58
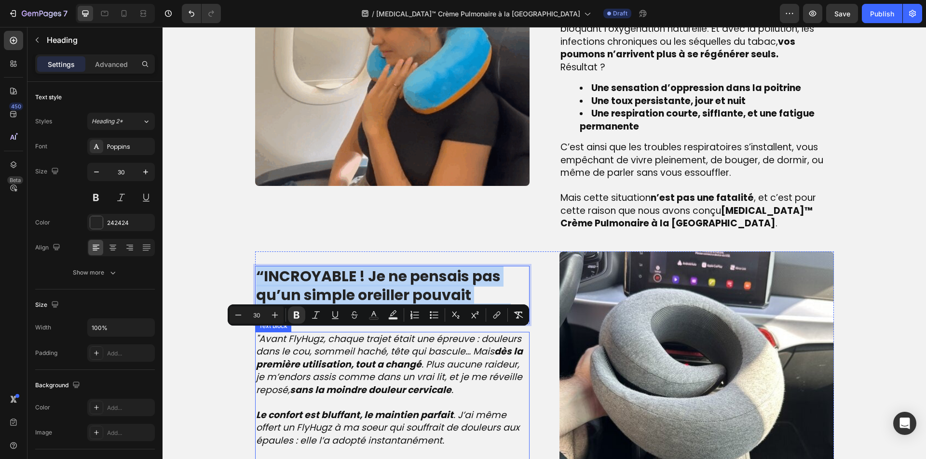
scroll to position [965, 0]
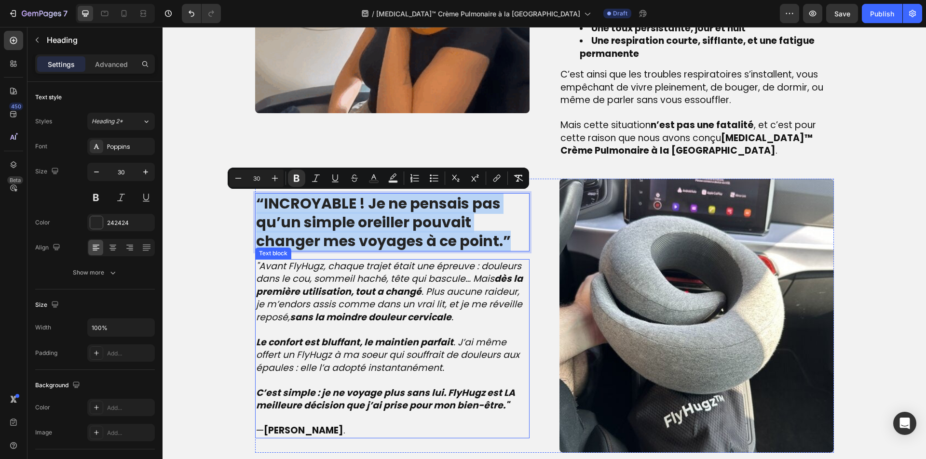
click at [383, 373] on icon "Le confort est bluffant, le maintien parfait . J’ai même offert un FlyHugz à ma…" at bounding box center [387, 355] width 263 height 39
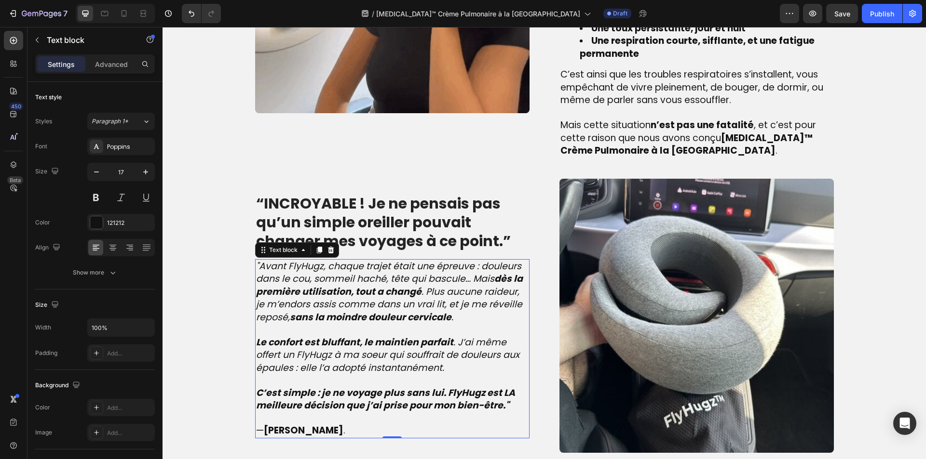
click at [383, 373] on icon "Le confort est bluffant, le maintien parfait . J’ai même offert un FlyHugz à ma…" at bounding box center [387, 355] width 263 height 39
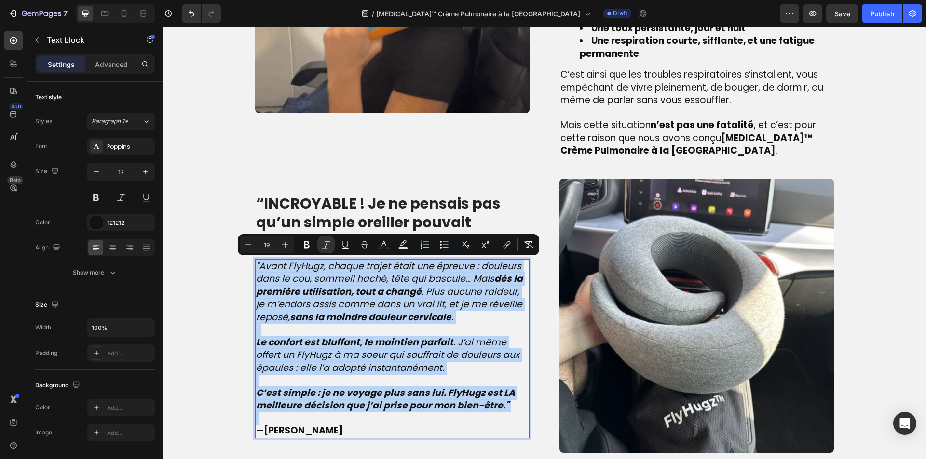
type input "17"
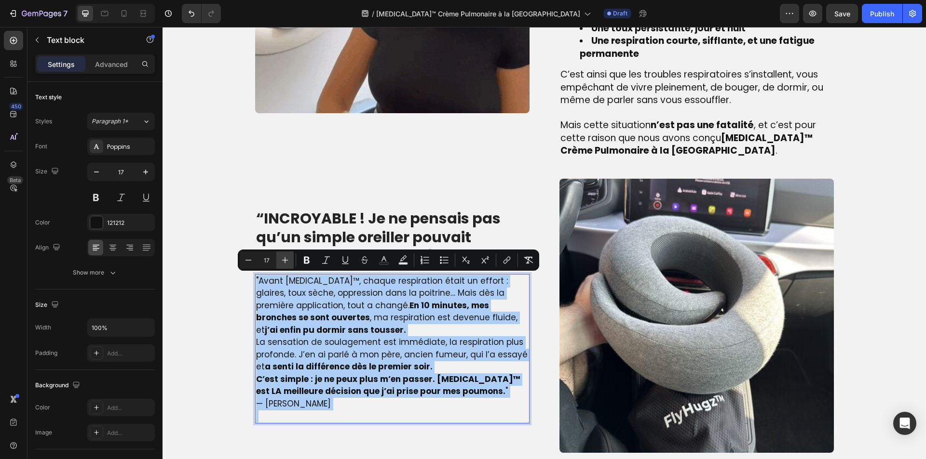
click at [287, 265] on icon "Editor contextual toolbar" at bounding box center [285, 261] width 10 height 10
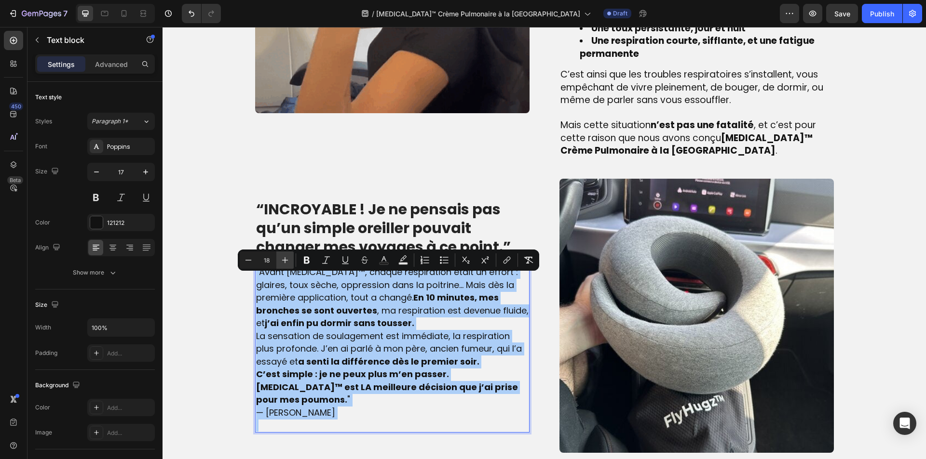
drag, startPoint x: 287, startPoint y: 265, endPoint x: 148, endPoint y: 358, distance: 168.0
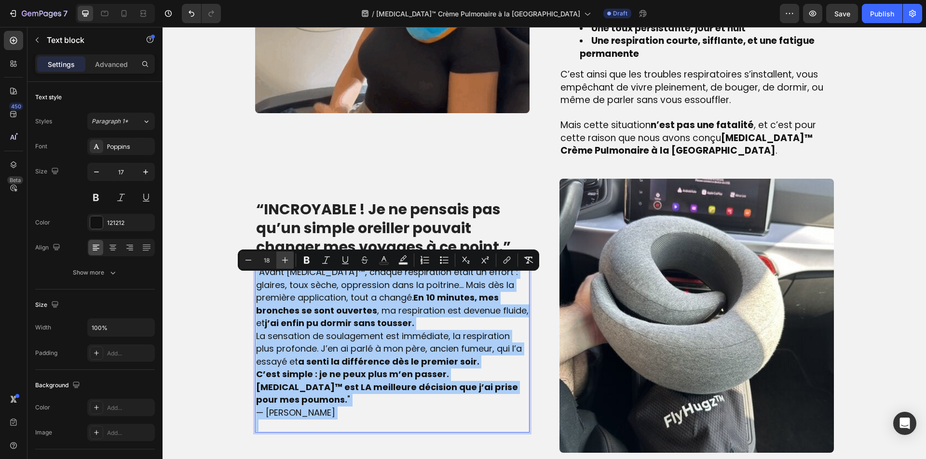
click at [287, 265] on icon "Editor contextual toolbar" at bounding box center [285, 261] width 10 height 10
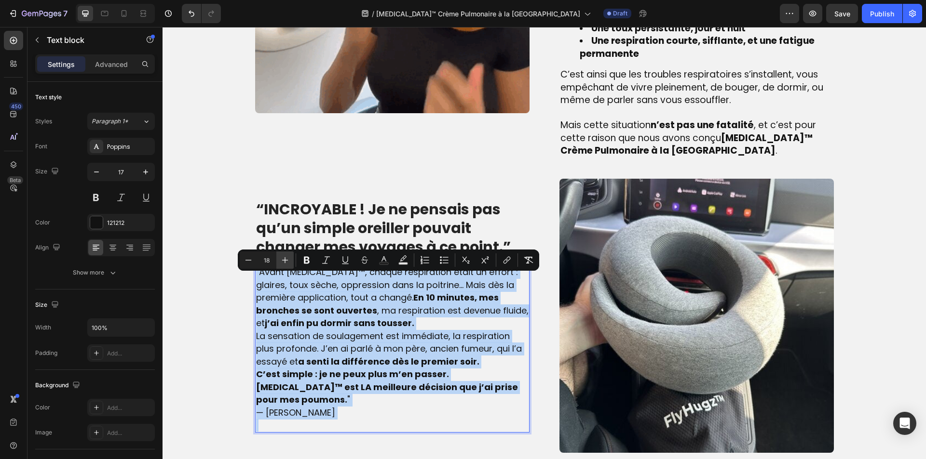
type input "19"
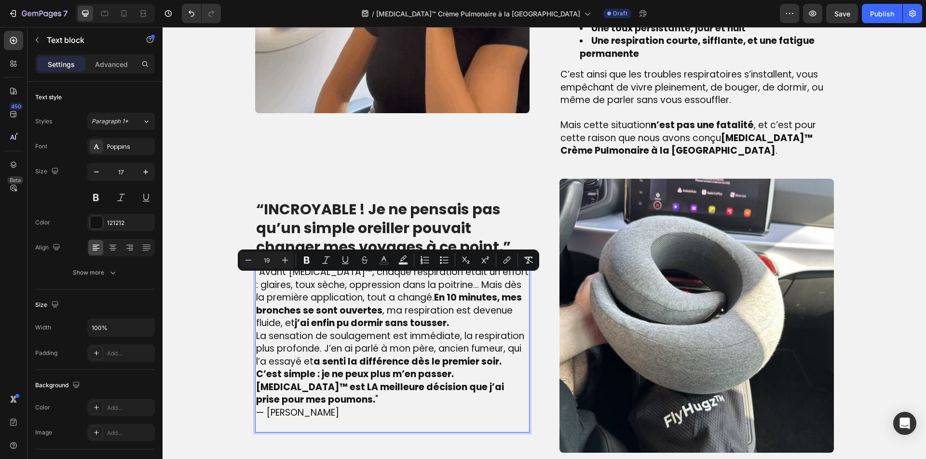
click at [316, 422] on p "Rich Text Editor. Editing area: main" at bounding box center [392, 425] width 272 height 13
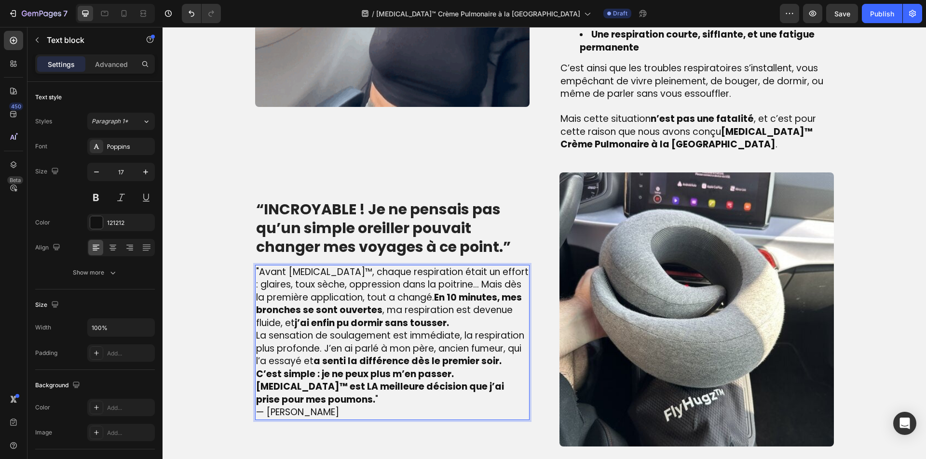
click at [321, 397] on p "C’est simple : je ne peux plus m’en passer. PulmoVital™ est LA meilleure décisi…" at bounding box center [392, 387] width 272 height 39
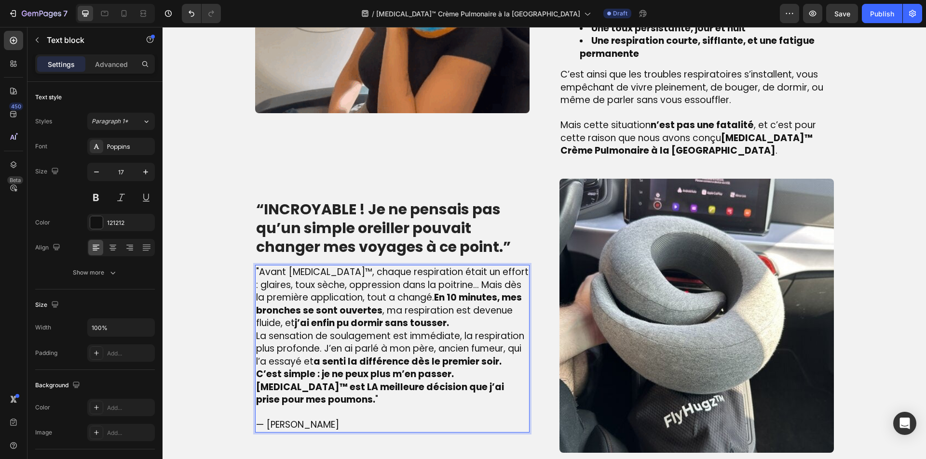
click at [503, 358] on p "La sensation de soulagement est immédiate, la respiration plus profonde. J’en a…" at bounding box center [392, 349] width 272 height 39
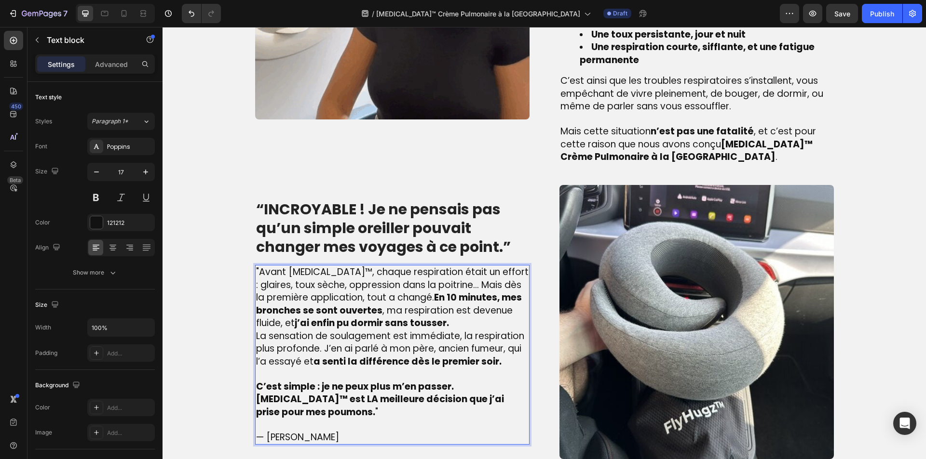
click at [471, 318] on p ""Avant PulmoVital™, chaque respiration était un effort : glaires, toux sèche, o…" at bounding box center [392, 298] width 272 height 64
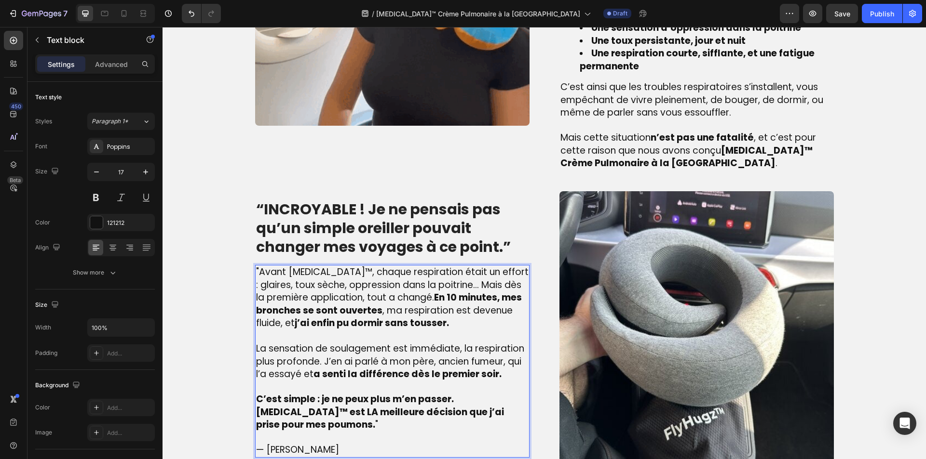
scroll to position [953, 0]
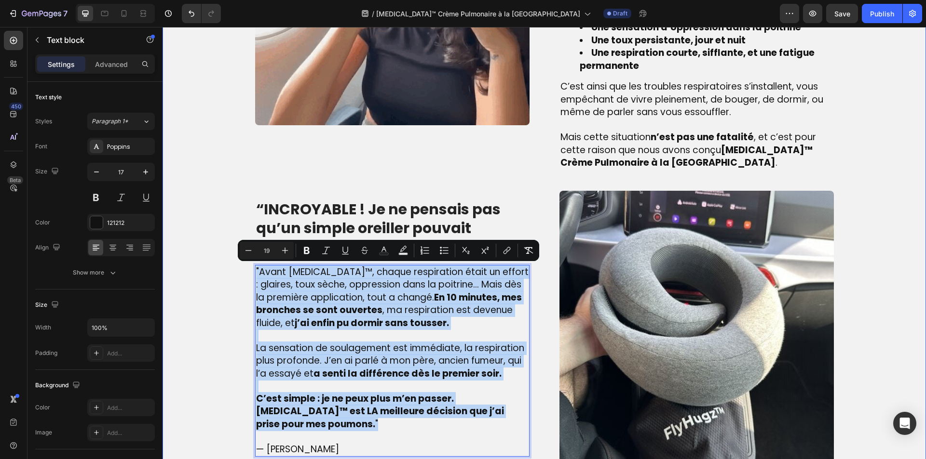
drag, startPoint x: 336, startPoint y: 427, endPoint x: 241, endPoint y: 267, distance: 186.1
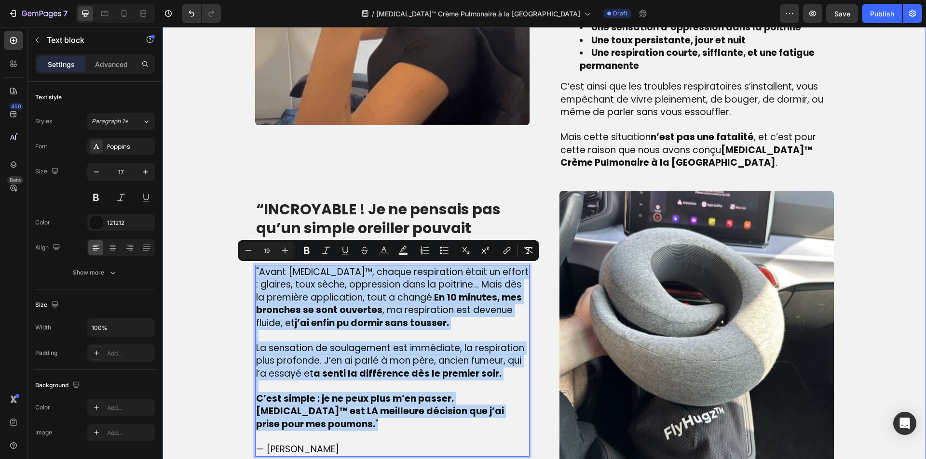
click at [241, 267] on div "Image ⁠⁠⁠⁠⁠⁠⁠ La véritable cause de l’essoufflement – que beaucoup ignorent Hea…" at bounding box center [544, 136] width 749 height 660
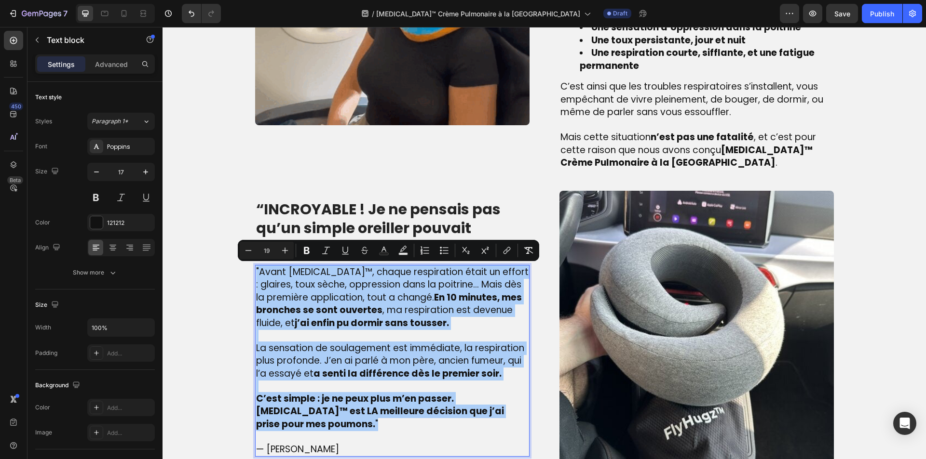
click at [320, 242] on div "Minus 19 Plus Bold Italic Underline Strikethrough Text Color Text Background Co…" at bounding box center [388, 250] width 297 height 17
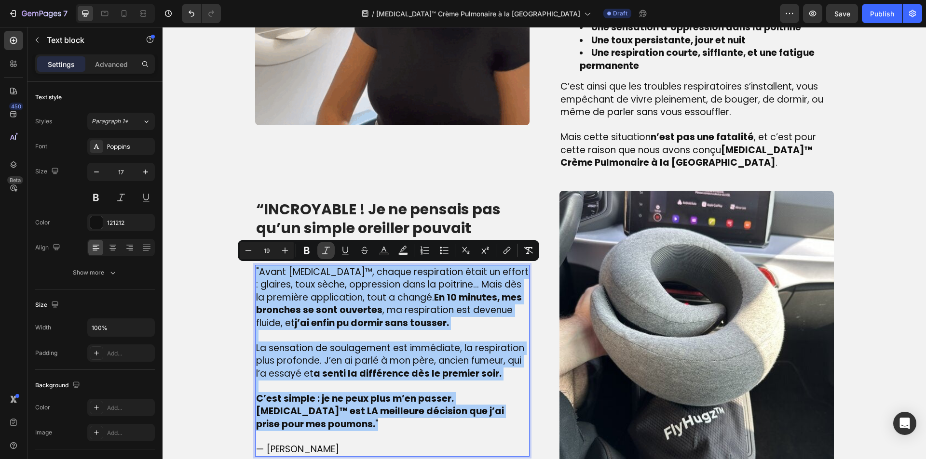
click at [322, 243] on button "Italic" at bounding box center [325, 250] width 17 height 17
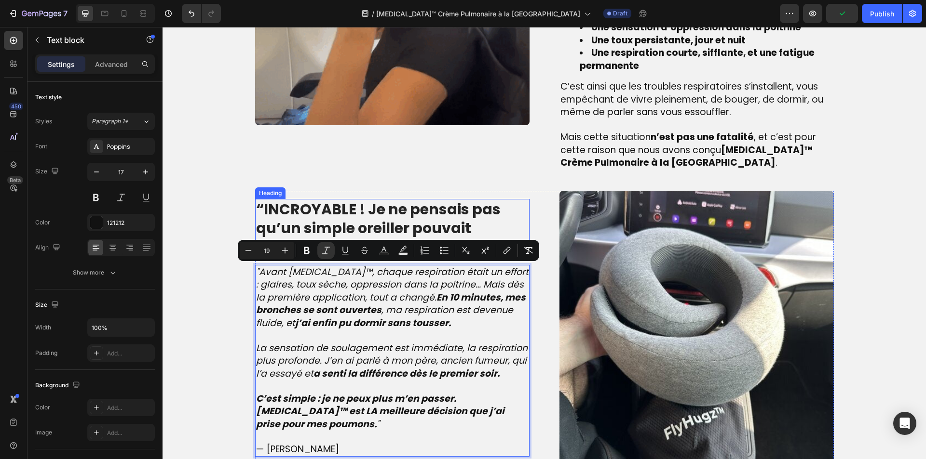
click at [354, 220] on strong "“INCROYABLE ! Je ne pensais pas qu’un simple oreiller pouvait changer mes voyag…" at bounding box center [383, 228] width 255 height 58
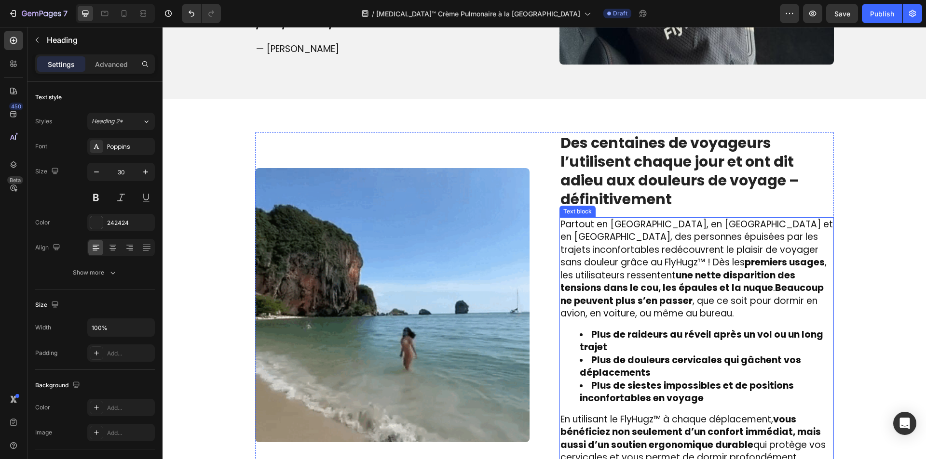
scroll to position [1339, 0]
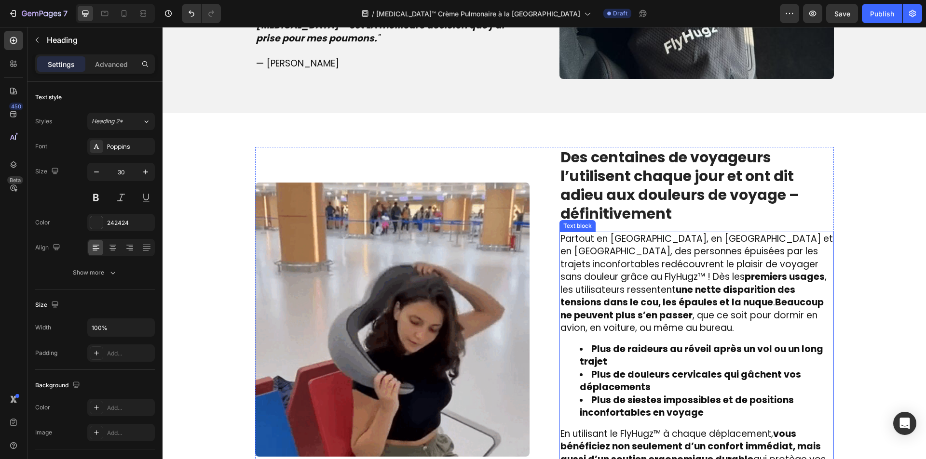
click at [643, 194] on strong "Des centaines de voyageurs l’utilisent chaque jour et ont dit adieu aux douleur…" at bounding box center [679, 185] width 239 height 77
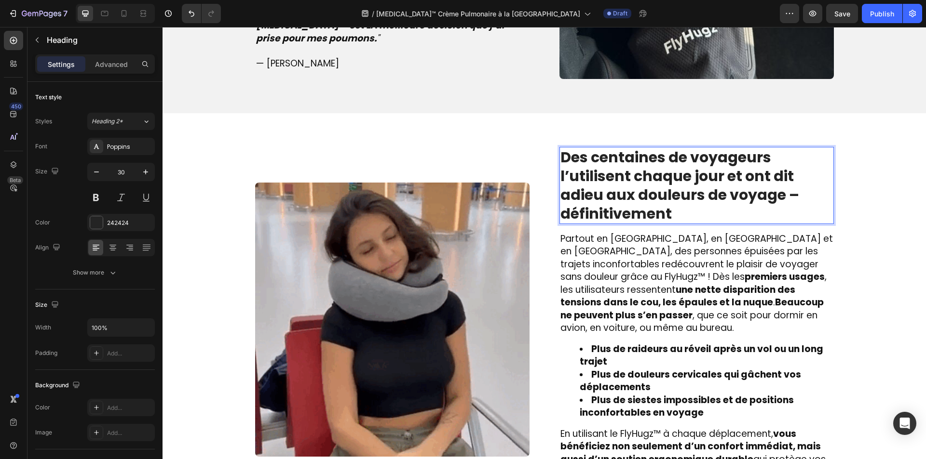
scroll to position [1338, 0]
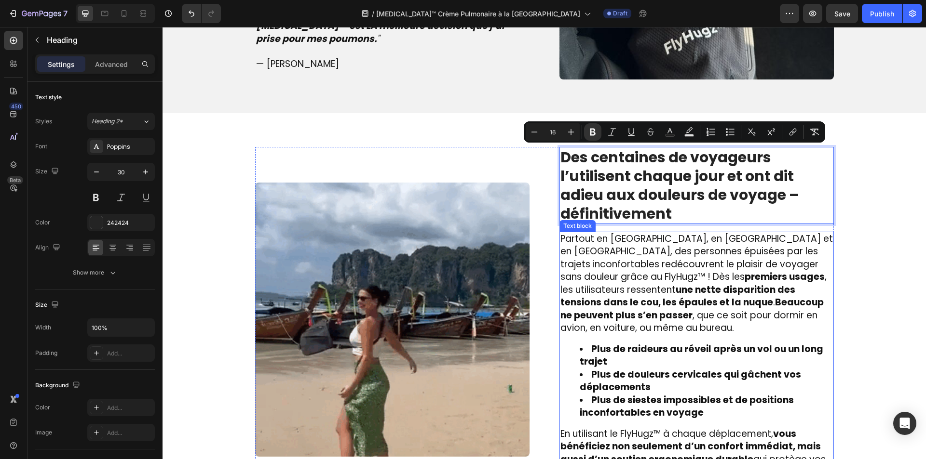
click at [595, 343] on strong "Plus de raideurs au réveil après un vol ou un long trajet" at bounding box center [701, 356] width 243 height 26
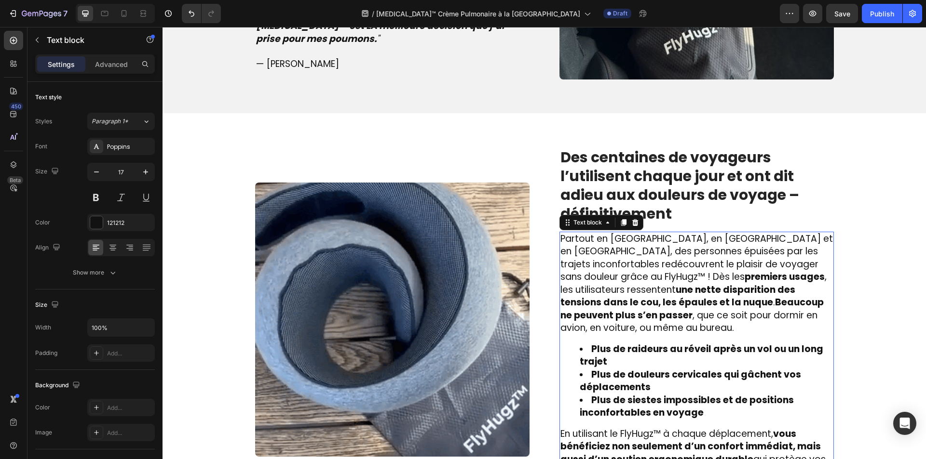
click at [595, 343] on strong "Plus de raideurs au réveil après un vol ou un long trajet" at bounding box center [701, 356] width 243 height 26
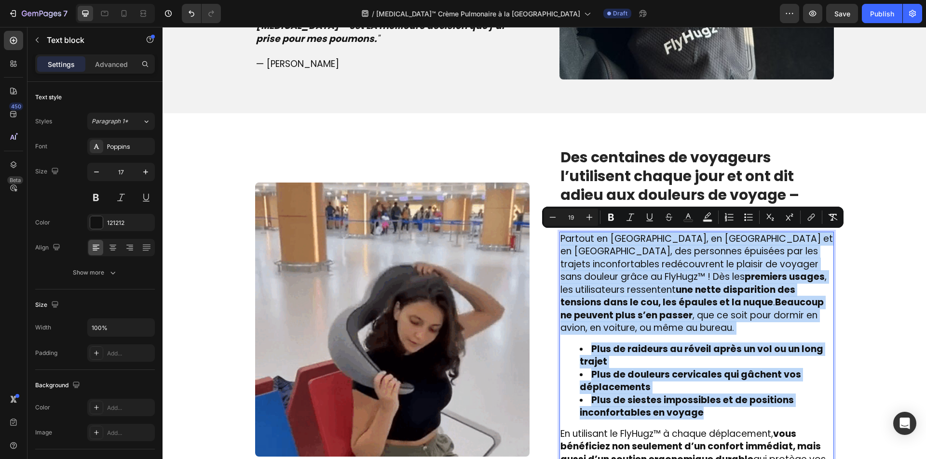
copy div "Partout en France, en Belgique et en Suisse, des personnes épuisées par les tra…"
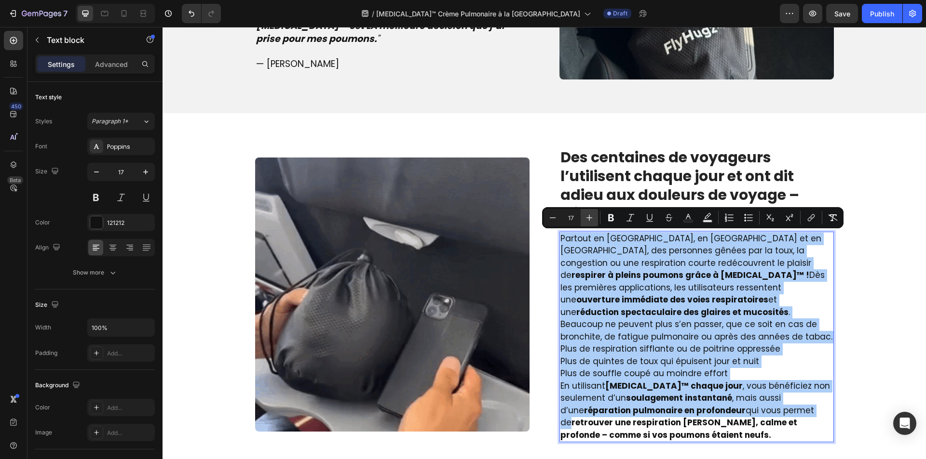
click at [587, 217] on icon "Editor contextual toolbar" at bounding box center [589, 218] width 10 height 10
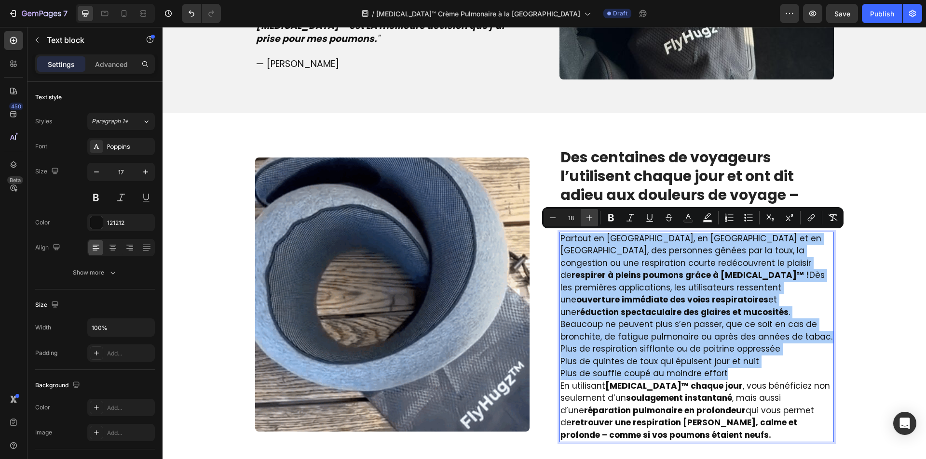
click at [587, 217] on icon "Editor contextual toolbar" at bounding box center [589, 218] width 10 height 10
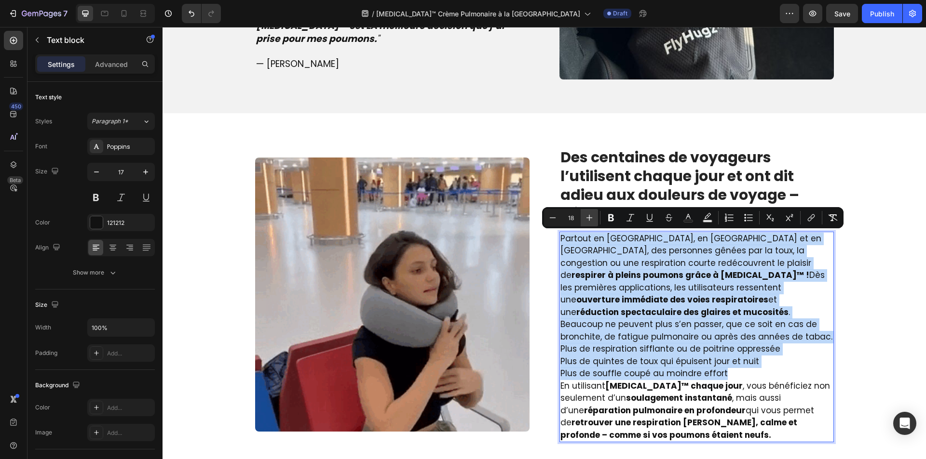
type input "19"
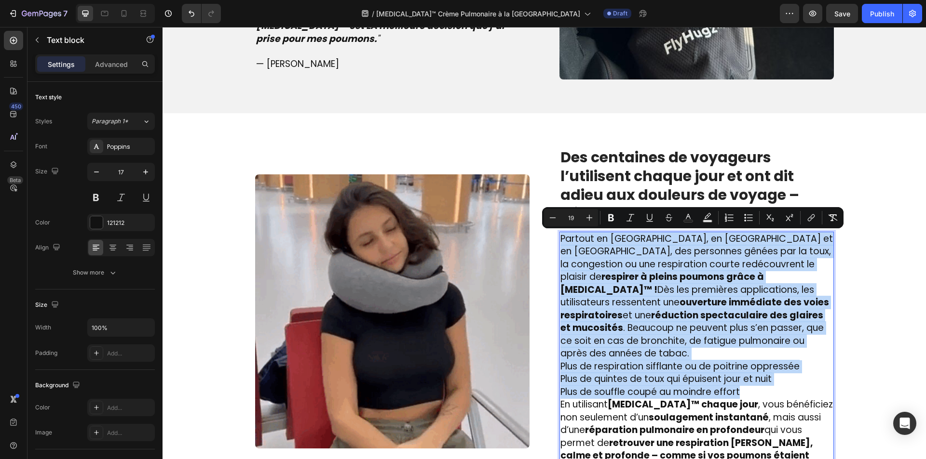
click at [677, 339] on p "Partout en France, en Belgique et en Suisse, des personnes gênées par la toux, …" at bounding box center [696, 297] width 272 height 128
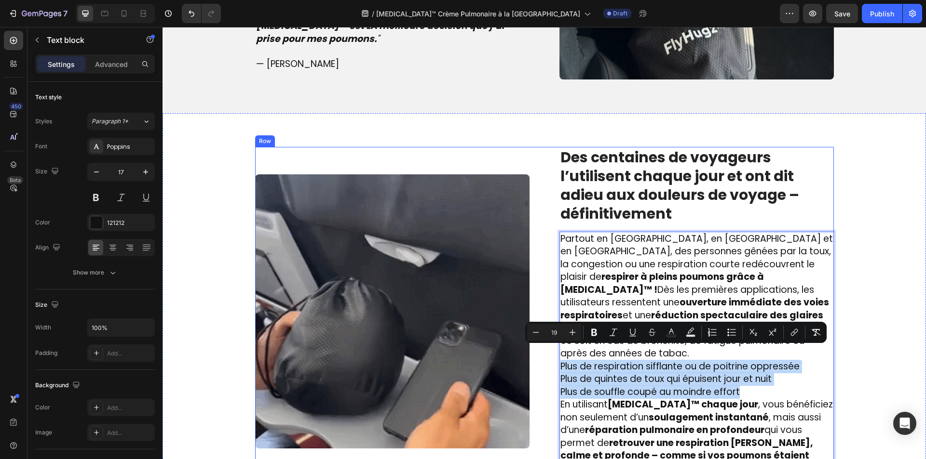
drag, startPoint x: 748, startPoint y: 378, endPoint x: 530, endPoint y: 357, distance: 219.0
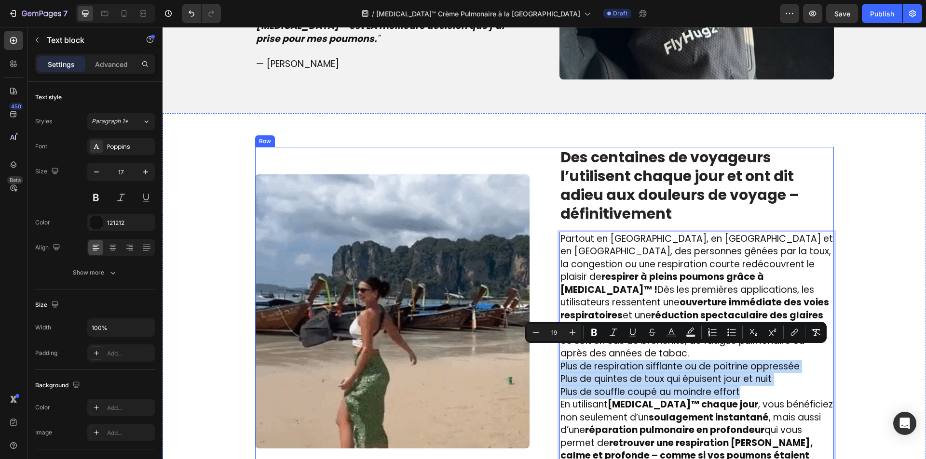
click at [530, 357] on div "Image ⁠⁠⁠⁠⁠⁠⁠ Des centaines de voyageurs l’utilisent chaque jour et ont dit adi…" at bounding box center [544, 312] width 579 height 330
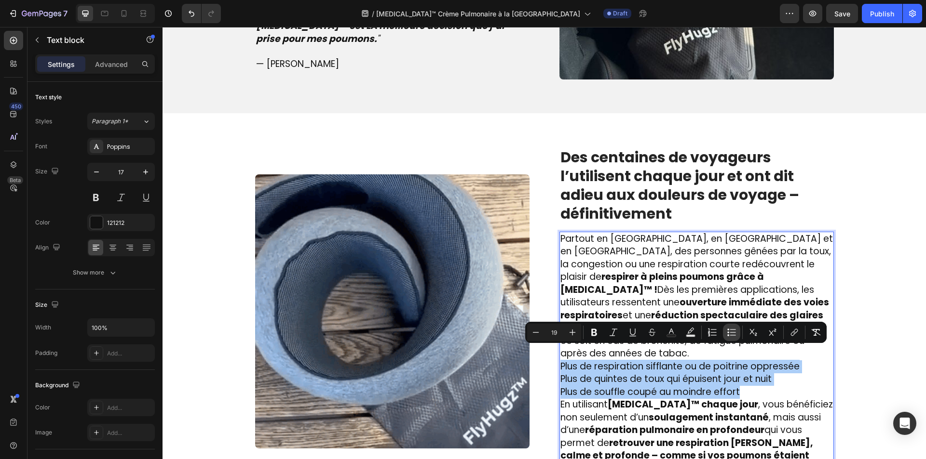
click at [734, 330] on icon "Editor contextual toolbar" at bounding box center [732, 333] width 10 height 10
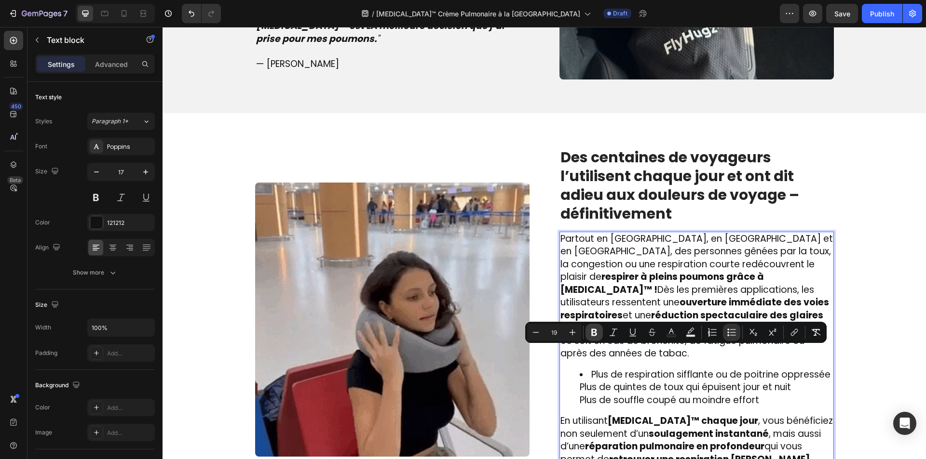
click at [600, 333] on button "Bold" at bounding box center [593, 332] width 17 height 17
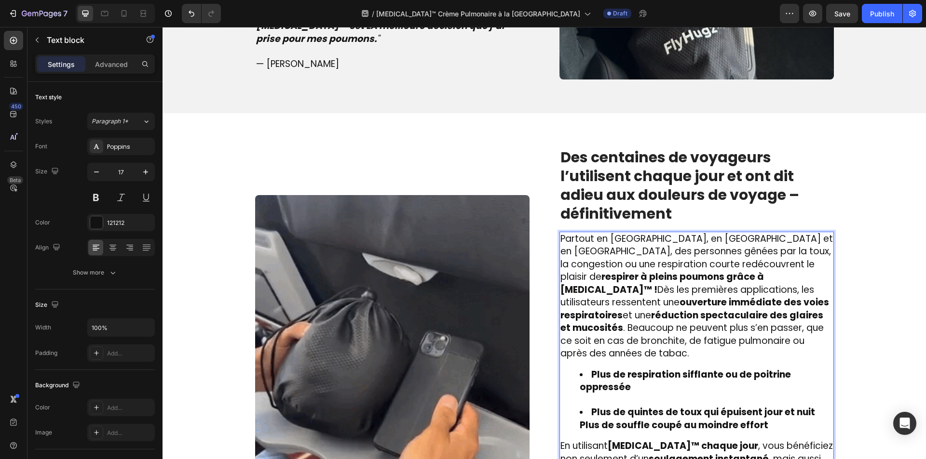
click at [574, 410] on ul "Plus de respiration sifflante ou de poitrine oppressée Plus de quintes de toux …" at bounding box center [696, 401] width 272 height 64
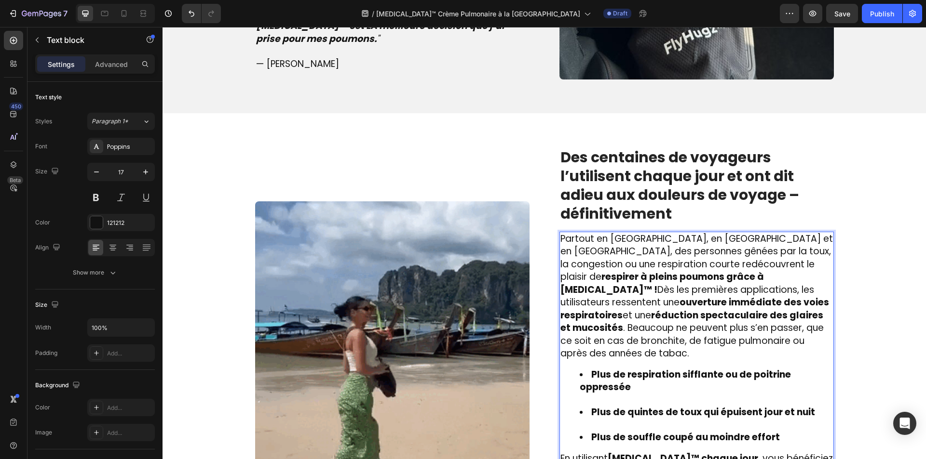
click at [584, 407] on li "Plus de quintes de toux qui épuisent jour et nuit" at bounding box center [706, 418] width 253 height 25
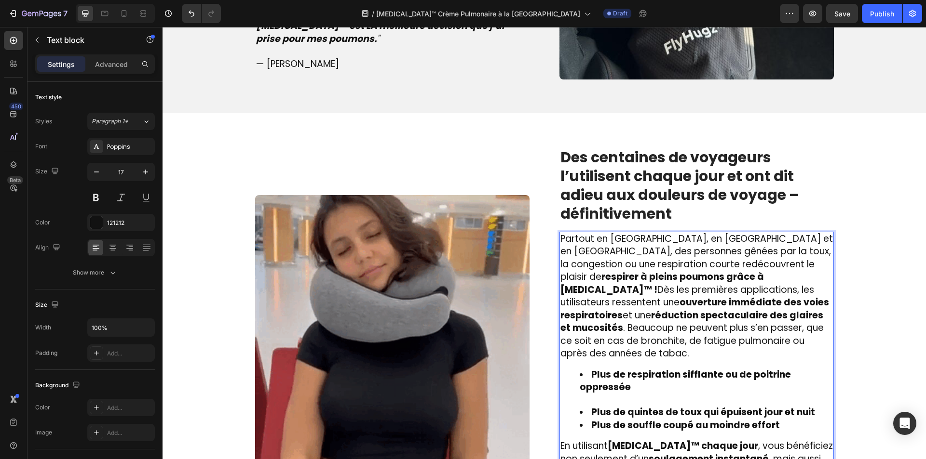
click at [592, 392] on li "Plus de respiration sifflante ou de poitrine oppressée" at bounding box center [706, 388] width 253 height 38
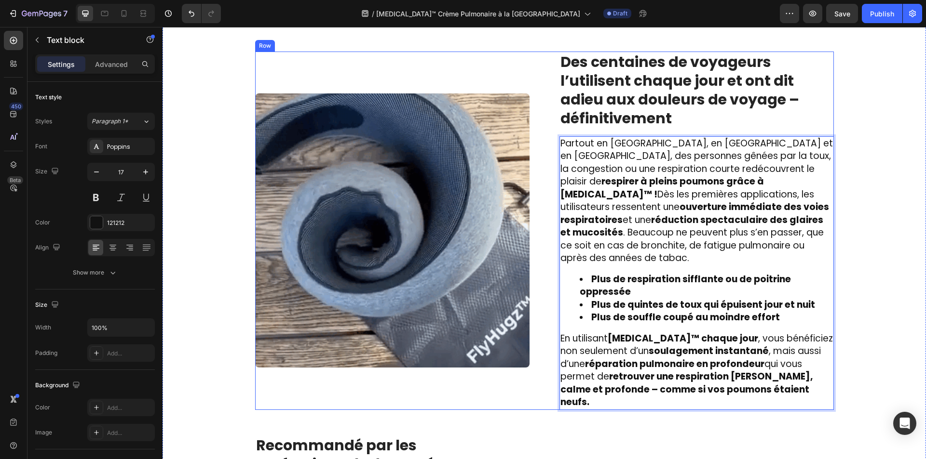
scroll to position [1435, 0]
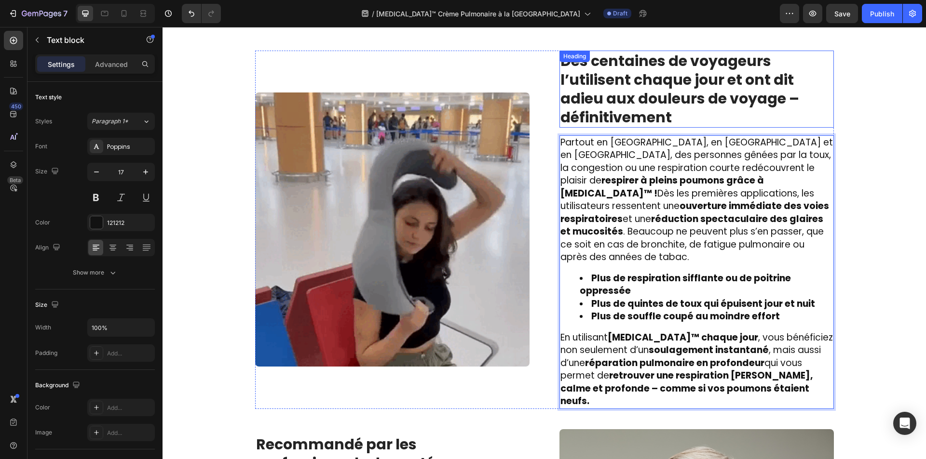
click at [602, 106] on strong "Des centaines de voyageurs l’utilisent chaque jour et ont dit adieu aux douleur…" at bounding box center [679, 89] width 239 height 77
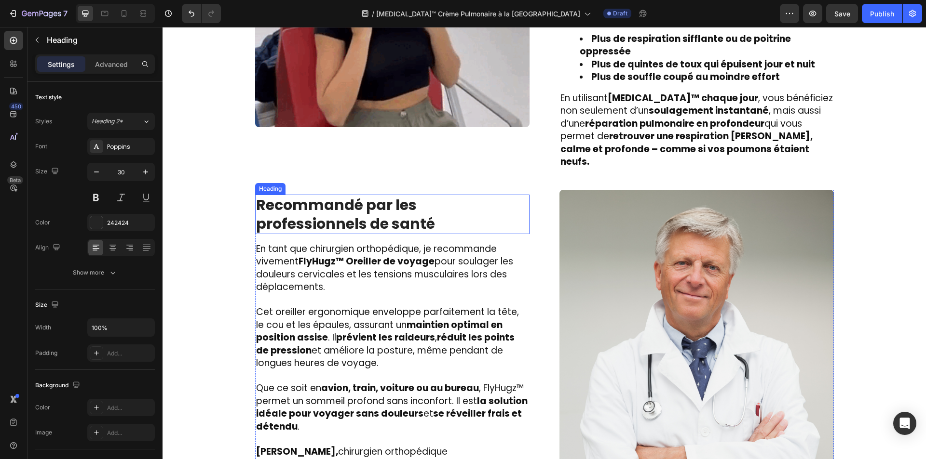
scroll to position [1676, 0]
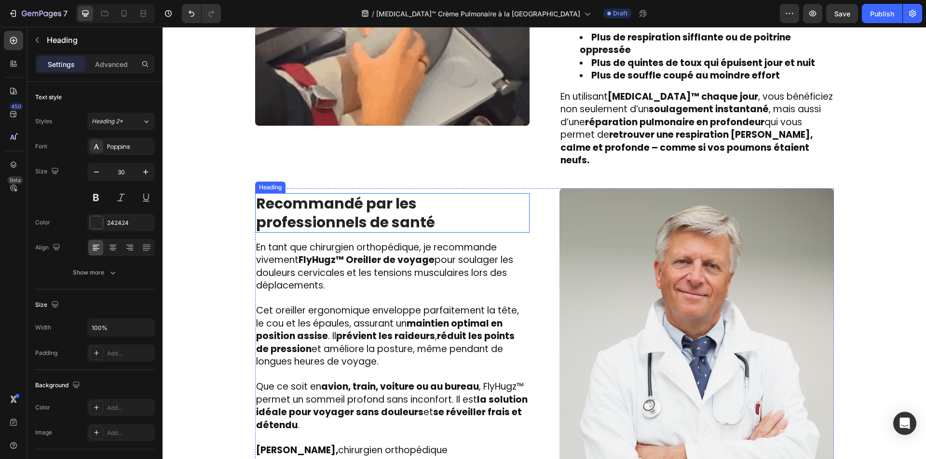
click at [367, 193] on strong "Recommandé par les professionnels de santé" at bounding box center [345, 213] width 179 height 40
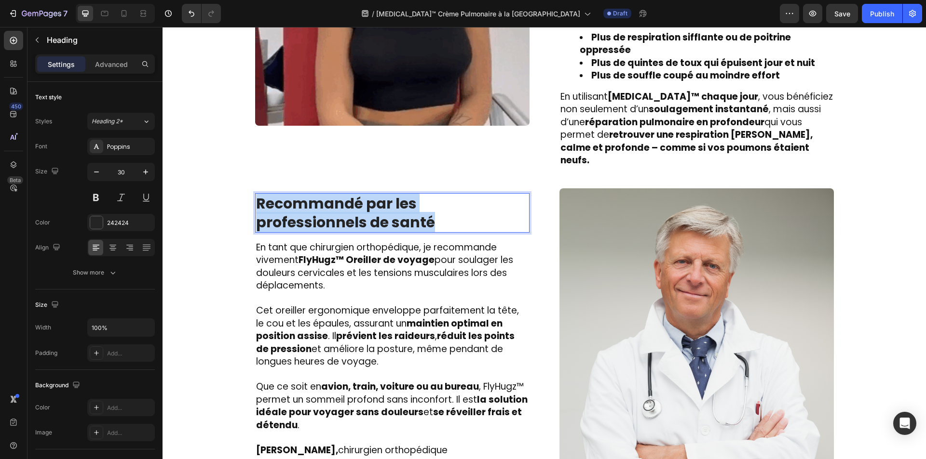
click at [367, 193] on strong "Recommandé par les professionnels de santé" at bounding box center [345, 213] width 179 height 40
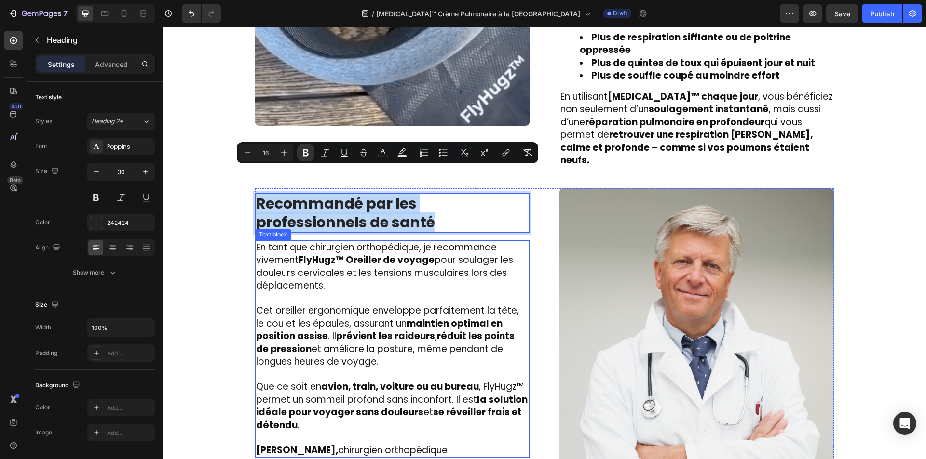
click at [320, 323] on span "Cet oreiller ergonomique enveloppe parfaitement la tête, le cou et les épaules,…" at bounding box center [387, 336] width 263 height 64
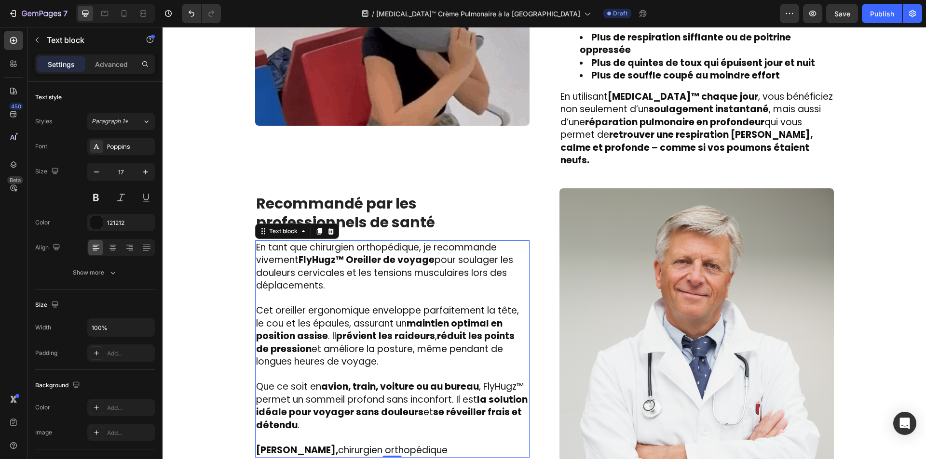
click at [320, 323] on span "Cet oreiller ergonomique enveloppe parfaitement la tête, le cou et les épaules,…" at bounding box center [387, 336] width 263 height 64
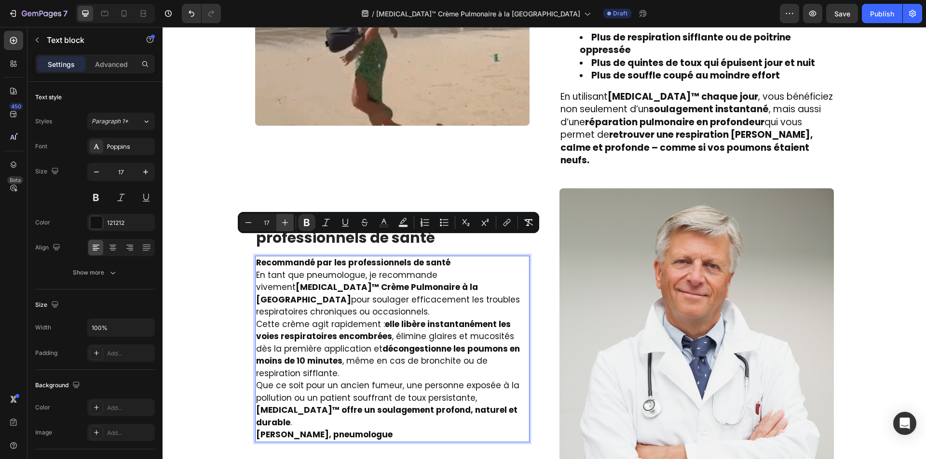
click at [283, 223] on icon "Editor contextual toolbar" at bounding box center [285, 223] width 10 height 10
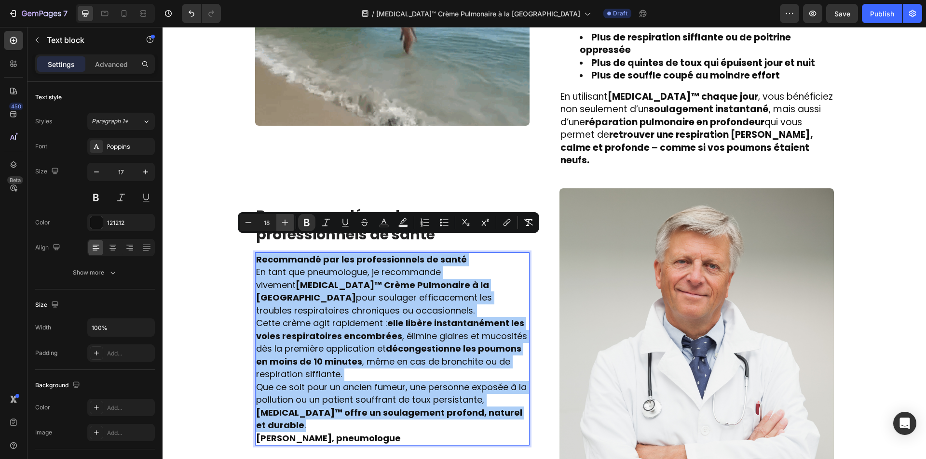
click at [283, 223] on icon "Editor contextual toolbar" at bounding box center [285, 223] width 10 height 10
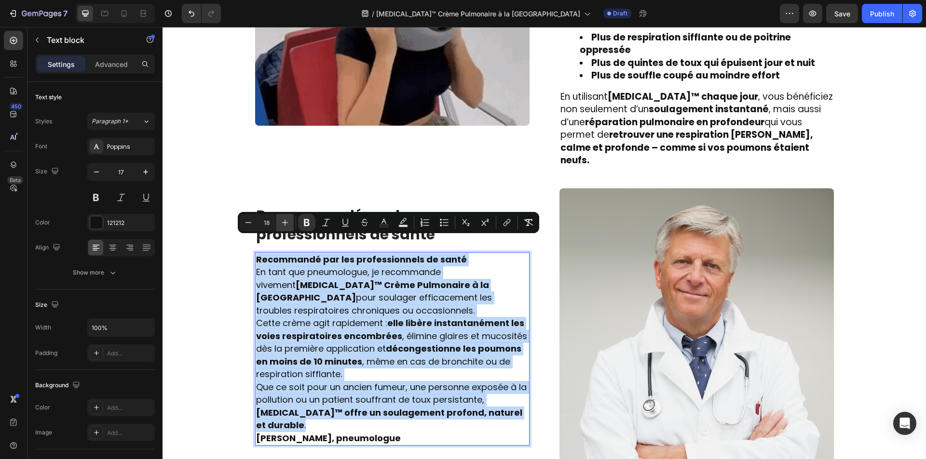
type input "19"
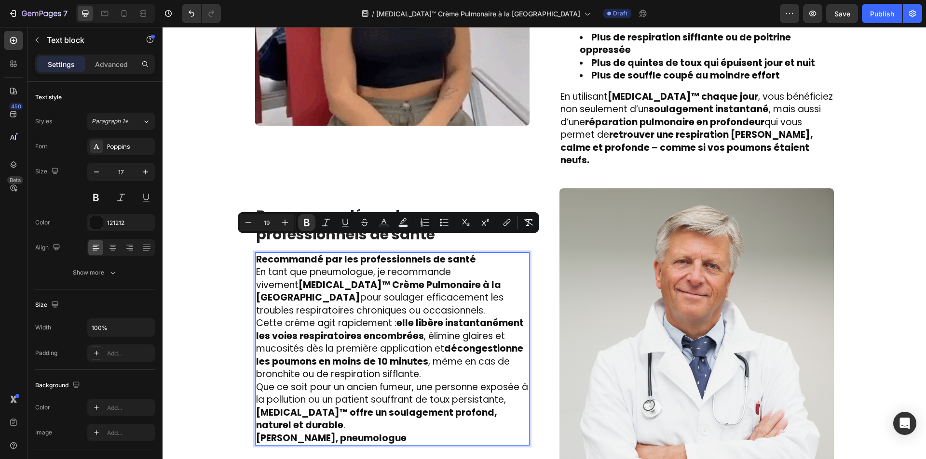
click at [355, 273] on span "En tant que pneumologue, je recommande vivement PulmoVital™ Crème Pulmonaire à …" at bounding box center [379, 292] width 247 height 52
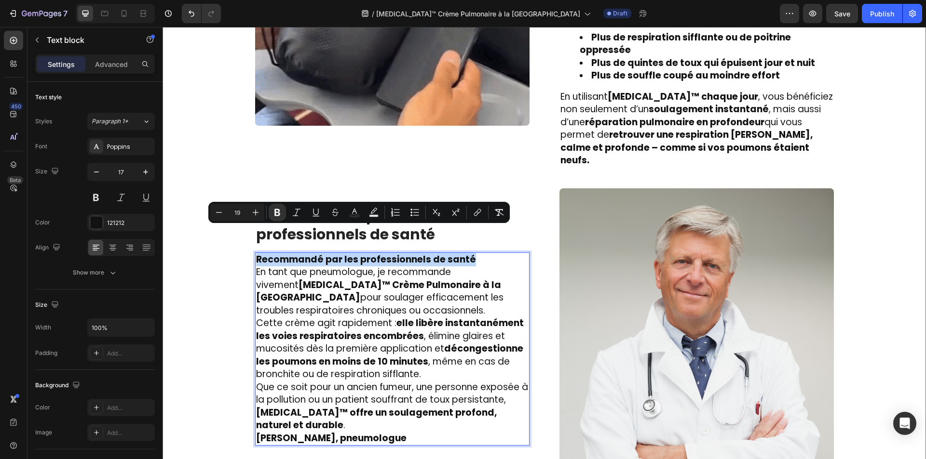
drag, startPoint x: 471, startPoint y: 232, endPoint x: 182, endPoint y: 220, distance: 289.5
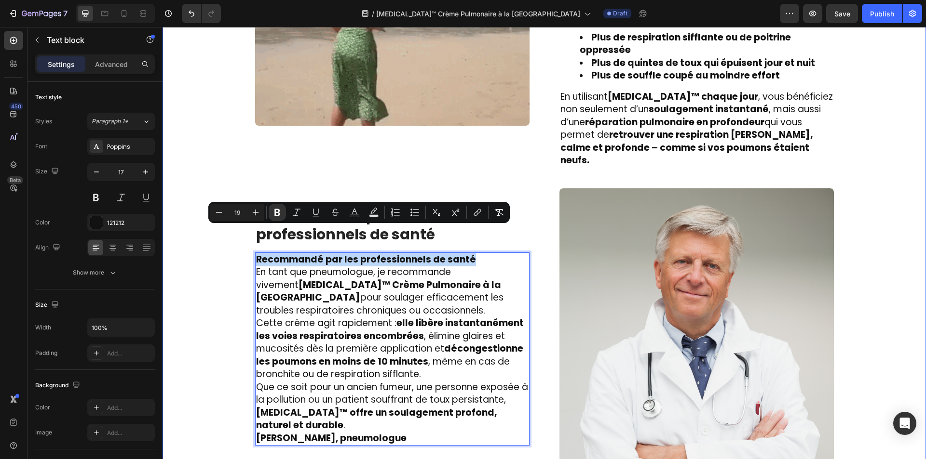
click at [182, 220] on div "Image Des centaines d’utilisateurs respirent à nouveau librement – et disent ad…" at bounding box center [544, 173] width 749 height 726
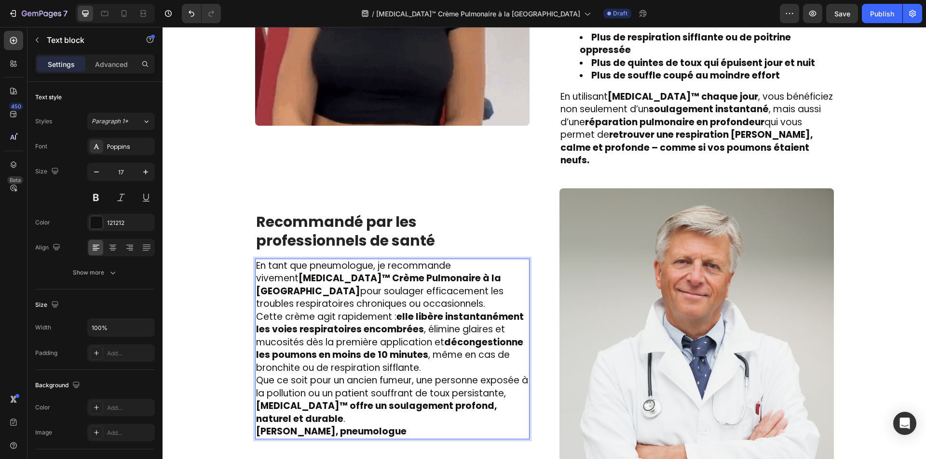
scroll to position [1682, 0]
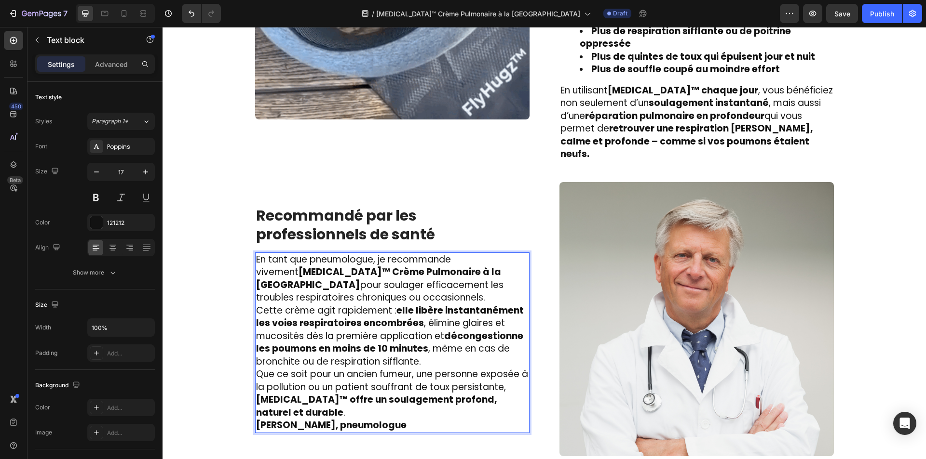
click at [312, 304] on span "Cette crème agit rapidement : elle libère instantanément les voies respiratoire…" at bounding box center [390, 336] width 268 height 64
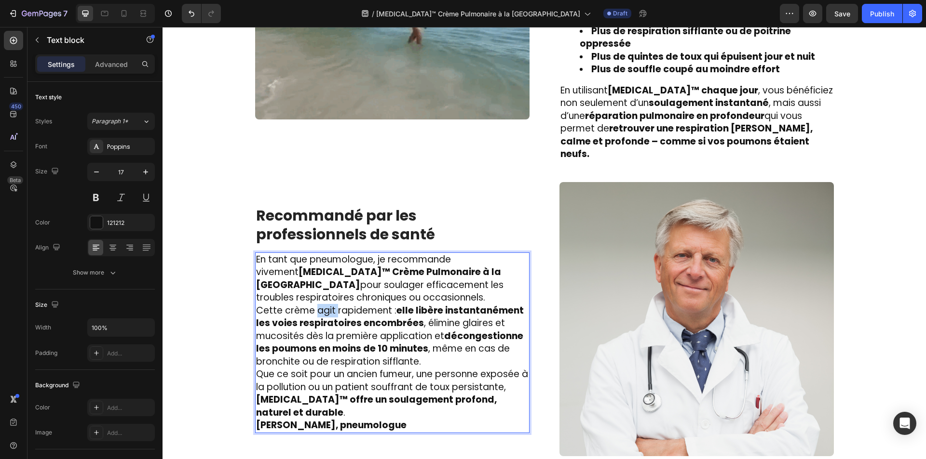
click at [312, 304] on span "Cette crème agit rapidement : elle libère instantanément les voies respiratoire…" at bounding box center [390, 336] width 268 height 64
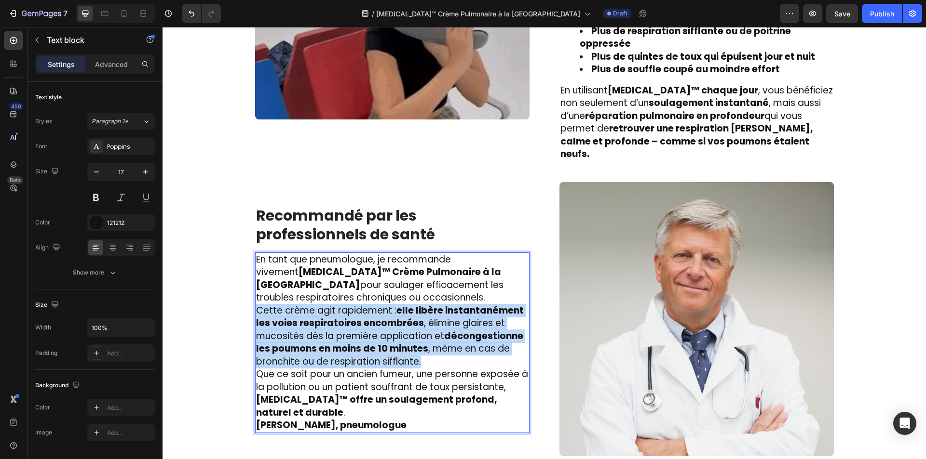
click at [312, 304] on span "Cette crème agit rapidement : elle libère instantanément les voies respiratoire…" at bounding box center [390, 336] width 268 height 64
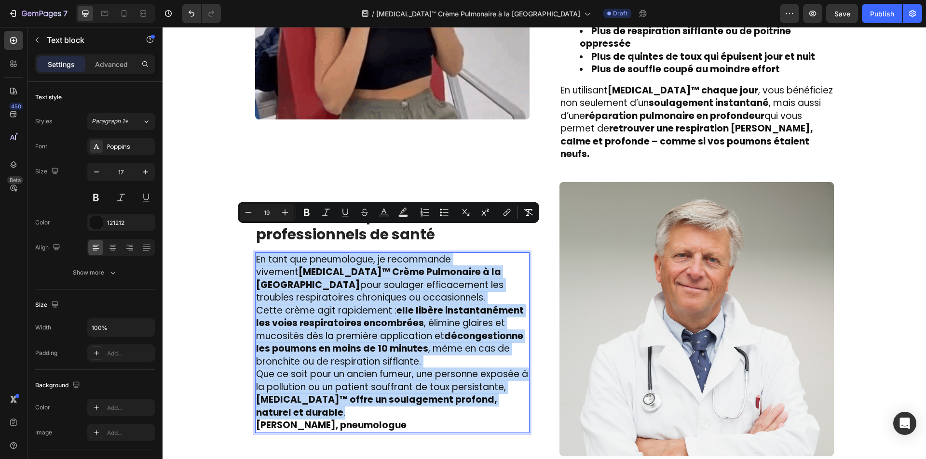
click at [330, 419] on strong "Dr. Laurent Bachelet, pneumologue" at bounding box center [331, 425] width 150 height 13
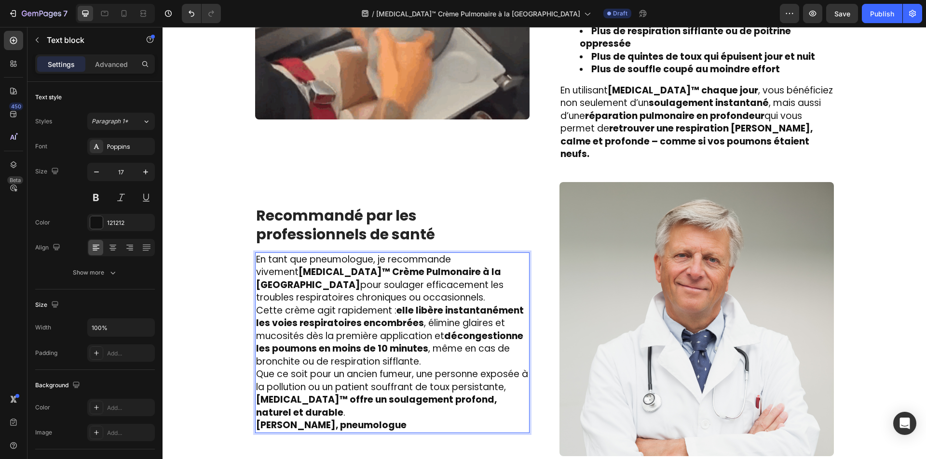
click at [329, 390] on p "Que ce soit pour un ancien fumeur, une personne exposée à la pollution ou un pa…" at bounding box center [392, 393] width 272 height 51
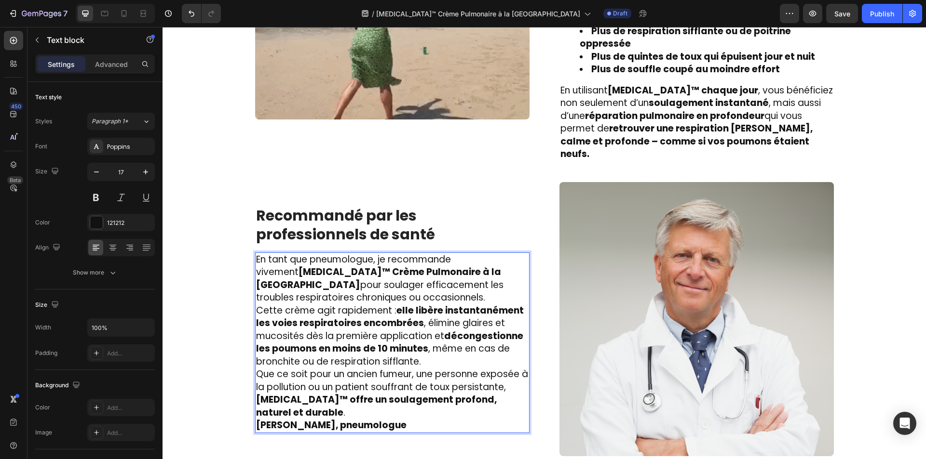
scroll to position [1676, 0]
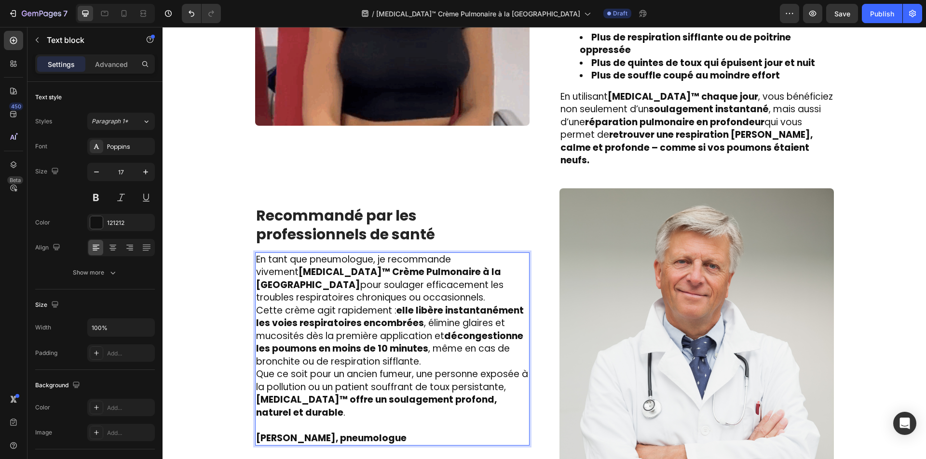
click at [445, 368] on span "Que ce soit pour un ancien fumeur, une personne exposée à la pollution ou un pa…" at bounding box center [392, 394] width 272 height 52
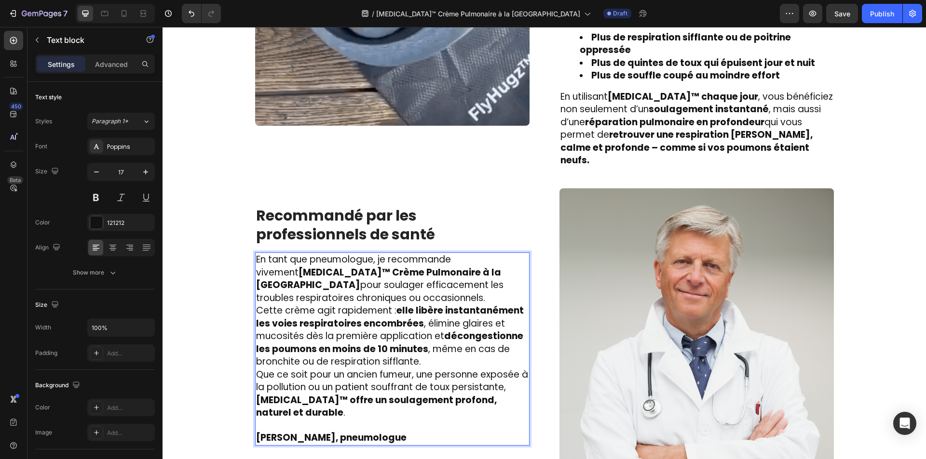
click at [446, 338] on p "Cette crème agit rapidement : elle libère instantanément les voies respiratoire…" at bounding box center [392, 337] width 272 height 64
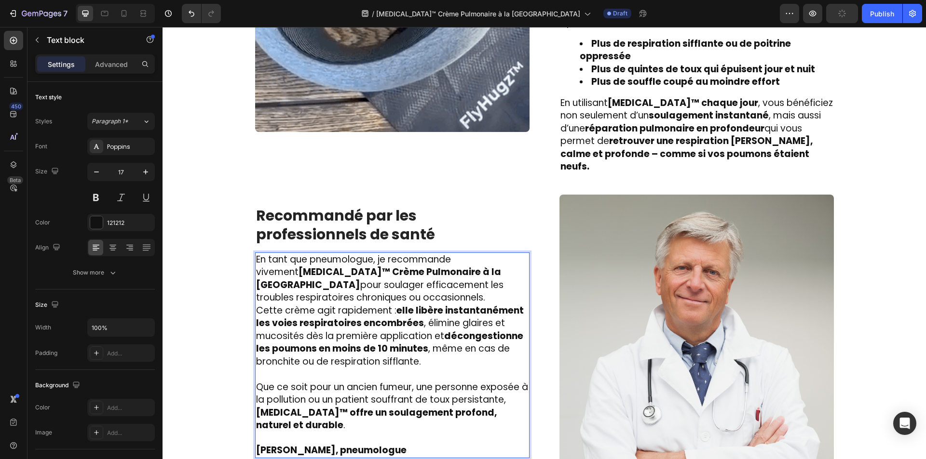
click at [415, 271] on p "En tant que pneumologue, je recommande vivement PulmoVital™ Crème Pulmonaire à …" at bounding box center [392, 279] width 272 height 51
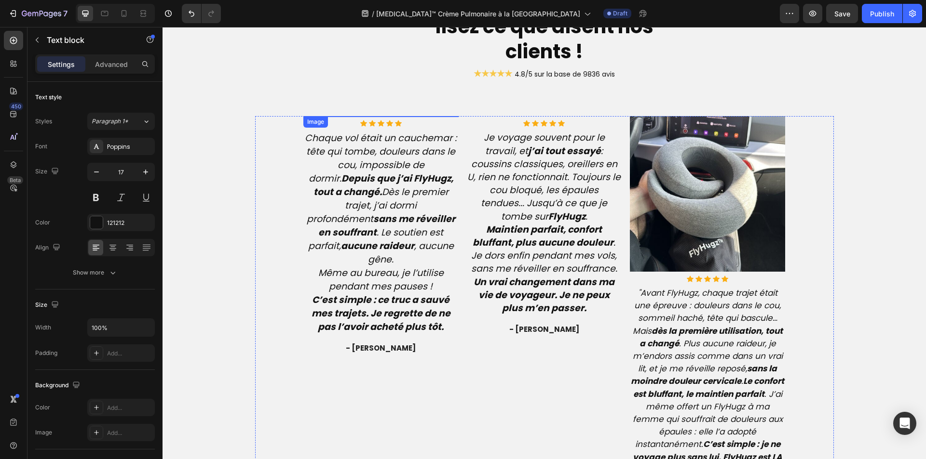
scroll to position [2387, 0]
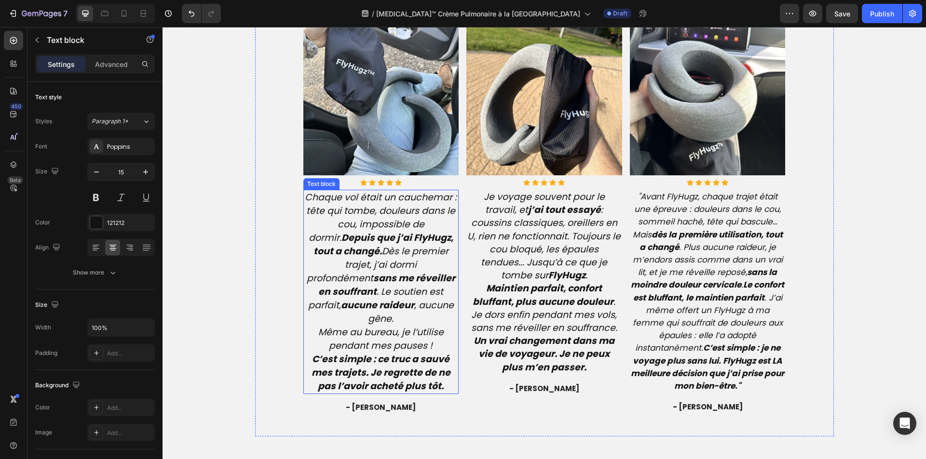
click at [385, 299] on strong "aucune raideur" at bounding box center [377, 305] width 73 height 13
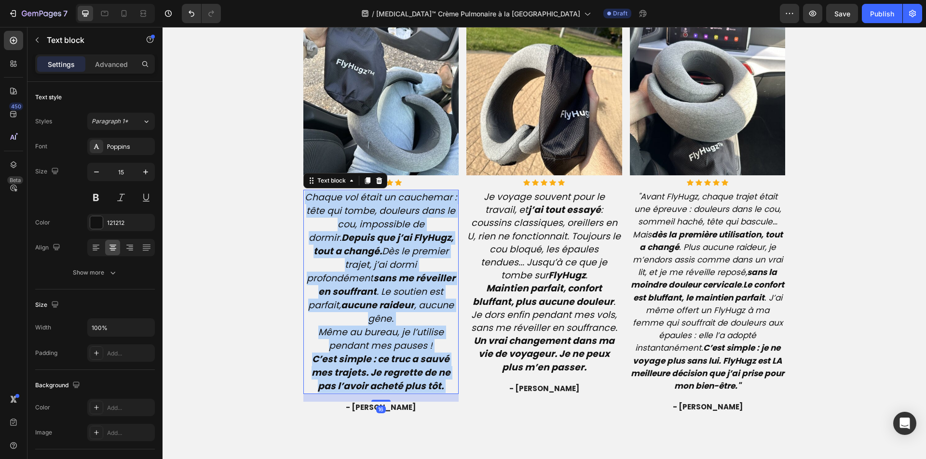
click at [385, 299] on strong "aucune raideur" at bounding box center [377, 305] width 73 height 13
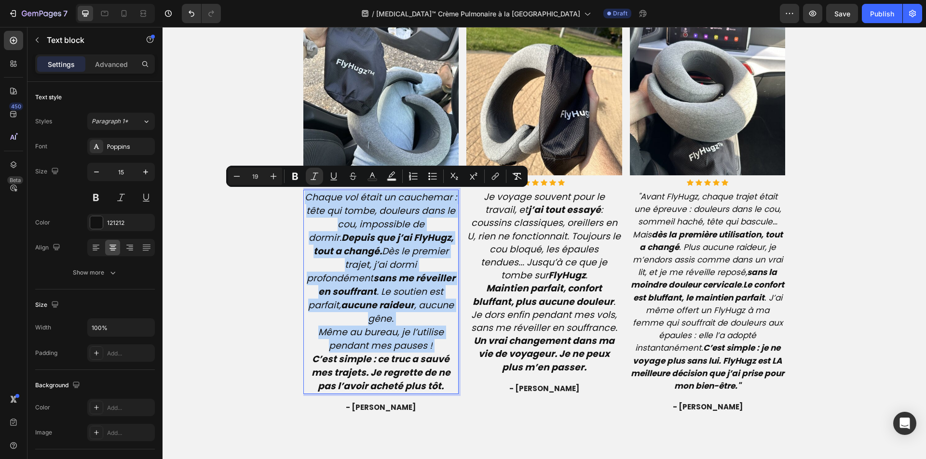
type input "15"
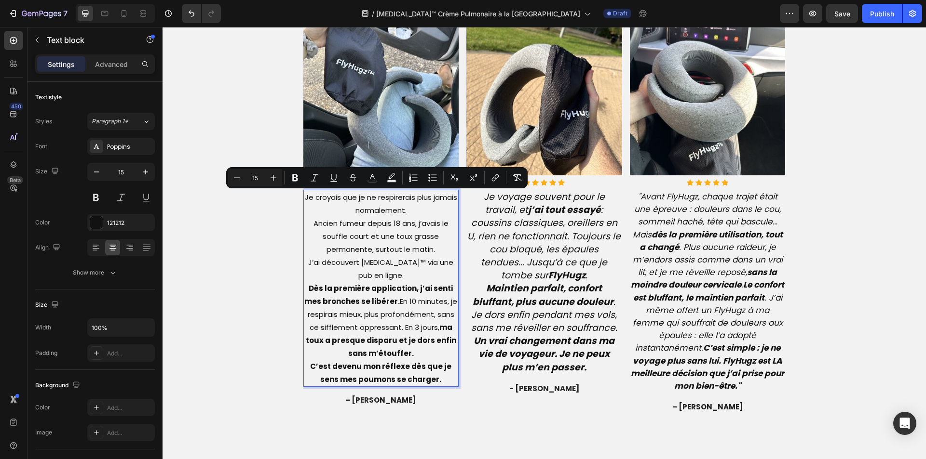
click at [258, 176] on input "15" at bounding box center [254, 178] width 19 height 12
type input "19"
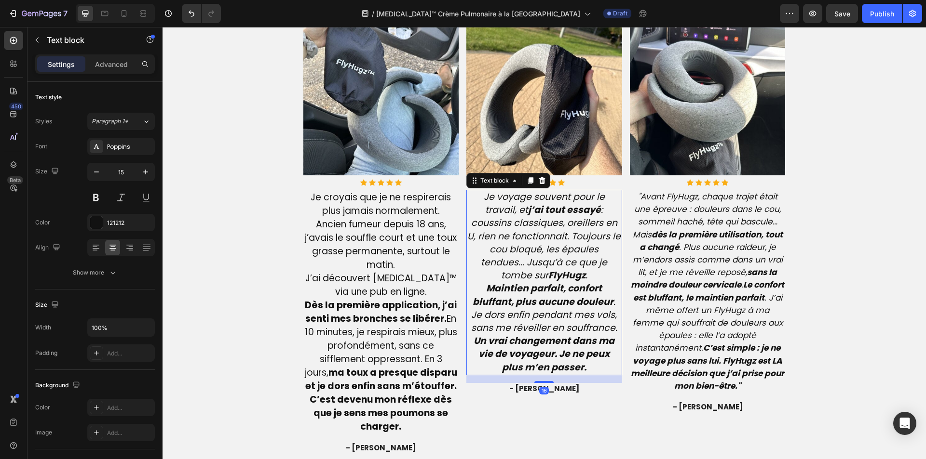
click at [503, 233] on icon "Je voyage souvent pour le travail, et j’ai tout essayé : coussins classiques, o…" at bounding box center [543, 236] width 153 height 92
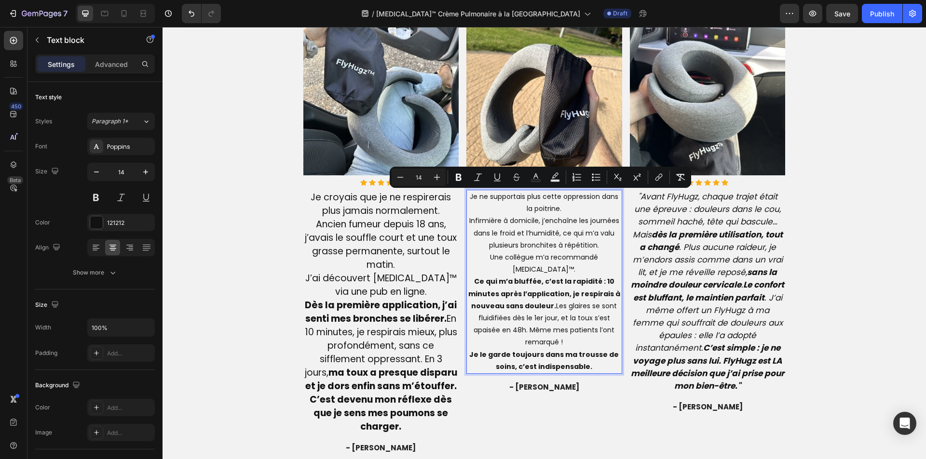
click at [423, 176] on input "14" at bounding box center [418, 178] width 19 height 12
type input "19"
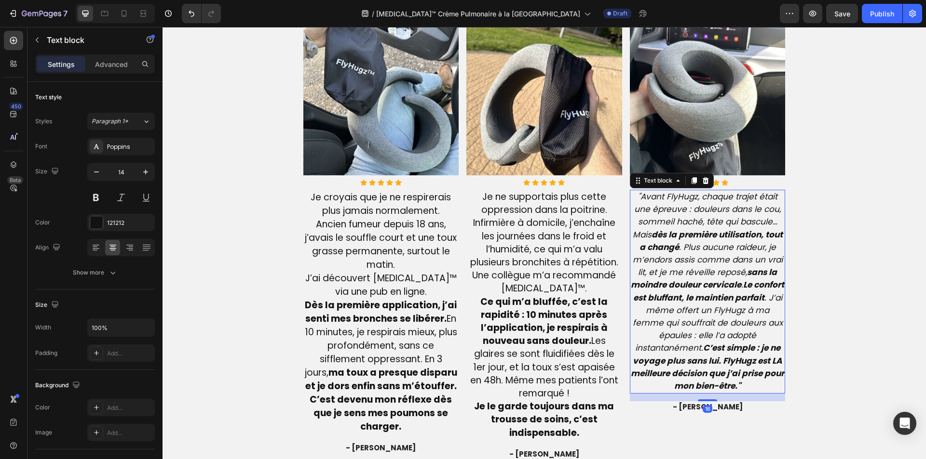
click at [654, 317] on icon ""Avant FlyHugz, chaque trajet était une épreuve : douleurs dans le cou, sommeil…" at bounding box center [707, 291] width 153 height 201
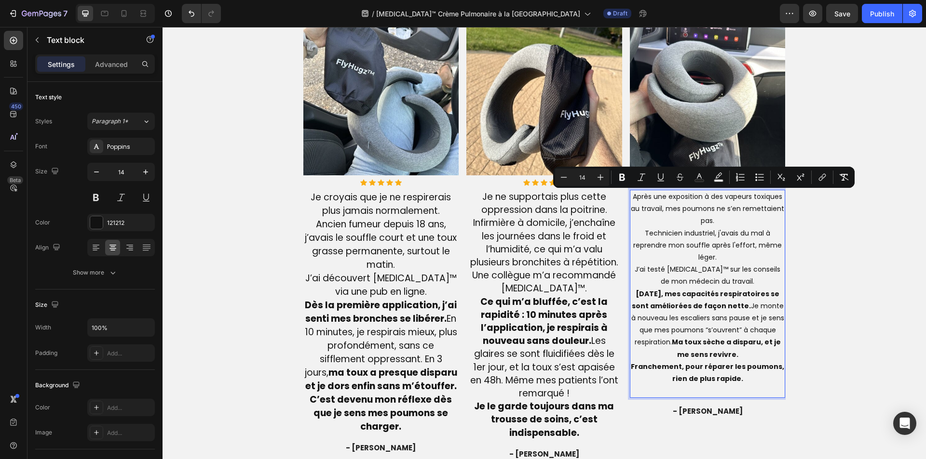
click at [584, 178] on input "14" at bounding box center [581, 178] width 19 height 12
type input "19"
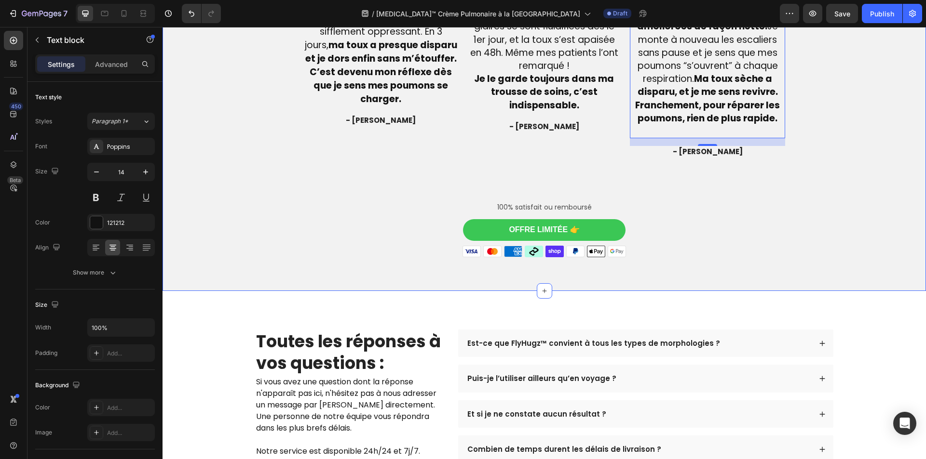
scroll to position [2869, 0]
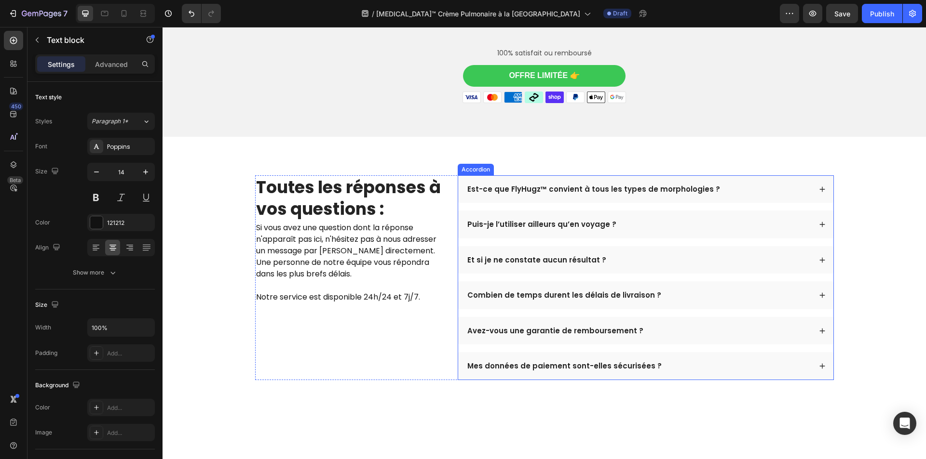
click at [564, 186] on p "Est-ce que FlyHugz™ convient à tous les types de morphologies ?" at bounding box center [593, 190] width 253 height 10
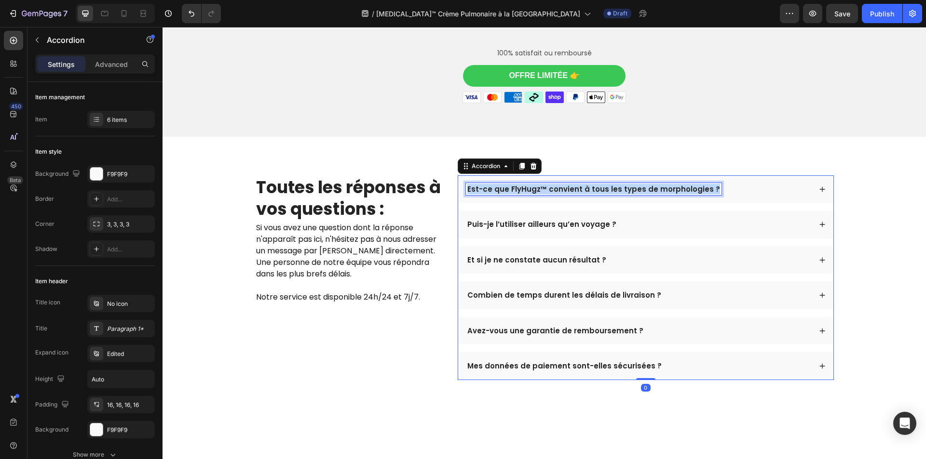
click at [564, 186] on p "Est-ce que FlyHugz™ convient à tous les types de morphologies ?" at bounding box center [593, 190] width 253 height 10
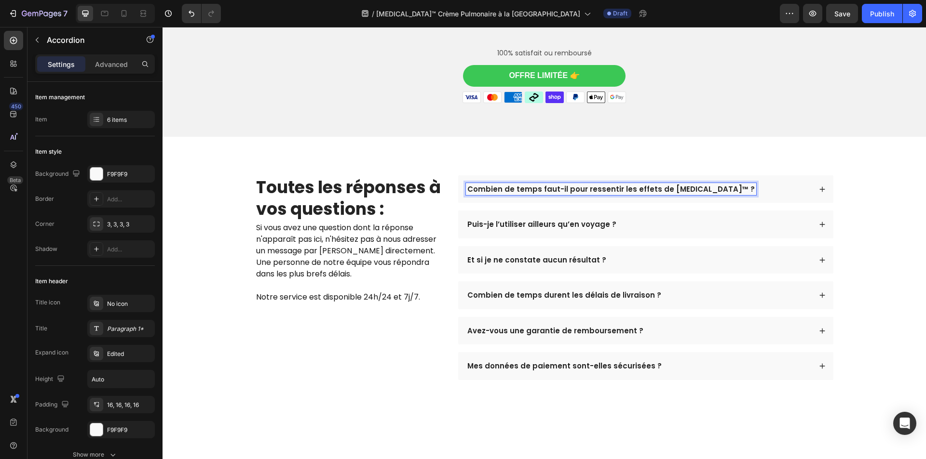
click at [748, 179] on div "Combien de temps faut-il pour ressentir les effets de PulmoVital™ ?" at bounding box center [645, 190] width 375 height 28
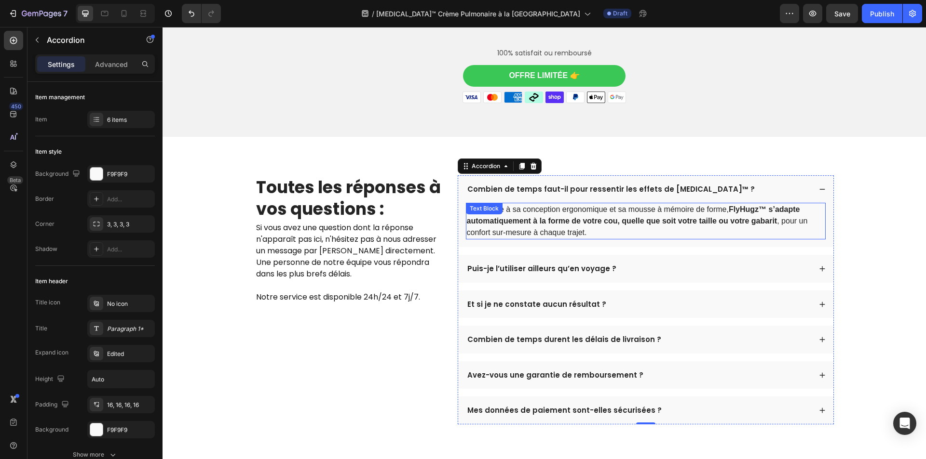
click at [689, 211] on p "Oui. Grâce à sa conception ergonomique et sa mousse à mémoire de forme, FlyHugz…" at bounding box center [646, 221] width 358 height 35
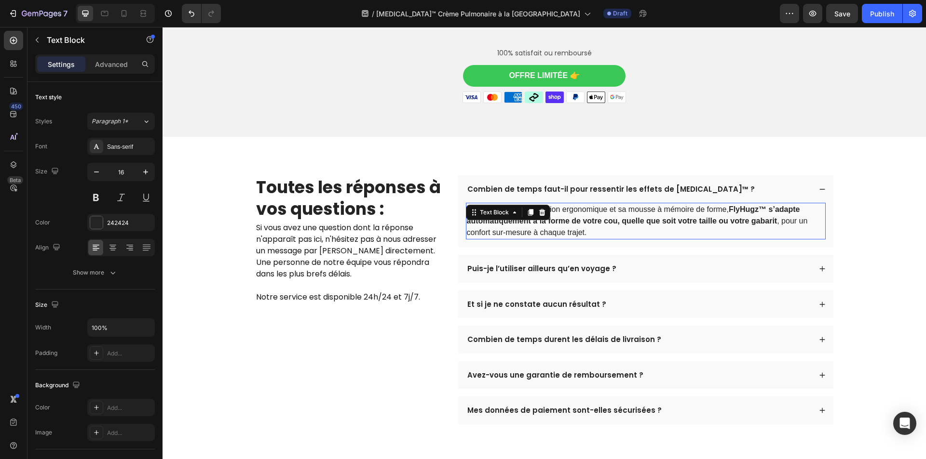
click at [689, 211] on p "Oui. Grâce à sa conception ergonomique et sa mousse à mémoire de forme, FlyHugz…" at bounding box center [646, 221] width 358 height 35
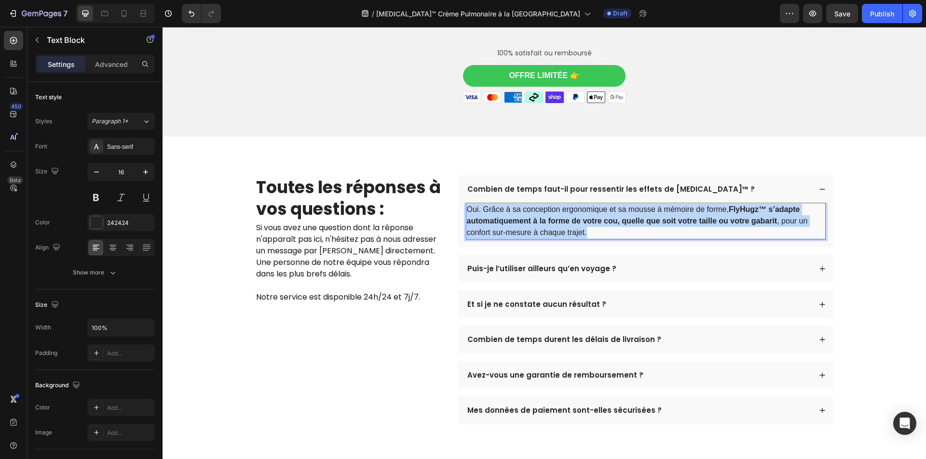
click at [689, 211] on p "Oui. Grâce à sa conception ergonomique et sa mousse à mémoire de forme, FlyHugz…" at bounding box center [646, 221] width 358 height 35
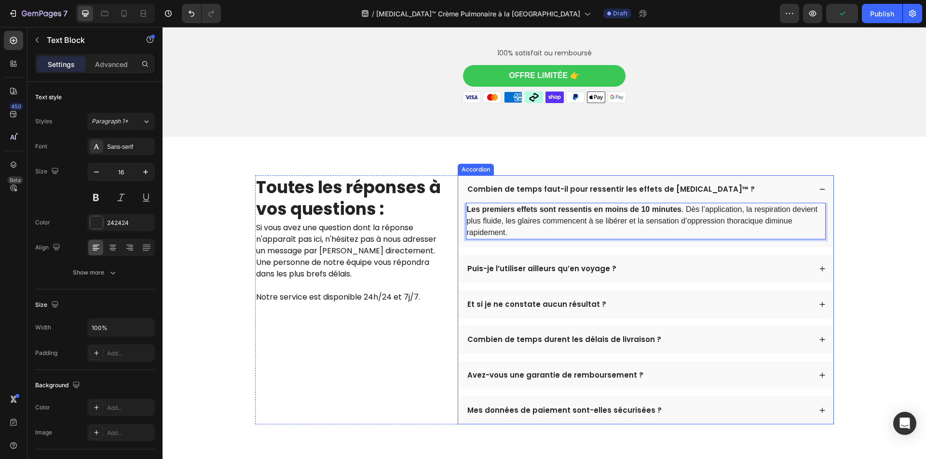
click at [517, 270] on p "Puis-je l’utiliser ailleurs qu’en voyage ?" at bounding box center [541, 269] width 149 height 10
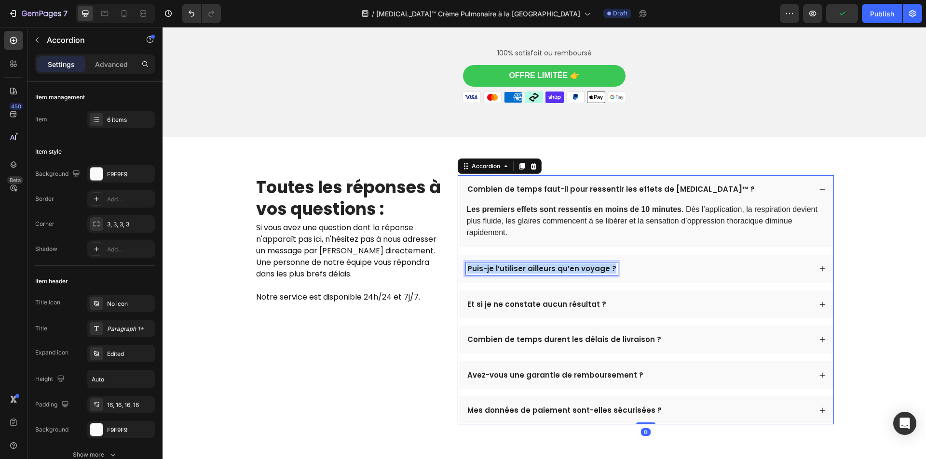
click at [517, 270] on p "Puis-je l’utiliser ailleurs qu’en voyage ?" at bounding box center [541, 269] width 149 height 10
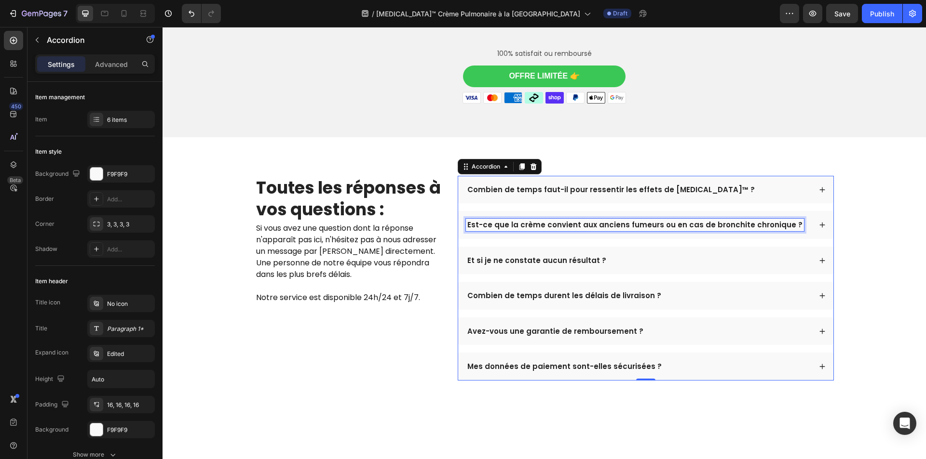
scroll to position [2824, 0]
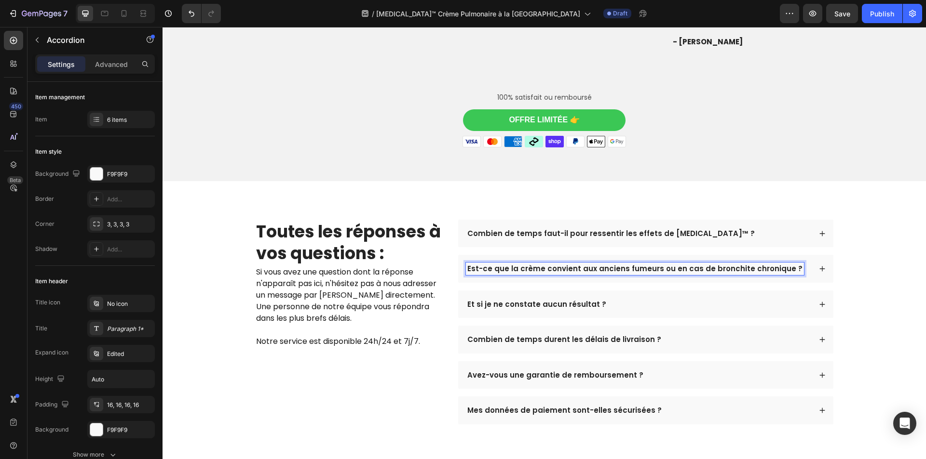
click at [795, 267] on div "Est-ce que la crème convient aux anciens fumeurs ou en cas de bronchite chroniq…" at bounding box center [638, 269] width 345 height 13
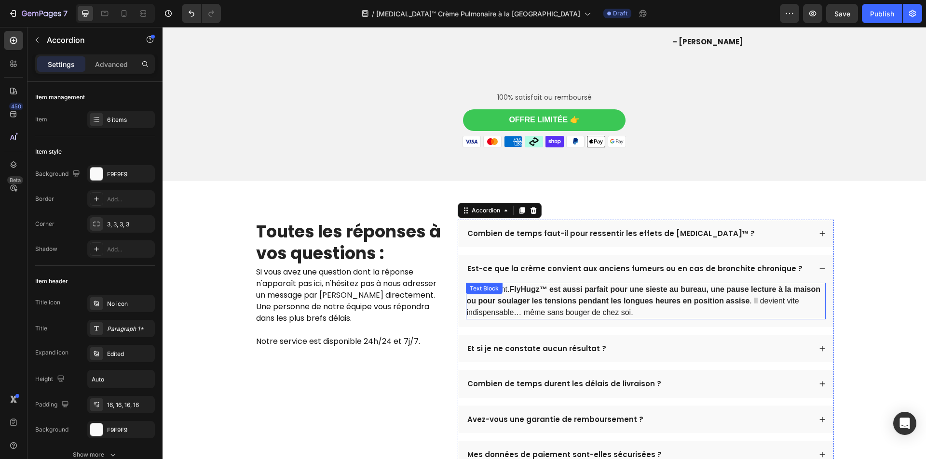
click at [621, 286] on strong "FlyHugz™ est aussi parfait pour une sieste au bureau, une pause lecture à la ma…" at bounding box center [644, 295] width 354 height 20
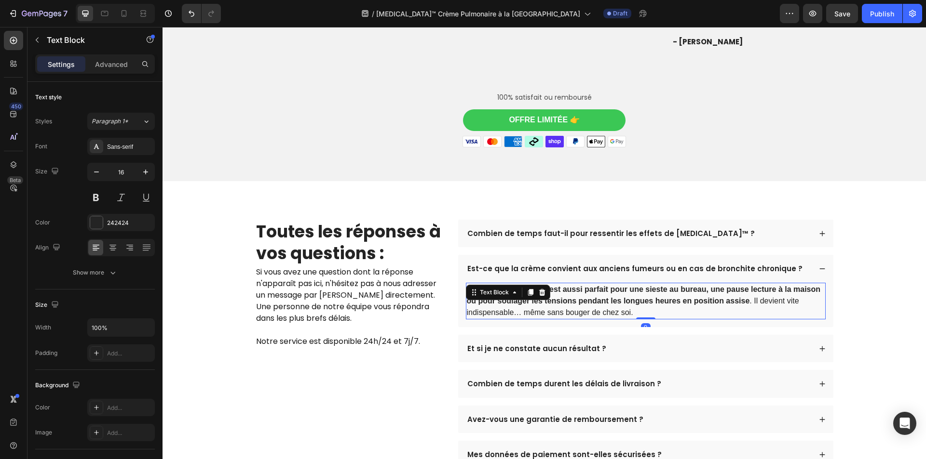
click at [621, 286] on strong "FlyHugz™ est aussi parfait pour une sieste au bureau, une pause lecture à la ma…" at bounding box center [644, 295] width 354 height 20
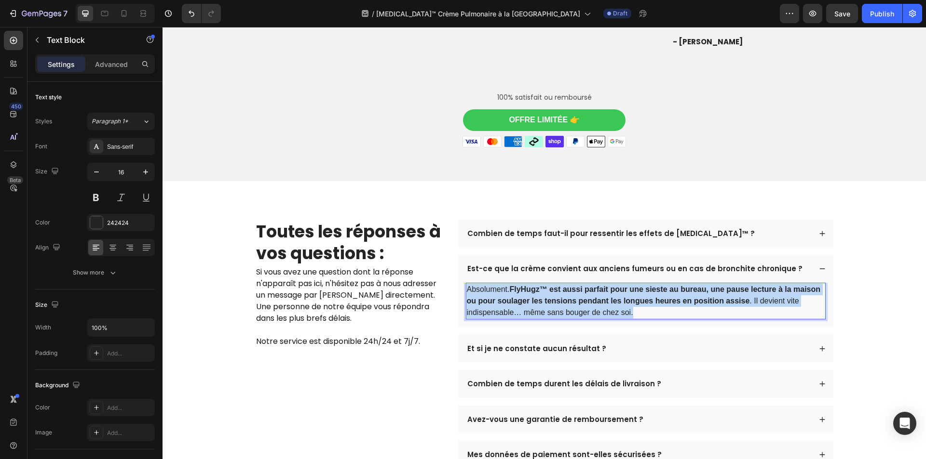
click at [621, 286] on strong "FlyHugz™ est aussi parfait pour une sieste au bureau, une pause lecture à la ma…" at bounding box center [644, 295] width 354 height 20
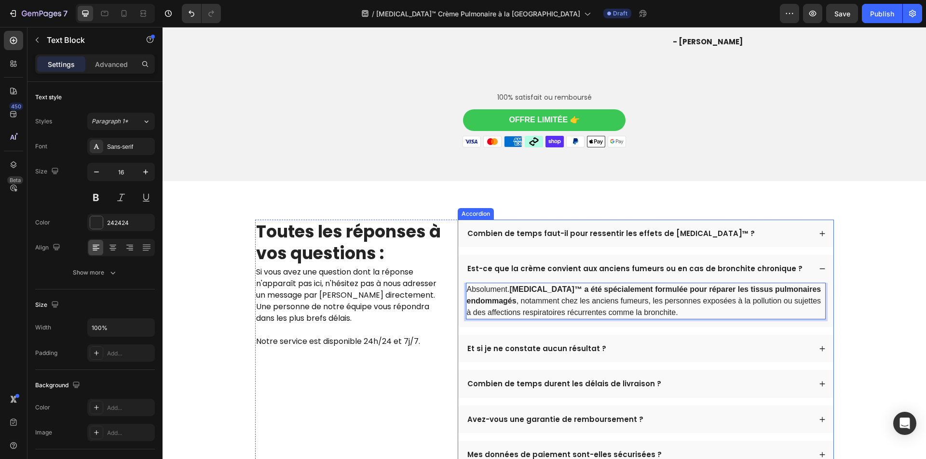
click at [527, 351] on p "Et si je ne constate aucun résultat ?" at bounding box center [536, 349] width 139 height 10
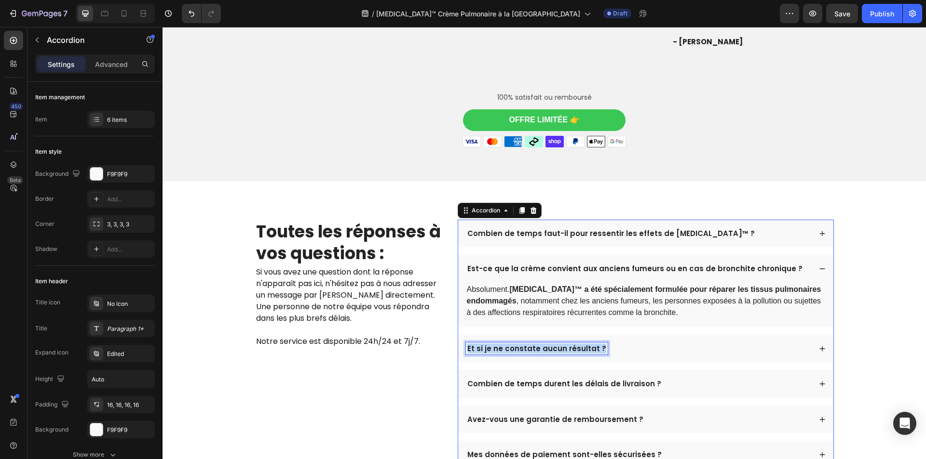
click at [527, 351] on p "Et si je ne constate aucun résultat ?" at bounding box center [536, 349] width 139 height 10
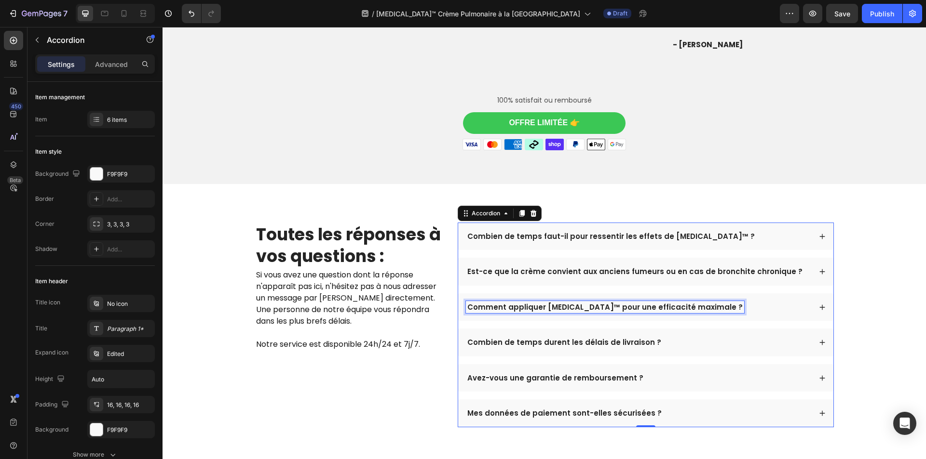
scroll to position [2780, 0]
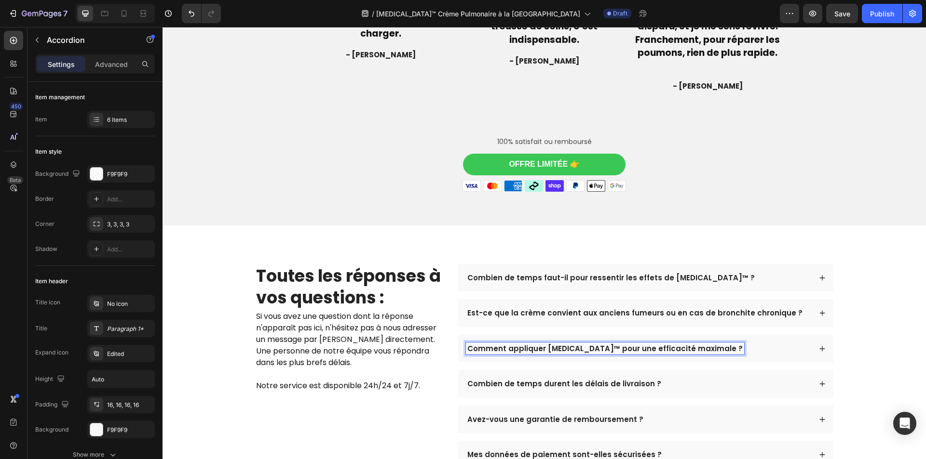
click at [716, 346] on div "Comment appliquer PulmoVital™ pour une efficacité maximale ?" at bounding box center [638, 349] width 345 height 13
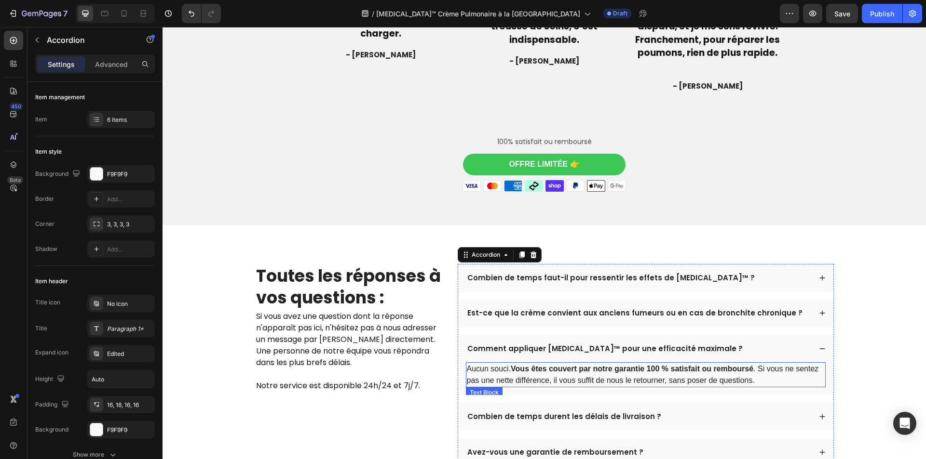
click at [612, 365] on strong "Vous êtes couvert par notre garantie 100 % satisfait ou remboursé" at bounding box center [632, 369] width 243 height 8
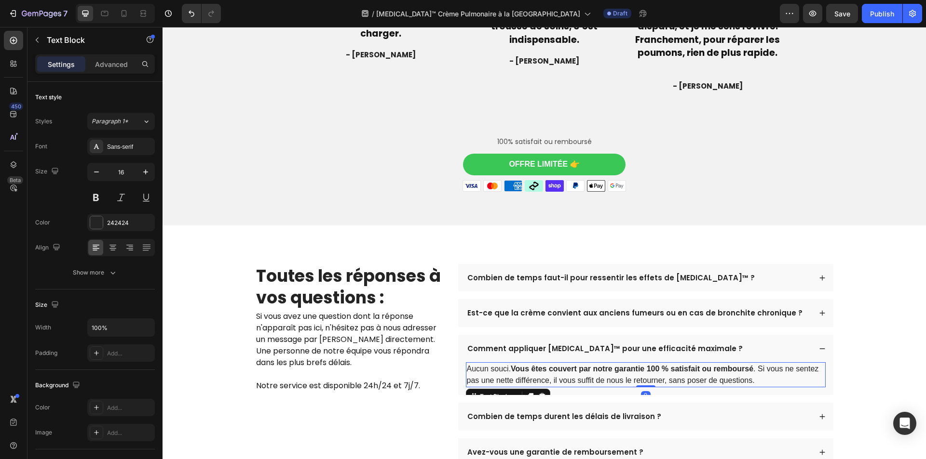
click at [612, 365] on strong "Vous êtes couvert par notre garantie 100 % satisfait ou remboursé" at bounding box center [632, 369] width 243 height 8
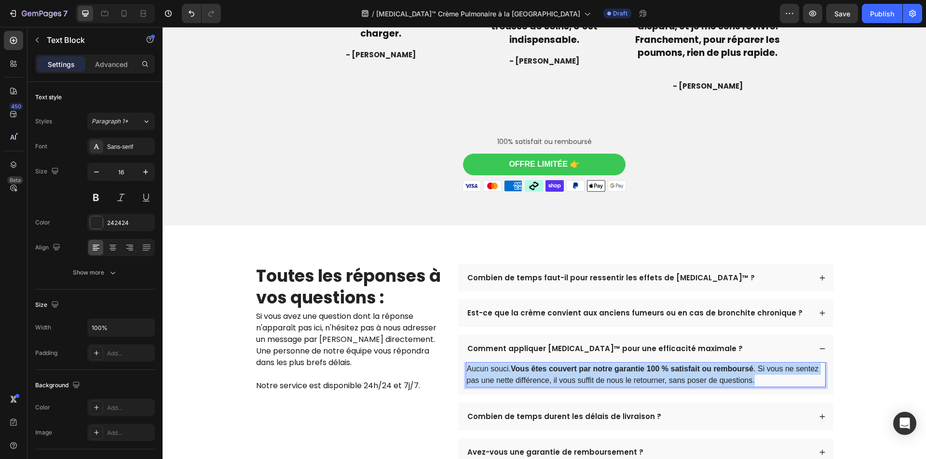
click at [612, 365] on strong "Vous êtes couvert par notre garantie 100 % satisfait ou remboursé" at bounding box center [632, 369] width 243 height 8
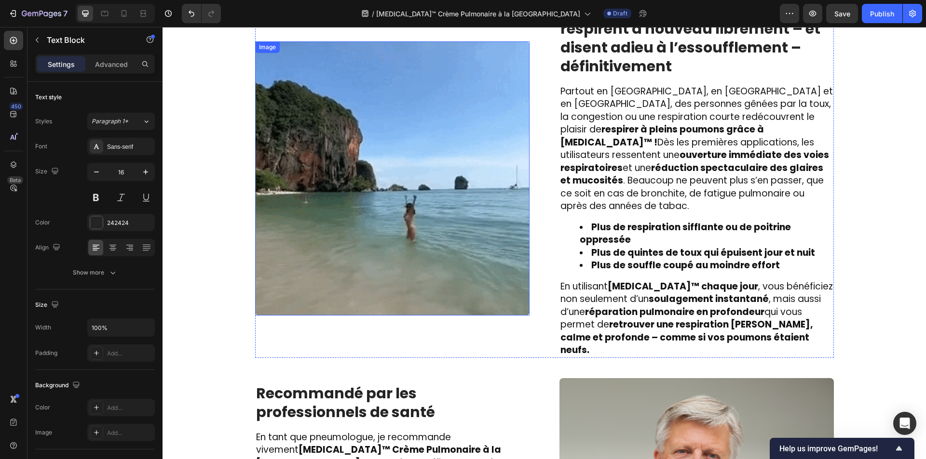
scroll to position [1478, 0]
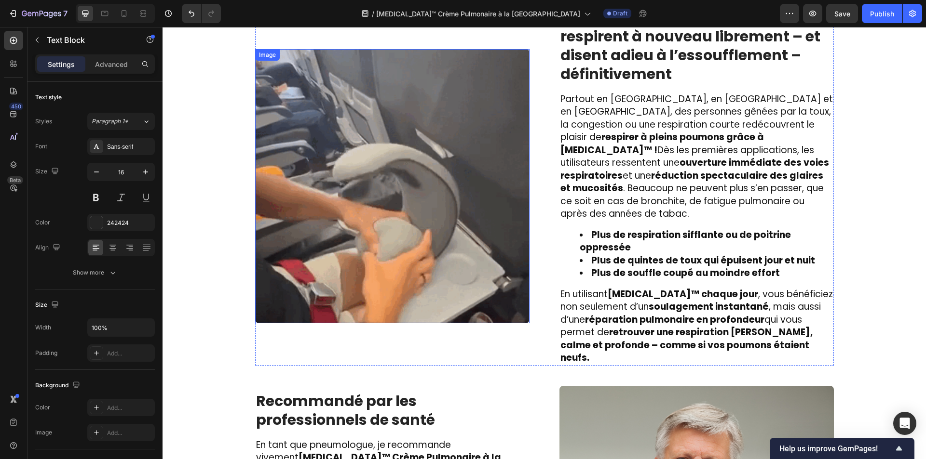
click at [363, 164] on img at bounding box center [392, 186] width 274 height 274
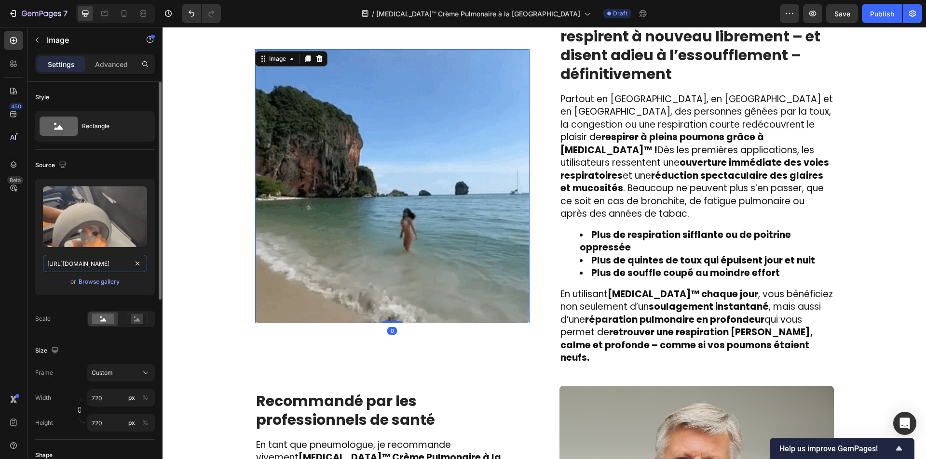
click at [80, 260] on input "[URL][DOMAIN_NAME]" at bounding box center [95, 263] width 104 height 17
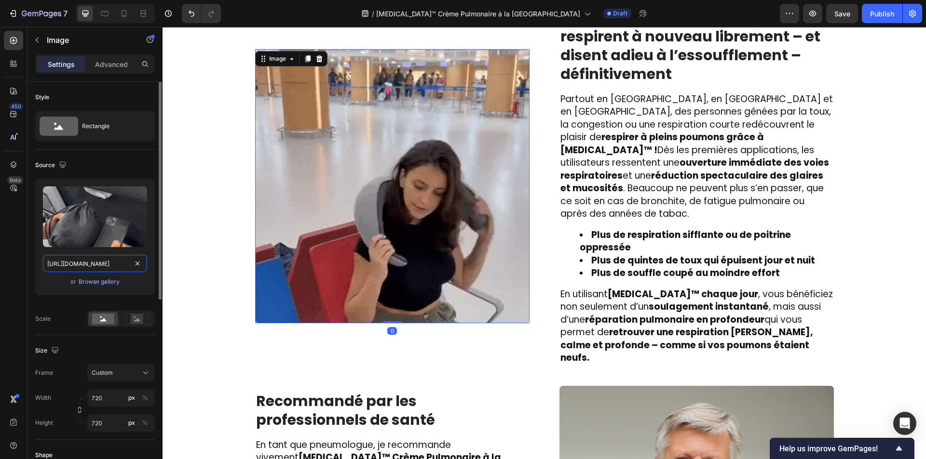
paste input "i.makeagif.com/media/2-07-2015/BhyZMn.gif"
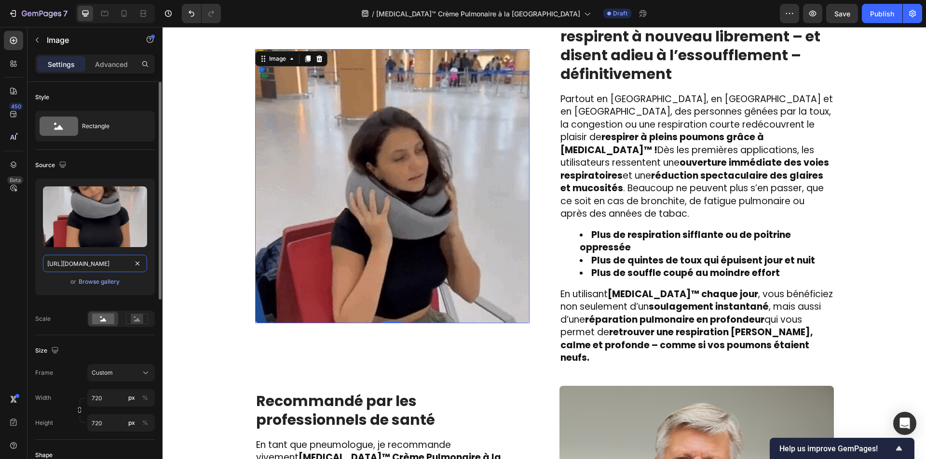
scroll to position [0, 64]
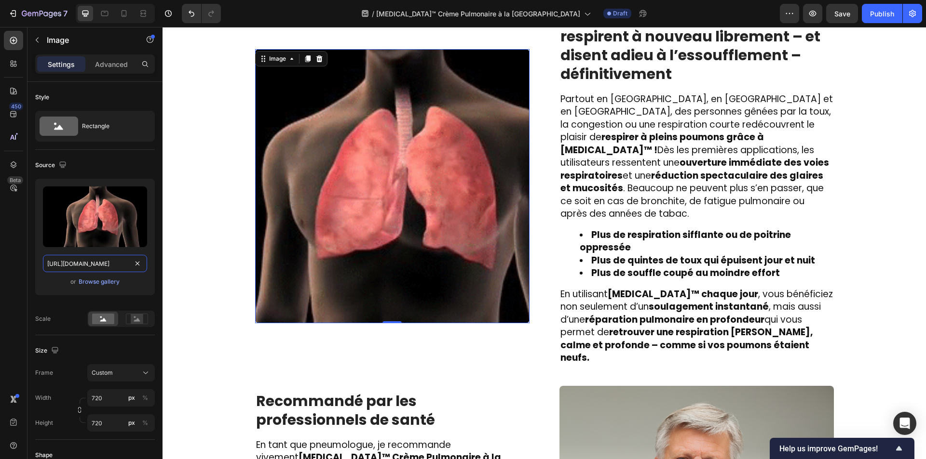
type input "https://i.makeagif.com/media/2-07-2015/BhyZMn.gif"
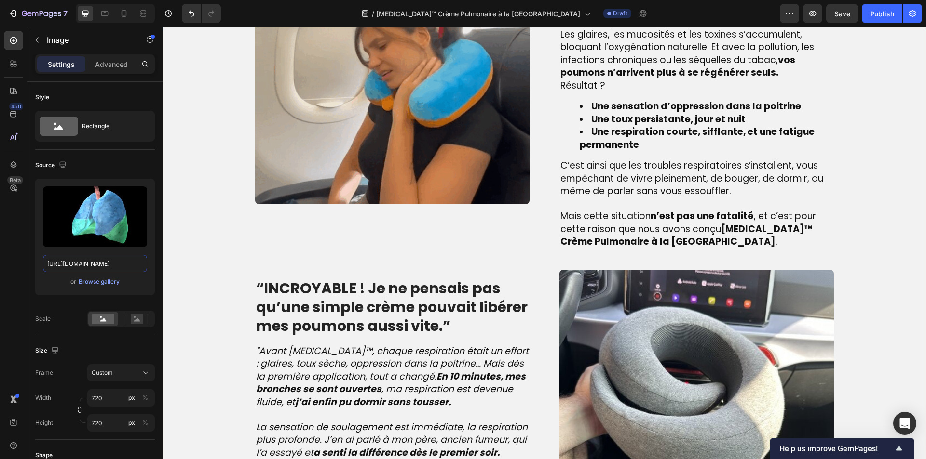
scroll to position [755, 0]
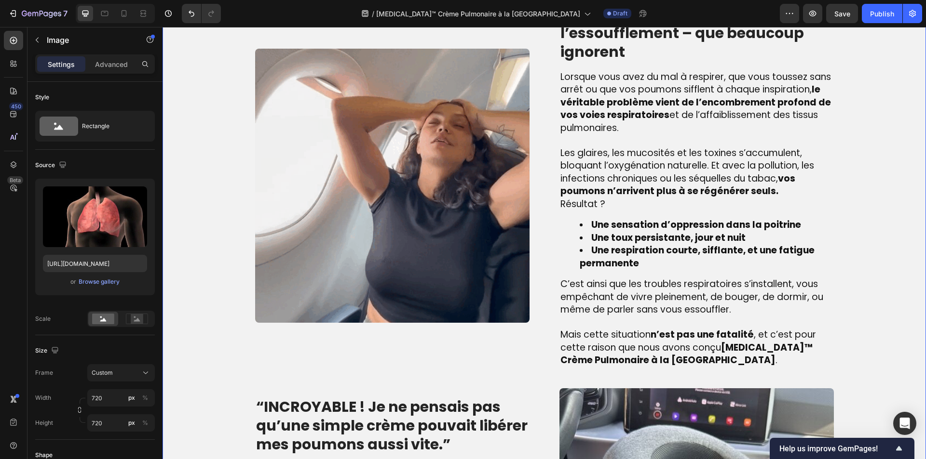
click at [366, 82] on img at bounding box center [392, 186] width 274 height 274
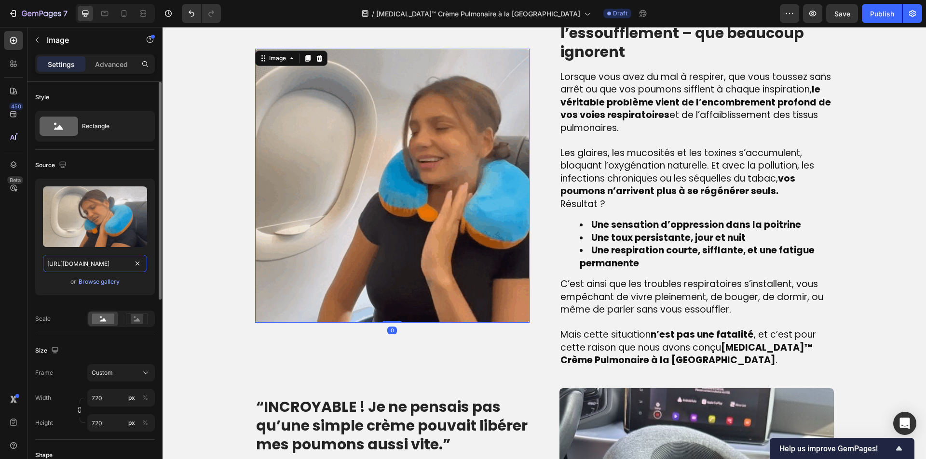
click at [107, 264] on input "[URL][DOMAIN_NAME]" at bounding box center [95, 263] width 104 height 17
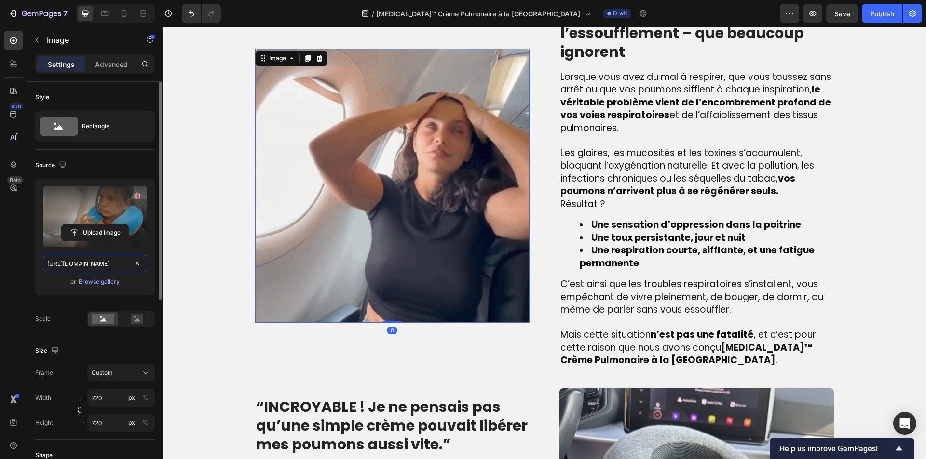
paste input "media3.giphy.com/media/v1.Y2lkPTZjMDliOTUya3VmYW9xc3ZrNXVzNDh4dHkybGwyOTg2NWswN…"
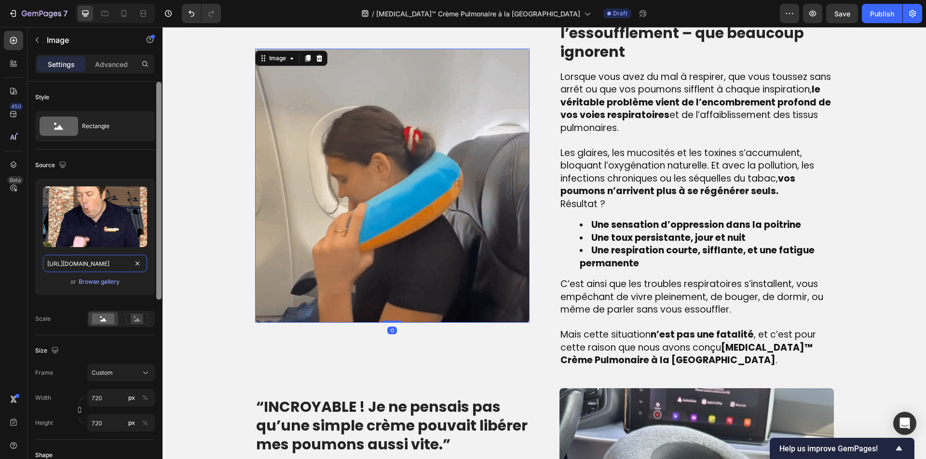
scroll to position [0, 458]
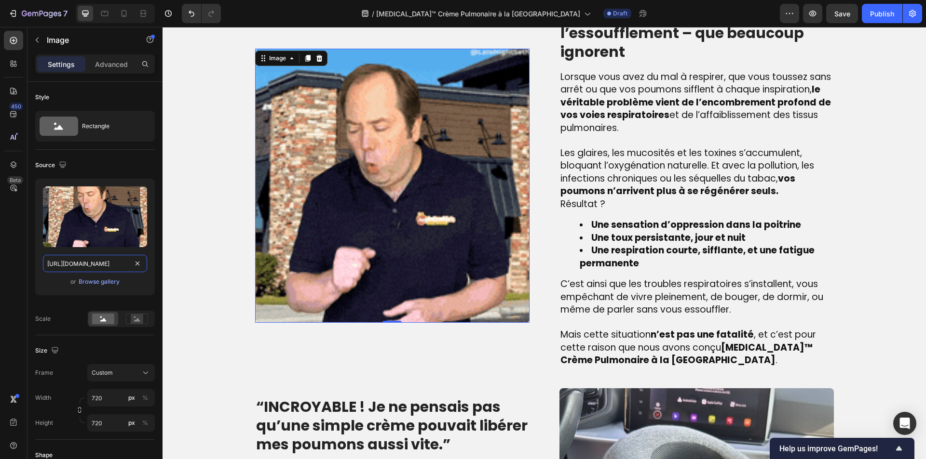
type input "https://media3.giphy.com/media/v1.Y2lkPTZjMDliOTUya3VmYW9xc3ZrNXVzNDh4dHkybGwyO…"
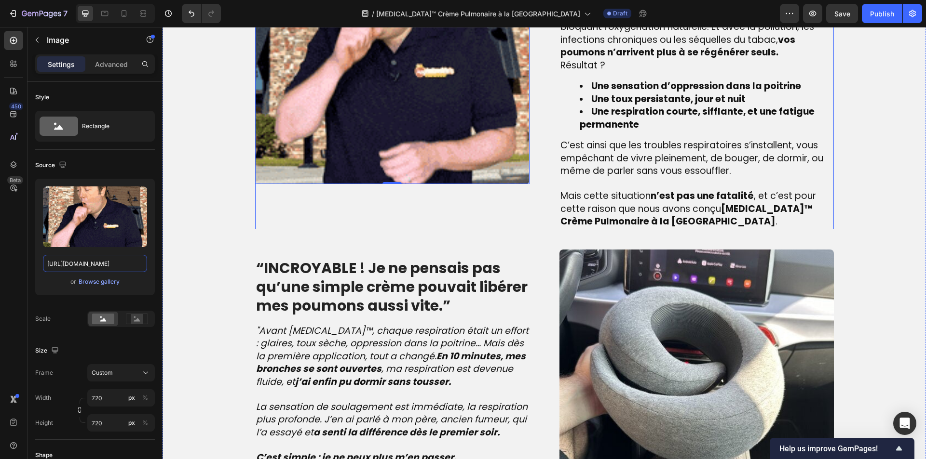
scroll to position [900, 0]
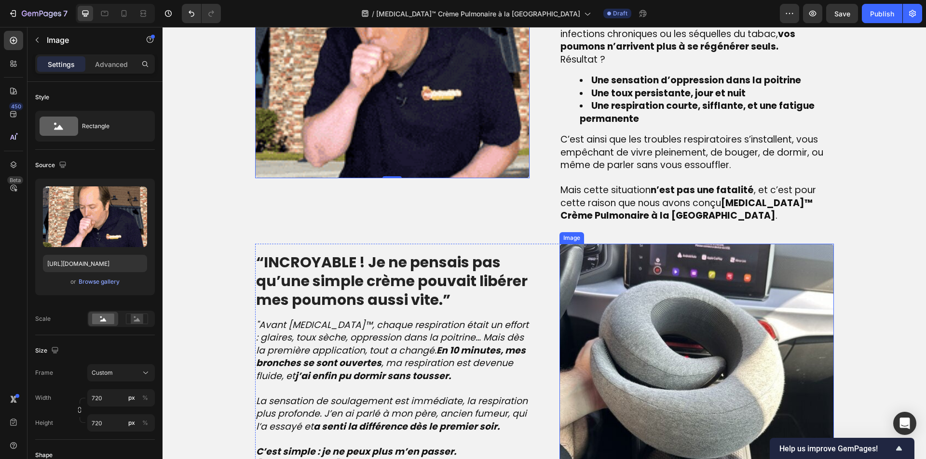
click at [613, 351] on img at bounding box center [696, 381] width 274 height 274
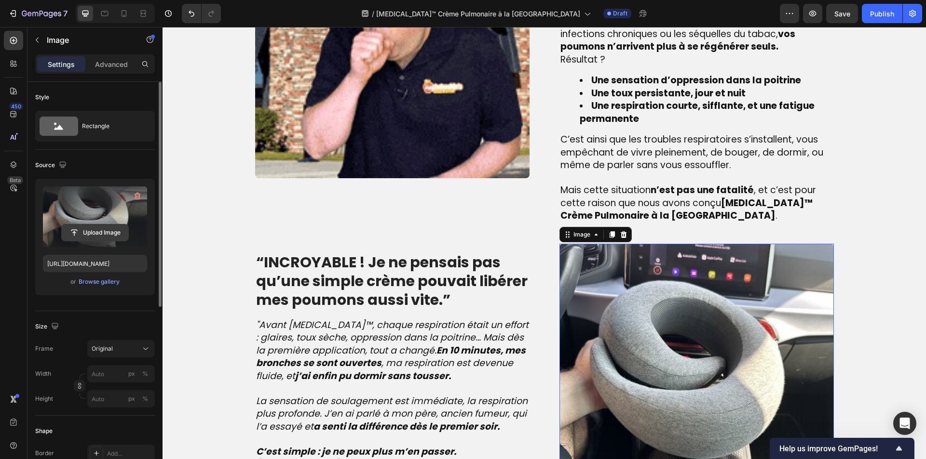
click at [66, 229] on input "file" at bounding box center [95, 233] width 67 height 16
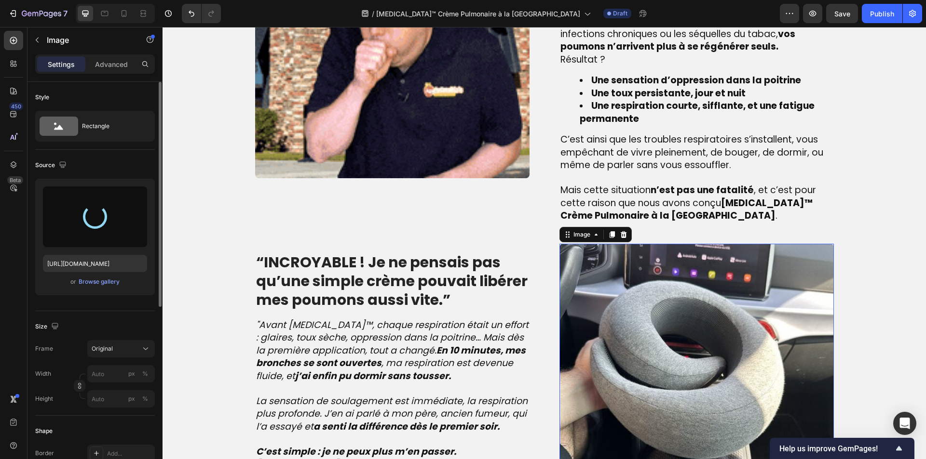
type input "https://cdn.shopify.com/s/files/1/0810/9329/6452/files/gempages_540190890933617…"
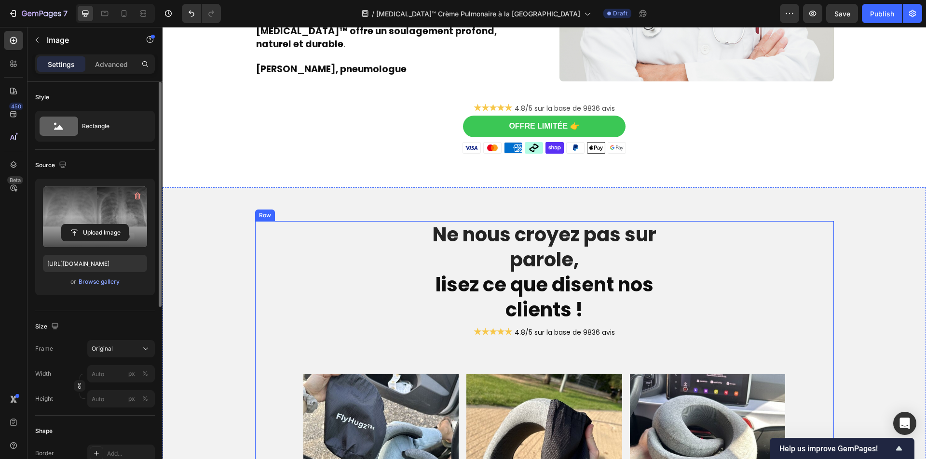
scroll to position [2201, 0]
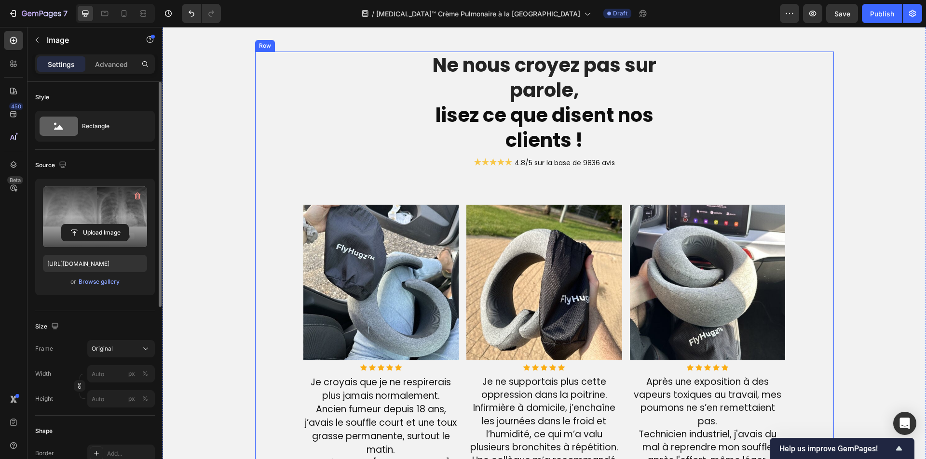
click at [381, 290] on img at bounding box center [381, 283] width 156 height 156
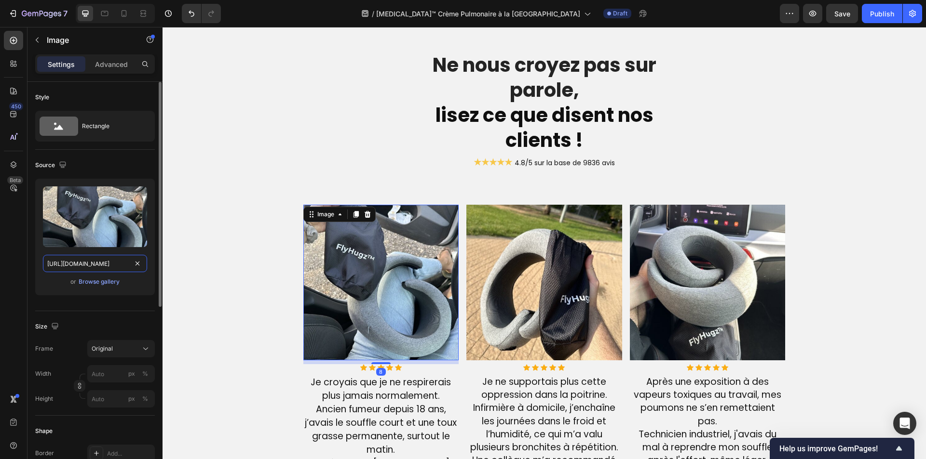
click at [93, 264] on input "[URL][DOMAIN_NAME]" at bounding box center [95, 263] width 104 height 17
paste input "epos.myesr.org/posterimage/esr/ecr2015/128890/media/620134"
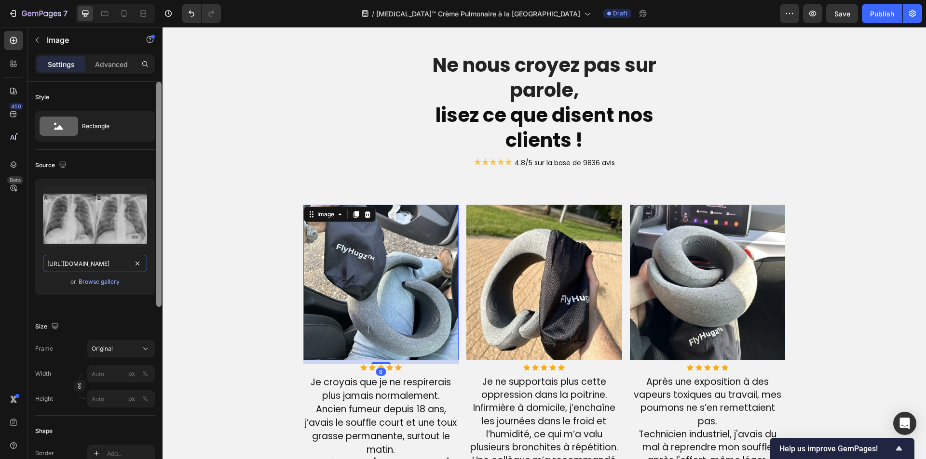
scroll to position [0, 116]
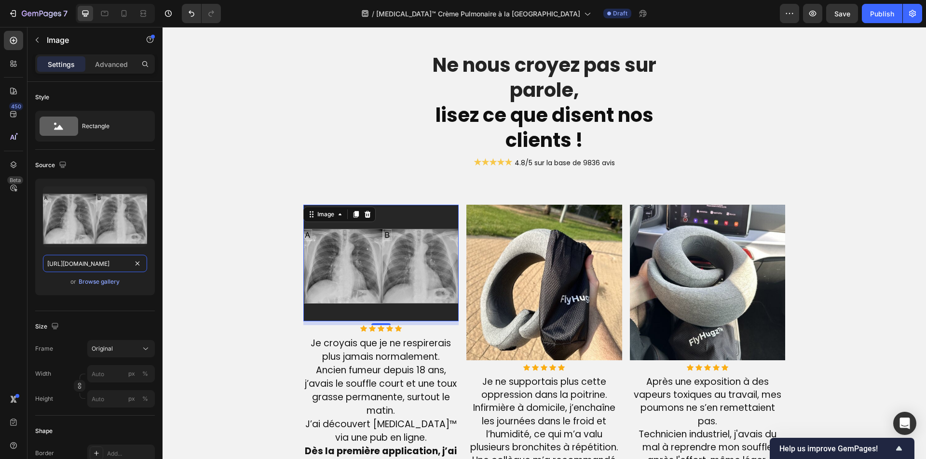
type input "https://epos.myesr.org/posterimage/esr/ecr2015/128890/media/620134"
click at [549, 237] on img at bounding box center [544, 283] width 156 height 156
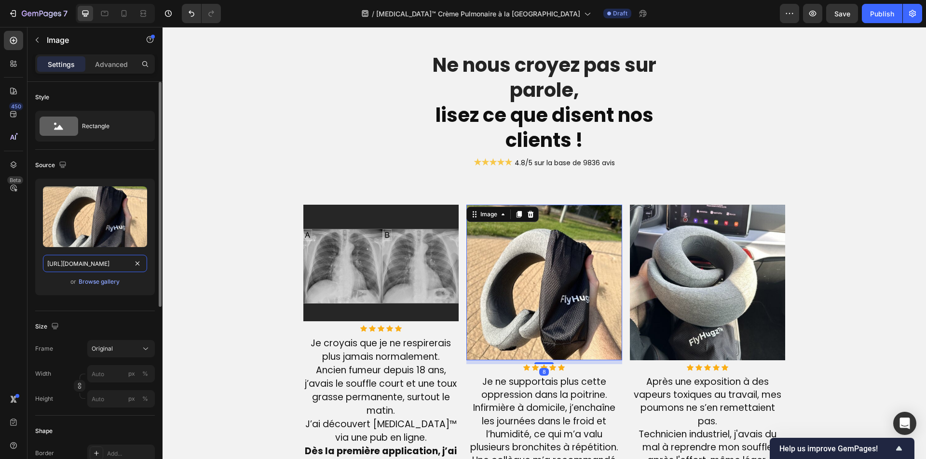
click at [78, 263] on input "[URL][DOMAIN_NAME]" at bounding box center [95, 263] width 104 height 17
paste input "encrypted-tbn0.gstatic.com/images?q=tbn:ANd9GcTT_fomvhByPLh6cLEGMarU5Jf4kcbeUud…"
type input "https://encrypted-tbn0.gstatic.com/images?q=tbn:ANd9GcTT_fomvhByPLh6cLEGMarU5Jf…"
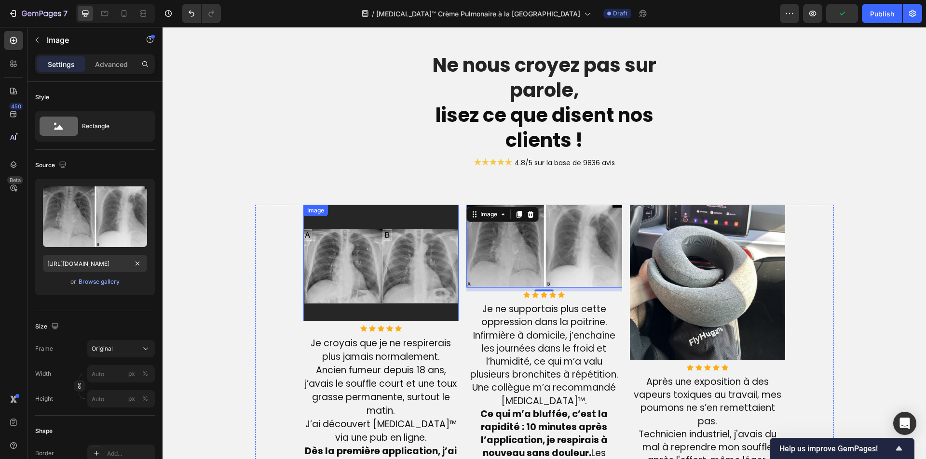
click at [325, 283] on img at bounding box center [381, 263] width 156 height 117
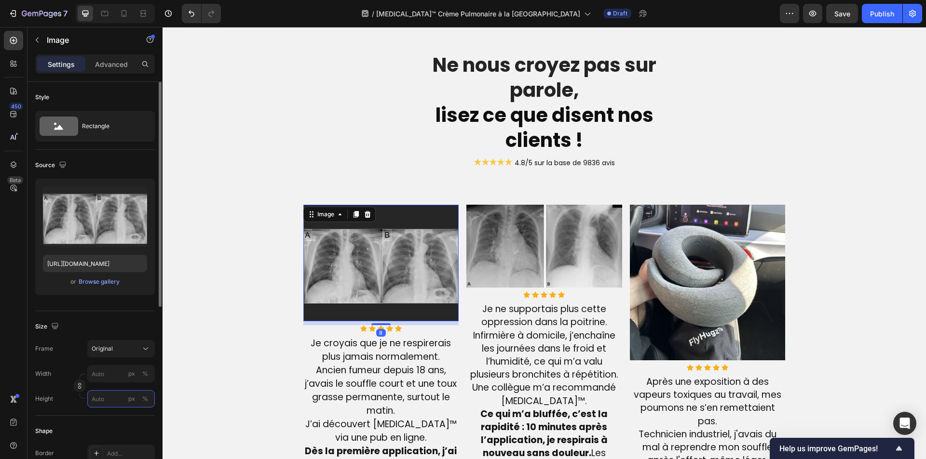
click at [98, 396] on input "px %" at bounding box center [121, 399] width 68 height 17
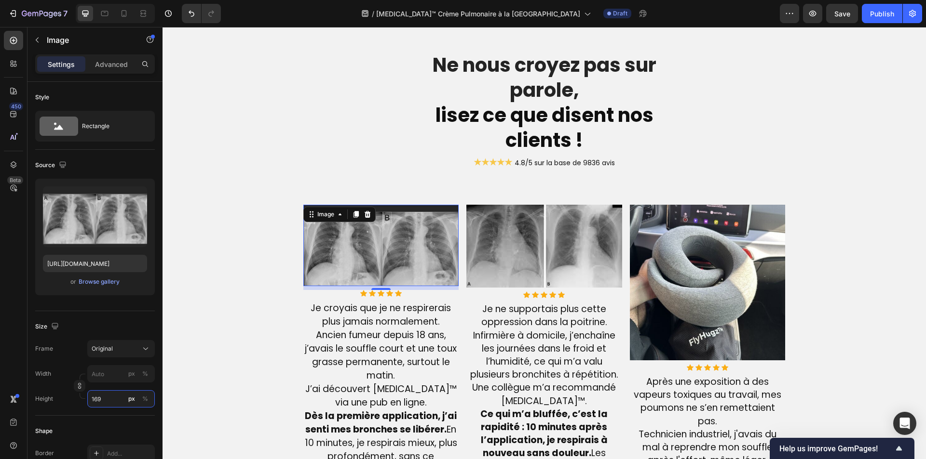
type input "169"
click at [657, 265] on img at bounding box center [708, 283] width 156 height 156
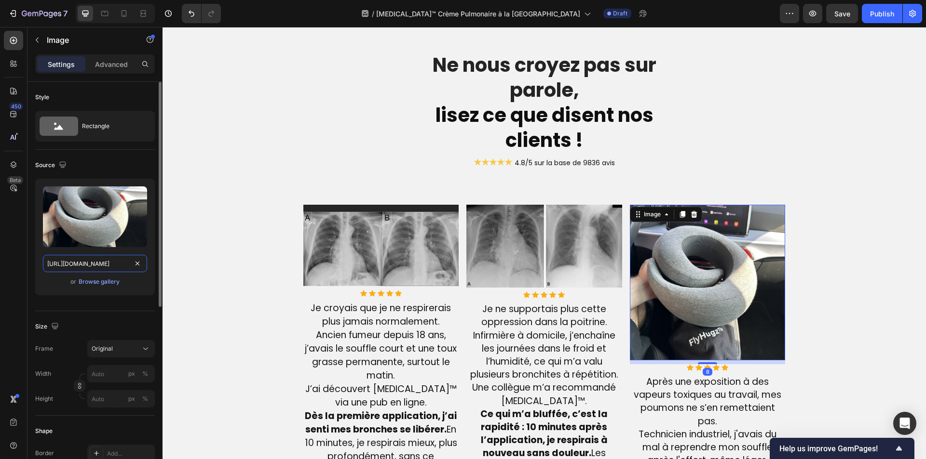
click at [104, 263] on input "[URL][DOMAIN_NAME]" at bounding box center [95, 263] width 104 height 17
paste input "epos.myesr.org/posterimage/esr/ecr2019/147000/media/814812"
type input "https://epos.myesr.org/posterimage/esr/ecr2019/147000/media/814812"
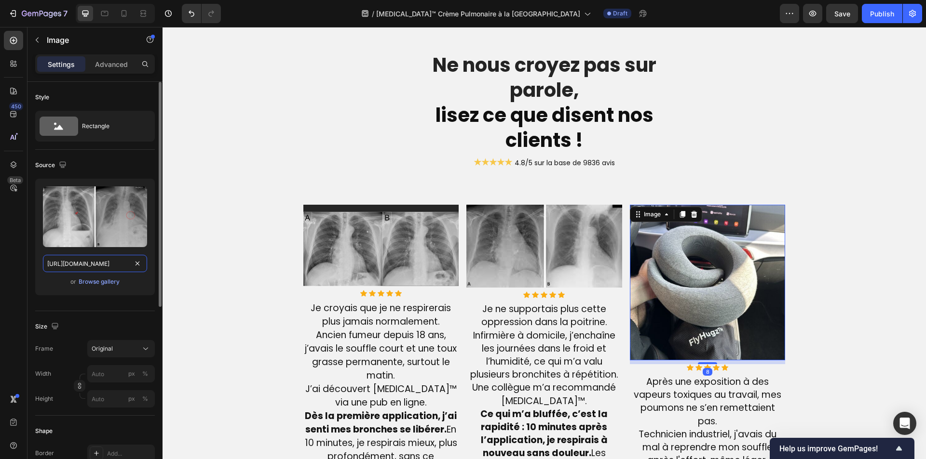
scroll to position [0, 115]
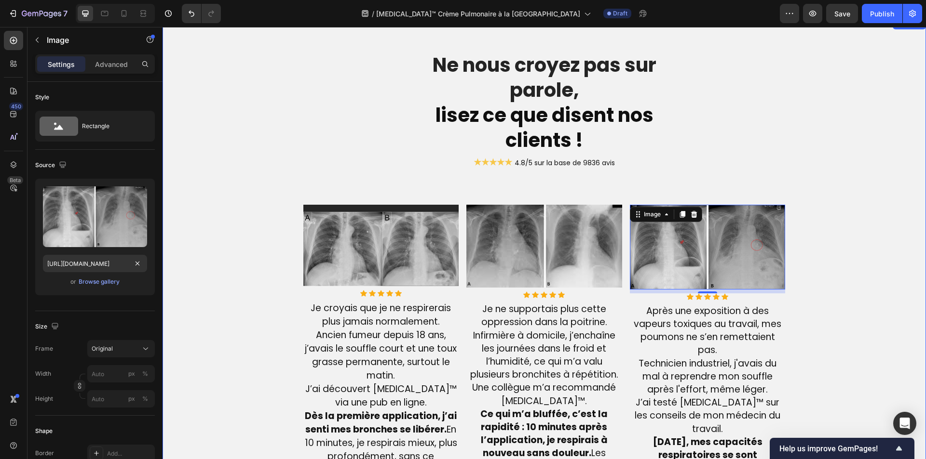
click at [848, 307] on div "Ne nous croyez pas sur parole, lisez ce que disent nos clients ! Heading ★★★★★ …" at bounding box center [544, 376] width 749 height 648
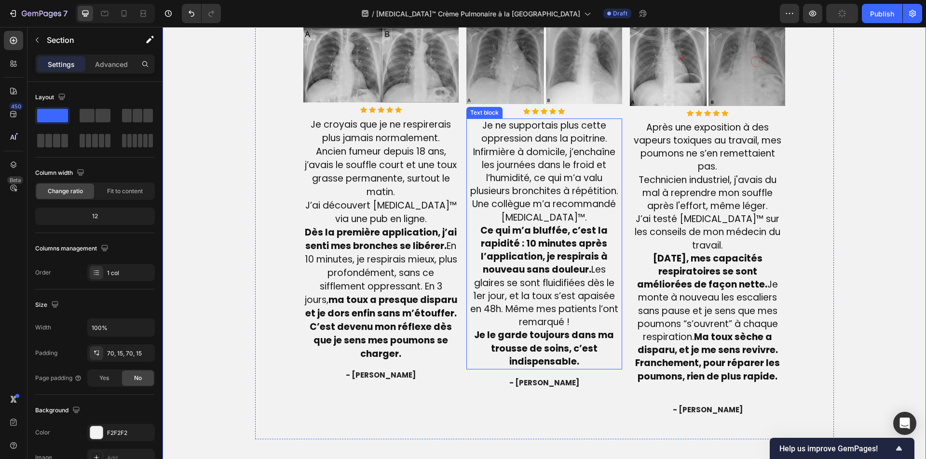
scroll to position [2635, 0]
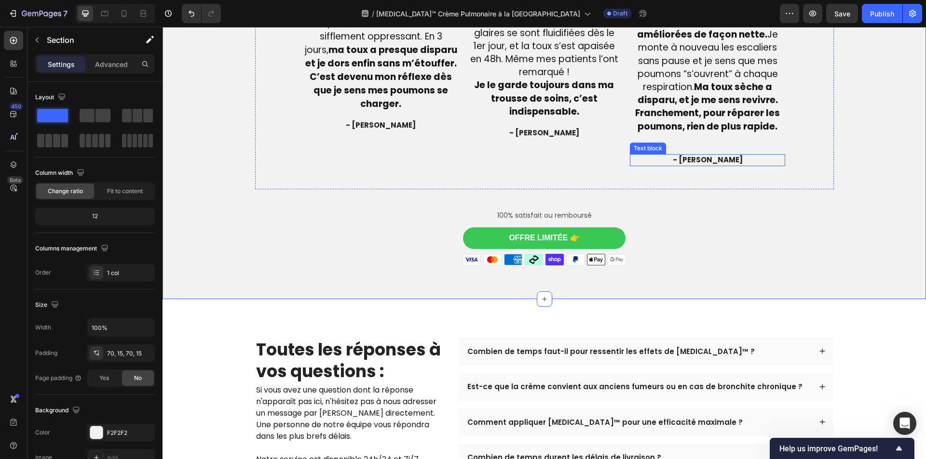
click at [702, 161] on span "- [PERSON_NAME]" at bounding box center [708, 160] width 70 height 10
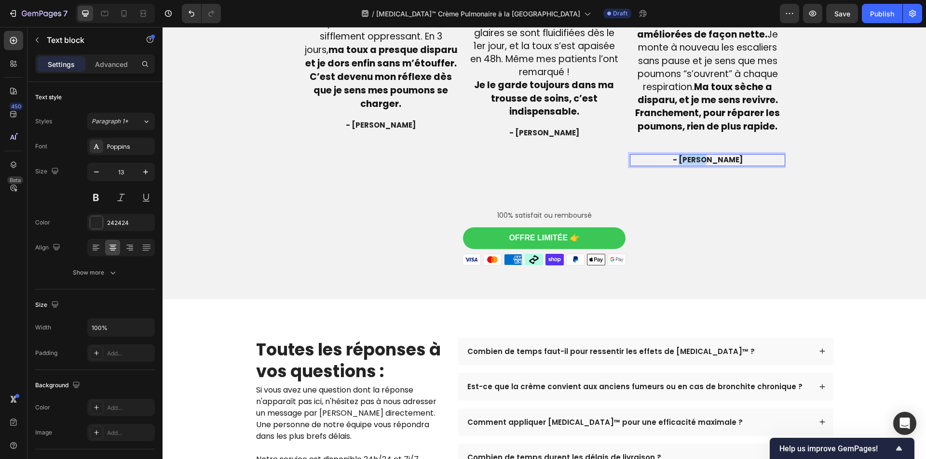
click at [702, 161] on span "- [PERSON_NAME]" at bounding box center [708, 160] width 70 height 10
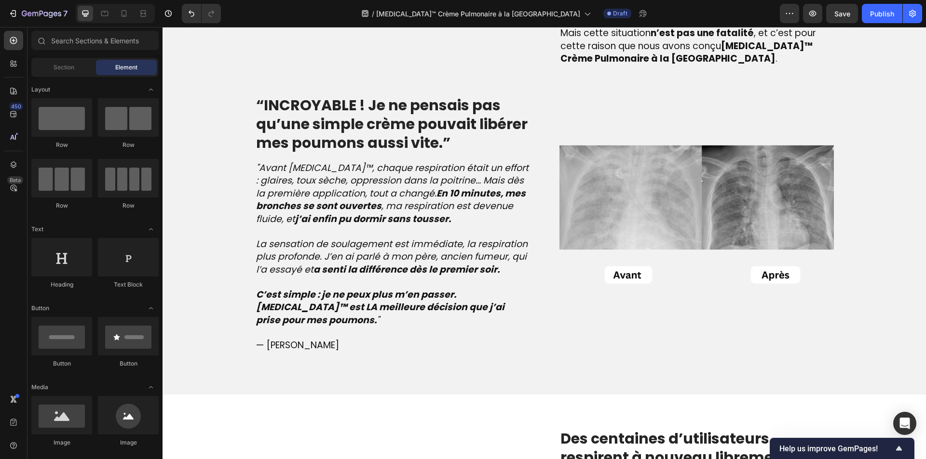
scroll to position [1019, 0]
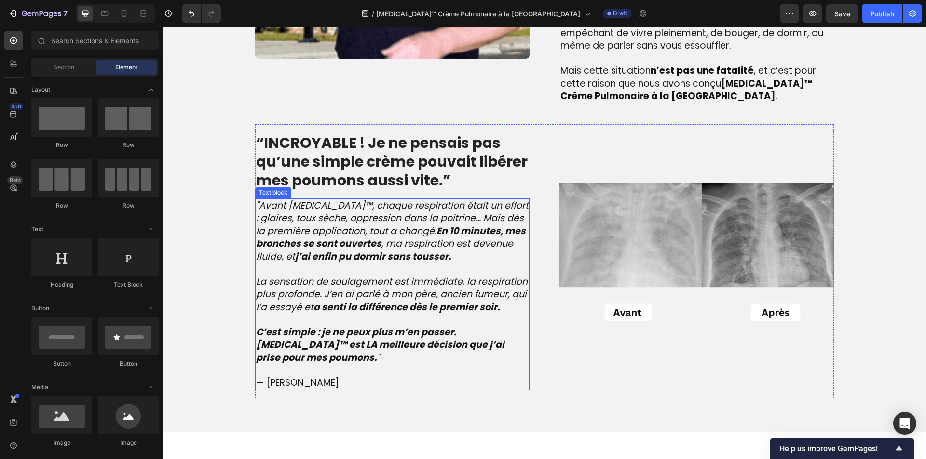
click at [272, 388] on span "— [PERSON_NAME]" at bounding box center [297, 383] width 83 height 13
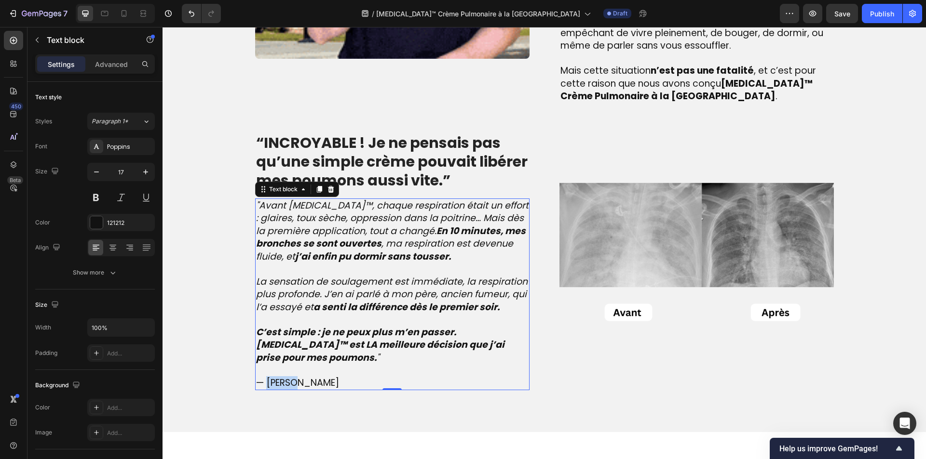
click at [272, 388] on span "— [PERSON_NAME]" at bounding box center [297, 383] width 83 height 13
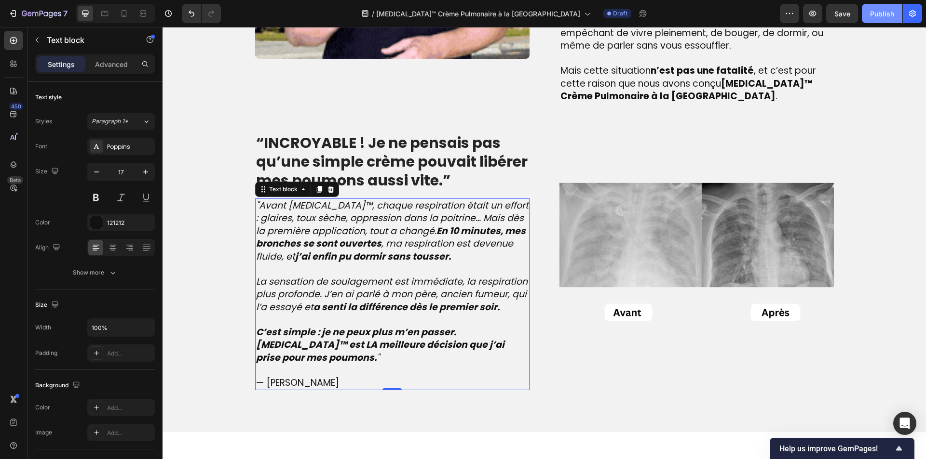
click at [881, 20] on button "Publish" at bounding box center [882, 13] width 41 height 19
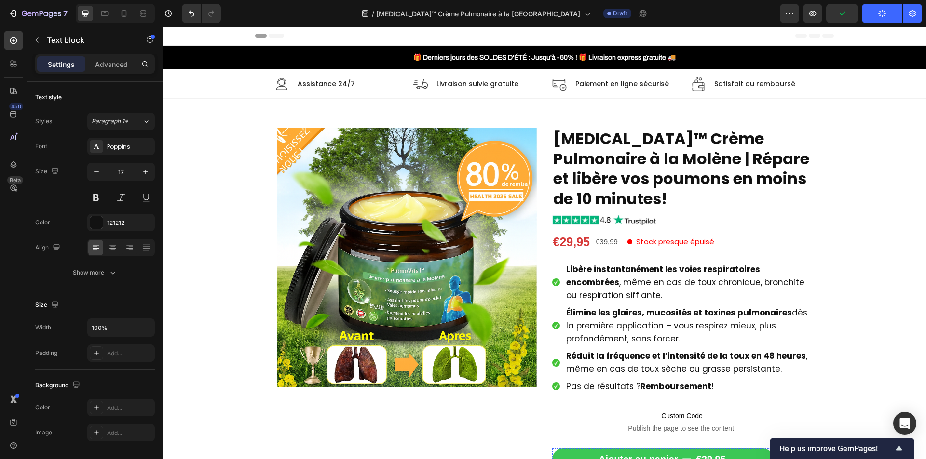
scroll to position [0, 0]
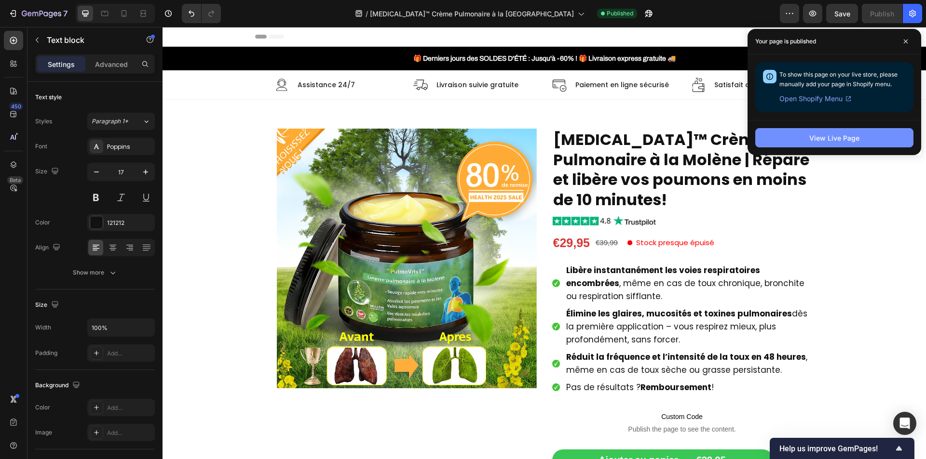
click at [847, 139] on div "View Live Page" at bounding box center [834, 138] width 50 height 10
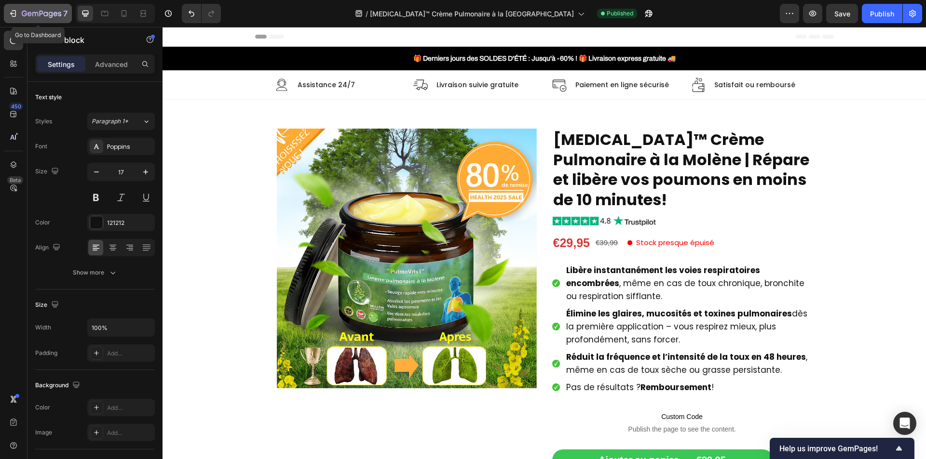
click at [42, 13] on icon "button" at bounding box center [42, 14] width 40 height 8
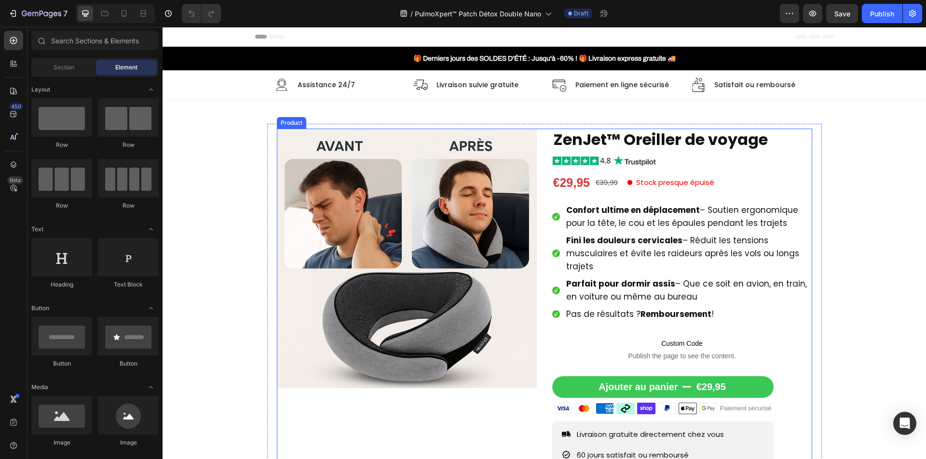
drag, startPoint x: 537, startPoint y: 246, endPoint x: 474, endPoint y: 266, distance: 65.7
click at [537, 246] on div "Product Images ZenJet™ Oreiller de voyage Product Title Image €29,95 Product Pr…" at bounding box center [544, 338] width 535 height 419
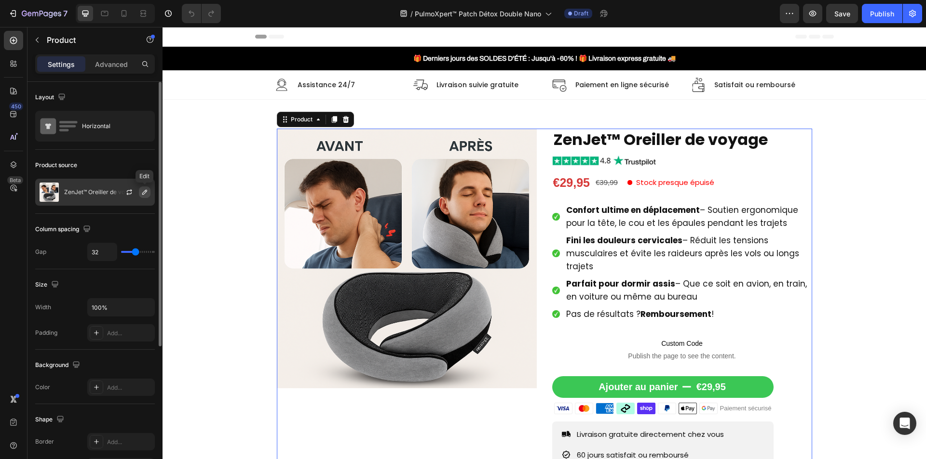
click at [143, 194] on icon "button" at bounding box center [144, 192] width 5 height 5
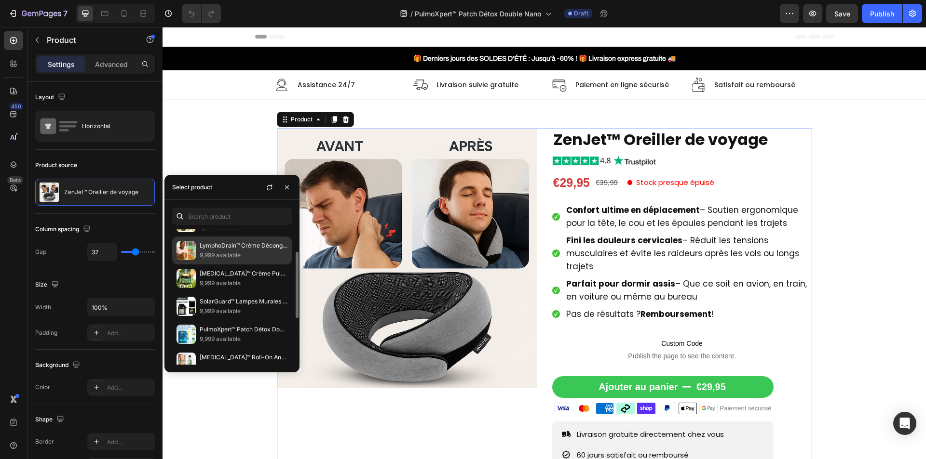
scroll to position [96, 0]
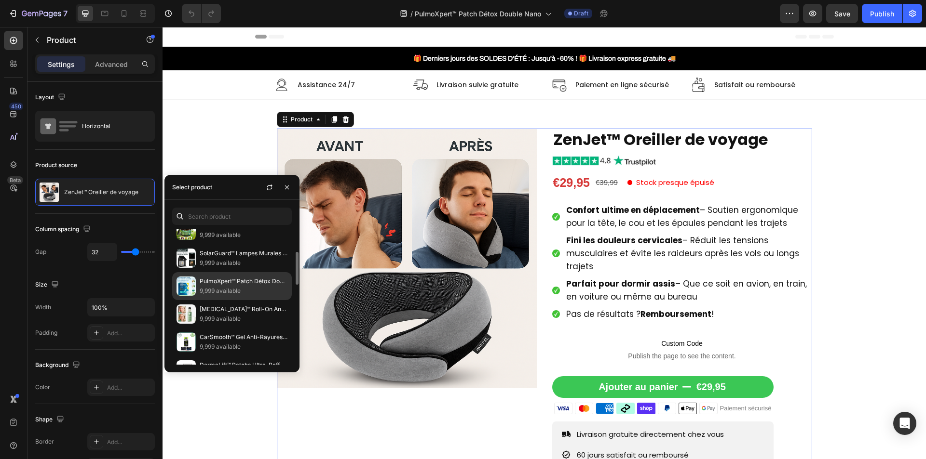
click at [215, 289] on p "9,999 available" at bounding box center [244, 291] width 88 height 10
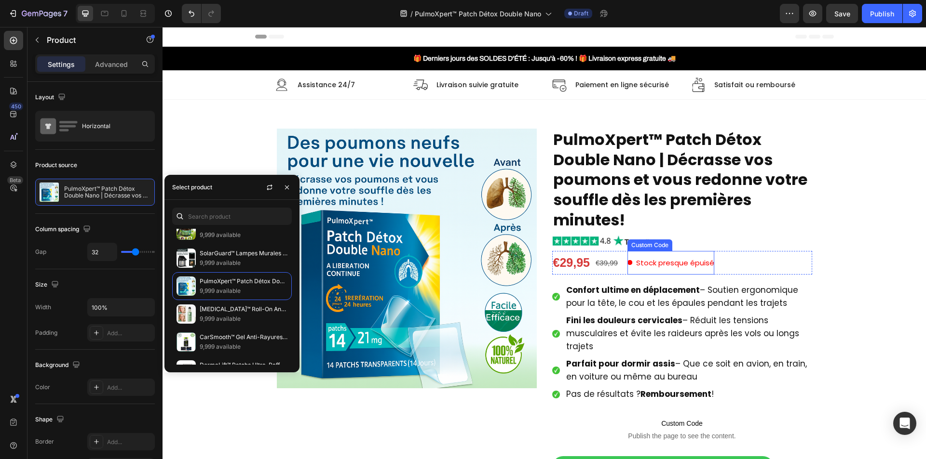
click at [636, 290] on strong "Confort ultime en déplacement" at bounding box center [633, 290] width 134 height 12
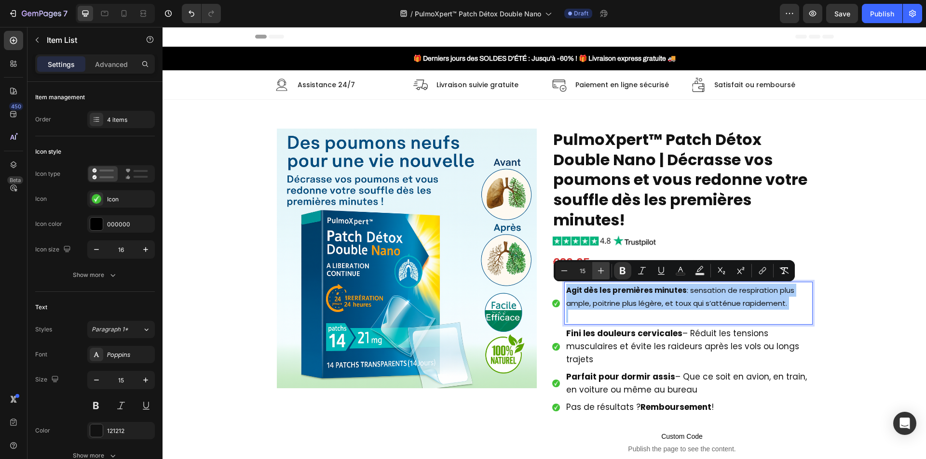
click at [602, 273] on icon "Editor contextual toolbar" at bounding box center [601, 271] width 10 height 10
type input "17"
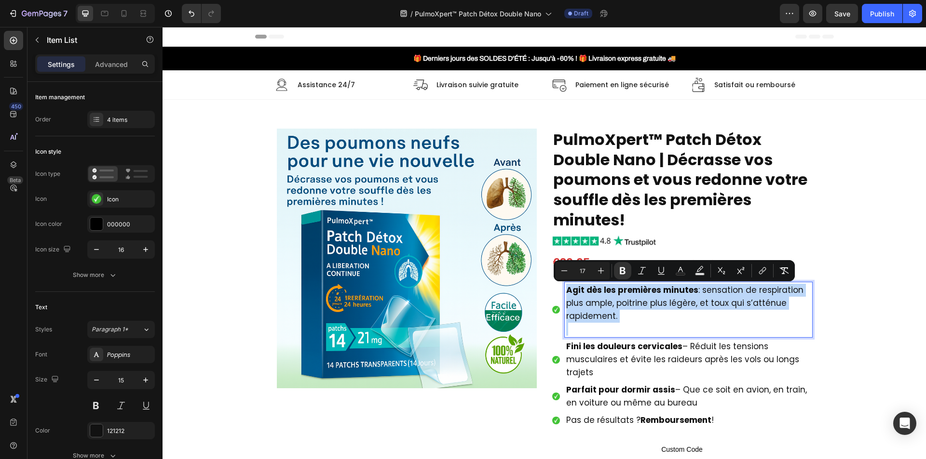
click at [594, 334] on p "Rich Text Editor. Editing area: main" at bounding box center [688, 329] width 244 height 13
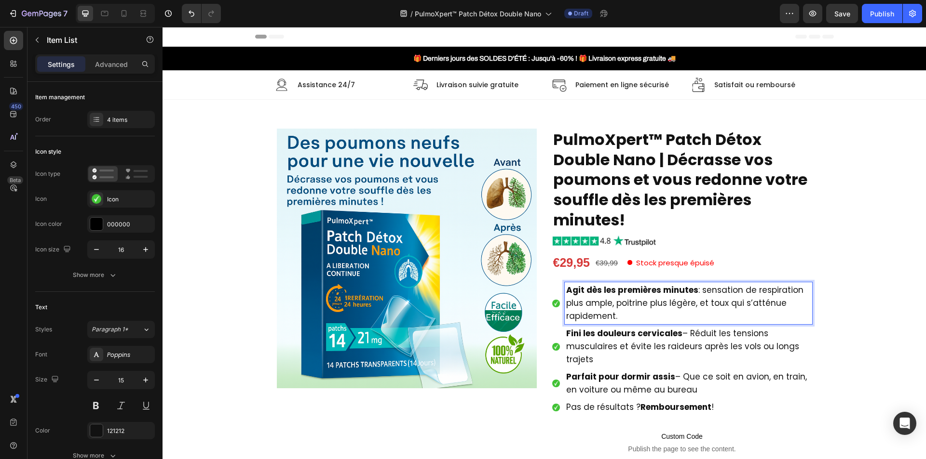
click at [621, 337] on strong "Fini les douleurs cervicales" at bounding box center [624, 334] width 116 height 12
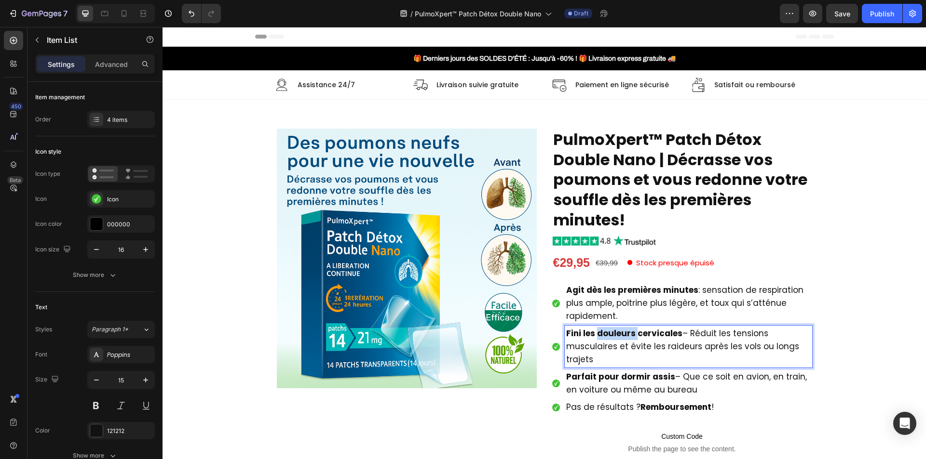
click at [621, 337] on strong "Fini les douleurs cervicales" at bounding box center [624, 334] width 116 height 12
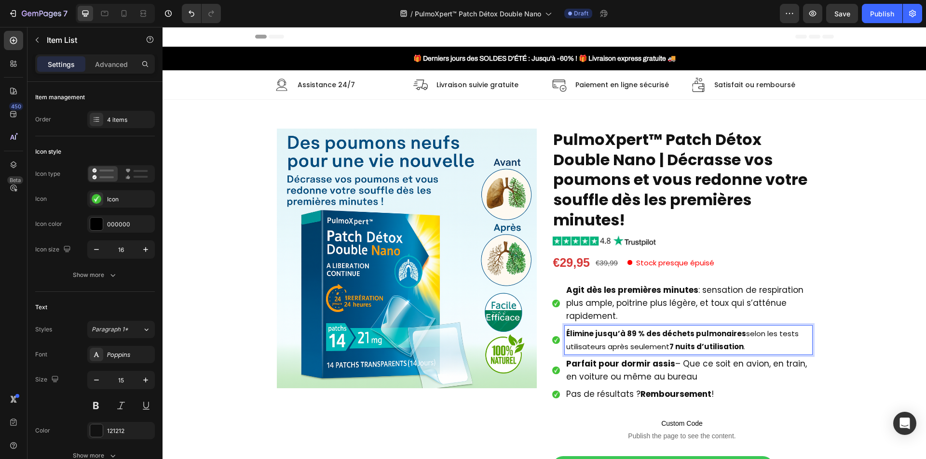
click at [604, 337] on strong "Élimine jusqu’à 89 % des déchets pulmonaires" at bounding box center [656, 334] width 180 height 10
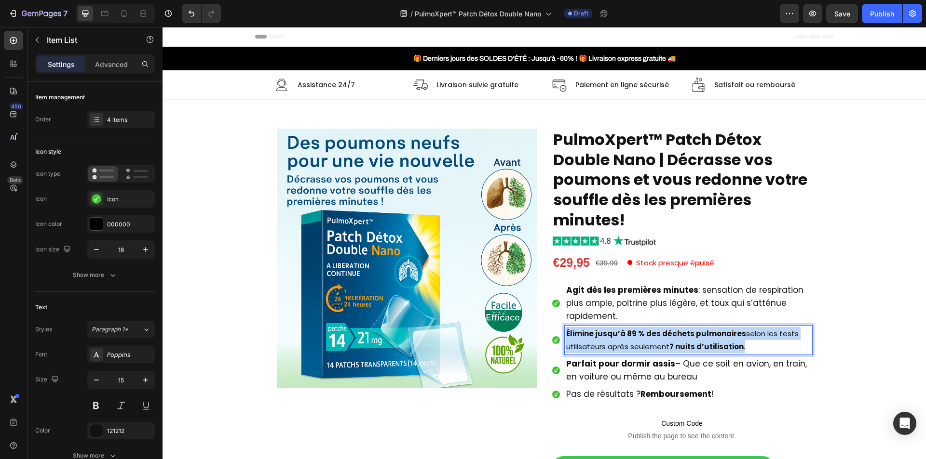
click at [604, 337] on strong "Élimine jusqu’à 89 % des déchets pulmonaires" at bounding box center [656, 334] width 180 height 10
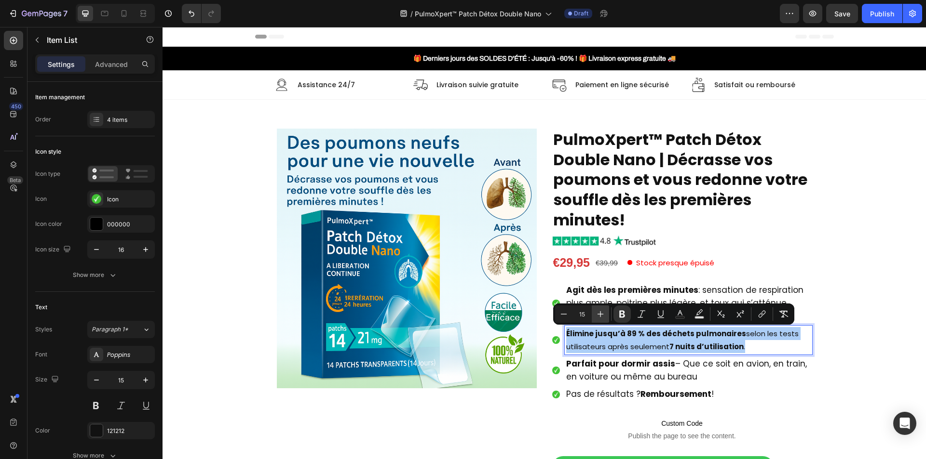
click at [600, 312] on icon "Editor contextual toolbar" at bounding box center [600, 314] width 6 height 6
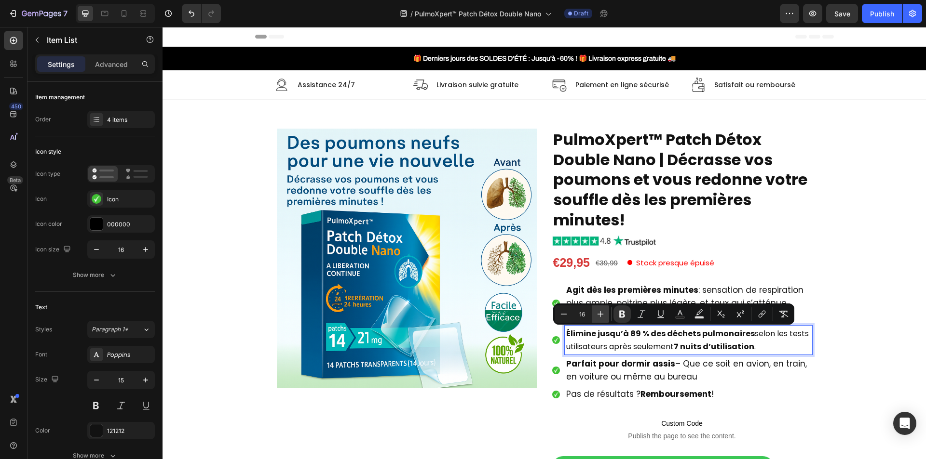
click at [600, 312] on icon "Editor contextual toolbar" at bounding box center [600, 314] width 6 height 6
type input "17"
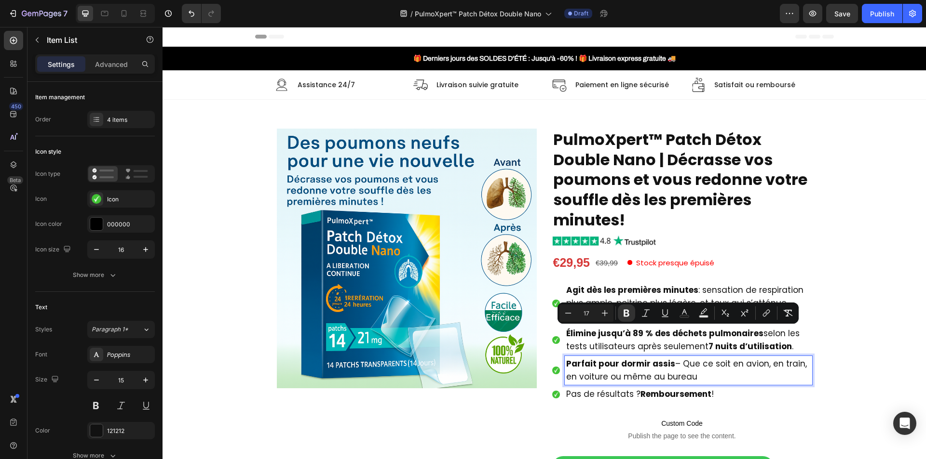
click at [601, 377] on span "Parfait pour dormir assis – Que ce soit en avion, en train, en voiture ou même …" at bounding box center [686, 370] width 241 height 25
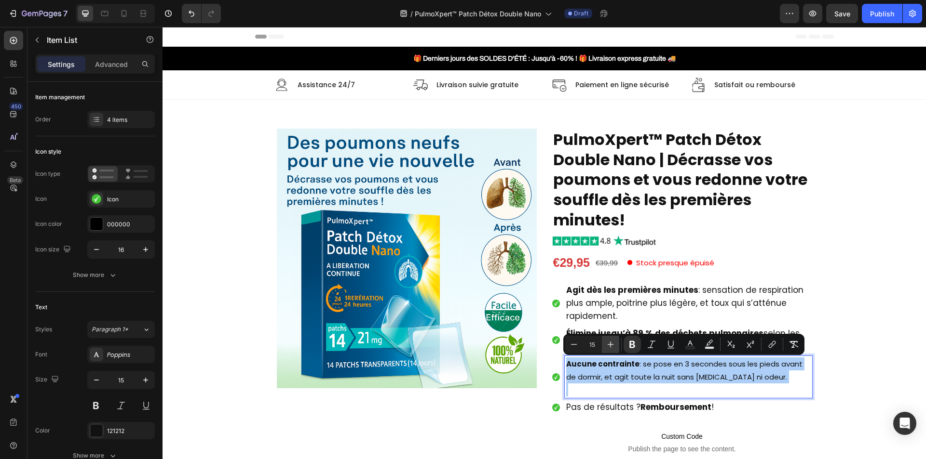
click at [608, 341] on icon "Editor contextual toolbar" at bounding box center [611, 345] width 10 height 10
type input "17"
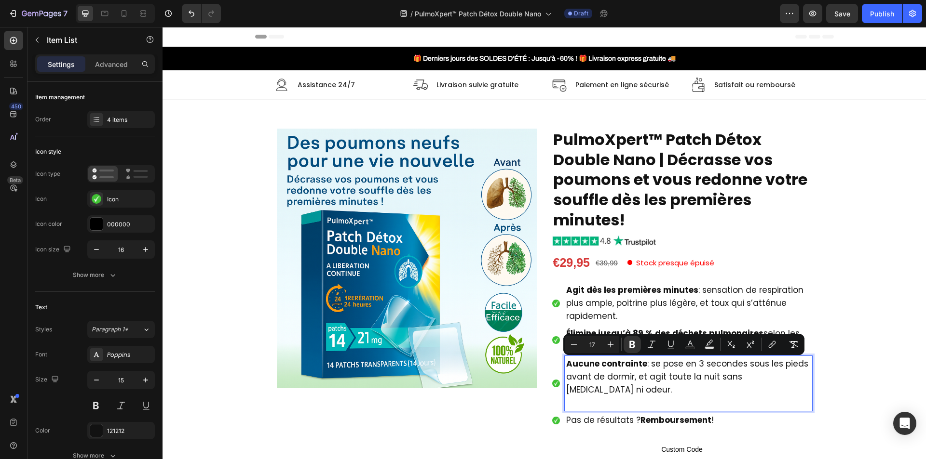
click at [597, 397] on p "Rich Text Editor. Editing area: main" at bounding box center [688, 403] width 244 height 13
click at [603, 370] on p "[PERSON_NAME] contrainte : se pose en 3 secondes sous les pieds avant de dormir…" at bounding box center [688, 377] width 244 height 39
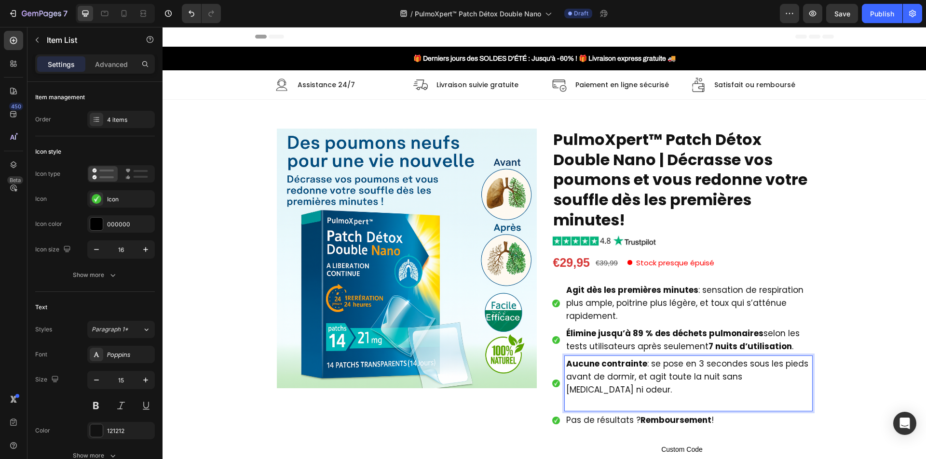
click at [601, 397] on p "Rich Text Editor. Editing area: main" at bounding box center [688, 403] width 244 height 13
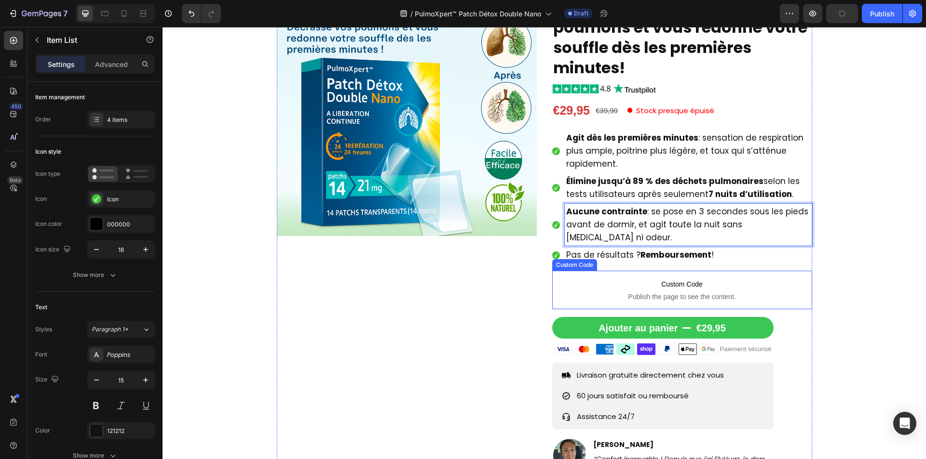
scroll to position [289, 0]
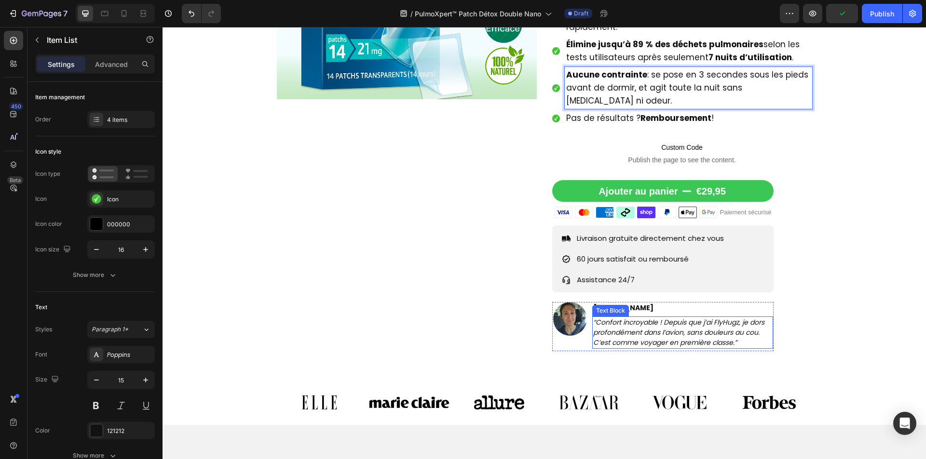
click at [640, 319] on icon "“Confort incroyable ! Depuis que j’ai FlyHugz, je dors profondément dans l’avio…" at bounding box center [678, 333] width 171 height 30
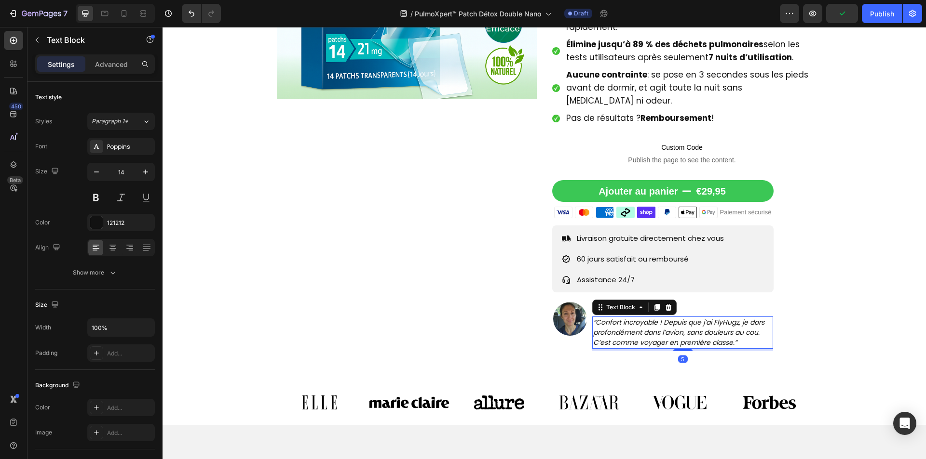
click at [640, 319] on icon "“Confort incroyable ! Depuis que j’ai FlyHugz, je dors profondément dans l’avio…" at bounding box center [678, 333] width 171 height 30
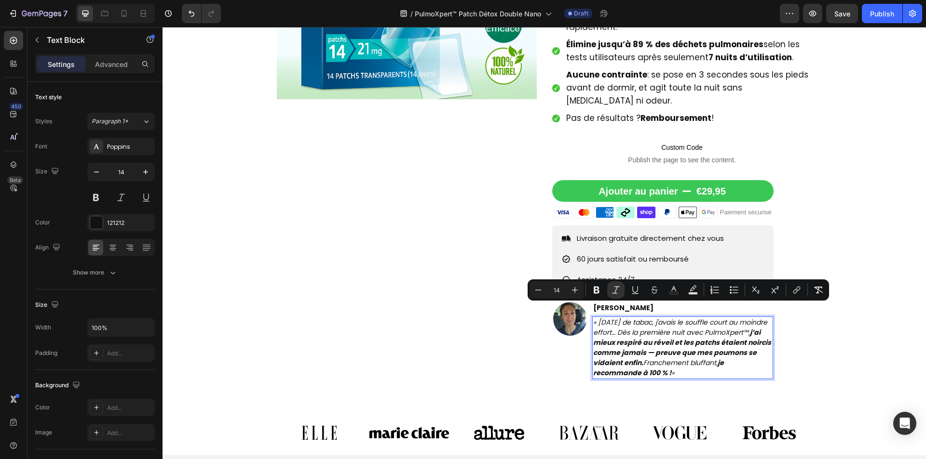
click at [730, 352] on icon "« [DATE] de tabac, j'avais le souffle court au moindre effort… Dès la première …" at bounding box center [682, 348] width 178 height 60
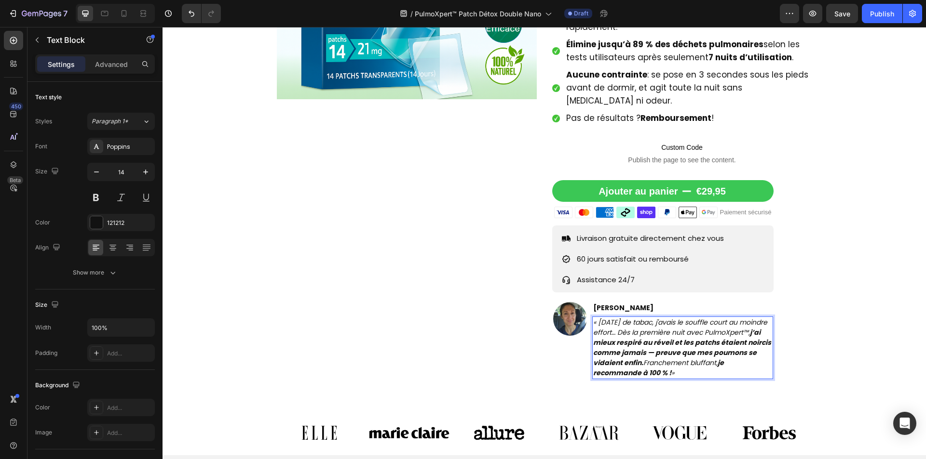
drag, startPoint x: 712, startPoint y: 360, endPoint x: 617, endPoint y: 361, distance: 94.5
click at [617, 361] on p "« [DATE] de tabac, j'avais le souffle court au moindre effort… Dès la première …" at bounding box center [682, 348] width 179 height 61
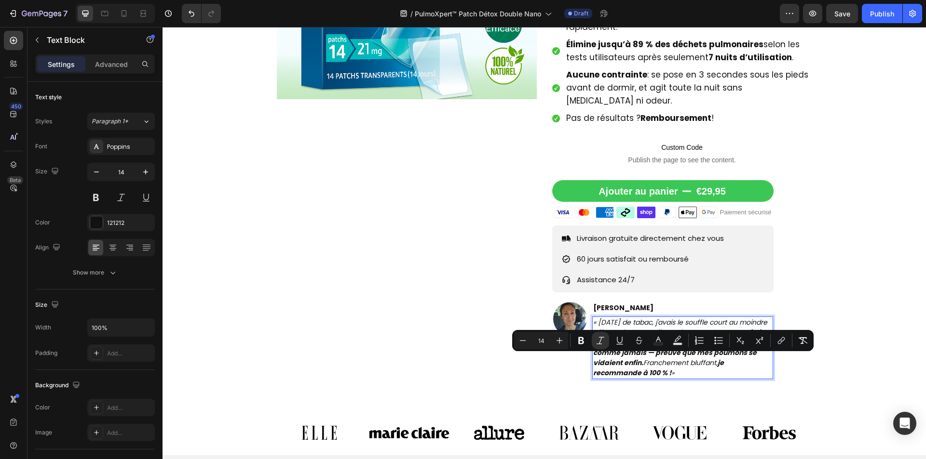
click at [713, 360] on p "« [DATE] de tabac, j'avais le souffle court au moindre effort… Dès la première …" at bounding box center [682, 348] width 179 height 61
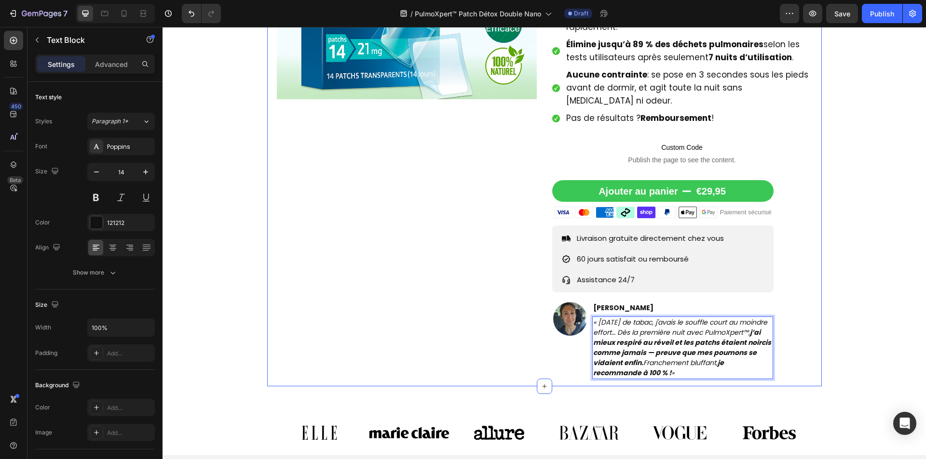
drag, startPoint x: 704, startPoint y: 363, endPoint x: 618, endPoint y: 369, distance: 87.0
click at [618, 369] on div "Product Images PulmoXpert™ Patch Détox Double Nano | Décrasse vos poumons et vo…" at bounding box center [544, 111] width 554 height 552
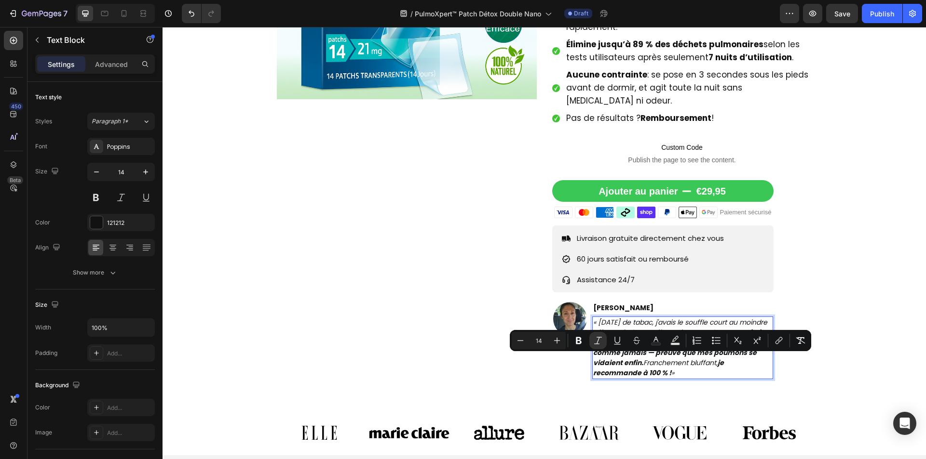
click at [622, 366] on div "« [DATE] de tabac, j'avais le souffle court au moindre effort… Dès la première …" at bounding box center [682, 348] width 181 height 63
drag, startPoint x: 620, startPoint y: 361, endPoint x: 703, endPoint y: 365, distance: 84.0
click at [703, 365] on p "« [DATE] de tabac, j'avais le souffle court au moindre effort… Dès la première …" at bounding box center [682, 348] width 179 height 61
drag, startPoint x: 583, startPoint y: 346, endPoint x: 589, endPoint y: 349, distance: 6.9
click at [583, 345] on button "Bold" at bounding box center [579, 340] width 17 height 17
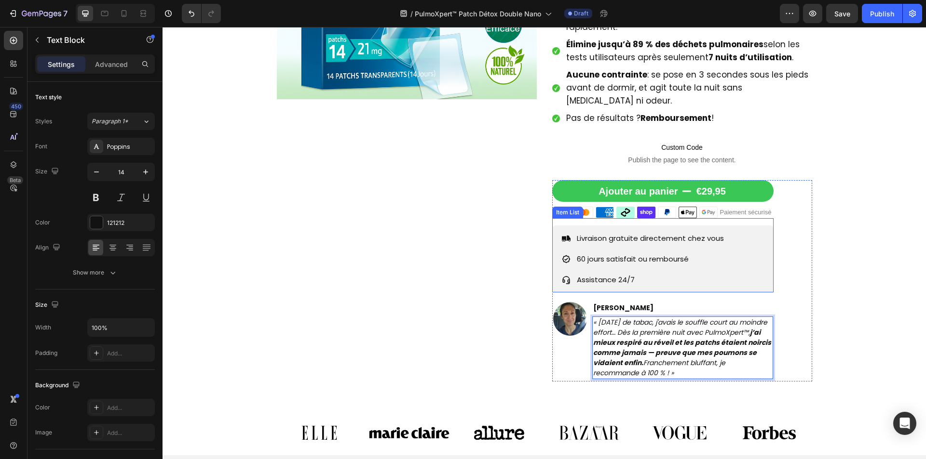
click at [632, 273] on p "Assistance 24/7" at bounding box center [650, 279] width 147 height 13
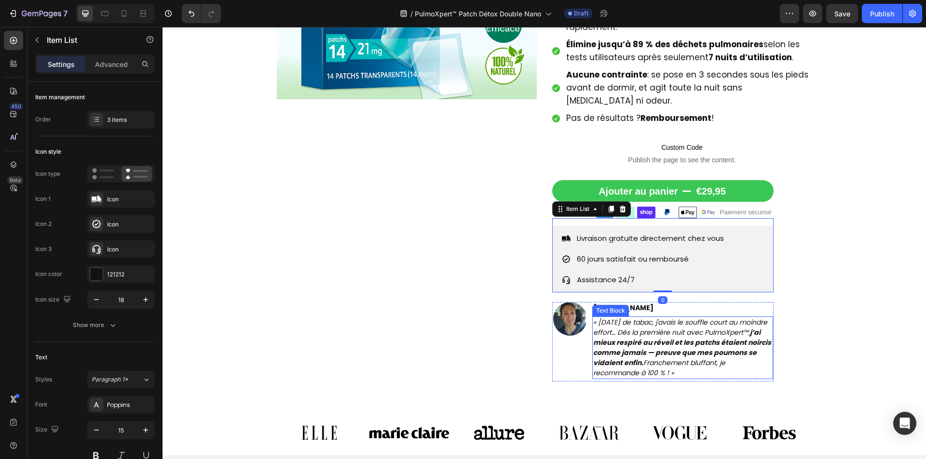
click at [640, 329] on strong "j’ai mieux respiré au réveil et les patchs étaient noircis comme jamais — preuv…" at bounding box center [682, 348] width 178 height 40
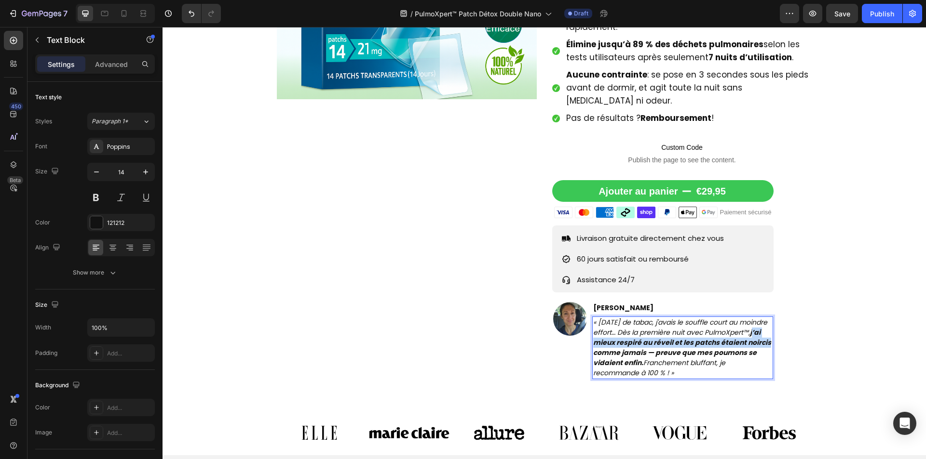
drag, startPoint x: 638, startPoint y: 328, endPoint x: 658, endPoint y: 338, distance: 21.8
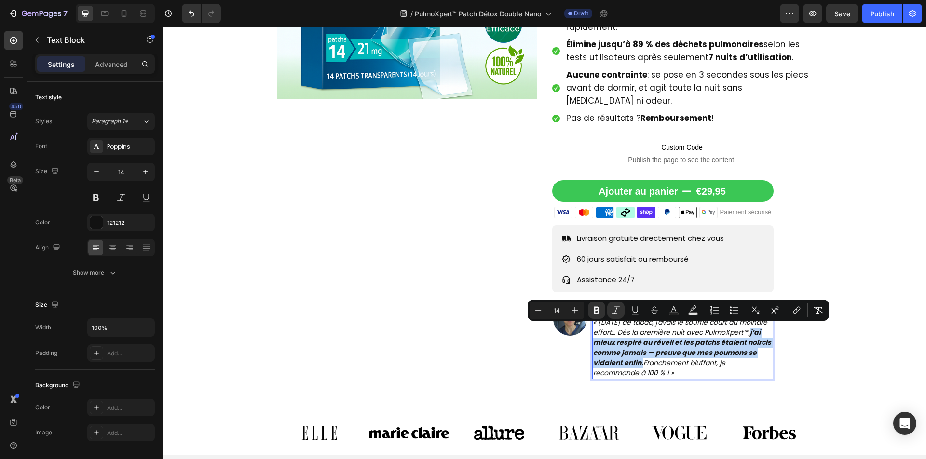
drag, startPoint x: 638, startPoint y: 329, endPoint x: 699, endPoint y: 350, distance: 64.6
click at [699, 350] on icon "« [DATE] de tabac, j'avais le souffle court au moindre effort… Dès la première …" at bounding box center [682, 348] width 178 height 60
click at [599, 312] on icon "Editor contextual toolbar" at bounding box center [597, 311] width 10 height 10
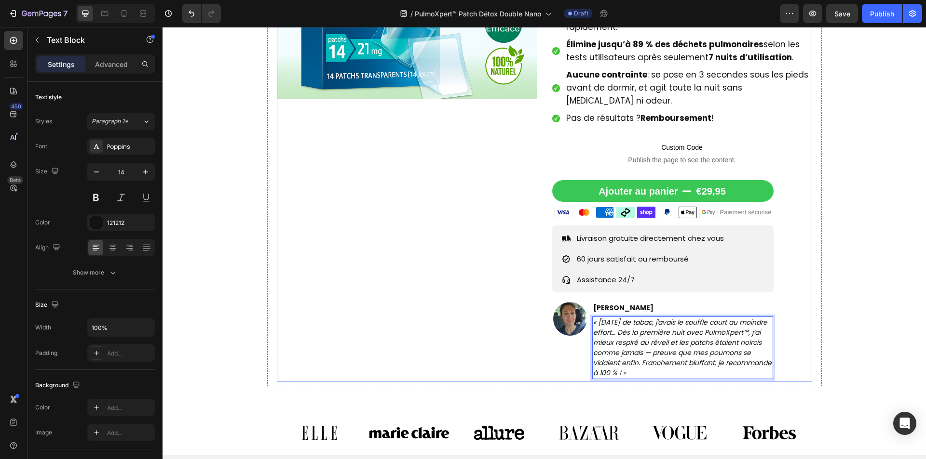
click at [523, 338] on div "Product Images" at bounding box center [407, 110] width 260 height 542
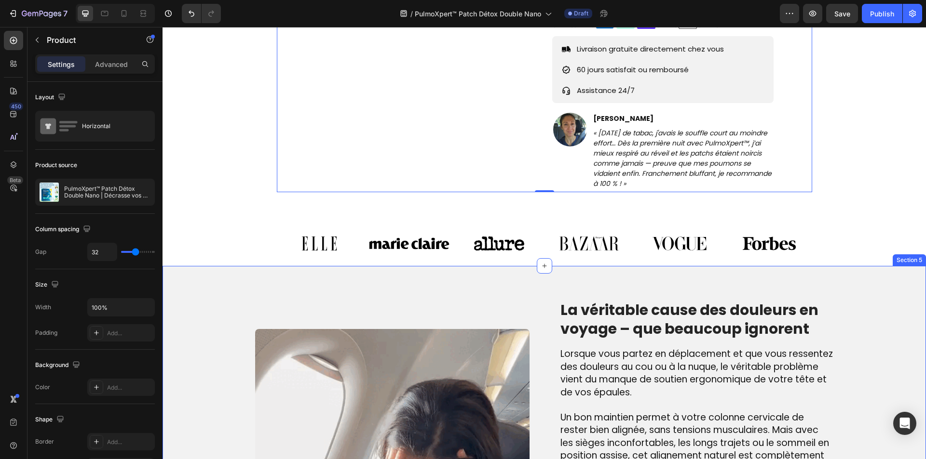
scroll to position [530, 0]
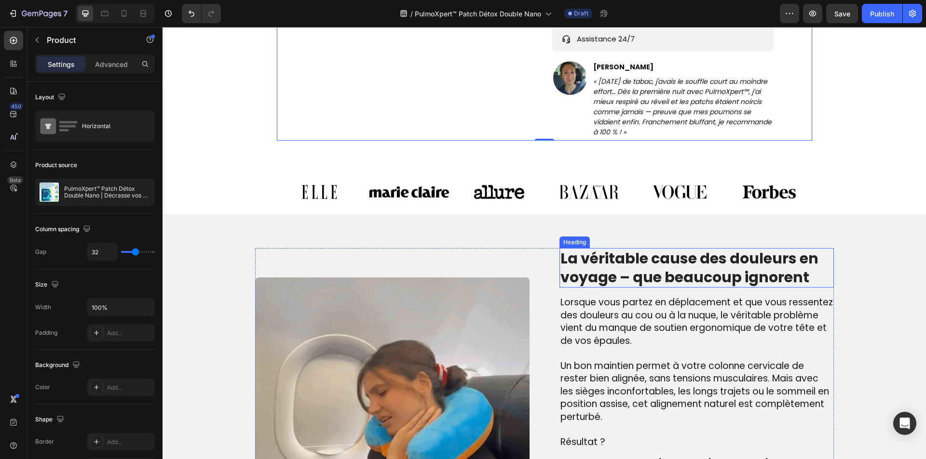
click at [621, 266] on h2 "La véritable cause des douleurs en voyage – que beaucoup ignorent" at bounding box center [696, 268] width 274 height 40
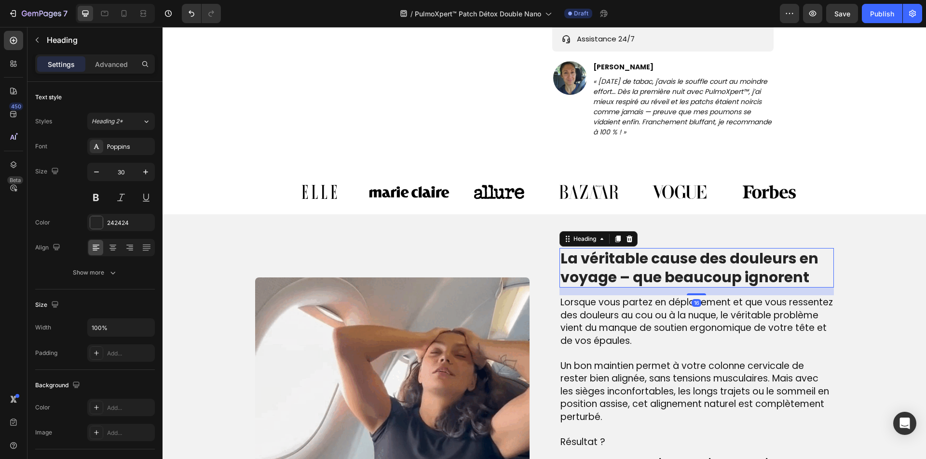
click at [621, 266] on h2 "La véritable cause des douleurs en voyage – que beaucoup ignorent" at bounding box center [696, 268] width 274 height 40
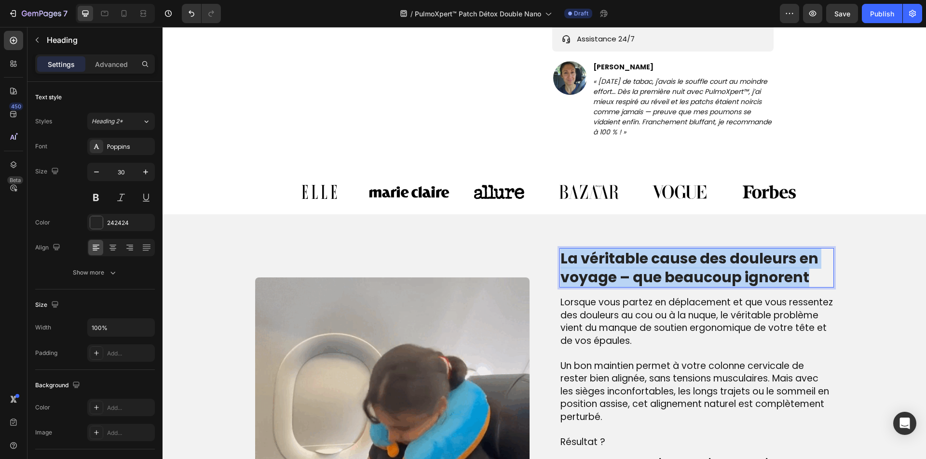
click at [621, 266] on p "La véritable cause des douleurs en voyage – que beaucoup ignorent" at bounding box center [696, 268] width 272 height 38
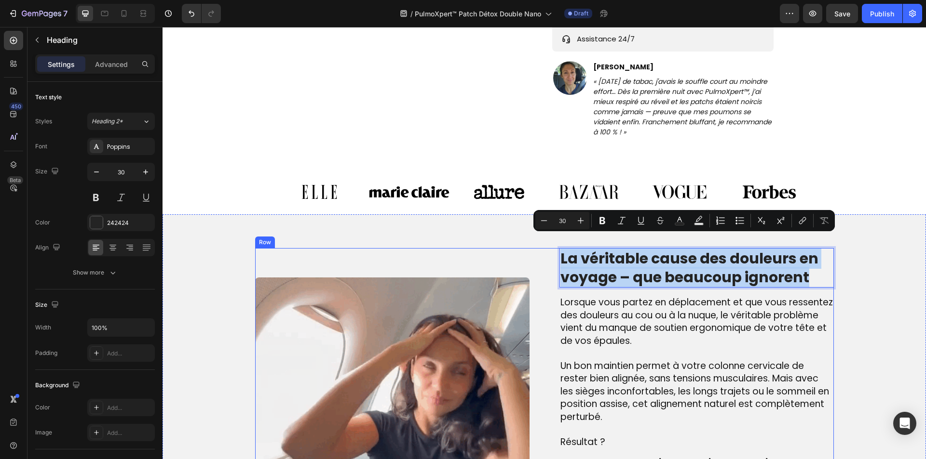
click at [560, 378] on span "Un bon maintien permet à votre colonne cervicale de rester bien alignée, sans t…" at bounding box center [694, 392] width 269 height 64
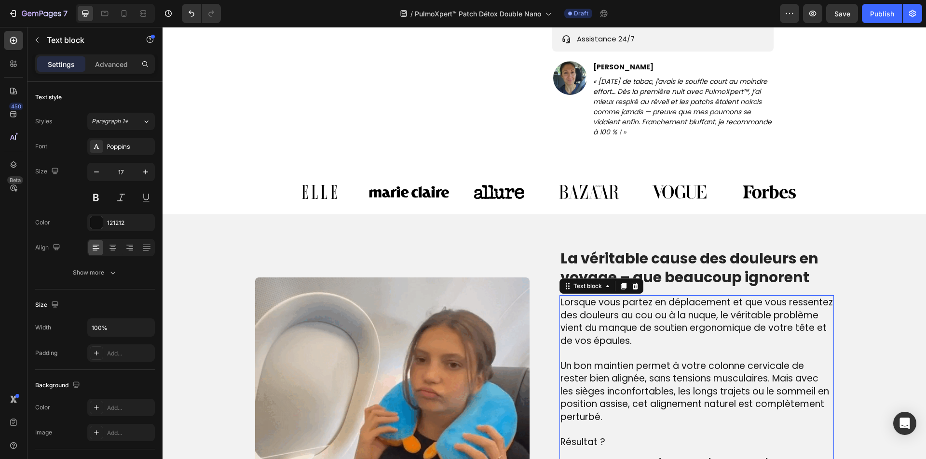
click at [560, 378] on span "Un bon maintien permet à votre colonne cervicale de rester bien alignée, sans t…" at bounding box center [694, 392] width 269 height 64
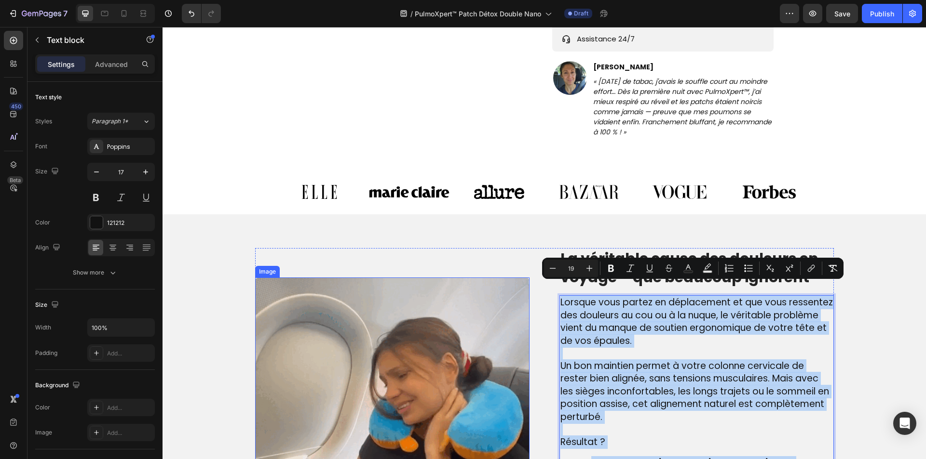
type input "17"
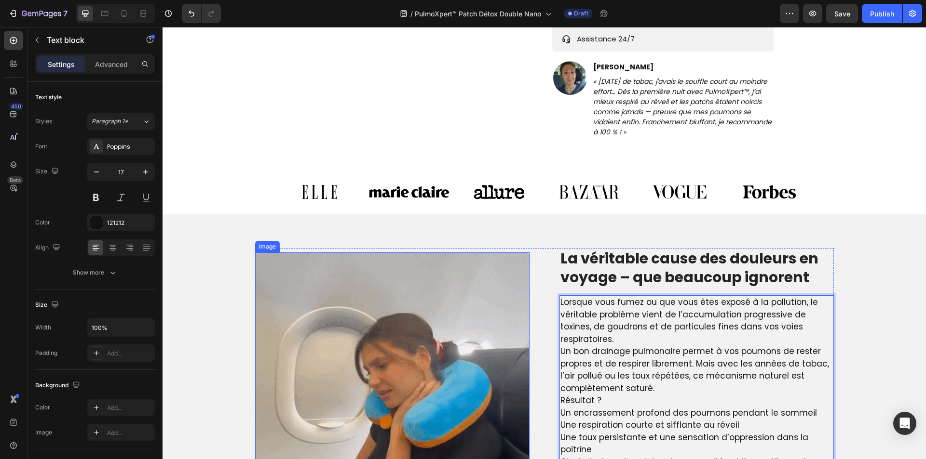
scroll to position [587, 0]
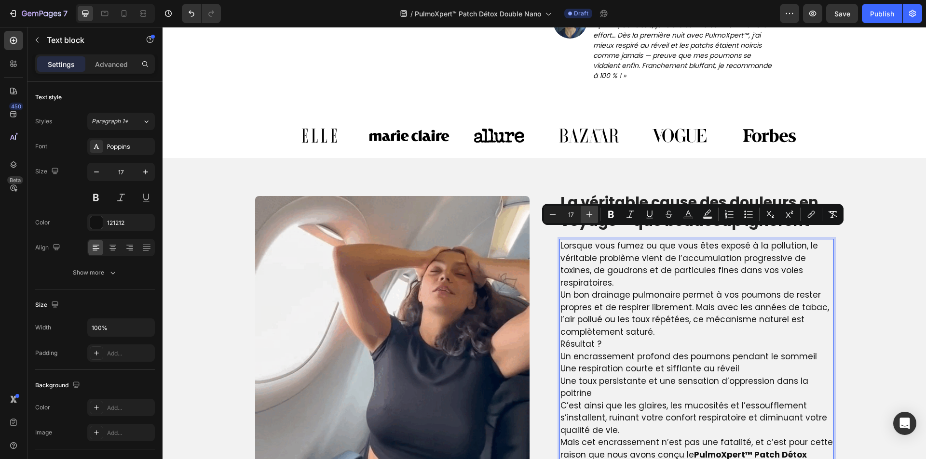
click at [590, 211] on icon "Editor contextual toolbar" at bounding box center [589, 215] width 10 height 10
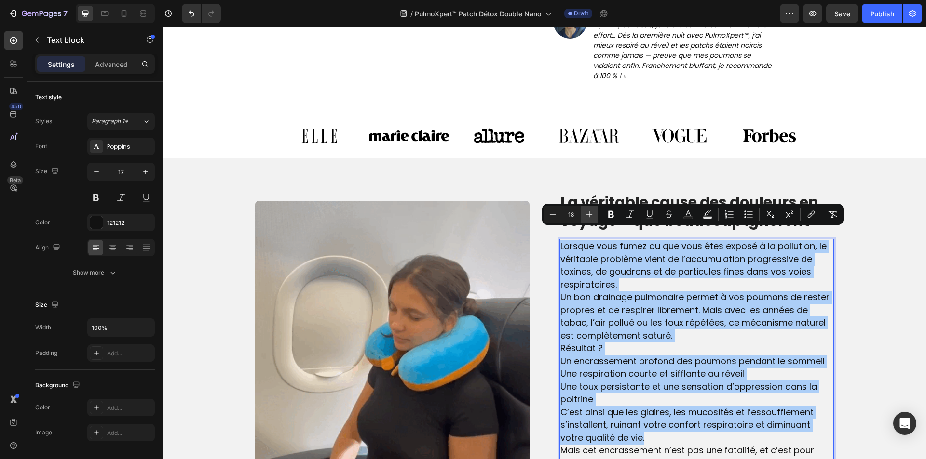
click at [590, 211] on icon "Editor contextual toolbar" at bounding box center [589, 215] width 10 height 10
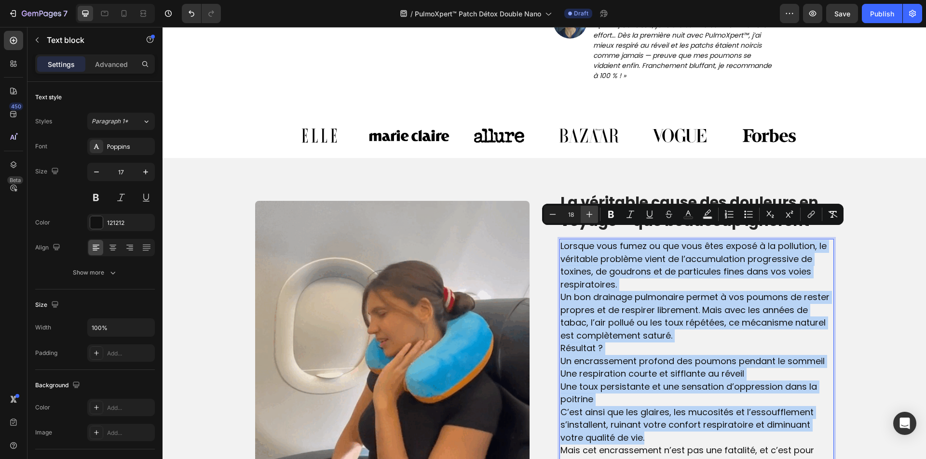
type input "19"
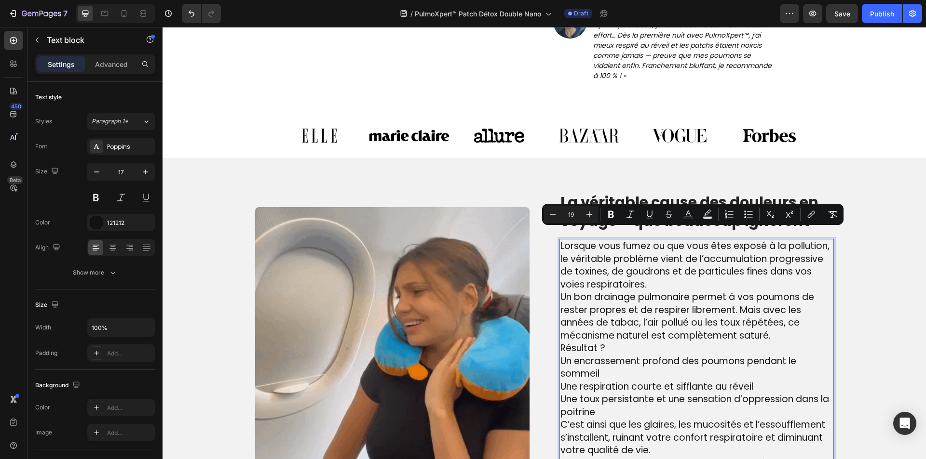
click at [706, 272] on p "Lorsque vous fumez ou que vous êtes exposé à la pollution, le véritable problèm…" at bounding box center [696, 265] width 272 height 51
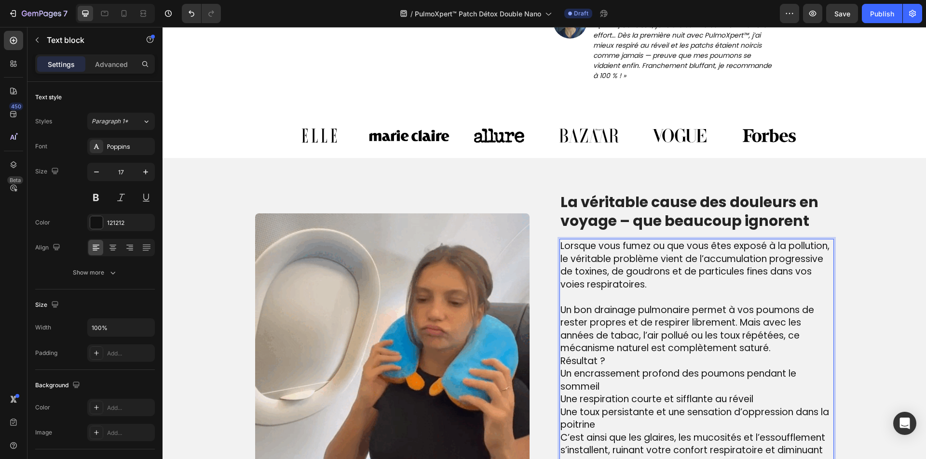
click at [800, 336] on p "Un bon drainage pulmonaire permet à vos poumons de rester propres et de respire…" at bounding box center [696, 329] width 272 height 51
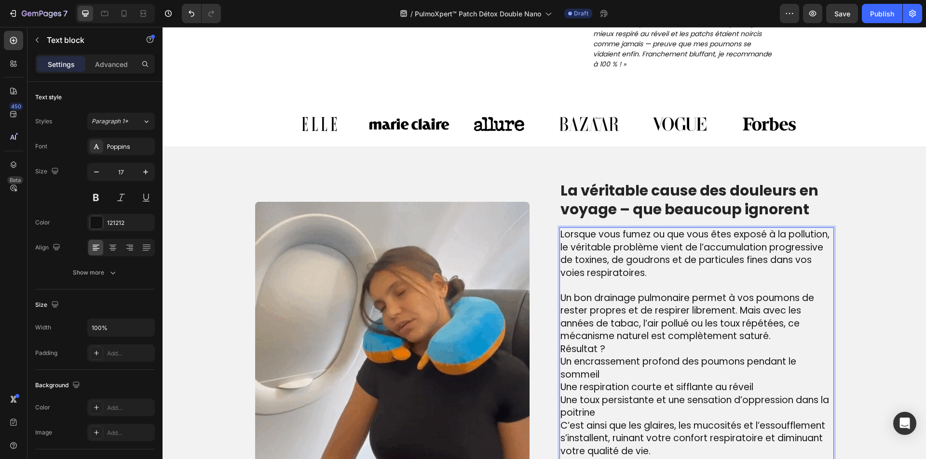
scroll to position [683, 0]
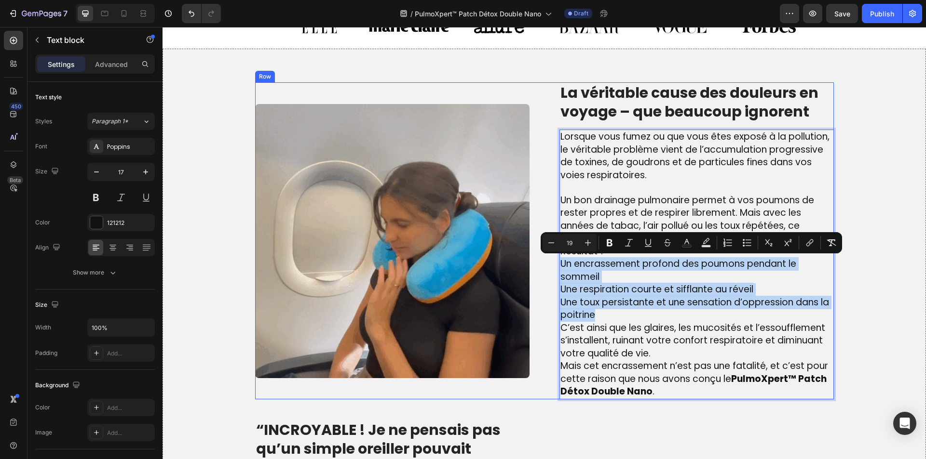
drag, startPoint x: 598, startPoint y: 309, endPoint x: 551, endPoint y: 268, distance: 62.5
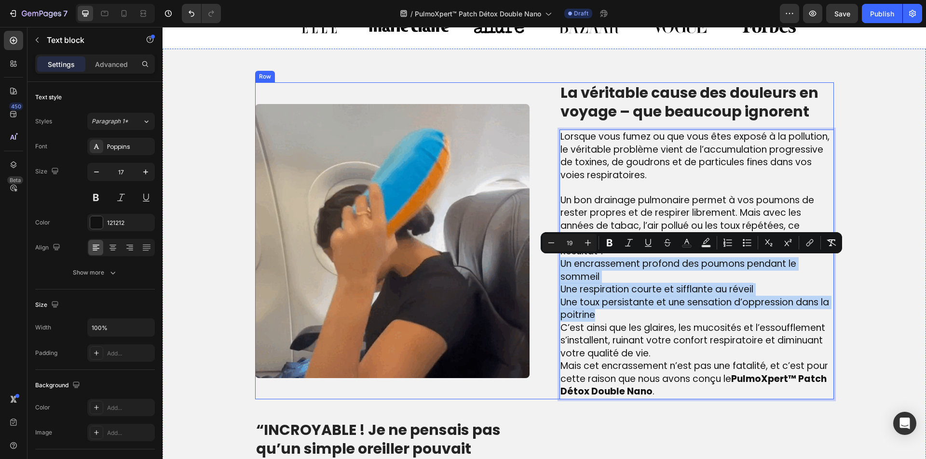
click at [551, 268] on div "Image La véritable cause des douleurs en voyage – que beaucoup ignorent Heading…" at bounding box center [544, 240] width 579 height 317
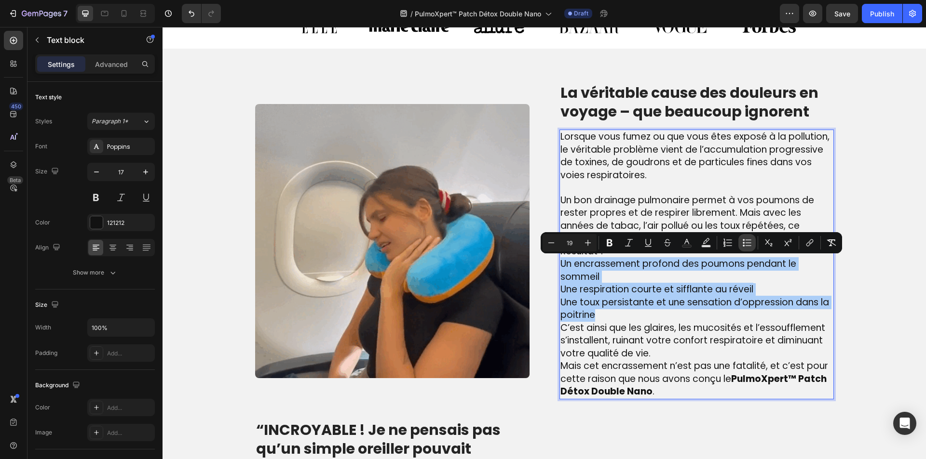
click at [743, 247] on icon "Editor contextual toolbar" at bounding box center [747, 243] width 10 height 10
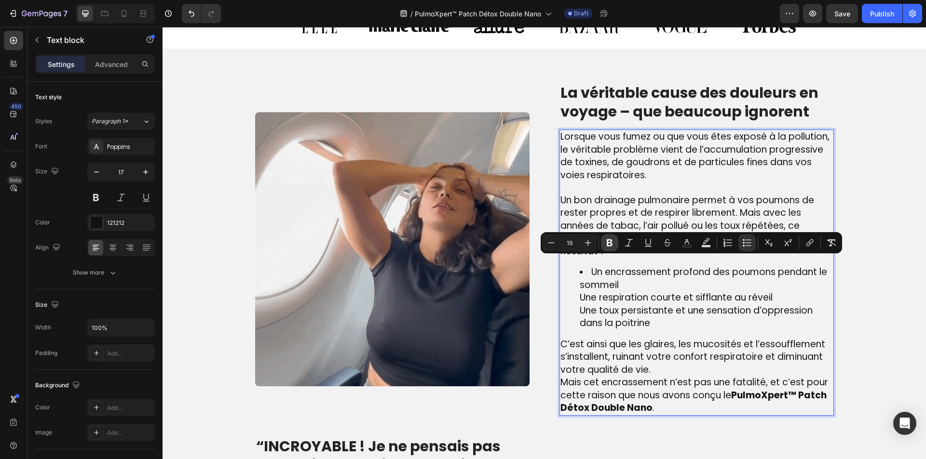
click at [613, 243] on icon "Editor contextual toolbar" at bounding box center [610, 243] width 10 height 10
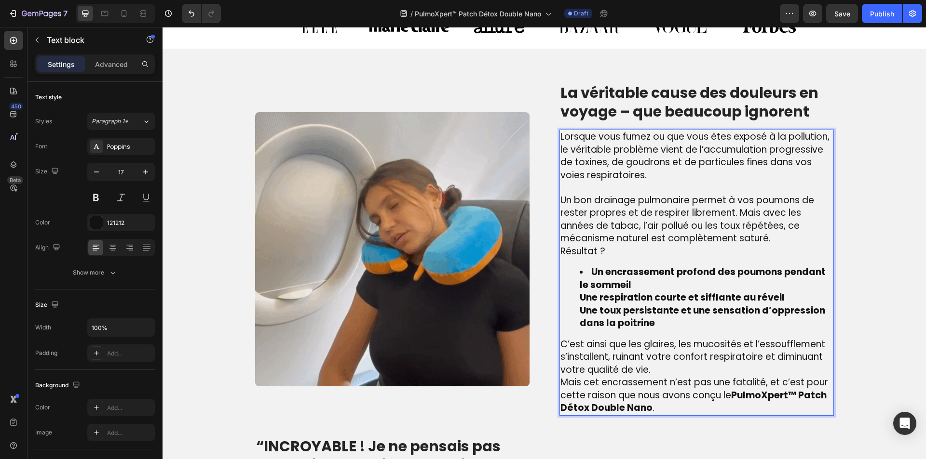
drag, startPoint x: 572, startPoint y: 297, endPoint x: 565, endPoint y: 297, distance: 7.2
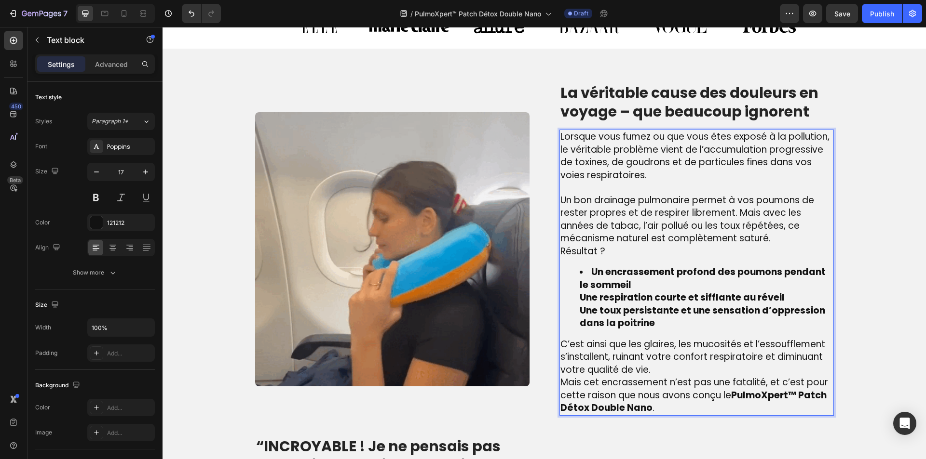
click at [565, 297] on ul "Un encrassement profond des poumons pendant le sommeil Une respiration courte e…" at bounding box center [696, 298] width 272 height 64
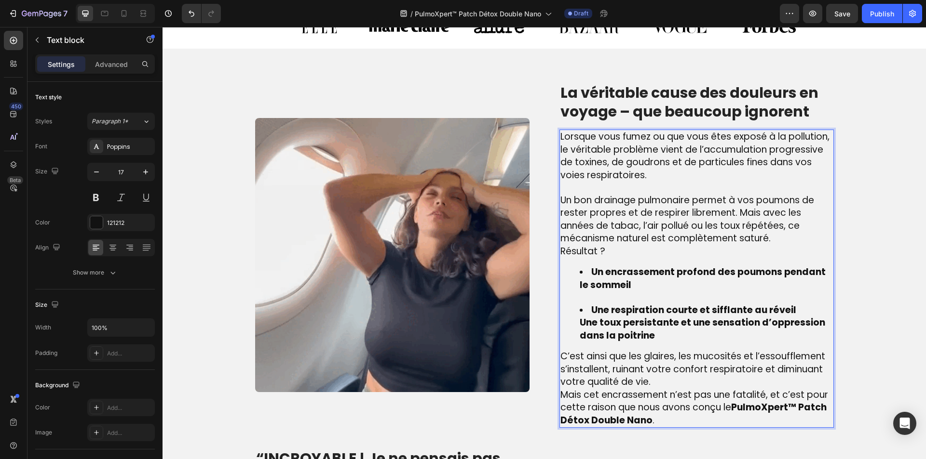
click at [560, 332] on ul "Un encrassement profond des poumons pendant le sommeil Une respiration courte e…" at bounding box center [696, 304] width 272 height 76
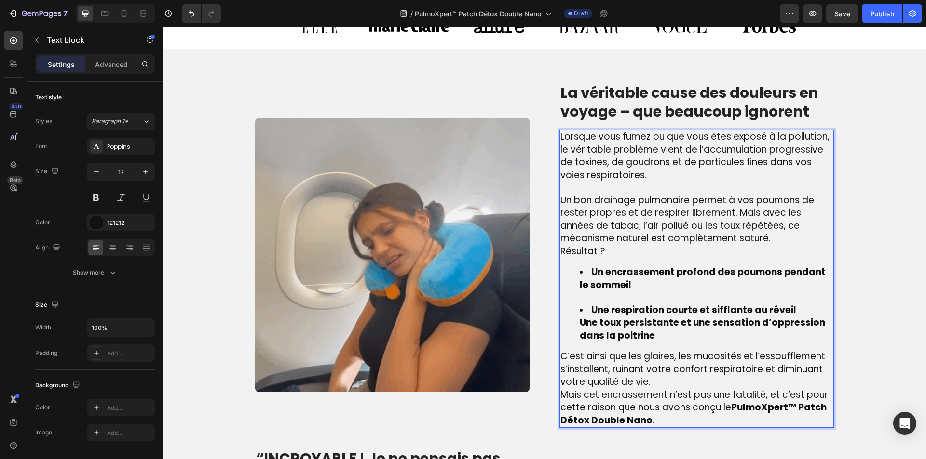
click at [564, 321] on ul "Un encrassement profond des poumons pendant le sommeil Une respiration courte e…" at bounding box center [696, 304] width 272 height 76
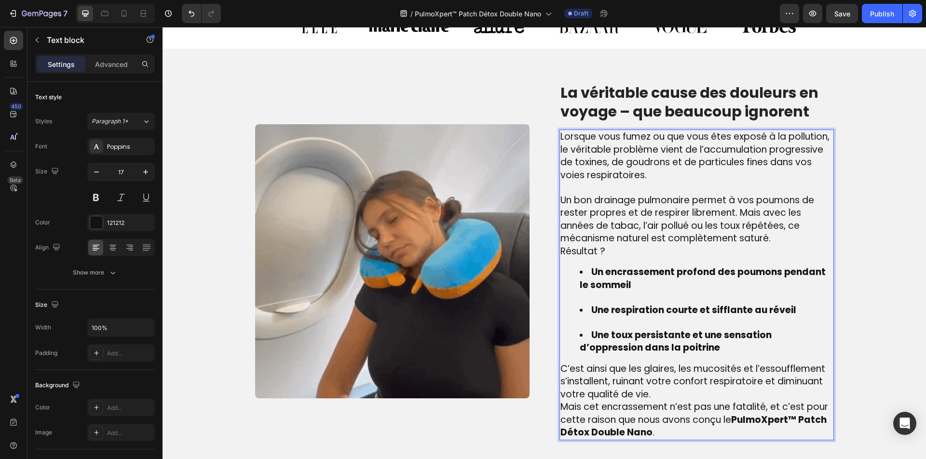
click at [587, 319] on li "Une respiration courte et sifflante au réveil" at bounding box center [706, 316] width 253 height 25
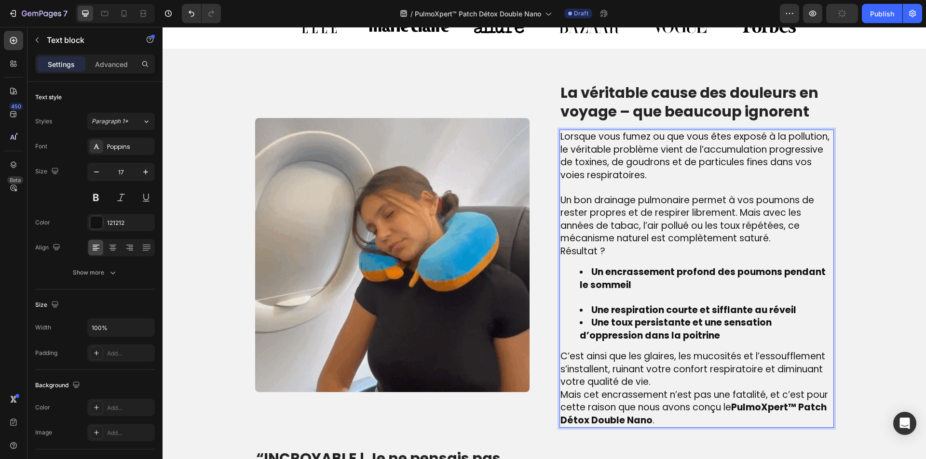
click at [593, 297] on li "Un encrassement profond des poumons pendant le sommeil" at bounding box center [706, 285] width 253 height 38
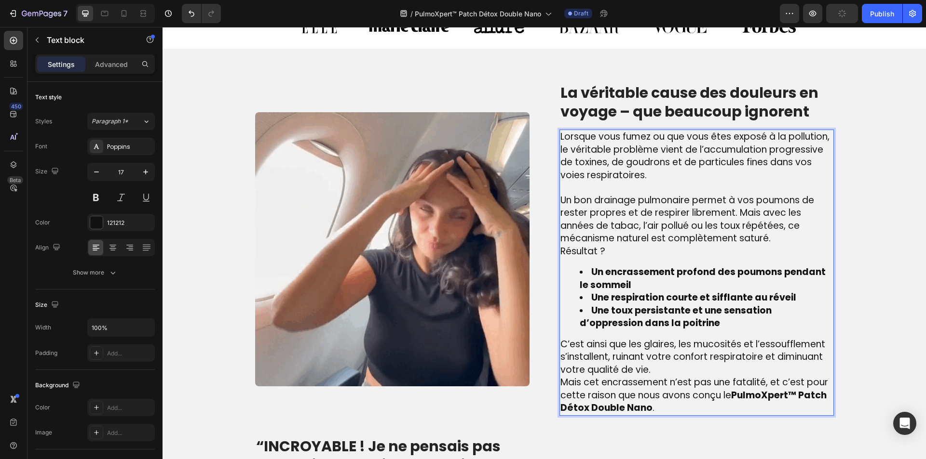
click at [683, 369] on p "C’est ainsi que les glaires, les mucosités et l’essoufflement s’installent, rui…" at bounding box center [696, 357] width 272 height 39
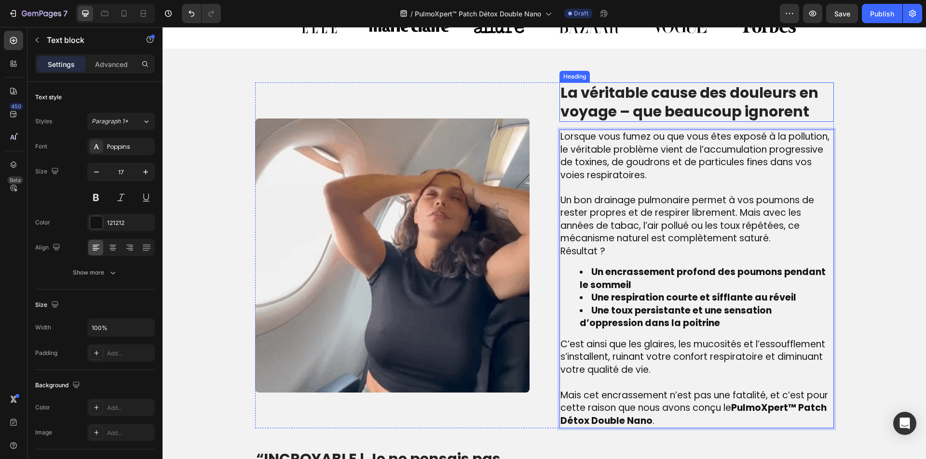
click at [678, 93] on p "La véritable cause des douleurs en voyage – que beaucoup ignorent" at bounding box center [696, 102] width 272 height 38
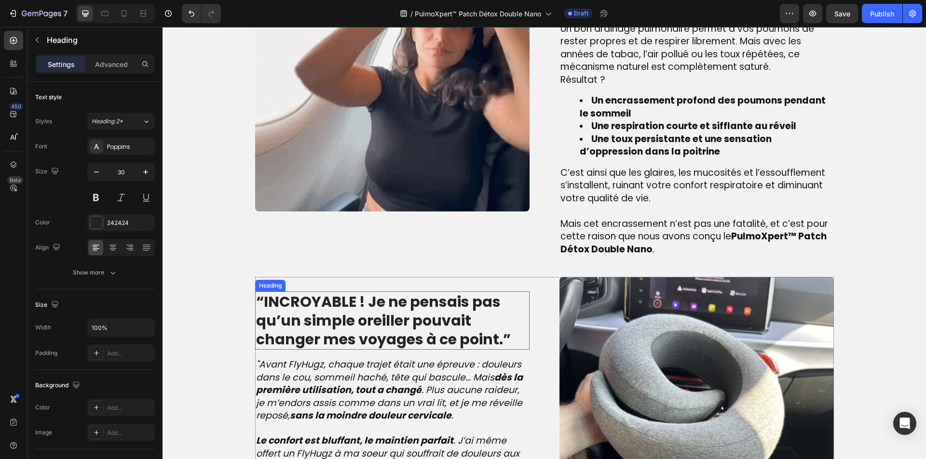
scroll to position [972, 0]
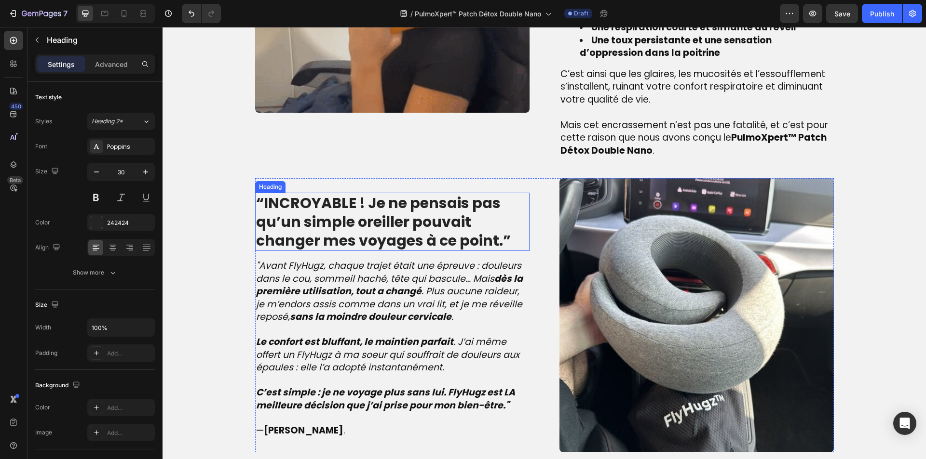
click at [387, 216] on strong "“INCROYABLE ! Je ne pensais pas qu’un simple oreiller pouvait changer mes voyag…" at bounding box center [383, 222] width 255 height 58
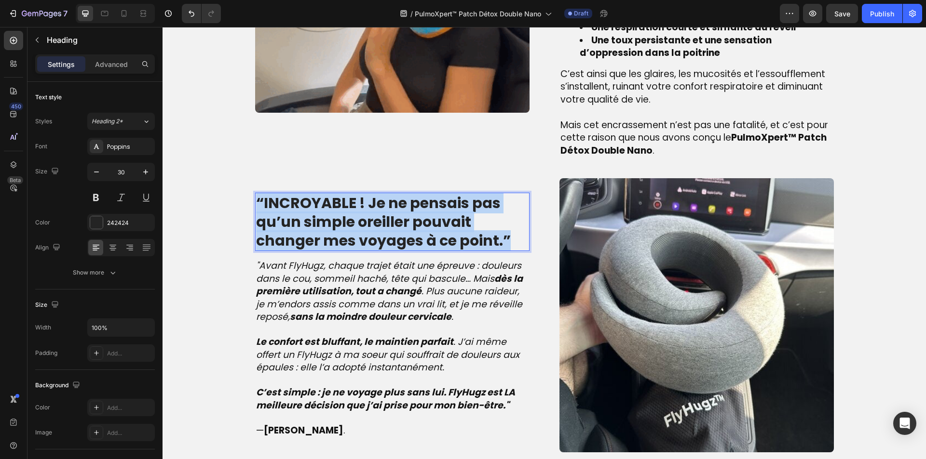
click at [387, 216] on strong "“INCROYABLE ! Je ne pensais pas qu’un simple oreiller pouvait changer mes voyag…" at bounding box center [383, 222] width 255 height 58
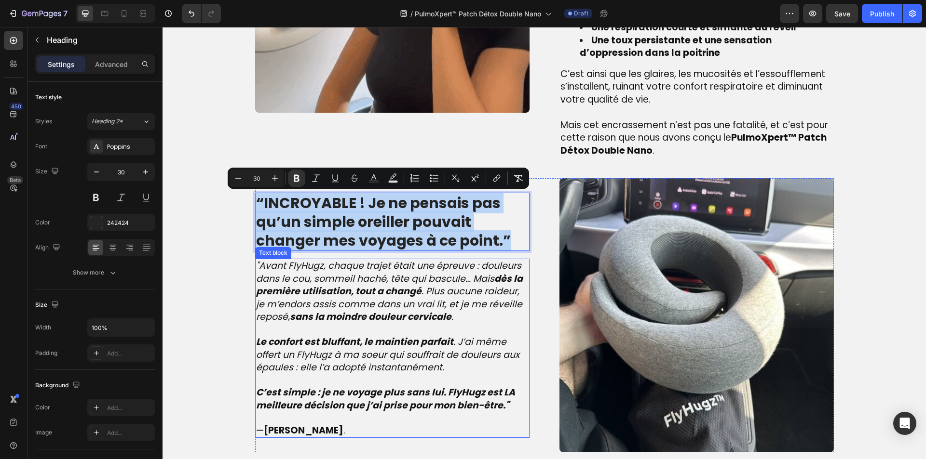
click at [399, 332] on p ""Avant FlyHugz, chaque trajet était une épreuve : douleurs dans le cou, sommeil…" at bounding box center [392, 298] width 272 height 76
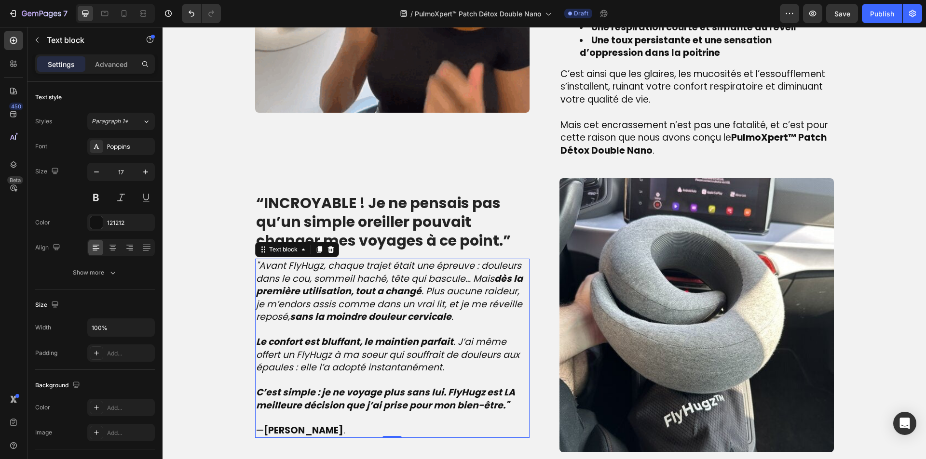
click at [399, 332] on p ""Avant FlyHugz, chaque trajet était une épreuve : douleurs dans le cou, sommeil…" at bounding box center [392, 298] width 272 height 76
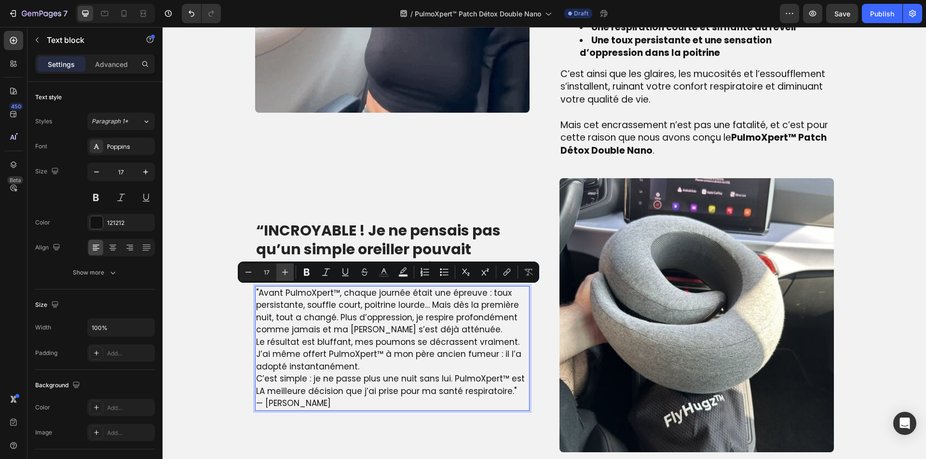
click at [285, 270] on icon "Editor contextual toolbar" at bounding box center [285, 273] width 10 height 10
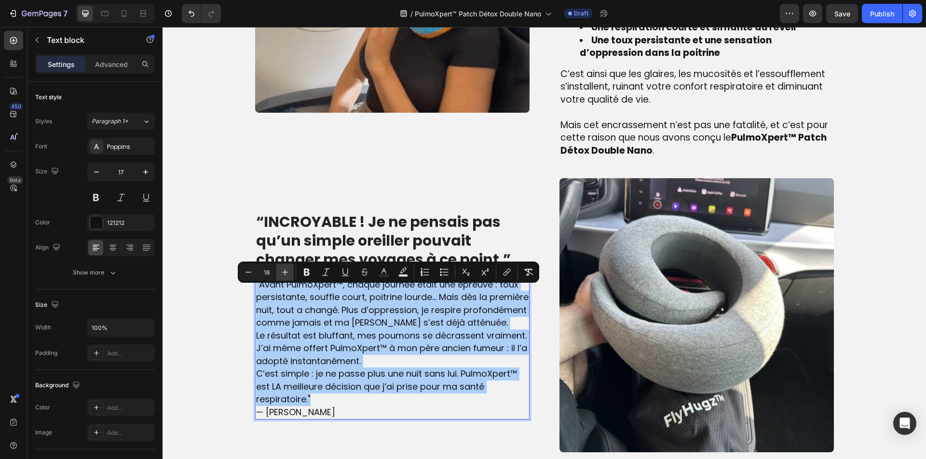
click at [285, 270] on icon "Editor contextual toolbar" at bounding box center [285, 273] width 10 height 10
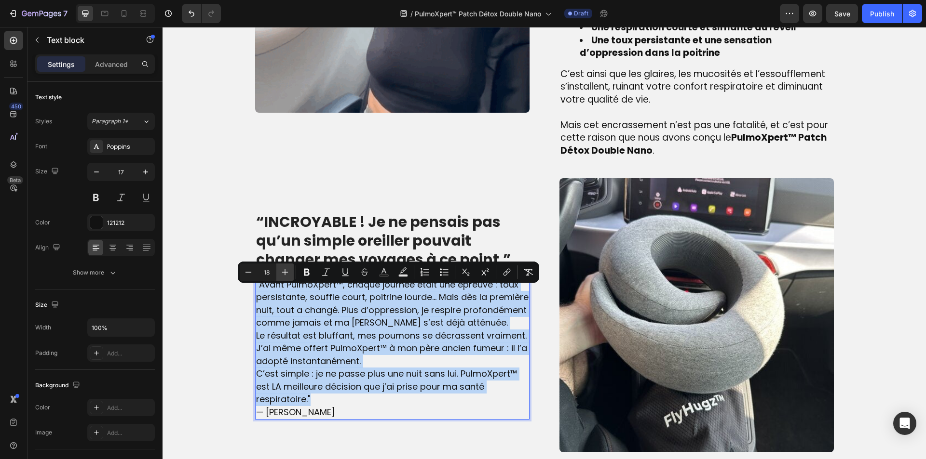
type input "19"
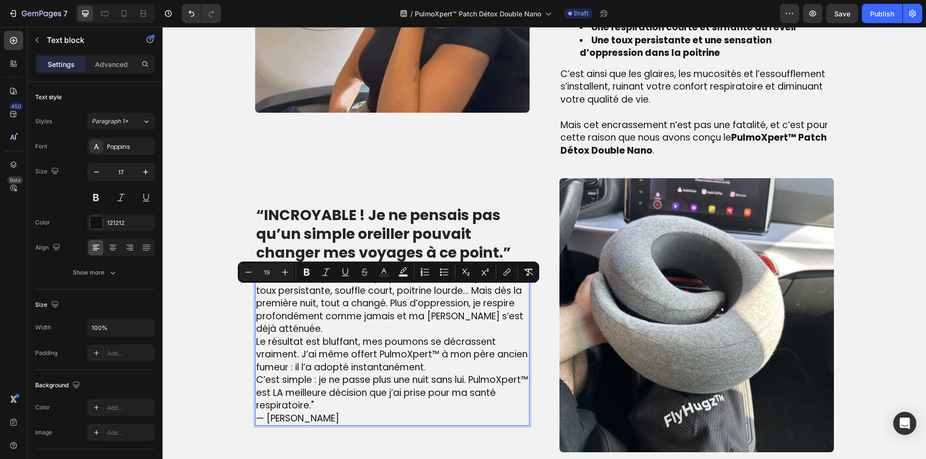
click at [364, 408] on p "C’est simple : je ne passe plus une nuit sans lui. PulmoXpert™ est LA meilleure…" at bounding box center [392, 393] width 272 height 39
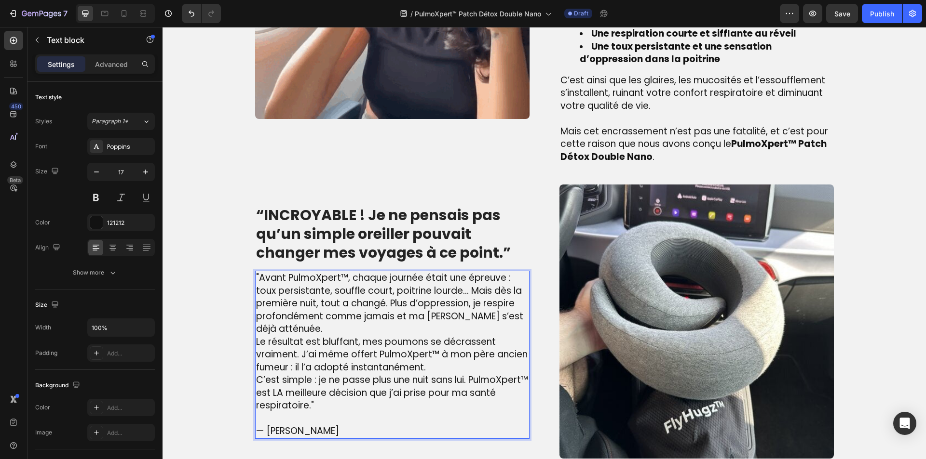
click at [331, 329] on p ""Avant PulmoXpert™, chaque journée était une épreuve : toux persistante, souffl…" at bounding box center [392, 304] width 272 height 64
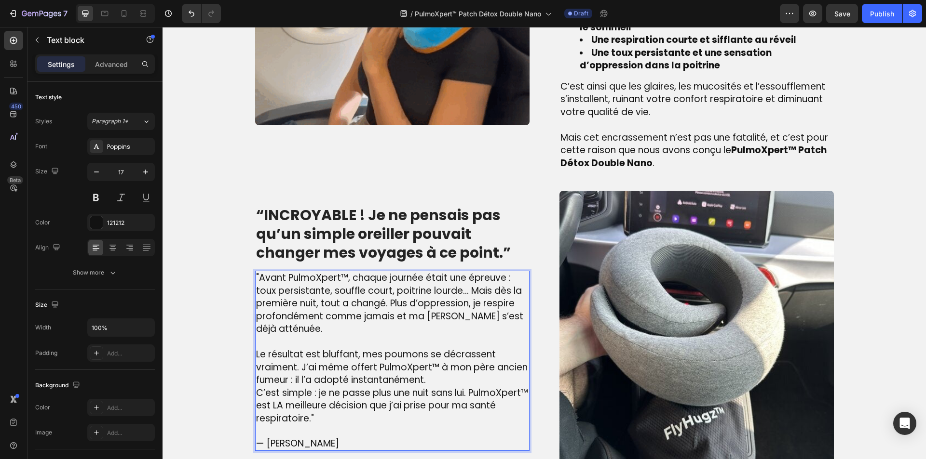
click at [476, 380] on p "Le résultat est bluffant, mes poumons se décrassent vraiment. J’ai même offert …" at bounding box center [392, 368] width 272 height 39
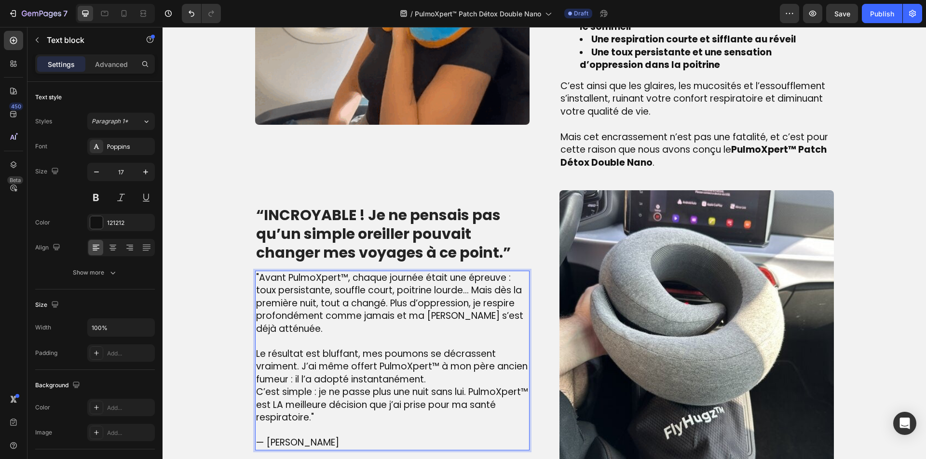
scroll to position [954, 0]
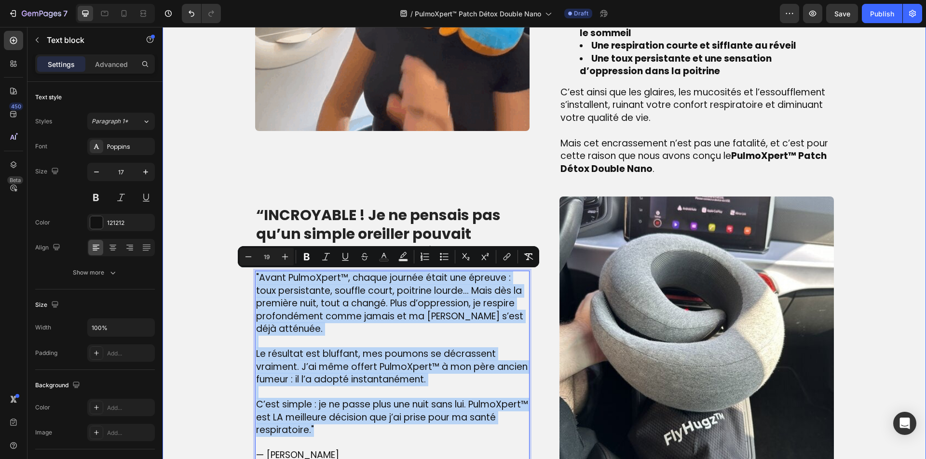
drag, startPoint x: 384, startPoint y: 430, endPoint x: 236, endPoint y: 270, distance: 217.7
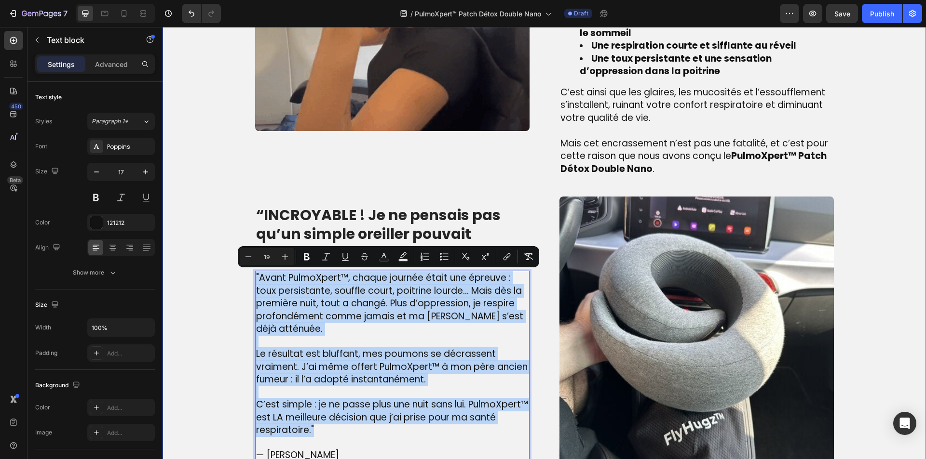
click at [236, 270] on div "Image La véritable cause de l’encrassement des poumons – que beaucoup ignorent …" at bounding box center [544, 141] width 749 height 660
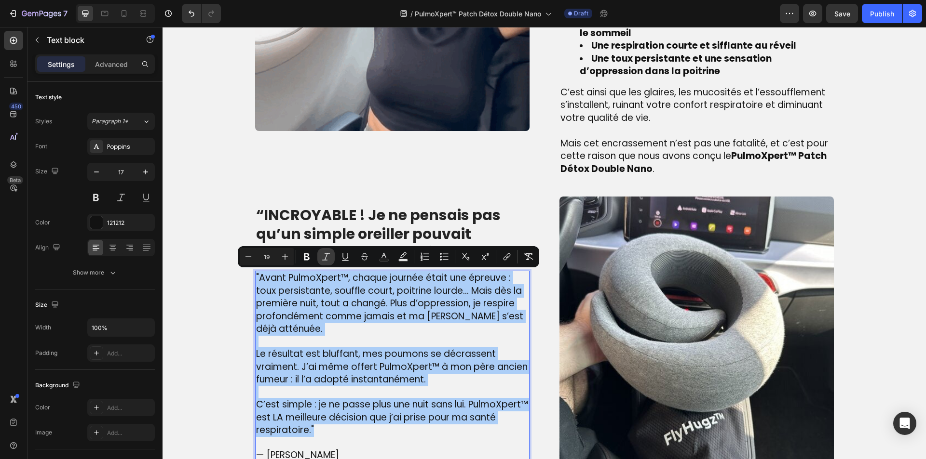
click at [325, 259] on icon "Editor contextual toolbar" at bounding box center [326, 256] width 8 height 7
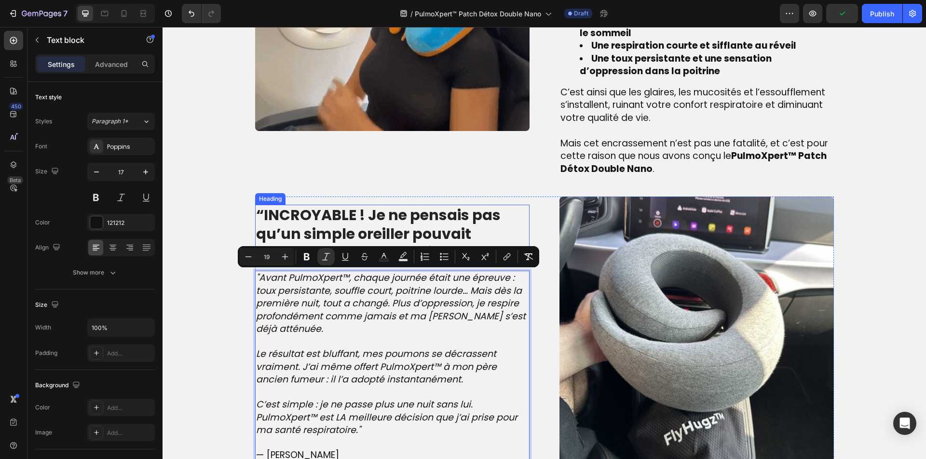
click at [327, 222] on strong "“INCROYABLE ! Je ne pensais pas qu’un simple oreiller pouvait changer mes voyag…" at bounding box center [383, 234] width 255 height 58
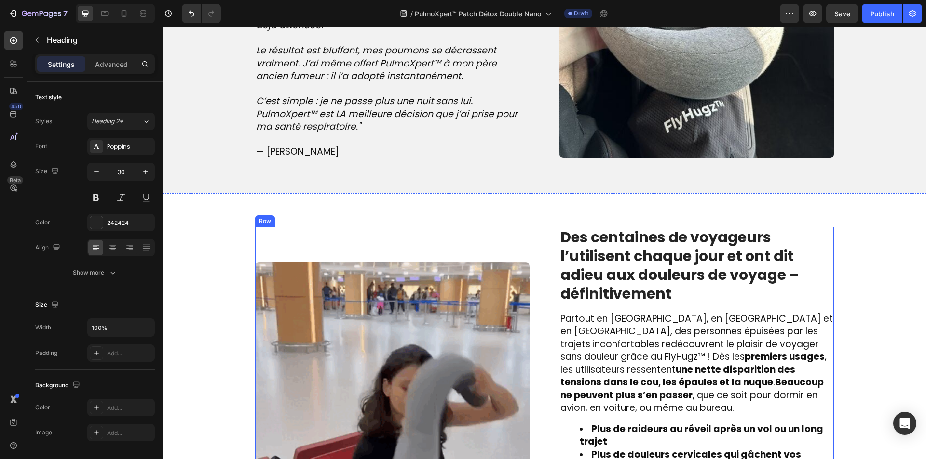
scroll to position [1332, 0]
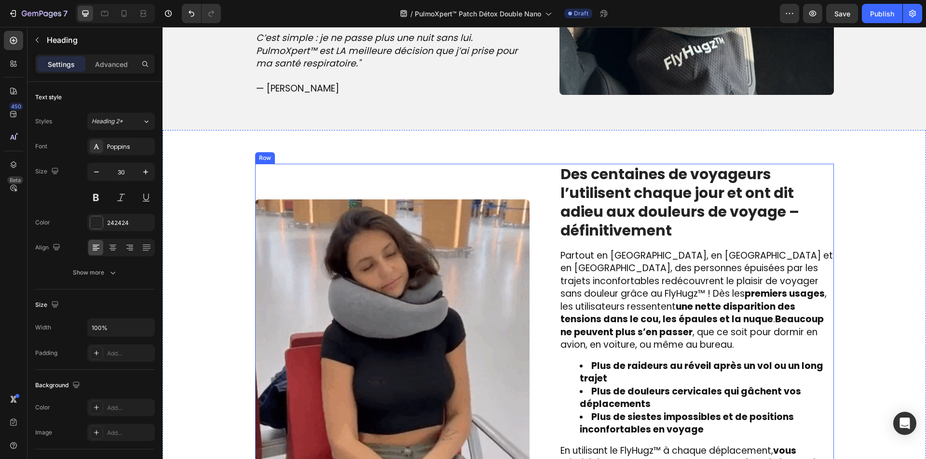
click at [586, 213] on strong "Des centaines de voyageurs l’utilisent chaque jour et ont dit adieu aux douleur…" at bounding box center [679, 202] width 239 height 77
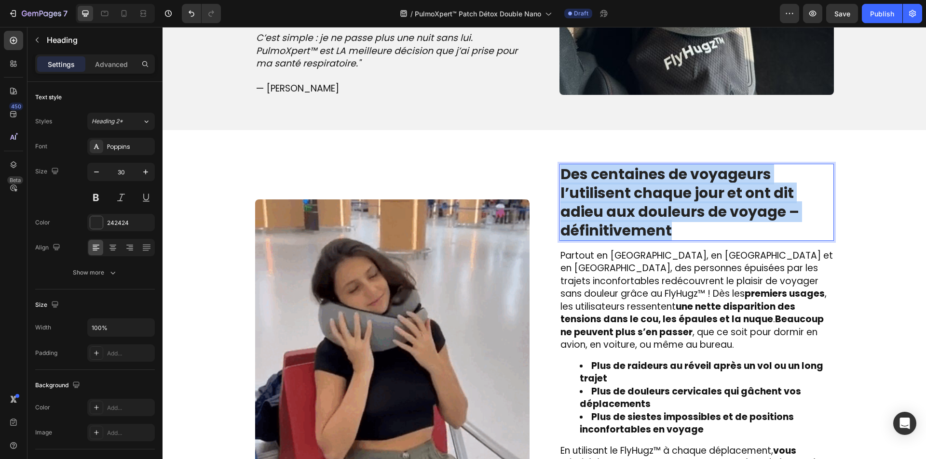
click at [586, 213] on strong "Des centaines de voyageurs l’utilisent chaque jour et ont dit adieu aux douleur…" at bounding box center [679, 202] width 239 height 77
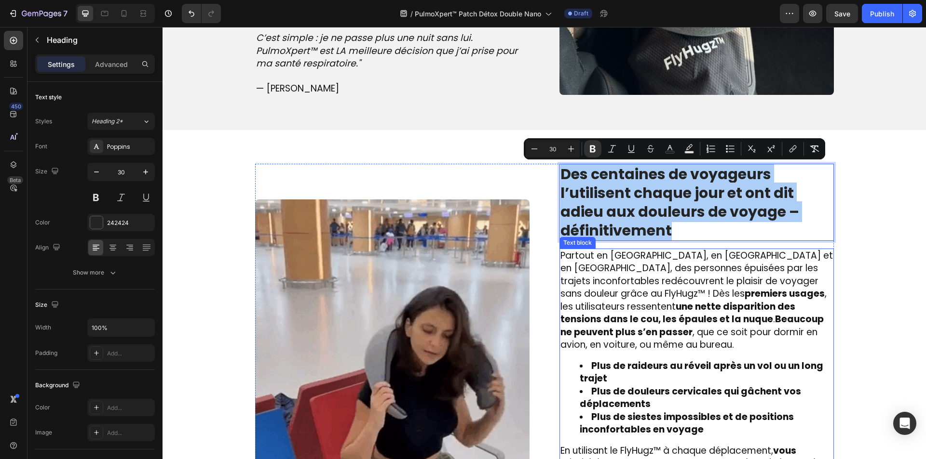
click at [619, 360] on strong "Plus de raideurs au réveil après un vol ou un long trajet" at bounding box center [701, 373] width 243 height 26
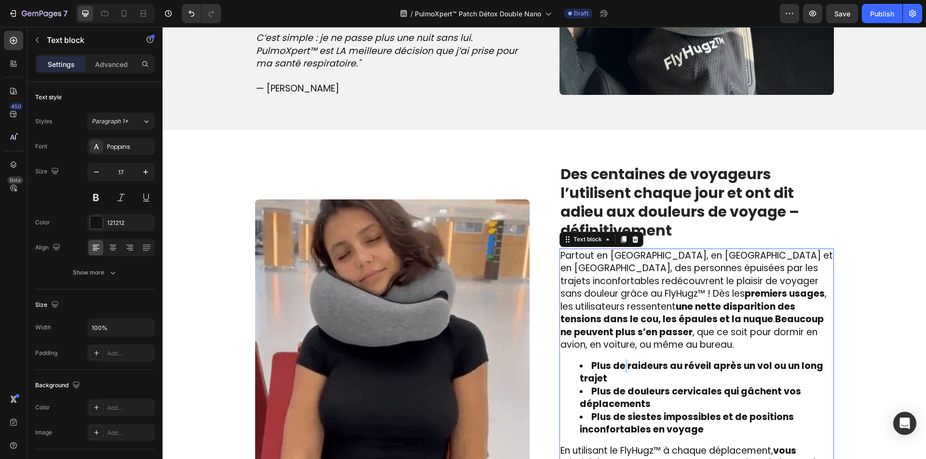
click at [619, 360] on strong "Plus de raideurs au réveil après un vol ou un long trajet" at bounding box center [701, 373] width 243 height 26
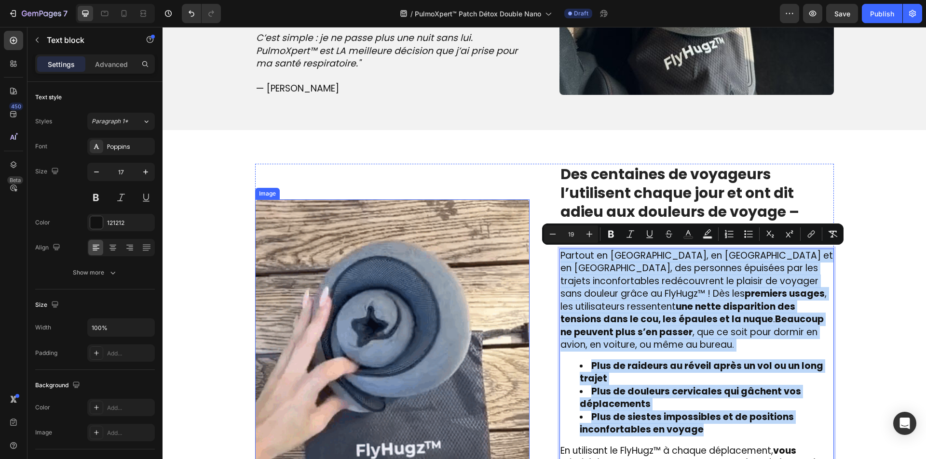
type input "17"
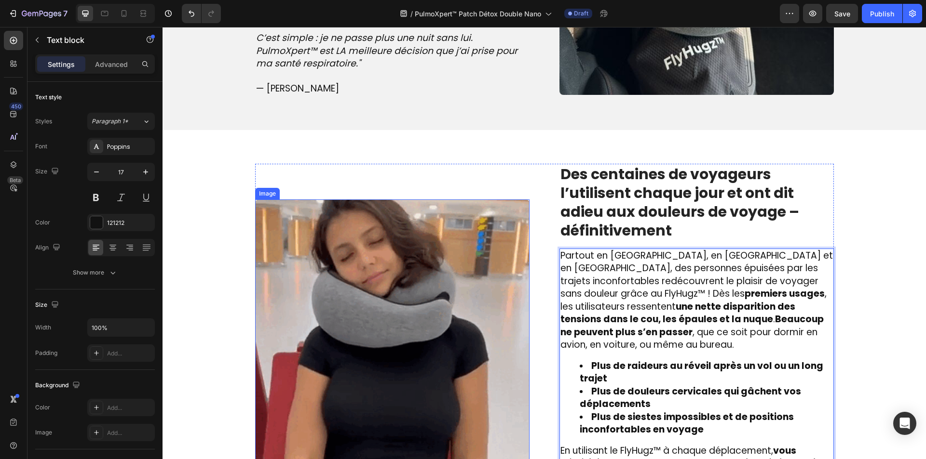
scroll to position [1340, 0]
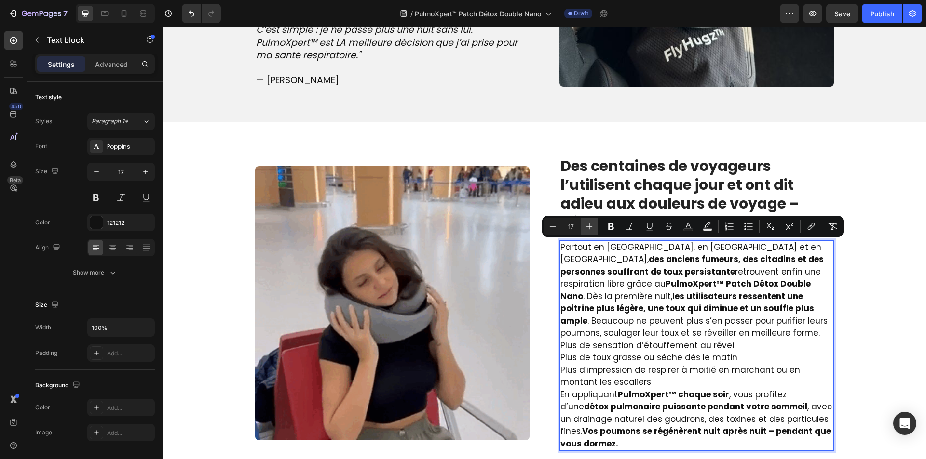
click at [585, 223] on icon "Editor contextual toolbar" at bounding box center [589, 227] width 10 height 10
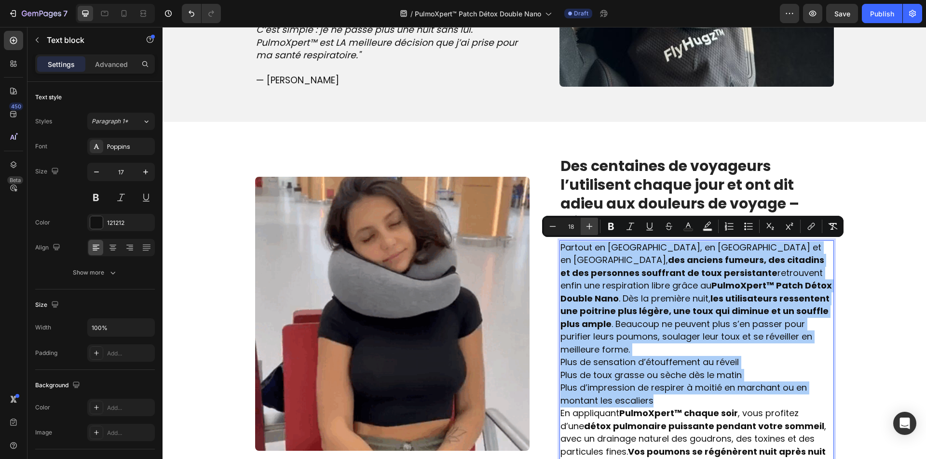
click at [585, 223] on icon "Editor contextual toolbar" at bounding box center [589, 227] width 10 height 10
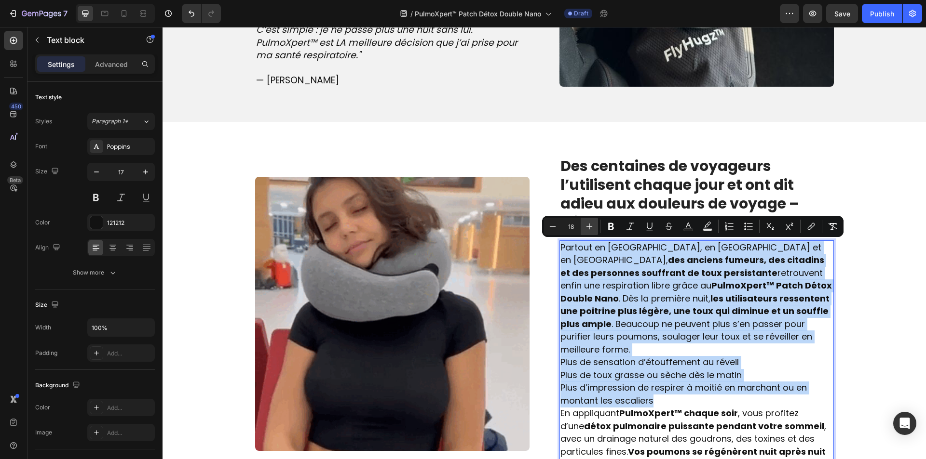
type input "19"
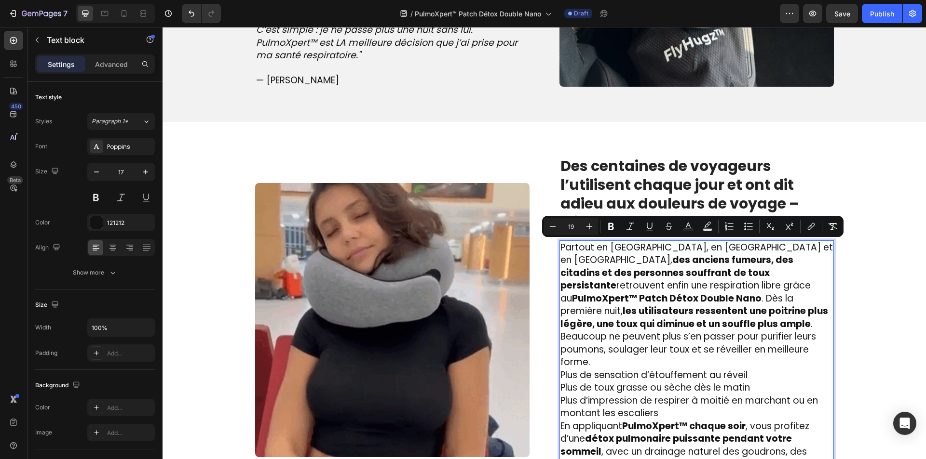
click at [722, 387] on p "Plus de sensation d’étouffement au réveil Plus de toux grasse ou sèche dès le m…" at bounding box center [696, 394] width 272 height 51
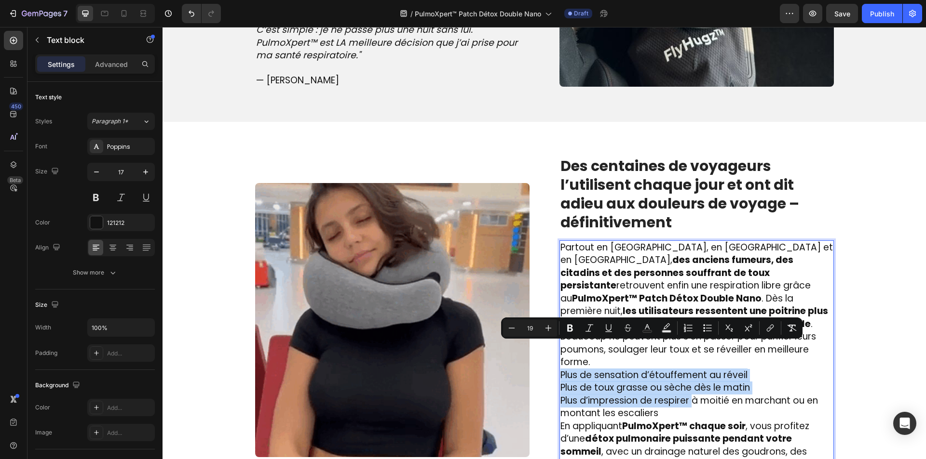
drag, startPoint x: 689, startPoint y: 380, endPoint x: 556, endPoint y: 351, distance: 135.2
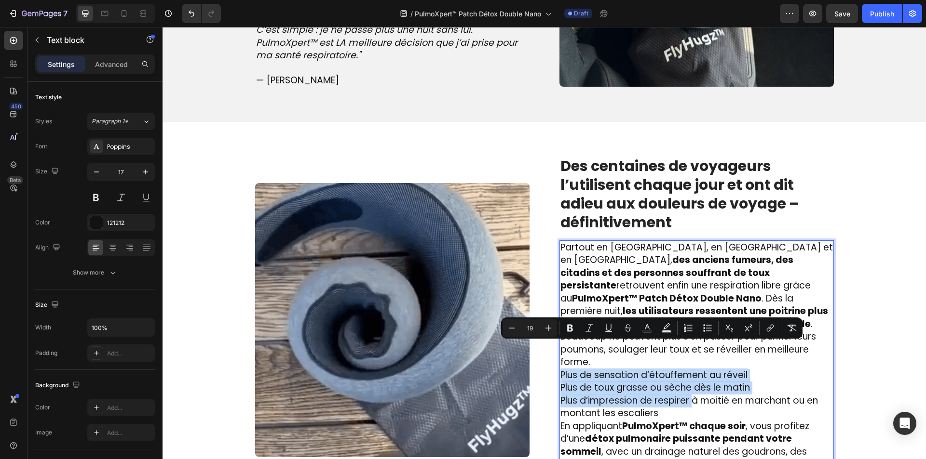
click at [560, 369] on p "Plus de sensation d’étouffement au réveil Plus de toux grasse ou sèche dès le m…" at bounding box center [696, 394] width 272 height 51
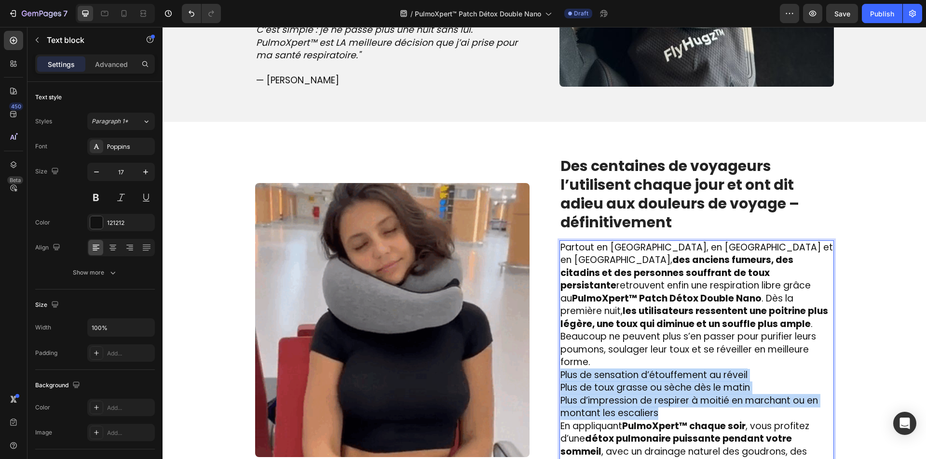
drag, startPoint x: 664, startPoint y: 390, endPoint x: 555, endPoint y: 351, distance: 116.4
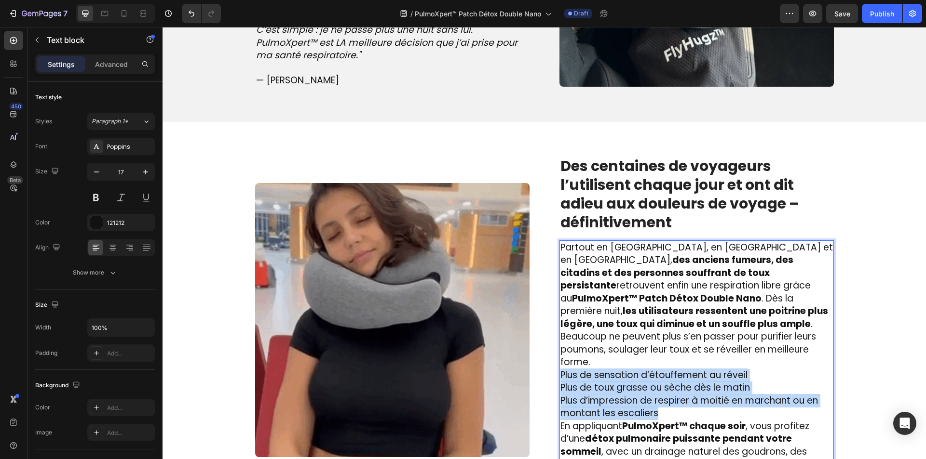
click at [555, 351] on div "Image ⁠⁠⁠⁠⁠⁠⁠ Des centaines de voyageurs l’utilisent chaque jour et ont dit adi…" at bounding box center [544, 321] width 579 height 330
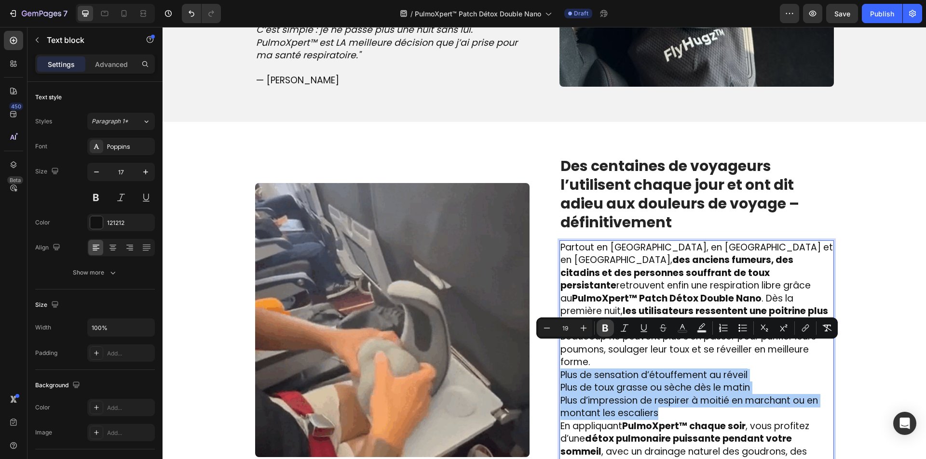
click at [604, 324] on icon "Editor contextual toolbar" at bounding box center [605, 329] width 10 height 10
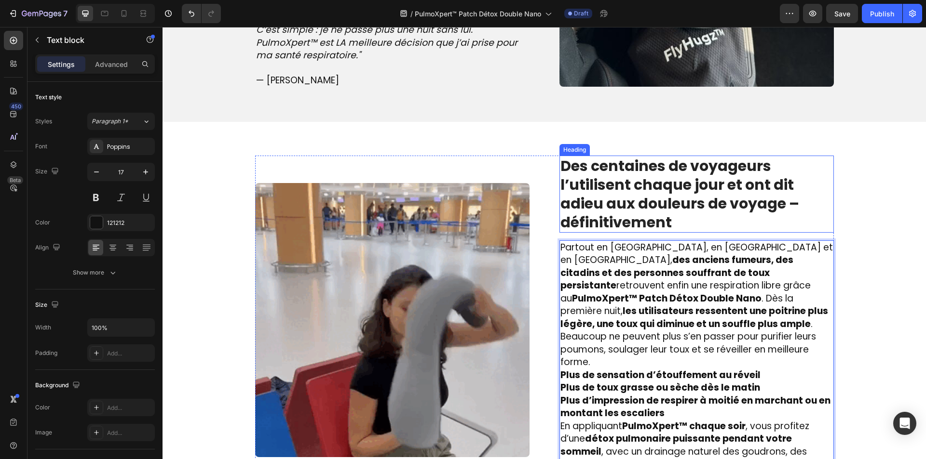
click at [610, 216] on strong "Des centaines de voyageurs l’utilisent chaque jour et ont dit adieu aux douleur…" at bounding box center [679, 194] width 239 height 77
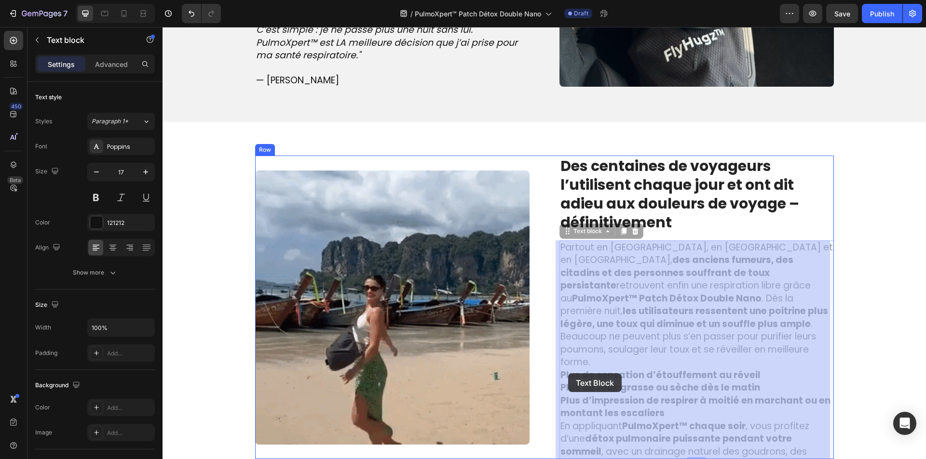
drag, startPoint x: 634, startPoint y: 381, endPoint x: 613, endPoint y: 378, distance: 21.0
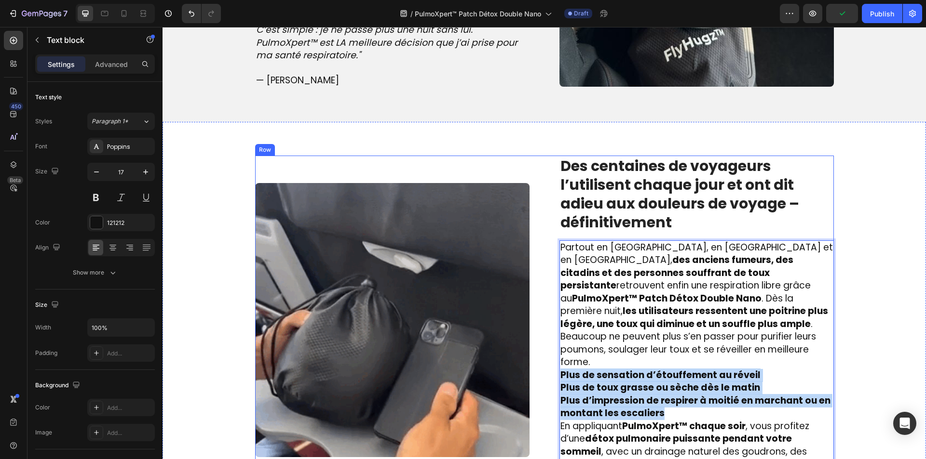
drag, startPoint x: 668, startPoint y: 388, endPoint x: 551, endPoint y: 354, distance: 121.5
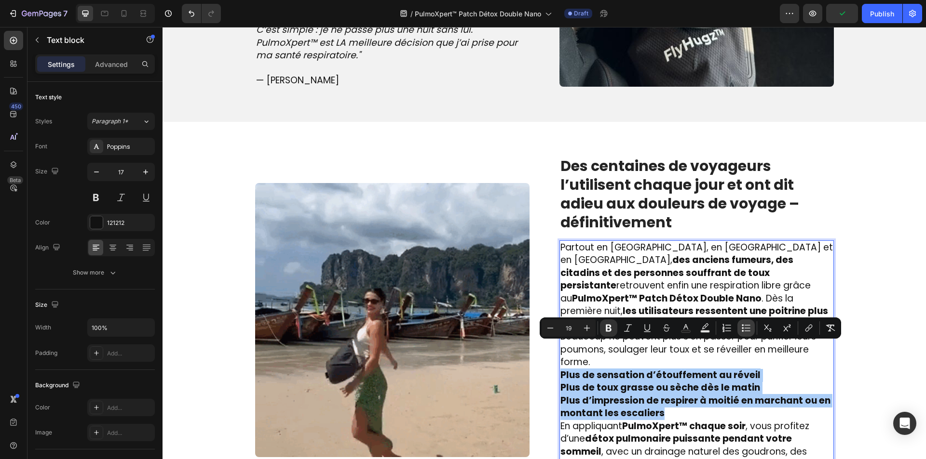
click at [742, 325] on icon "Editor contextual toolbar" at bounding box center [743, 325] width 2 height 2
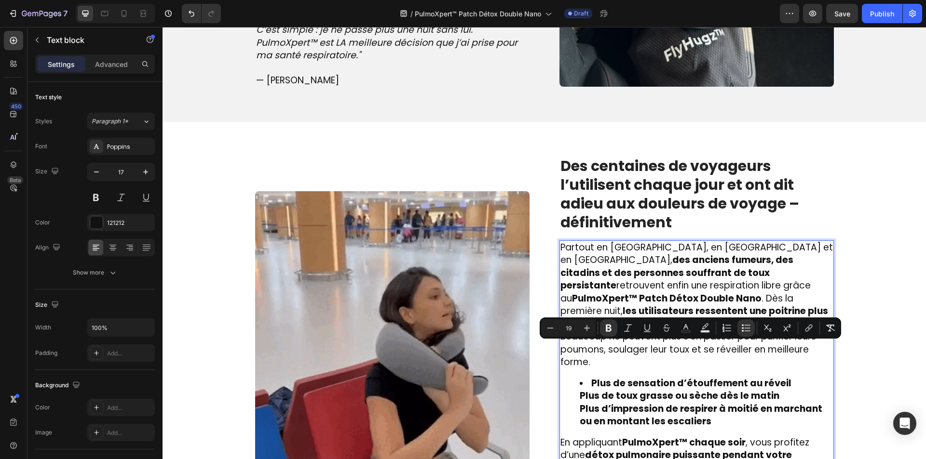
click at [570, 378] on ul "Plus de sensation d’étouffement au réveil Plus de toux grasse ou sèche dès le m…" at bounding box center [696, 403] width 272 height 51
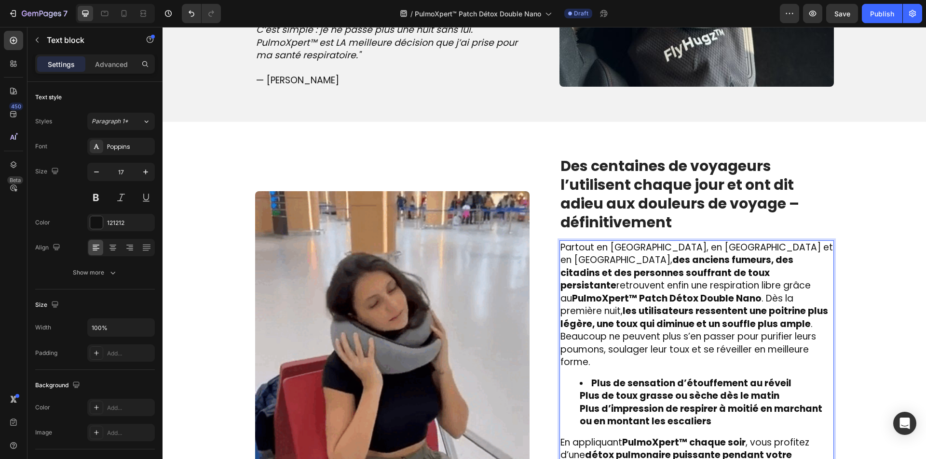
click at [568, 378] on ul "Plus de sensation d’étouffement au réveil Plus de toux grasse ou sèche dès le m…" at bounding box center [696, 403] width 272 height 51
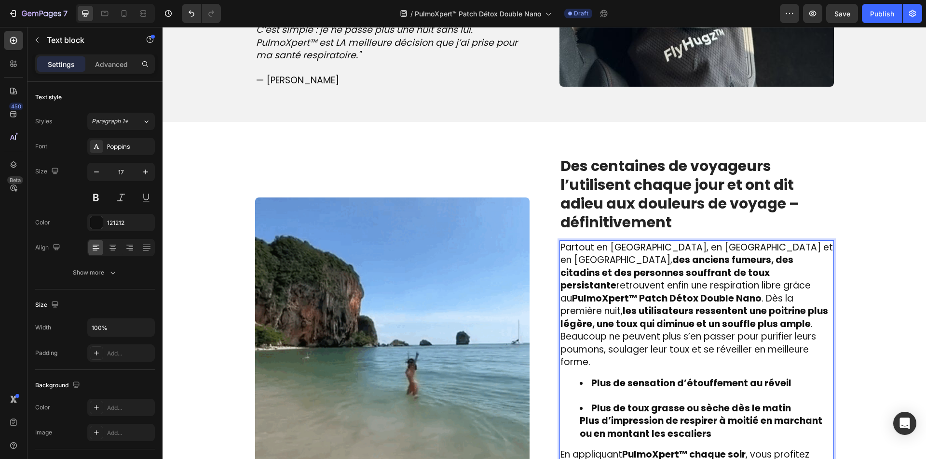
click at [569, 393] on ul "Plus de sensation d’étouffement au réveil Plus de toux grasse ou sèche dès le m…" at bounding box center [696, 410] width 272 height 64
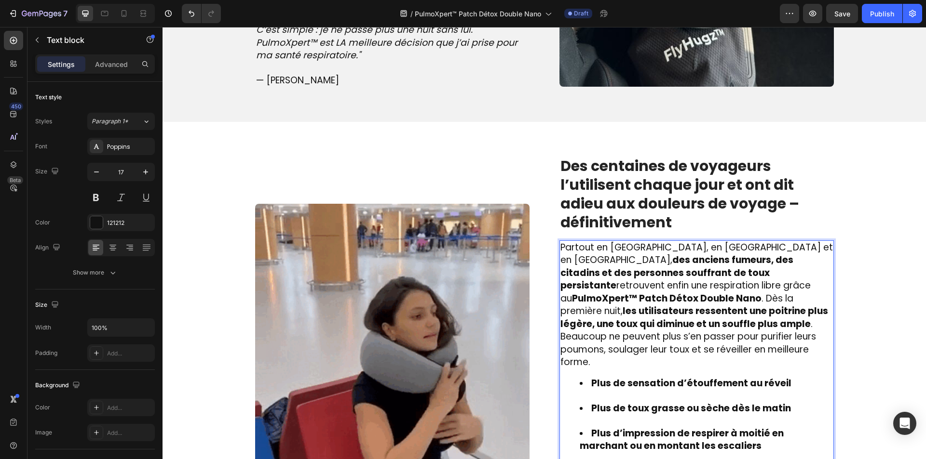
click at [587, 403] on li "Plus de toux grasse ou sèche dès le matin" at bounding box center [706, 415] width 253 height 25
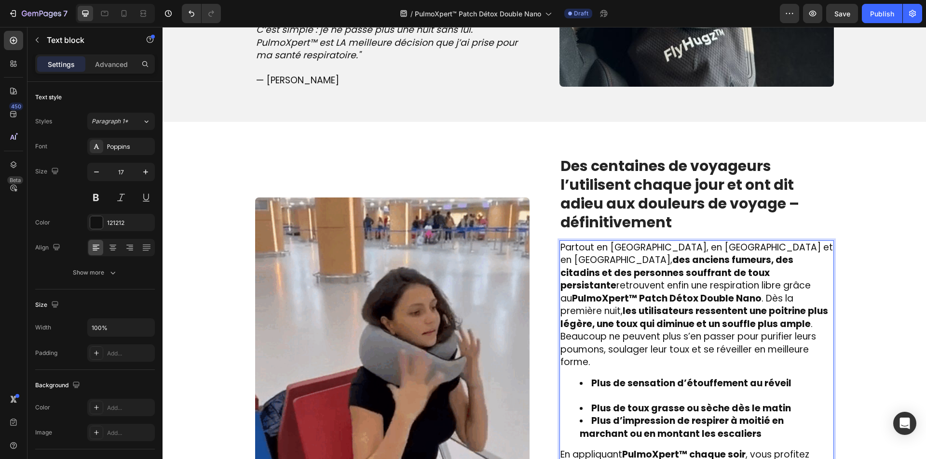
click at [604, 378] on li "Plus de sensation d’étouffement au réveil" at bounding box center [706, 390] width 253 height 25
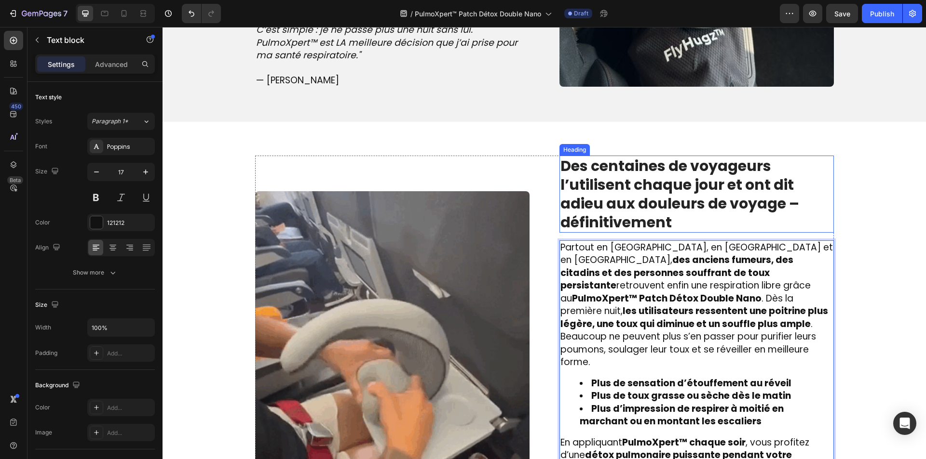
click at [616, 202] on strong "Des centaines de voyageurs l’utilisent chaque jour et ont dit adieu aux douleur…" at bounding box center [679, 194] width 239 height 77
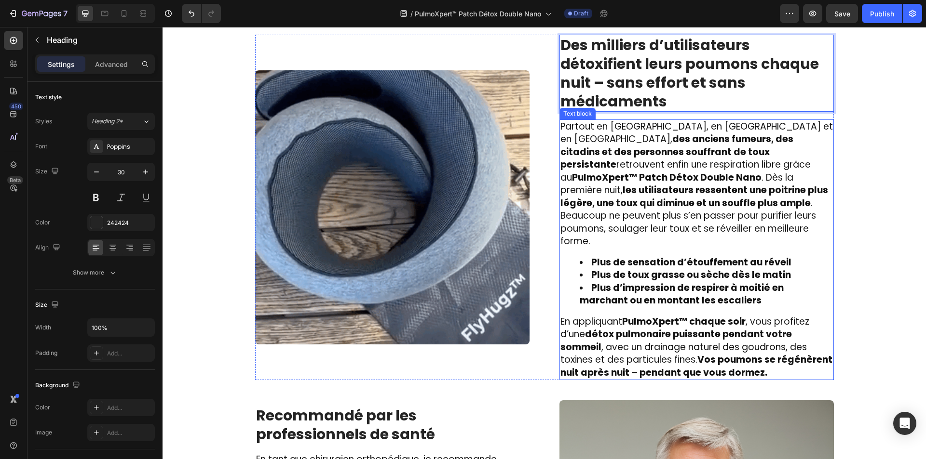
scroll to position [1533, 0]
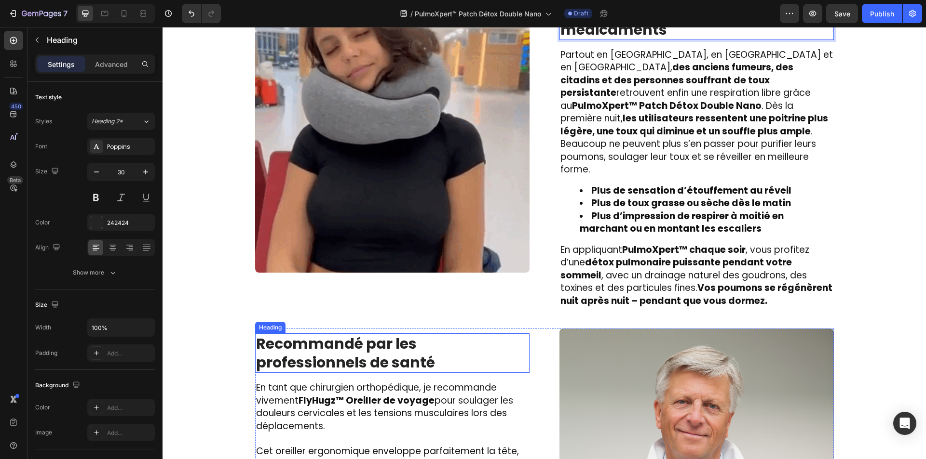
click at [326, 334] on strong "Recommandé par les professionnels de santé" at bounding box center [345, 354] width 179 height 40
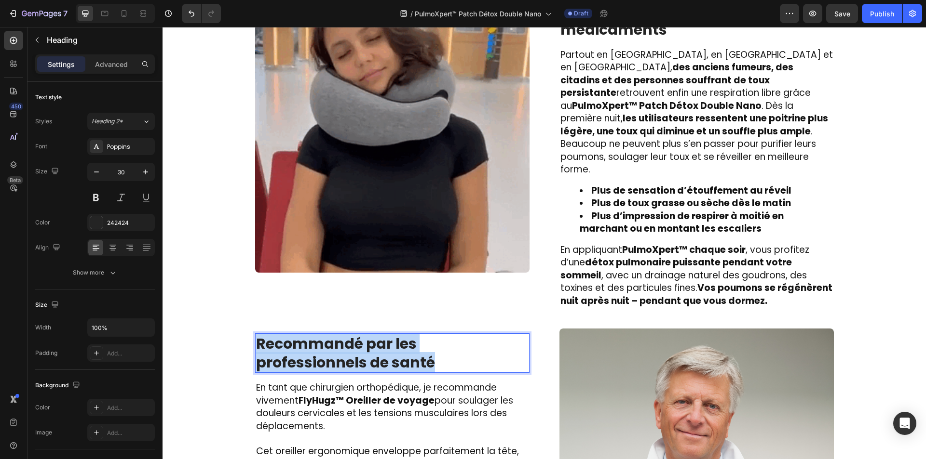
click at [326, 334] on strong "Recommandé par les professionnels de santé" at bounding box center [345, 354] width 179 height 40
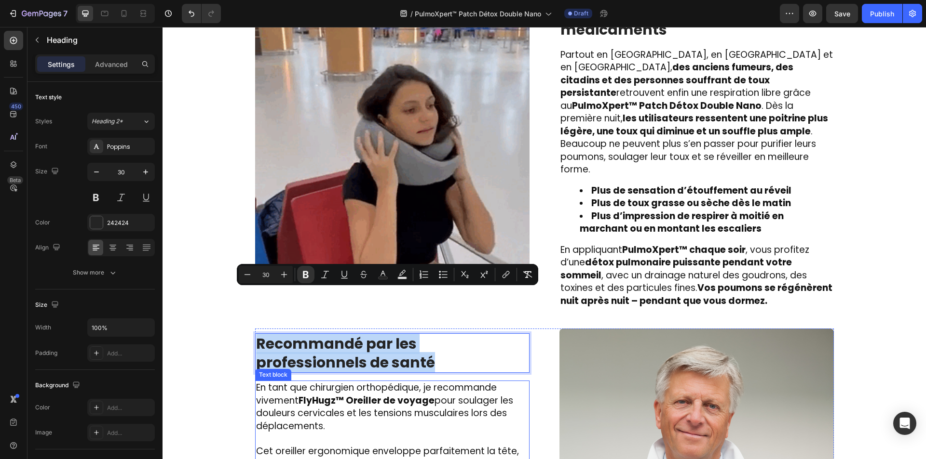
click at [331, 381] on span "En tant que chirurgien orthopédique, je recommande vivement FlyHugz™ Oreiller d…" at bounding box center [384, 407] width 257 height 52
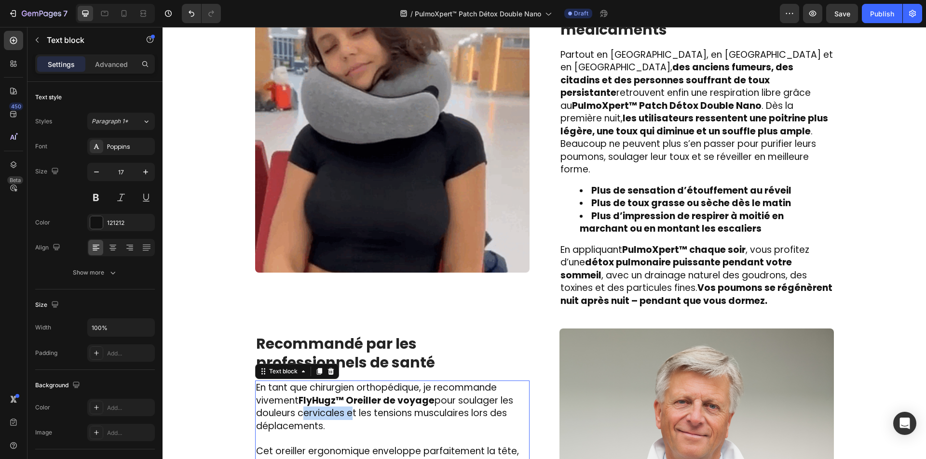
click at [331, 381] on span "En tant que chirurgien orthopédique, je recommande vivement FlyHugz™ Oreiller d…" at bounding box center [384, 407] width 257 height 52
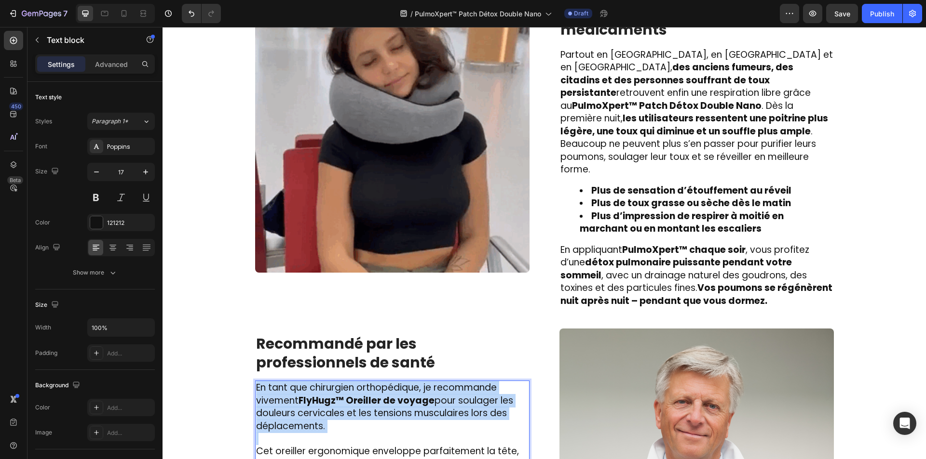
click at [331, 381] on span "En tant que chirurgien orthopédique, je recommande vivement FlyHugz™ Oreiller d…" at bounding box center [384, 407] width 257 height 52
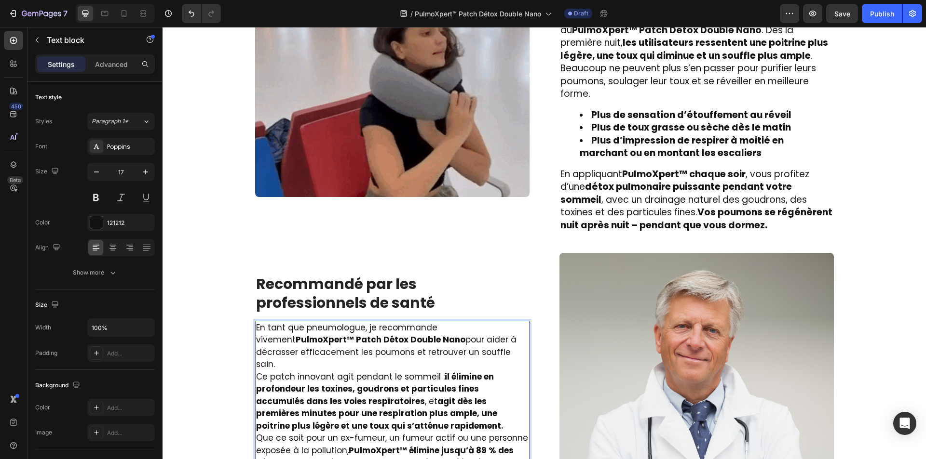
scroll to position [1614, 0]
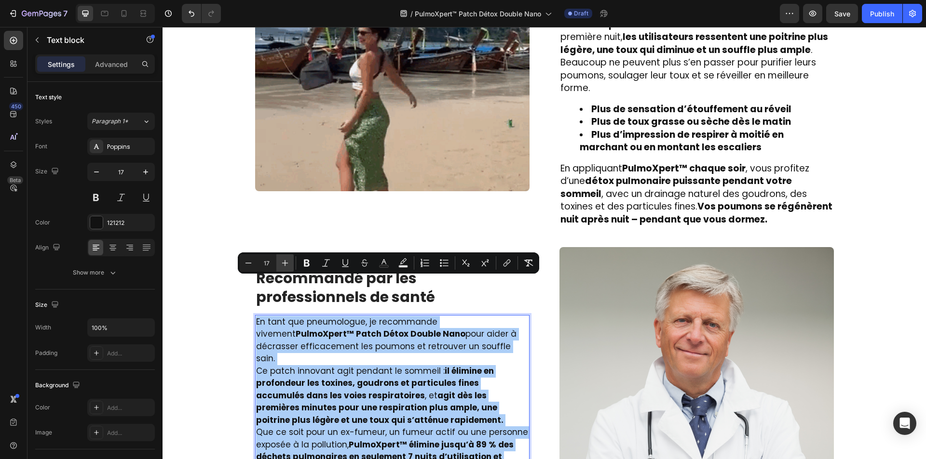
click at [283, 259] on icon "Editor contextual toolbar" at bounding box center [285, 263] width 10 height 10
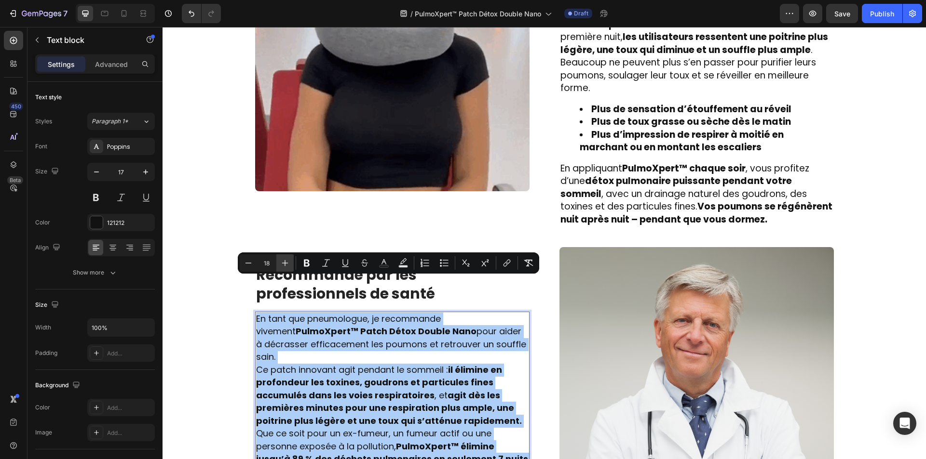
click at [282, 258] on button "Plus" at bounding box center [284, 263] width 17 height 17
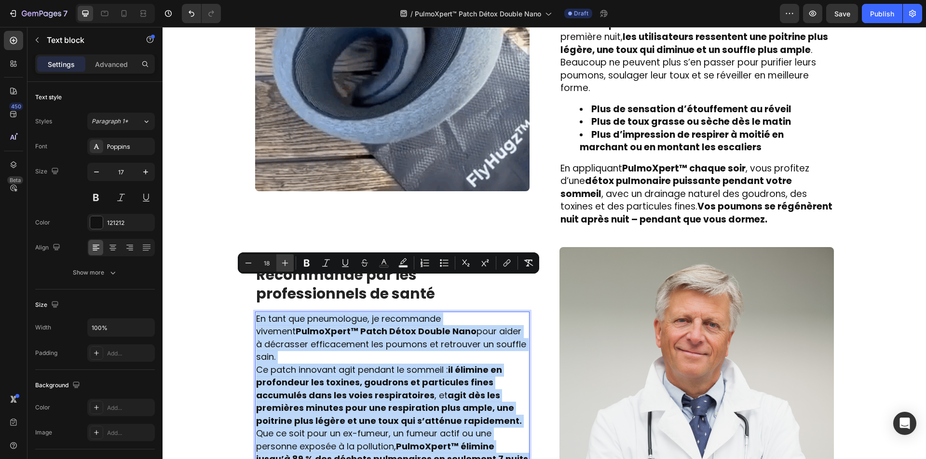
type input "19"
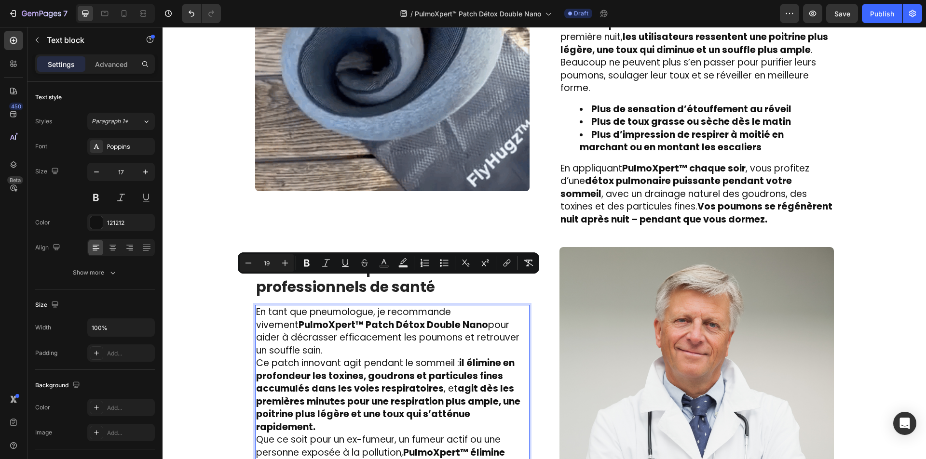
click at [325, 310] on p "En tant que pneumologue, je recommande vivement PulmoXpert™ Patch Détox Double …" at bounding box center [392, 331] width 272 height 51
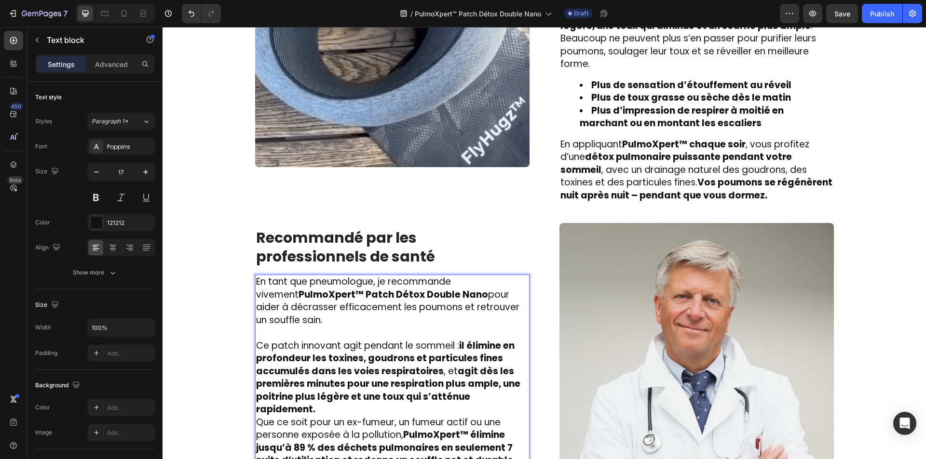
scroll to position [1656, 0]
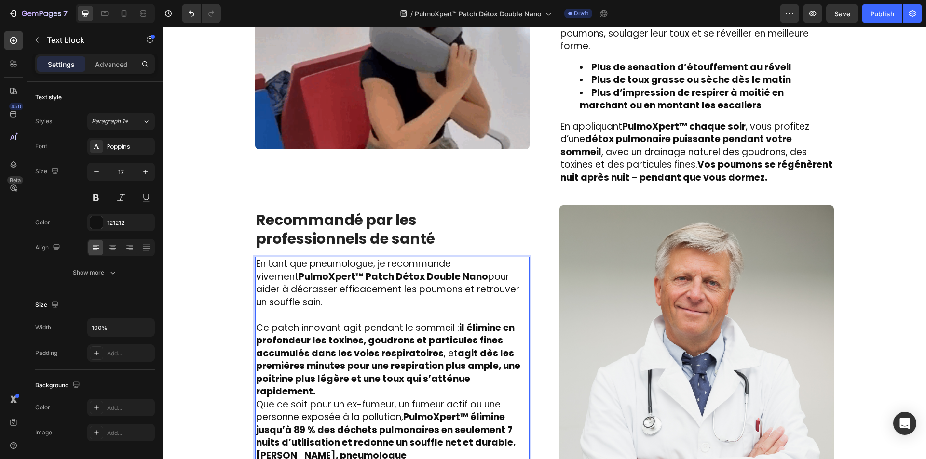
click at [525, 344] on div "En tant que pneumologue, je recommande vivement PulmoXpert™ Patch Détox Double …" at bounding box center [392, 366] width 274 height 219
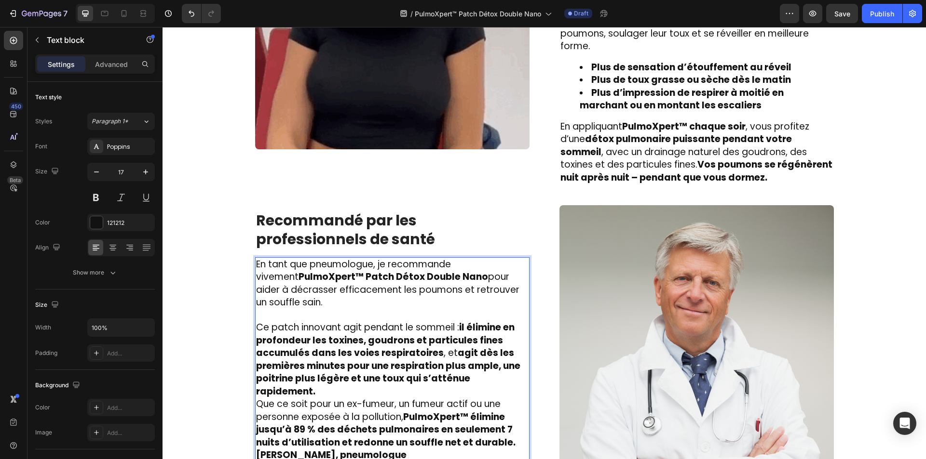
scroll to position [1650, 0]
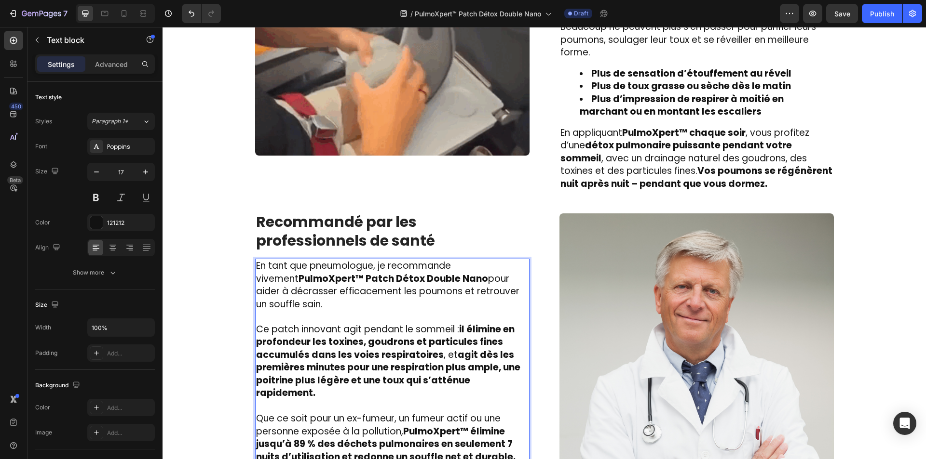
click at [511, 413] on p "Que ce soit pour un ex-fumeur, un fumeur actif ou une personne exposée à la pol…" at bounding box center [392, 438] width 272 height 51
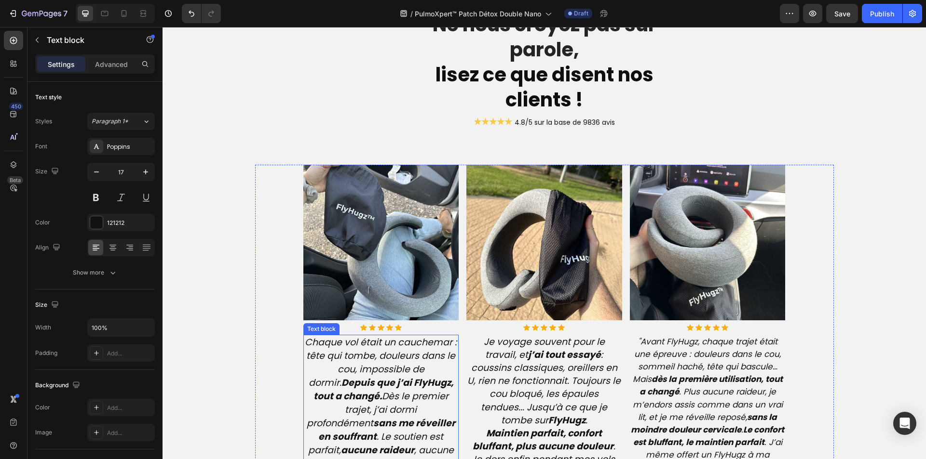
scroll to position [2320, 0]
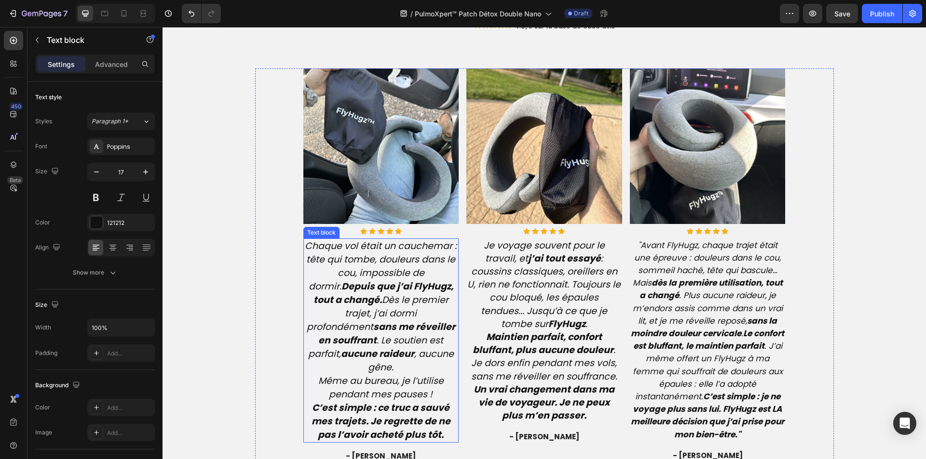
click at [371, 332] on strong "sans me réveiller en souffrant" at bounding box center [386, 334] width 137 height 27
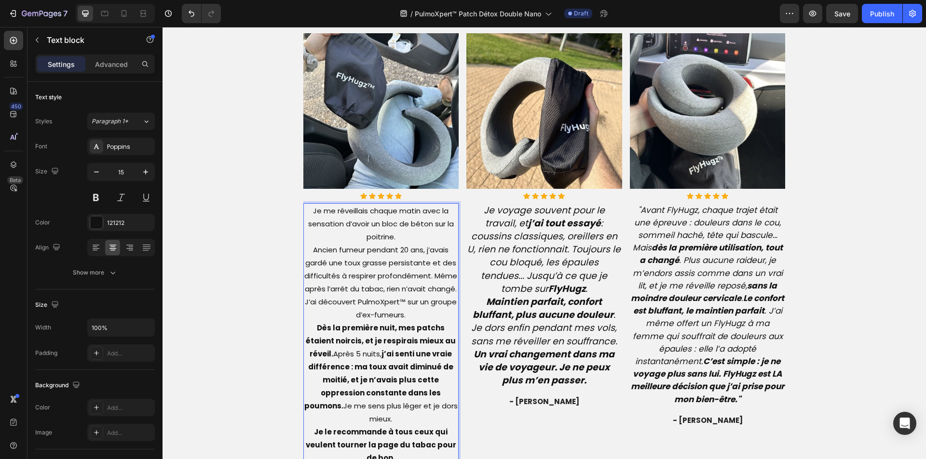
scroll to position [2356, 0]
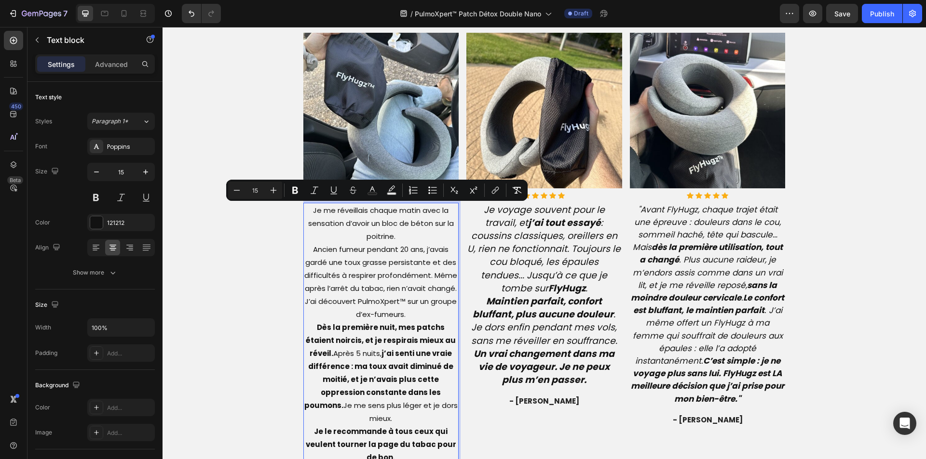
click at [260, 188] on input "15" at bounding box center [254, 191] width 19 height 12
type input "19"
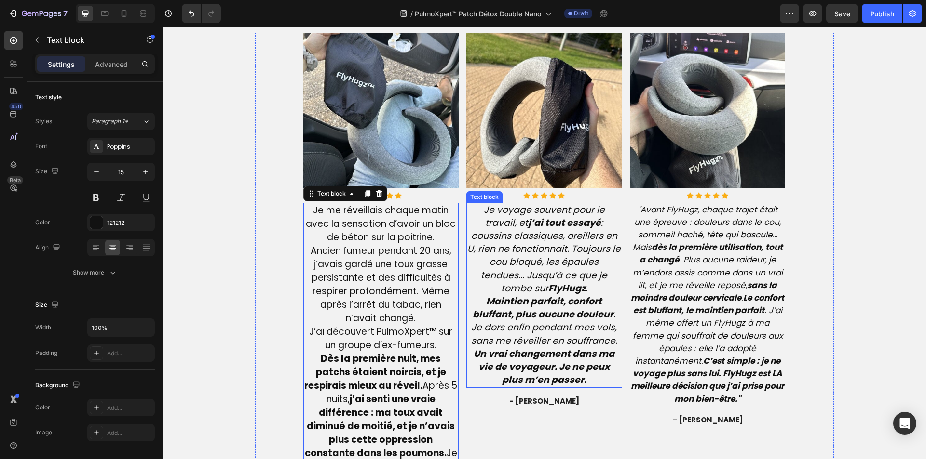
click at [540, 280] on icon "Je voyage souvent pour le travail, et j’ai tout essayé : coussins classiques, o…" at bounding box center [543, 249] width 153 height 92
click at [540, 279] on icon "Je voyage souvent pour le travail, et j’ai tout essayé : coussins classiques, o…" at bounding box center [543, 249] width 153 height 92
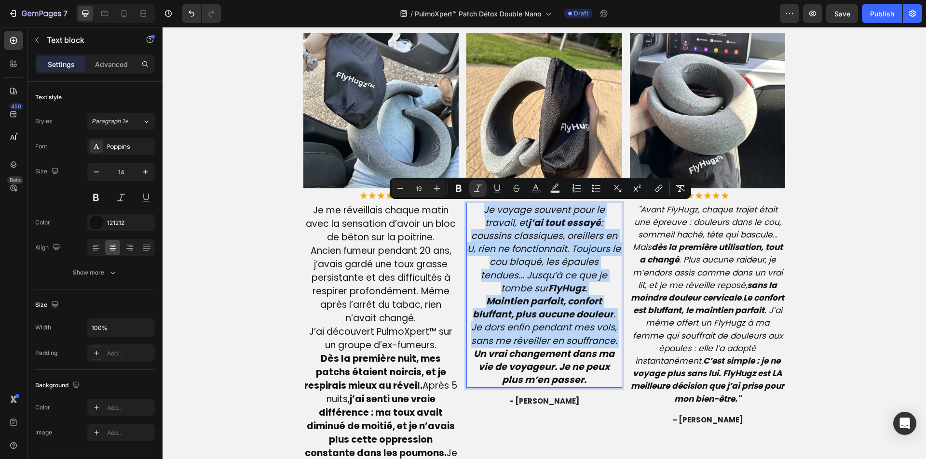
type input "14"
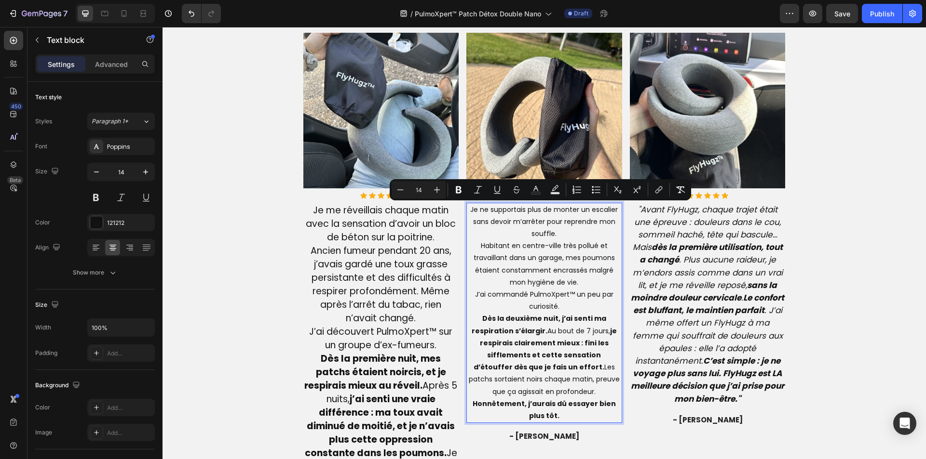
click at [425, 190] on input "14" at bounding box center [418, 190] width 19 height 12
type input "19"
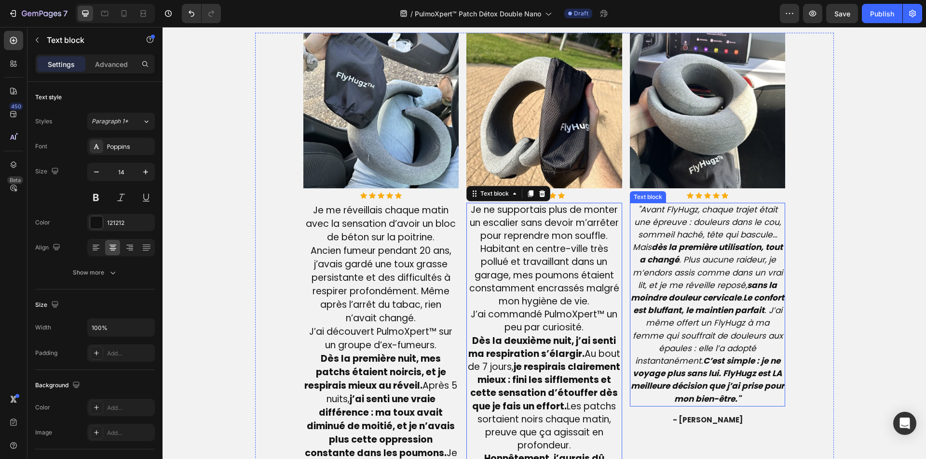
click at [689, 339] on icon ""Avant FlyHugz, chaque trajet était une épreuve : douleurs dans le cou, sommeil…" at bounding box center [707, 304] width 153 height 201
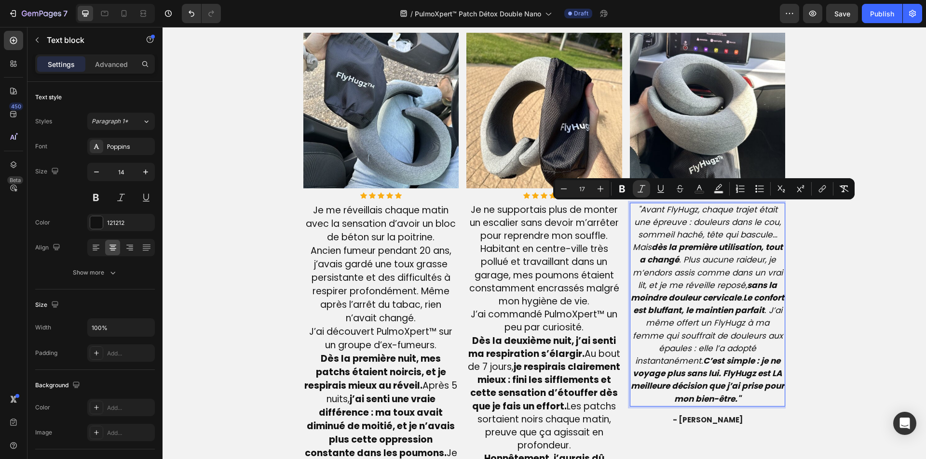
type input "14"
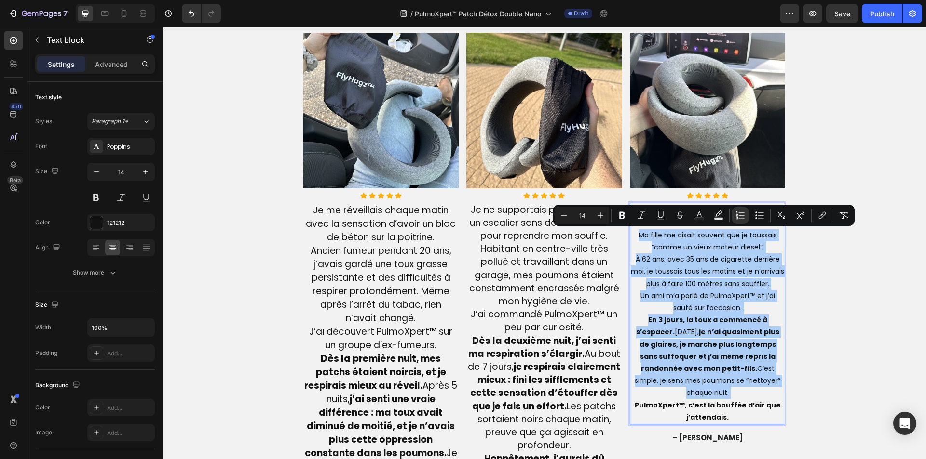
click at [585, 218] on input "14" at bounding box center [581, 216] width 19 height 12
type input "1"
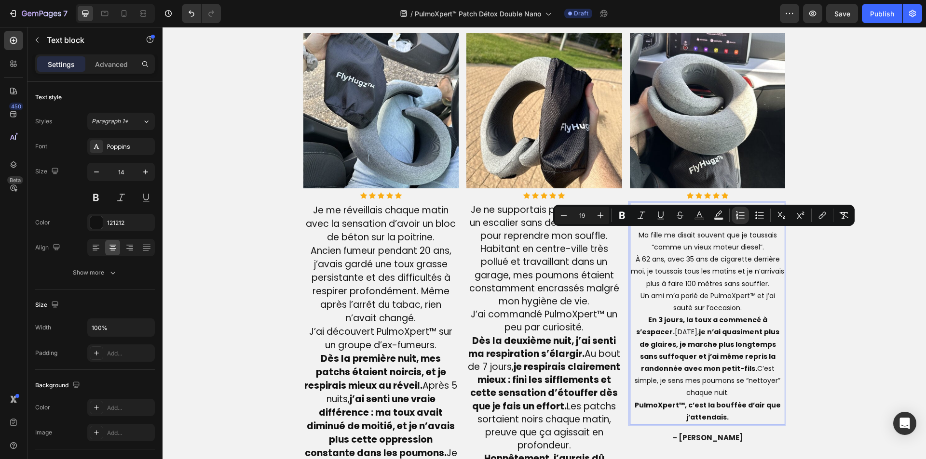
type input "19"
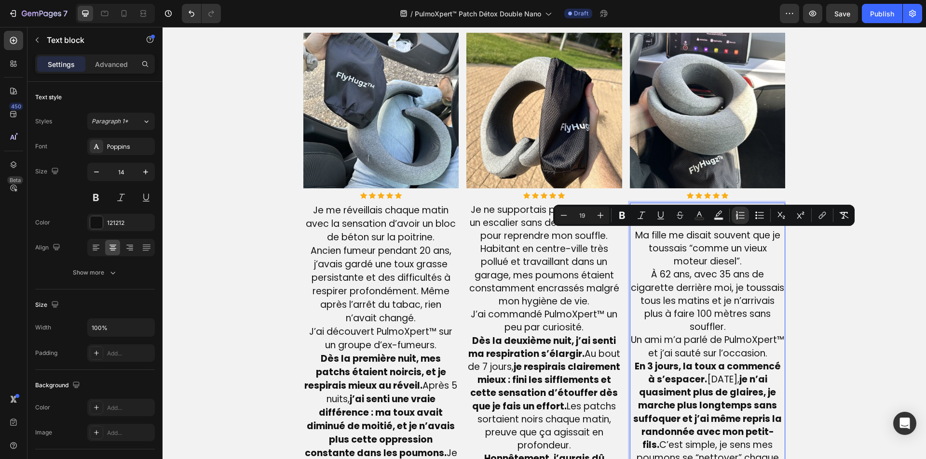
click at [726, 324] on p "Ma fille me disait souvent que je toussais “comme un vieux moteur diesel”. À 62…" at bounding box center [708, 367] width 154 height 275
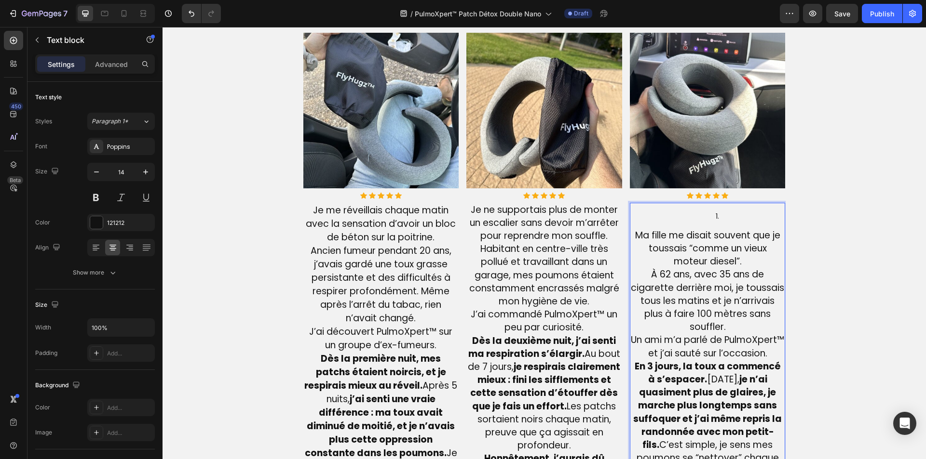
click at [722, 222] on li "Rich Text Editor. Editing area: main" at bounding box center [717, 217] width 135 height 12
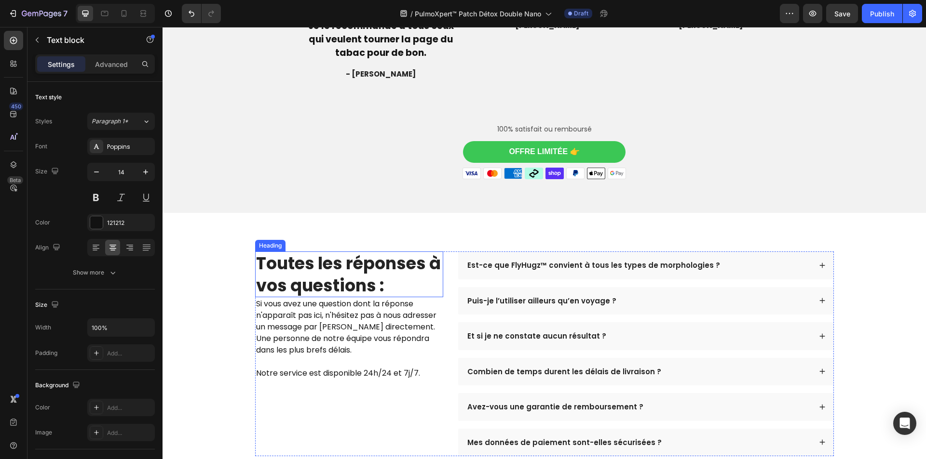
scroll to position [2824, 0]
click at [482, 260] on p "Est-ce que FlyHugz™ convient à tous les types de morphologies ?" at bounding box center [593, 265] width 253 height 10
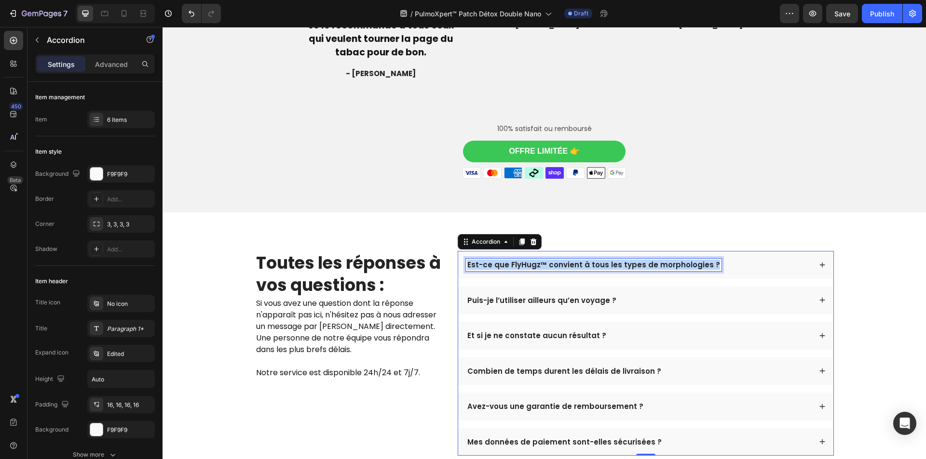
click at [483, 260] on p "Est-ce que FlyHugz™ convient à tous les types de morphologies ?" at bounding box center [593, 265] width 253 height 10
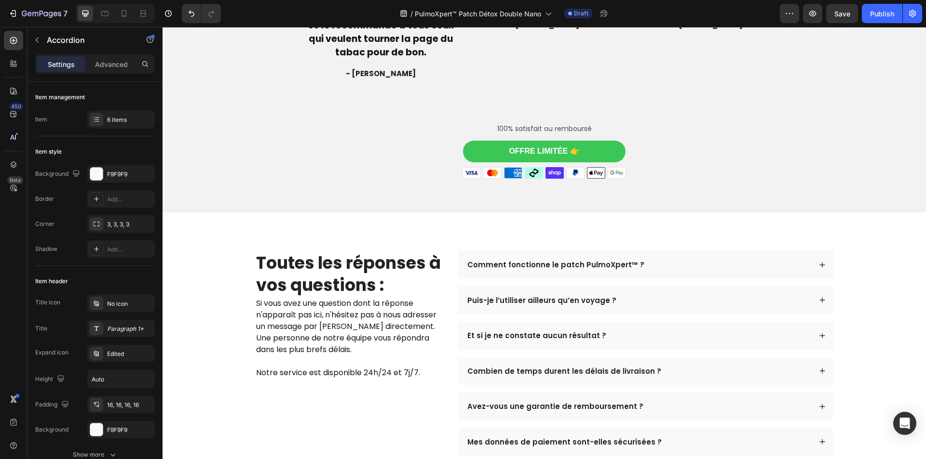
click at [665, 259] on div "Comment fonctionne le patch PulmoXpert™ ?" at bounding box center [638, 265] width 345 height 13
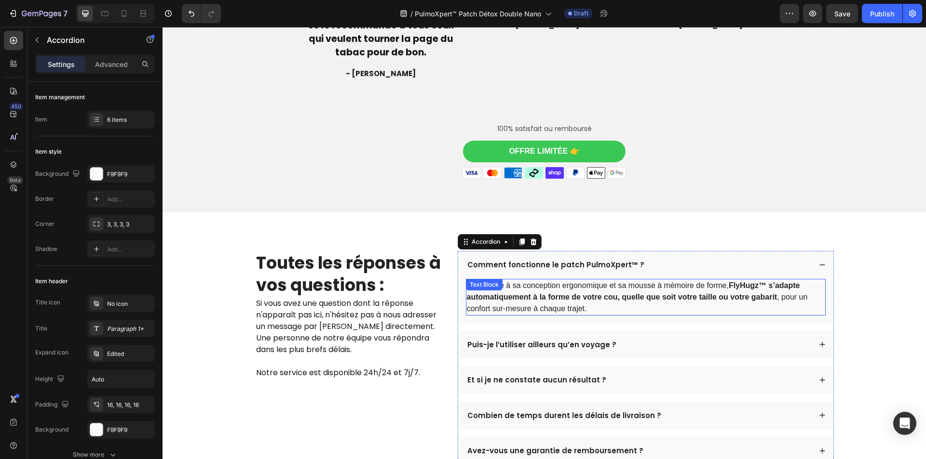
click at [623, 280] on p "Oui. Grâce à sa conception ergonomique et sa mousse à mémoire de forme, FlyHugz…" at bounding box center [646, 297] width 358 height 35
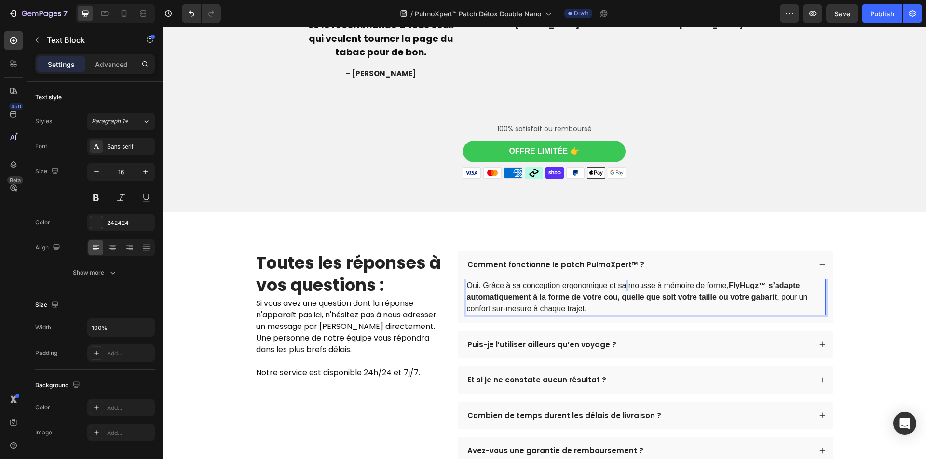
click at [623, 280] on p "Oui. Grâce à sa conception ergonomique et sa mousse à mémoire de forme, FlyHugz…" at bounding box center [646, 297] width 358 height 35
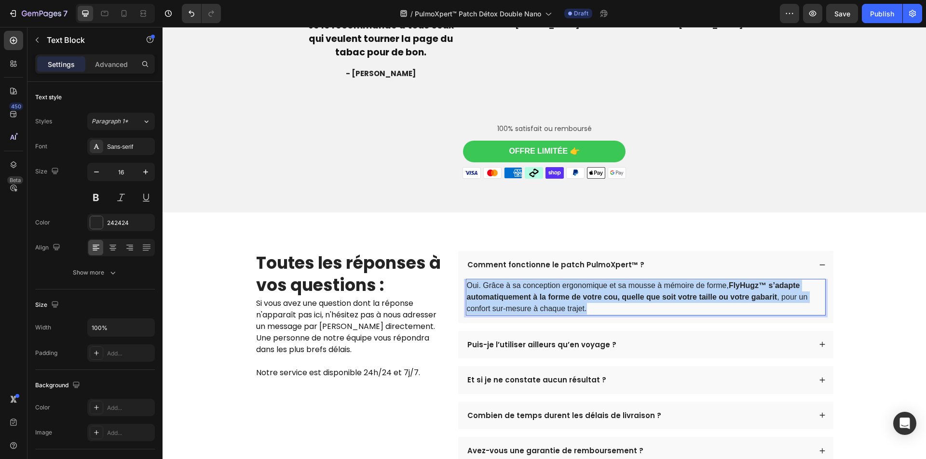
click at [623, 280] on p "Oui. Grâce à sa conception ergonomique et sa mousse à mémoire de forme, FlyHugz…" at bounding box center [646, 297] width 358 height 35
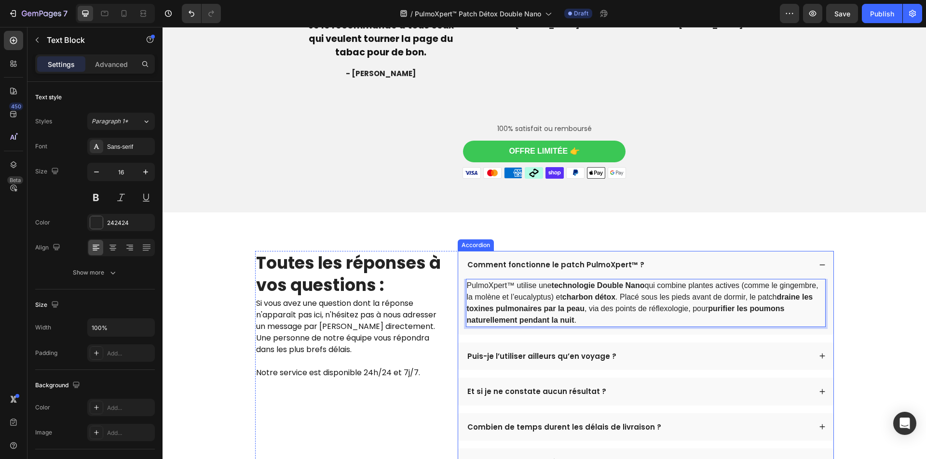
click at [518, 352] on p "Puis-je l’utiliser ailleurs qu’en voyage ?" at bounding box center [541, 357] width 149 height 10
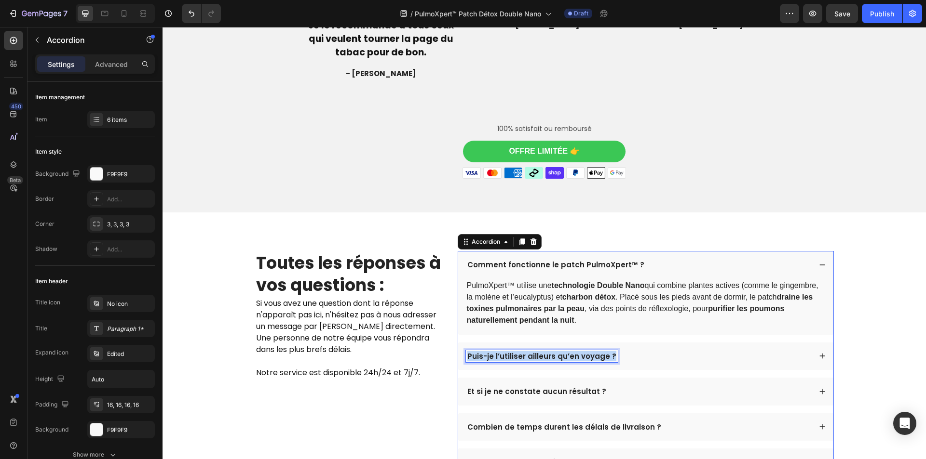
click at [518, 352] on p "Puis-je l’utiliser ailleurs qu’en voyage ?" at bounding box center [541, 357] width 149 height 10
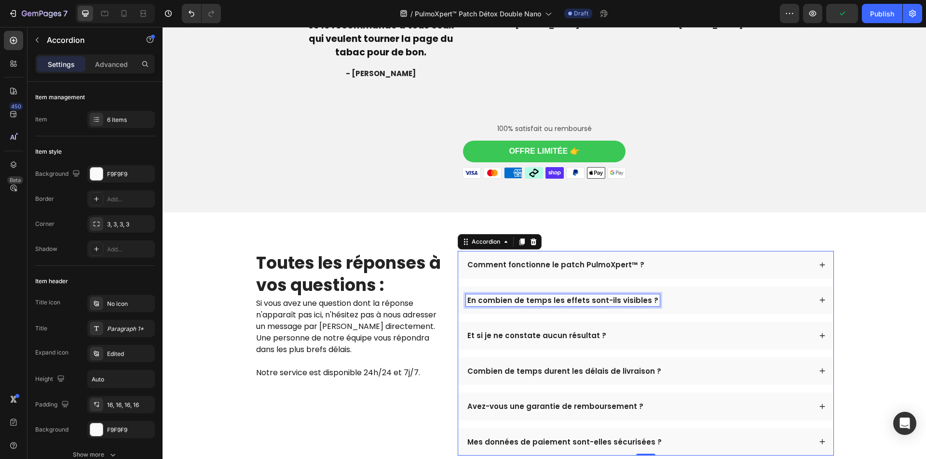
scroll to position [2768, 0]
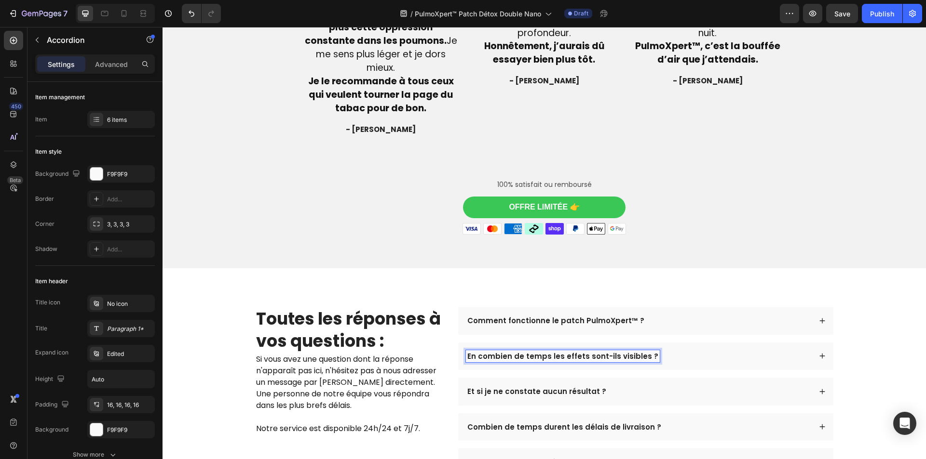
click at [673, 351] on div "En combien de temps les effets sont-ils visibles ?" at bounding box center [638, 357] width 345 height 13
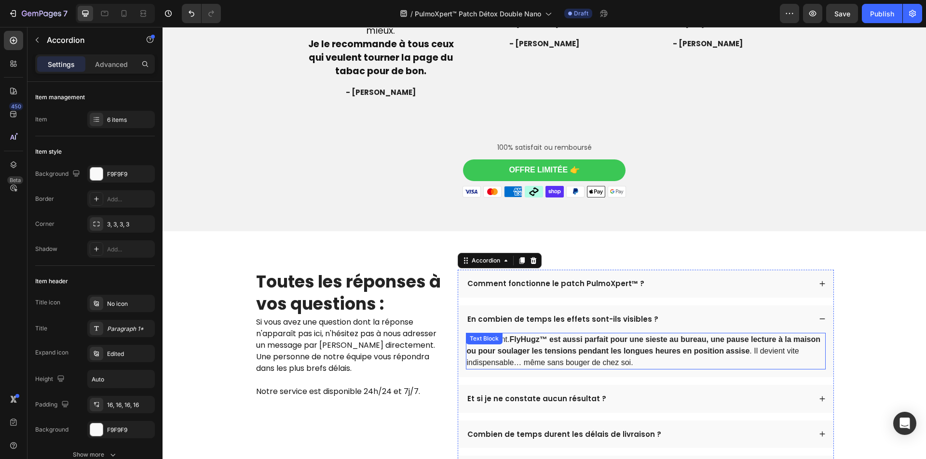
scroll to position [2817, 0]
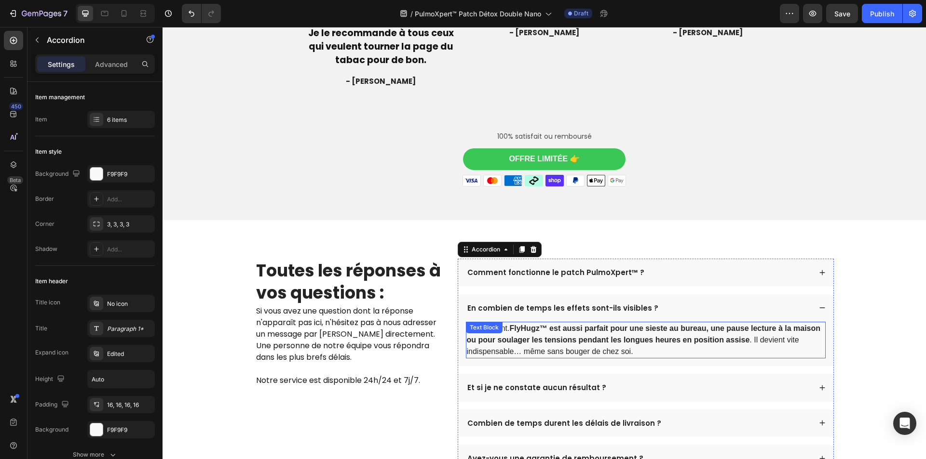
click at [531, 329] on strong "FlyHugz™ est aussi parfait pour une sieste au bureau, une pause lecture à la ma…" at bounding box center [644, 334] width 354 height 20
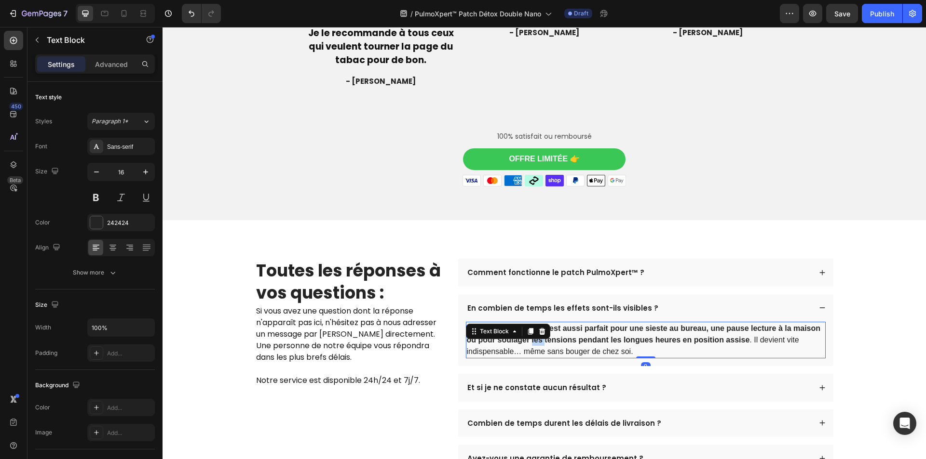
click at [531, 329] on strong "FlyHugz™ est aussi parfait pour une sieste au bureau, une pause lecture à la ma…" at bounding box center [644, 334] width 354 height 20
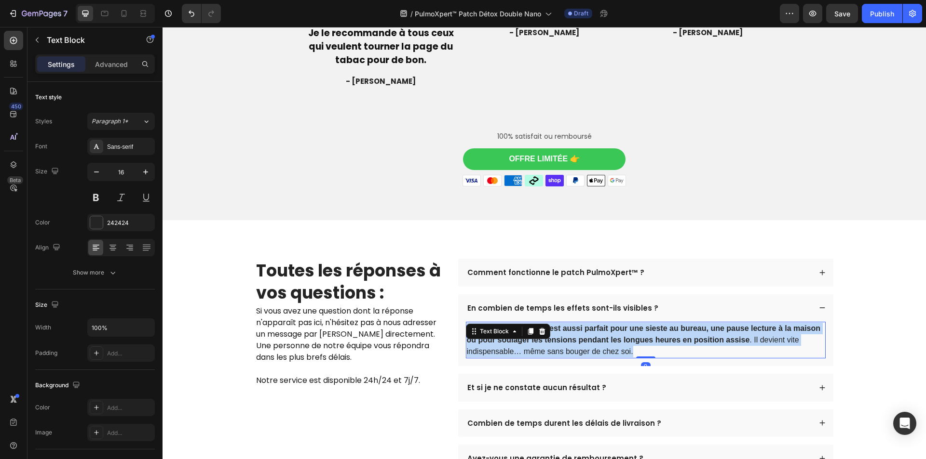
click at [531, 329] on strong "FlyHugz™ est aussi parfait pour une sieste au bureau, une pause lecture à la ma…" at bounding box center [644, 334] width 354 height 20
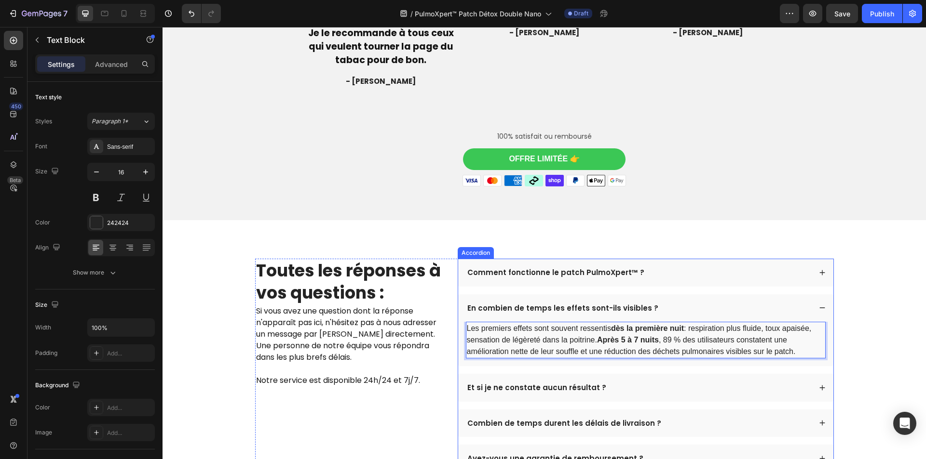
click at [519, 383] on p "Et si je ne constate aucun résultat ?" at bounding box center [536, 388] width 139 height 10
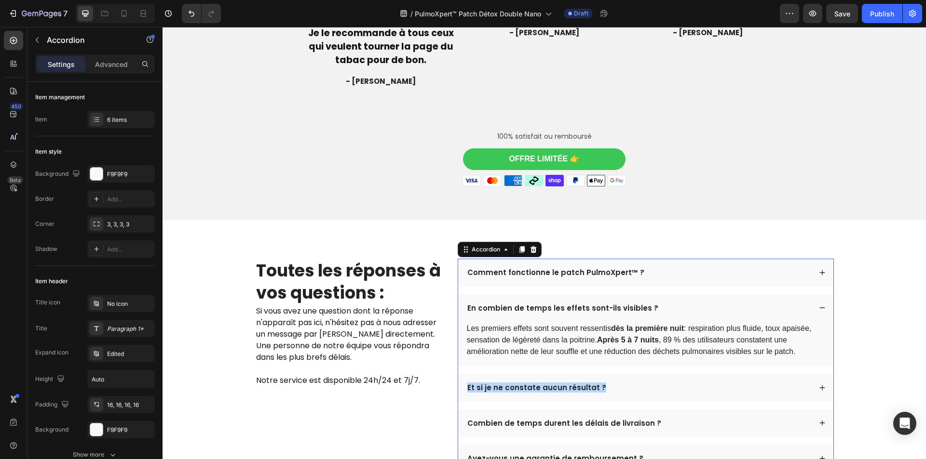
click at [519, 383] on p "Et si je ne constate aucun résultat ?" at bounding box center [536, 388] width 139 height 10
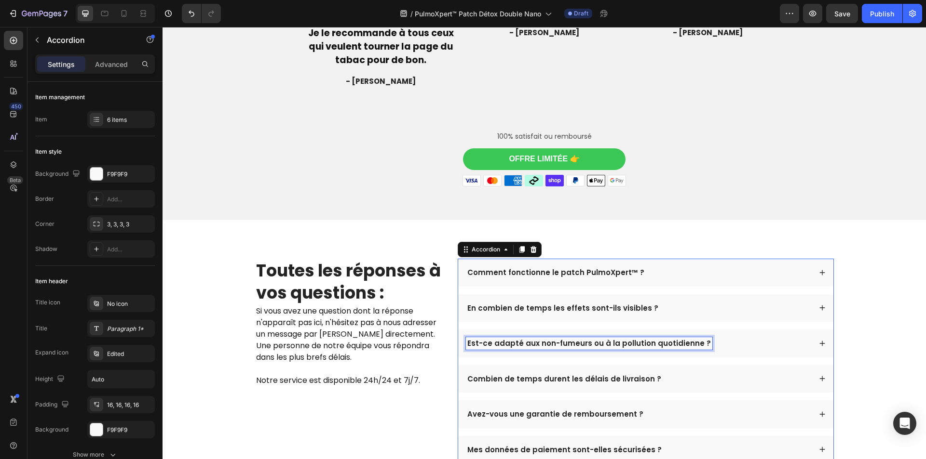
scroll to position [2772, 0]
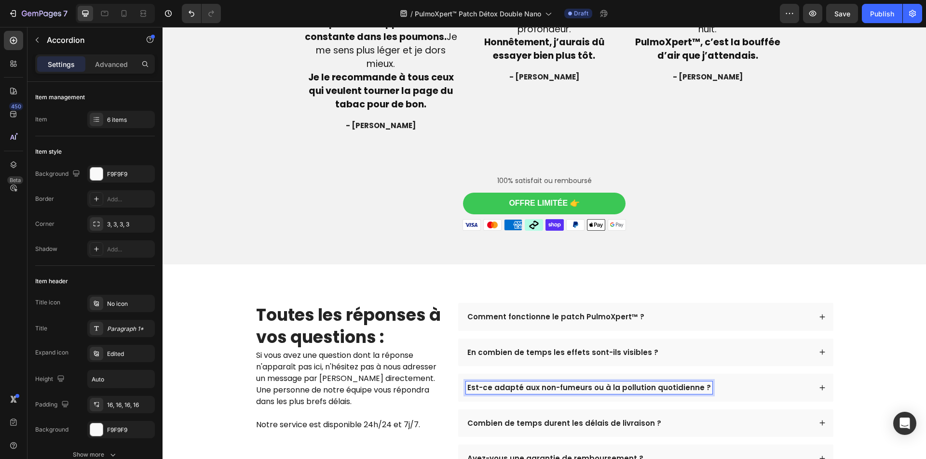
click at [728, 382] on div "Est-ce adapté aux non-fumeurs ou à la pollution quotidienne ?" at bounding box center [638, 388] width 345 height 13
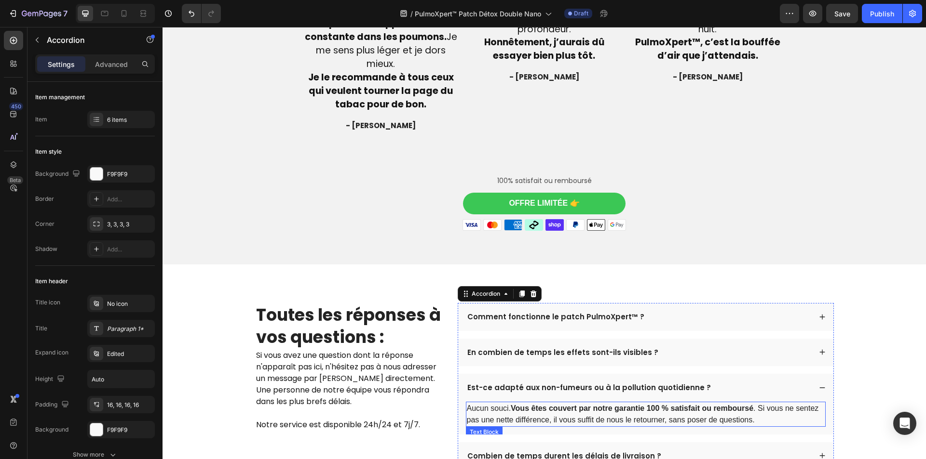
click at [620, 403] on p "Aucun souci. Vous êtes couvert par notre garantie 100 % satisfait ou remboursé …" at bounding box center [646, 414] width 358 height 23
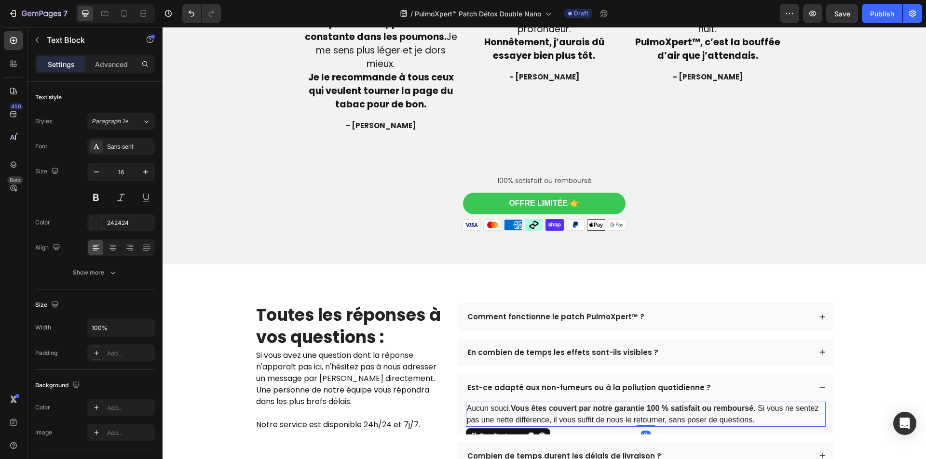
click at [620, 403] on p "Aucun souci. Vous êtes couvert par notre garantie 100 % satisfait ou remboursé …" at bounding box center [646, 414] width 358 height 23
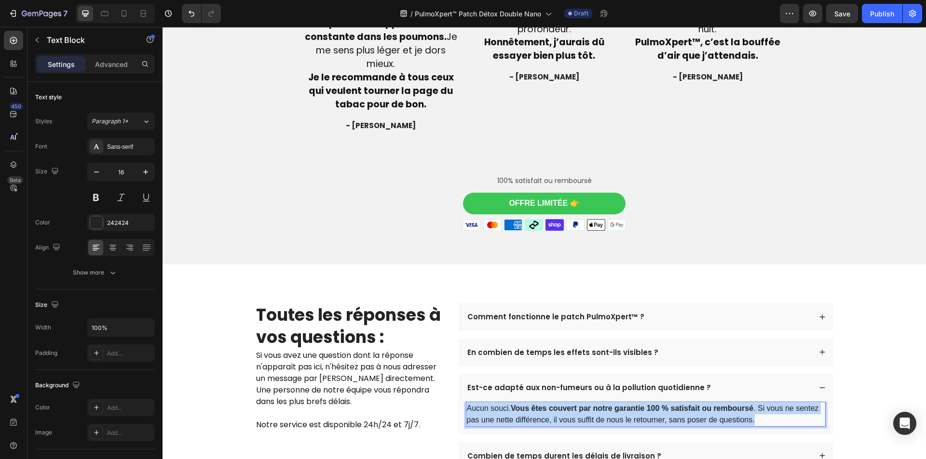
click at [620, 403] on p "Aucun souci. Vous êtes couvert par notre garantie 100 % satisfait ou remboursé …" at bounding box center [646, 414] width 358 height 23
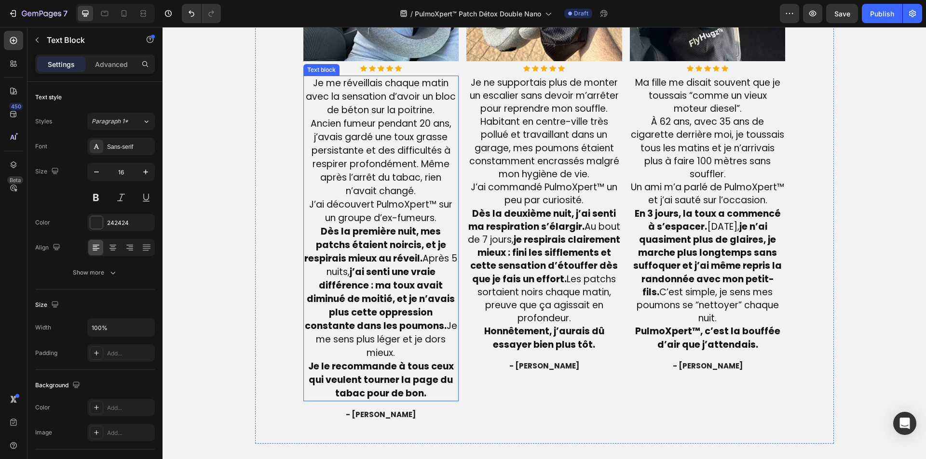
scroll to position [2435, 0]
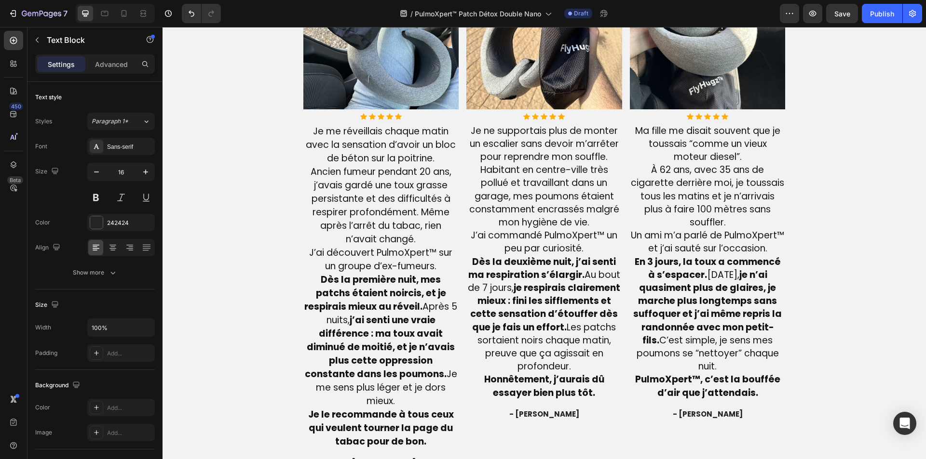
click at [345, 15] on div "/ PulmoXpert™ Patch Détox Double Nano Draft" at bounding box center [504, 13] width 551 height 19
click at [363, 56] on img at bounding box center [381, 32] width 156 height 156
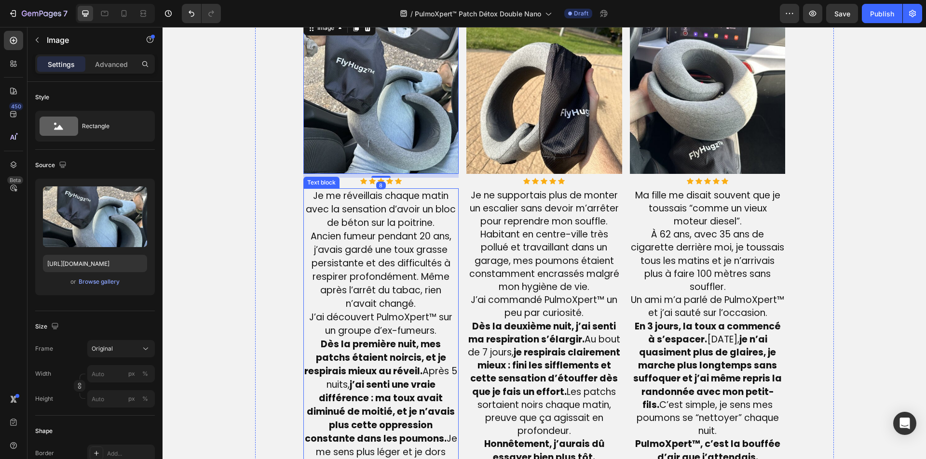
scroll to position [2338, 0]
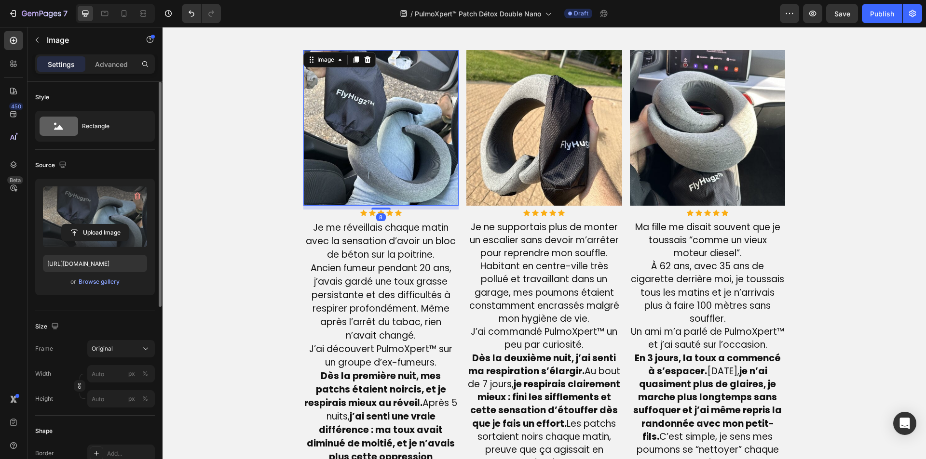
click at [101, 222] on label at bounding box center [95, 217] width 104 height 61
click at [101, 225] on input "file" at bounding box center [95, 233] width 67 height 16
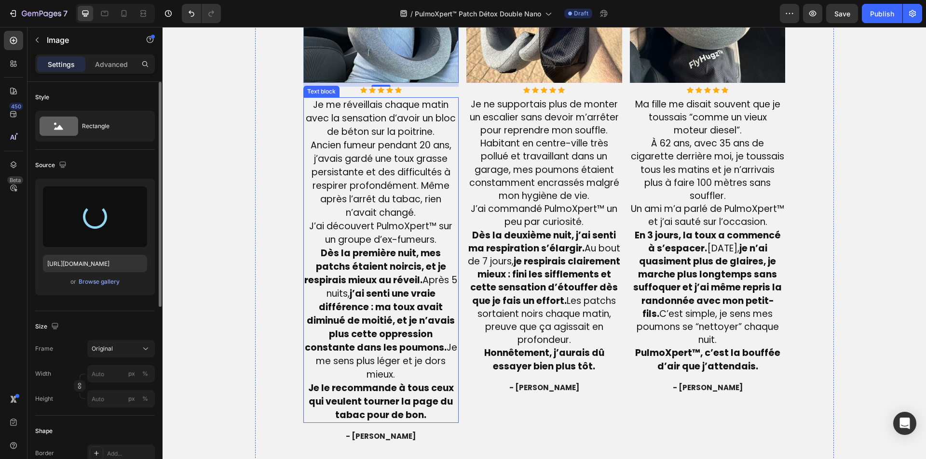
scroll to position [2531, 0]
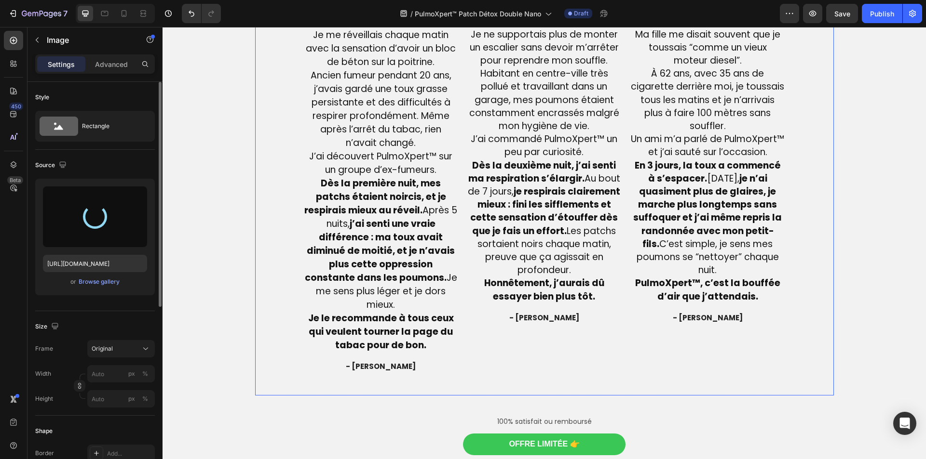
type input "[URL][DOMAIN_NAME]"
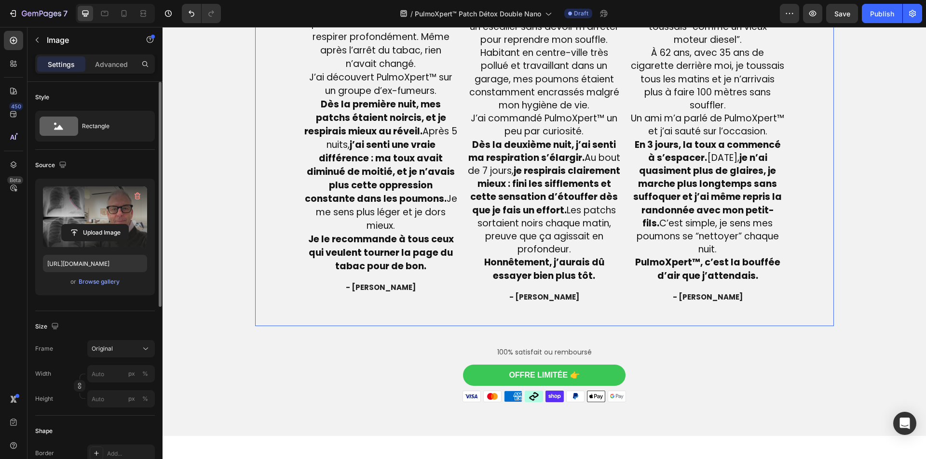
scroll to position [2579, 0]
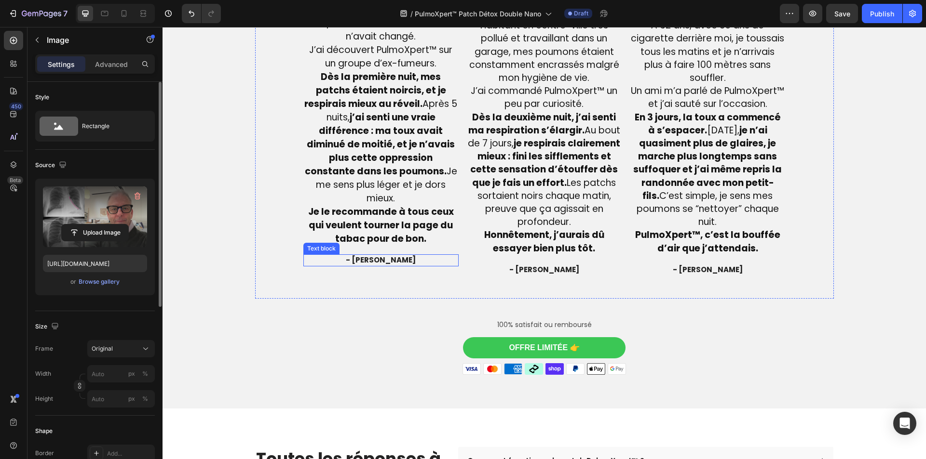
click at [368, 255] on span "- [PERSON_NAME]" at bounding box center [381, 260] width 70 height 10
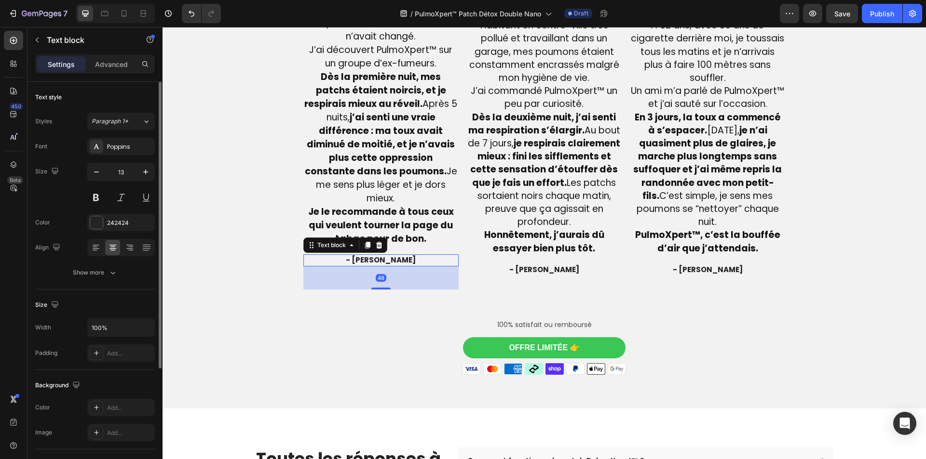
click at [368, 255] on span "- [PERSON_NAME]" at bounding box center [381, 260] width 70 height 10
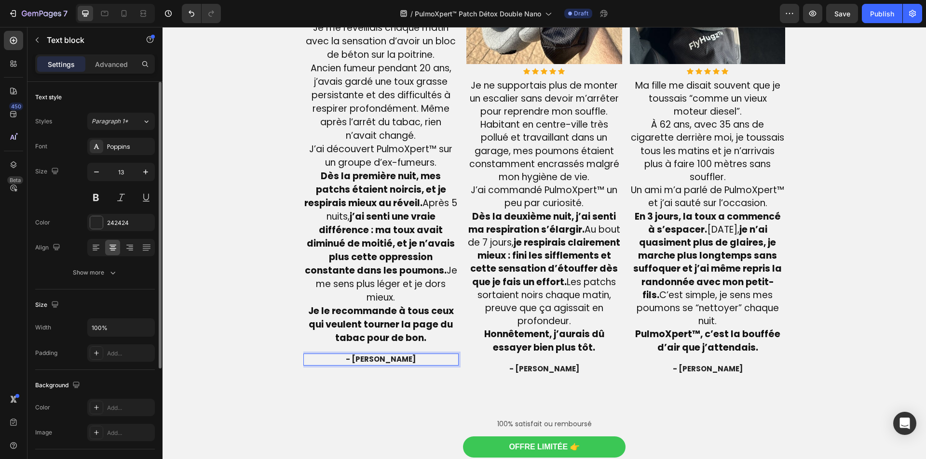
scroll to position [2194, 0]
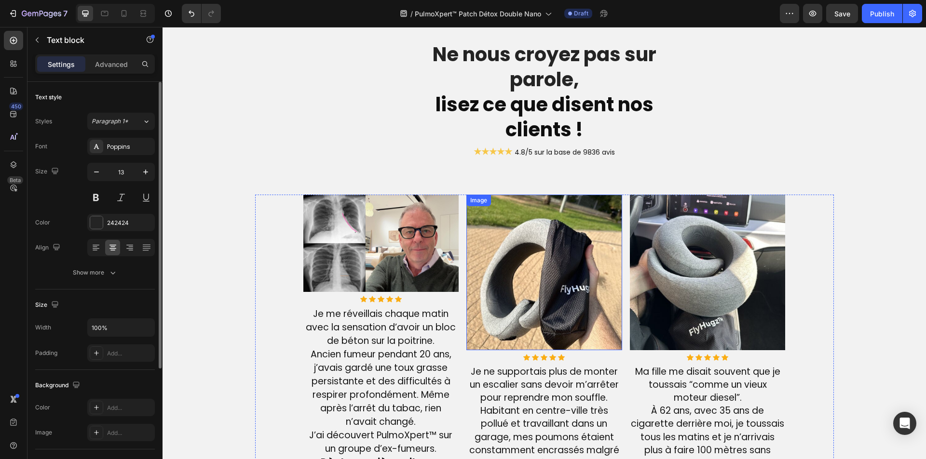
click at [548, 272] on img at bounding box center [544, 273] width 156 height 156
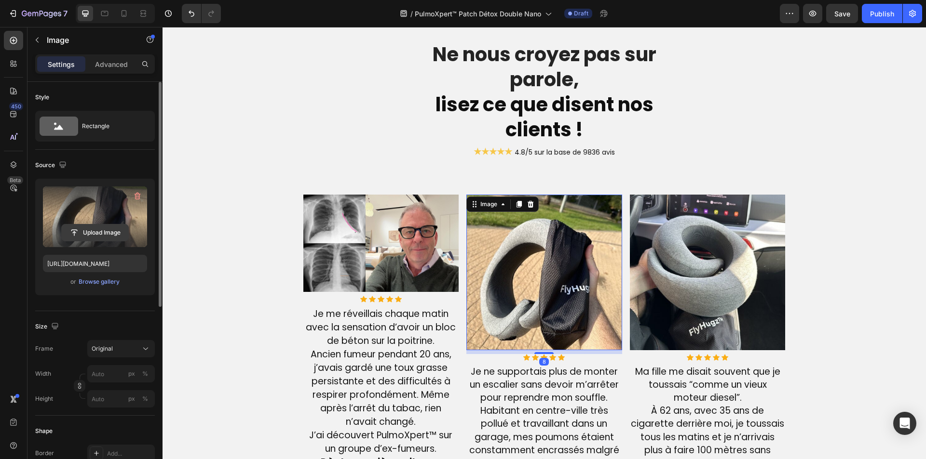
click at [93, 230] on input "file" at bounding box center [95, 233] width 67 height 16
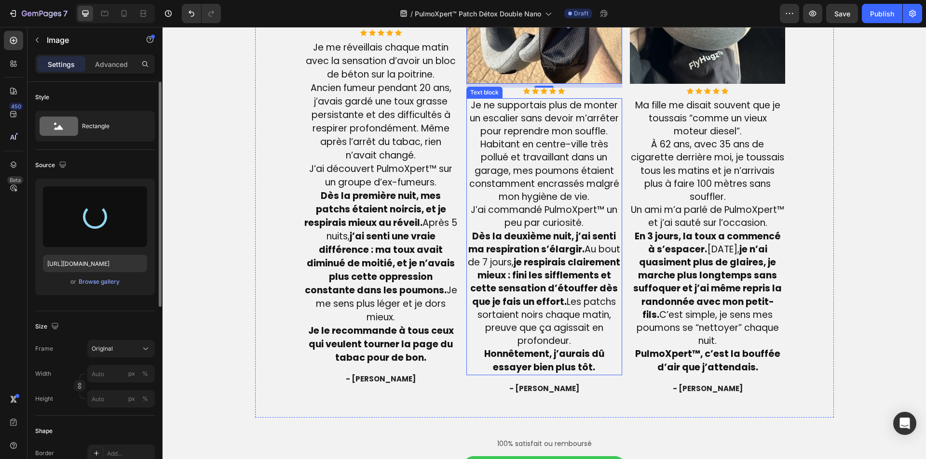
scroll to position [2483, 0]
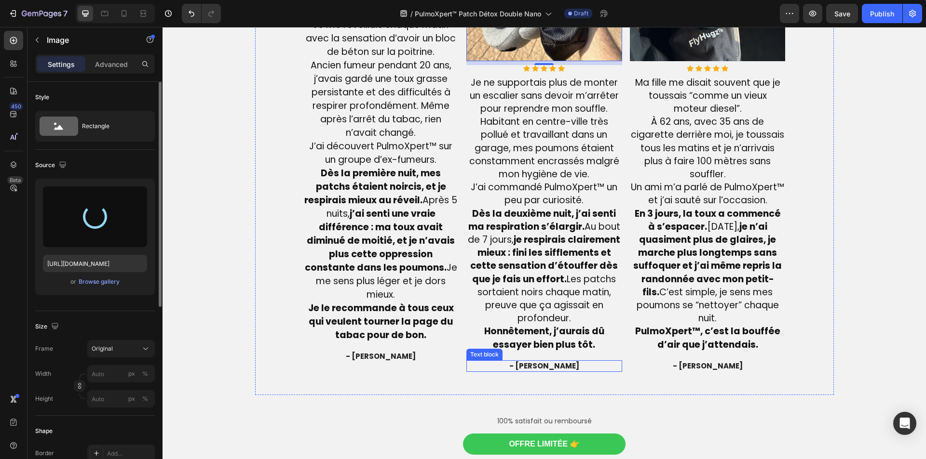
type input "[URL][DOMAIN_NAME]"
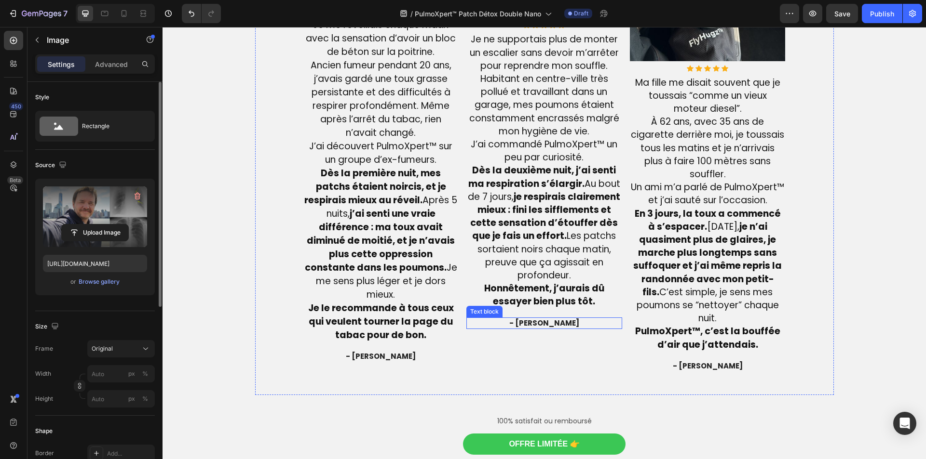
click at [536, 324] on span "- [PERSON_NAME]" at bounding box center [544, 323] width 70 height 10
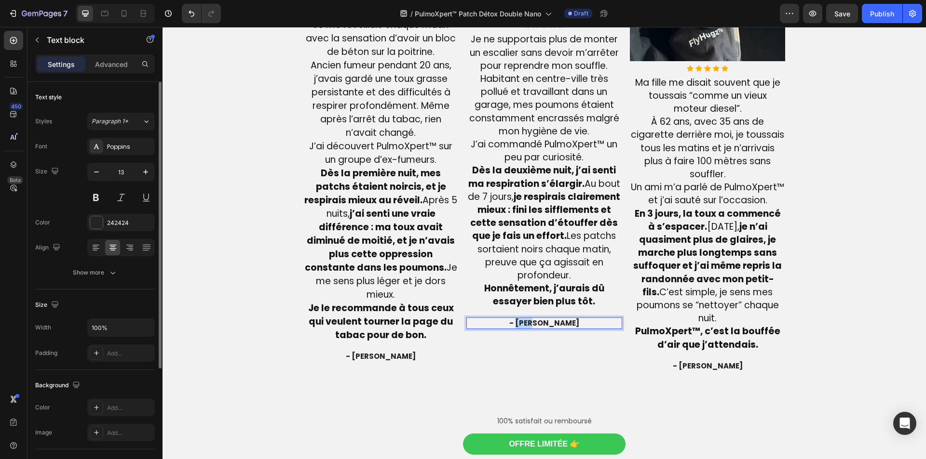
click at [536, 324] on span "- [PERSON_NAME]" at bounding box center [544, 323] width 70 height 10
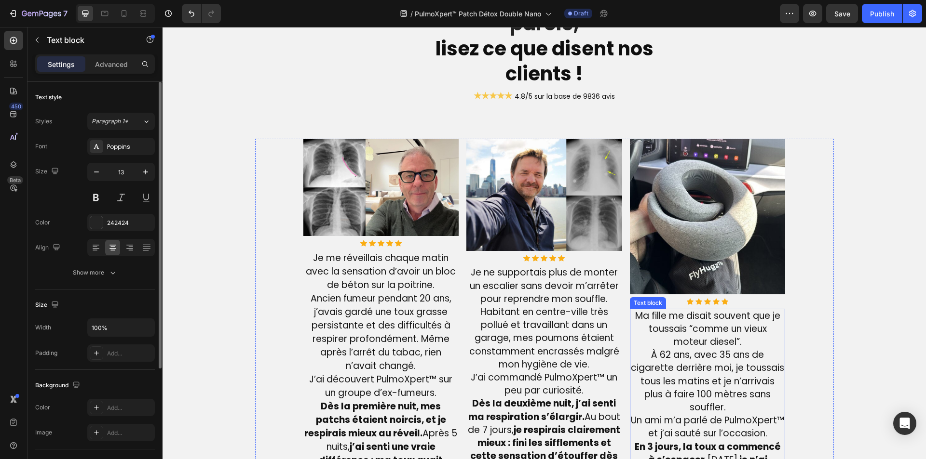
scroll to position [2242, 0]
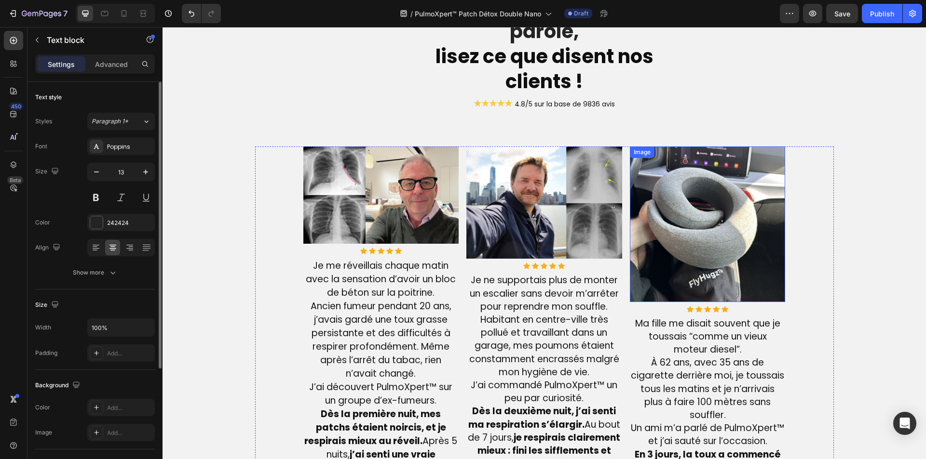
click at [698, 203] on img at bounding box center [708, 225] width 156 height 156
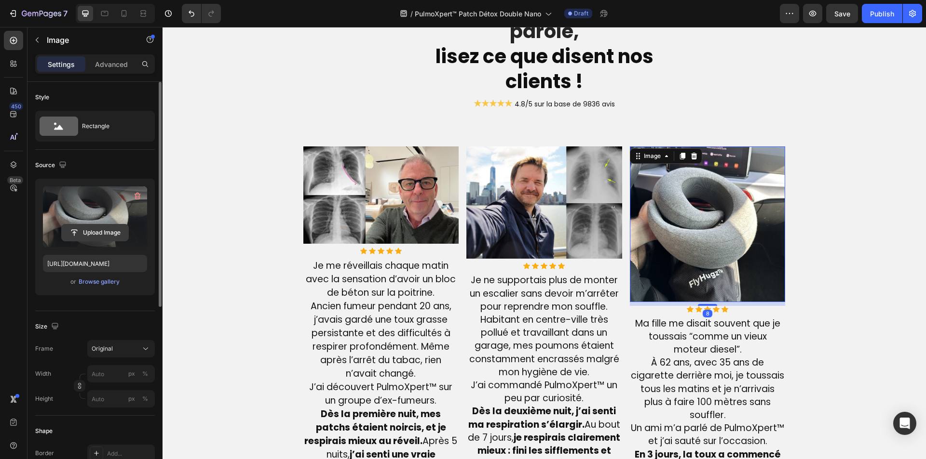
click at [83, 231] on input "file" at bounding box center [95, 233] width 67 height 16
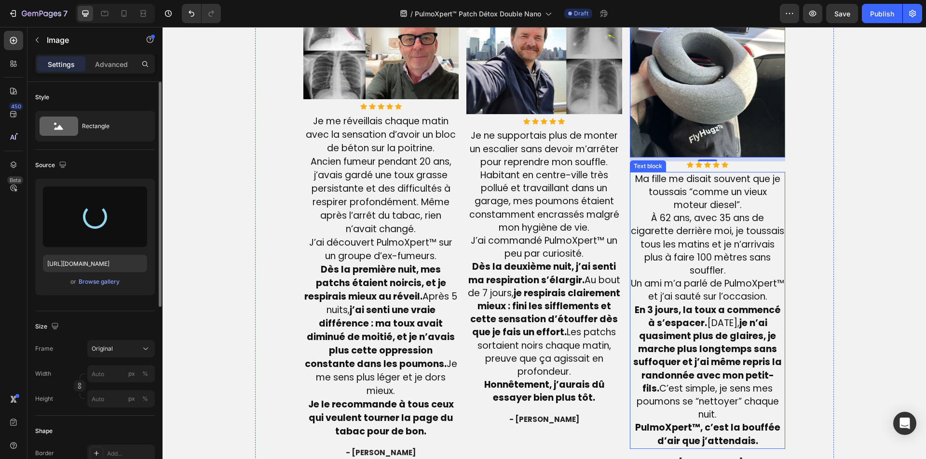
scroll to position [2387, 0]
type input "[URL][DOMAIN_NAME]"
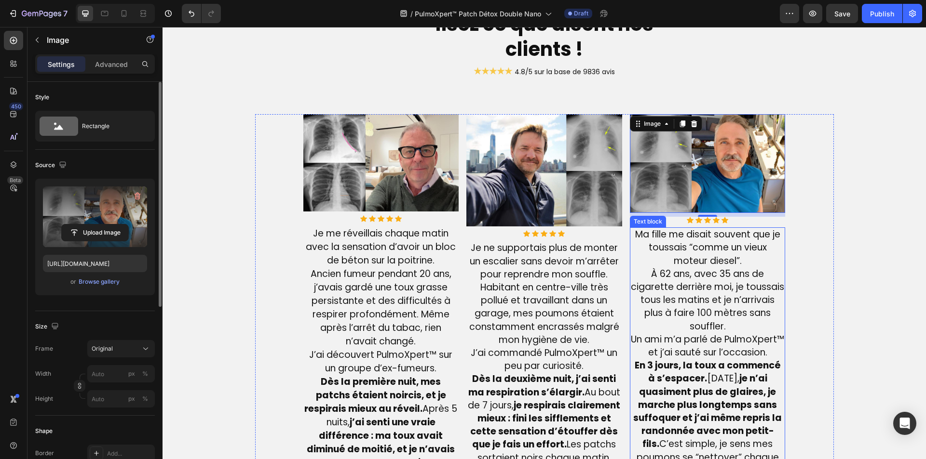
scroll to position [2242, 0]
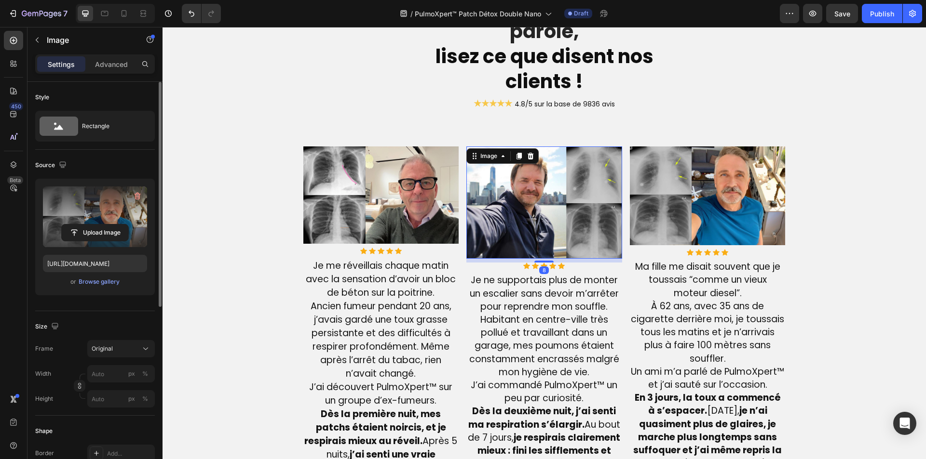
click at [536, 181] on img at bounding box center [544, 203] width 156 height 112
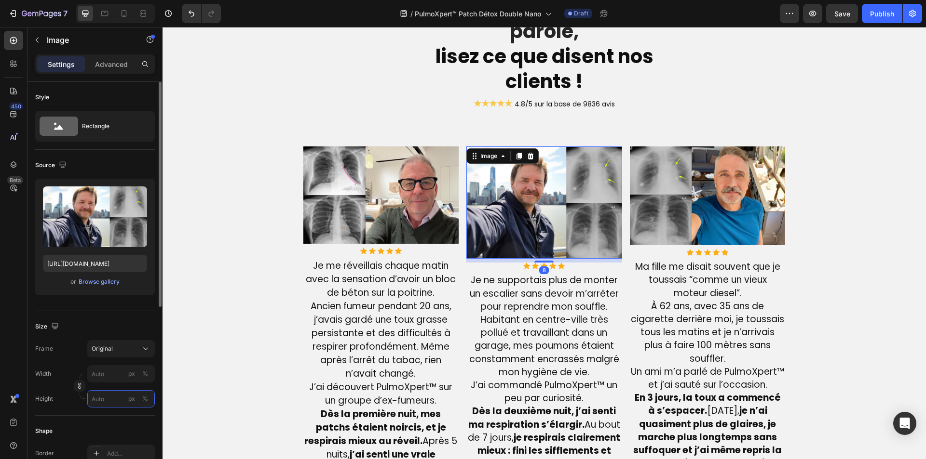
click at [100, 402] on input "px %" at bounding box center [121, 399] width 68 height 17
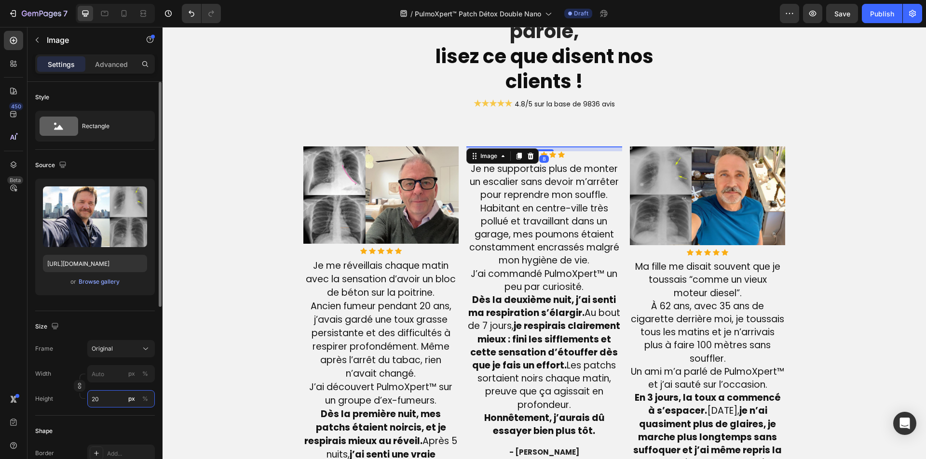
type input "200"
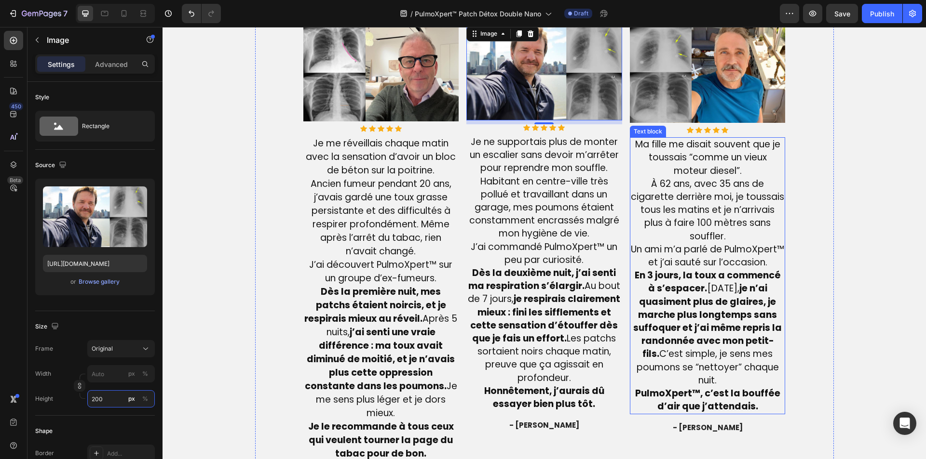
scroll to position [2387, 0]
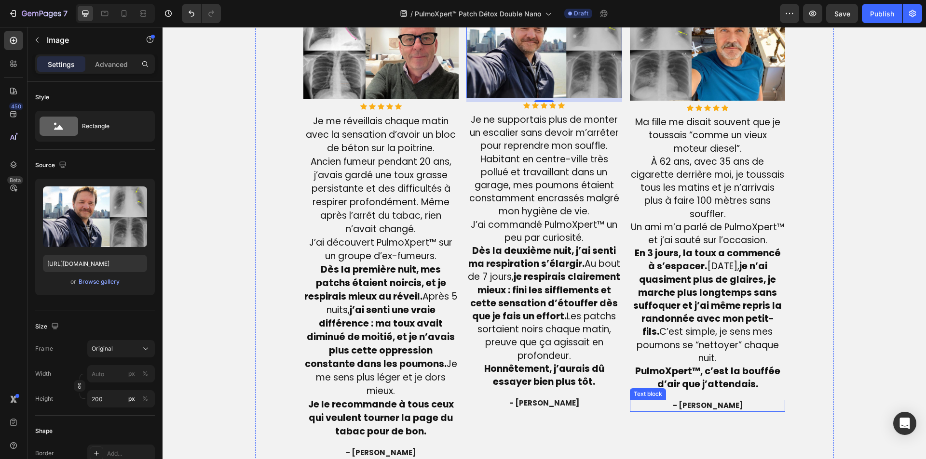
click at [701, 411] on span "- [PERSON_NAME]" at bounding box center [708, 406] width 70 height 10
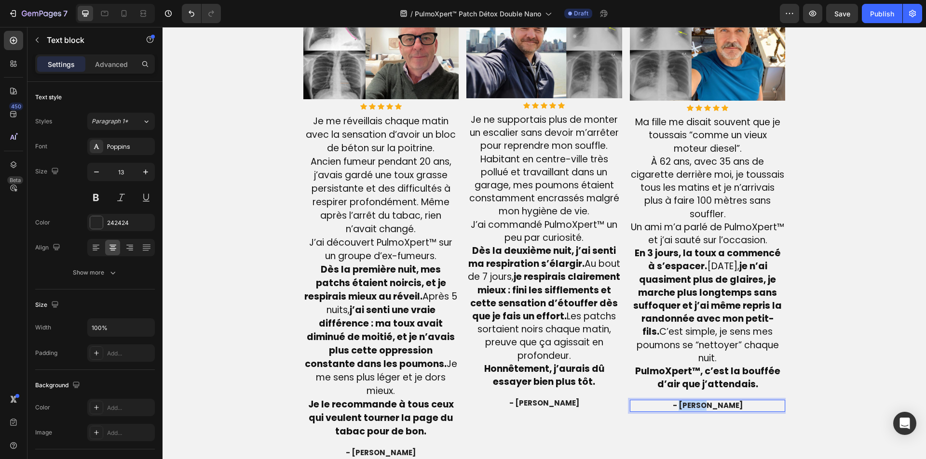
click at [701, 411] on span "- [PERSON_NAME]" at bounding box center [708, 406] width 70 height 10
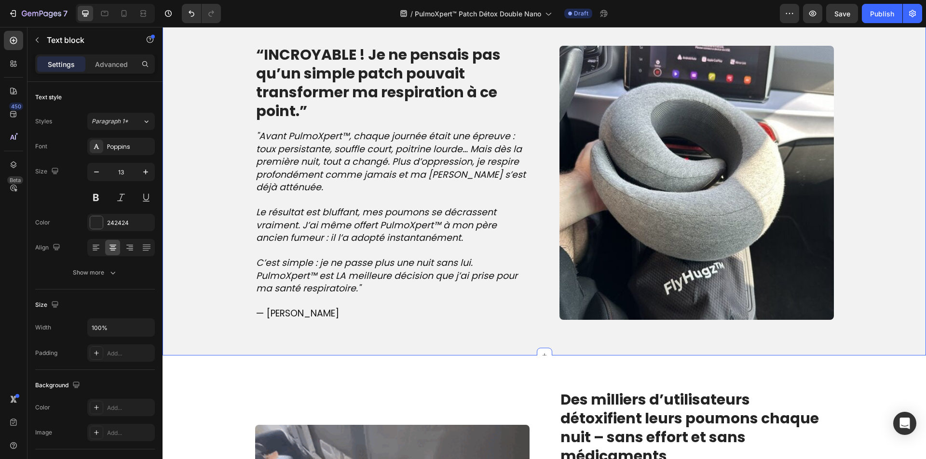
scroll to position [1037, 0]
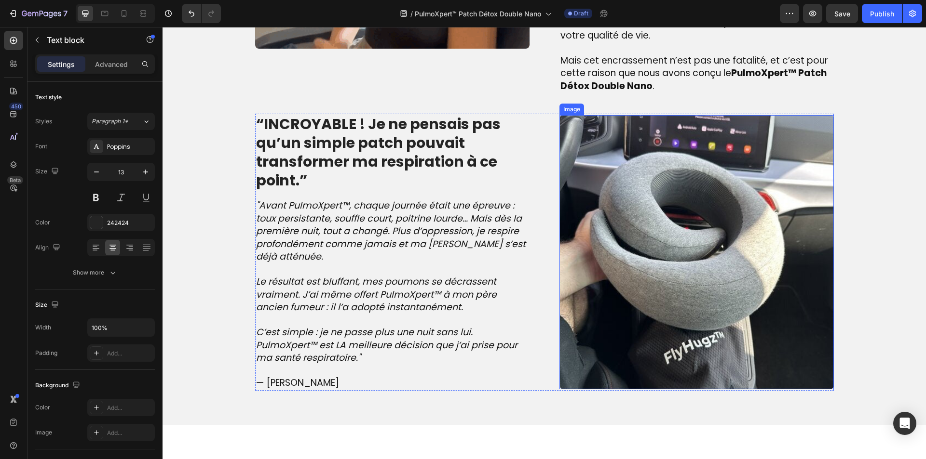
click at [671, 237] on img at bounding box center [696, 252] width 274 height 274
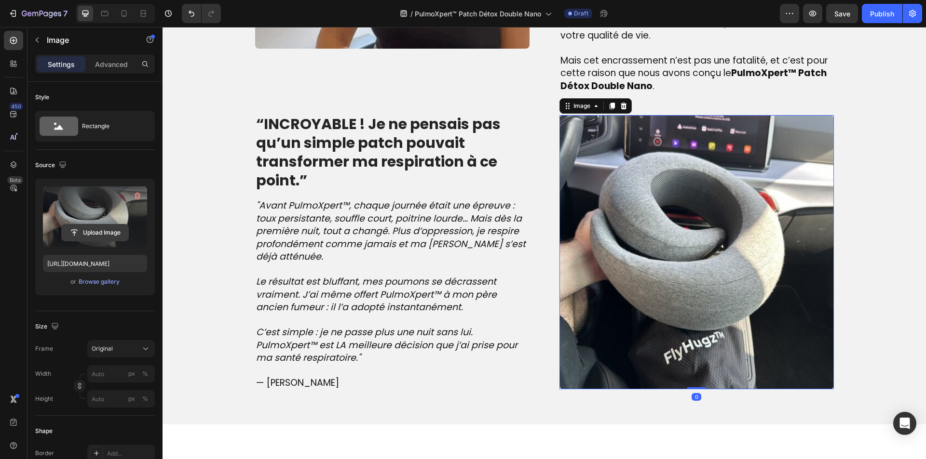
click at [114, 227] on input "file" at bounding box center [95, 233] width 67 height 16
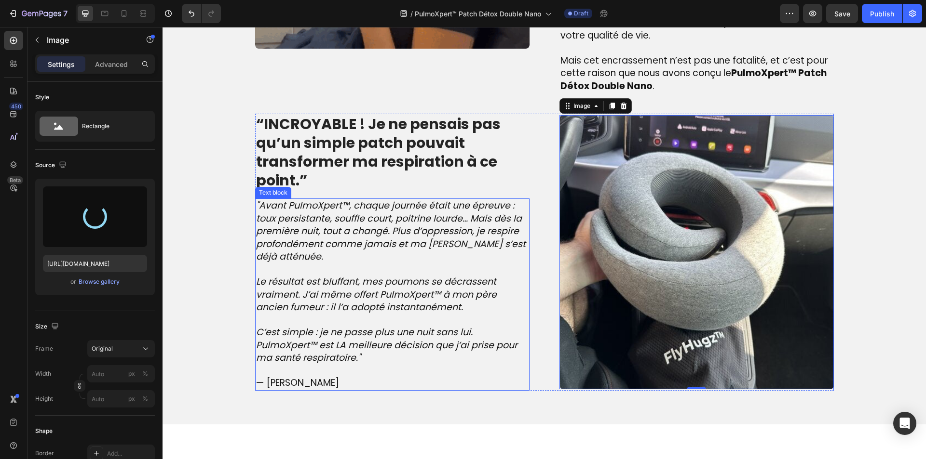
type input "[URL][DOMAIN_NAME]"
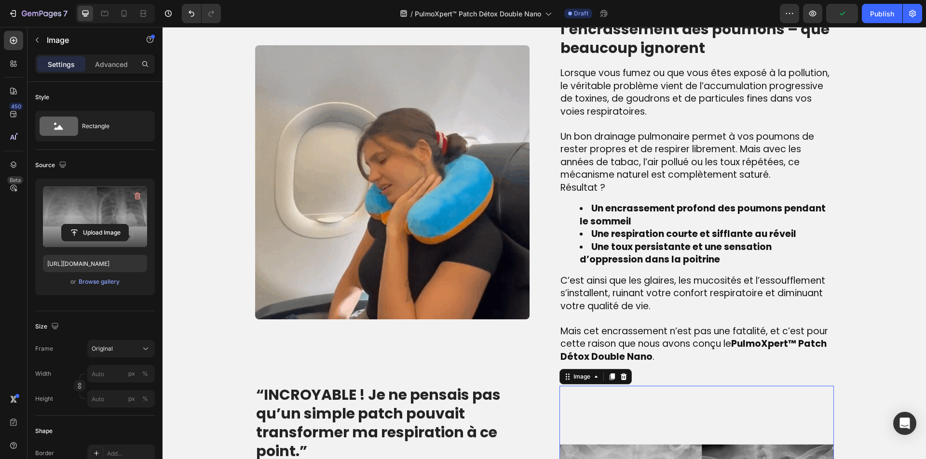
scroll to position [699, 0]
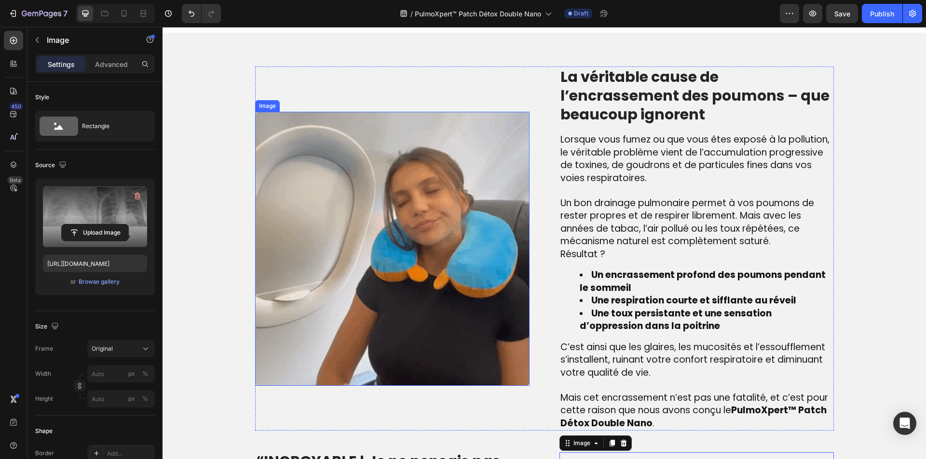
click at [389, 202] on img at bounding box center [392, 249] width 274 height 274
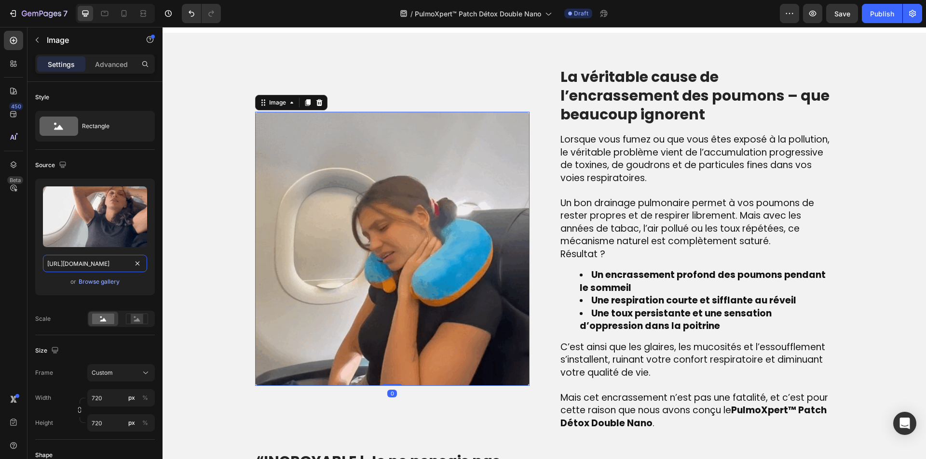
click at [85, 260] on input "[URL][DOMAIN_NAME]" at bounding box center [95, 263] width 104 height 17
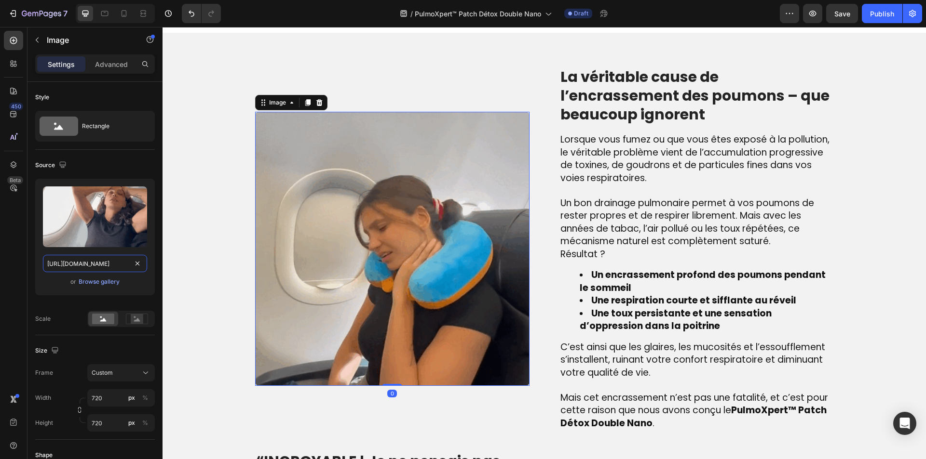
paste input "[DOMAIN_NAME][URL]"
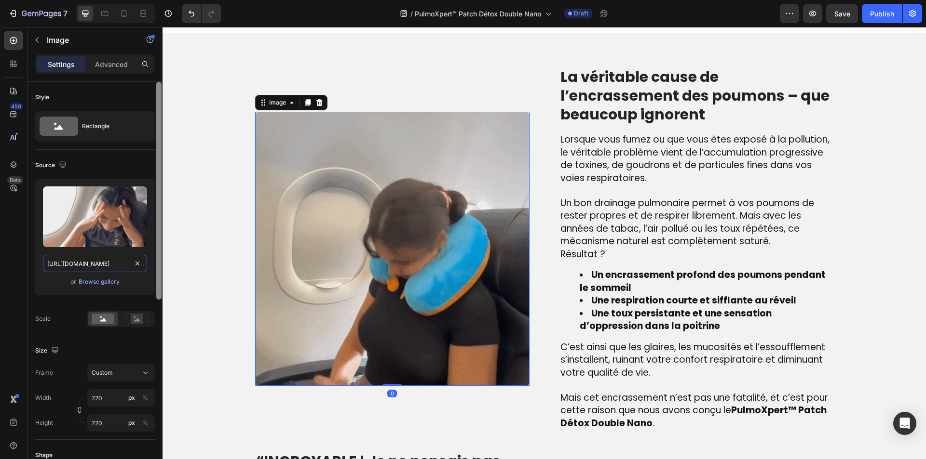
type input "[URL][DOMAIN_NAME]"
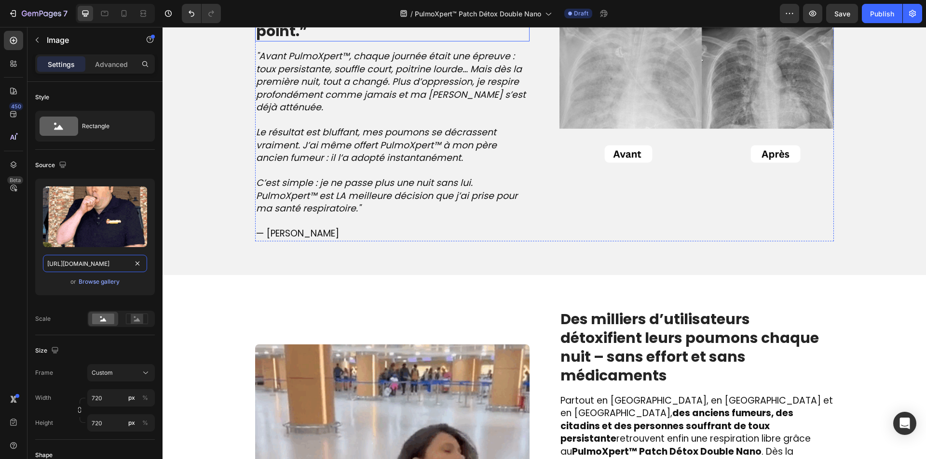
scroll to position [1278, 0]
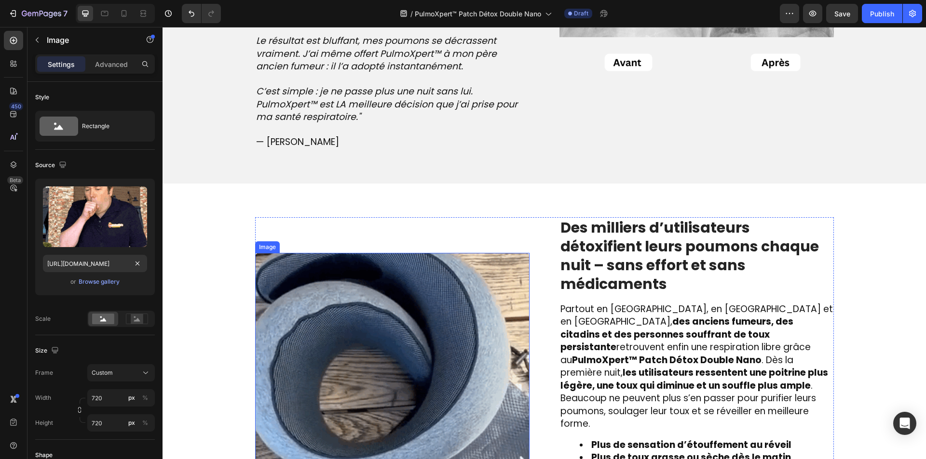
click at [326, 304] on img at bounding box center [392, 390] width 274 height 274
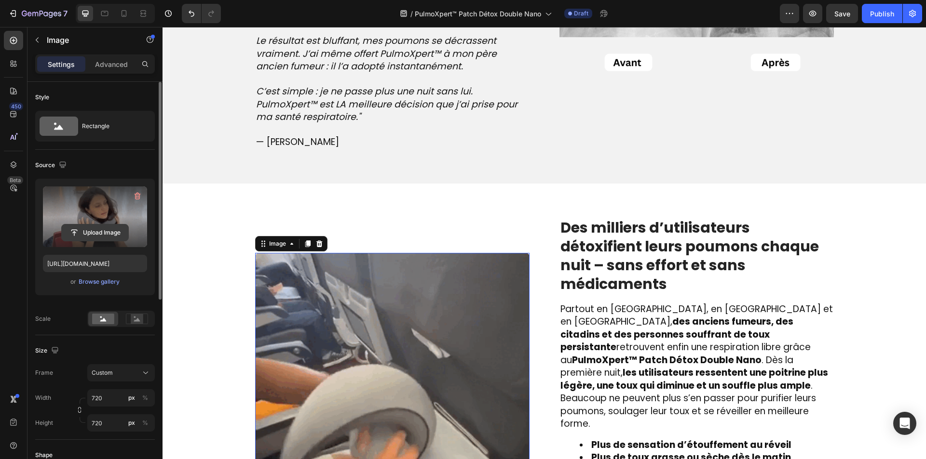
click at [80, 230] on input "file" at bounding box center [95, 233] width 67 height 16
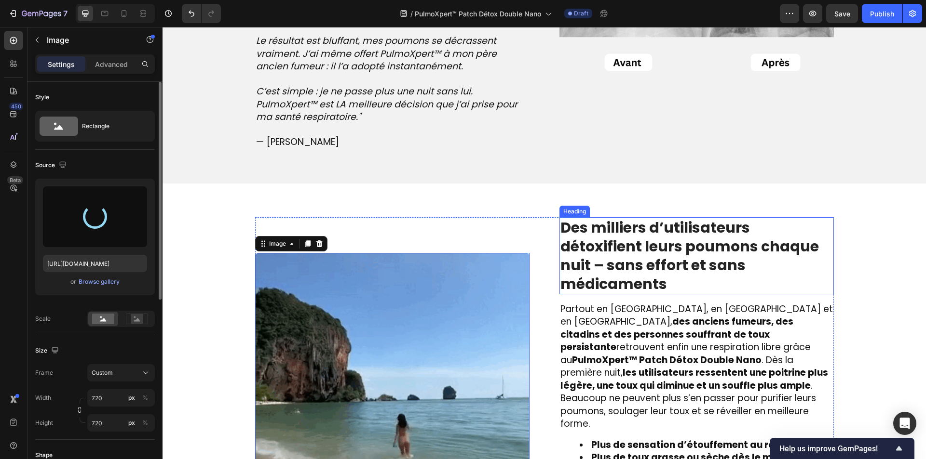
type input "[URL][DOMAIN_NAME]"
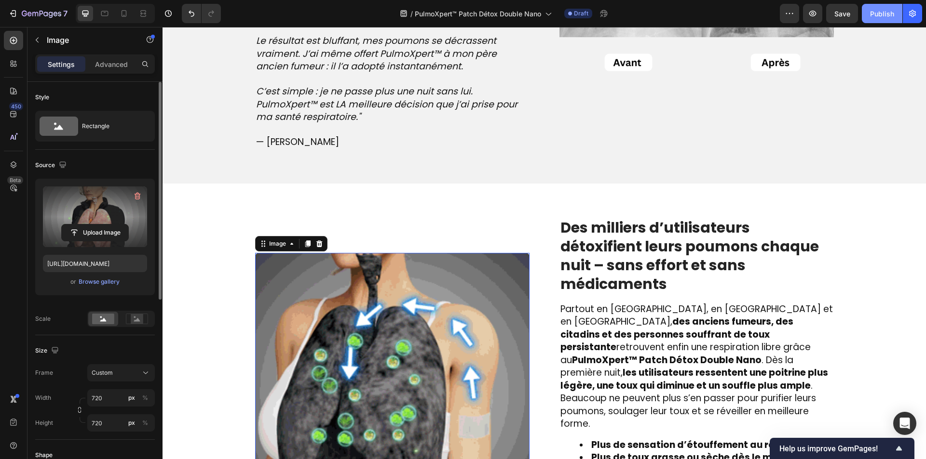
click at [877, 9] on div "Publish" at bounding box center [882, 14] width 24 height 10
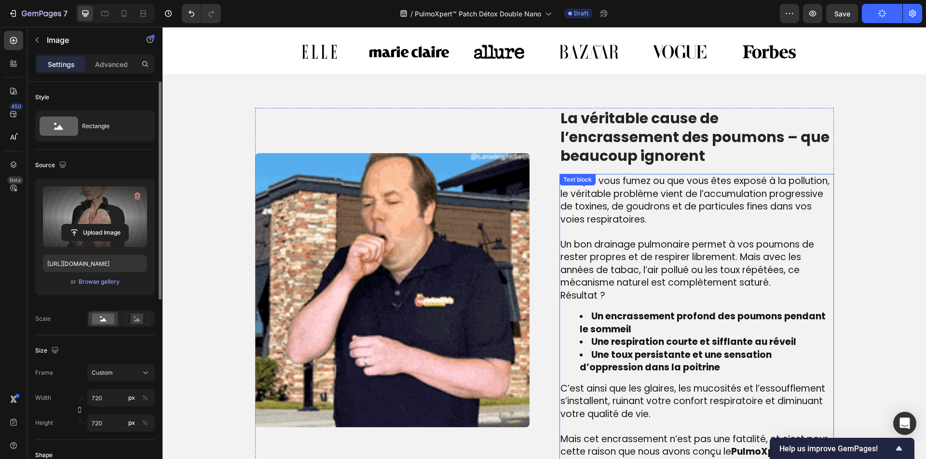
scroll to position [651, 0]
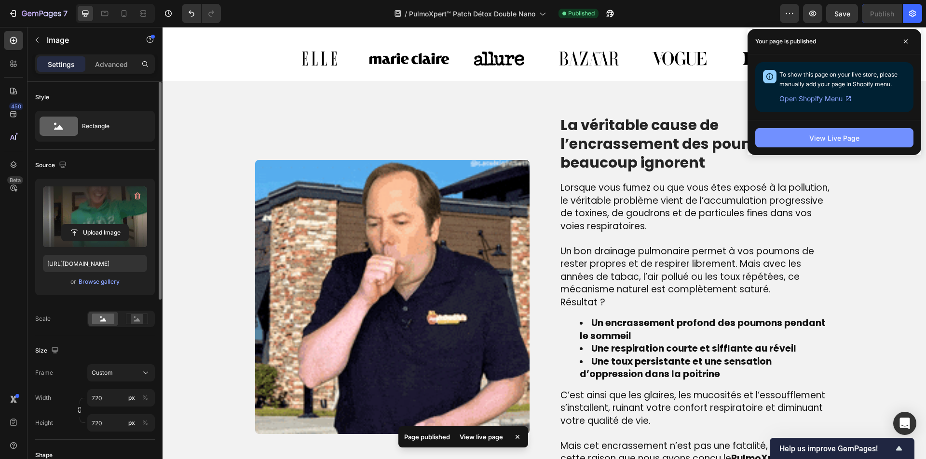
click at [797, 139] on button "View Live Page" at bounding box center [834, 137] width 158 height 19
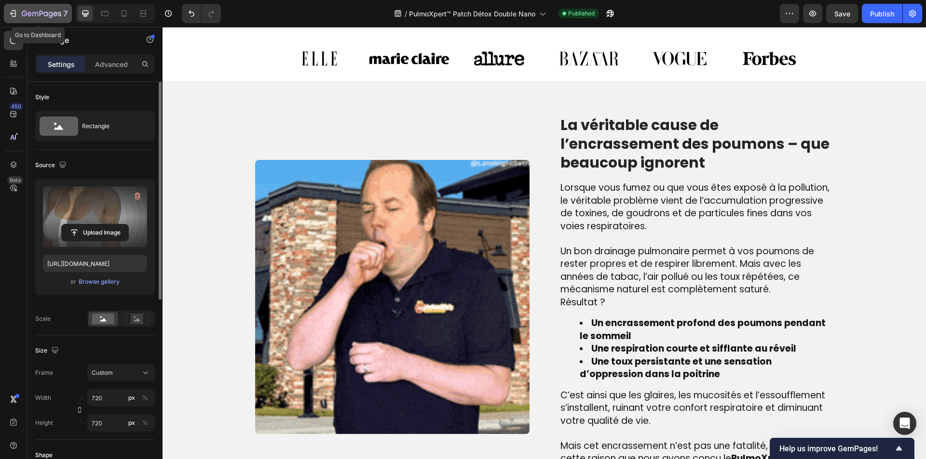
click at [41, 12] on icon "button" at bounding box center [42, 14] width 40 height 8
